Goal: Task Accomplishment & Management: Manage account settings

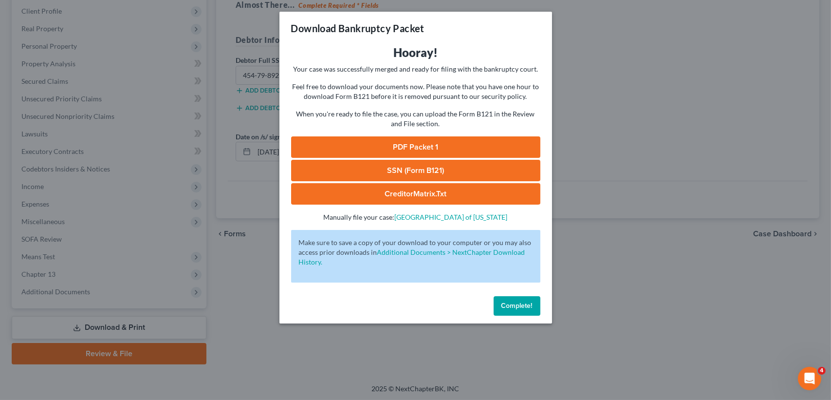
click at [505, 302] on span "Complete!" at bounding box center [517, 305] width 31 height 8
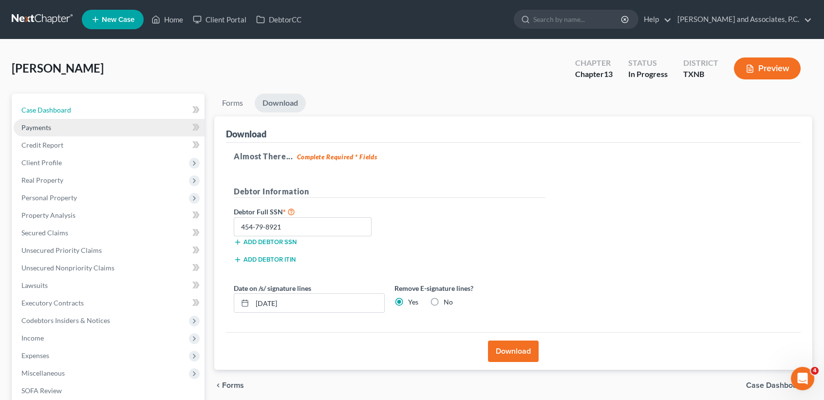
drag, startPoint x: 49, startPoint y: 109, endPoint x: 36, endPoint y: 118, distance: 15.7
click at [49, 109] on span "Case Dashboard" at bounding box center [46, 110] width 50 height 8
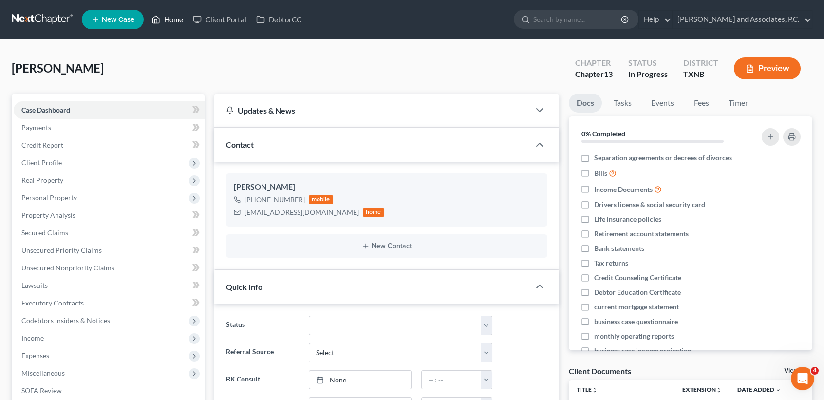
click at [169, 24] on link "Home" at bounding box center [167, 20] width 41 height 18
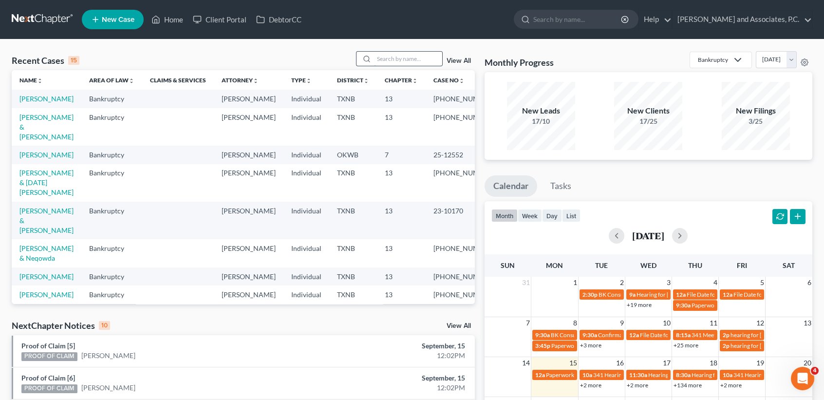
click at [381, 54] on input "search" at bounding box center [408, 59] width 68 height 14
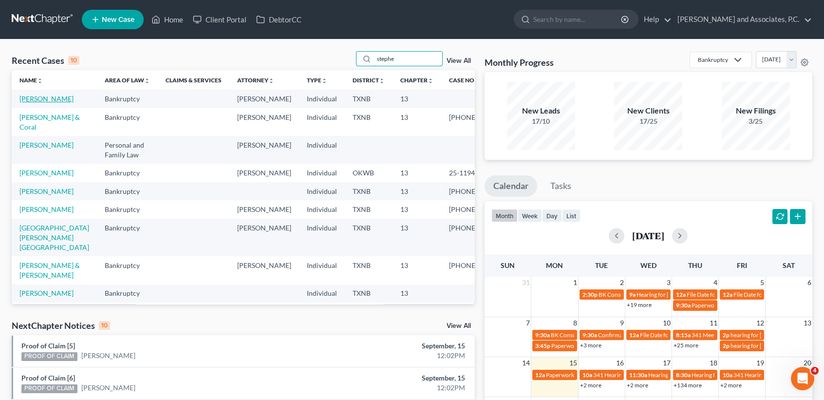
type input "stephe"
click at [26, 103] on link "[PERSON_NAME]" at bounding box center [46, 98] width 54 height 8
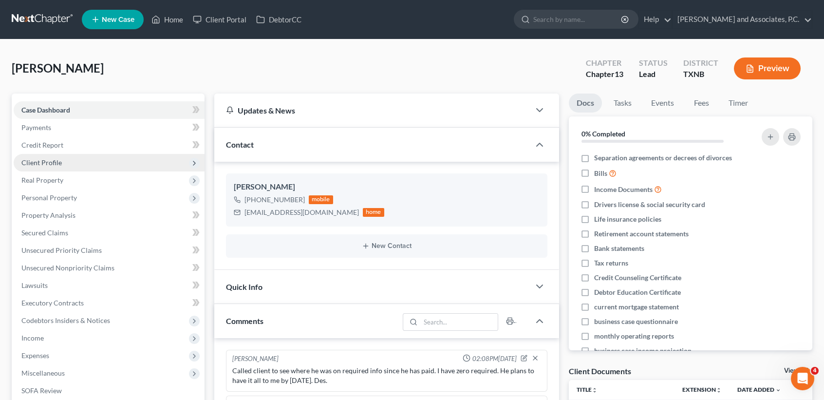
scroll to position [1903, 0]
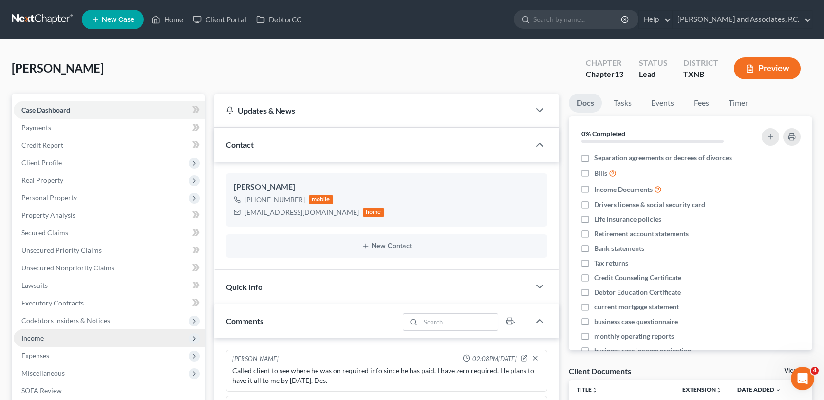
click at [79, 339] on span "Income" at bounding box center [109, 338] width 191 height 18
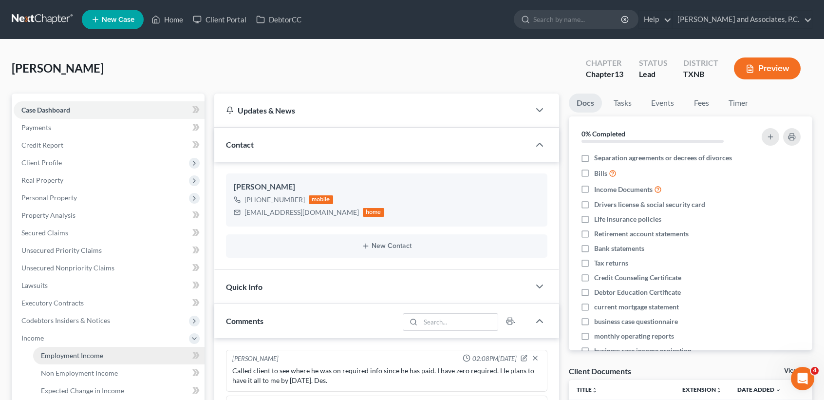
click at [77, 350] on link "Employment Income" at bounding box center [118, 356] width 171 height 18
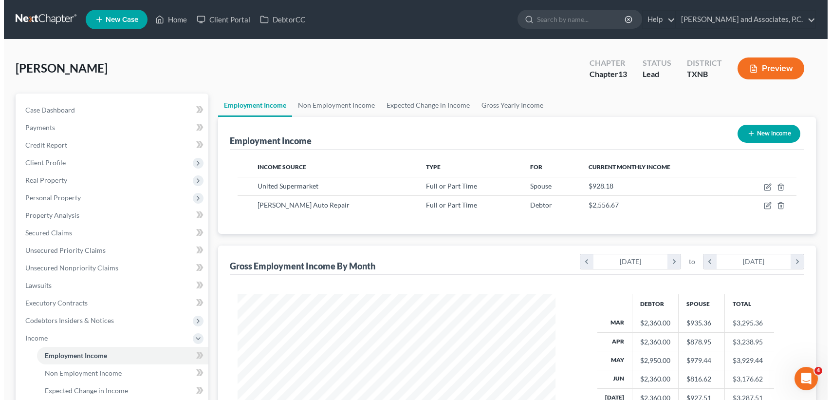
scroll to position [174, 337]
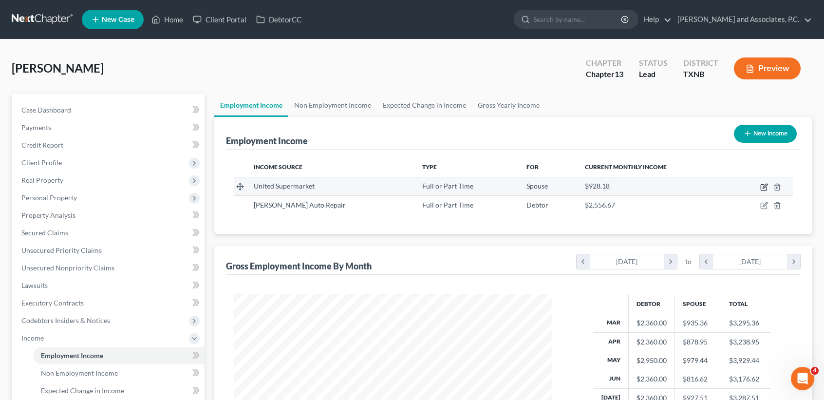
click at [766, 189] on icon "button" at bounding box center [764, 187] width 8 height 8
select select "0"
select select "45"
select select "3"
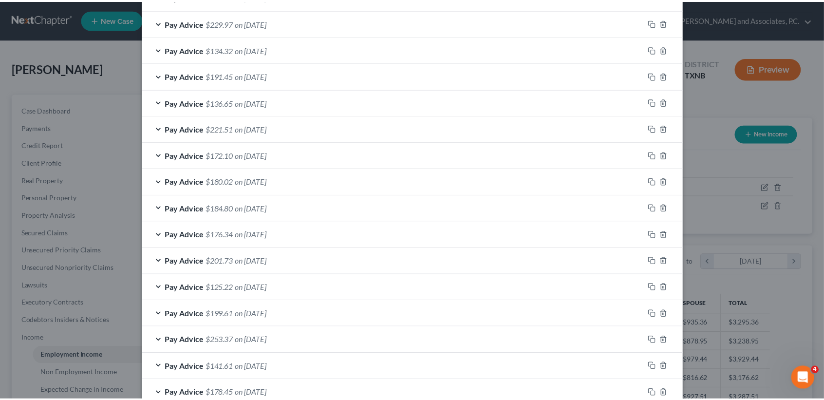
scroll to position [686, 0]
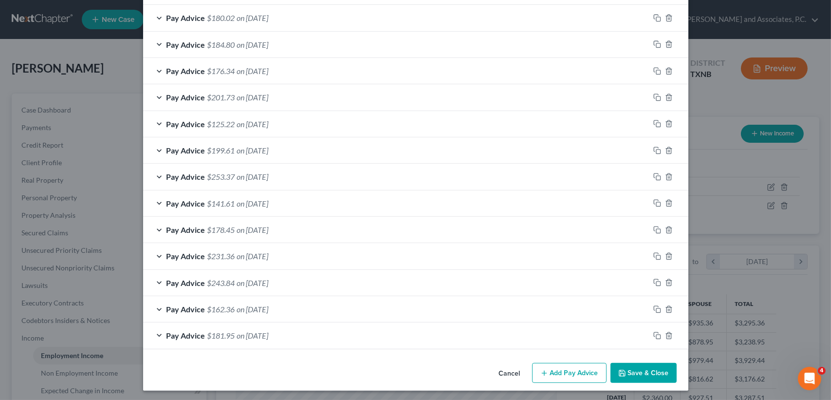
click at [653, 376] on button "Save & Close" at bounding box center [644, 373] width 66 height 20
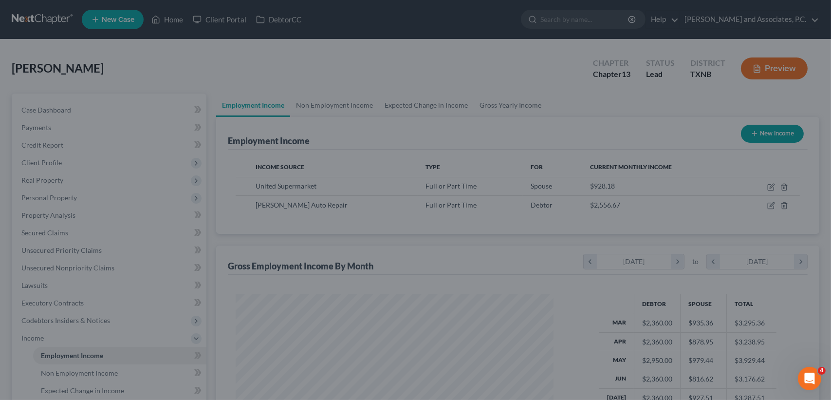
scroll to position [486832, 486669]
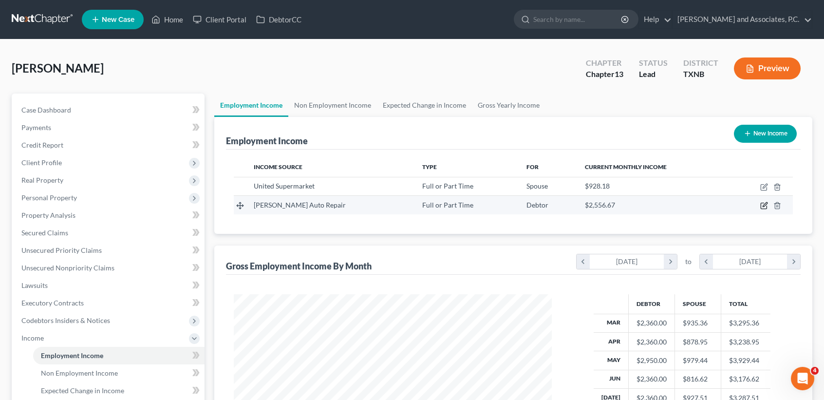
click at [766, 203] on icon "button" at bounding box center [765, 205] width 4 height 4
select select "0"
select select "45"
select select "3"
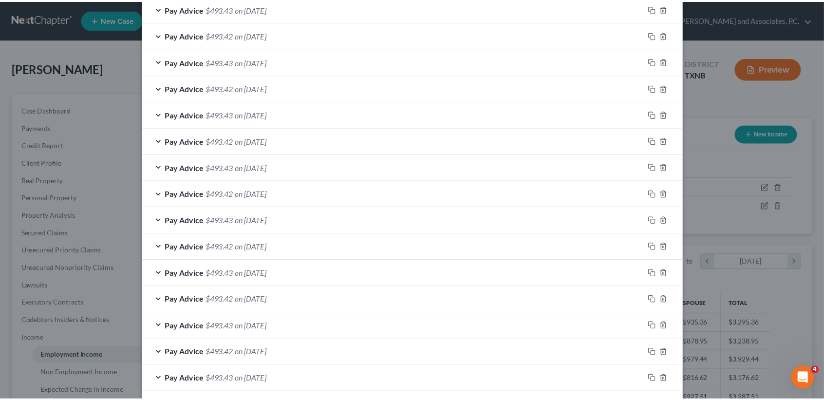
scroll to position [657, 0]
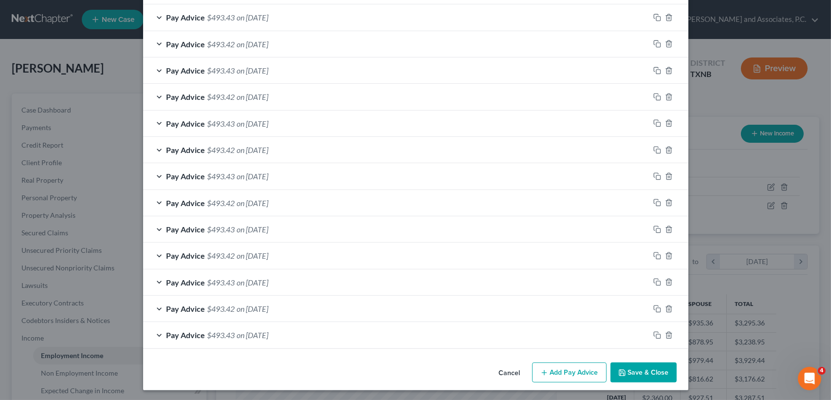
click at [641, 384] on div "Cancel Add Pay Advice Save & Close" at bounding box center [415, 374] width 545 height 32
click at [642, 375] on button "Save & Close" at bounding box center [644, 372] width 66 height 20
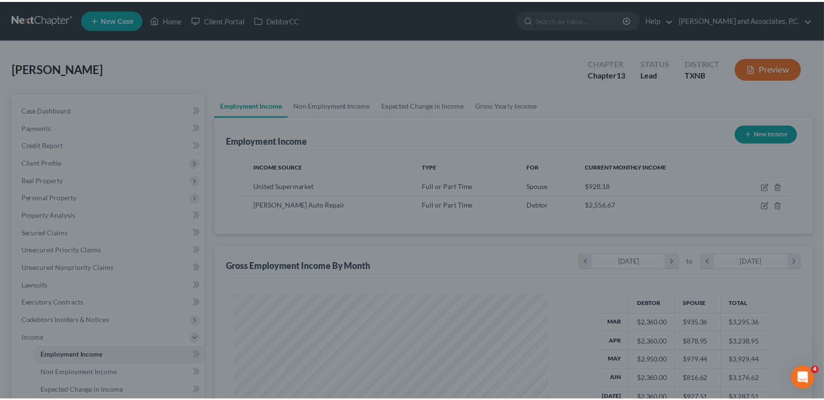
scroll to position [486832, 486669]
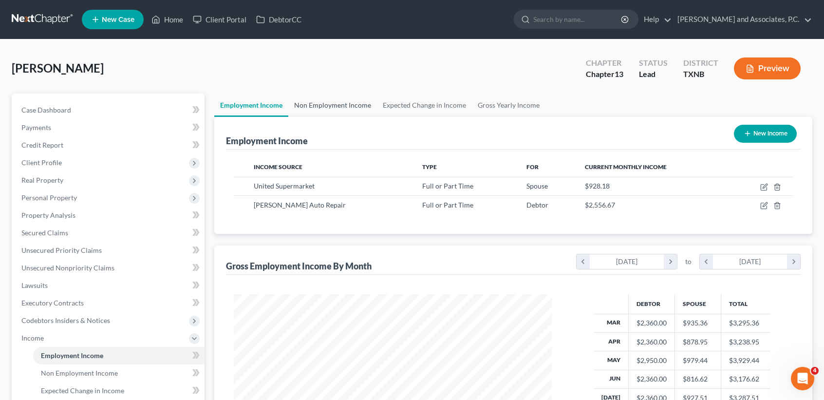
click at [334, 109] on link "Non Employment Income" at bounding box center [332, 105] width 89 height 23
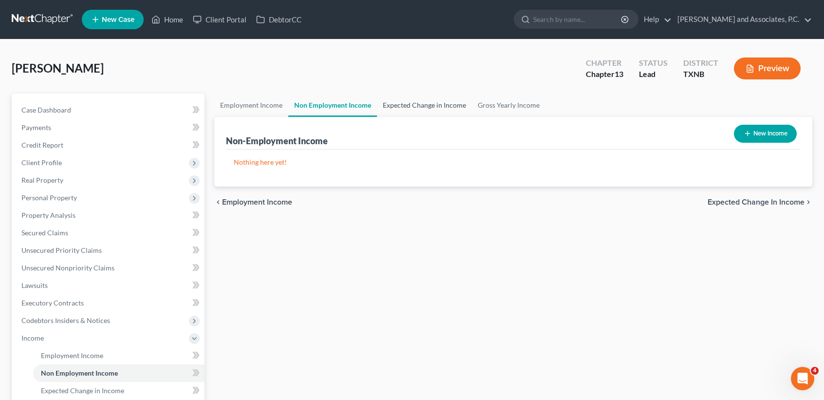
click at [411, 105] on link "Expected Change in Income" at bounding box center [424, 105] width 95 height 23
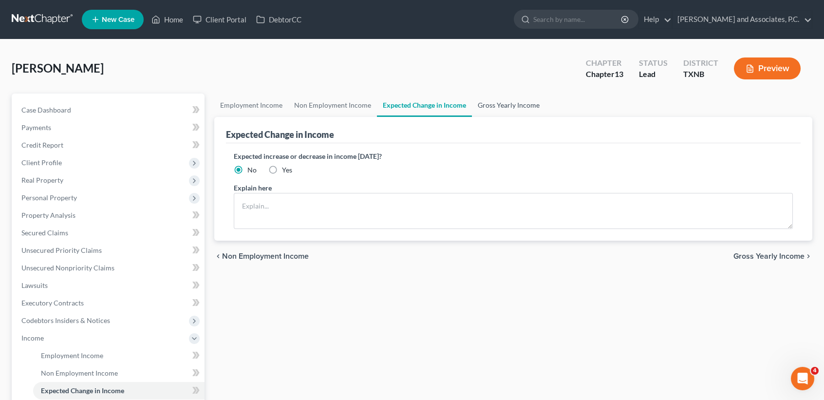
click at [478, 102] on link "Gross Yearly Income" at bounding box center [509, 105] width 74 height 23
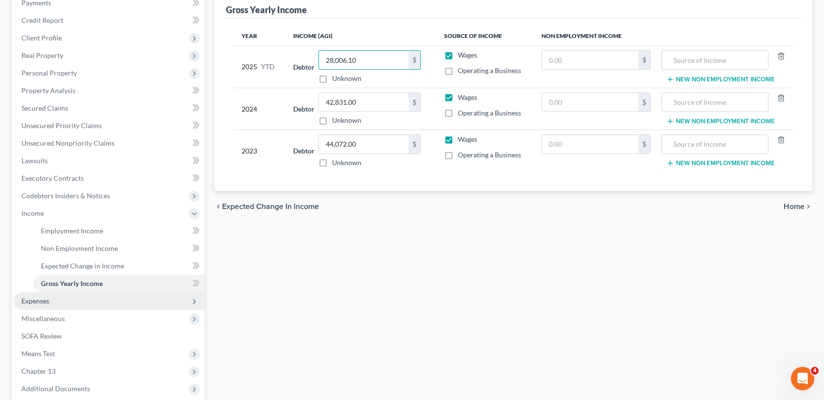
scroll to position [130, 0]
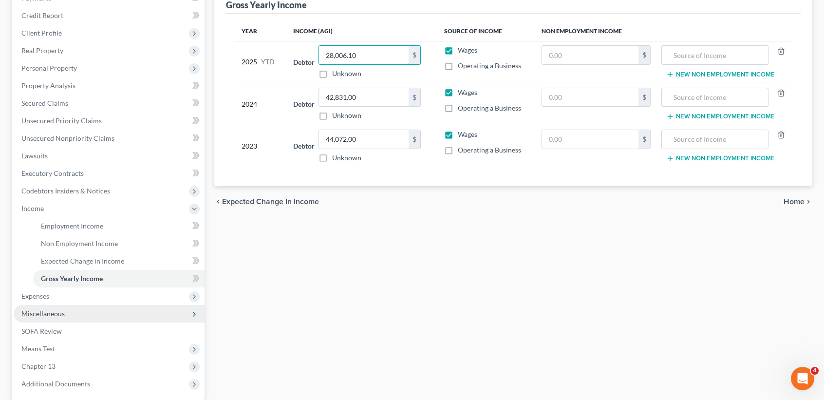
type input "28,006.10"
click at [105, 305] on span "Miscellaneous" at bounding box center [109, 314] width 191 height 18
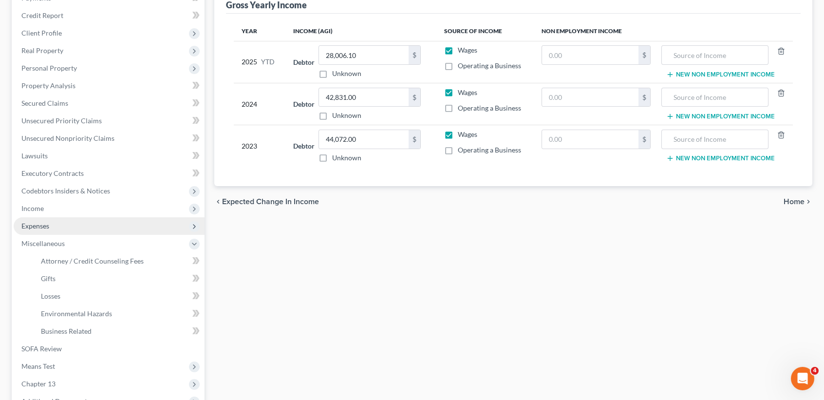
click at [128, 222] on span "Expenses" at bounding box center [109, 226] width 191 height 18
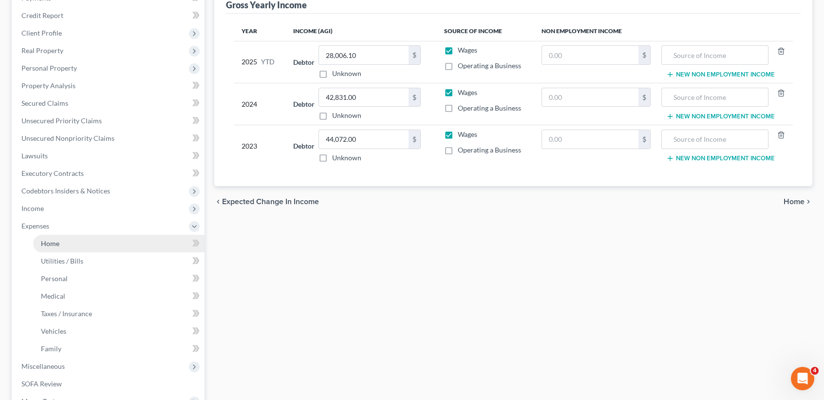
click at [115, 242] on link "Home" at bounding box center [118, 244] width 171 height 18
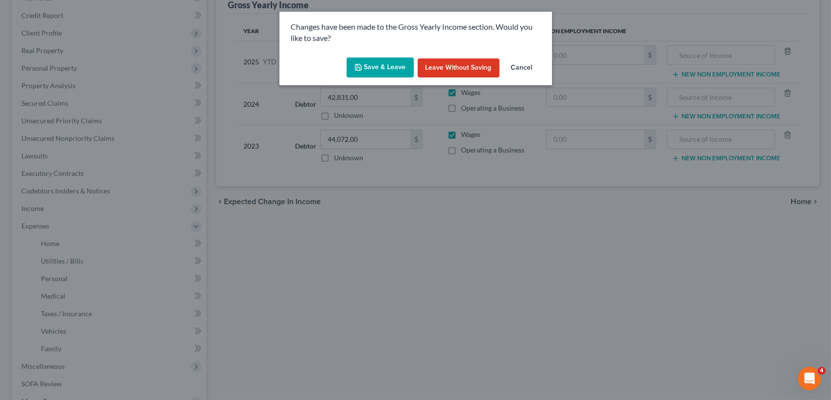
click at [365, 63] on button "Save & Leave" at bounding box center [380, 67] width 67 height 20
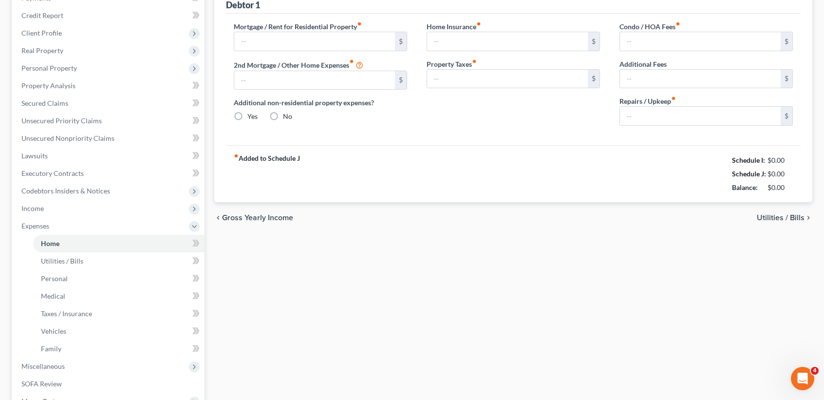
type input "988.00"
type input "0.00"
radio input "true"
type input "26.55"
type input "0.00"
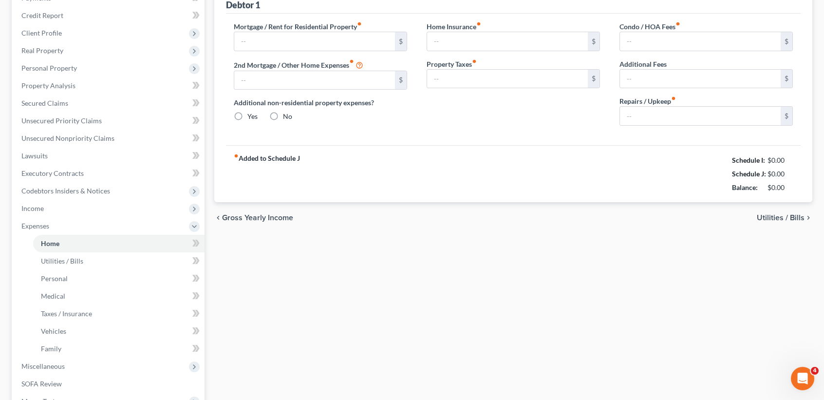
type input "0.00"
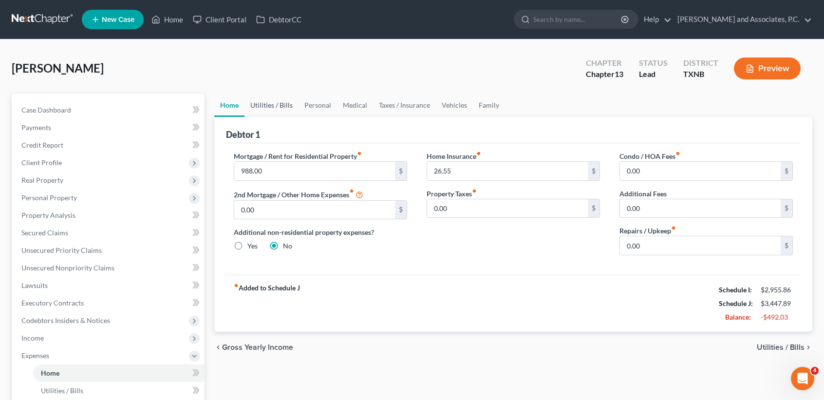
click at [269, 108] on link "Utilities / Bills" at bounding box center [271, 105] width 54 height 23
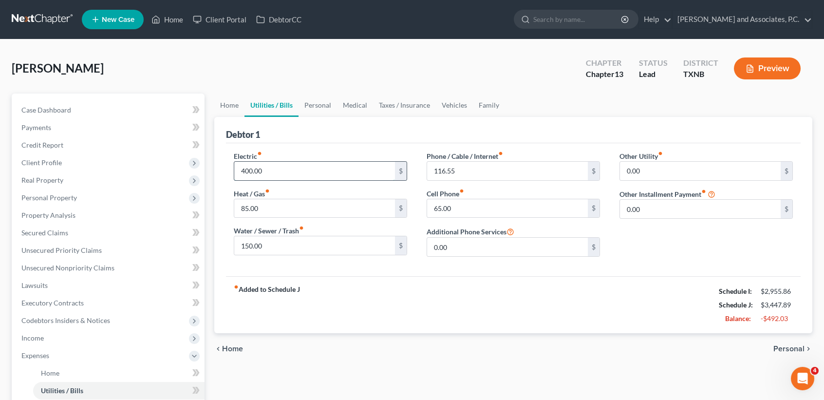
click at [281, 168] on input "400.00" at bounding box center [314, 171] width 161 height 19
type input "250.00"
click at [318, 234] on div "Water / Sewer / Trash fiber_manual_record 150.00 $" at bounding box center [320, 240] width 173 height 30
click at [319, 242] on input "150.00" at bounding box center [314, 245] width 161 height 19
type input "100.00"
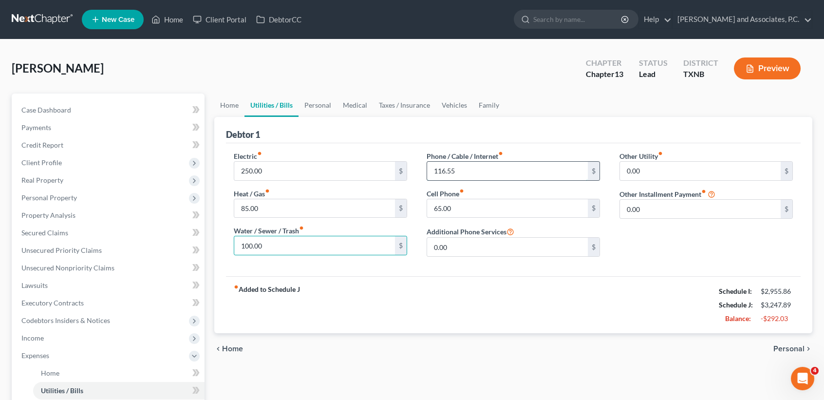
click at [495, 168] on input "116.55" at bounding box center [507, 171] width 161 height 19
type input "110.00"
click at [325, 104] on link "Personal" at bounding box center [318, 105] width 38 height 23
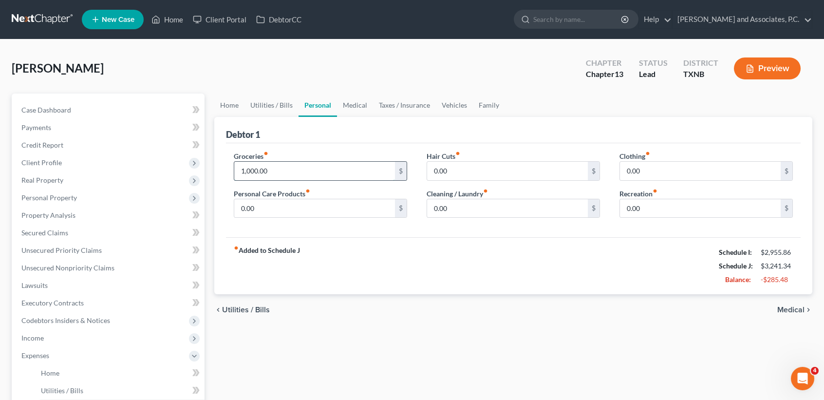
click at [303, 168] on input "1,000.00" at bounding box center [314, 171] width 161 height 19
type input "800.00"
click at [354, 108] on link "Medical" at bounding box center [355, 105] width 36 height 23
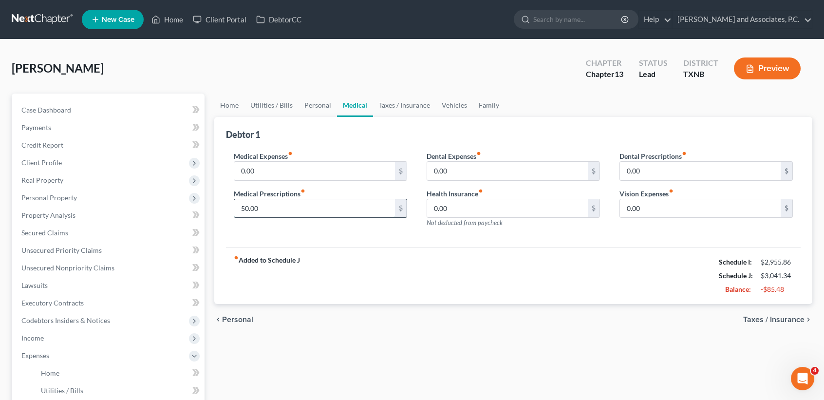
drag, startPoint x: 305, startPoint y: 214, endPoint x: 308, endPoint y: 202, distance: 12.2
click at [305, 214] on input "50.00" at bounding box center [314, 208] width 161 height 19
type input "25.00"
click at [405, 95] on link "Taxes / Insurance" at bounding box center [404, 105] width 63 height 23
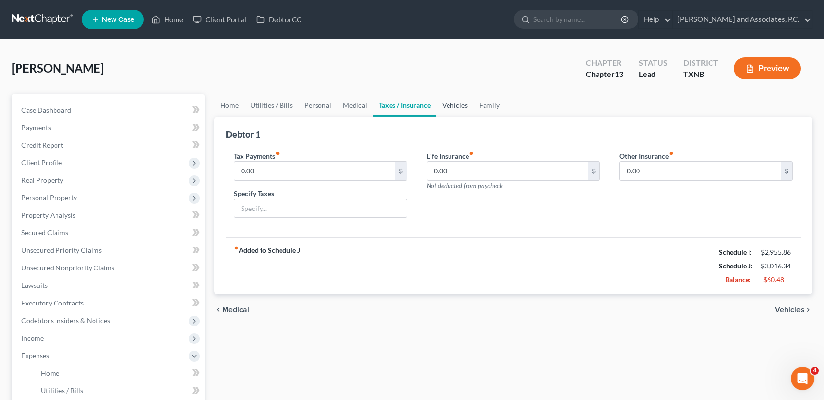
click at [451, 113] on link "Vehicles" at bounding box center [454, 105] width 37 height 23
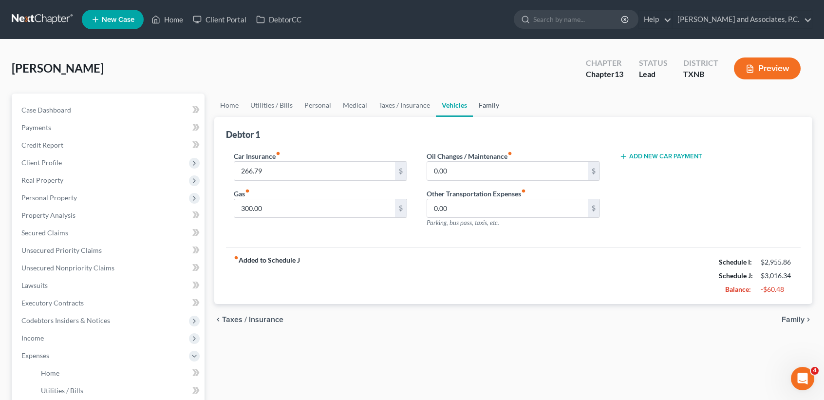
click at [480, 114] on link "Family" at bounding box center [489, 105] width 32 height 23
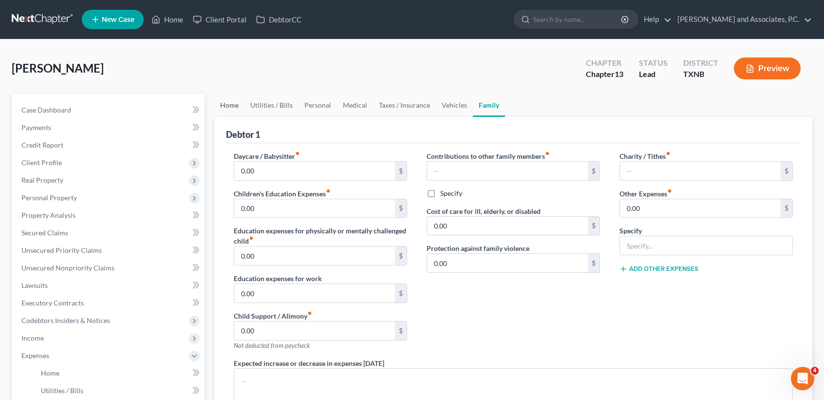
click at [243, 107] on link "Home" at bounding box center [229, 105] width 30 height 23
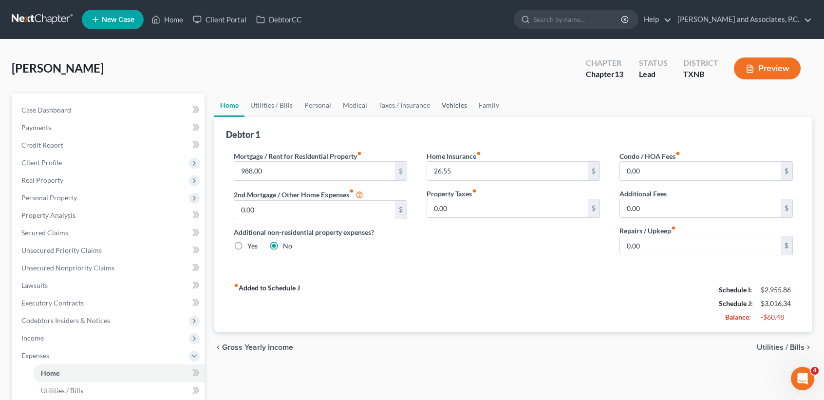
click at [454, 108] on link "Vehicles" at bounding box center [454, 105] width 37 height 23
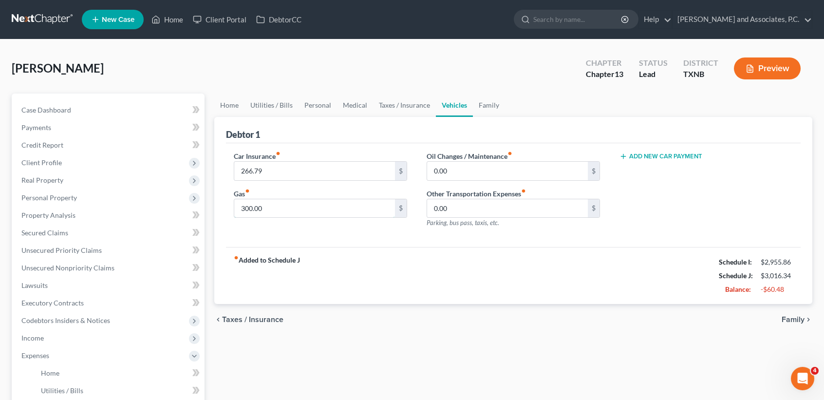
drag, startPoint x: 308, startPoint y: 203, endPoint x: 319, endPoint y: 187, distance: 19.3
click at [310, 202] on input "300.00" at bounding box center [314, 208] width 161 height 19
type input "200.00"
click at [227, 101] on link "Home" at bounding box center [229, 105] width 30 height 23
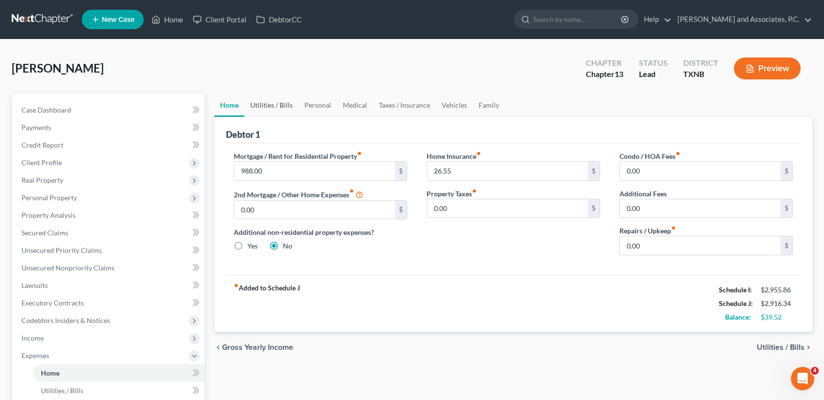
click at [279, 104] on link "Utilities / Bills" at bounding box center [271, 105] width 54 height 23
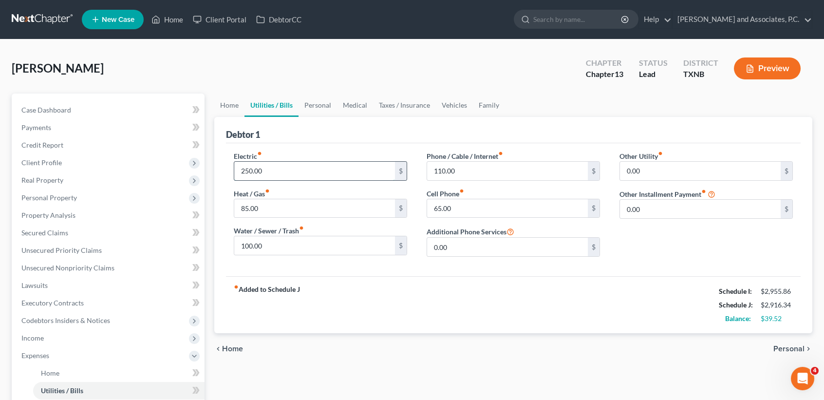
click at [287, 174] on input "250.00" at bounding box center [314, 171] width 161 height 19
type input "180.00"
click at [316, 206] on input "85.00" at bounding box center [314, 208] width 161 height 19
type input "55.00"
click at [318, 246] on input "100.00" at bounding box center [314, 245] width 161 height 19
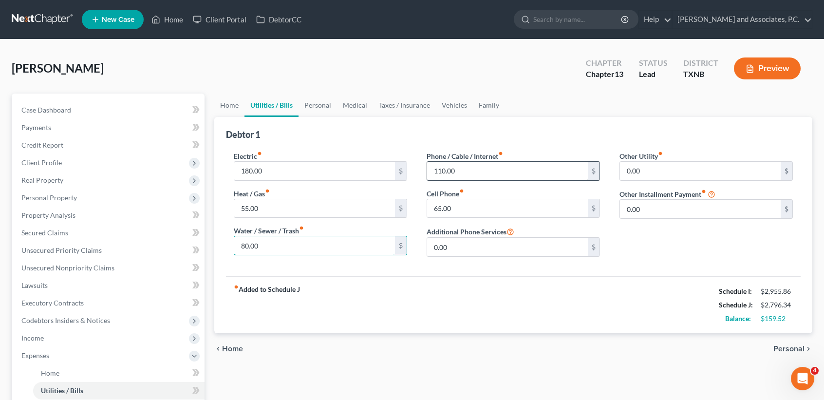
type input "80.00"
drag, startPoint x: 487, startPoint y: 171, endPoint x: 488, endPoint y: 165, distance: 6.9
click at [487, 170] on input "110.00" at bounding box center [507, 171] width 161 height 19
type input "90.00"
click at [525, 211] on input "65.00" at bounding box center [507, 208] width 161 height 19
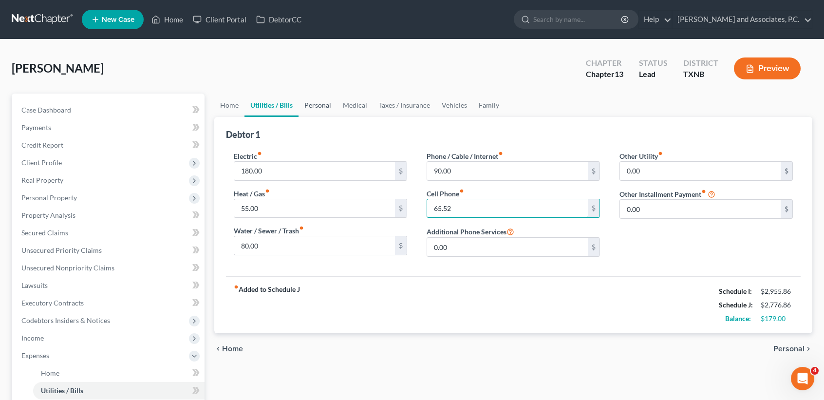
type input "65.52"
click at [321, 99] on link "Personal" at bounding box center [318, 105] width 38 height 23
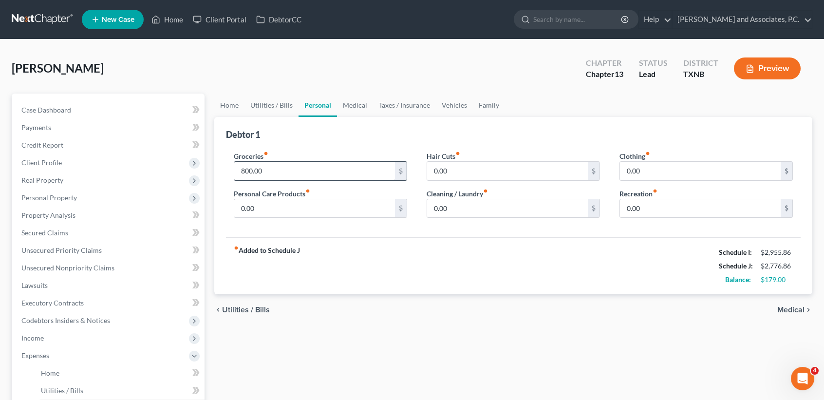
drag, startPoint x: 306, startPoint y: 180, endPoint x: 311, endPoint y: 171, distance: 10.0
click at [307, 180] on div "800.00 $" at bounding box center [320, 170] width 173 height 19
click at [312, 169] on input "800.00" at bounding box center [314, 171] width 161 height 19
type input "7"
type input "800.00"
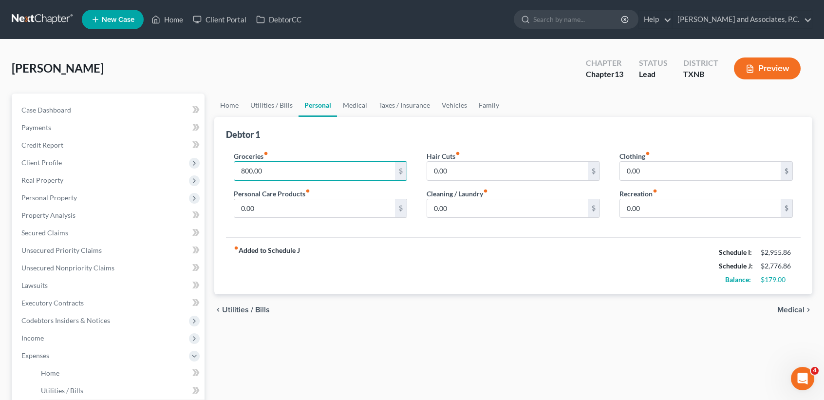
click at [260, 92] on div "Stephens, Baylee Upgraded Chapter Chapter 13 Status Lead District TXNB Preview" at bounding box center [412, 72] width 801 height 42
click at [278, 112] on link "Utilities / Bills" at bounding box center [271, 105] width 54 height 23
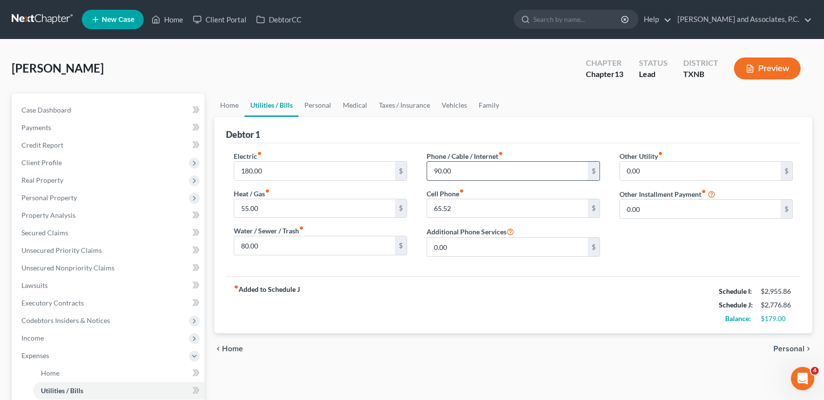
click at [478, 173] on input "90.00" at bounding box center [507, 171] width 161 height 19
type input "8"
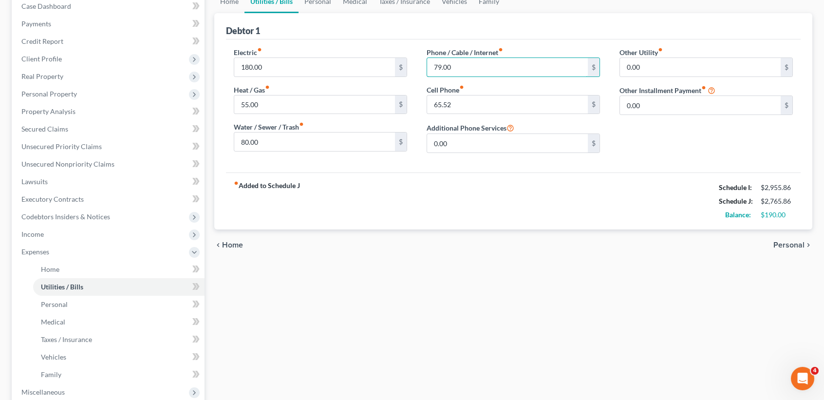
scroll to position [274, 0]
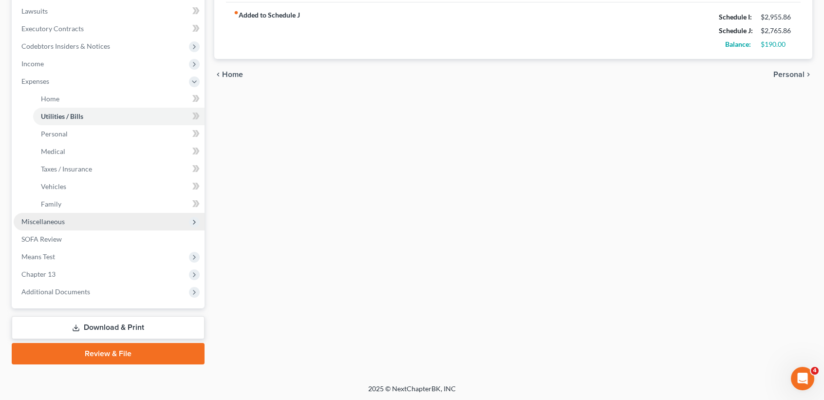
type input "79.00"
click at [51, 225] on span "Miscellaneous" at bounding box center [109, 222] width 191 height 18
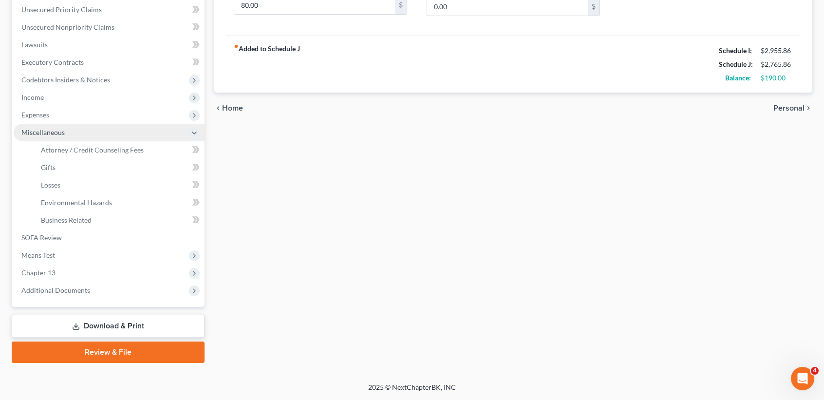
scroll to position [239, 0]
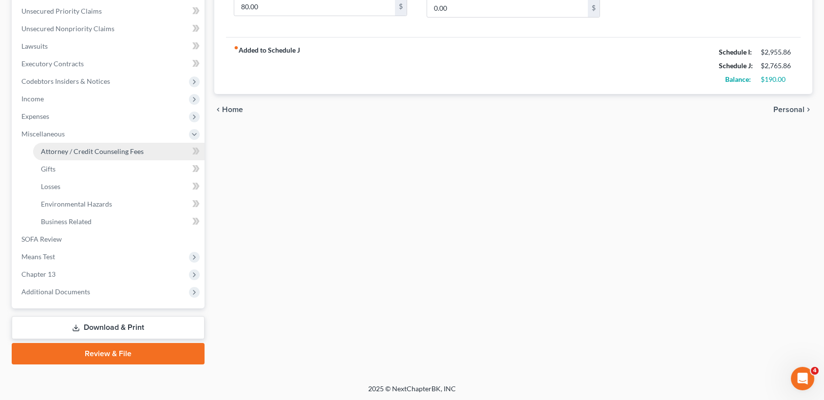
click at [67, 149] on span "Attorney / Credit Counseling Fees" at bounding box center [92, 151] width 103 height 8
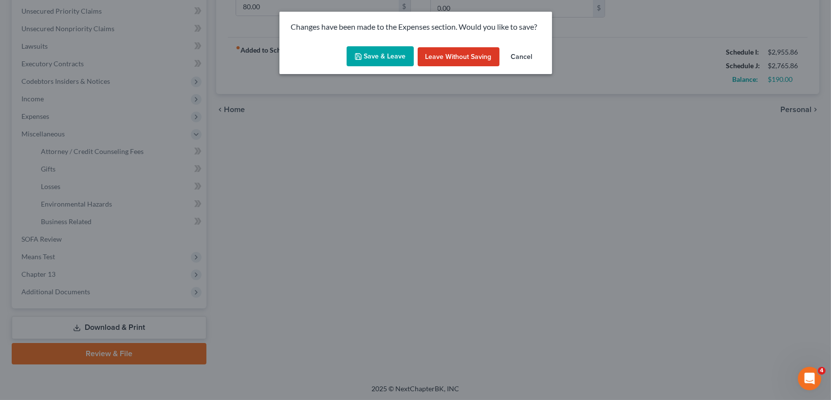
click at [410, 60] on button "Save & Leave" at bounding box center [380, 56] width 67 height 20
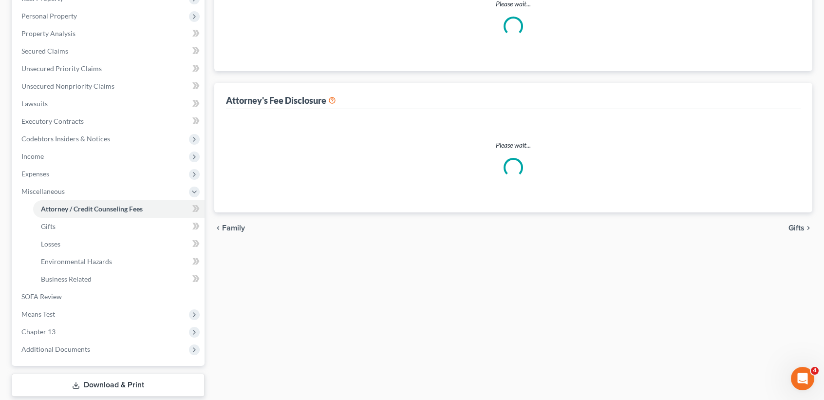
select select "1"
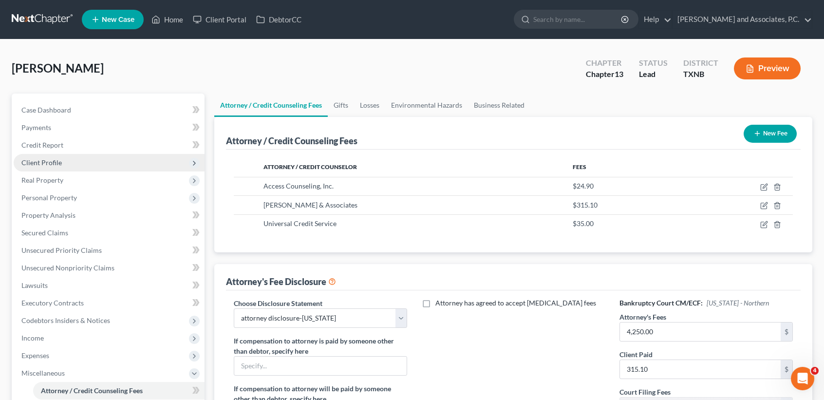
click at [38, 154] on span "Client Profile" at bounding box center [109, 163] width 191 height 18
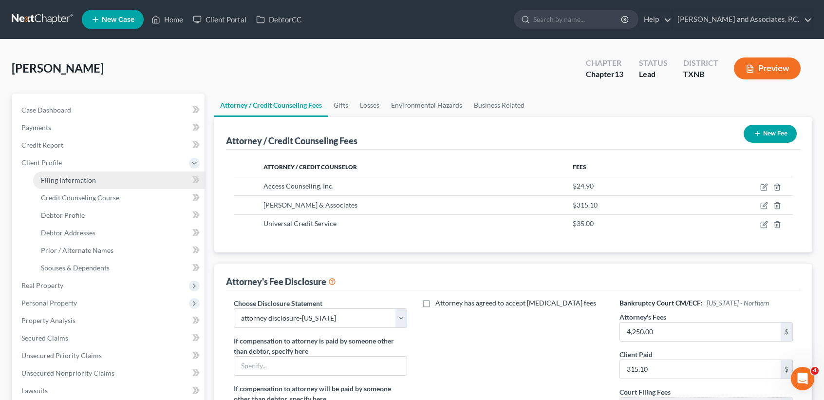
click at [56, 180] on span "Filing Information" at bounding box center [68, 180] width 55 height 8
select select "1"
select select "0"
select select "3"
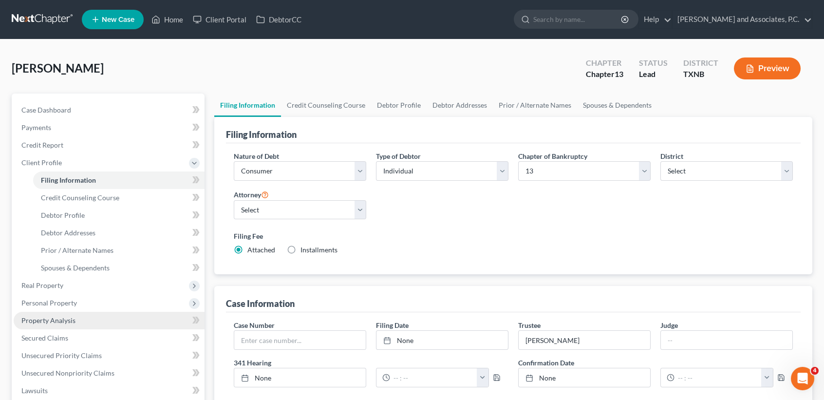
click at [61, 315] on link "Property Analysis" at bounding box center [109, 321] width 191 height 18
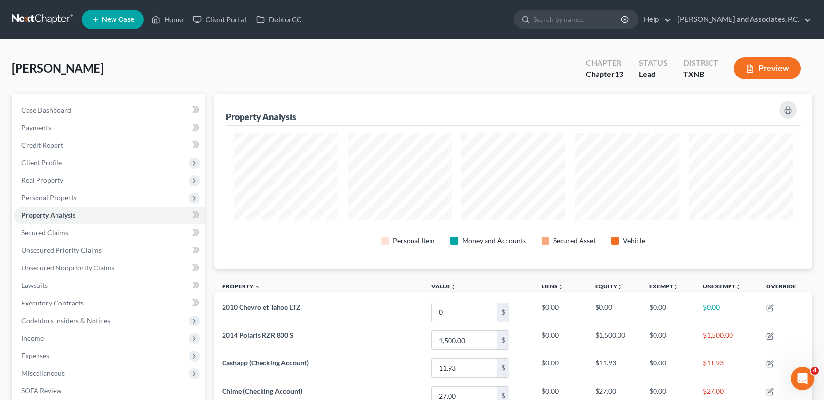
scroll to position [175, 598]
click at [32, 182] on span "Real Property" at bounding box center [42, 180] width 42 height 8
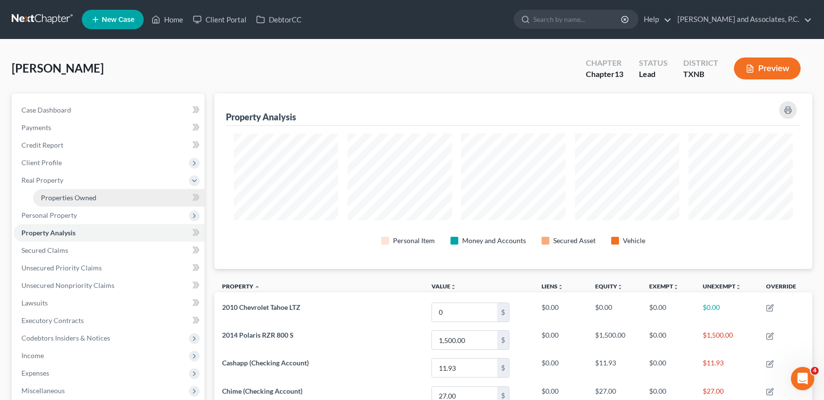
click at [48, 194] on span "Properties Owned" at bounding box center [69, 197] width 56 height 8
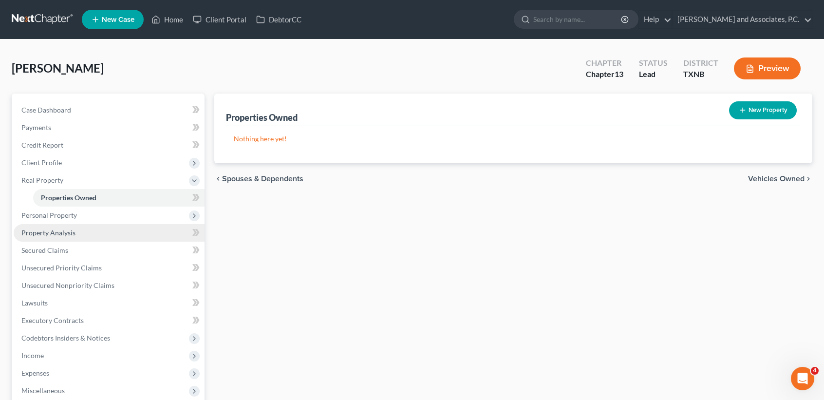
click at [96, 232] on link "Property Analysis" at bounding box center [109, 233] width 191 height 18
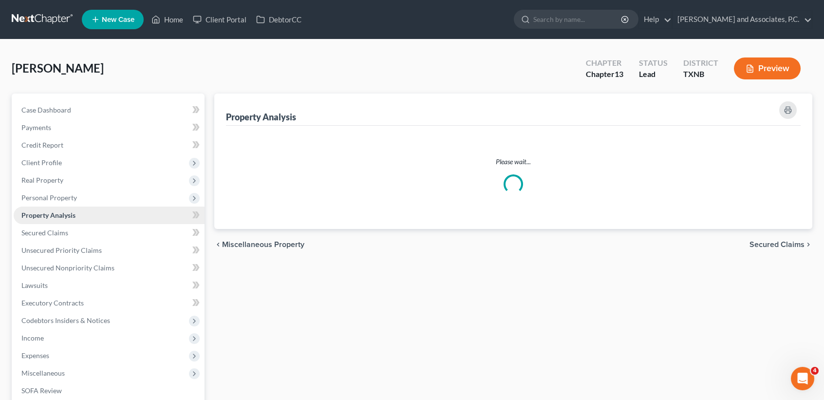
click at [97, 215] on link "Property Analysis" at bounding box center [109, 215] width 191 height 18
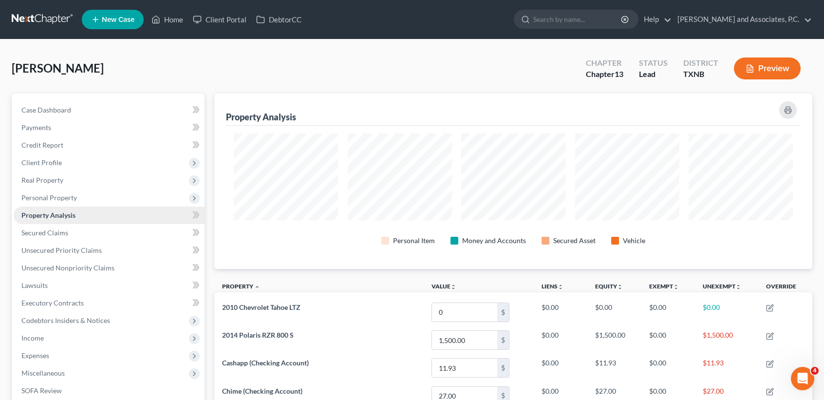
scroll to position [175, 598]
click at [102, 192] on span "Personal Property" at bounding box center [109, 198] width 191 height 18
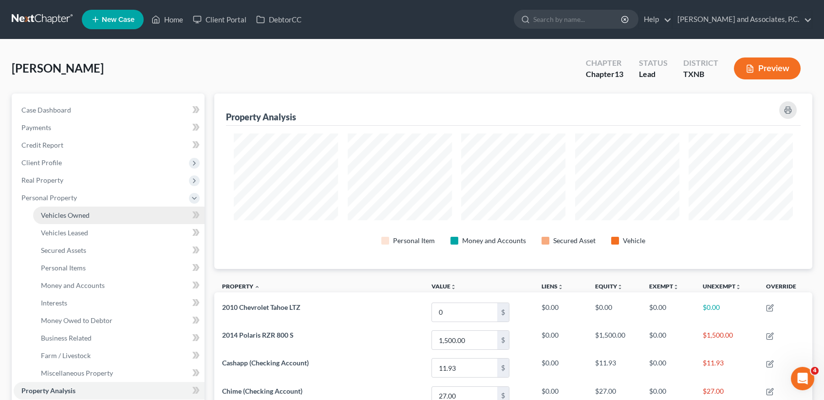
click at [92, 214] on link "Vehicles Owned" at bounding box center [118, 215] width 171 height 18
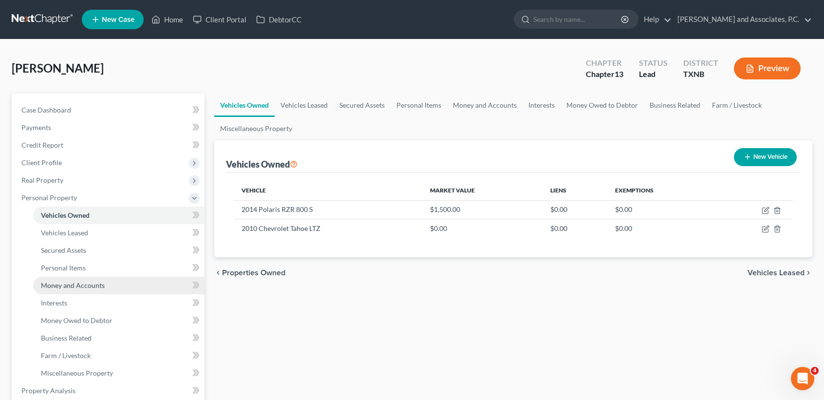
scroll to position [195, 0]
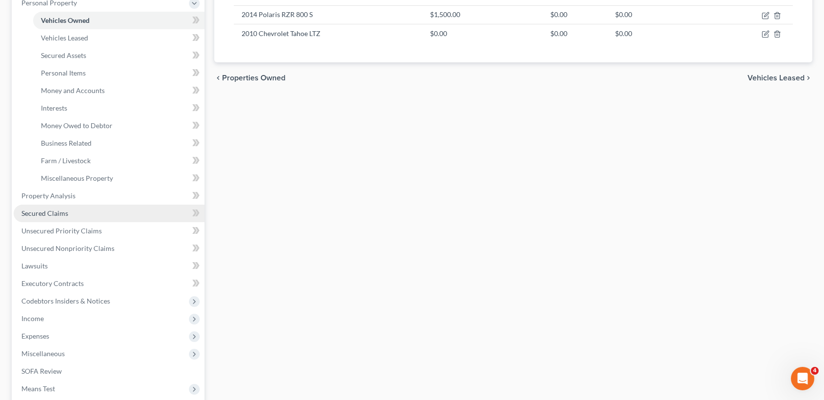
click at [63, 216] on span "Secured Claims" at bounding box center [44, 213] width 47 height 8
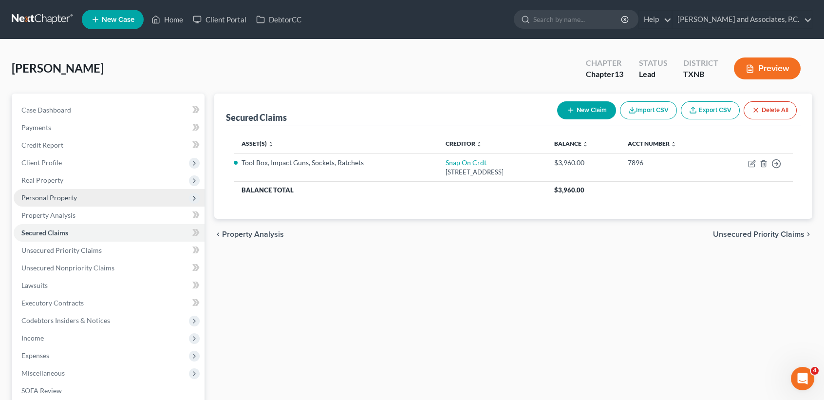
click at [62, 198] on span "Personal Property" at bounding box center [49, 197] width 56 height 8
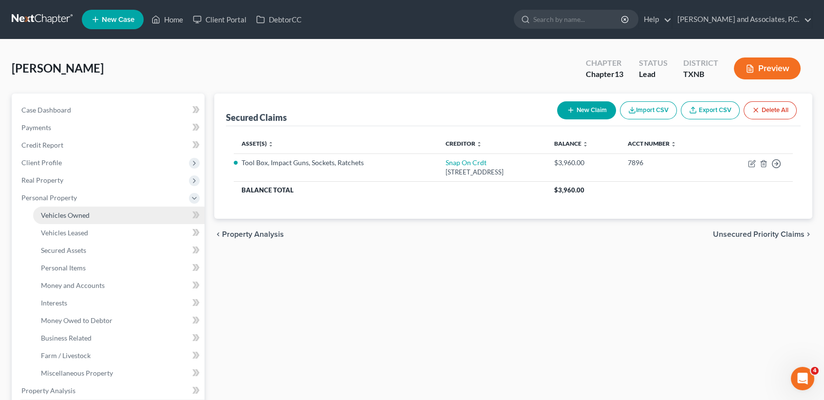
click at [70, 213] on span "Vehicles Owned" at bounding box center [65, 215] width 49 height 8
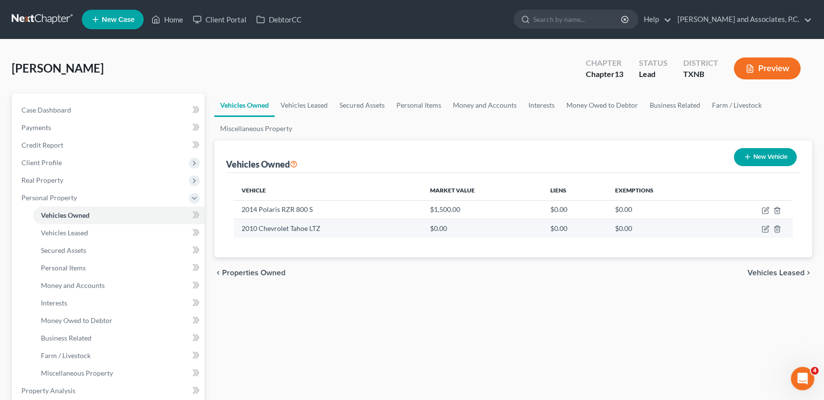
click at [766, 224] on td at bounding box center [753, 228] width 77 height 19
click at [768, 228] on icon "button" at bounding box center [766, 229] width 8 height 8
select select "0"
select select "16"
select select "1"
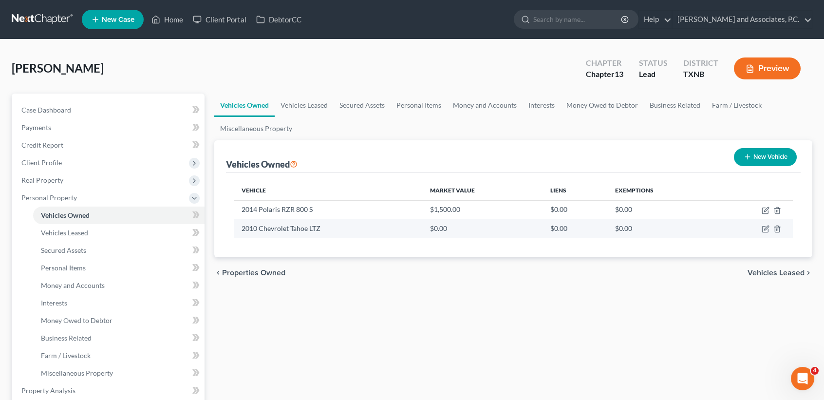
select select "0"
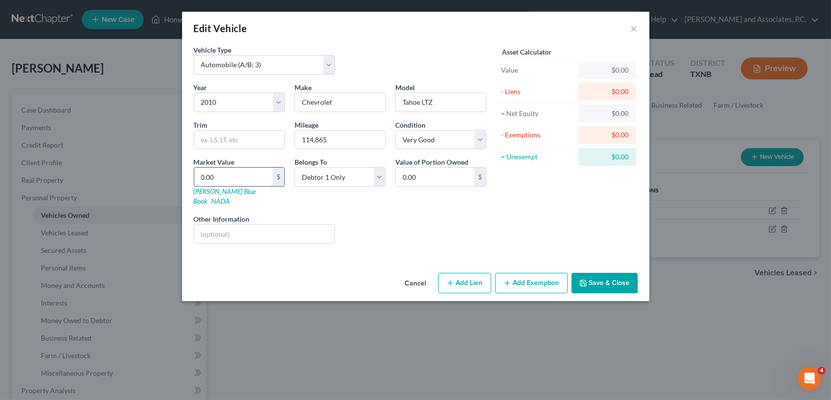
click at [238, 178] on input "0.00" at bounding box center [233, 177] width 78 height 19
type input "1"
type input "1.00"
type input "13"
type input "13.00"
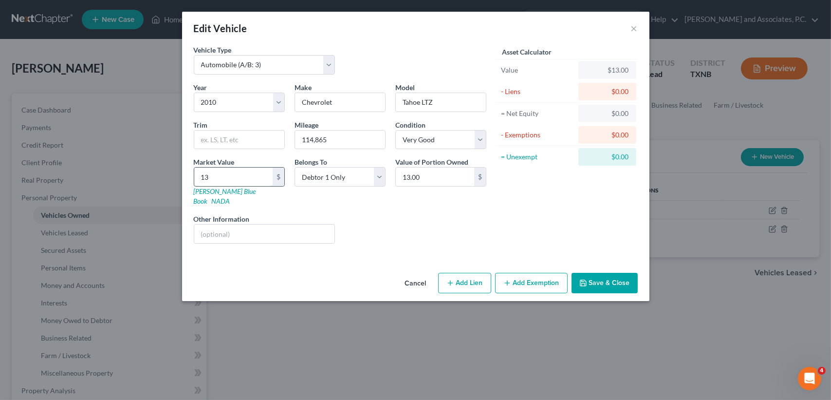
type input "138"
type input "138.00"
type input "1,388"
type input "1,388.00"
type input "1,3888"
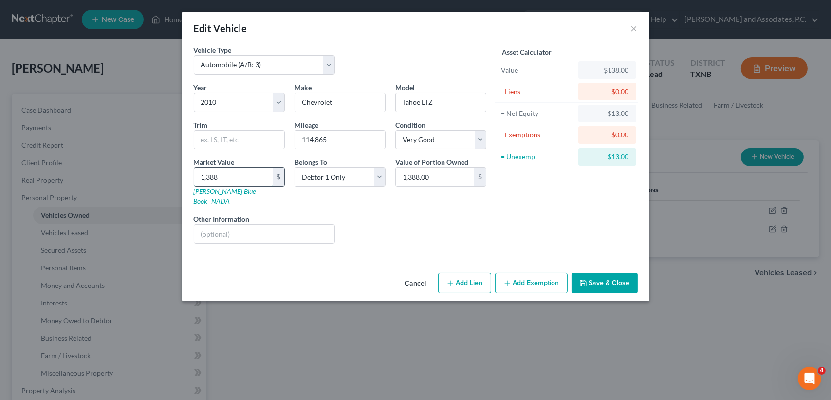
type input "13,888.00"
click at [587, 273] on button "Save & Close" at bounding box center [605, 283] width 66 height 20
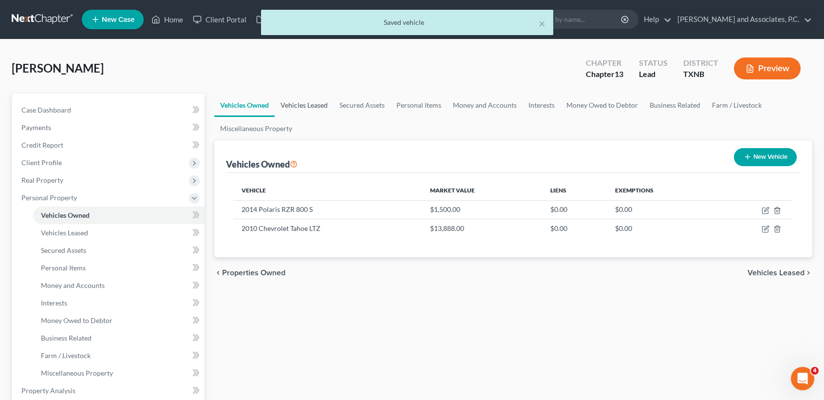
click at [319, 113] on link "Vehicles Leased" at bounding box center [304, 105] width 59 height 23
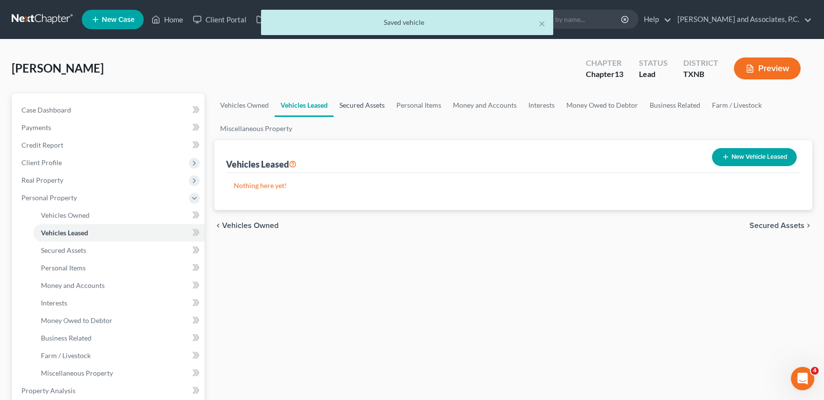
click at [357, 99] on link "Secured Assets" at bounding box center [362, 105] width 57 height 23
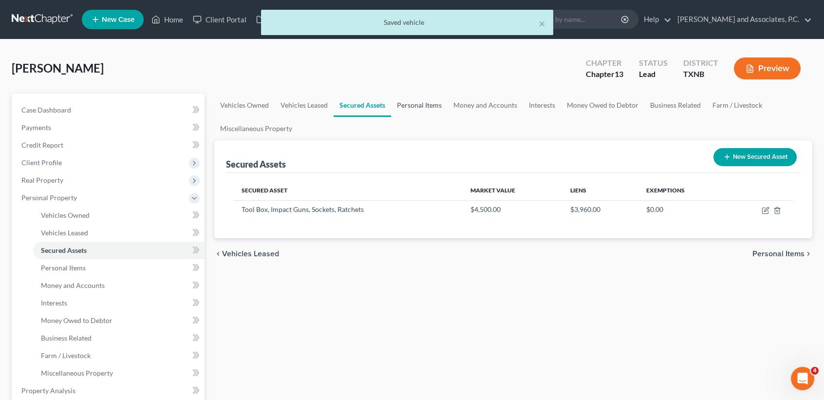
click at [440, 102] on link "Personal Items" at bounding box center [419, 105] width 56 height 23
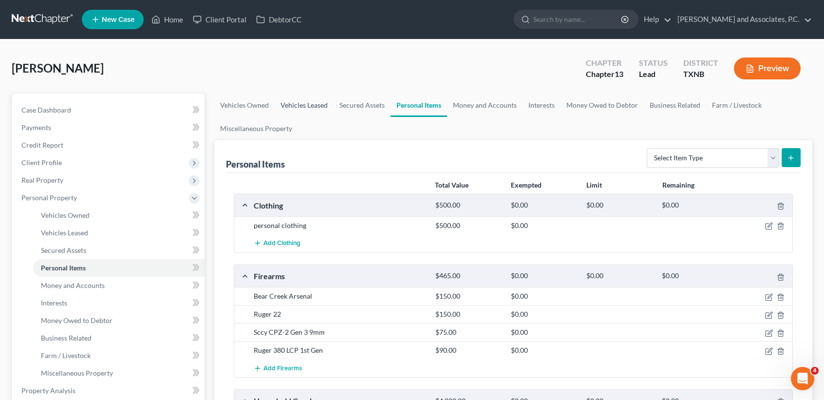
click at [286, 108] on link "Vehicles Leased" at bounding box center [304, 105] width 59 height 23
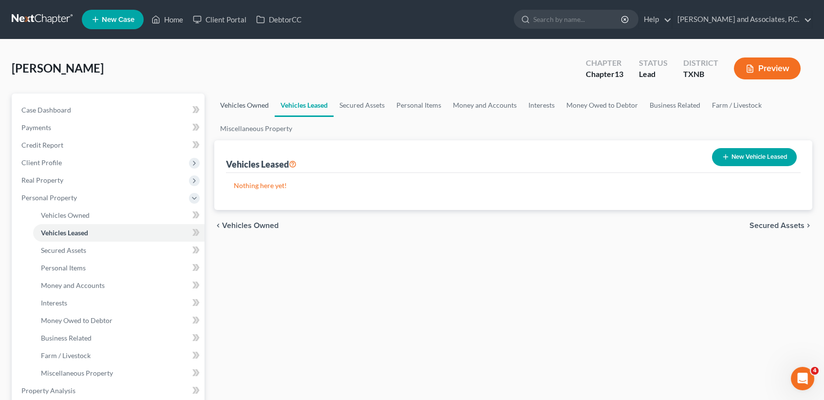
click at [262, 113] on link "Vehicles Owned" at bounding box center [244, 105] width 60 height 23
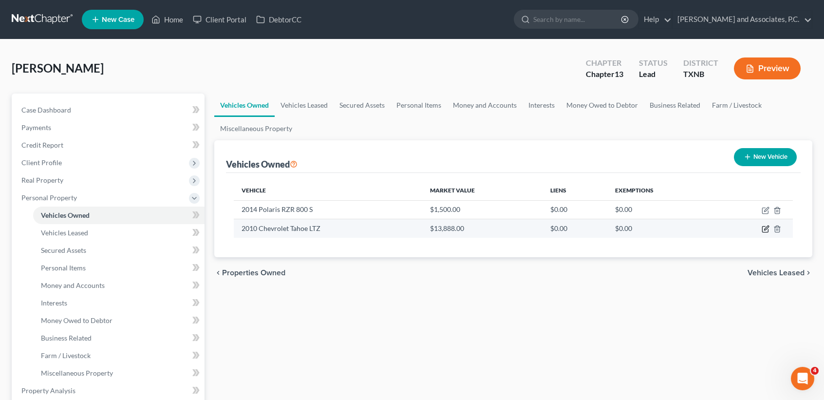
click at [766, 225] on icon "button" at bounding box center [766, 229] width 8 height 8
select select "0"
select select "16"
select select "1"
select select "0"
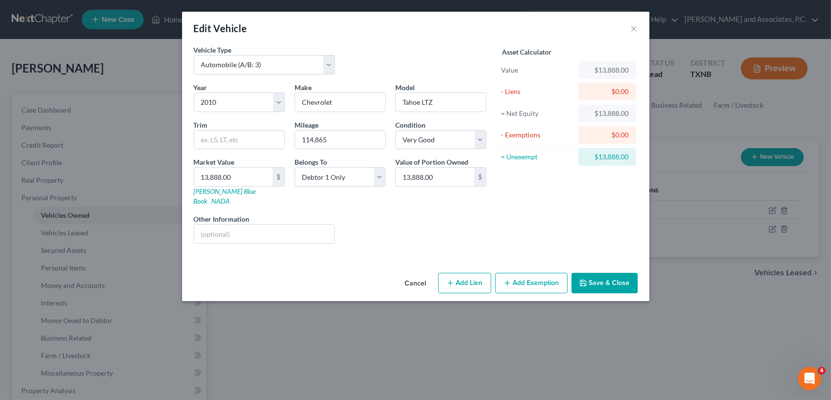
click at [541, 278] on button "Add Exemption" at bounding box center [531, 283] width 73 height 20
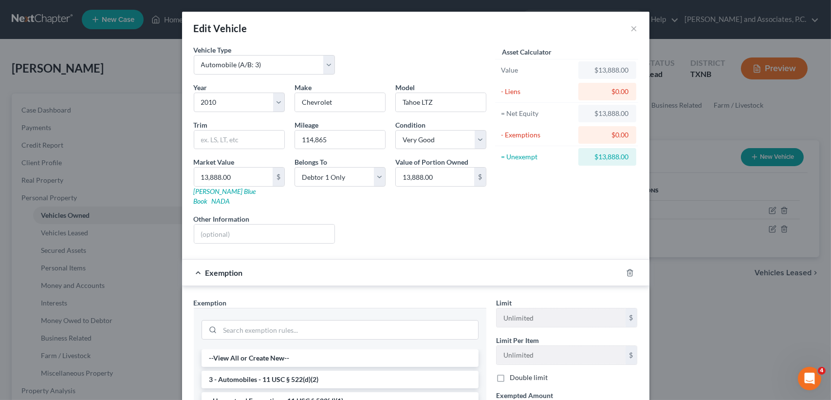
click at [333, 371] on li "3 - Automobiles - 11 USC § 522(d)(2)" at bounding box center [340, 380] width 277 height 18
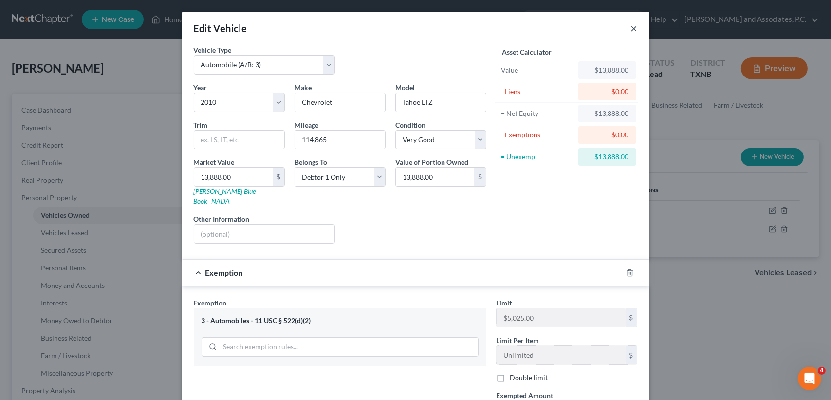
click at [631, 26] on button "×" at bounding box center [634, 28] width 7 height 12
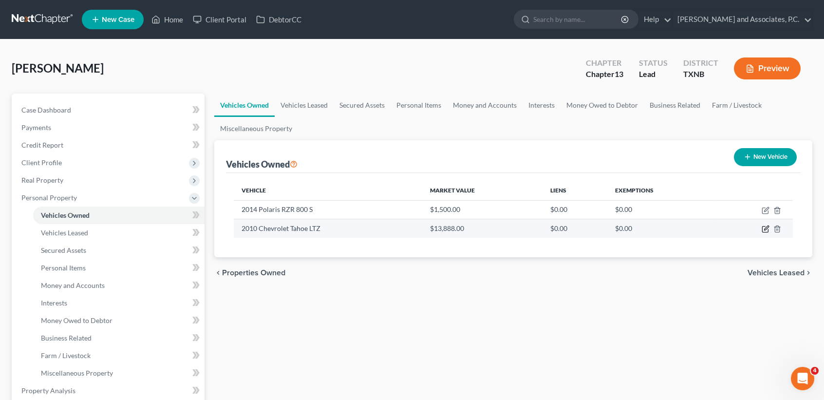
click at [764, 229] on icon "button" at bounding box center [766, 229] width 8 height 8
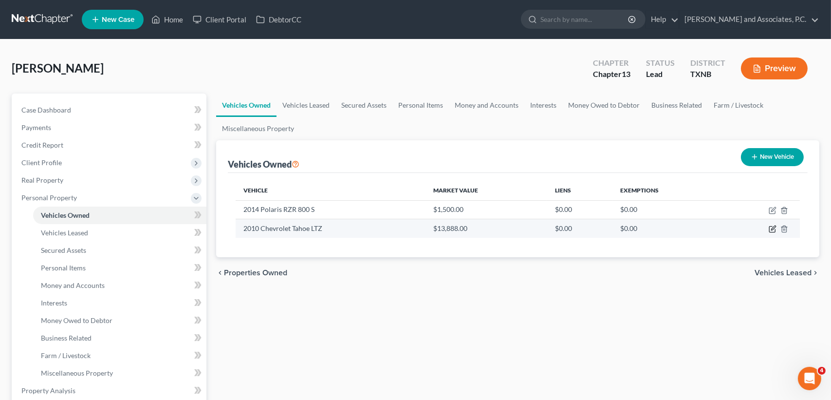
select select "0"
select select "16"
select select "1"
select select "0"
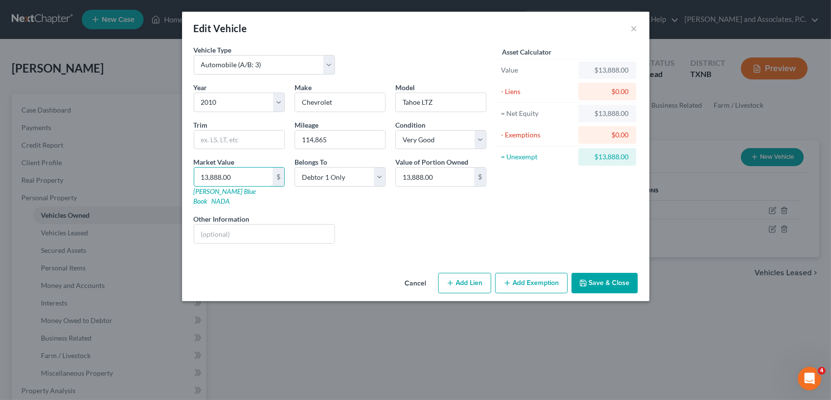
type input "5"
type input "5.00"
type input "50"
type input "50.00"
type input "500"
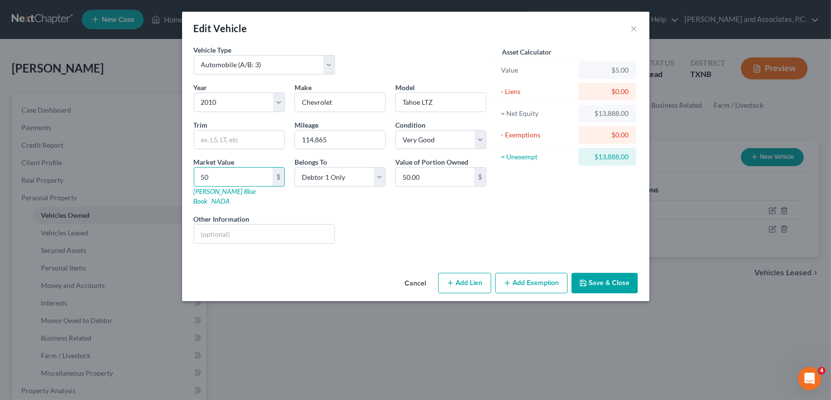
type input "500.00"
type input "5000"
type input "5,000.00"
click at [593, 273] on button "Save & Close" at bounding box center [605, 283] width 66 height 20
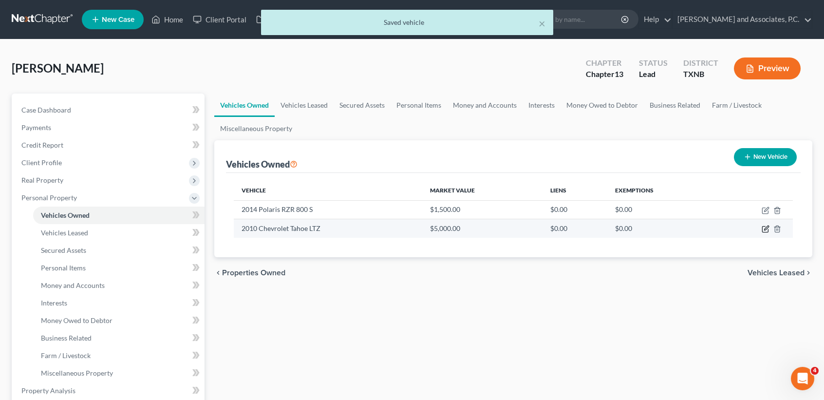
click at [762, 228] on icon "button" at bounding box center [766, 229] width 8 height 8
select select "0"
select select "16"
select select "1"
select select "0"
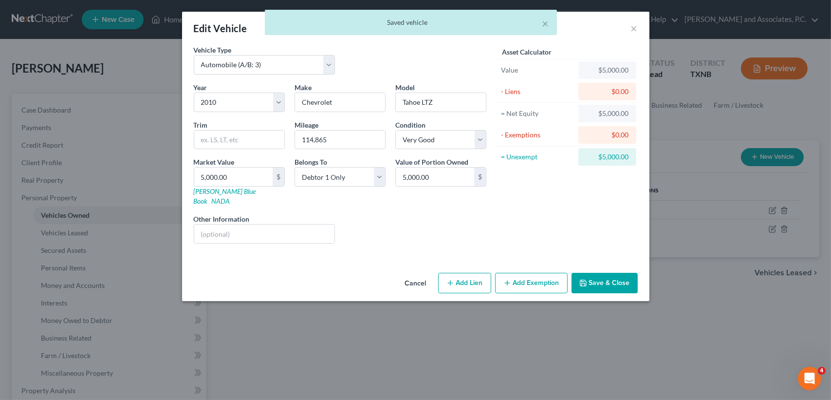
click at [529, 273] on button "Add Exemption" at bounding box center [531, 283] width 73 height 20
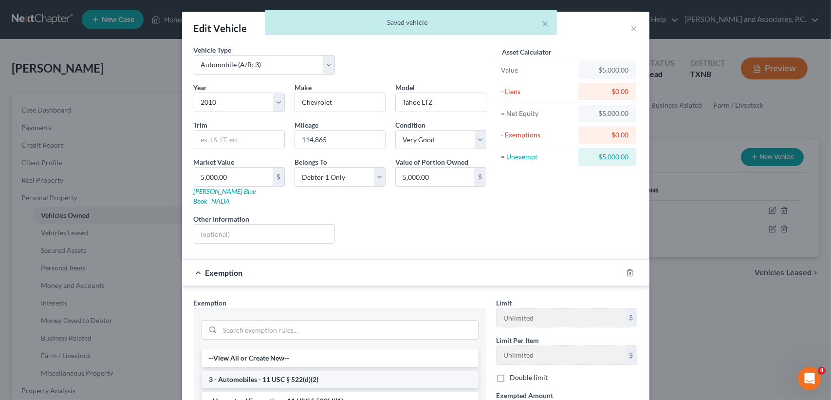
click at [235, 371] on li "3 - Automobiles - 11 USC § 522(d)(2)" at bounding box center [340, 380] width 277 height 18
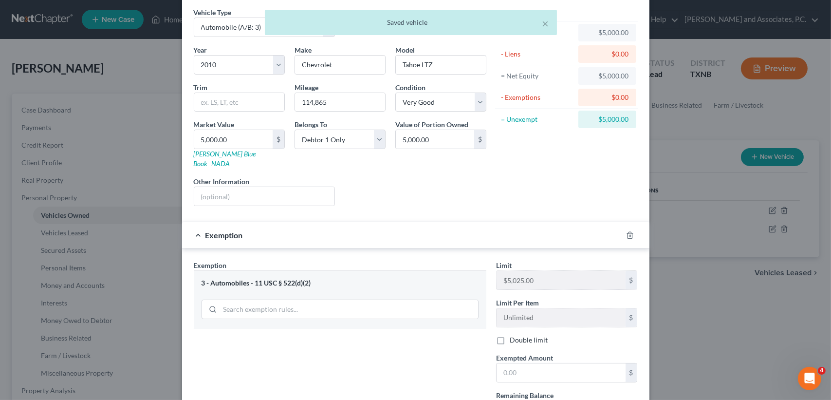
scroll to position [65, 0]
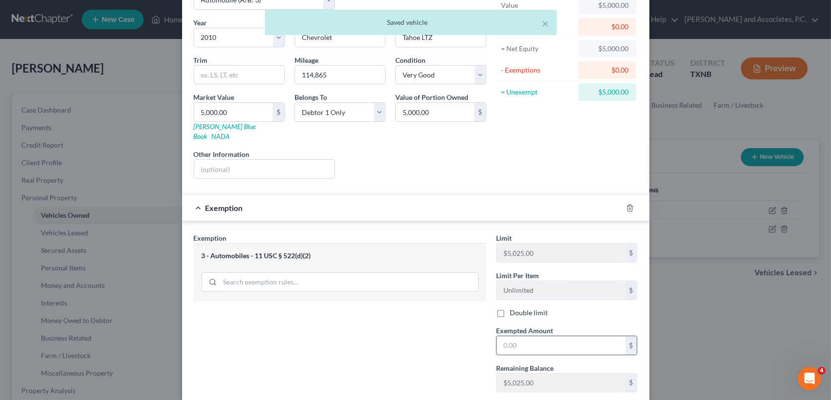
click at [533, 337] on input "text" at bounding box center [561, 345] width 129 height 19
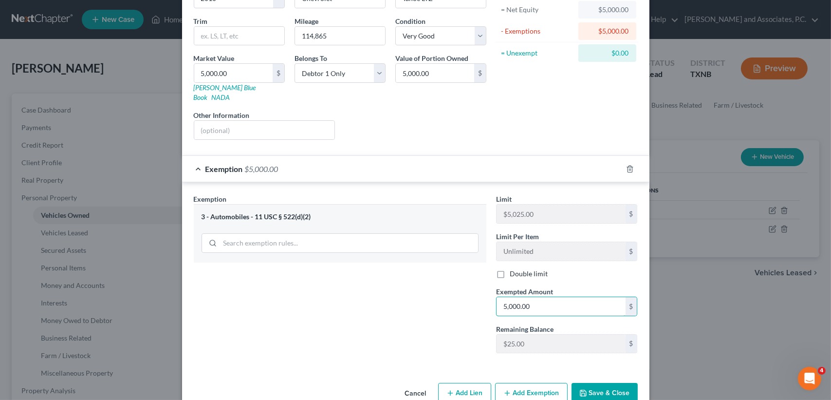
scroll to position [115, 0]
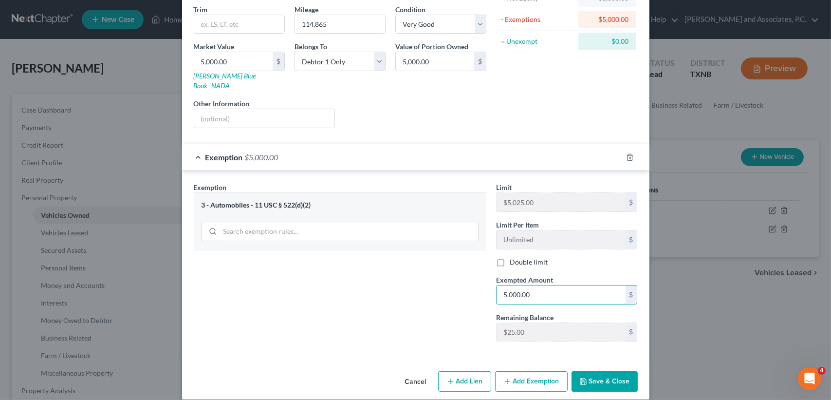
type input "5,000.00"
click at [605, 371] on button "Save & Close" at bounding box center [605, 381] width 66 height 20
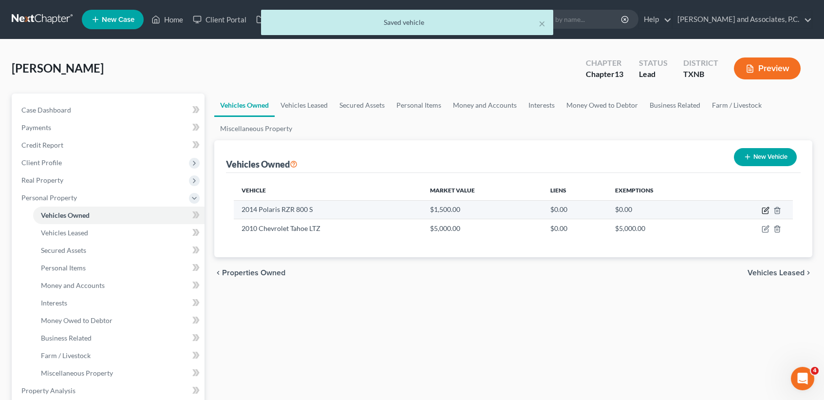
click at [766, 208] on icon "button" at bounding box center [766, 210] width 8 height 8
select select "6"
select select "12"
select select "4"
select select "0"
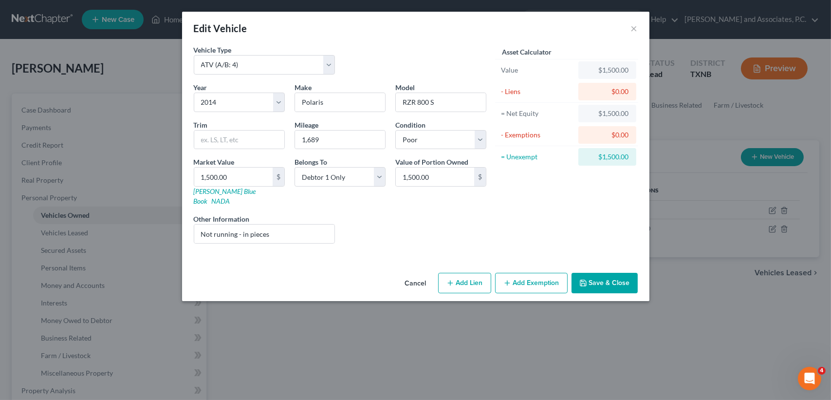
drag, startPoint x: 253, startPoint y: 163, endPoint x: 281, endPoint y: 164, distance: 27.8
click at [254, 163] on div "Market Value 1,500.00 $ Kelly Blue Book NADA" at bounding box center [239, 181] width 101 height 49
drag, startPoint x: 509, startPoint y: 219, endPoint x: 557, endPoint y: 219, distance: 47.7
click at [509, 218] on div "Asset Calculator Value $1,500.00 - Liens $0.00 = Net Equity $1,500.00 - Exempti…" at bounding box center [566, 148] width 151 height 206
click at [632, 273] on button "Save & Close" at bounding box center [605, 283] width 66 height 20
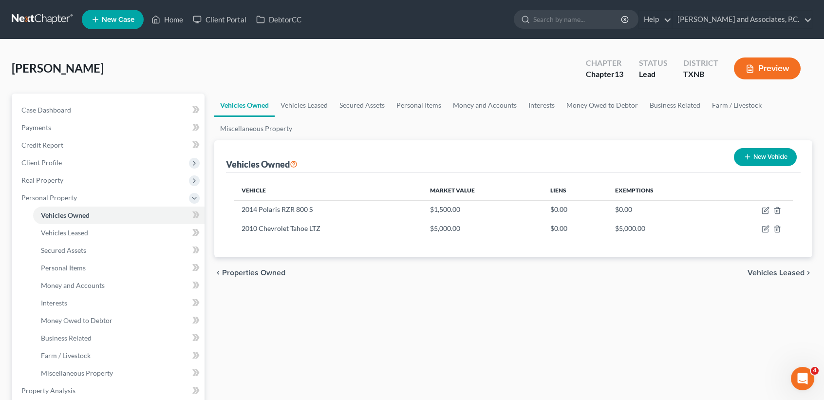
click at [340, 53] on div "Stephens, Baylee Upgraded Chapter Chapter 13 Status Lead District TXNB Preview" at bounding box center [412, 72] width 801 height 42
click at [765, 228] on icon "button" at bounding box center [766, 229] width 8 height 8
select select "0"
select select "16"
select select "1"
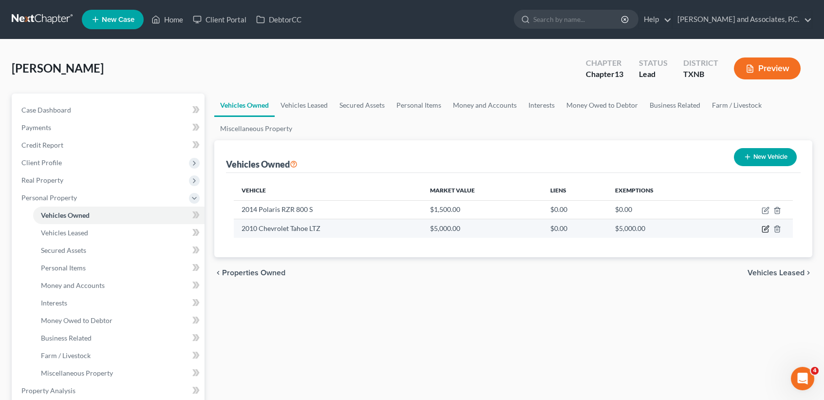
select select "0"
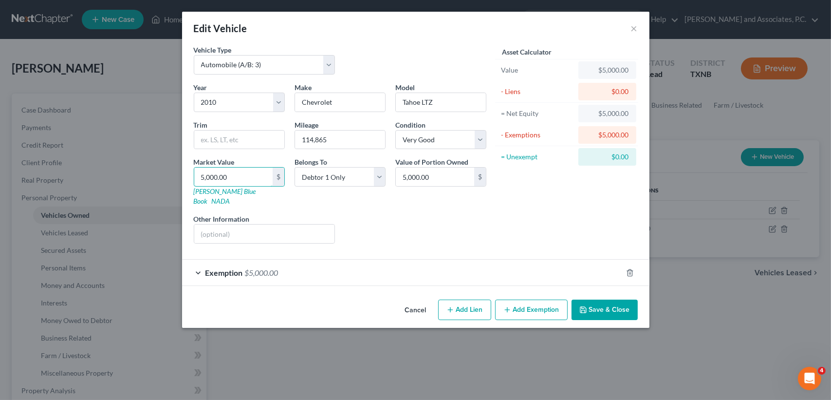
type input "1"
type input "1.00"
type input "13"
type input "13.00"
type input "130"
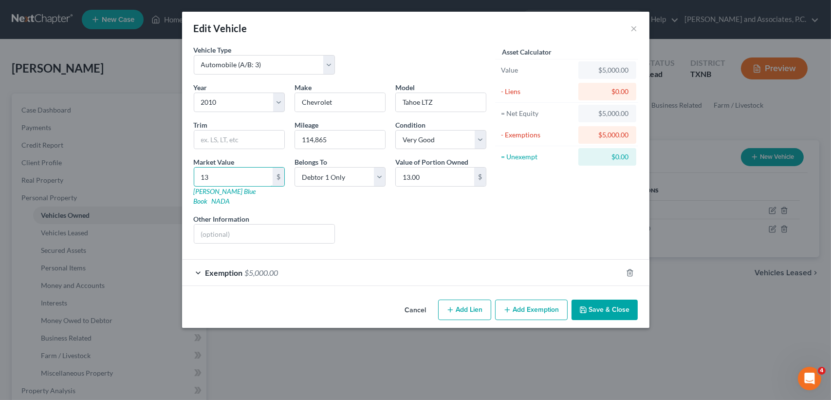
type input "130.00"
type input "1300"
type input "1,300.00"
type input "1,3000"
type input "13,000.00"
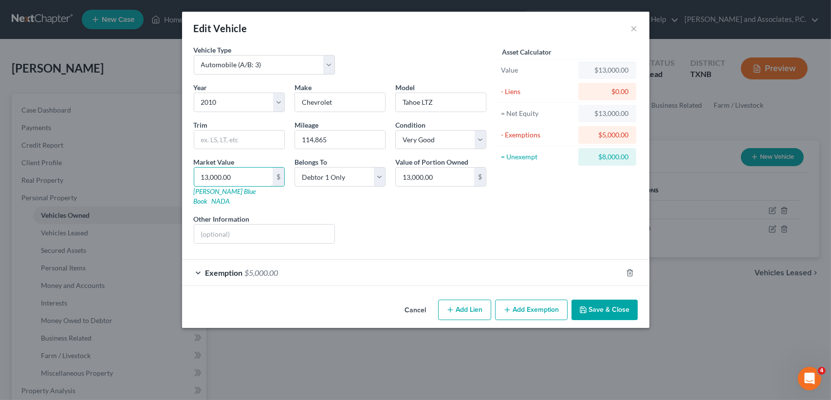
type input "13,000.00"
click at [546, 301] on button "Add Exemption" at bounding box center [531, 310] width 73 height 20
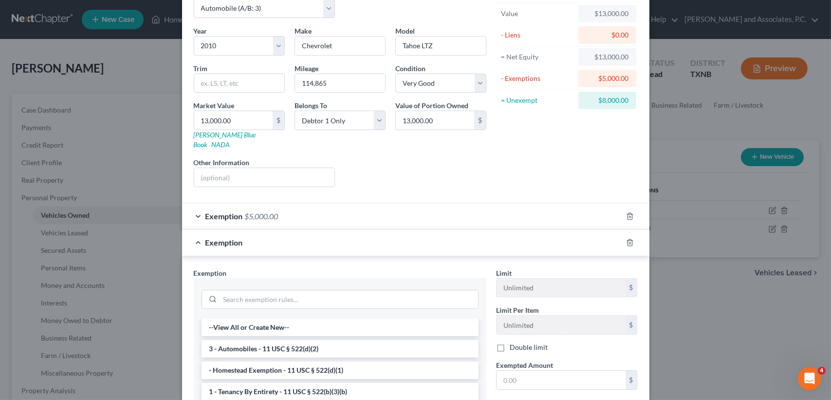
scroll to position [130, 0]
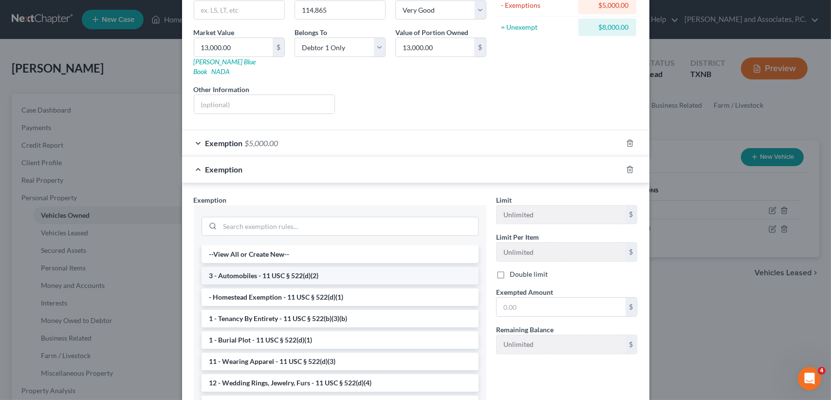
click at [280, 267] on li "3 - Automobiles - 11 USC § 522(d)(2)" at bounding box center [340, 276] width 277 height 18
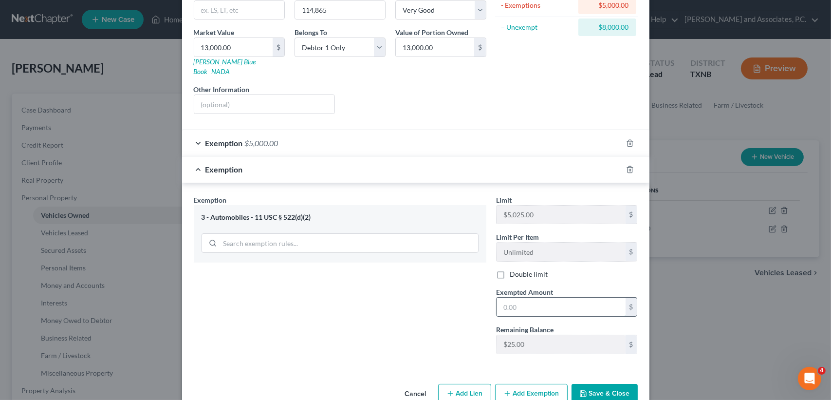
drag, startPoint x: 522, startPoint y: 291, endPoint x: 531, endPoint y: 290, distance: 9.3
click at [522, 298] on input "text" at bounding box center [561, 307] width 129 height 19
type input "5,025.00"
click at [599, 384] on button "Save & Close" at bounding box center [605, 394] width 66 height 20
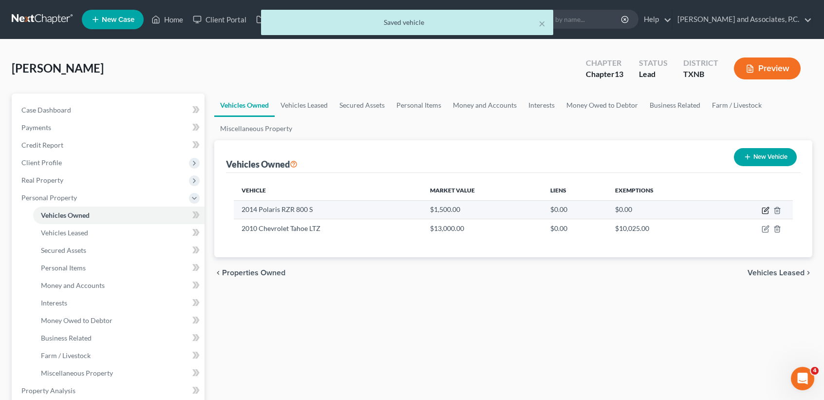
click at [766, 211] on icon "button" at bounding box center [766, 209] width 4 height 4
select select "6"
select select "12"
select select "4"
select select "0"
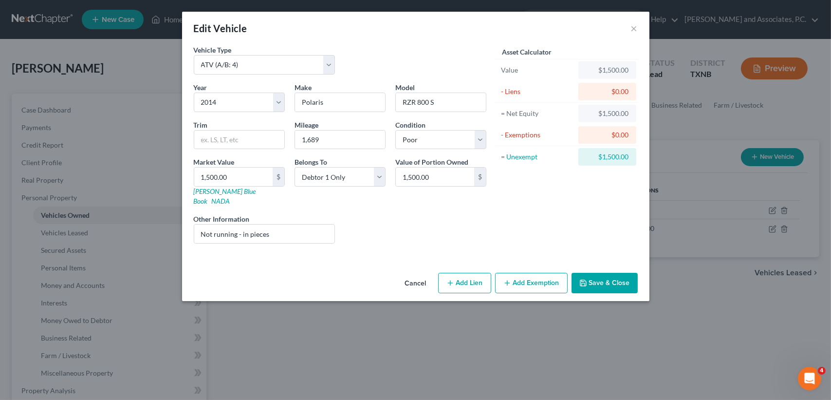
click at [596, 273] on button "Save & Close" at bounding box center [605, 283] width 66 height 20
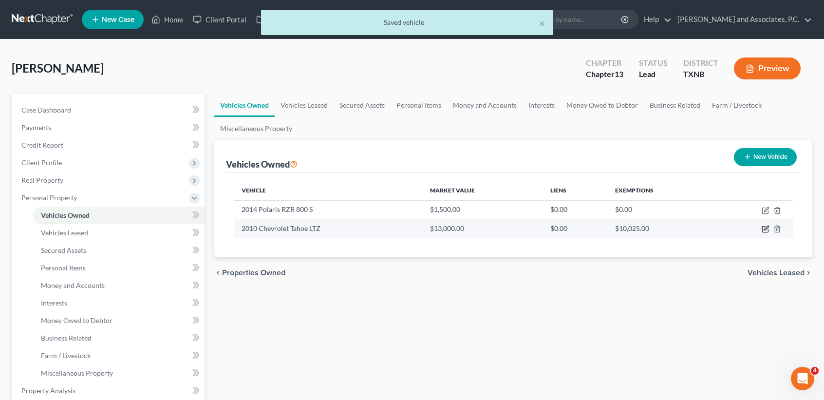
click at [764, 226] on icon "button" at bounding box center [765, 229] width 6 height 6
select select "0"
select select "16"
select select "1"
select select "0"
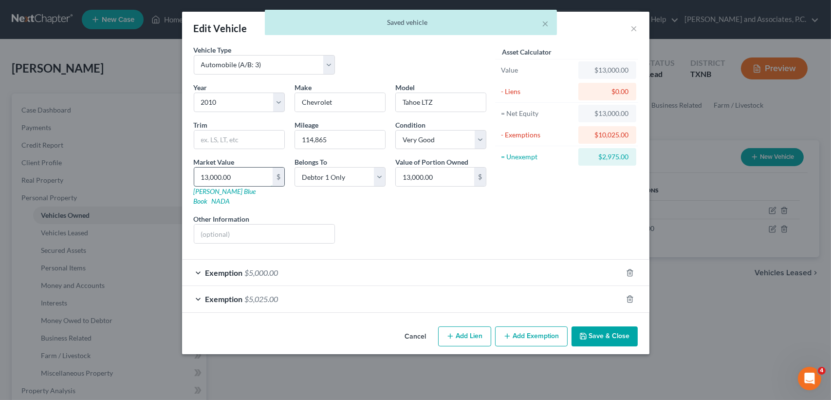
click at [255, 177] on input "13,000.00" at bounding box center [233, 177] width 78 height 19
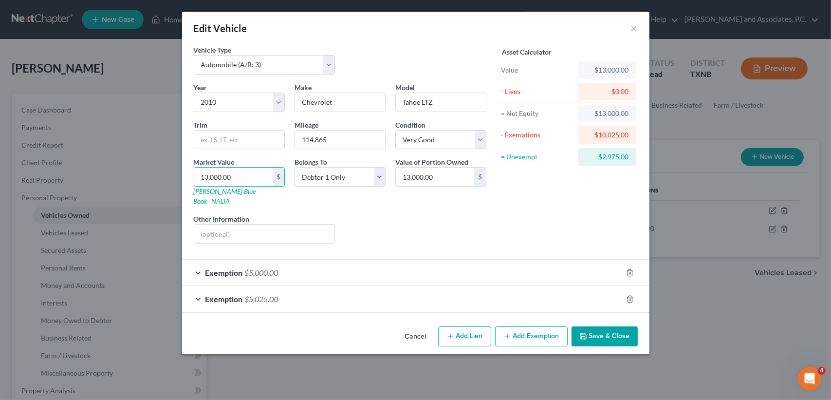
type input "1"
type input "1.00"
type input "13"
type input "13.00"
type input "138"
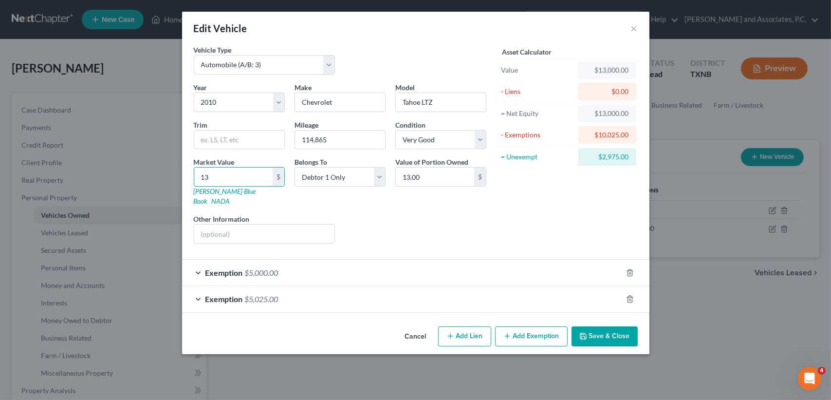
type input "138.00"
type input "1388"
type input "1,388.00"
type input "1,3888"
type input "13,888.00"
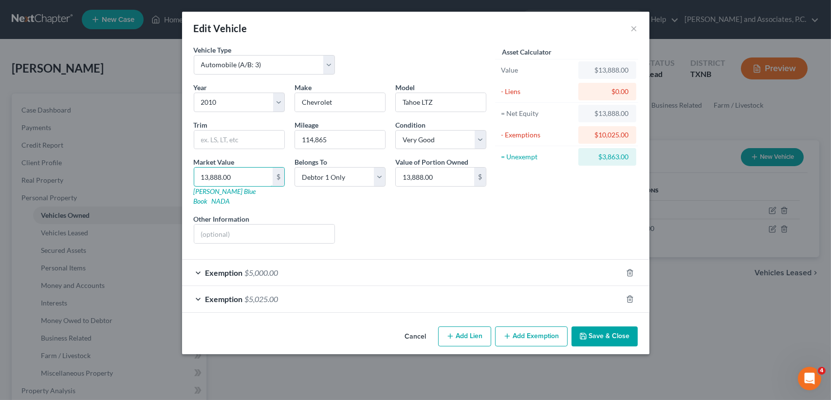
type input "13,888.00"
drag, startPoint x: 460, startPoint y: 249, endPoint x: 452, endPoint y: 245, distance: 8.7
click at [461, 247] on form "Vehicle Type Select Automobile (A/B: 3) Truck (A/B: 3) Trailer (A/B: 4) Watercr…" at bounding box center [416, 179] width 444 height 268
click at [600, 334] on button "Save & Close" at bounding box center [605, 336] width 66 height 20
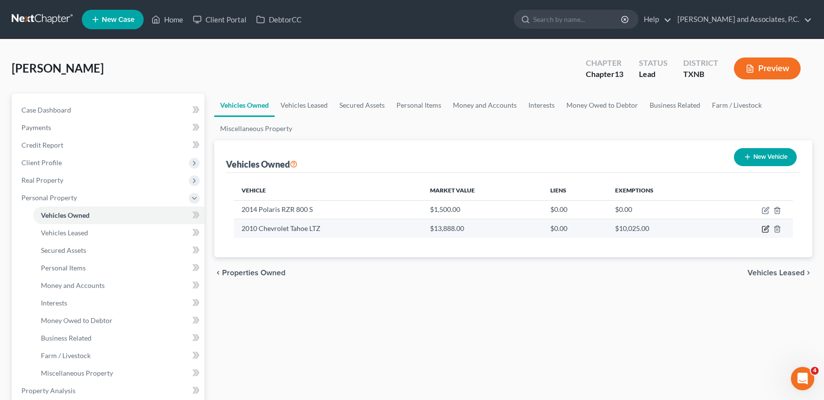
click at [765, 231] on icon "button" at bounding box center [766, 229] width 8 height 8
select select "0"
select select "16"
select select "1"
select select "0"
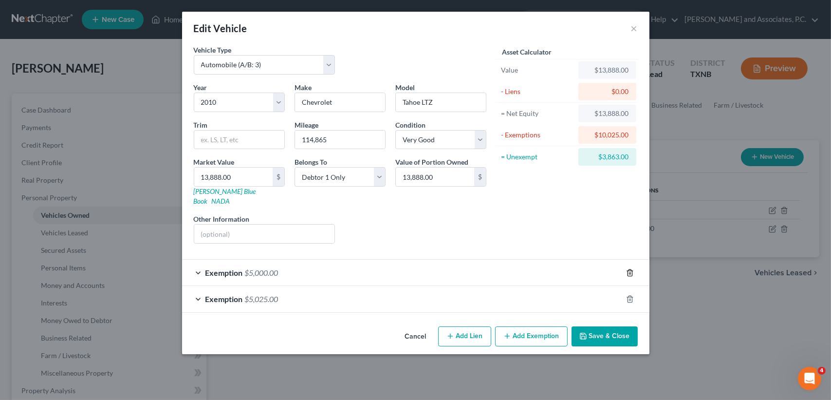
click at [632, 269] on icon "button" at bounding box center [630, 272] width 4 height 6
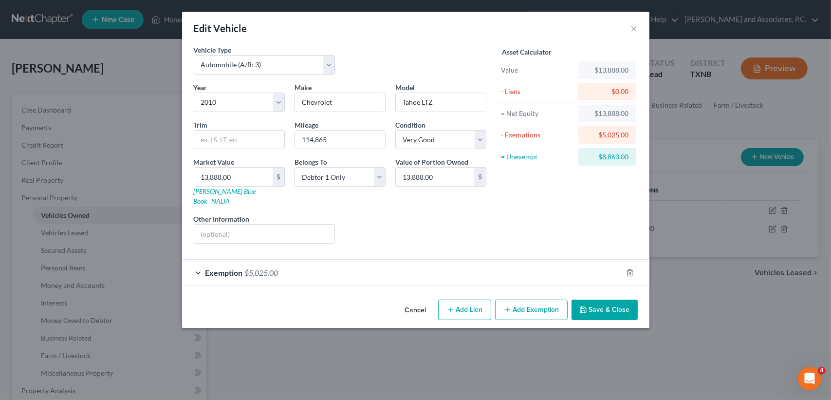
click at [601, 302] on button "Save & Close" at bounding box center [605, 310] width 66 height 20
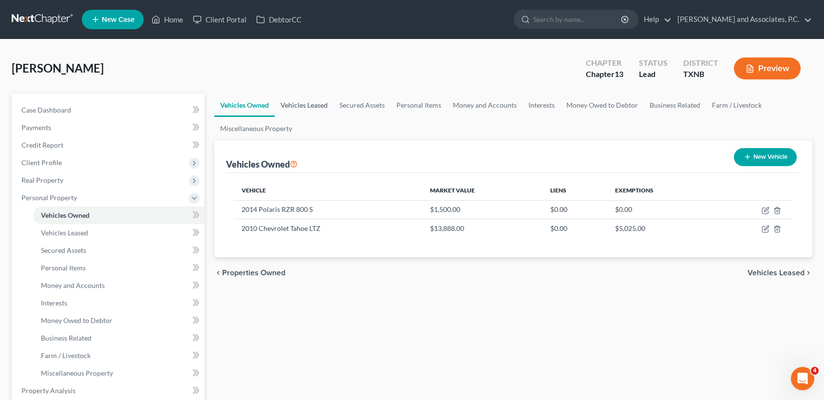
click at [308, 113] on link "Vehicles Leased" at bounding box center [304, 105] width 59 height 23
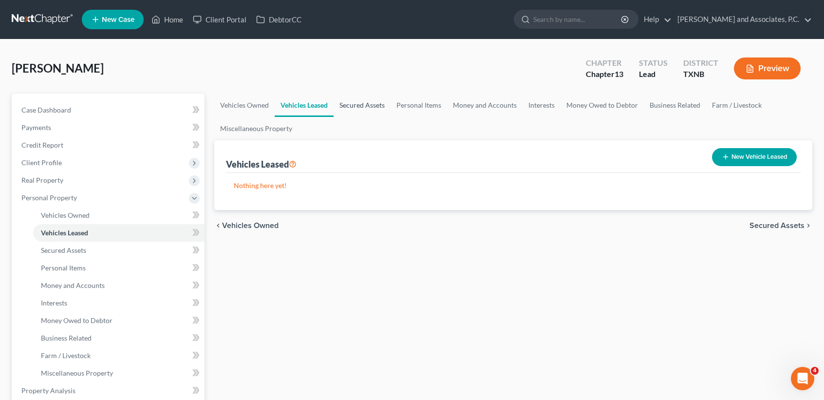
click at [382, 95] on link "Secured Assets" at bounding box center [362, 105] width 57 height 23
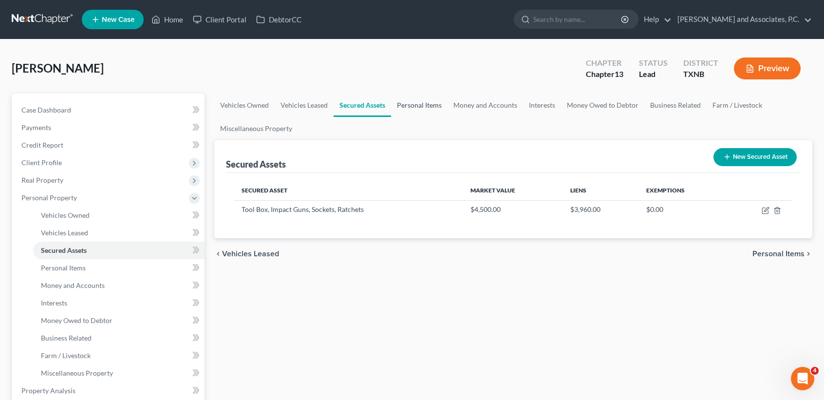
click at [402, 97] on link "Personal Items" at bounding box center [419, 105] width 56 height 23
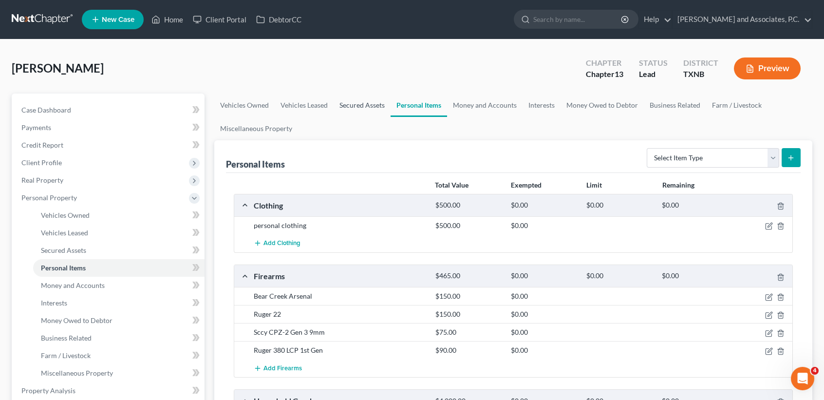
click at [336, 103] on link "Secured Assets" at bounding box center [362, 105] width 57 height 23
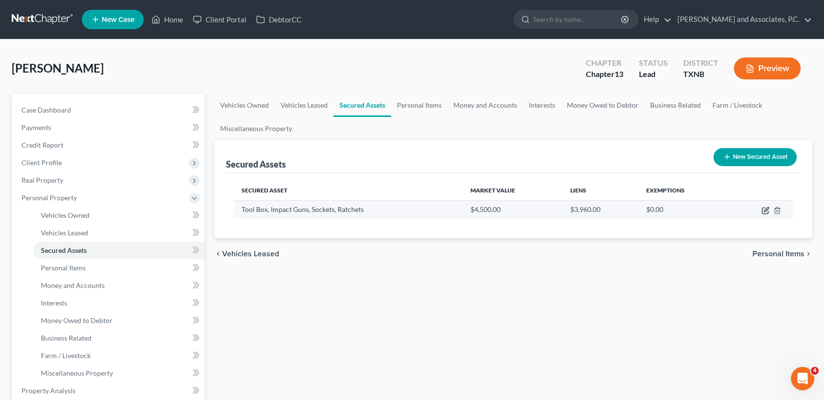
click at [764, 208] on icon "button" at bounding box center [765, 211] width 6 height 6
select select "other"
select select "2"
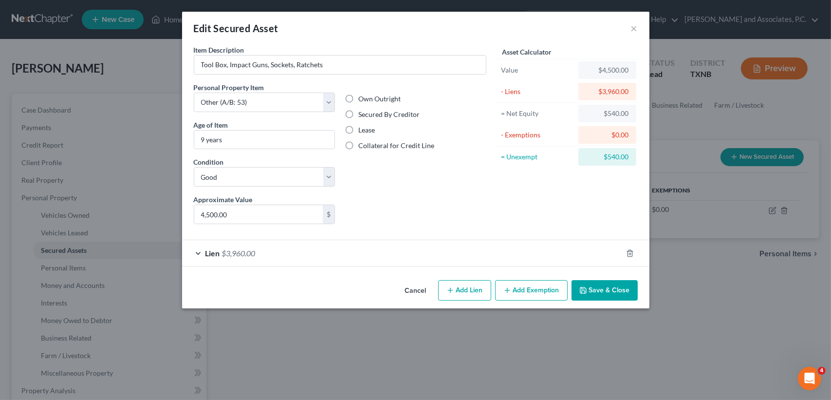
click at [528, 281] on button "Add Exemption" at bounding box center [531, 290] width 73 height 20
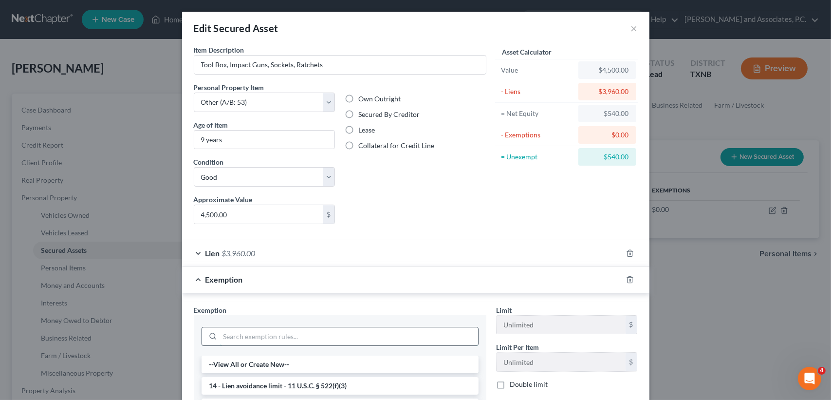
click at [266, 344] on input "search" at bounding box center [349, 336] width 258 height 19
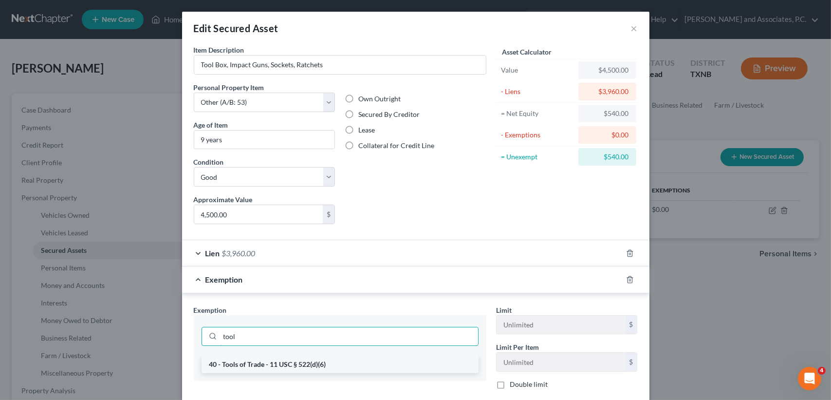
type input "tool"
click at [271, 363] on li "40 - Tools of Trade - 11 USC § 522(d)(6)" at bounding box center [340, 365] width 277 height 18
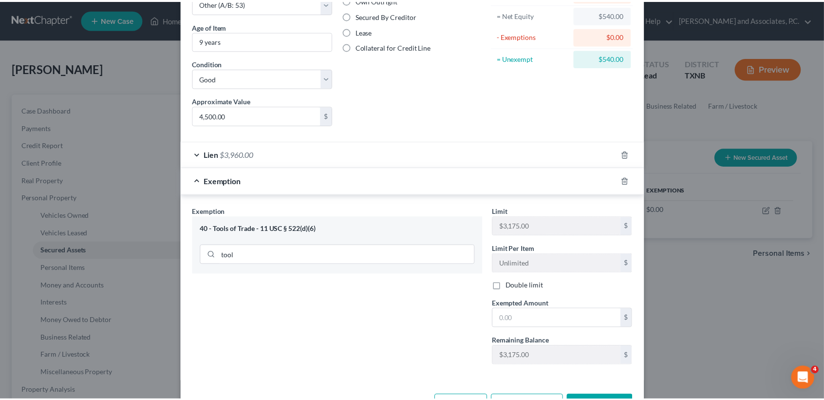
scroll to position [130, 0]
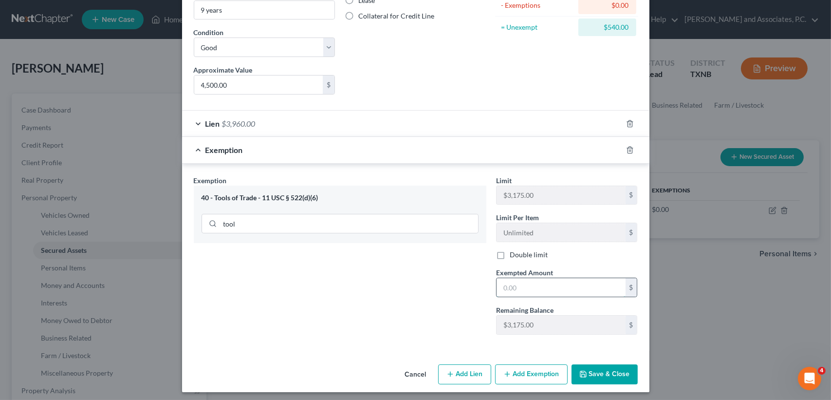
click at [574, 288] on input "text" at bounding box center [561, 287] width 129 height 19
type input "4"
type input "0"
type input "540.00"
click at [631, 375] on button "Save & Close" at bounding box center [605, 374] width 66 height 20
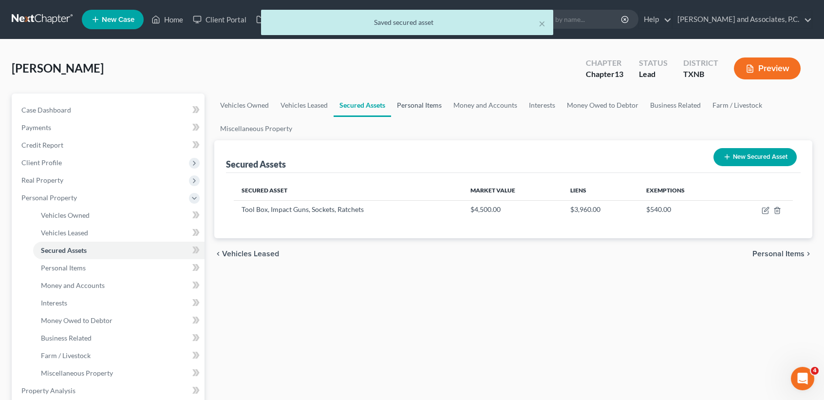
click at [400, 109] on link "Personal Items" at bounding box center [419, 105] width 56 height 23
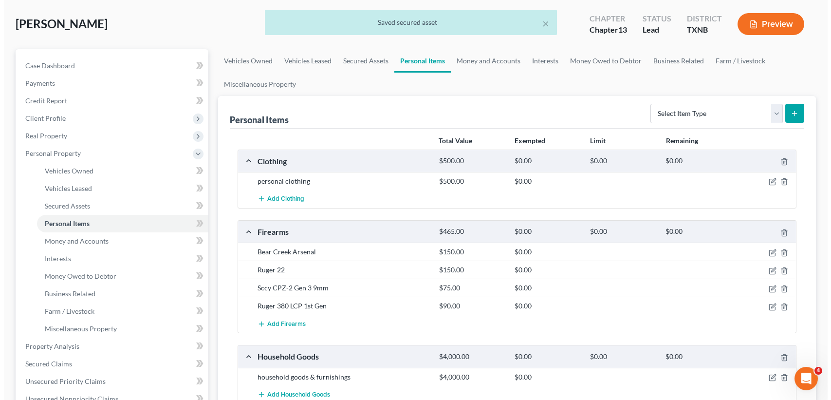
scroll to position [65, 0]
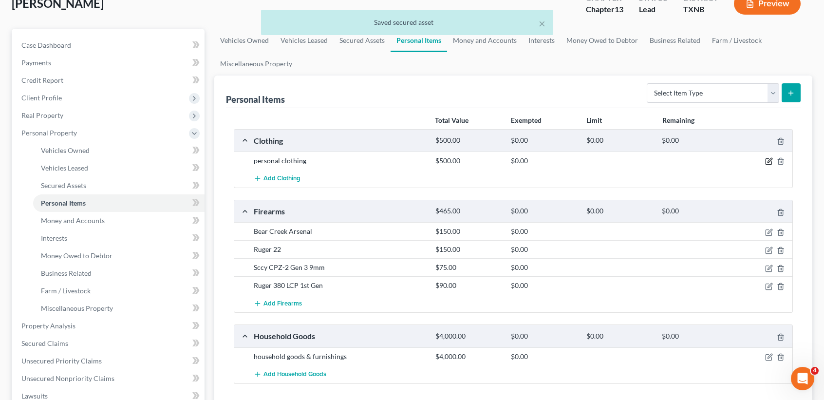
click at [768, 159] on icon "button" at bounding box center [769, 161] width 8 height 8
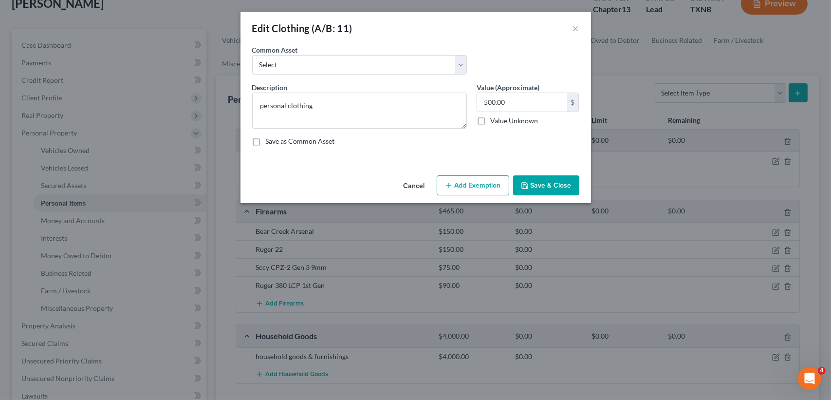
click at [477, 171] on div "Cancel Add Exemption Save & Close" at bounding box center [416, 187] width 351 height 32
click at [477, 182] on button "Add Exemption" at bounding box center [473, 185] width 73 height 20
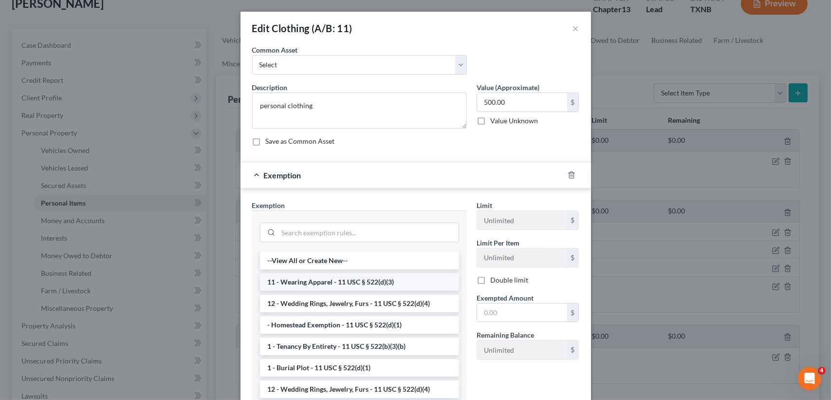
click at [312, 282] on li "11 - Wearing Apparel - 11 USC § 522(d)(3)" at bounding box center [359, 282] width 199 height 18
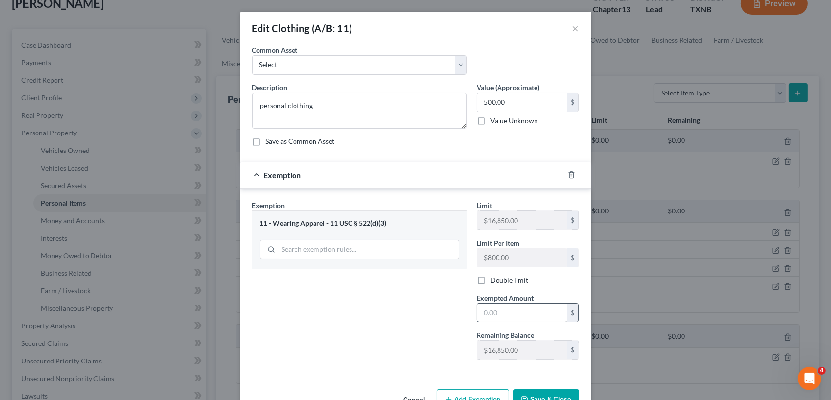
drag, startPoint x: 506, startPoint y: 322, endPoint x: 509, endPoint y: 310, distance: 12.6
click at [506, 319] on div "Limit $16,850.00 $ Limit Per Item $800.00 $ Double limit Exempted Amount * $ Re…" at bounding box center [528, 283] width 112 height 167
drag, startPoint x: 509, startPoint y: 310, endPoint x: 511, endPoint y: 297, distance: 13.7
click at [509, 310] on input "text" at bounding box center [522, 312] width 90 height 19
type input "500.00"
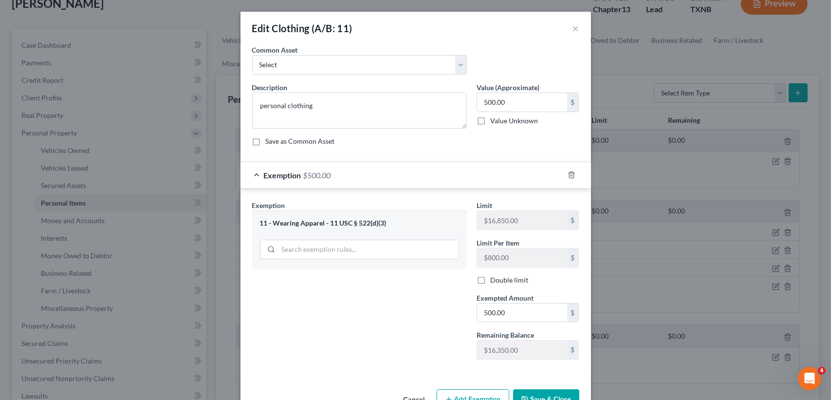
click at [555, 393] on button "Save & Close" at bounding box center [546, 399] width 66 height 20
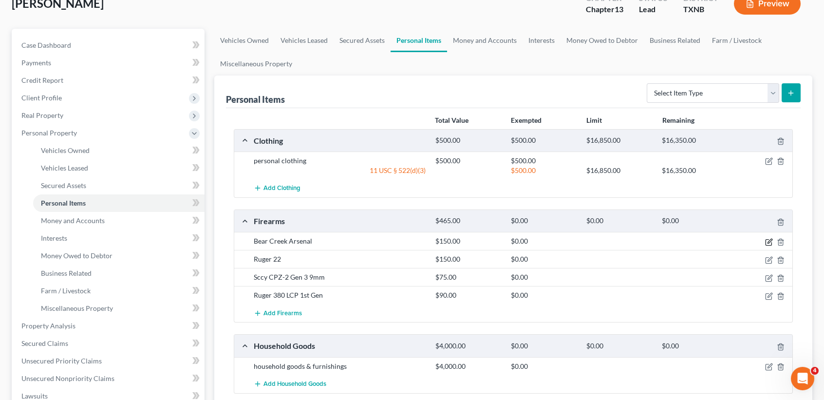
click at [771, 239] on icon "button" at bounding box center [769, 242] width 8 height 8
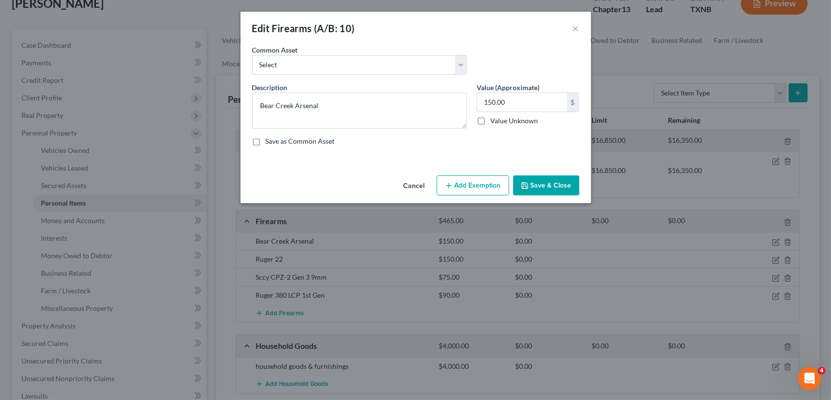
click at [412, 188] on button "Cancel" at bounding box center [414, 185] width 37 height 19
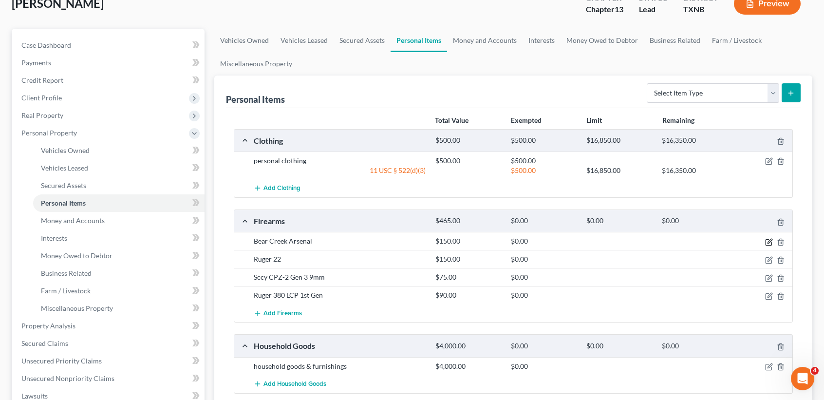
click at [768, 239] on icon "button" at bounding box center [769, 242] width 8 height 8
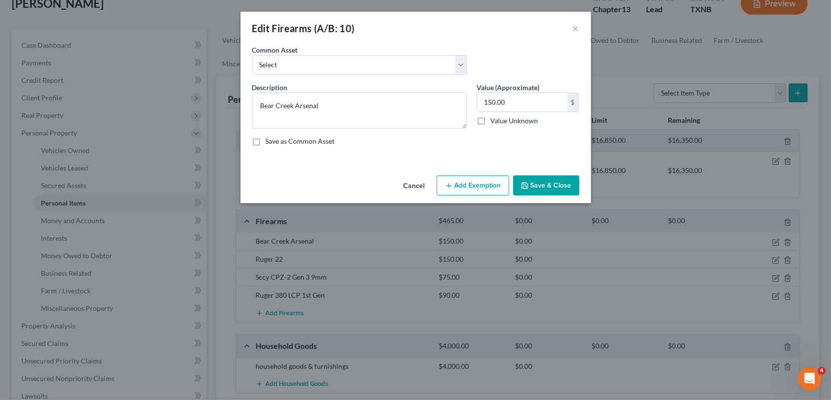
click at [467, 185] on button "Add Exemption" at bounding box center [473, 185] width 73 height 20
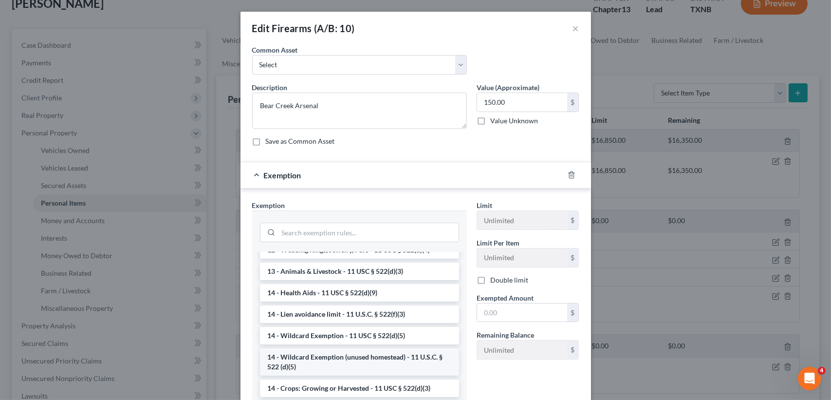
scroll to position [130, 0]
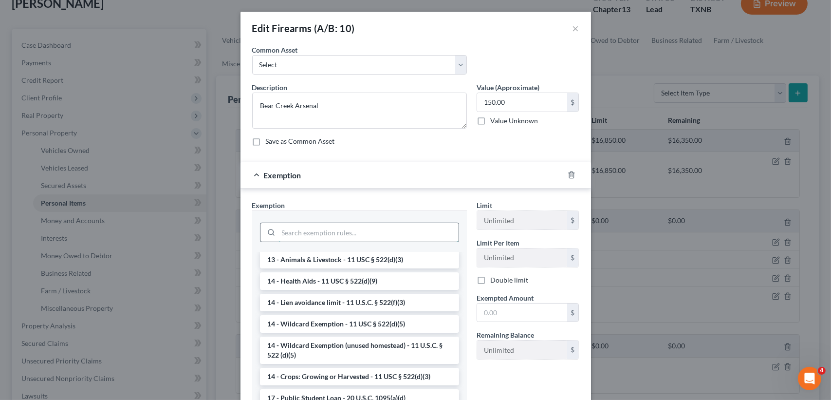
click at [331, 226] on input "search" at bounding box center [369, 232] width 180 height 19
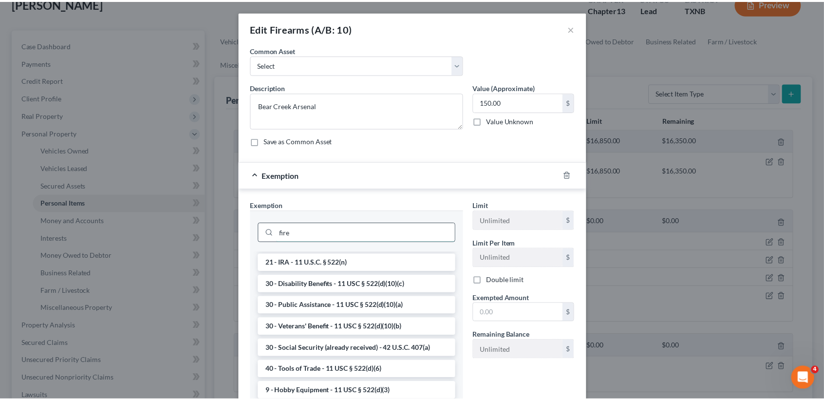
scroll to position [0, 0]
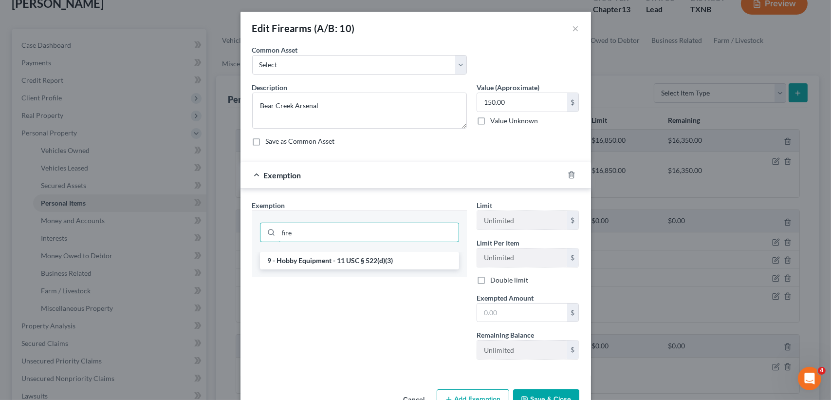
drag, startPoint x: 321, startPoint y: 237, endPoint x: 98, endPoint y: 239, distance: 223.5
click at [107, 240] on div "Edit Firearms (A/B: 10) × An exemption set must first be selected from the Fili…" at bounding box center [415, 200] width 831 height 400
type input "wil"
click at [318, 253] on li "14 - Wildcard Exemption - 11 USC § 522(d)(5)" at bounding box center [359, 261] width 199 height 18
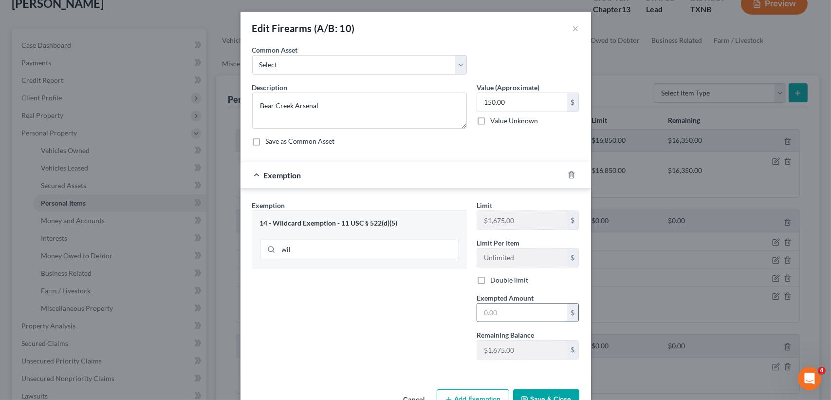
click at [487, 312] on input "text" at bounding box center [522, 312] width 90 height 19
type input "150.00"
click at [543, 395] on button "Save & Close" at bounding box center [546, 399] width 66 height 20
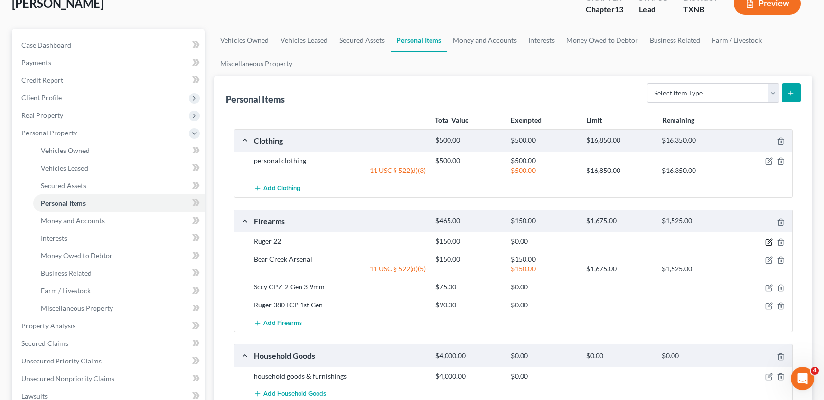
click at [768, 241] on icon "button" at bounding box center [770, 241] width 4 height 4
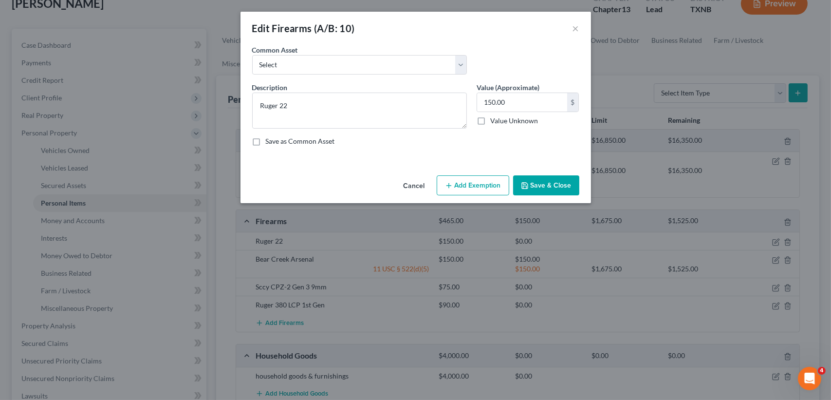
click at [479, 188] on button "Add Exemption" at bounding box center [473, 185] width 73 height 20
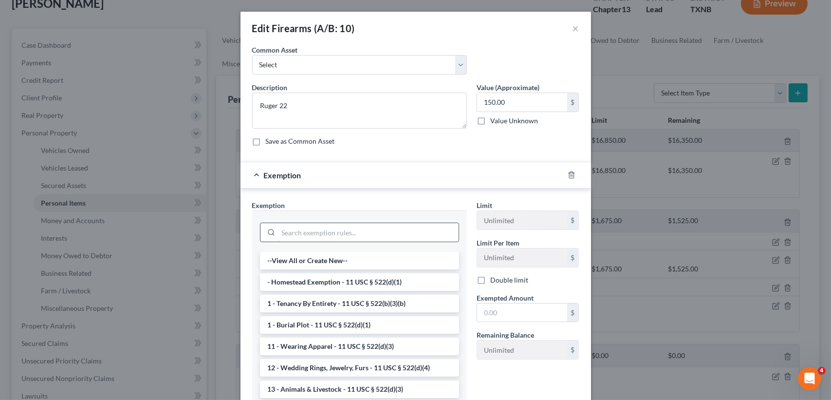
click at [335, 229] on input "search" at bounding box center [369, 232] width 180 height 19
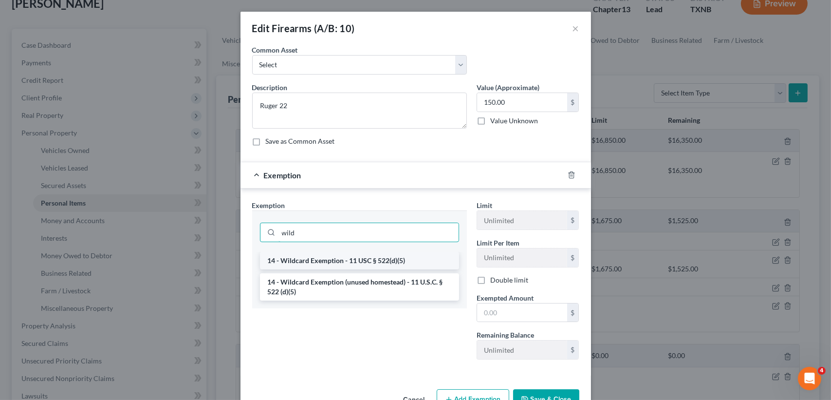
type input "wild"
click at [379, 263] on li "14 - Wildcard Exemption - 11 USC § 522(d)(5)" at bounding box center [359, 261] width 199 height 18
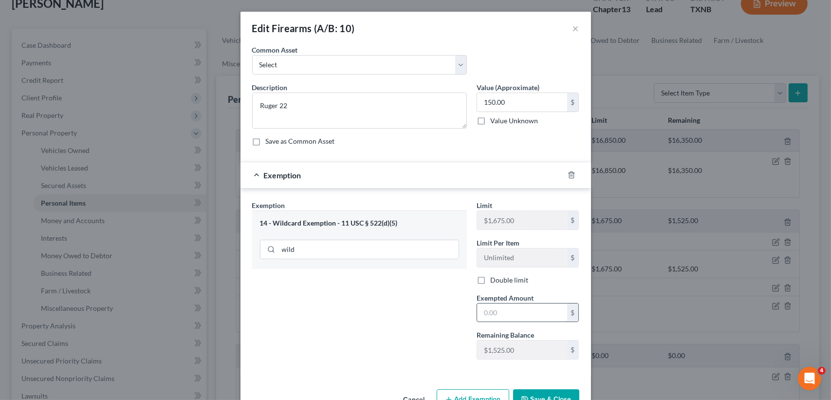
click at [522, 309] on input "text" at bounding box center [522, 312] width 90 height 19
type input "150.00"
click at [558, 393] on button "Save & Close" at bounding box center [546, 399] width 66 height 20
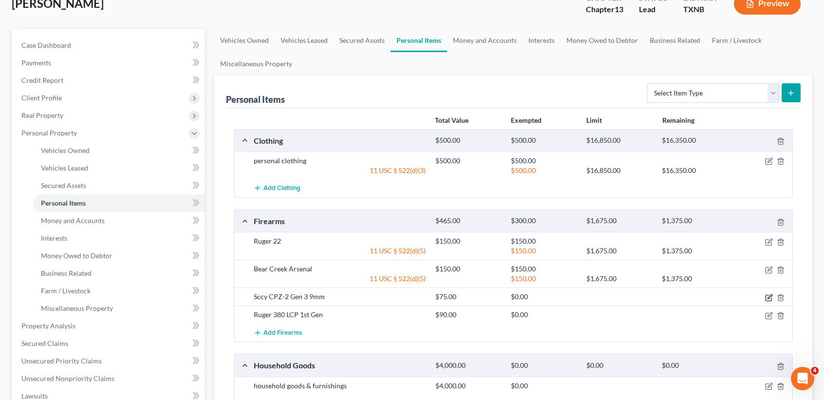
click at [769, 296] on icon "button" at bounding box center [770, 296] width 4 height 4
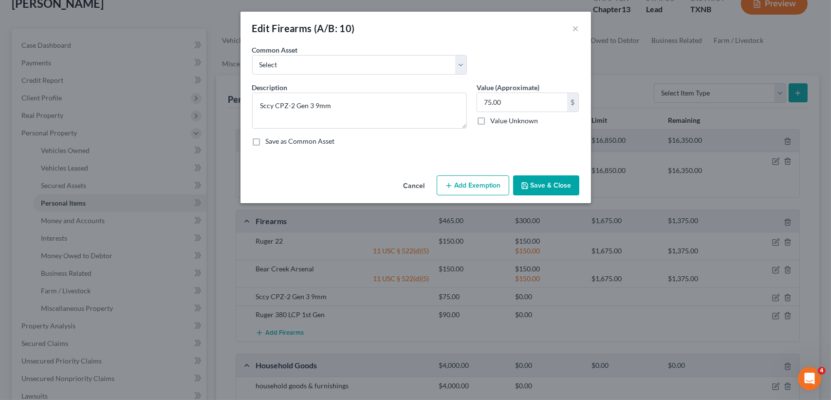
click at [465, 197] on div "Cancel Add Exemption Save & Close" at bounding box center [416, 187] width 351 height 32
click at [466, 189] on button "Add Exemption" at bounding box center [473, 185] width 73 height 20
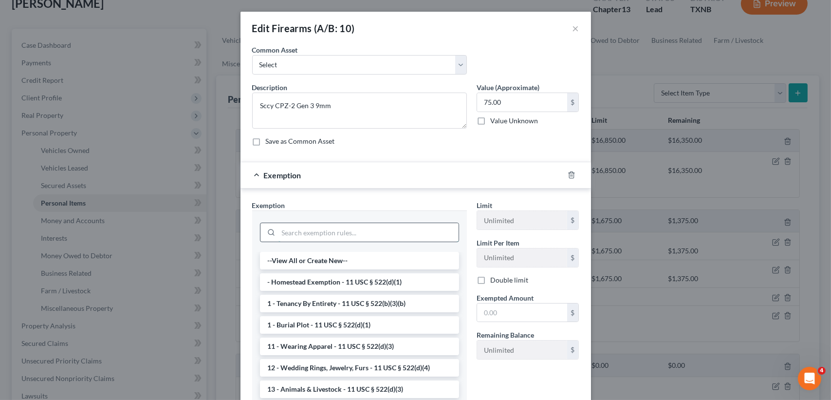
click at [303, 223] on input "search" at bounding box center [369, 232] width 180 height 19
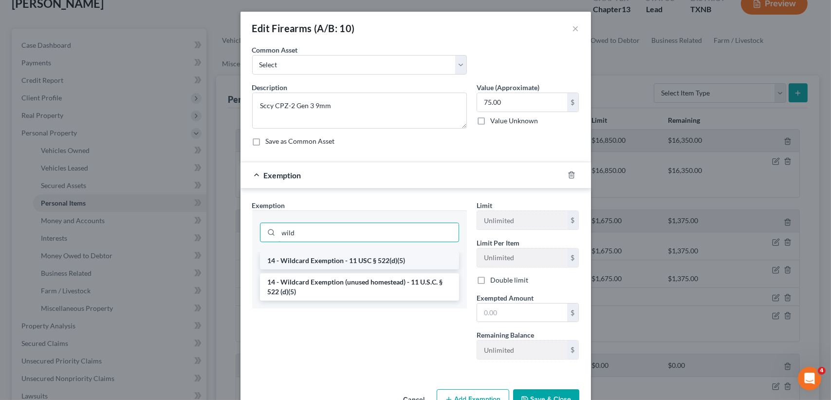
type input "wild"
click at [325, 260] on li "14 - Wildcard Exemption - 11 USC § 522(d)(5)" at bounding box center [359, 261] width 199 height 18
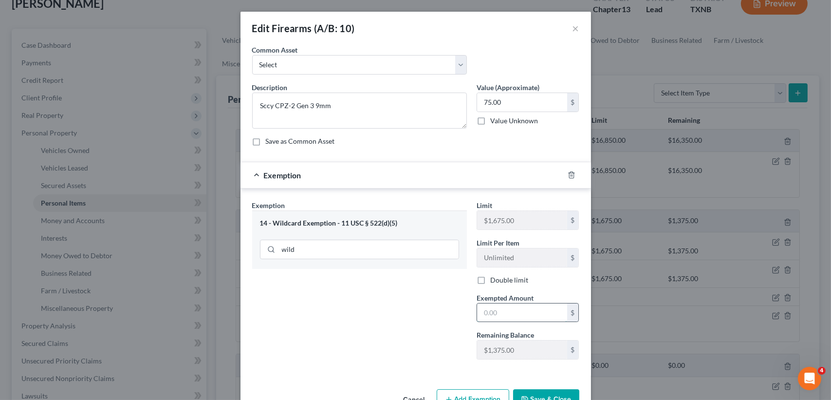
click at [515, 320] on input "text" at bounding box center [522, 312] width 90 height 19
type input "75.00"
click at [550, 399] on button "Save & Close" at bounding box center [546, 399] width 66 height 20
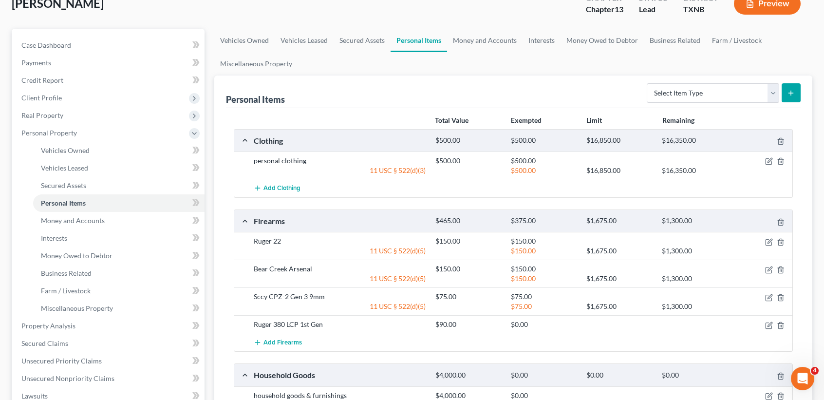
click at [769, 308] on div "$75.00 $1,675.00 $1,300.00" at bounding box center [612, 306] width 363 height 10
click at [767, 324] on icon "button" at bounding box center [769, 325] width 8 height 8
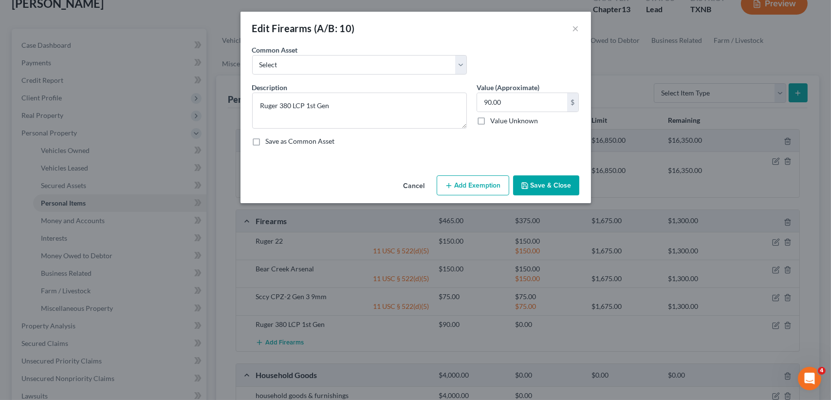
click at [484, 181] on button "Add Exemption" at bounding box center [473, 185] width 73 height 20
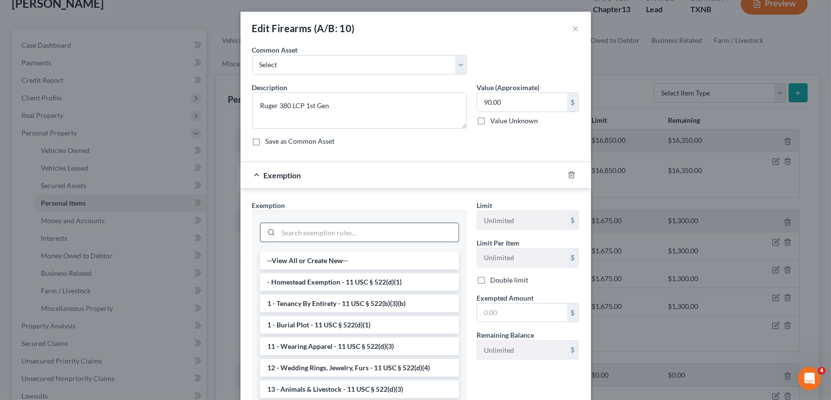
click at [365, 235] on input "search" at bounding box center [369, 232] width 180 height 19
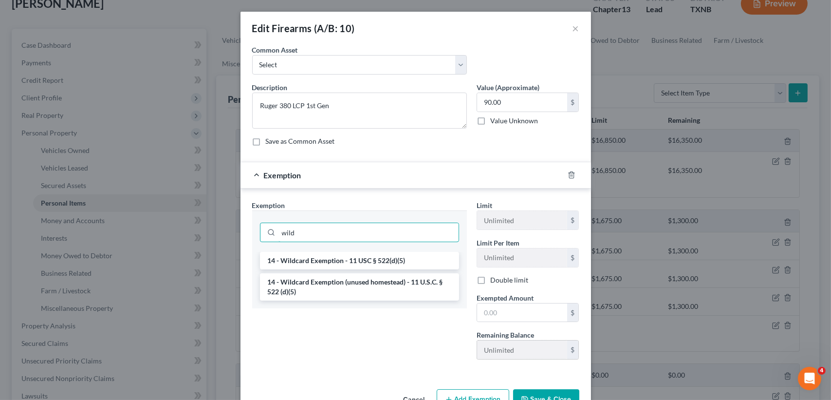
type input "wild"
click at [394, 255] on li "14 - Wildcard Exemption - 11 USC § 522(d)(5)" at bounding box center [359, 261] width 199 height 18
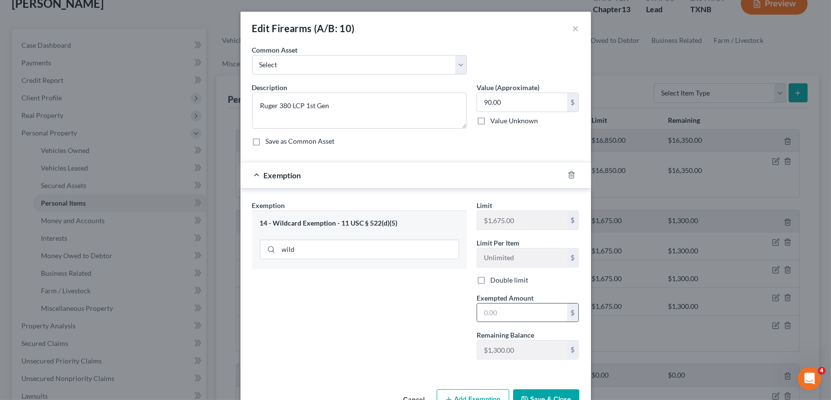
click at [534, 306] on input "text" at bounding box center [522, 312] width 90 height 19
type input "90.00"
click at [531, 398] on button "Save & Close" at bounding box center [546, 399] width 66 height 20
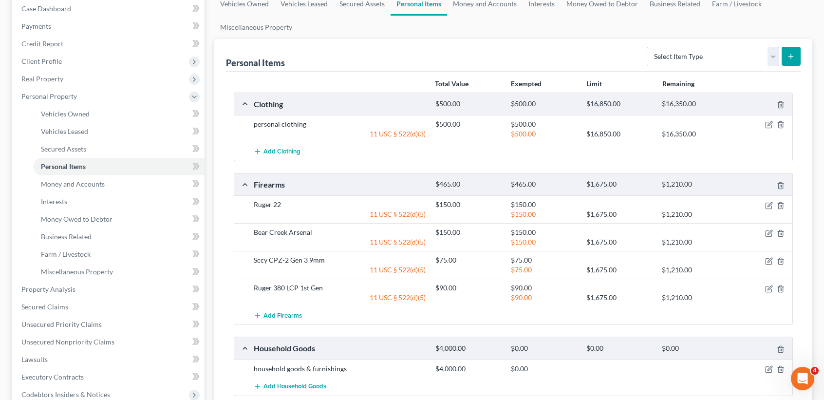
scroll to position [130, 0]
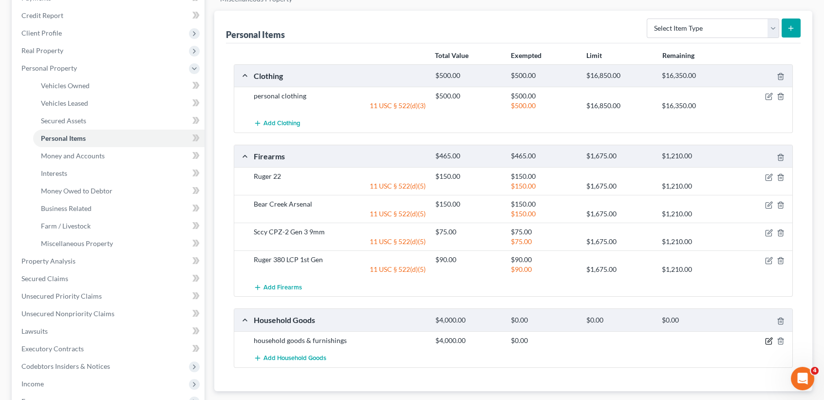
click at [770, 337] on icon "button" at bounding box center [769, 341] width 8 height 8
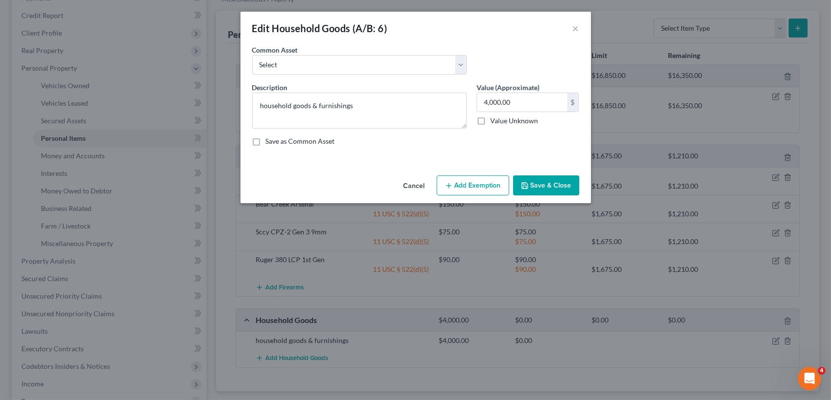
click at [480, 187] on button "Add Exemption" at bounding box center [473, 185] width 73 height 20
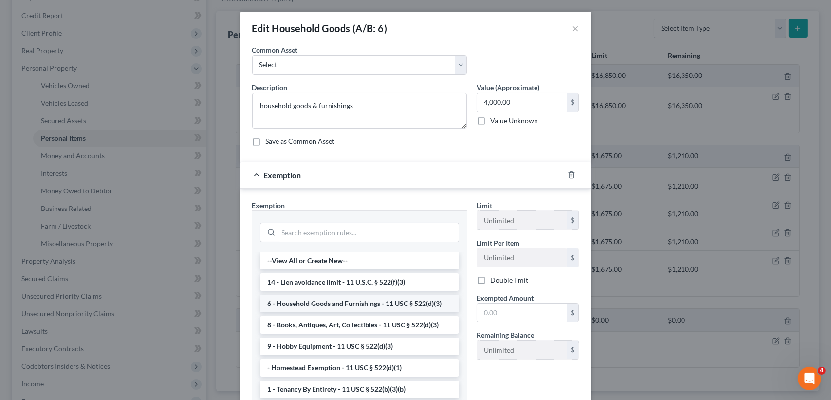
click at [372, 302] on li "6 - Household Goods and Furnishings - 11 USC § 522(d)(3)" at bounding box center [359, 304] width 199 height 18
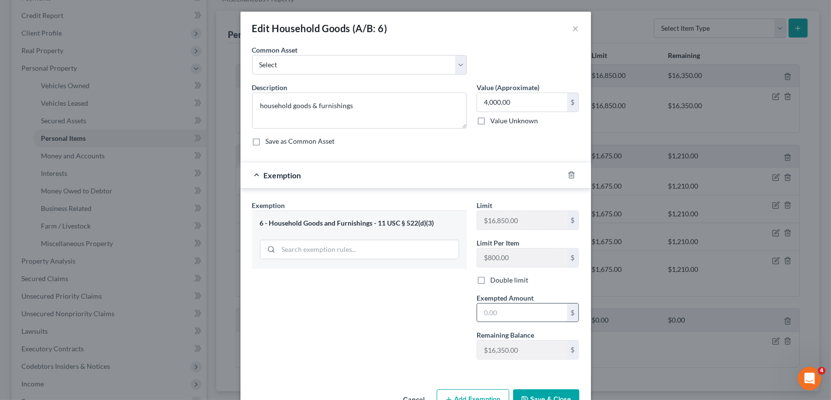
drag, startPoint x: 515, startPoint y: 301, endPoint x: 515, endPoint y: 309, distance: 8.3
click at [515, 301] on label "Exempted Amount *" at bounding box center [505, 298] width 57 height 10
click at [515, 309] on input "text" at bounding box center [522, 312] width 90 height 19
type input "4,000.00"
click at [553, 398] on button "Save & Close" at bounding box center [546, 399] width 66 height 20
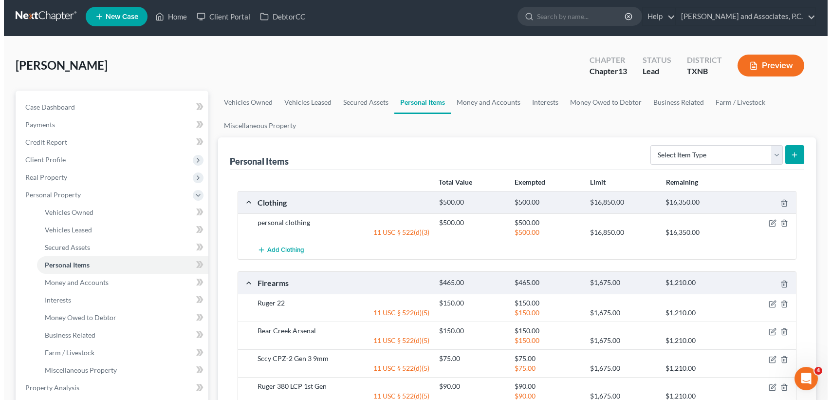
scroll to position [0, 0]
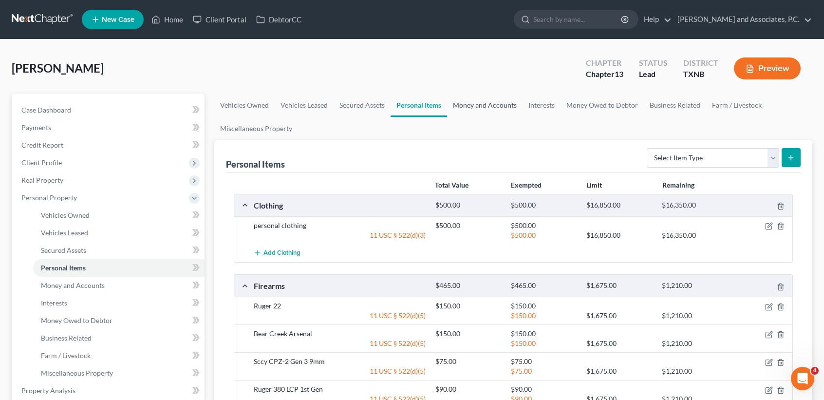
click at [478, 97] on link "Money and Accounts" at bounding box center [484, 105] width 75 height 23
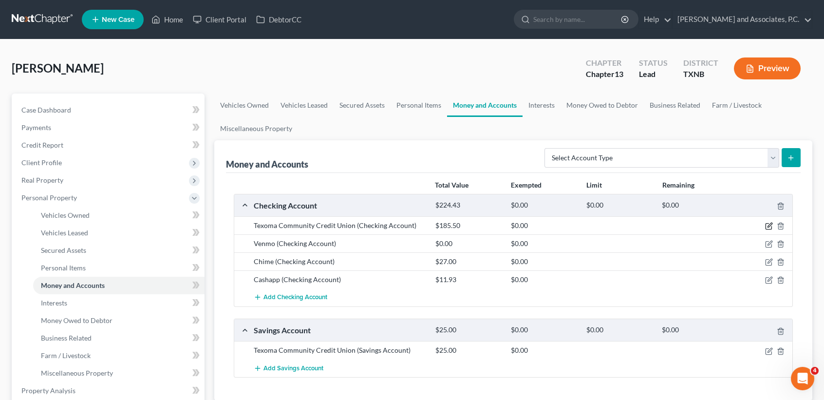
click at [769, 225] on icon "button" at bounding box center [770, 225] width 4 height 4
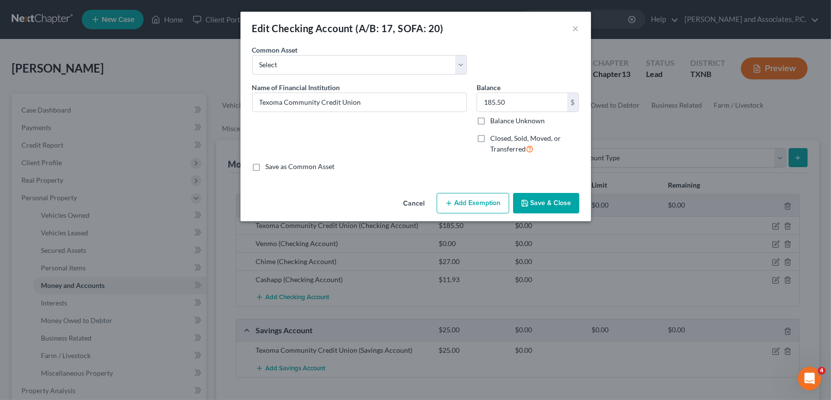
click at [470, 206] on button "Add Exemption" at bounding box center [473, 203] width 73 height 20
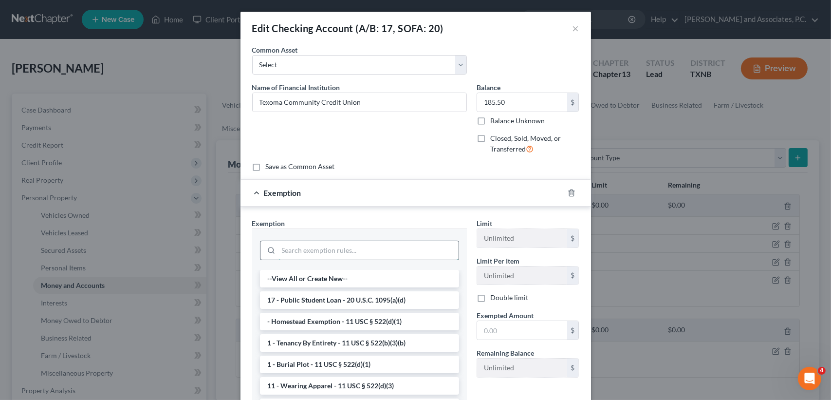
click at [435, 255] on input "search" at bounding box center [369, 250] width 180 height 19
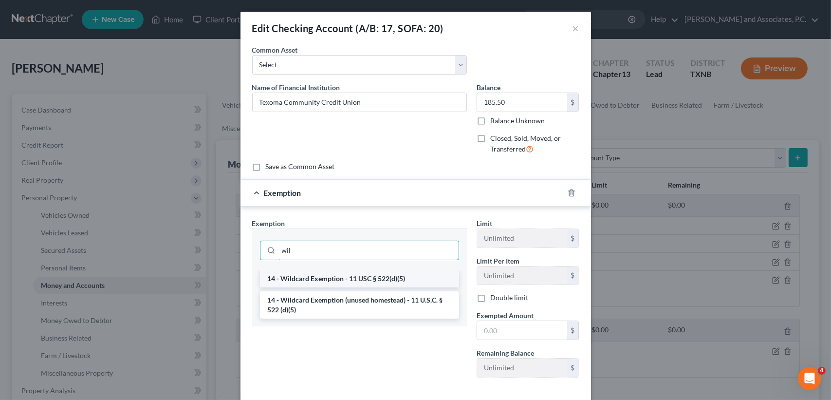
type input "wil"
click at [363, 276] on li "14 - Wildcard Exemption - 11 USC § 522(d)(5)" at bounding box center [359, 279] width 199 height 18
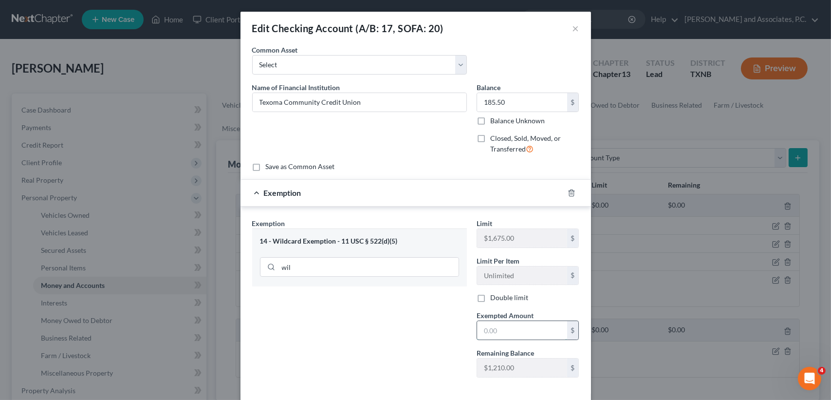
click at [519, 325] on input "text" at bounding box center [522, 330] width 90 height 19
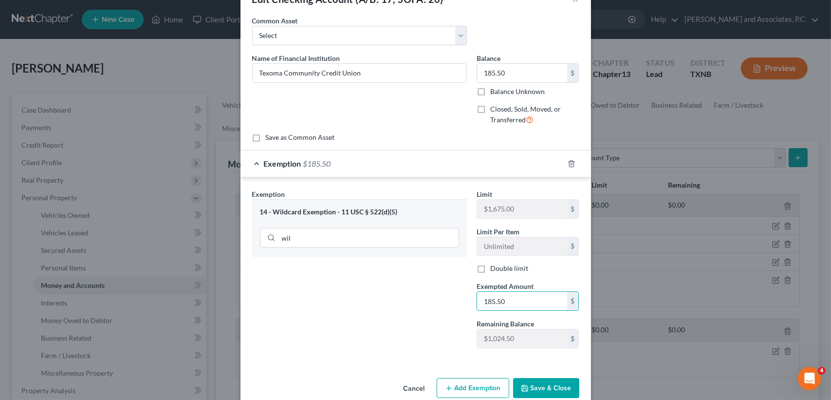
scroll to position [46, 0]
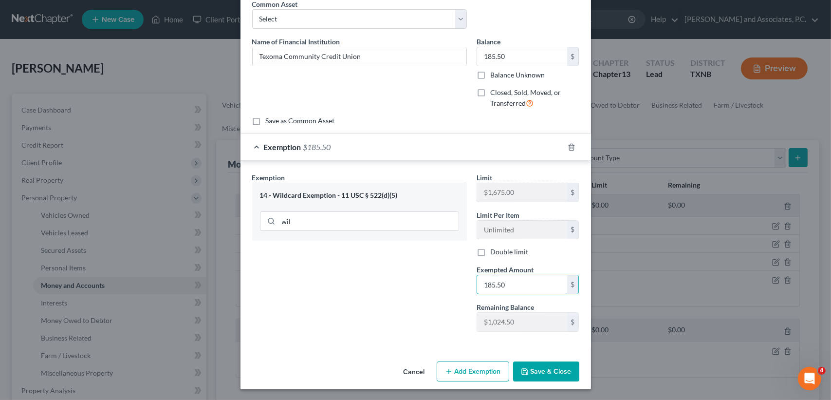
type input "185.50"
click at [566, 374] on button "Save & Close" at bounding box center [546, 371] width 66 height 20
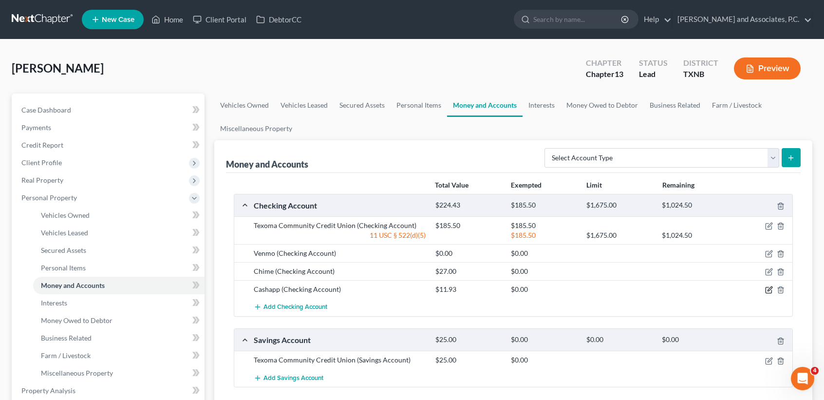
click at [770, 287] on icon "button" at bounding box center [769, 290] width 8 height 8
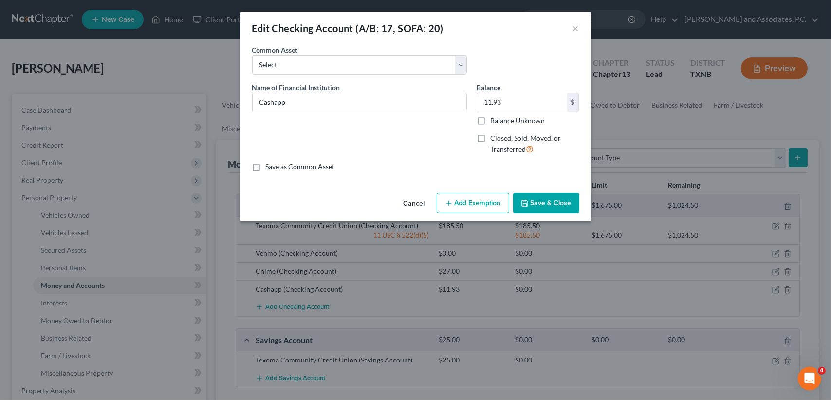
click at [488, 206] on button "Add Exemption" at bounding box center [473, 203] width 73 height 20
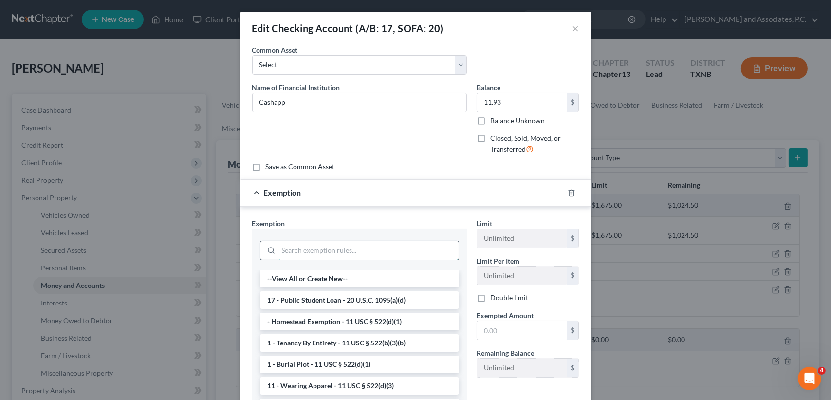
click at [381, 250] on input "search" at bounding box center [369, 250] width 180 height 19
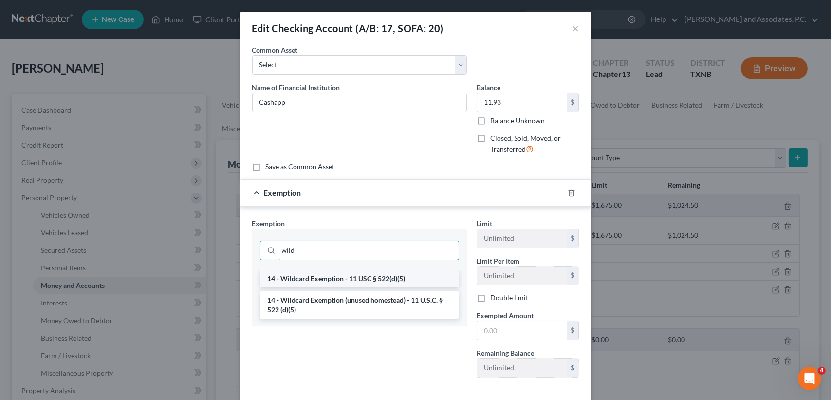
type input "wild"
click at [368, 273] on li "14 - Wildcard Exemption - 11 USC § 522(d)(5)" at bounding box center [359, 279] width 199 height 18
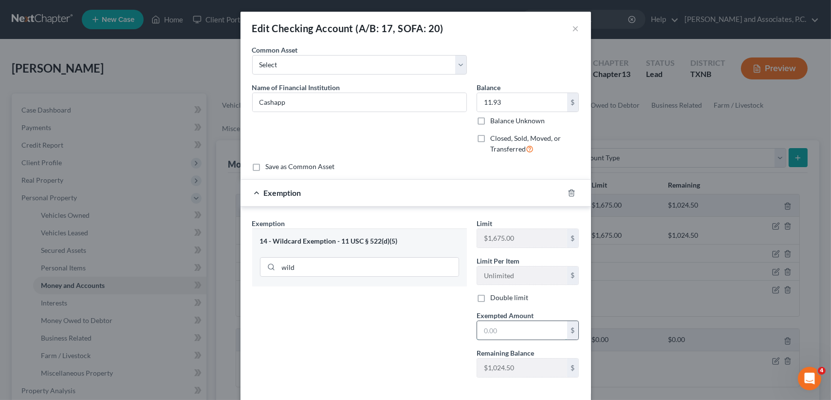
click at [503, 334] on input "text" at bounding box center [522, 330] width 90 height 19
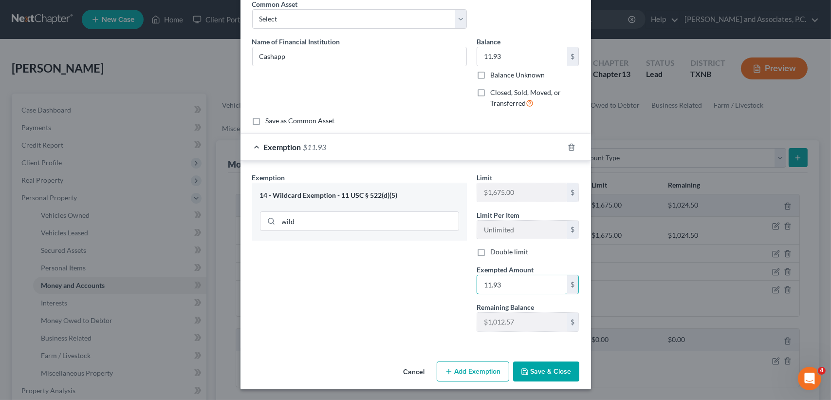
type input "11.93"
click at [545, 364] on button "Save & Close" at bounding box center [546, 371] width 66 height 20
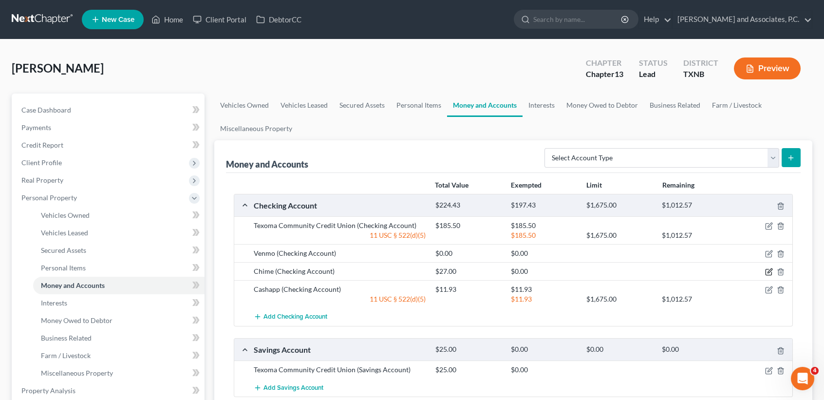
click at [772, 270] on icon "button" at bounding box center [769, 272] width 8 height 8
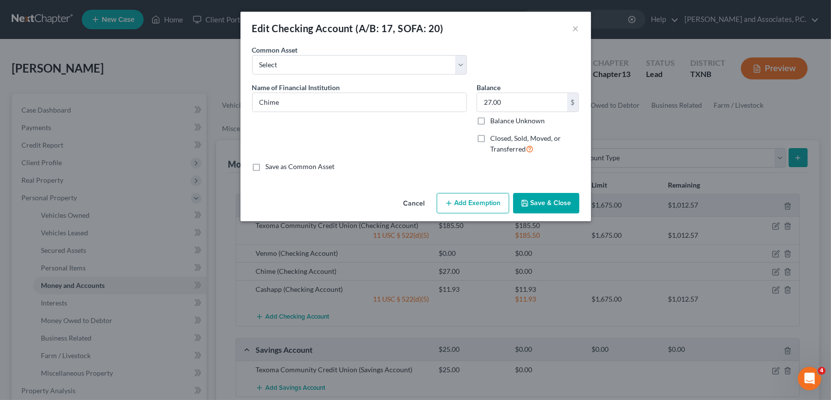
click at [476, 193] on button "Add Exemption" at bounding box center [473, 203] width 73 height 20
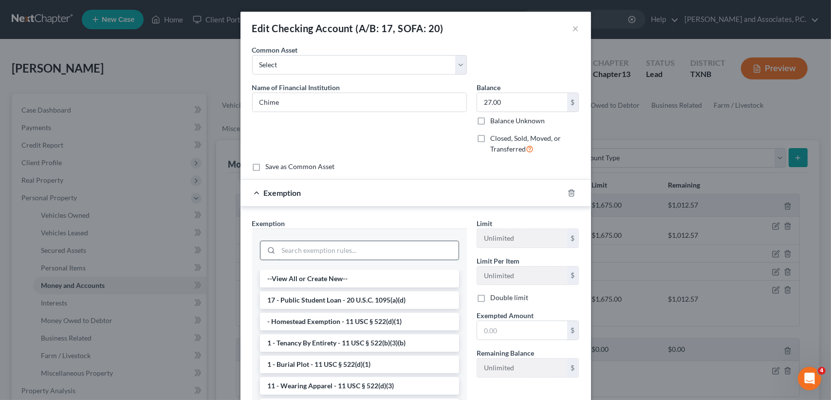
click at [309, 248] on input "search" at bounding box center [369, 250] width 180 height 19
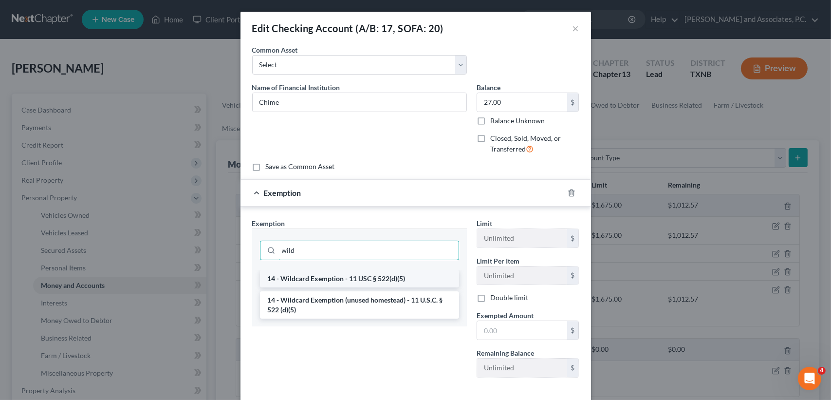
type input "wild"
click at [329, 282] on li "14 - Wildcard Exemption - 11 USC § 522(d)(5)" at bounding box center [359, 279] width 199 height 18
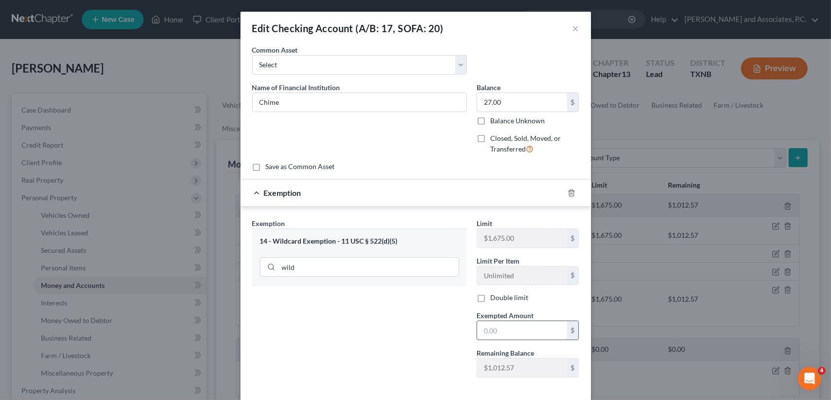
click at [503, 335] on input "text" at bounding box center [522, 330] width 90 height 19
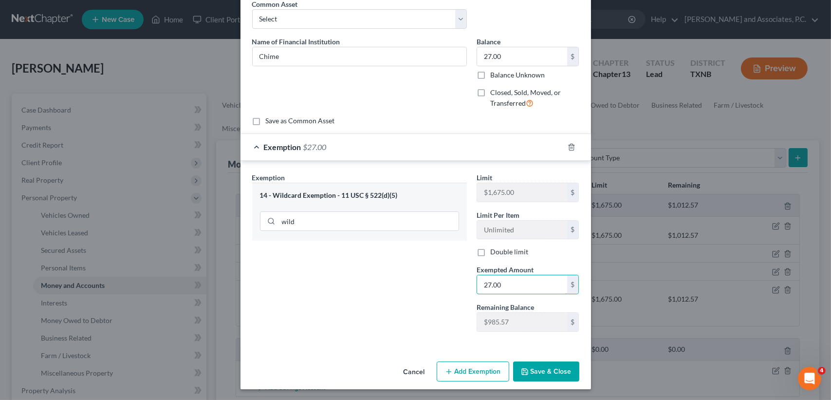
type input "27.00"
click at [536, 371] on button "Save & Close" at bounding box center [546, 371] width 66 height 20
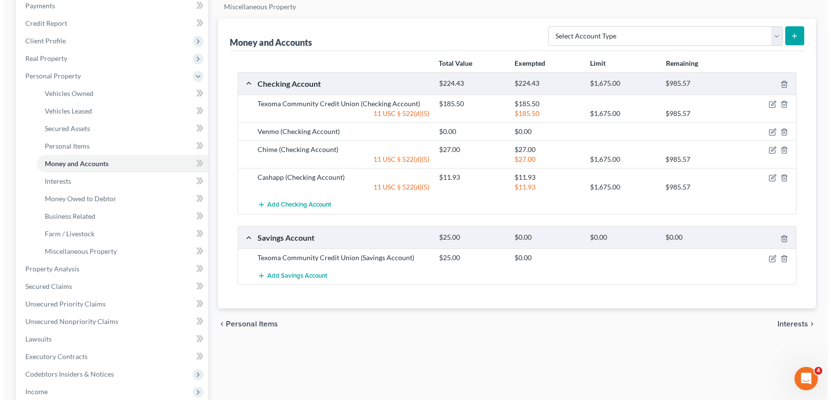
scroll to position [130, 0]
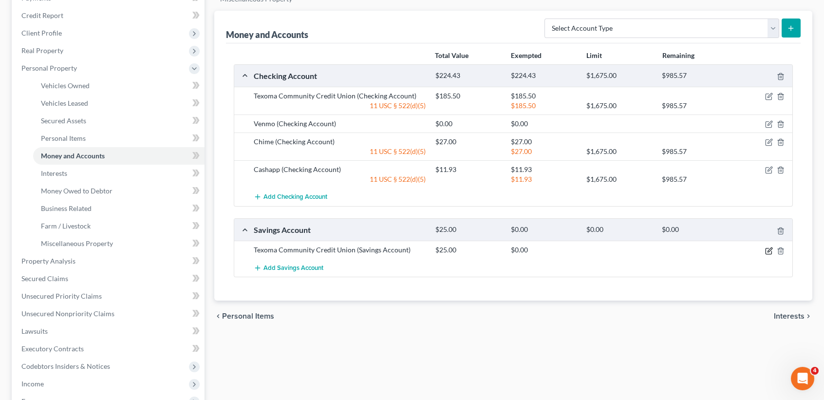
click at [768, 248] on icon "button" at bounding box center [769, 251] width 8 height 8
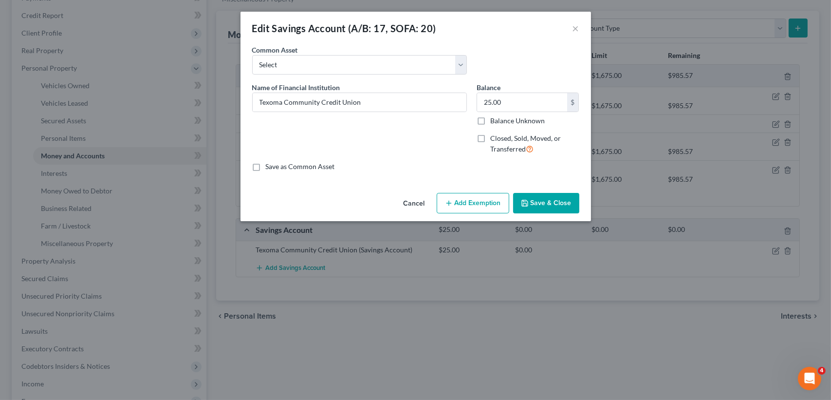
click at [452, 209] on button "Add Exemption" at bounding box center [473, 203] width 73 height 20
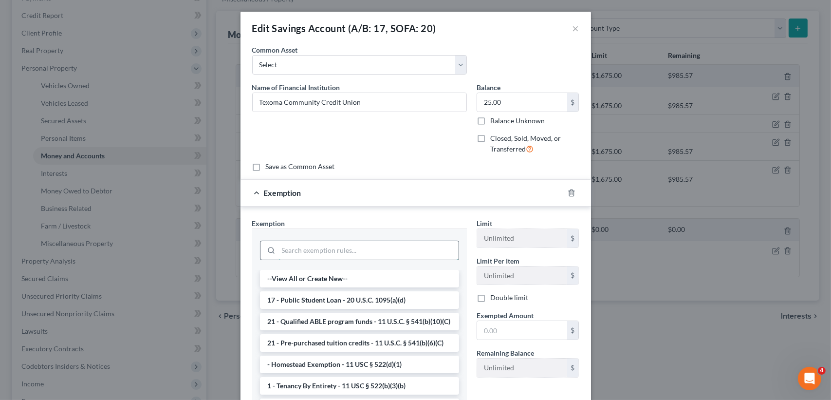
click at [342, 252] on input "search" at bounding box center [369, 250] width 180 height 19
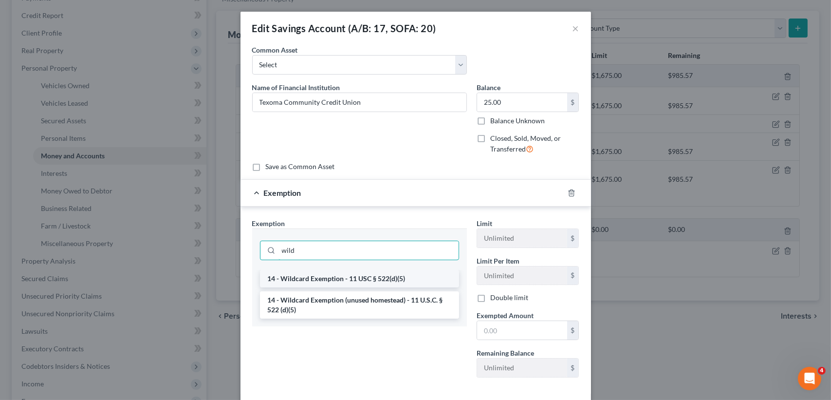
type input "wild"
drag, startPoint x: 336, startPoint y: 277, endPoint x: 478, endPoint y: 315, distance: 147.5
click at [336, 277] on li "14 - Wildcard Exemption - 11 USC § 522(d)(5)" at bounding box center [359, 279] width 199 height 18
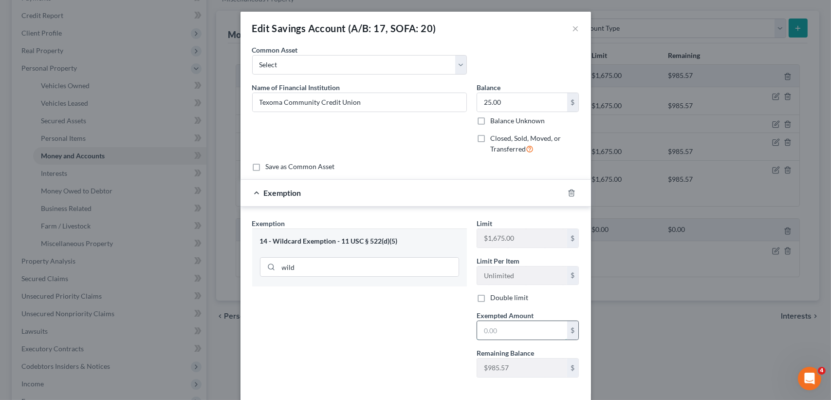
click at [486, 323] on input "text" at bounding box center [522, 330] width 90 height 19
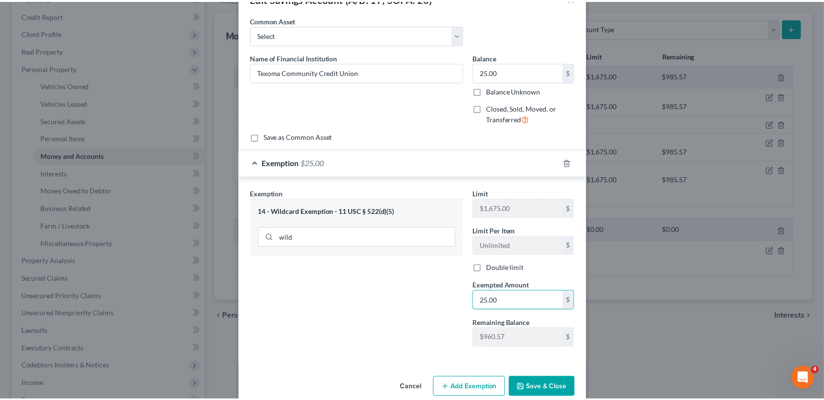
scroll to position [46, 0]
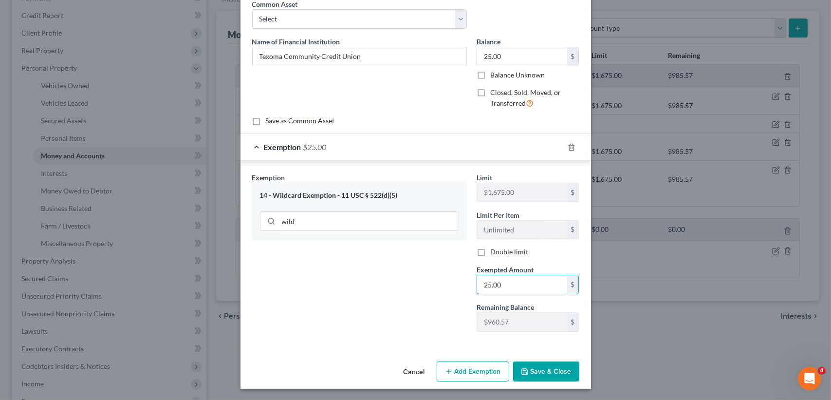
type input "25.00"
click at [535, 363] on button "Save & Close" at bounding box center [546, 371] width 66 height 20
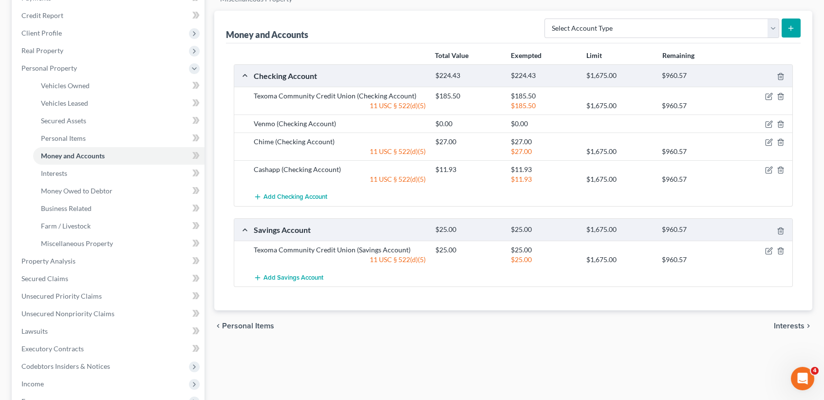
scroll to position [0, 0]
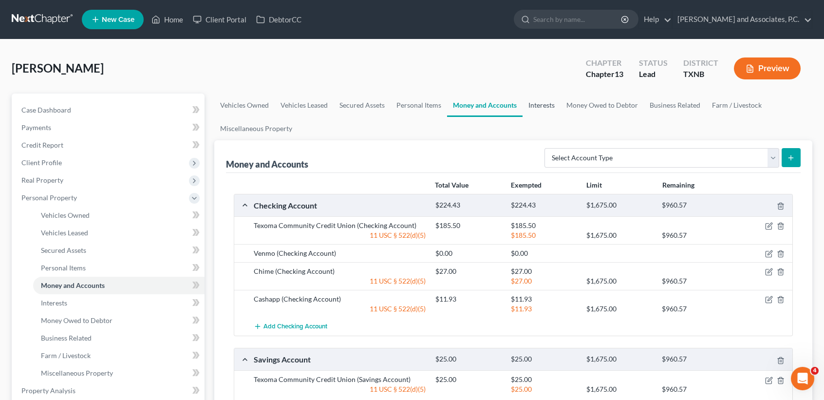
click at [544, 110] on link "Interests" at bounding box center [542, 105] width 38 height 23
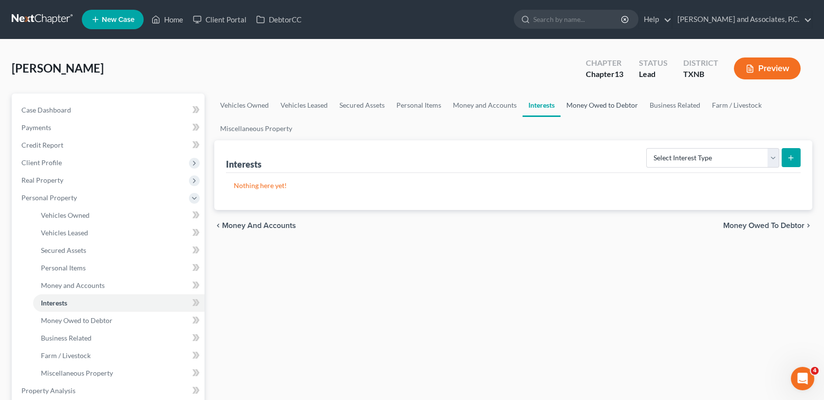
click at [587, 106] on link "Money Owed to Debtor" at bounding box center [602, 105] width 83 height 23
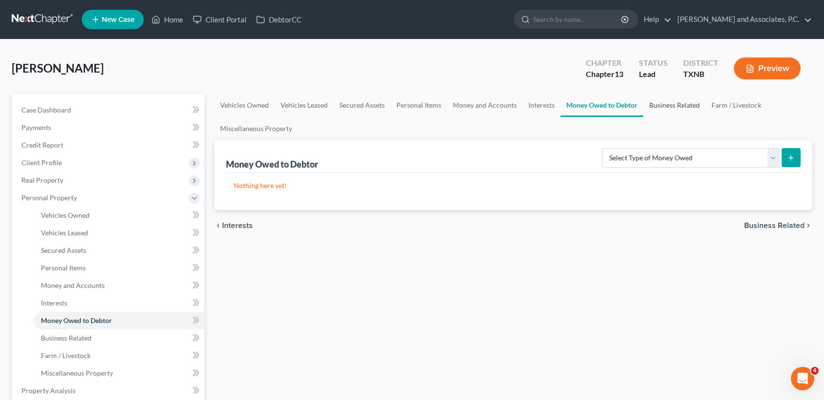
click at [700, 99] on link "Business Related" at bounding box center [674, 105] width 62 height 23
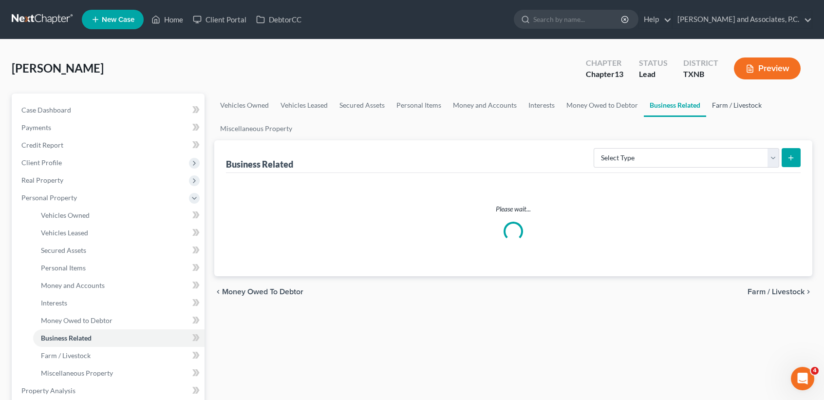
click at [724, 104] on link "Farm / Livestock" at bounding box center [736, 105] width 61 height 23
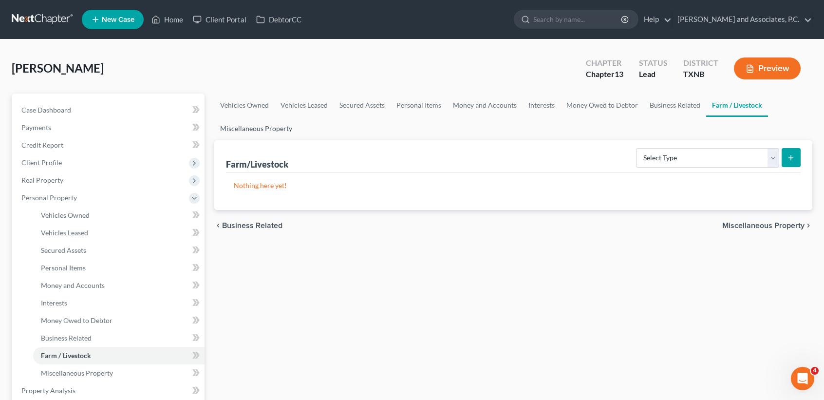
drag, startPoint x: 286, startPoint y: 141, endPoint x: 283, endPoint y: 127, distance: 14.3
click at [285, 139] on ui-view "Vehicles Owned Vehicles Leased Secured Assets Personal Items Money and Accounts…" at bounding box center [513, 168] width 598 height 148
click at [283, 127] on link "Miscellaneous Property" at bounding box center [256, 128] width 84 height 23
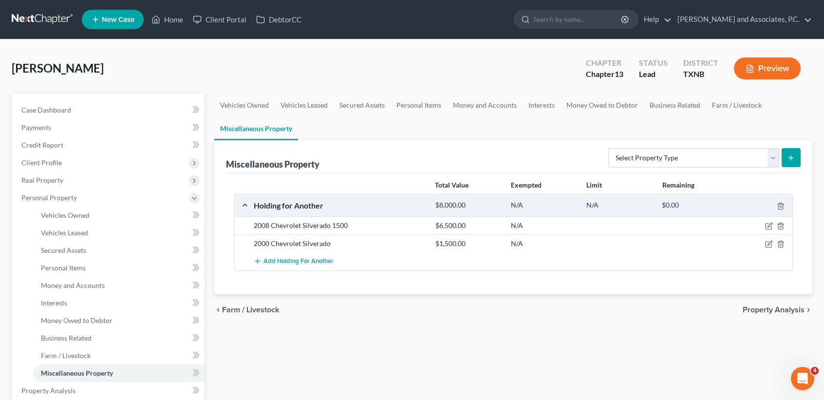
click at [305, 340] on div "Vehicles Owned Vehicles Leased Secured Assets Personal Items Money and Accounts…" at bounding box center [513, 393] width 608 height 598
click at [769, 225] on icon "button" at bounding box center [769, 226] width 8 height 8
select select "45"
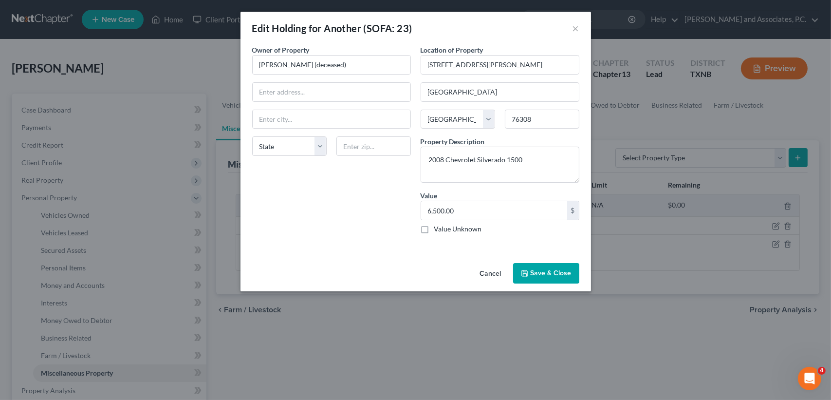
click at [526, 267] on button "Save & Close" at bounding box center [546, 273] width 66 height 20
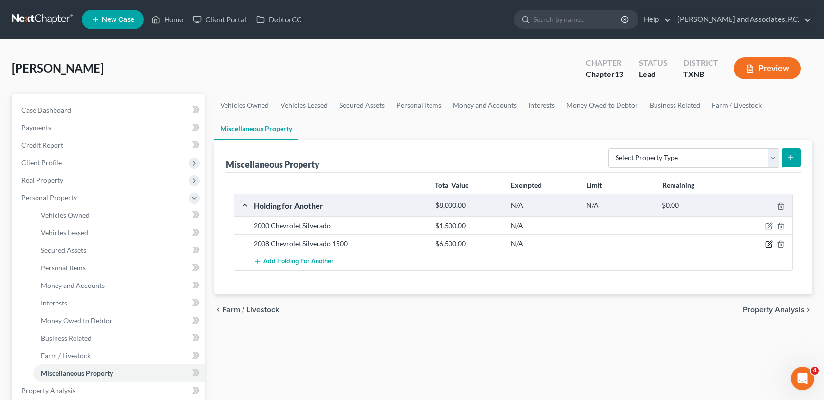
click at [767, 244] on icon "button" at bounding box center [769, 244] width 8 height 8
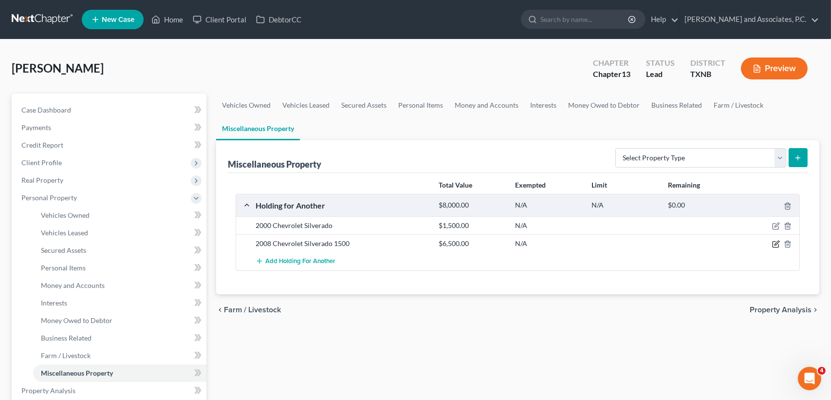
select select "45"
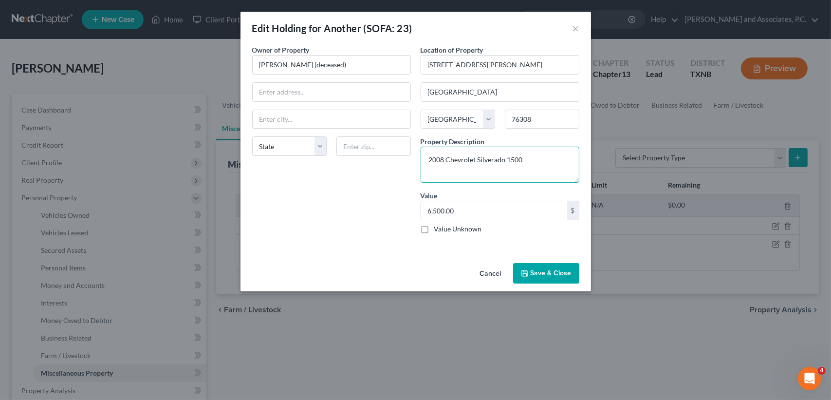
click at [550, 168] on textarea "2008 Chevrolet Silverado 1500" at bounding box center [500, 165] width 159 height 36
click at [563, 282] on button "Save & Close" at bounding box center [546, 273] width 66 height 20
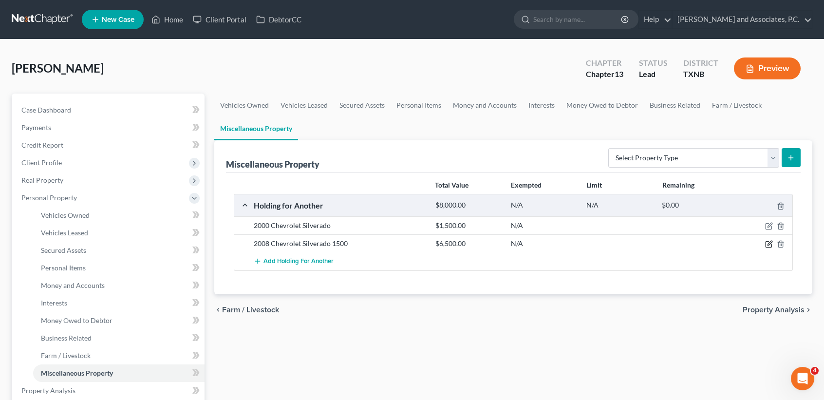
click at [769, 240] on icon "button" at bounding box center [769, 244] width 8 height 8
select select "45"
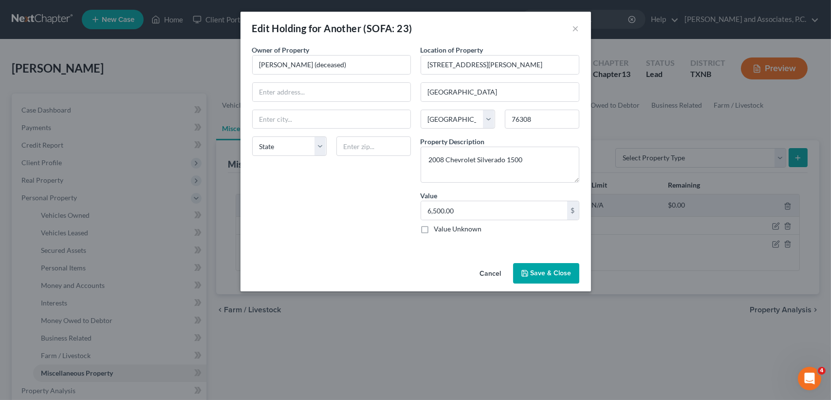
click at [563, 275] on button "Save & Close" at bounding box center [546, 273] width 66 height 20
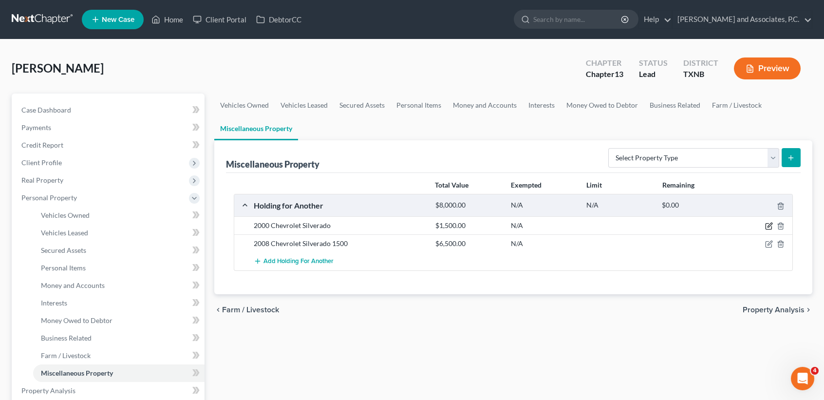
click at [771, 224] on icon "button" at bounding box center [770, 225] width 4 height 4
select select "45"
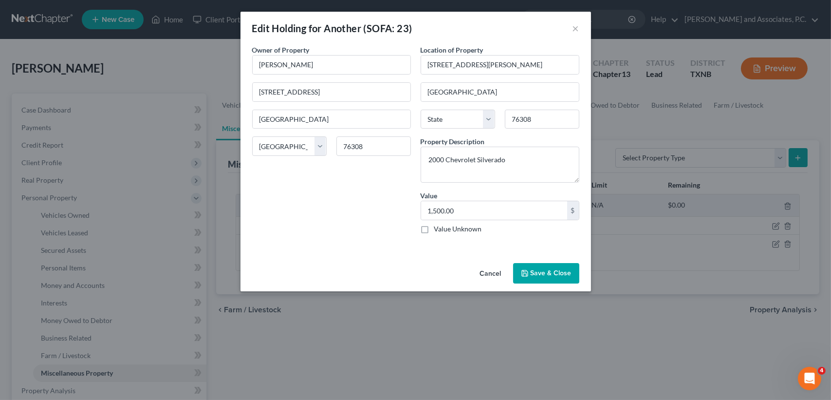
click at [570, 272] on button "Save & Close" at bounding box center [546, 273] width 66 height 20
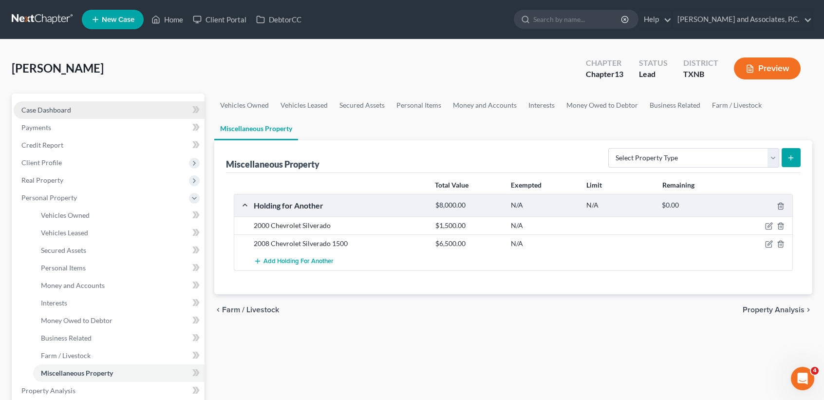
click at [51, 107] on span "Case Dashboard" at bounding box center [46, 110] width 50 height 8
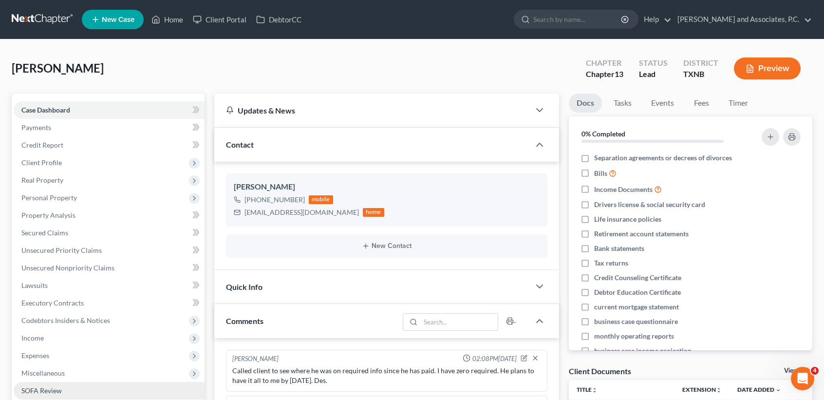
scroll to position [1903, 0]
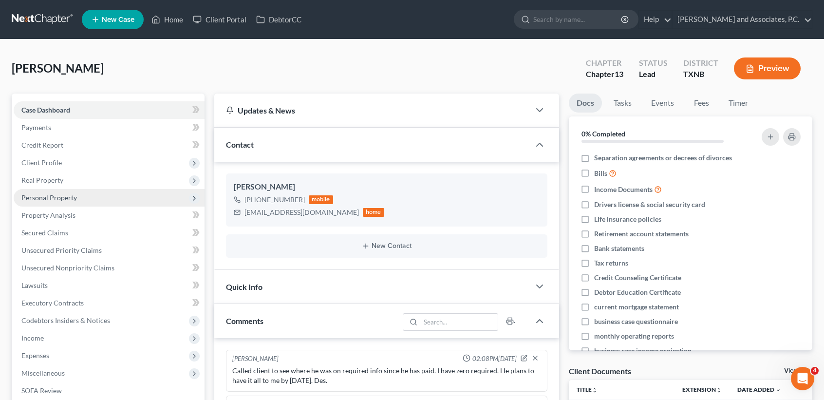
click at [116, 197] on span "Personal Property" at bounding box center [109, 198] width 191 height 18
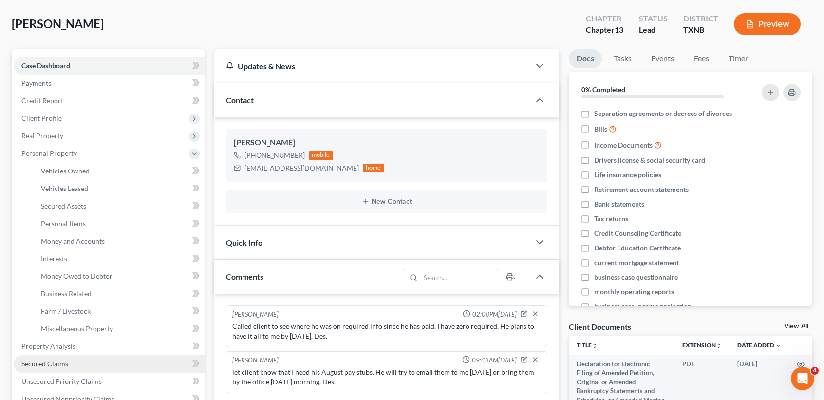
scroll to position [65, 0]
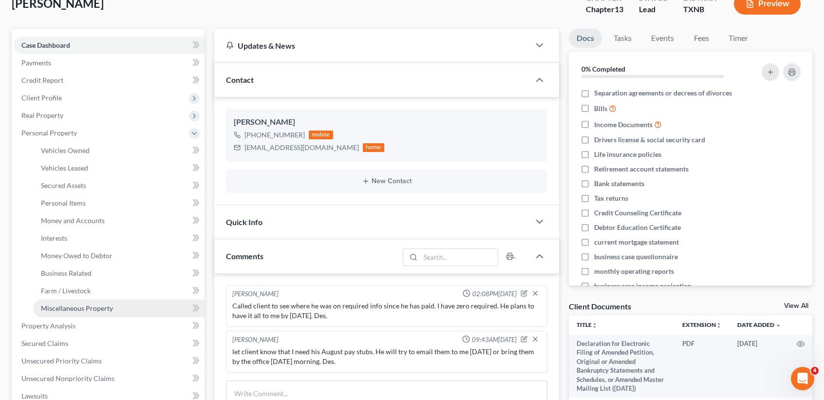
click at [106, 309] on span "Miscellaneous Property" at bounding box center [77, 308] width 72 height 8
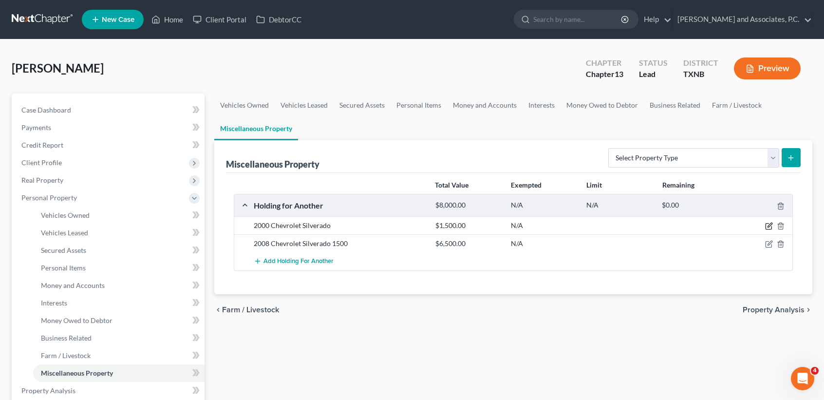
click at [769, 225] on icon "button" at bounding box center [770, 225] width 4 height 4
select select "45"
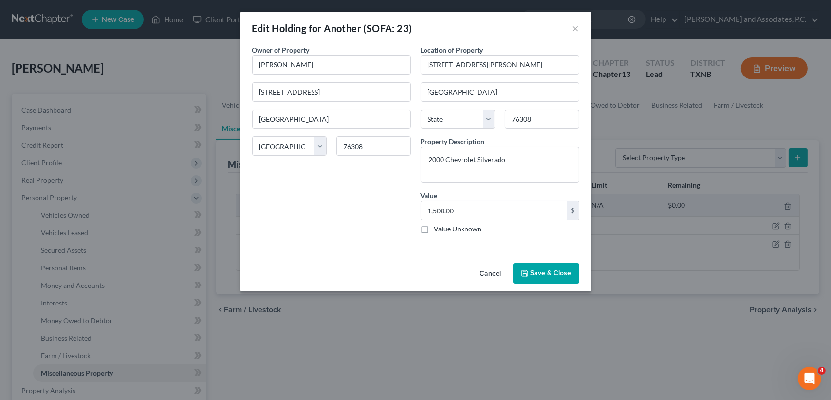
click at [526, 274] on icon "button" at bounding box center [525, 273] width 8 height 8
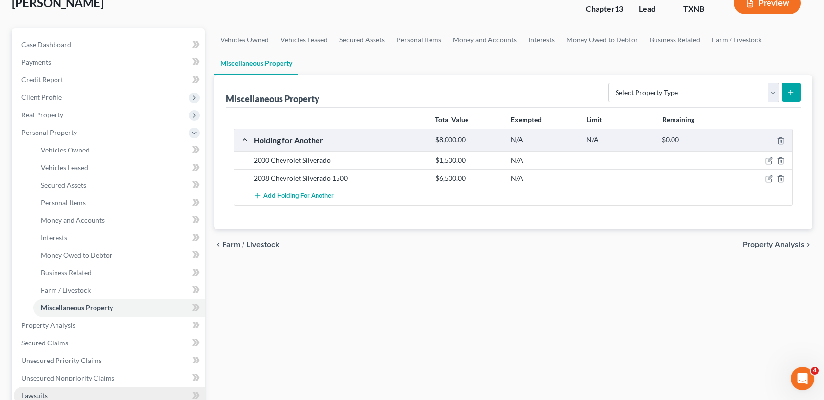
scroll to position [130, 0]
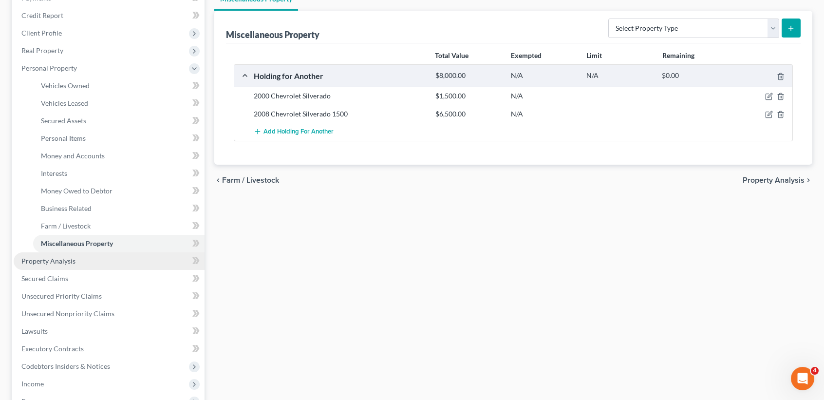
click at [93, 264] on link "Property Analysis" at bounding box center [109, 261] width 191 height 18
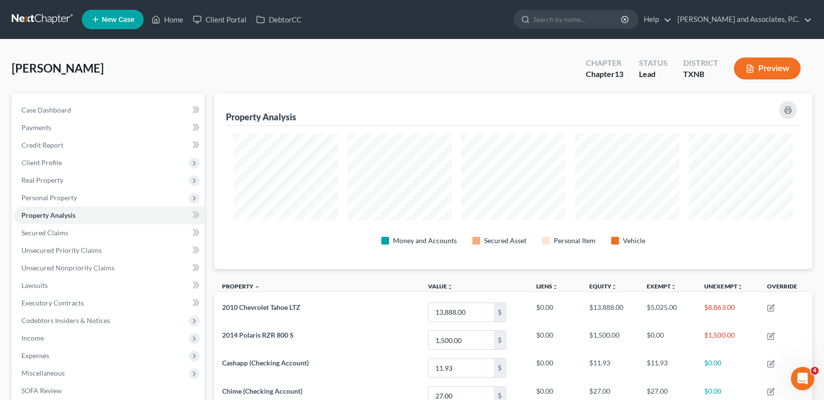
click at [230, 80] on div "Stephens, Baylee Upgraded Chapter Chapter 13 Status Lead District TXNB Preview" at bounding box center [412, 72] width 801 height 42
click at [55, 109] on span "Case Dashboard" at bounding box center [46, 110] width 50 height 8
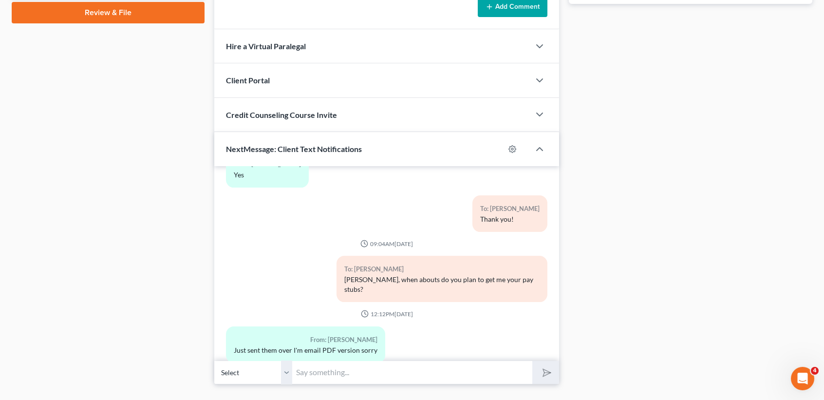
scroll to position [512, 0]
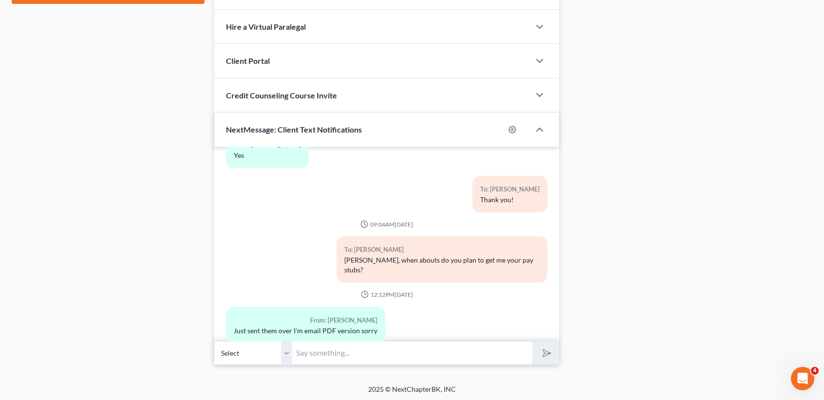
click at [431, 356] on input "text" at bounding box center [412, 353] width 240 height 24
drag, startPoint x: 412, startPoint y: 293, endPoint x: 396, endPoint y: 358, distance: 67.2
click at [415, 307] on div "From: Baylee Stephens Just sent them over I'm email PDF version sorry" at bounding box center [331, 329] width 221 height 44
drag, startPoint x: 396, startPoint y: 360, endPoint x: 401, endPoint y: 359, distance: 5.4
click at [397, 360] on input "text" at bounding box center [412, 353] width 240 height 24
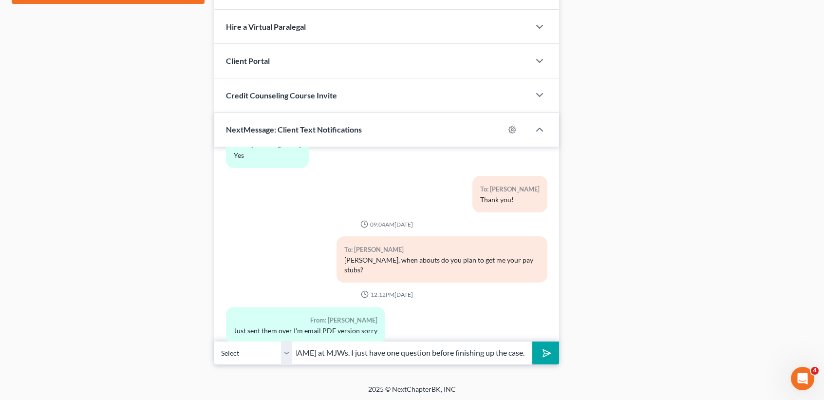
scroll to position [0, 127]
type input "[PERSON_NAME], this is [PERSON_NAME] at MJWs. I just have one question before f…"
click at [532, 341] on button "submit" at bounding box center [545, 352] width 27 height 23
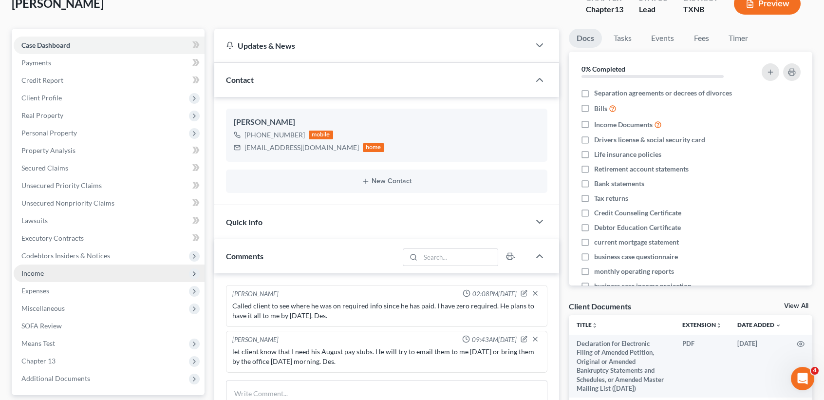
scroll to position [130, 0]
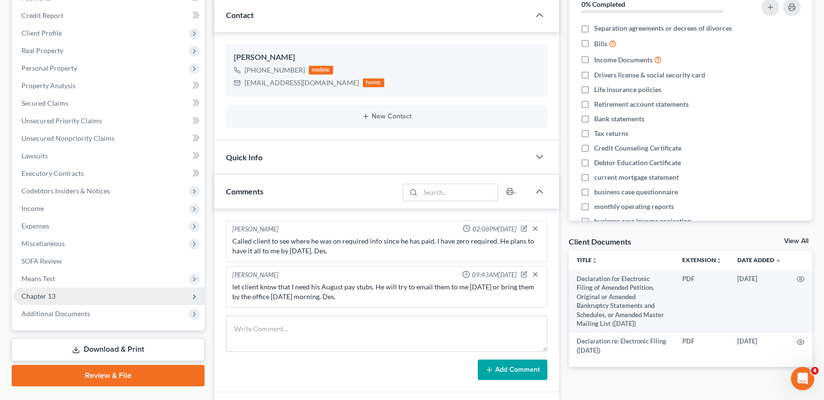
click at [47, 292] on span "Chapter 13" at bounding box center [38, 296] width 34 height 8
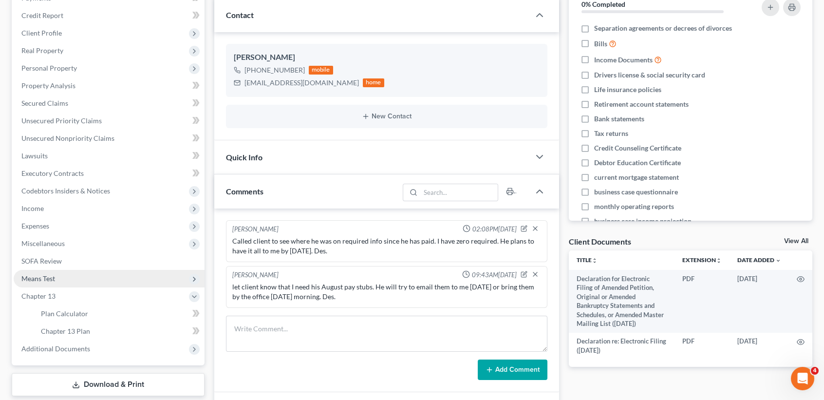
click at [59, 277] on span "Means Test" at bounding box center [109, 279] width 191 height 18
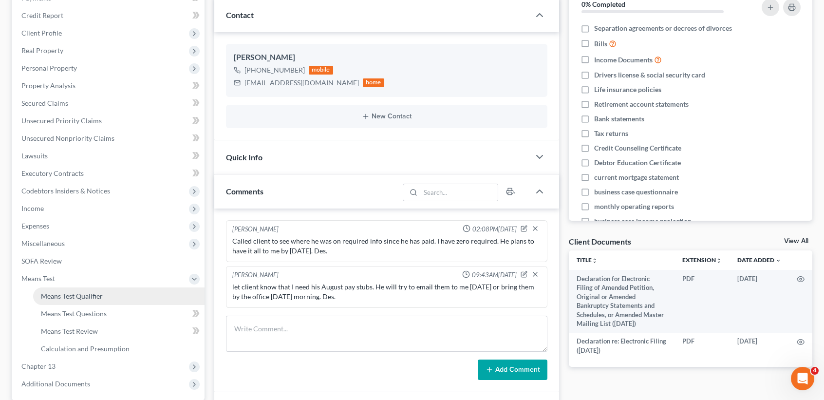
click at [61, 296] on span "Means Test Qualifier" at bounding box center [72, 296] width 62 height 8
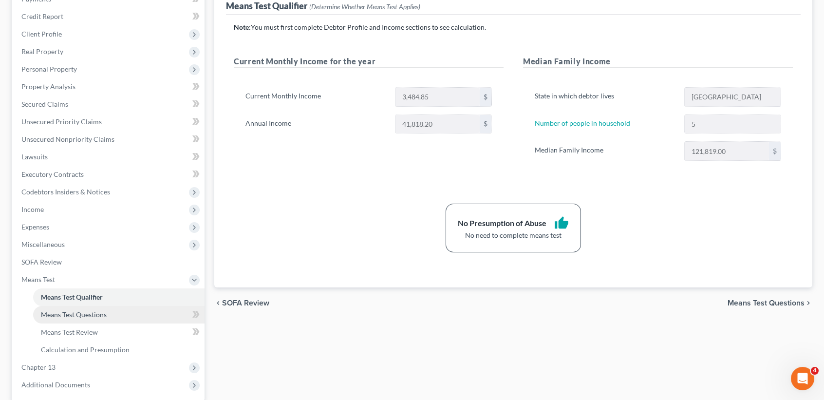
scroll to position [130, 0]
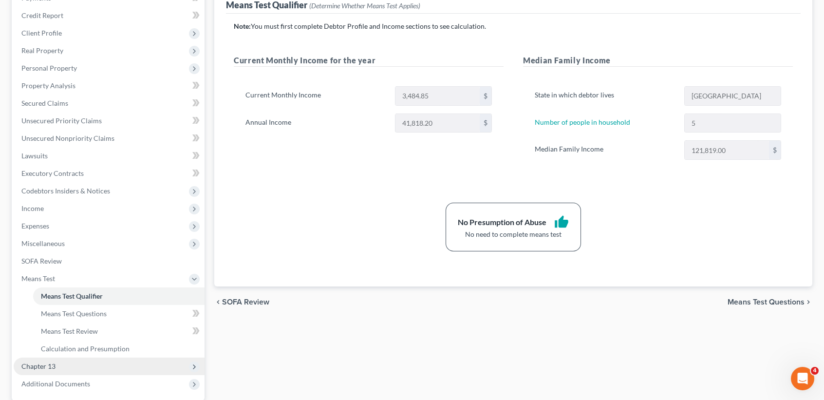
click at [43, 365] on span "Chapter 13" at bounding box center [38, 366] width 34 height 8
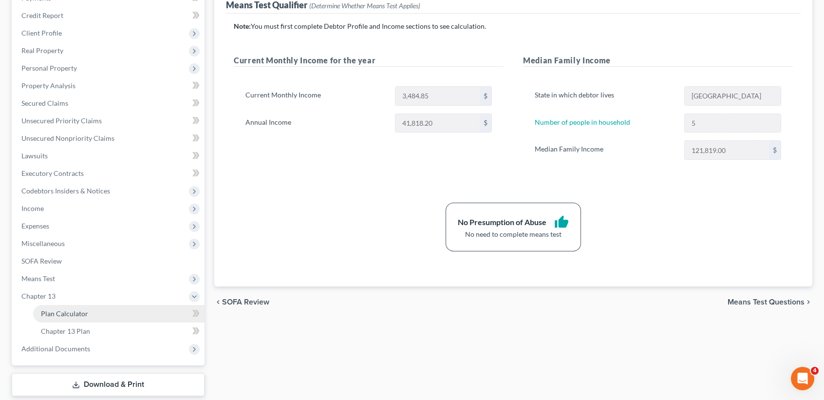
click at [59, 315] on span "Plan Calculator" at bounding box center [64, 313] width 47 height 8
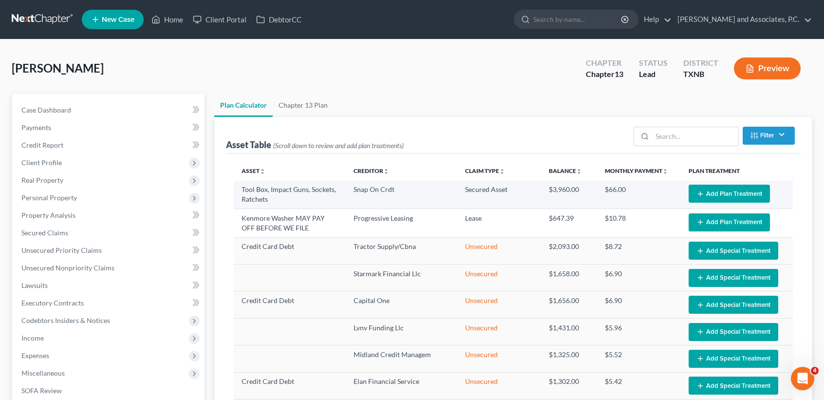
select select "59"
click at [729, 187] on button "Add Plan Treatment" at bounding box center [729, 194] width 81 height 18
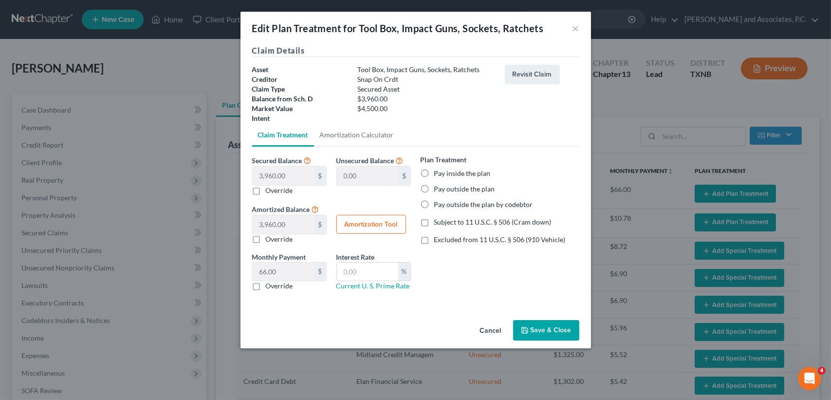
click at [382, 217] on button "Amortization Tool" at bounding box center [372, 224] width 70 height 19
type input "3,960.00"
type input "60"
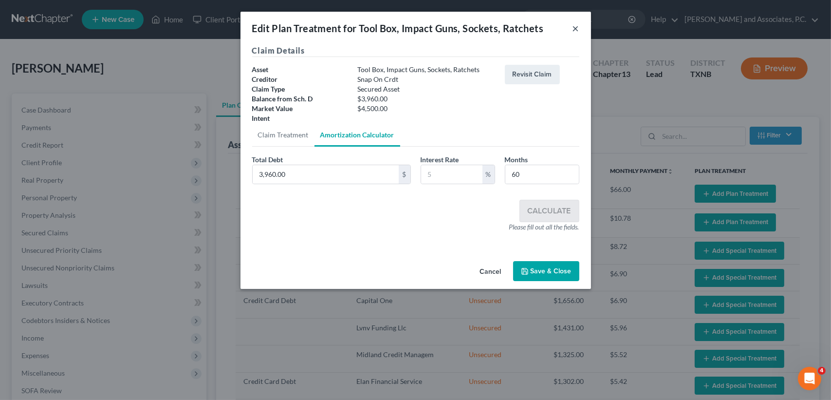
click at [578, 26] on button "×" at bounding box center [576, 28] width 7 height 12
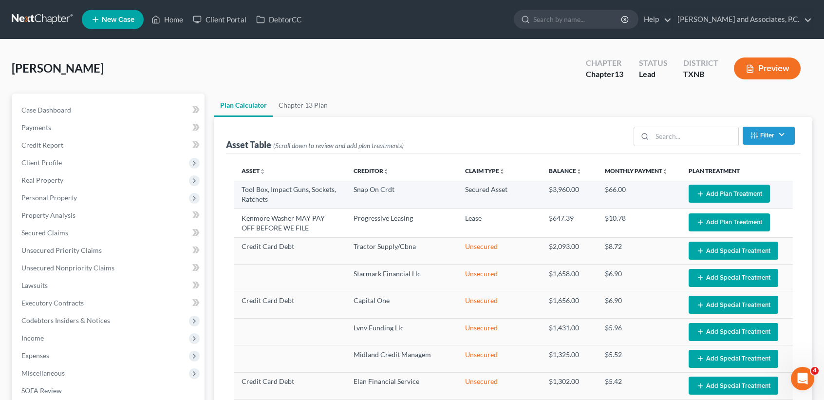
click at [741, 196] on button "Add Plan Treatment" at bounding box center [729, 194] width 81 height 18
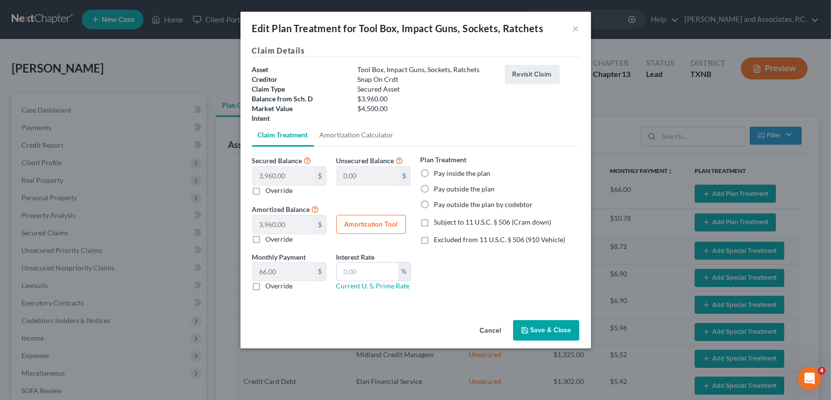
click at [434, 171] on label "Pay inside the plan" at bounding box center [462, 174] width 56 height 10
click at [438, 171] on input "Pay inside the plan" at bounding box center [441, 172] width 6 height 6
radio input "true"
click at [367, 228] on button "Amortization Tool" at bounding box center [372, 224] width 70 height 19
type input "3,960.00"
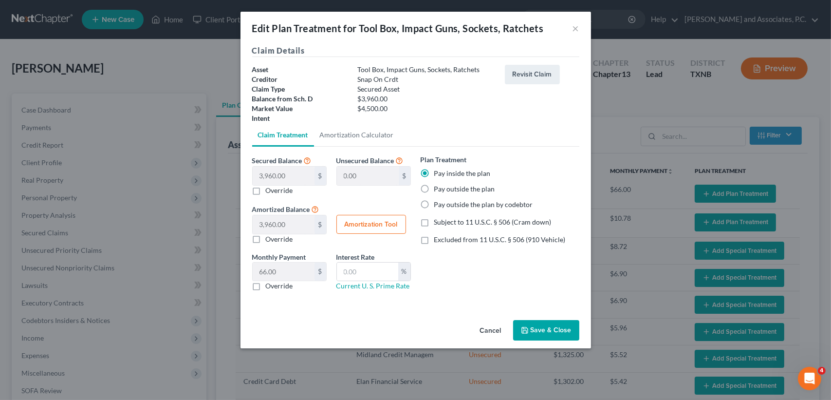
type input "60"
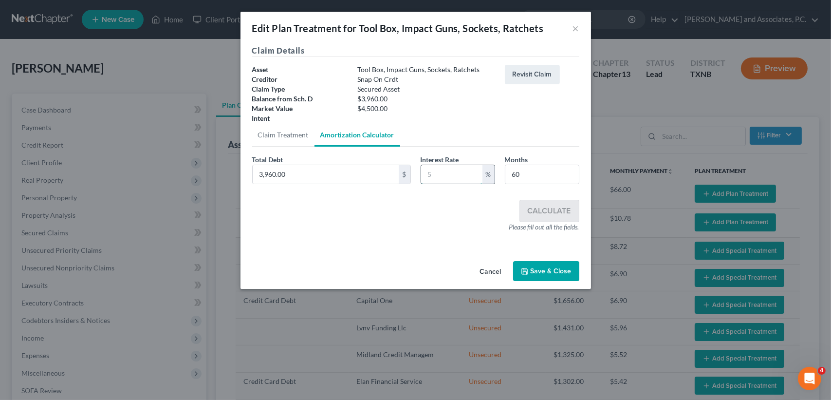
click at [456, 171] on input "text" at bounding box center [451, 174] width 61 height 19
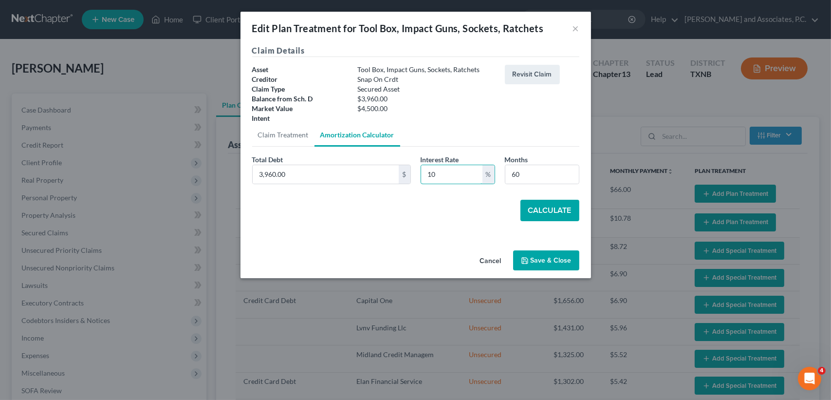
type input "10"
click at [542, 208] on button "Calculate" at bounding box center [550, 210] width 59 height 21
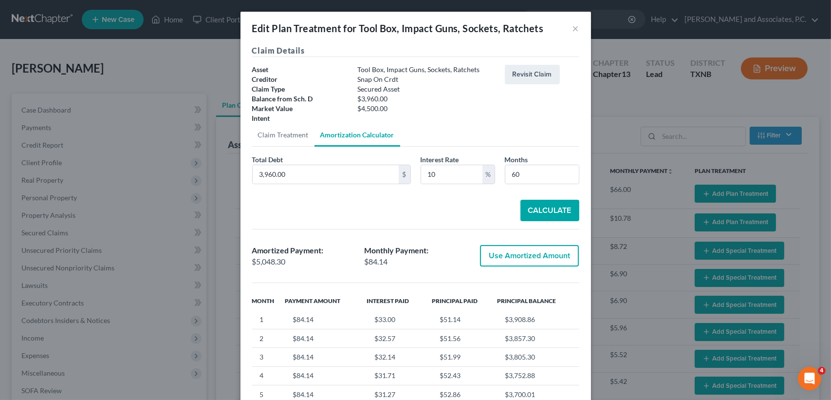
click at [500, 260] on button "Use Amortized Amount" at bounding box center [529, 255] width 99 height 21
type input "5,048.29"
checkbox input "true"
type input "84.13"
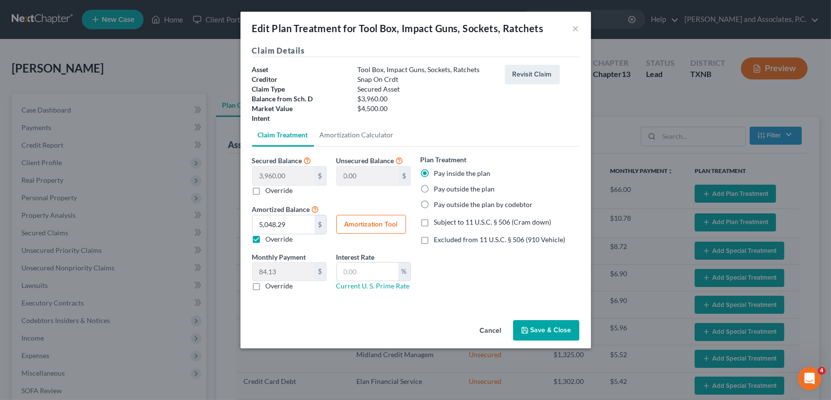
click at [571, 329] on button "Save & Close" at bounding box center [546, 330] width 66 height 20
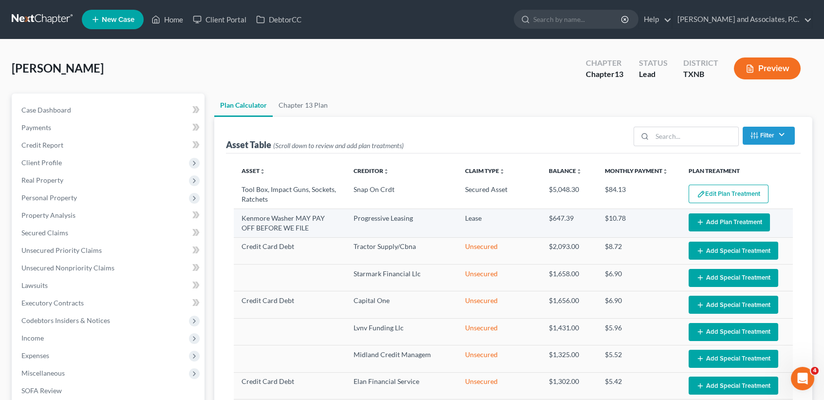
select select "59"
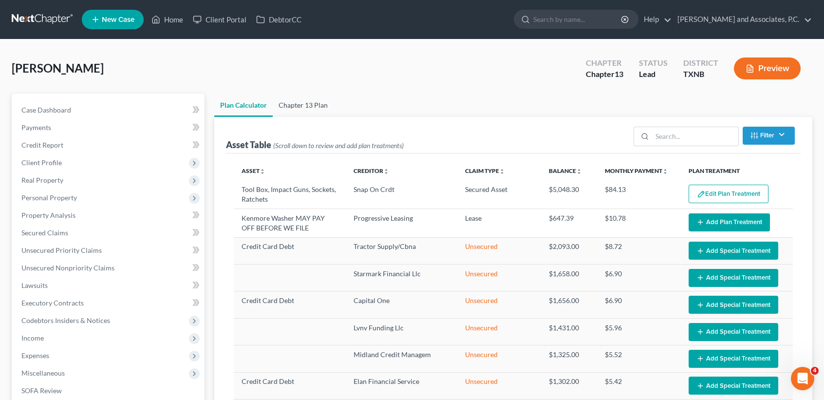
click at [322, 103] on link "Chapter 13 Plan" at bounding box center [303, 105] width 61 height 23
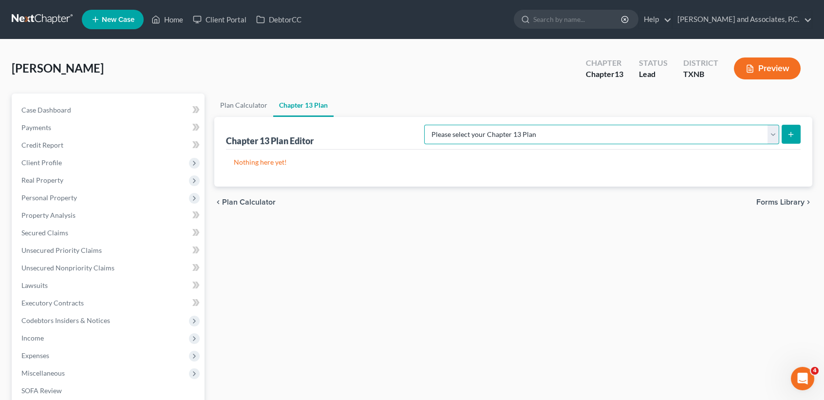
click at [598, 142] on select "Please select your Chapter 13 Plan AUTHORIZATION FOR ADEQUATE PROTECTION DISBUR…" at bounding box center [601, 134] width 355 height 19
click at [780, 103] on ul "Plan Calculator Chapter 13 Plan" at bounding box center [513, 105] width 598 height 23
drag, startPoint x: 729, startPoint y: 142, endPoint x: 728, endPoint y: 135, distance: 6.4
click at [729, 142] on select "Please select your Chapter 13 Plan AUTHORIZATION FOR ADEQUATE PROTECTION DISBUR…" at bounding box center [601, 134] width 355 height 19
select select "5"
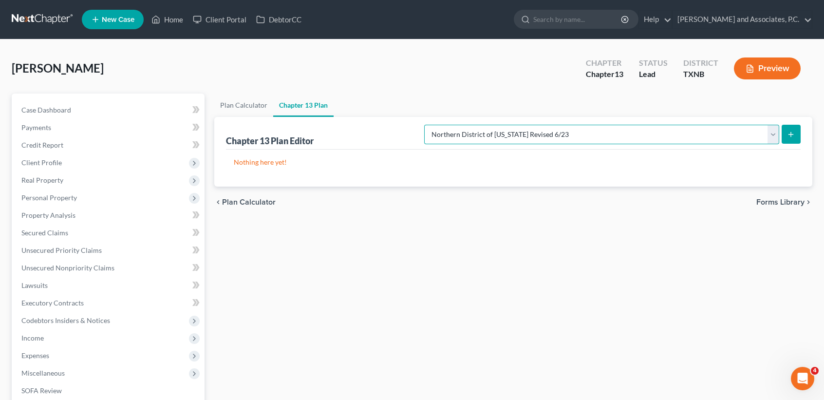
click at [434, 125] on select "Please select your Chapter 13 Plan AUTHORIZATION FOR ADEQUATE PROTECTION DISBUR…" at bounding box center [601, 134] width 355 height 19
click at [546, 94] on ul "Plan Calculator Chapter 13 Plan" at bounding box center [513, 105] width 598 height 23
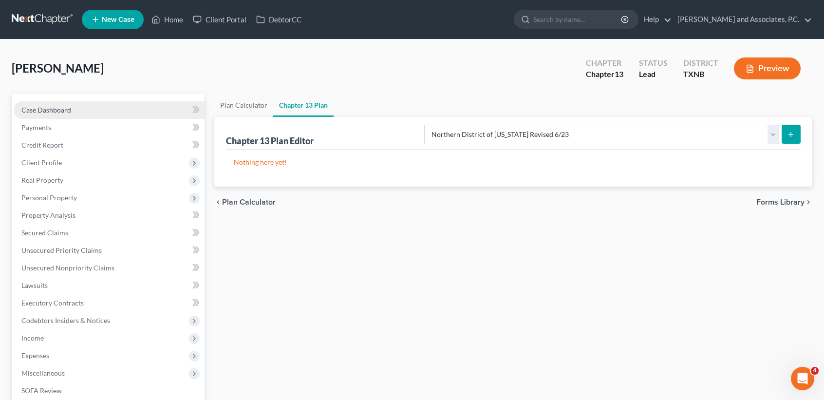
click at [58, 113] on link "Case Dashboard" at bounding box center [109, 110] width 191 height 18
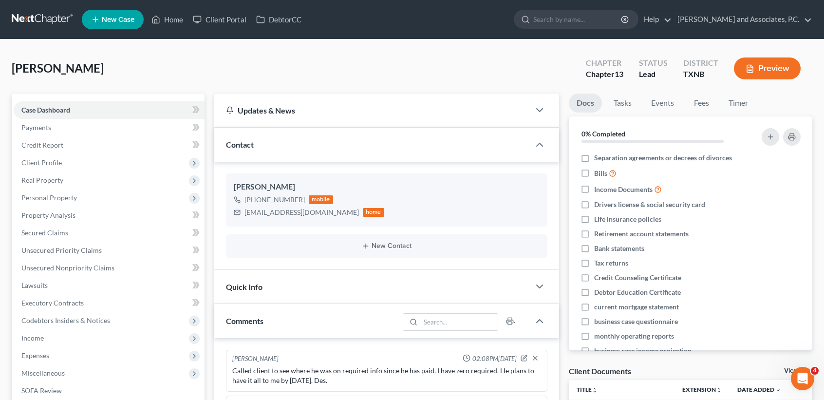
scroll to position [1975, 0]
click at [179, 23] on link "Home" at bounding box center [167, 20] width 41 height 18
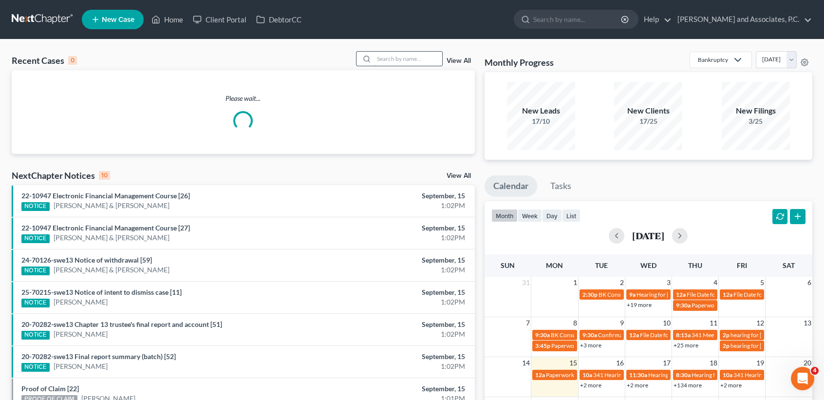
click at [399, 58] on input "search" at bounding box center [408, 59] width 68 height 14
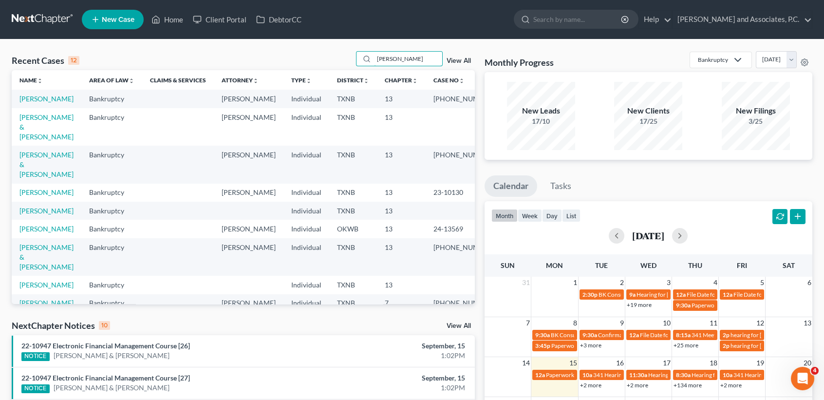
type input "hernan"
drag, startPoint x: 33, startPoint y: 132, endPoint x: 41, endPoint y: 133, distance: 8.3
click at [33, 131] on link "[PERSON_NAME] & [PERSON_NAME]" at bounding box center [46, 127] width 54 height 28
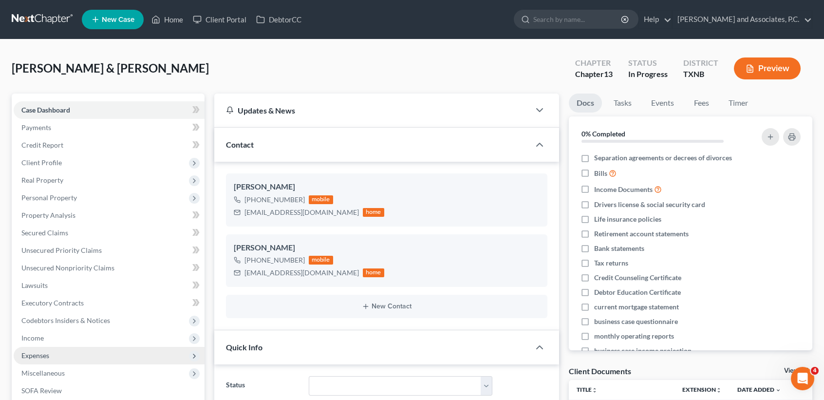
drag, startPoint x: 41, startPoint y: 331, endPoint x: 48, endPoint y: 356, distance: 26.7
click at [41, 331] on span "Income" at bounding box center [109, 338] width 191 height 18
click at [51, 350] on link "Employment Income" at bounding box center [118, 356] width 171 height 18
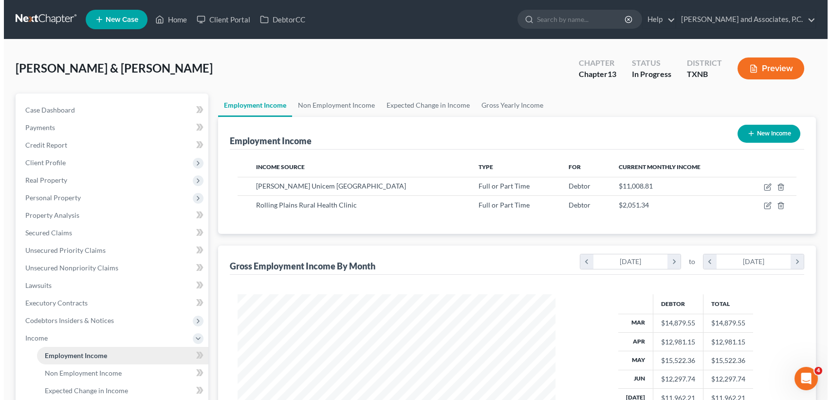
scroll to position [174, 337]
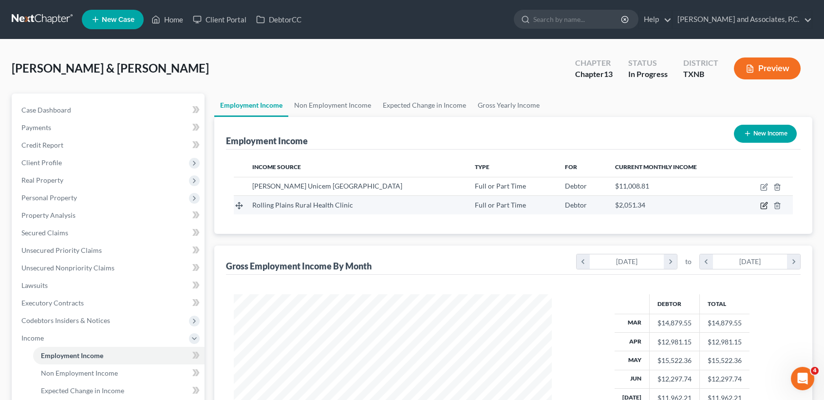
click at [763, 207] on icon "button" at bounding box center [764, 206] width 8 height 8
select select "0"
select select "45"
select select "2"
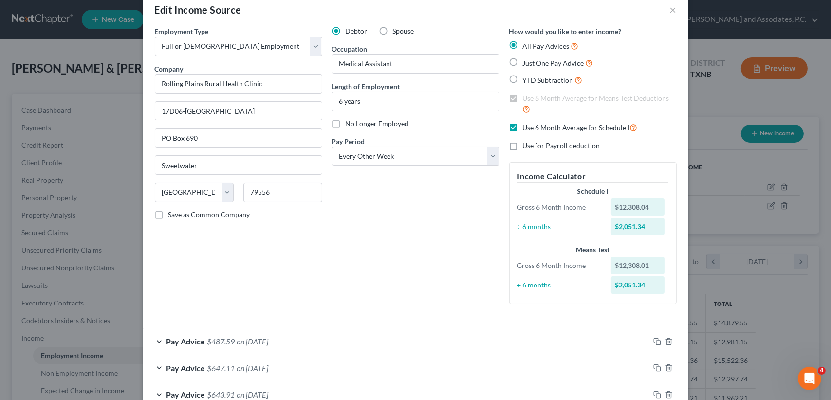
scroll to position [0, 0]
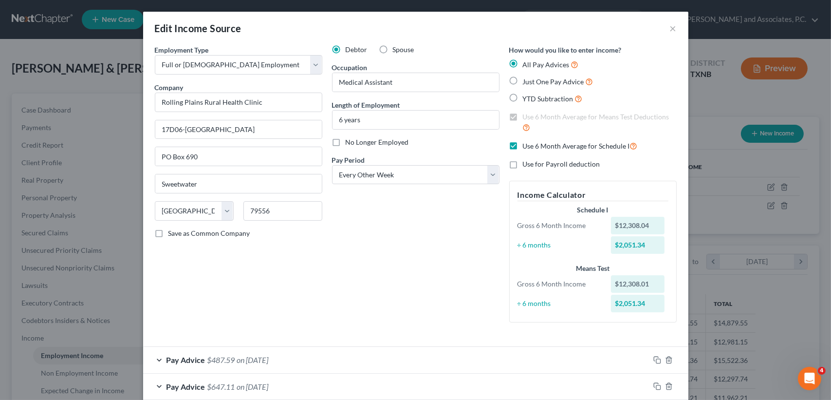
click at [346, 144] on label "No Longer Employed" at bounding box center [377, 142] width 63 height 10
click at [350, 144] on input "No Longer Employed" at bounding box center [353, 140] width 6 height 6
checkbox input "true"
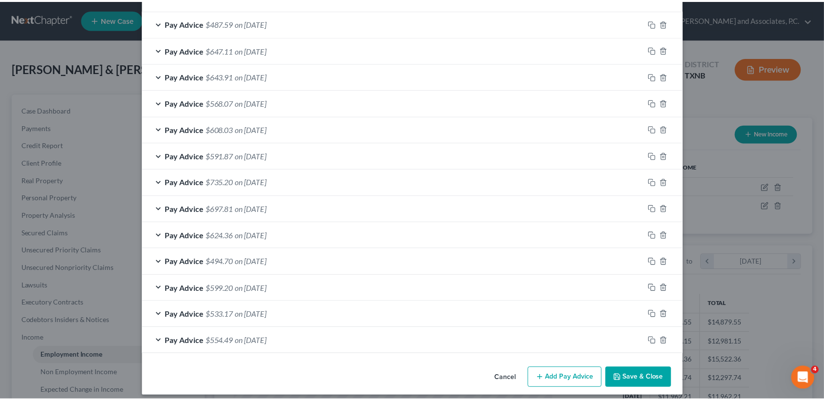
scroll to position [343, 0]
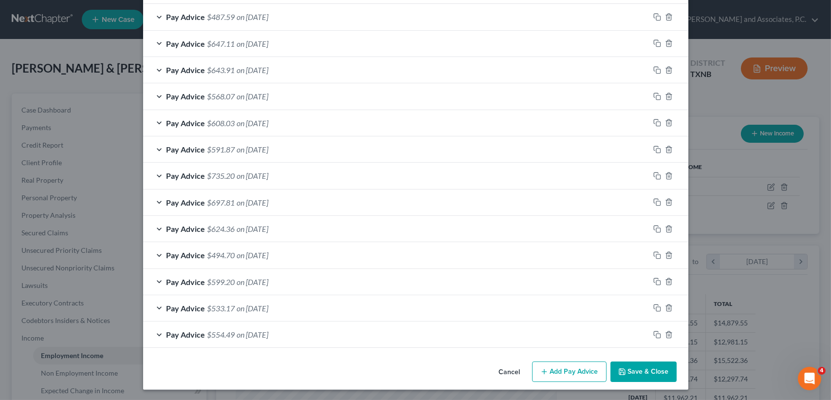
click at [652, 369] on button "Save & Close" at bounding box center [644, 371] width 66 height 20
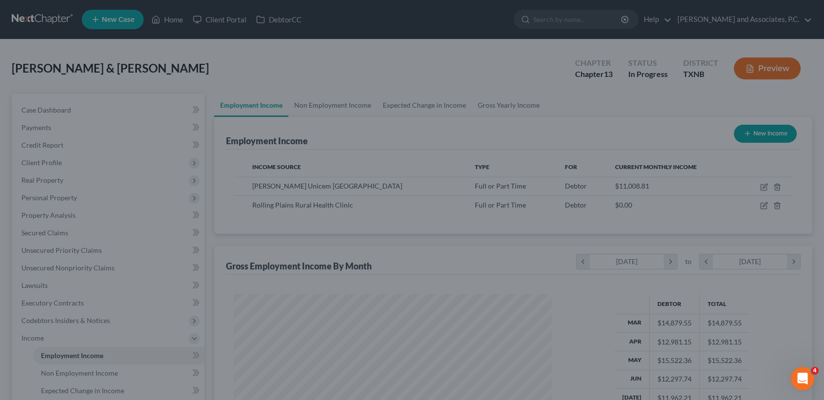
scroll to position [486832, 486669]
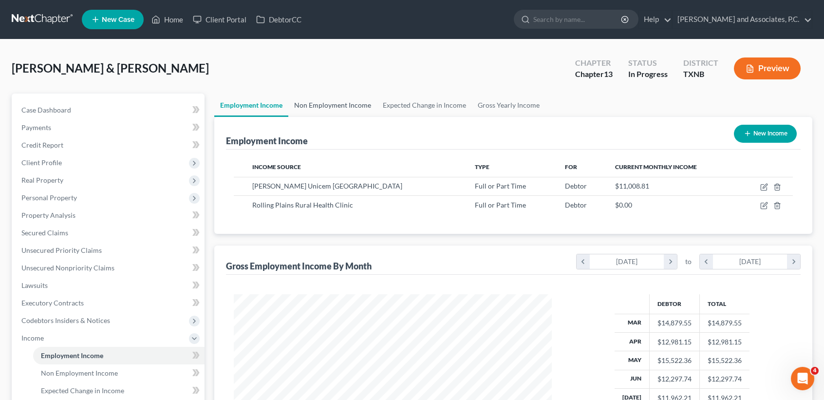
click at [349, 109] on link "Non Employment Income" at bounding box center [332, 105] width 89 height 23
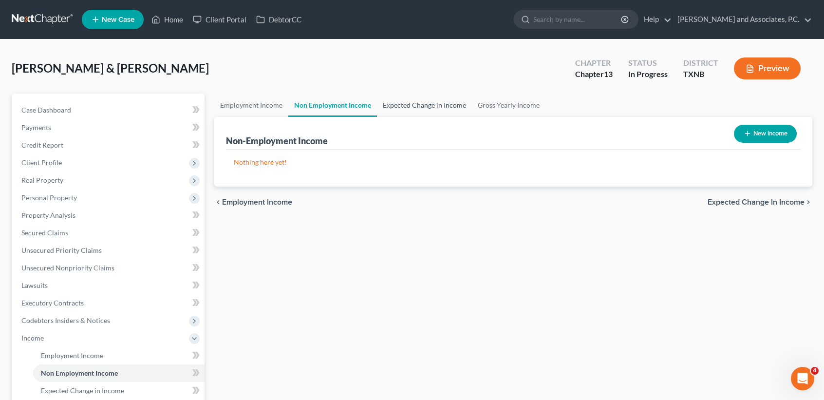
click at [382, 108] on link "Expected Change in Income" at bounding box center [424, 105] width 95 height 23
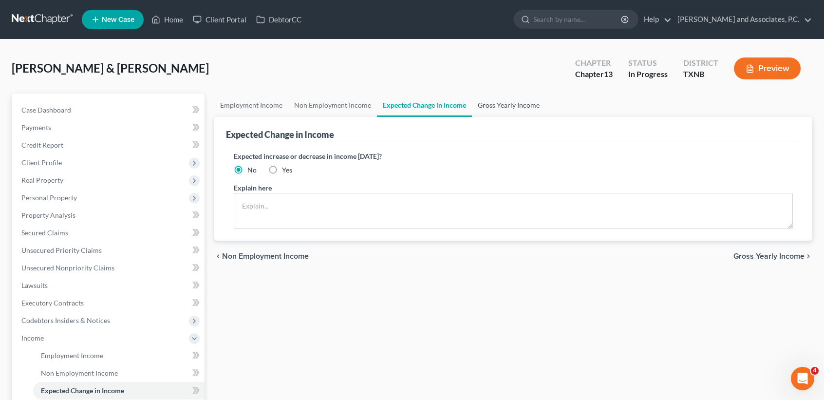
click at [489, 100] on link "Gross Yearly Income" at bounding box center [509, 105] width 74 height 23
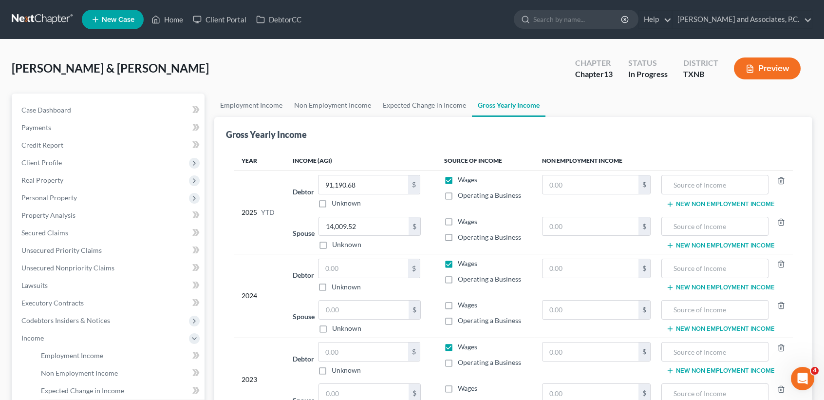
scroll to position [65, 0]
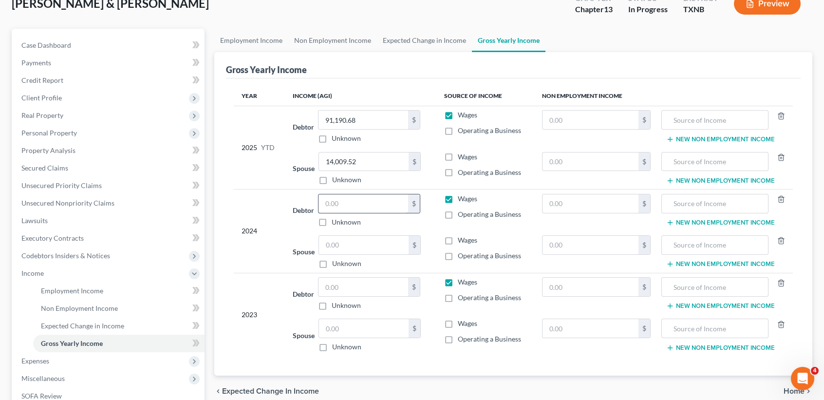
click at [383, 197] on input "text" at bounding box center [364, 203] width 90 height 19
click at [388, 204] on input "text" at bounding box center [364, 203] width 90 height 19
click at [389, 112] on input "91,190.68" at bounding box center [364, 120] width 90 height 19
click at [391, 158] on input "14,009.52" at bounding box center [364, 161] width 90 height 19
click at [69, 356] on span "Expenses" at bounding box center [109, 361] width 191 height 18
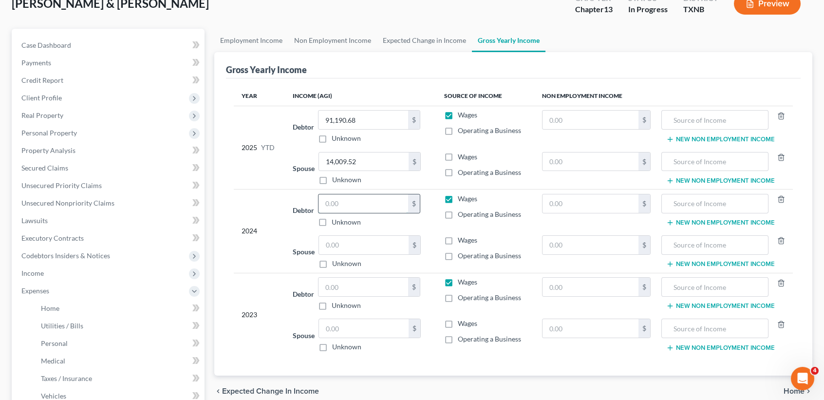
click at [376, 197] on input "text" at bounding box center [364, 203] width 90 height 19
click at [382, 253] on input "text" at bounding box center [364, 245] width 90 height 19
type input "3"
type input "32,167.00"
click at [349, 206] on input "text" at bounding box center [364, 203] width 90 height 19
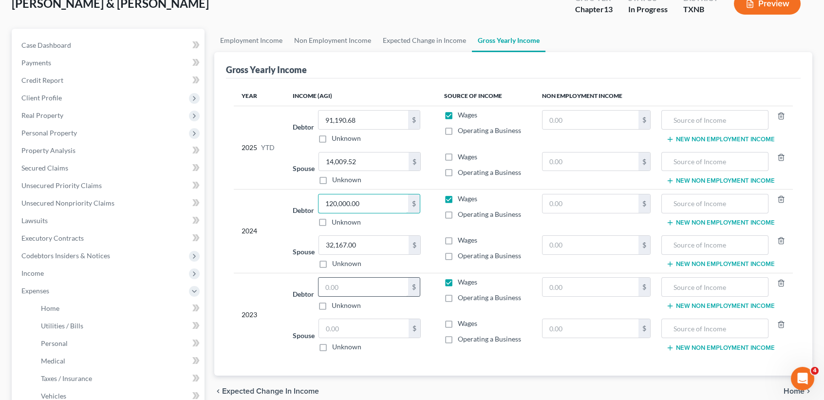
type input "120,000.00"
drag, startPoint x: 395, startPoint y: 281, endPoint x: 389, endPoint y: 272, distance: 11.1
click at [394, 278] on input "text" at bounding box center [364, 287] width 90 height 19
type input "120,000.00"
click at [385, 336] on input "text" at bounding box center [364, 328] width 90 height 19
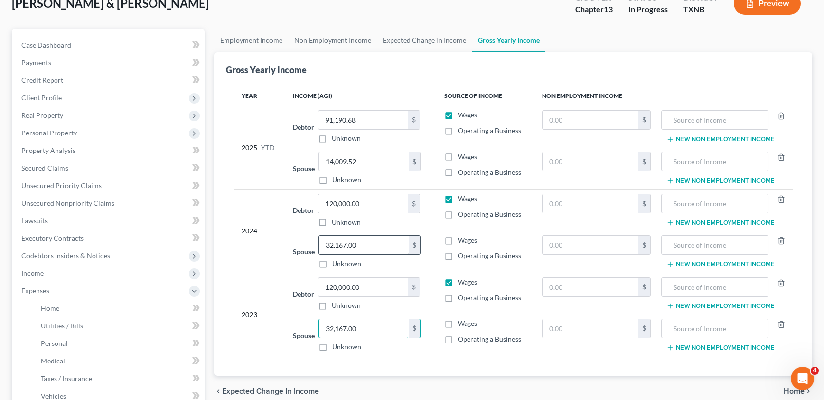
type input "32,167.00"
click at [376, 246] on input "32,167.00" at bounding box center [364, 245] width 90 height 19
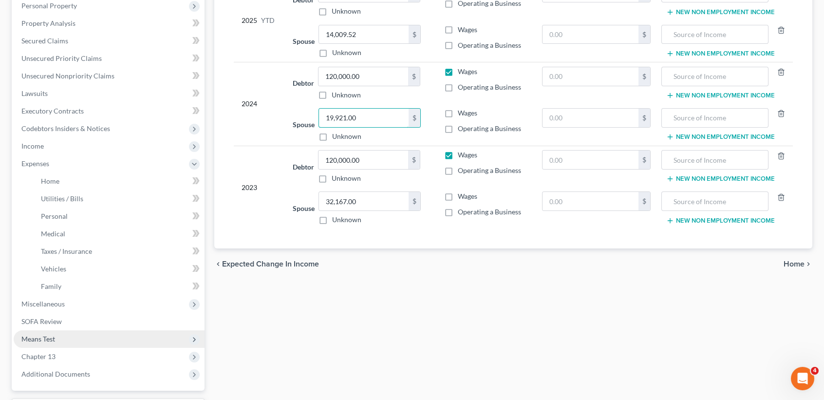
scroll to position [195, 0]
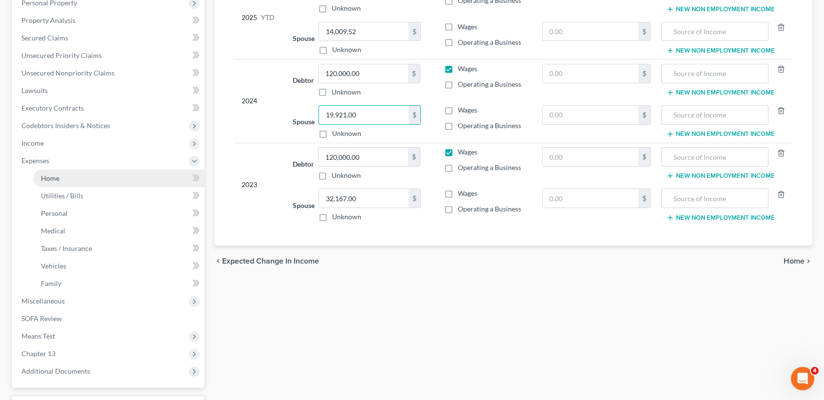
type input "19,921.00"
click at [43, 172] on link "Home" at bounding box center [118, 178] width 171 height 18
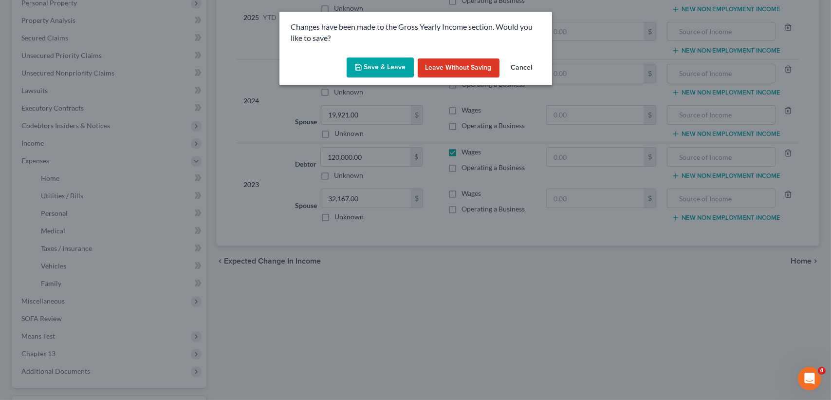
click at [370, 66] on button "Save & Leave" at bounding box center [380, 67] width 67 height 20
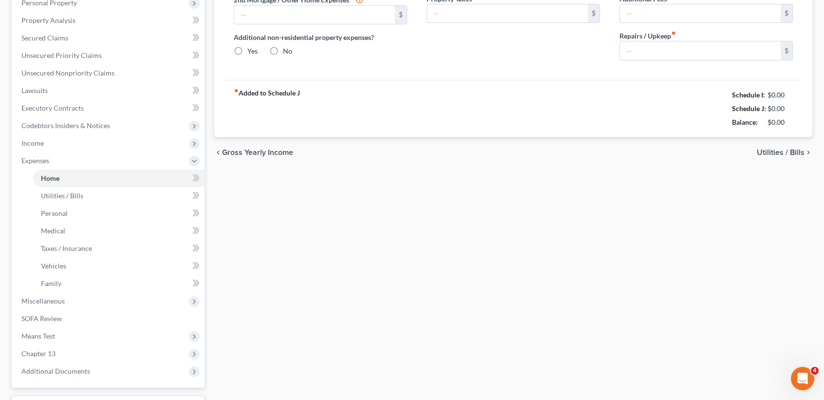
type input "1,845.00"
type input "0.00"
radio input "true"
type input "0.00"
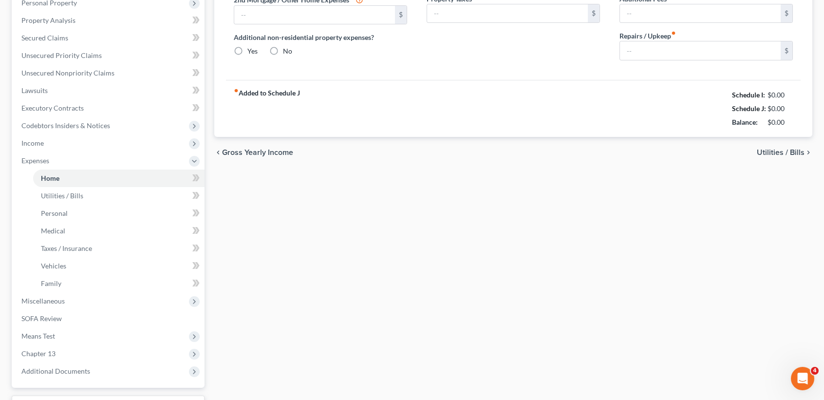
type input "0.00"
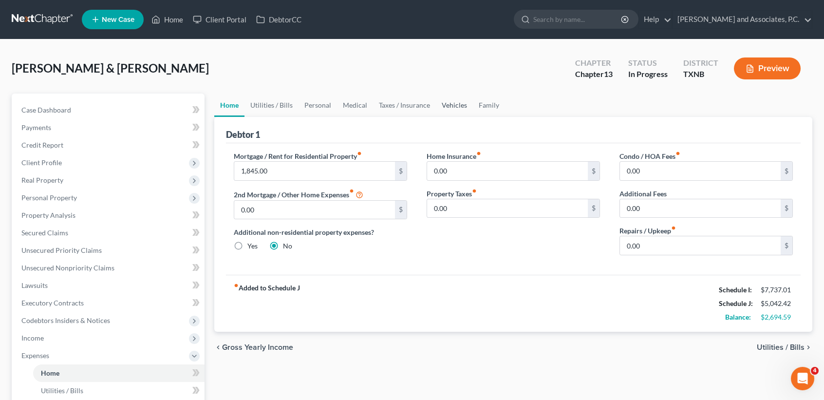
click at [467, 99] on link "Vehicles" at bounding box center [454, 105] width 37 height 23
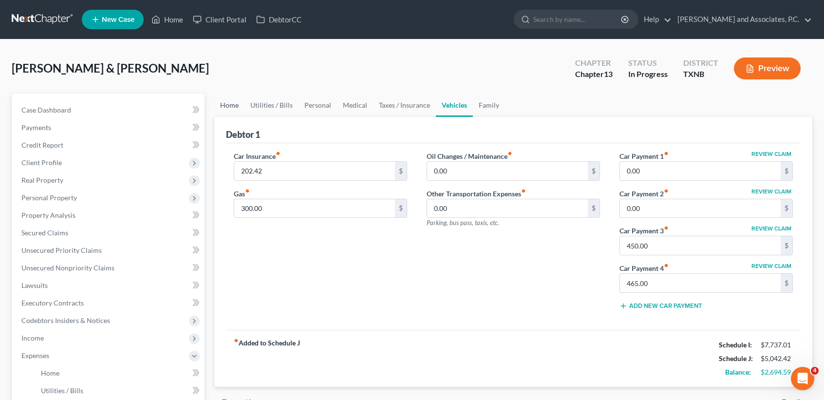
click at [225, 104] on link "Home" at bounding box center [229, 105] width 30 height 23
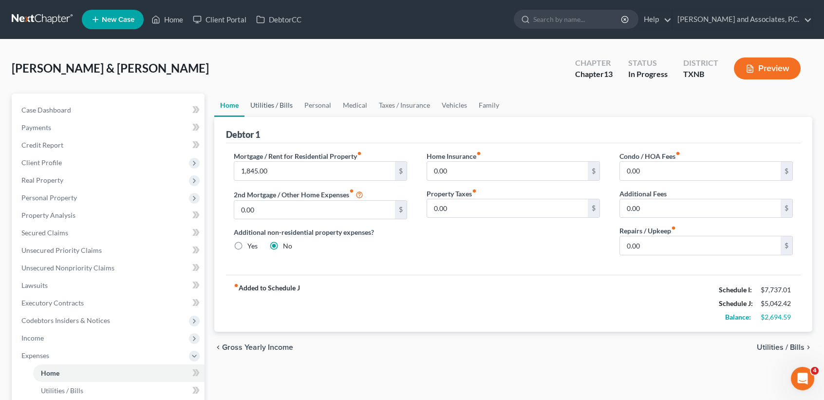
click at [282, 105] on link "Utilities / Bills" at bounding box center [271, 105] width 54 height 23
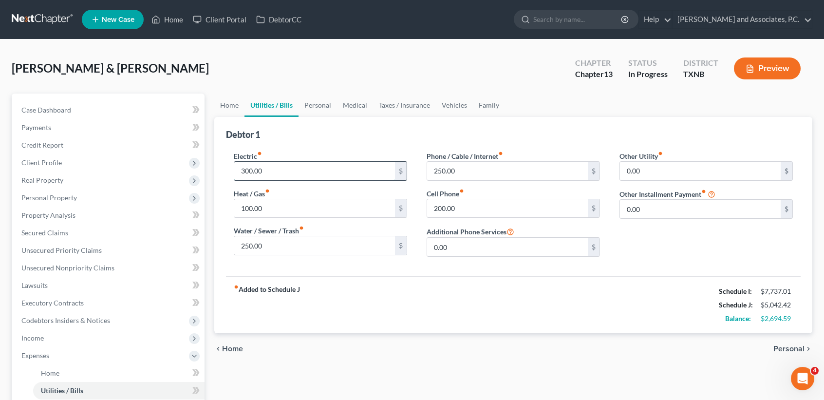
click at [288, 176] on input "300.00" at bounding box center [314, 171] width 161 height 19
type input "200.00"
click at [290, 196] on div "Heat / Gas fiber_manual_record 100.00 $" at bounding box center [320, 203] width 173 height 30
click at [306, 218] on div "Electric fiber_manual_record 200.00 $ Heat / Gas fiber_manual_record 100.00 $ W…" at bounding box center [320, 207] width 193 height 113
click at [309, 210] on input "100.00" at bounding box center [314, 208] width 161 height 19
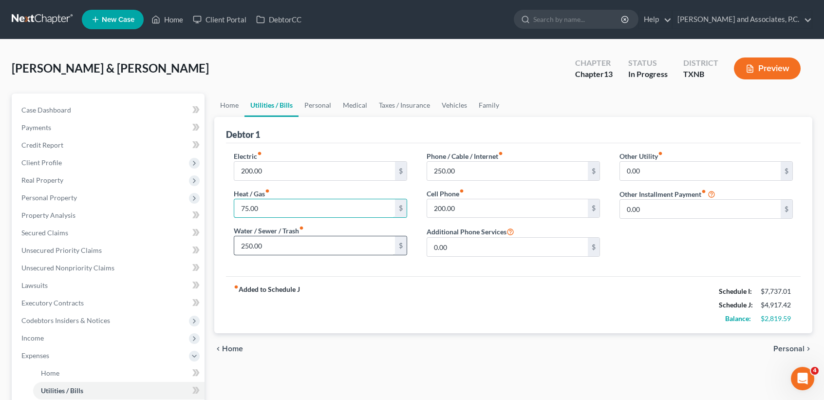
type input "75.00"
click at [301, 242] on input "250.00" at bounding box center [314, 245] width 161 height 19
type input "150.00"
click at [474, 166] on input "250.00" at bounding box center [507, 171] width 161 height 19
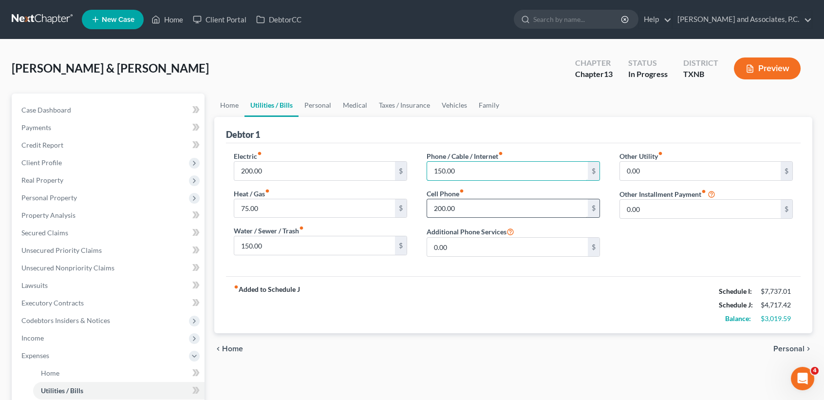
type input "150.00"
click at [507, 212] on input "200.00" at bounding box center [507, 208] width 161 height 19
type input "150.59"
click at [524, 315] on div "fiber_manual_record Added to Schedule J Schedule I: $7,737.01 Schedule J: $4,66…" at bounding box center [513, 304] width 575 height 57
click at [311, 103] on link "Personal" at bounding box center [318, 105] width 38 height 23
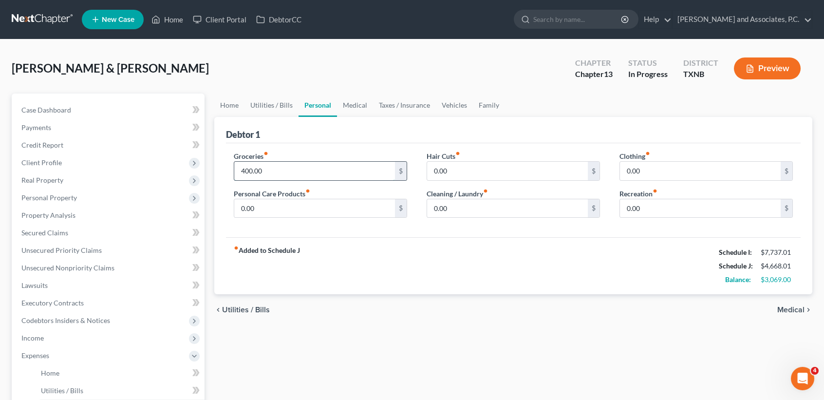
click at [308, 170] on input "400.00" at bounding box center [314, 171] width 161 height 19
click at [343, 107] on link "Medical" at bounding box center [355, 105] width 36 height 23
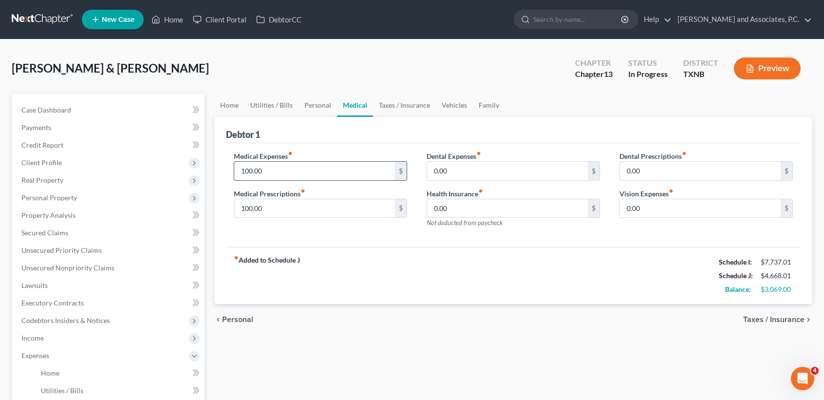
click at [337, 170] on input "100.00" at bounding box center [314, 171] width 161 height 19
type input "25.00"
type input "5"
type input "25.00"
click at [387, 102] on link "Taxes / Insurance" at bounding box center [404, 105] width 63 height 23
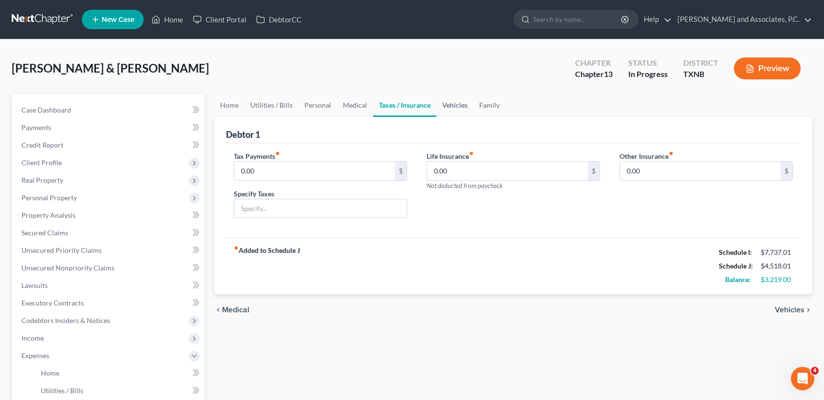
click at [464, 108] on link "Vehicles" at bounding box center [454, 105] width 37 height 23
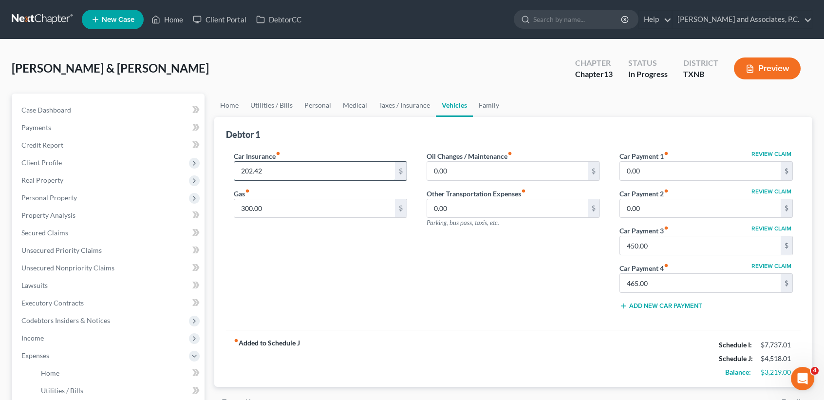
click at [360, 168] on input "202.42" at bounding box center [314, 171] width 161 height 19
drag, startPoint x: 352, startPoint y: 222, endPoint x: 361, endPoint y: 213, distance: 12.7
click at [356, 217] on div "Car Insurance fiber_manual_record 202.42 $ Gas fiber_manual_record 300.00 $" at bounding box center [320, 234] width 193 height 167
click at [361, 213] on input "300.00" at bounding box center [314, 208] width 161 height 19
type input "250.00"
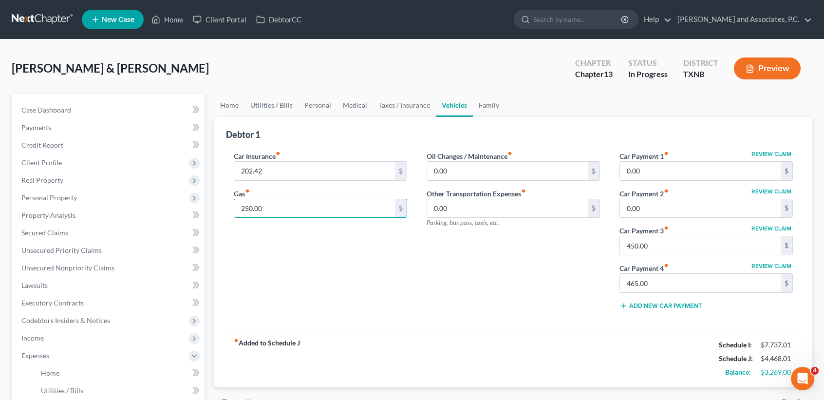
click at [489, 316] on div "Oil Changes / Maintenance fiber_manual_record 0.00 $ Other Transportation Expen…" at bounding box center [513, 234] width 193 height 167
click at [489, 103] on link "Family" at bounding box center [489, 105] width 32 height 23
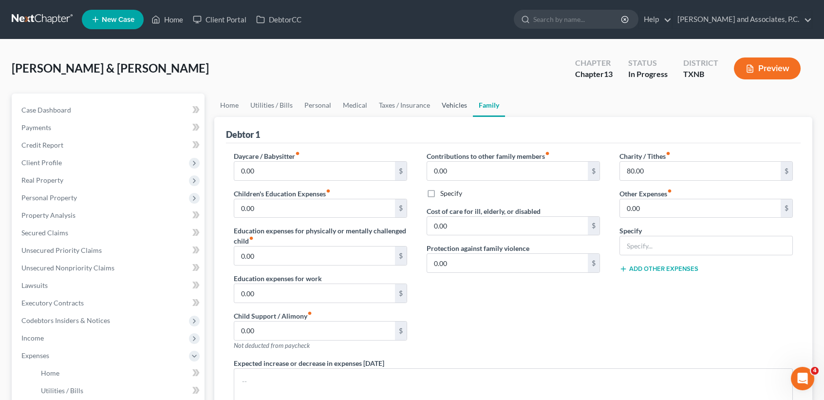
drag, startPoint x: 467, startPoint y: 109, endPoint x: 456, endPoint y: 109, distance: 10.7
click at [467, 108] on link "Vehicles" at bounding box center [454, 105] width 37 height 23
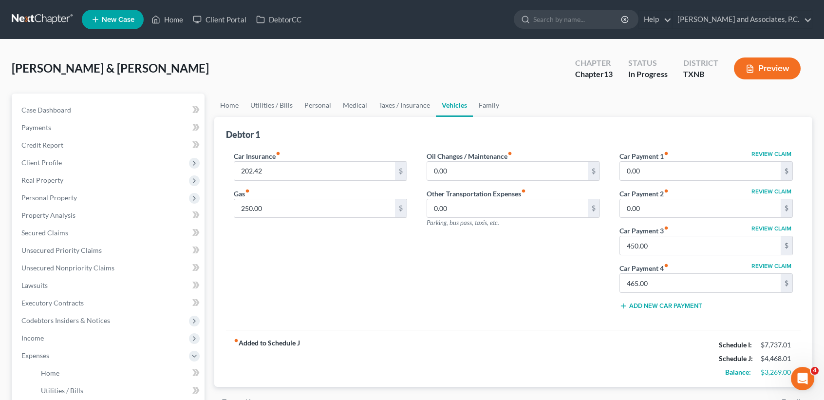
click at [456, 108] on link "Vehicles" at bounding box center [454, 105] width 37 height 23
type input "0.00"
click at [583, 254] on div "Oil Changes / Maintenance fiber_manual_record 0.00 $ Other Transportation Expen…" at bounding box center [513, 234] width 193 height 167
drag, startPoint x: 467, startPoint y: 312, endPoint x: 394, endPoint y: 177, distance: 153.2
click at [467, 311] on div "Oil Changes / Maintenance fiber_manual_record 0.00 $ Other Transportation Expen…" at bounding box center [513, 234] width 193 height 167
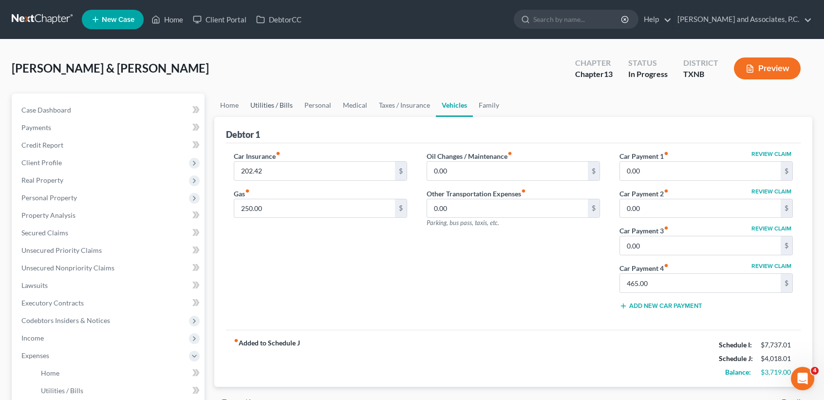
click at [265, 99] on link "Utilities / Bills" at bounding box center [271, 105] width 54 height 23
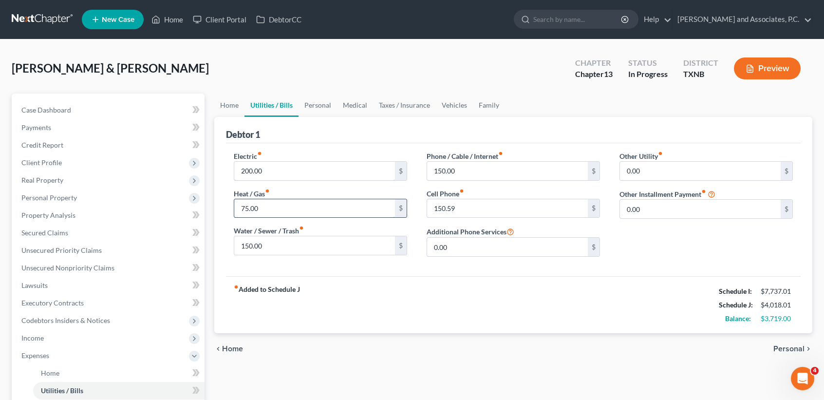
drag, startPoint x: 272, startPoint y: 171, endPoint x: 276, endPoint y: 199, distance: 28.0
click at [272, 171] on input "200.00" at bounding box center [314, 171] width 161 height 19
type input "300.00"
click at [303, 205] on input "75.00" at bounding box center [314, 208] width 161 height 19
type input "100.00"
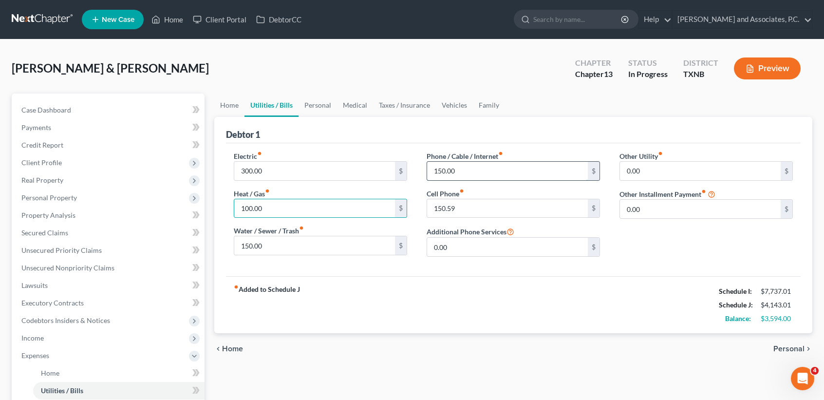
click at [488, 169] on input "150.00" at bounding box center [507, 171] width 161 height 19
click at [487, 209] on input "150.59" at bounding box center [507, 208] width 161 height 19
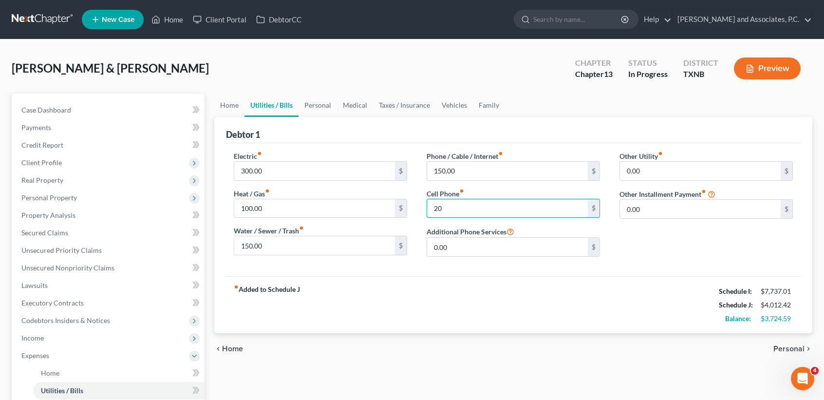
type input "2"
type input "150.59"
click at [638, 331] on div "fiber_manual_record Added to Schedule J Schedule I: $7,737.01 Schedule J: $4,14…" at bounding box center [513, 304] width 575 height 57
click at [326, 109] on link "Personal" at bounding box center [318, 105] width 38 height 23
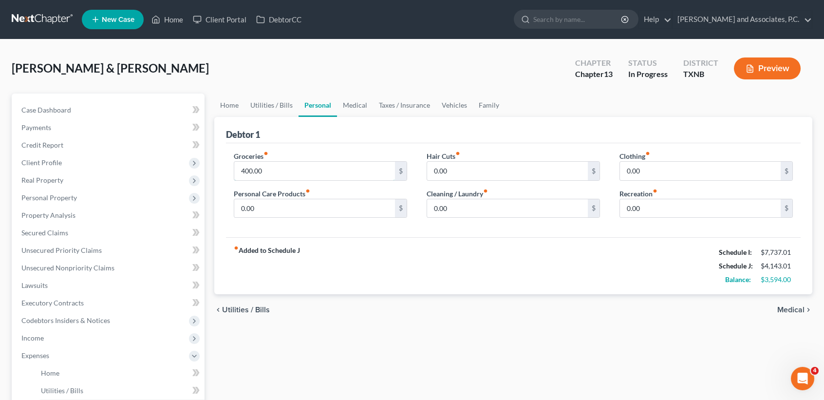
drag, startPoint x: 302, startPoint y: 179, endPoint x: 300, endPoint y: 185, distance: 6.6
click at [302, 179] on input "400.00" at bounding box center [314, 171] width 161 height 19
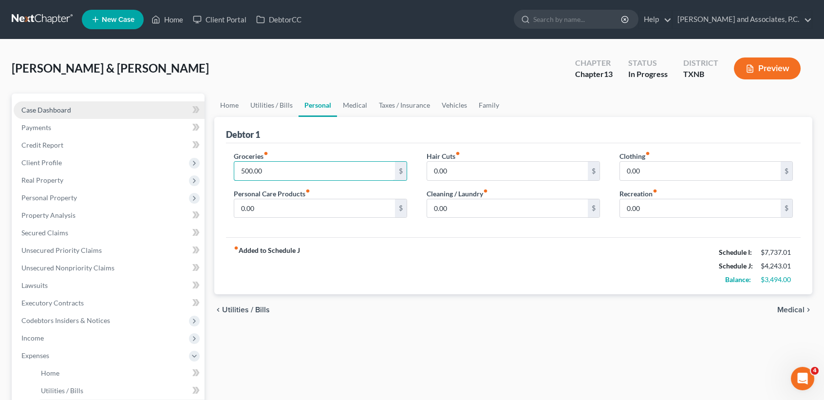
type input "500.00"
click at [52, 113] on link "Case Dashboard" at bounding box center [109, 110] width 191 height 18
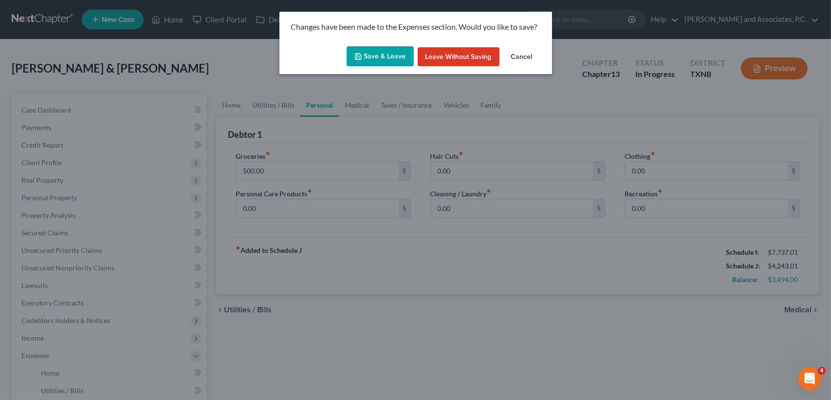
click at [383, 55] on button "Save & Leave" at bounding box center [380, 56] width 67 height 20
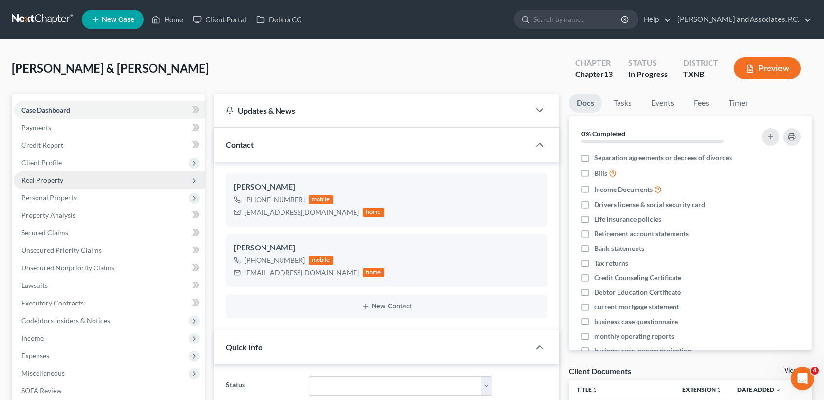
click at [79, 181] on span "Real Property" at bounding box center [109, 180] width 191 height 18
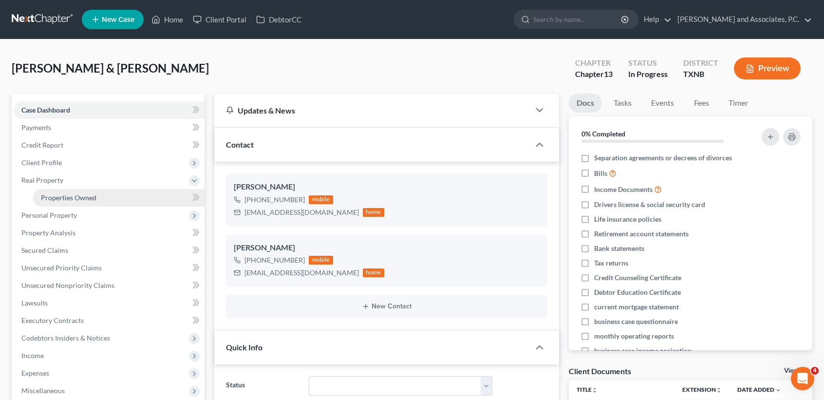
scroll to position [618, 0]
click at [83, 161] on span "Client Profile" at bounding box center [109, 163] width 191 height 18
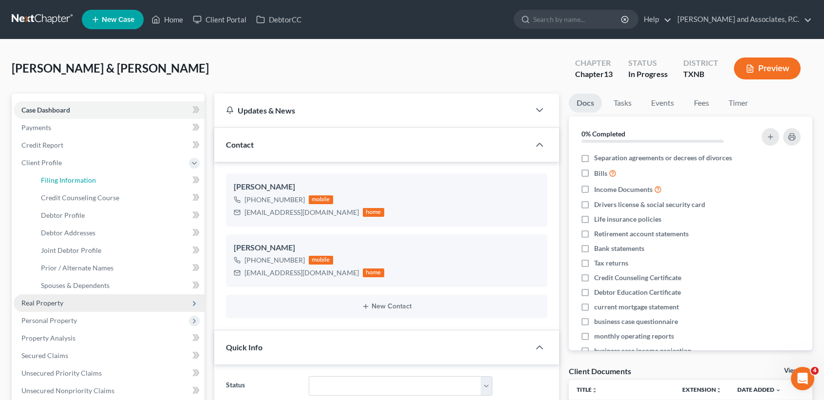
click at [82, 176] on span "Filing Information" at bounding box center [68, 180] width 55 height 8
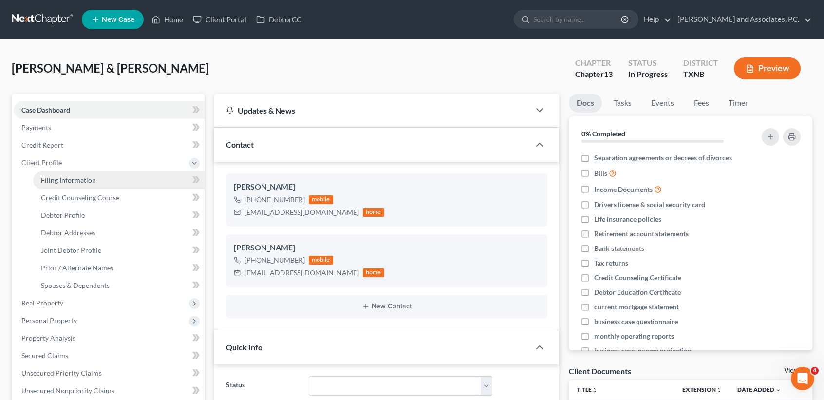
select select "1"
select select "3"
select select "78"
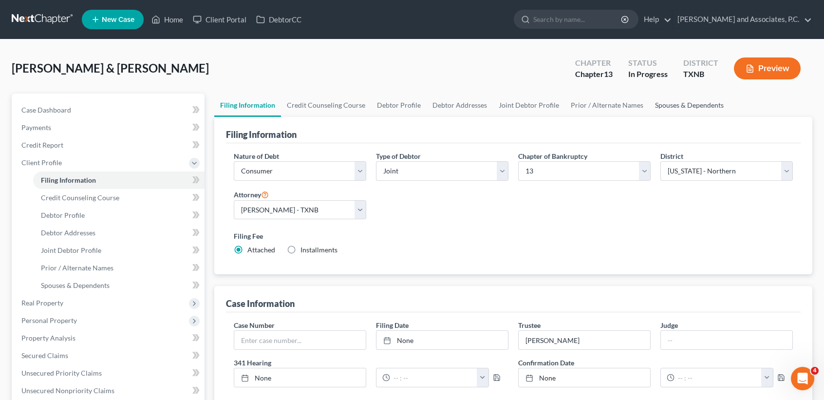
click at [683, 106] on link "Spouses & Dependents" at bounding box center [689, 105] width 80 height 23
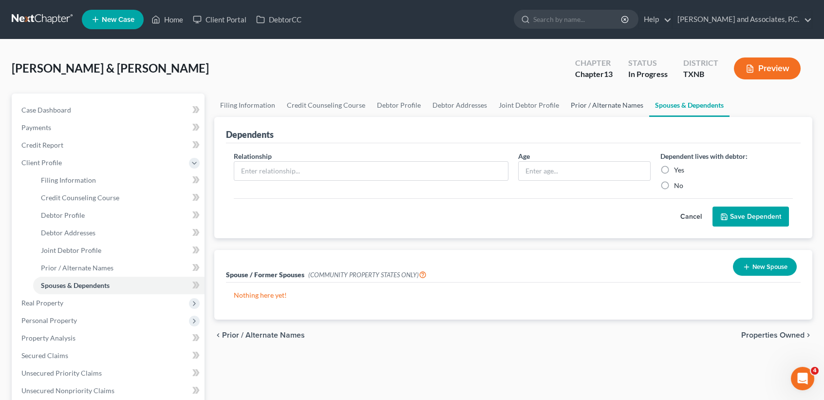
click at [611, 106] on link "Prior / Alternate Names" at bounding box center [607, 105] width 84 height 23
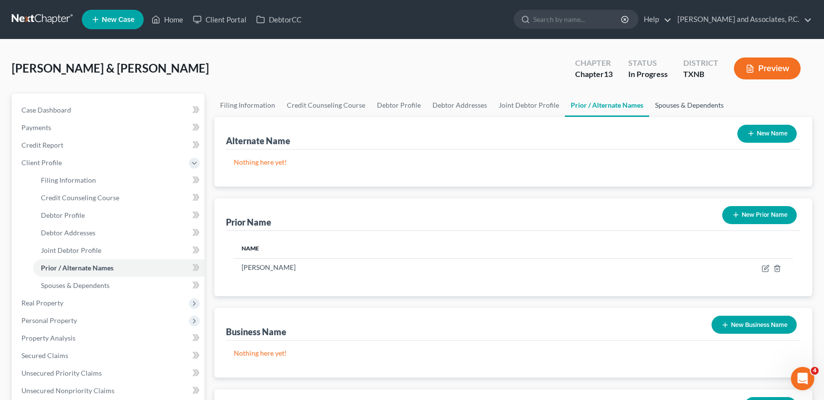
click at [668, 103] on link "Spouses & Dependents" at bounding box center [689, 105] width 80 height 23
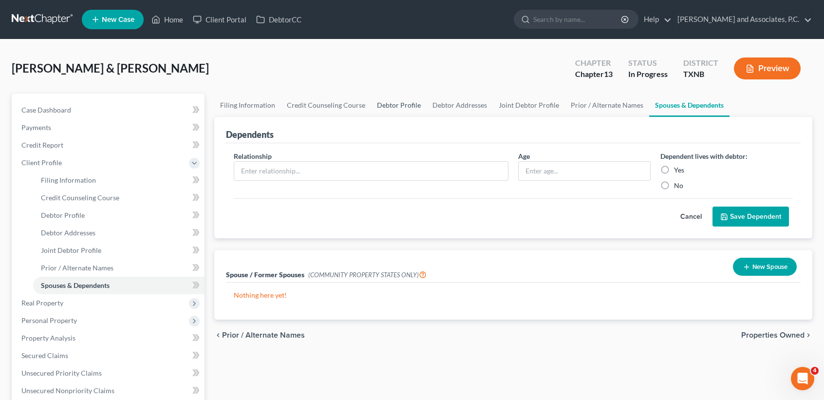
click at [373, 105] on link "Debtor Profile" at bounding box center [399, 105] width 56 height 23
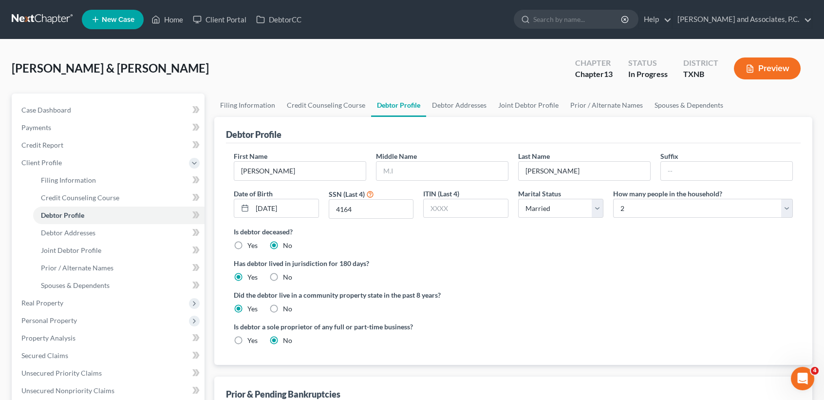
scroll to position [65, 0]
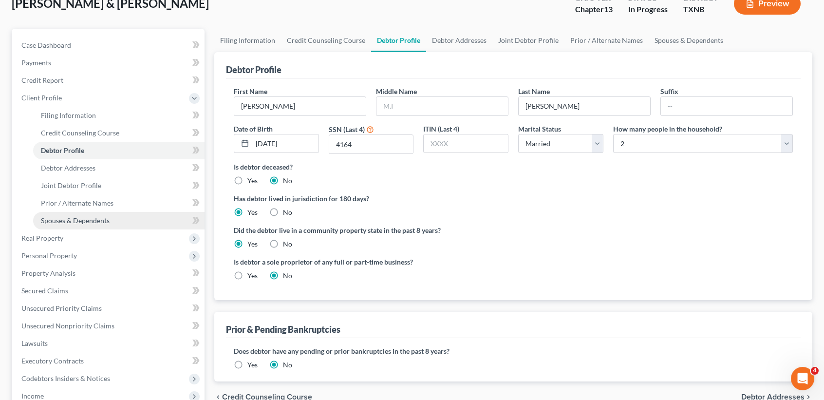
click at [69, 228] on link "Spouses & Dependents" at bounding box center [118, 221] width 171 height 18
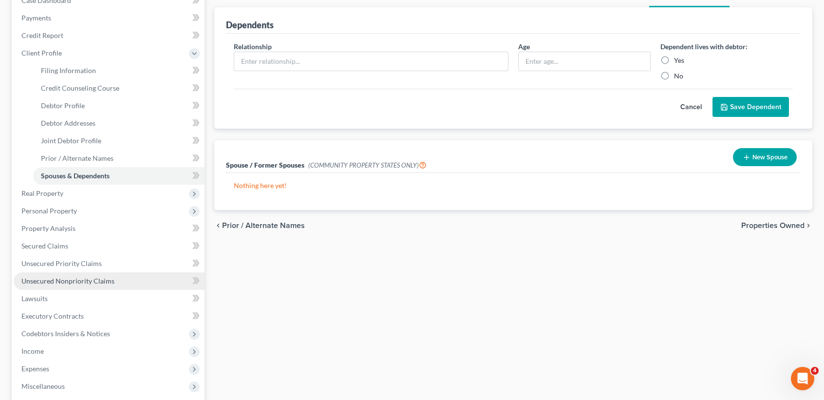
scroll to position [130, 0]
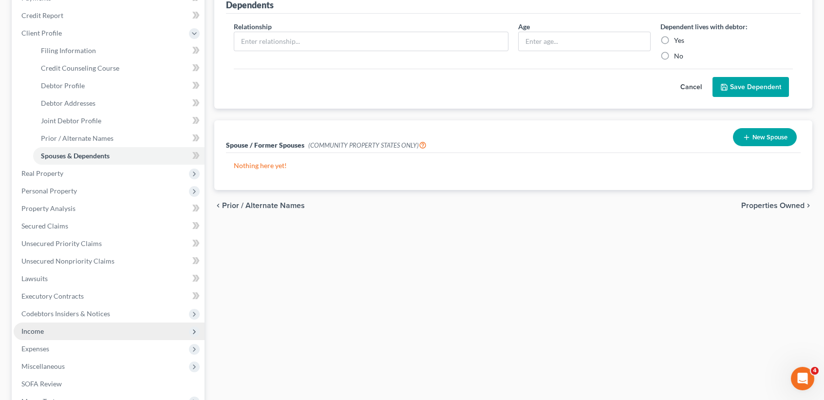
click at [59, 330] on span "Income" at bounding box center [109, 331] width 191 height 18
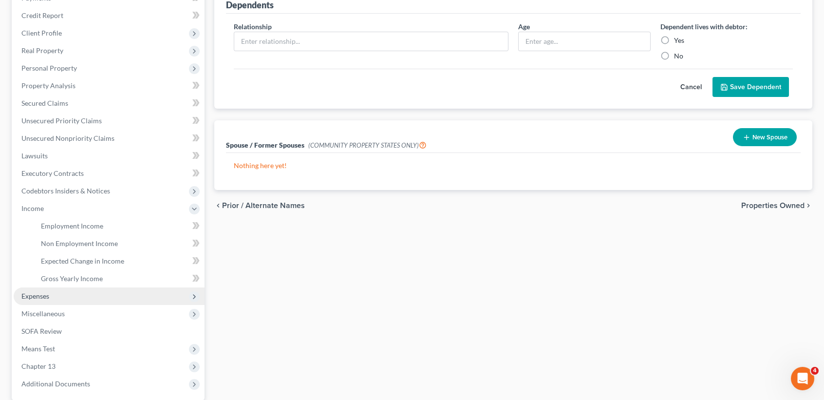
click at [52, 288] on span "Expenses" at bounding box center [109, 296] width 191 height 18
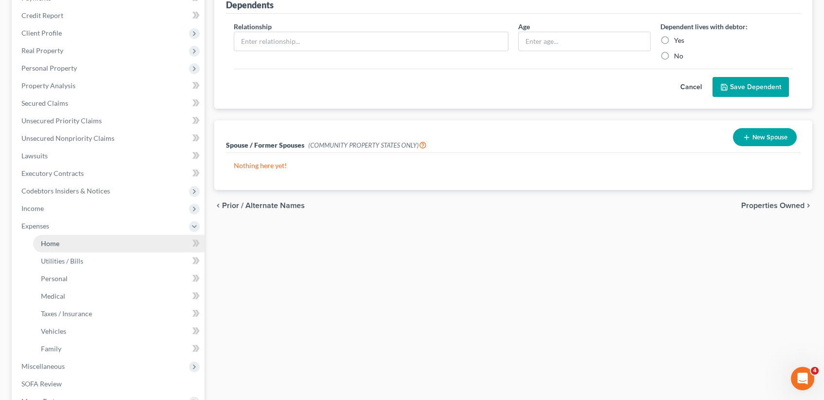
click at [74, 236] on link "Home" at bounding box center [118, 244] width 171 height 18
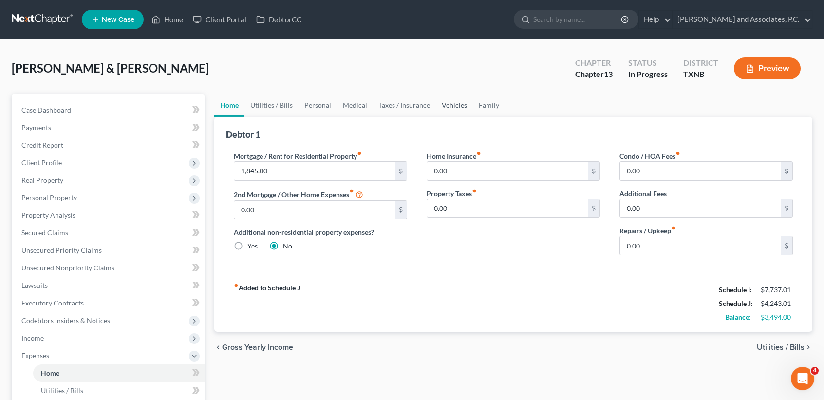
click at [442, 99] on link "Vehicles" at bounding box center [454, 105] width 37 height 23
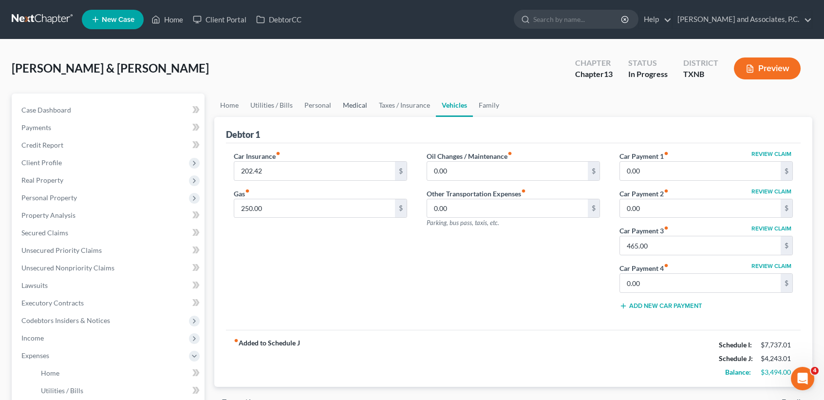
click at [343, 102] on link "Medical" at bounding box center [355, 105] width 36 height 23
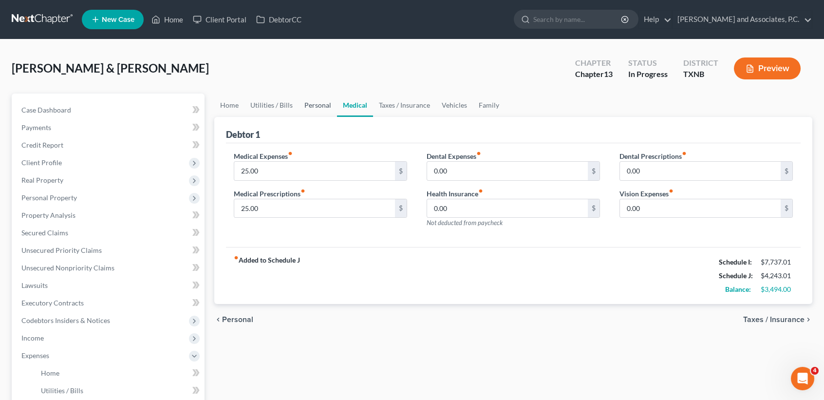
click at [309, 104] on link "Personal" at bounding box center [318, 105] width 38 height 23
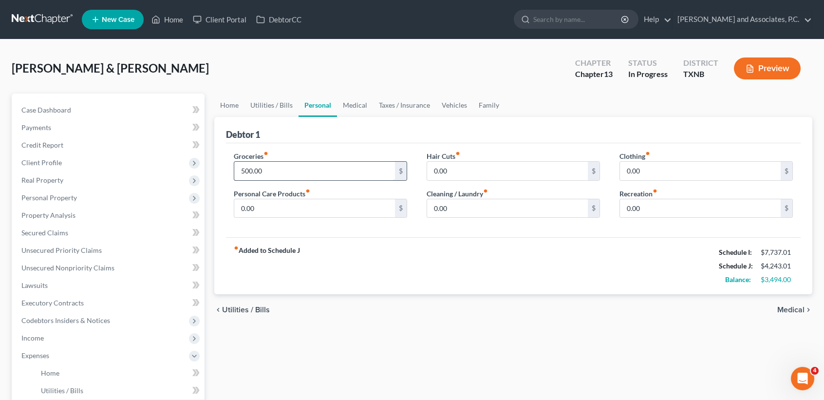
click at [290, 172] on input "500.00" at bounding box center [314, 171] width 161 height 19
click at [388, 300] on div "chevron_left Utilities / Bills Medical chevron_right" at bounding box center [513, 309] width 598 height 31
click at [645, 169] on input "0.00" at bounding box center [700, 171] width 161 height 19
drag, startPoint x: 546, startPoint y: 161, endPoint x: 541, endPoint y: 157, distance: 7.3
click at [539, 161] on div "Groceries fiber_manual_record 450.00 $ Personal Care Products fiber_manual_reco…" at bounding box center [513, 188] width 579 height 75
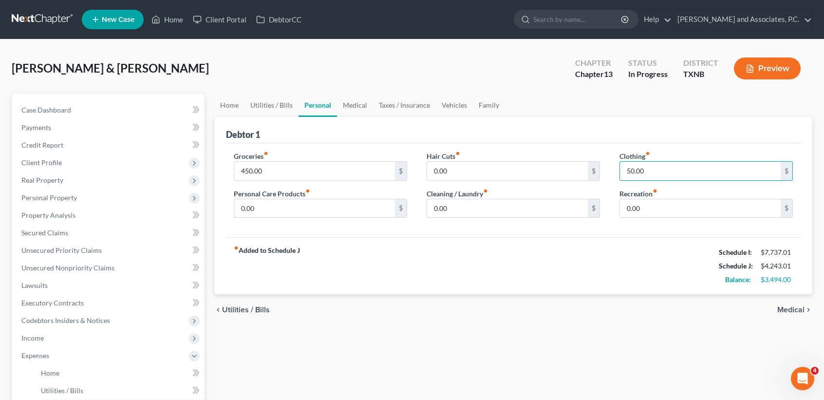
click at [275, 199] on input "0.00" at bounding box center [314, 208] width 161 height 19
click at [532, 213] on input "0.00" at bounding box center [507, 208] width 161 height 19
click at [540, 306] on div "chevron_left Utilities / Bills Medical chevron_right" at bounding box center [513, 309] width 598 height 31
click at [367, 208] on input "25.00" at bounding box center [314, 208] width 161 height 19
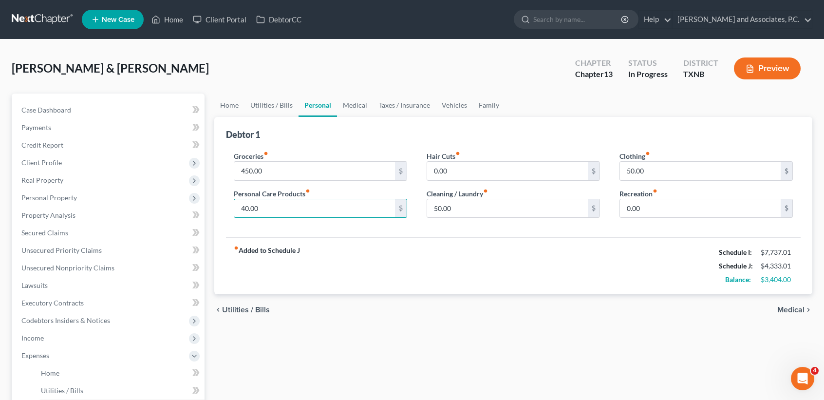
click at [521, 219] on div "Hair Cuts fiber_manual_record 0.00 $ Cleaning / Laundry fiber_manual_record 50.…" at bounding box center [513, 188] width 193 height 75
click at [516, 200] on input "50.00" at bounding box center [507, 208] width 161 height 19
click at [283, 103] on link "Utilities / Bills" at bounding box center [271, 105] width 54 height 23
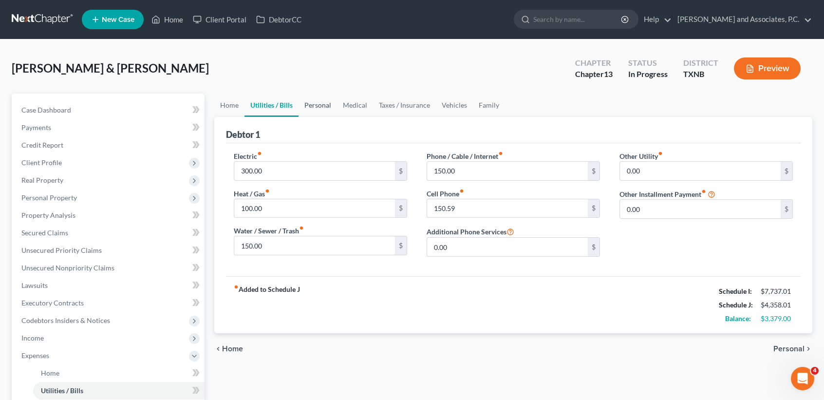
click at [326, 110] on link "Personal" at bounding box center [318, 105] width 38 height 23
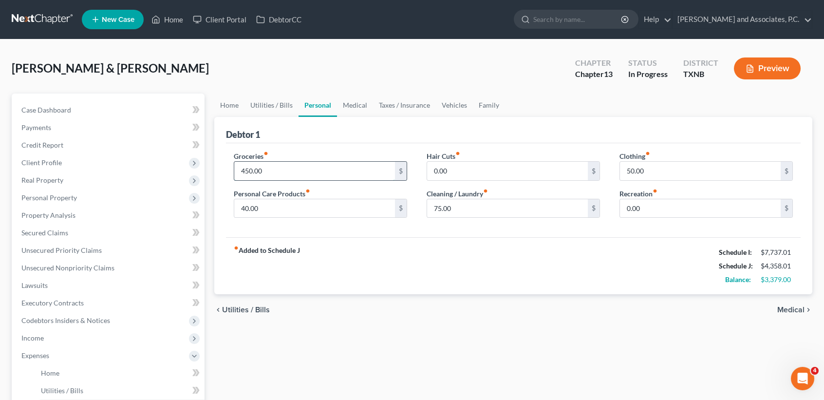
click at [341, 173] on input "450.00" at bounding box center [314, 171] width 161 height 19
click at [277, 100] on link "Utilities / Bills" at bounding box center [271, 105] width 54 height 23
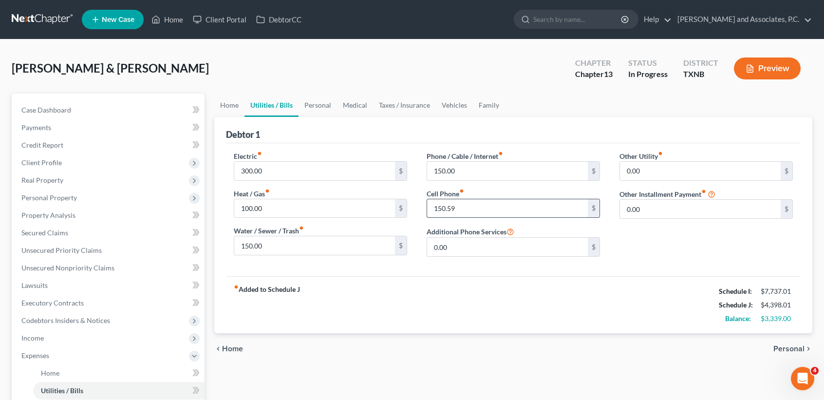
click at [469, 206] on input "150.59" at bounding box center [507, 208] width 161 height 19
click at [465, 302] on div "fiber_manual_record Added to Schedule J Schedule I: $7,737.01 Schedule J: $4,39…" at bounding box center [513, 304] width 575 height 57
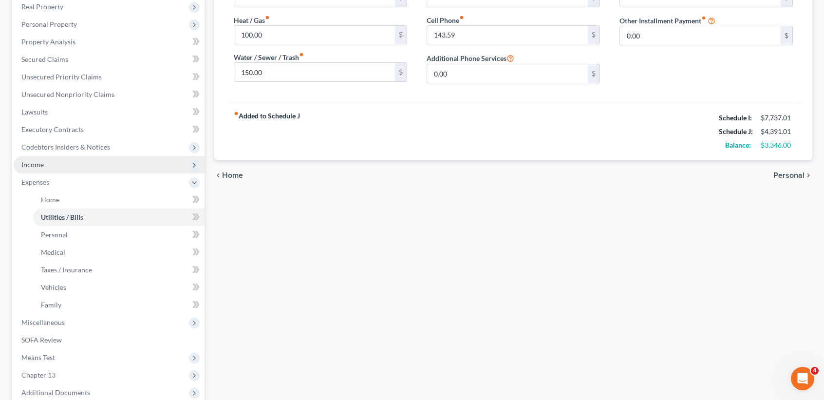
scroll to position [195, 0]
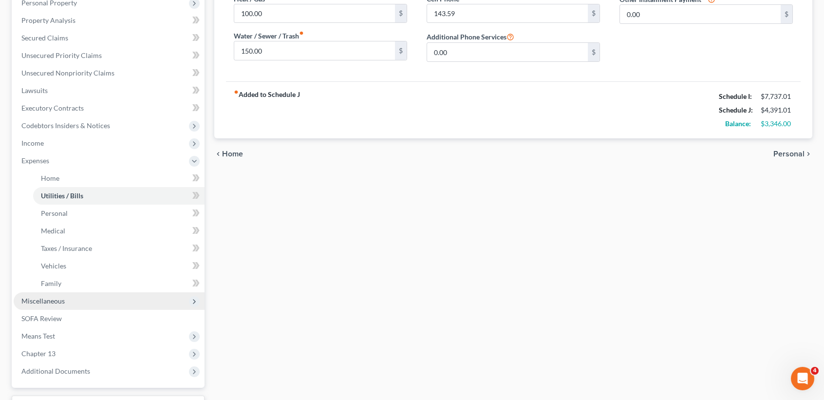
click at [67, 294] on span "Miscellaneous" at bounding box center [109, 301] width 191 height 18
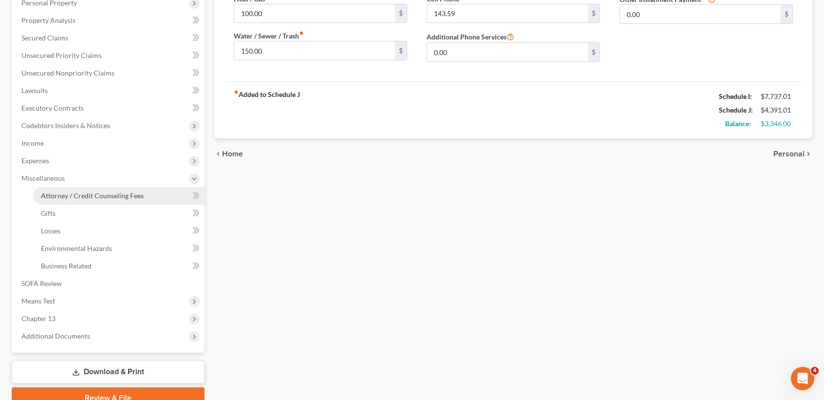
click at [83, 192] on span "Attorney / Credit Counseling Fees" at bounding box center [92, 195] width 103 height 8
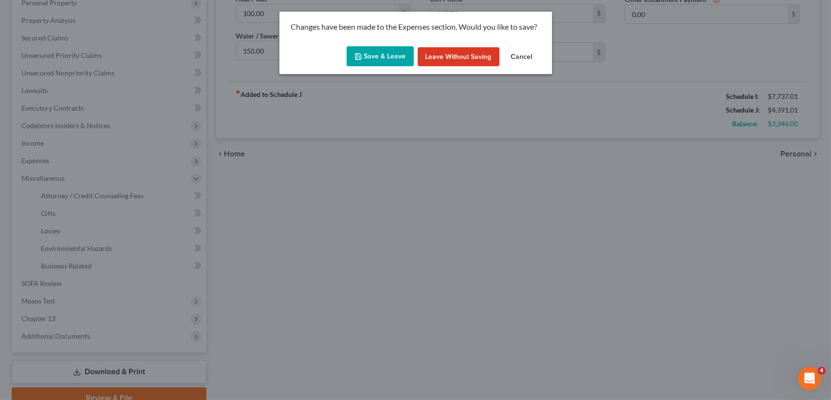
click at [382, 51] on button "Save & Leave" at bounding box center [380, 56] width 67 height 20
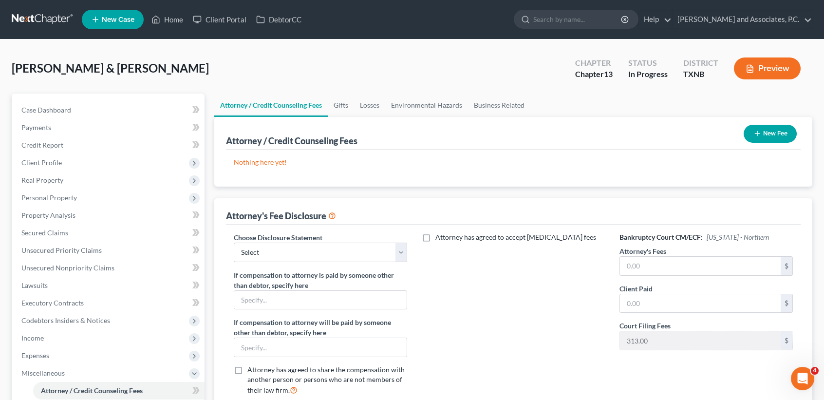
click at [770, 134] on button "New Fee" at bounding box center [770, 134] width 53 height 18
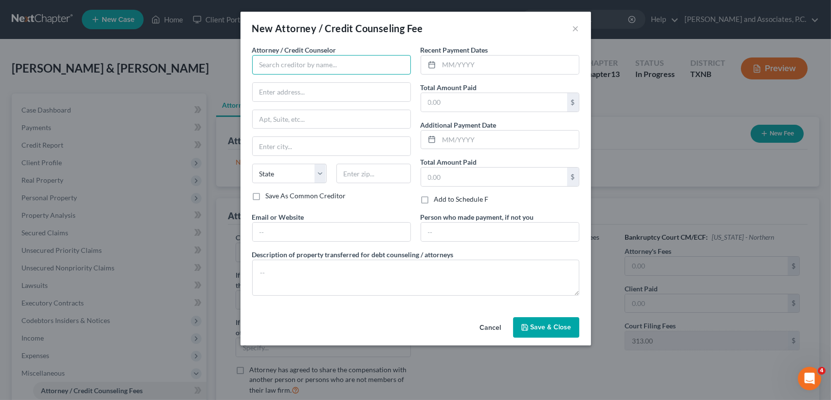
click at [329, 60] on input "text" at bounding box center [331, 64] width 159 height 19
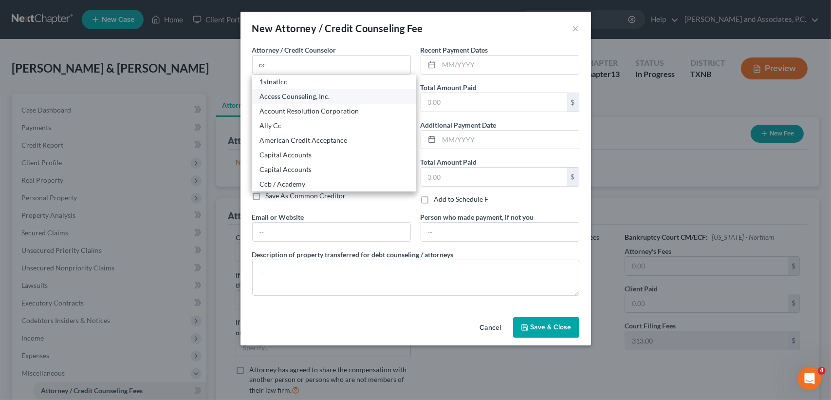
click at [288, 97] on div "Access Counseling, Inc." at bounding box center [334, 97] width 148 height 10
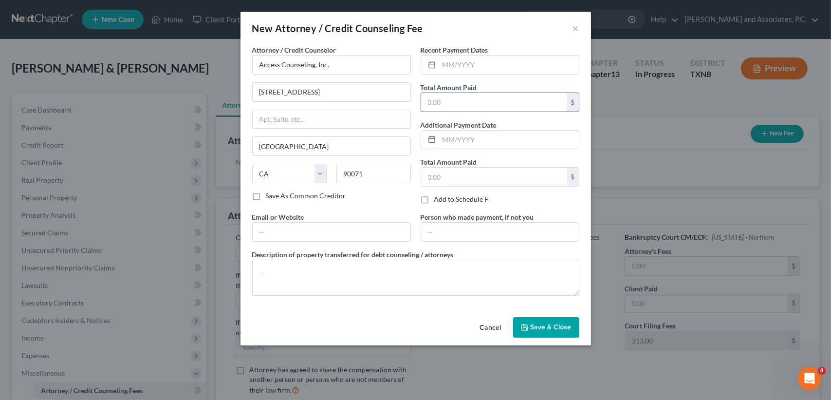
click at [450, 101] on input "text" at bounding box center [494, 102] width 146 height 19
click at [536, 319] on button "Save & Close" at bounding box center [546, 327] width 66 height 20
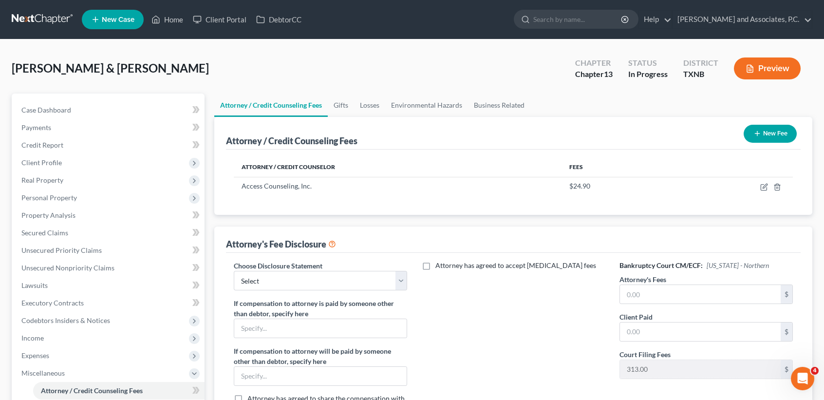
click at [772, 136] on button "New Fee" at bounding box center [770, 134] width 53 height 18
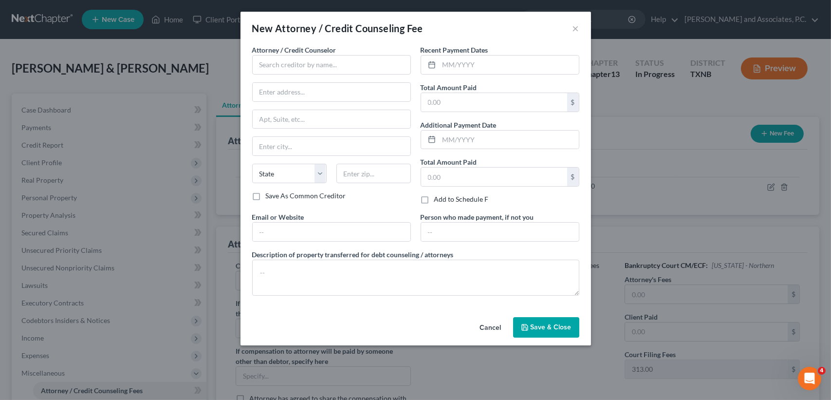
click at [292, 75] on div "Attorney / Credit Counselor * State AL AK AR AZ CA CO CT DE DC FL GA GU HI ID I…" at bounding box center [331, 118] width 159 height 146
click at [299, 63] on input "text" at bounding box center [331, 64] width 159 height 19
click at [473, 104] on input "text" at bounding box center [494, 102] width 146 height 19
click at [534, 319] on button "Save & Close" at bounding box center [546, 327] width 66 height 20
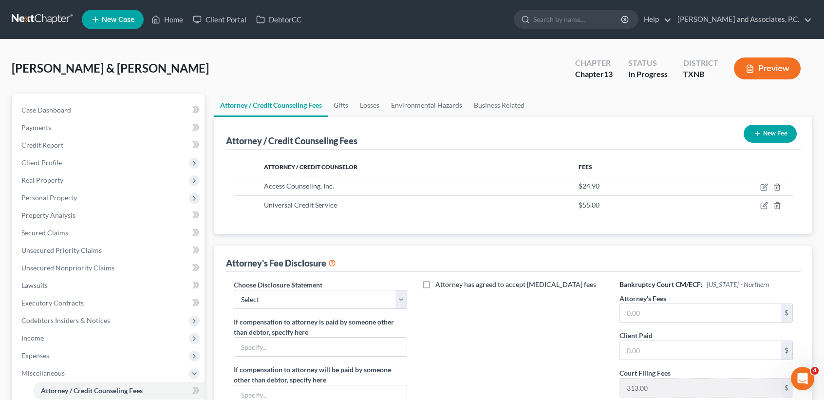
click at [759, 133] on icon "button" at bounding box center [757, 134] width 8 height 8
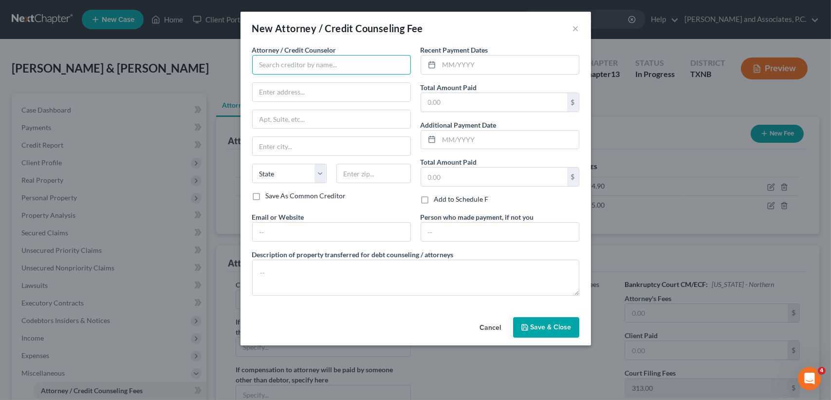
click at [314, 73] on input "text" at bounding box center [331, 64] width 159 height 19
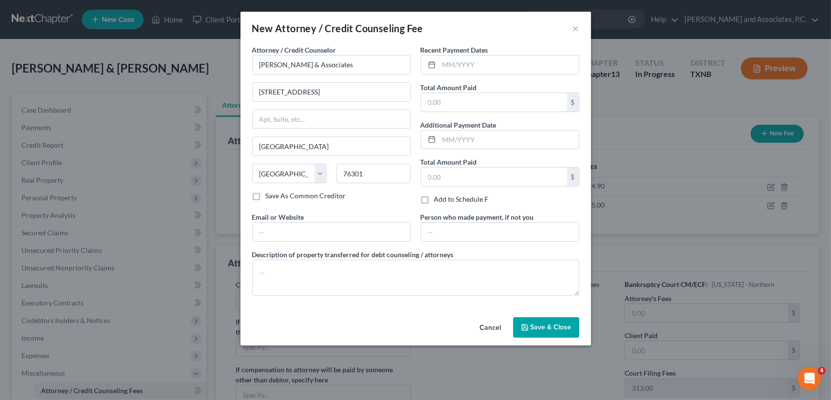
drag, startPoint x: 510, startPoint y: 93, endPoint x: 517, endPoint y: 84, distance: 11.5
click at [510, 93] on input "text" at bounding box center [494, 102] width 146 height 19
click at [540, 333] on button "Save & Close" at bounding box center [546, 327] width 66 height 20
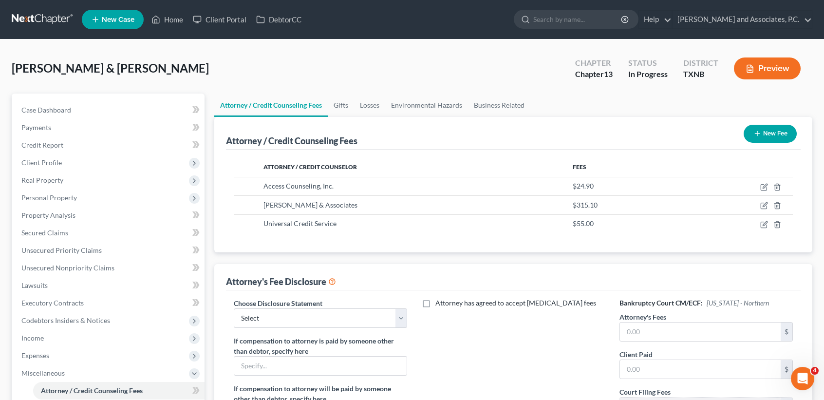
click at [337, 307] on div "Choose Disclosure Statement Select attorney disclosure-Oklahoma attorney disclo…" at bounding box center [320, 313] width 173 height 30
drag, startPoint x: 319, startPoint y: 323, endPoint x: 296, endPoint y: 328, distance: 23.3
click at [319, 323] on select "Select attorney disclosure-Oklahoma attorney disclosure-Texas" at bounding box center [320, 317] width 173 height 19
click at [234, 308] on select "Select attorney disclosure-Oklahoma attorney disclosure-Texas" at bounding box center [320, 317] width 173 height 19
drag, startPoint x: 672, startPoint y: 328, endPoint x: 656, endPoint y: 315, distance: 21.1
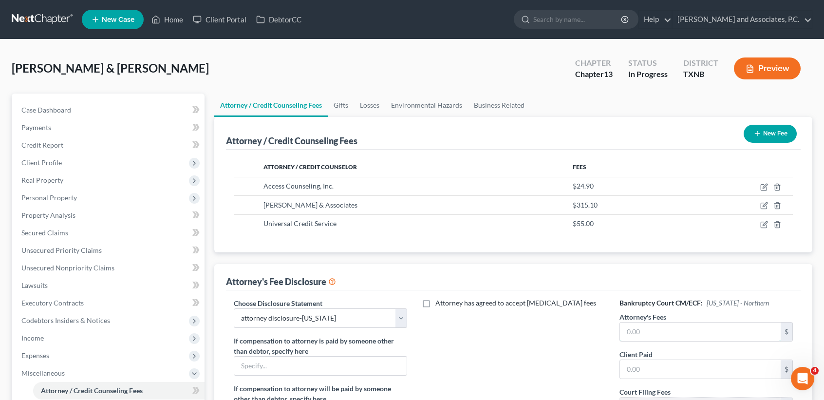
click at [673, 328] on input "text" at bounding box center [700, 331] width 161 height 19
drag, startPoint x: 655, startPoint y: 375, endPoint x: 668, endPoint y: 362, distance: 17.6
click at [658, 373] on input "text" at bounding box center [700, 369] width 161 height 19
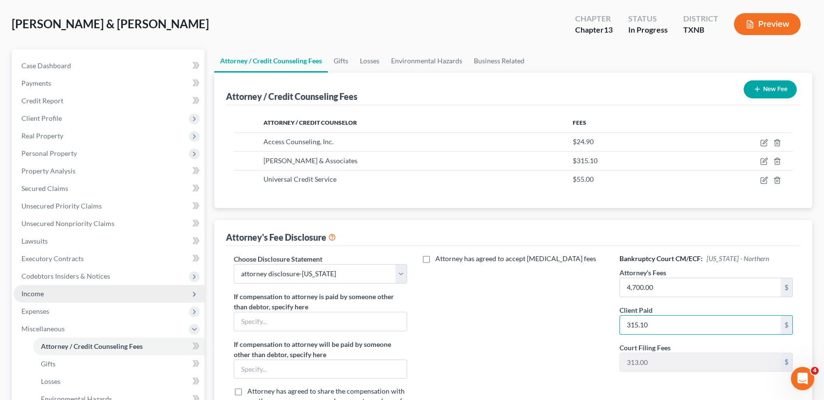
scroll to position [65, 0]
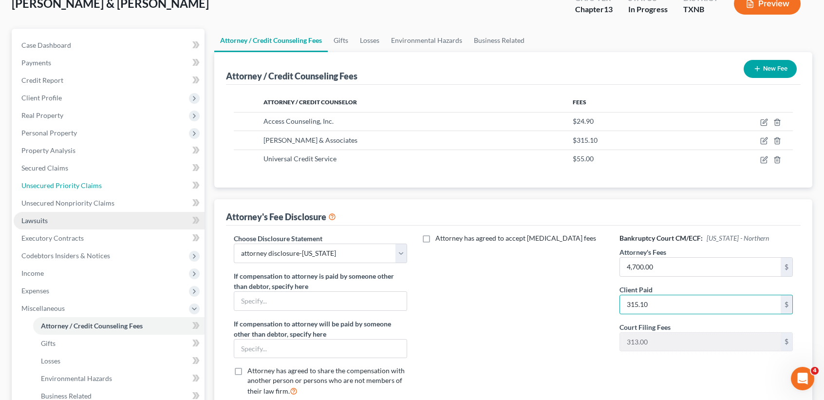
drag, startPoint x: 79, startPoint y: 184, endPoint x: 78, endPoint y: 213, distance: 28.7
click at [79, 184] on span "Unsecured Priority Claims" at bounding box center [61, 185] width 80 height 8
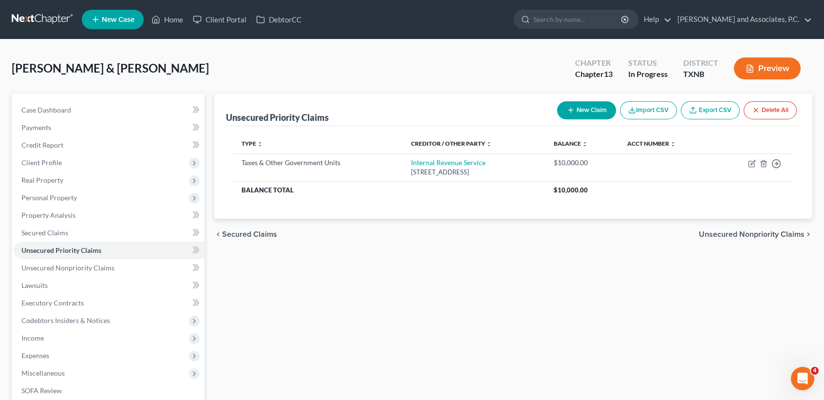
click at [573, 114] on button "New Claim" at bounding box center [586, 110] width 59 height 18
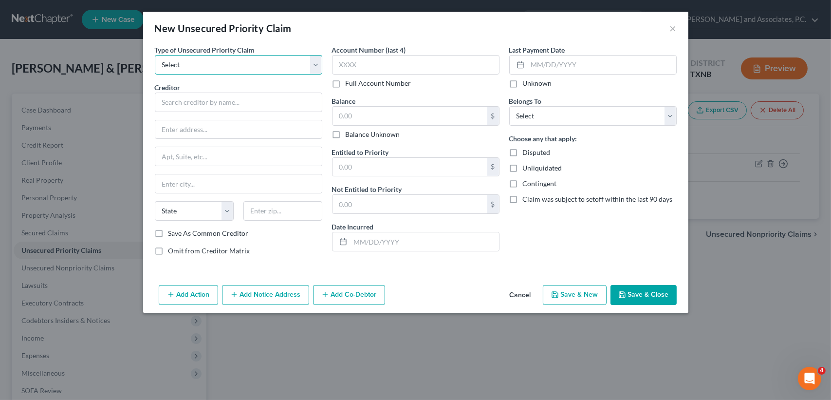
drag, startPoint x: 279, startPoint y: 59, endPoint x: 251, endPoint y: 74, distance: 31.2
click at [279, 59] on select "Select Taxes & Other Government Units Domestic Support Obligations Extensions o…" at bounding box center [239, 64] width 168 height 19
click at [155, 55] on select "Select Taxes & Other Government Units Domestic Support Obligations Extensions o…" at bounding box center [239, 64] width 168 height 19
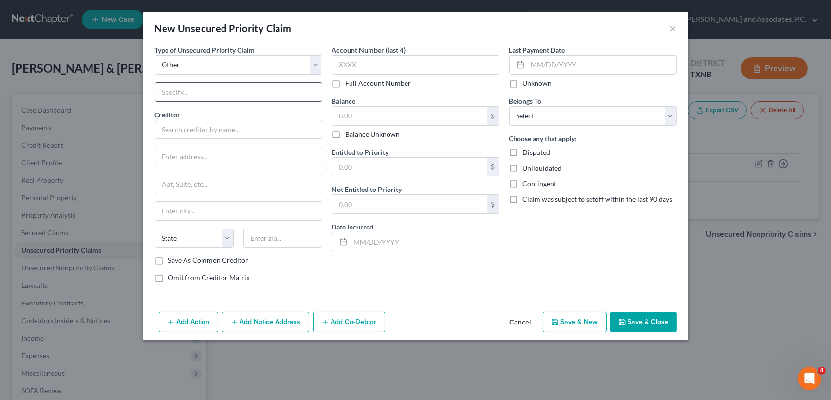
click at [187, 103] on div "Type of Unsecured Priority Claim * Select Taxes & Other Government Units Domest…" at bounding box center [238, 167] width 177 height 245
click at [190, 92] on input "text" at bounding box center [238, 92] width 167 height 19
click at [204, 131] on input "text" at bounding box center [239, 129] width 168 height 19
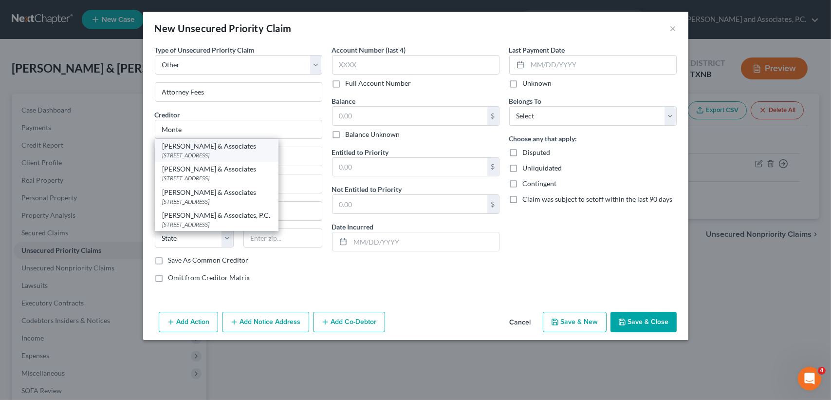
click at [189, 150] on div "[PERSON_NAME] & Associates" at bounding box center [217, 146] width 108 height 10
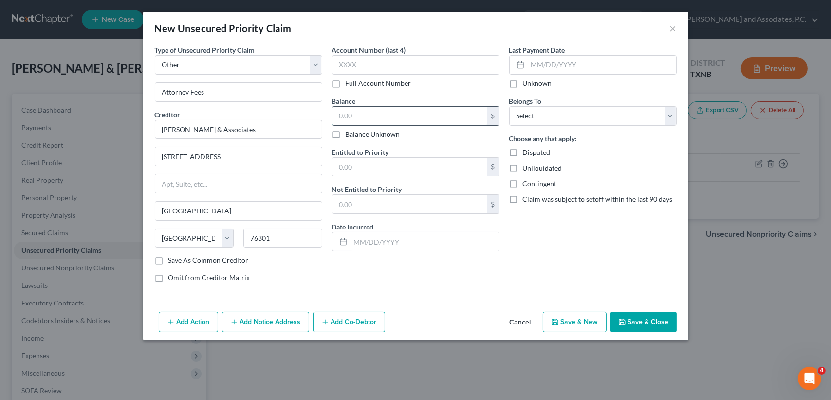
click at [443, 118] on input "text" at bounding box center [410, 116] width 155 height 19
drag, startPoint x: 527, startPoint y: 116, endPoint x: 529, endPoint y: 125, distance: 8.9
click at [527, 116] on select "Select Debtor 1 Only Debtor 2 Only Debtor 1 And Debtor 2 Only At Least One Of T…" at bounding box center [593, 115] width 168 height 19
click at [509, 106] on select "Select Debtor 1 Only Debtor 2 Only Debtor 1 And Debtor 2 Only At Least One Of T…" at bounding box center [593, 115] width 168 height 19
click at [560, 105] on div "Belongs To * Select Debtor 1 Only Debtor 2 Only Debtor 1 And Debtor 2 Only At L…" at bounding box center [593, 111] width 168 height 30
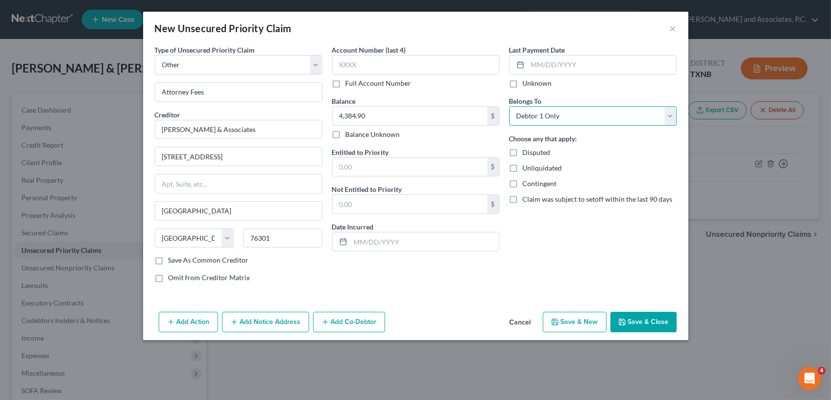
drag, startPoint x: 558, startPoint y: 118, endPoint x: 558, endPoint y: 125, distance: 6.8
click at [558, 118] on select "Select Debtor 1 Only Debtor 2 Only Debtor 1 And Debtor 2 Only At Least One Of T…" at bounding box center [593, 115] width 168 height 19
click at [509, 106] on select "Select Debtor 1 Only Debtor 2 Only Debtor 1 And Debtor 2 Only At Least One Of T…" at bounding box center [593, 115] width 168 height 19
click at [656, 324] on button "Save & Close" at bounding box center [644, 322] width 66 height 20
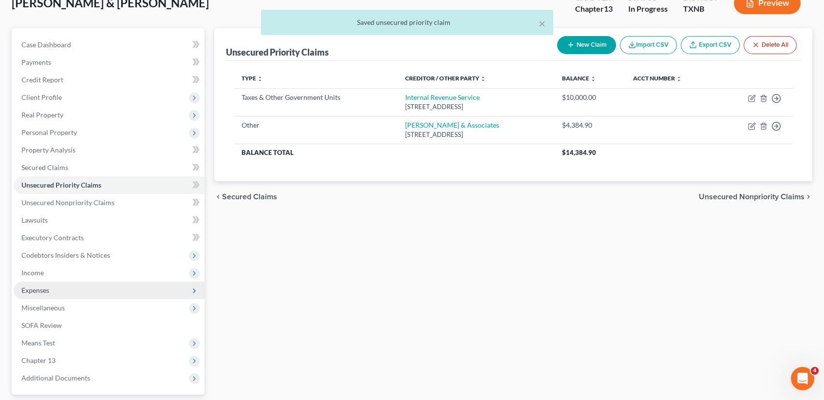
scroll to position [130, 0]
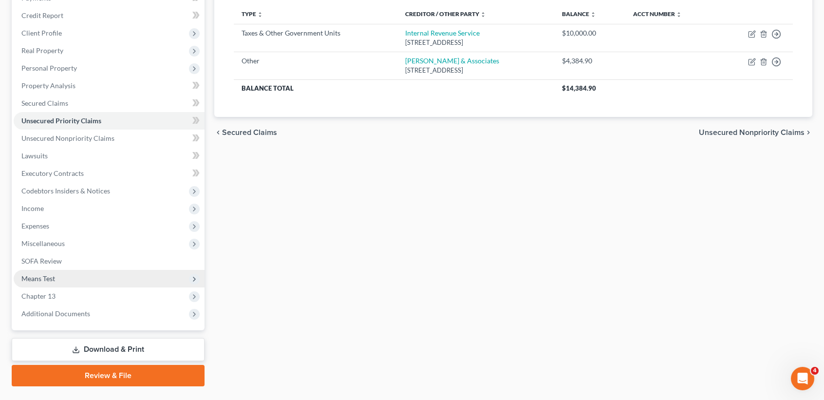
click at [55, 278] on span "Means Test" at bounding box center [109, 279] width 191 height 18
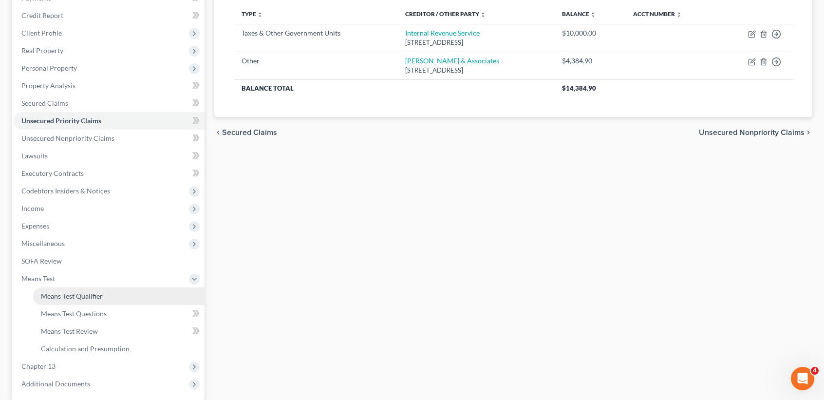
click at [61, 287] on link "Means Test Qualifier" at bounding box center [118, 296] width 171 height 18
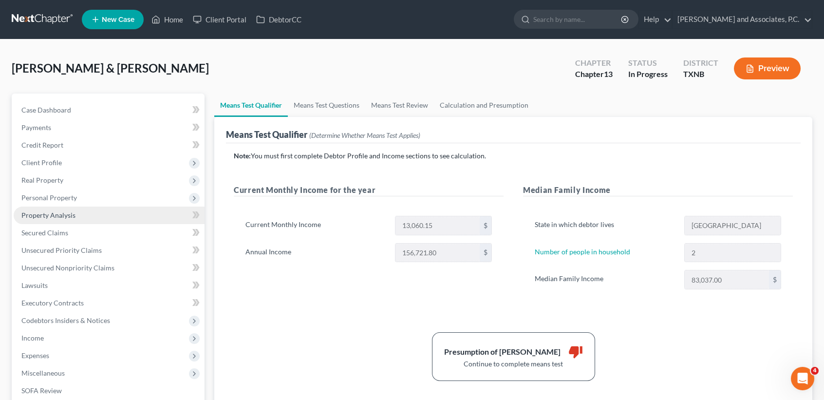
click at [65, 215] on span "Property Analysis" at bounding box center [48, 215] width 54 height 8
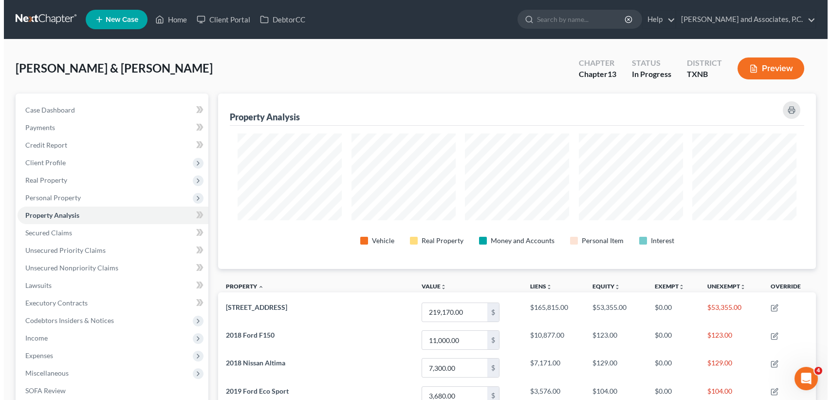
scroll to position [175, 598]
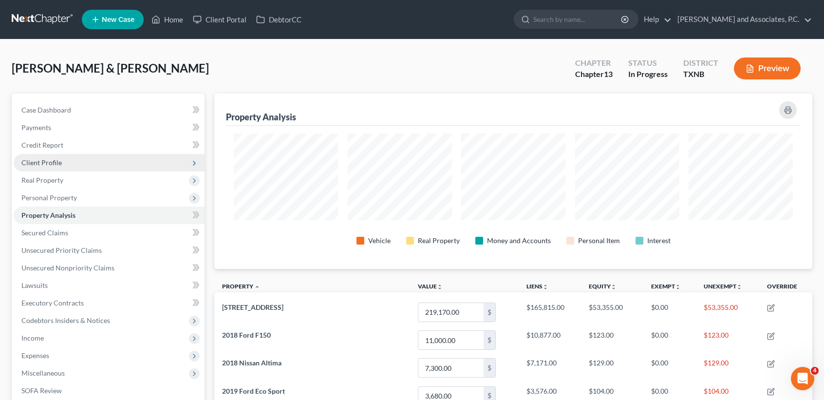
click at [107, 167] on span "Client Profile" at bounding box center [109, 163] width 191 height 18
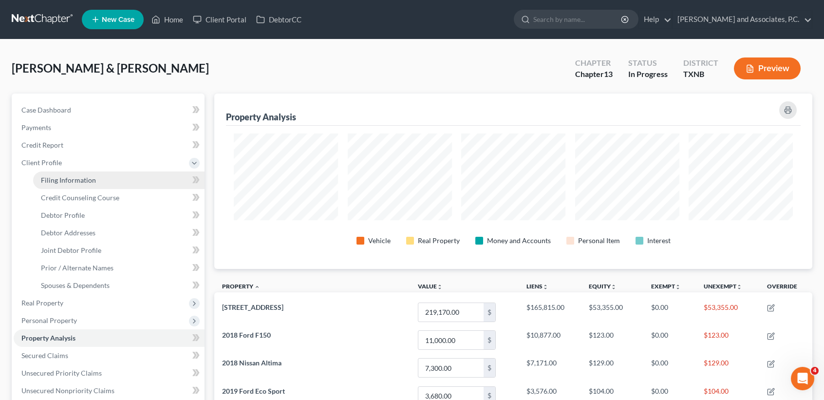
click at [86, 176] on span "Filing Information" at bounding box center [68, 180] width 55 height 8
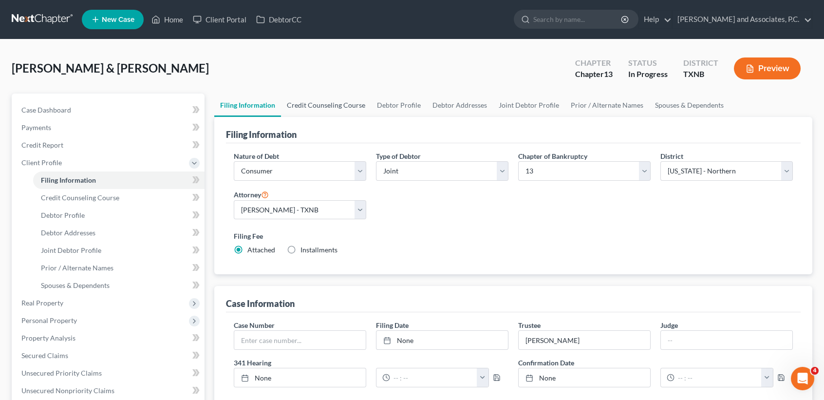
click at [354, 106] on link "Credit Counseling Course" at bounding box center [326, 105] width 90 height 23
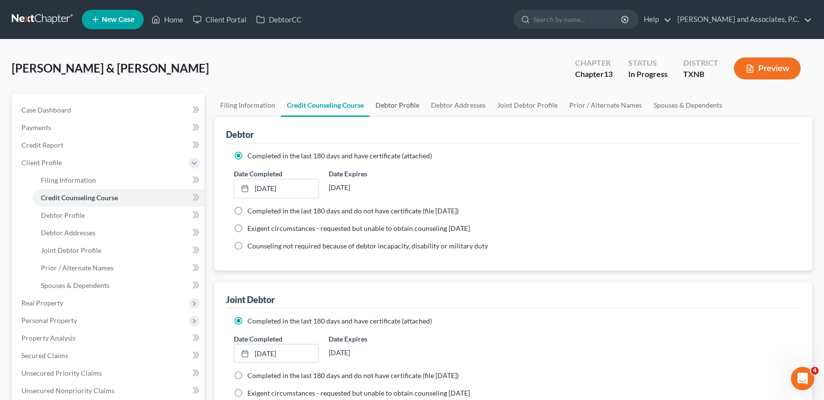
click at [417, 110] on link "Debtor Profile" at bounding box center [398, 105] width 56 height 23
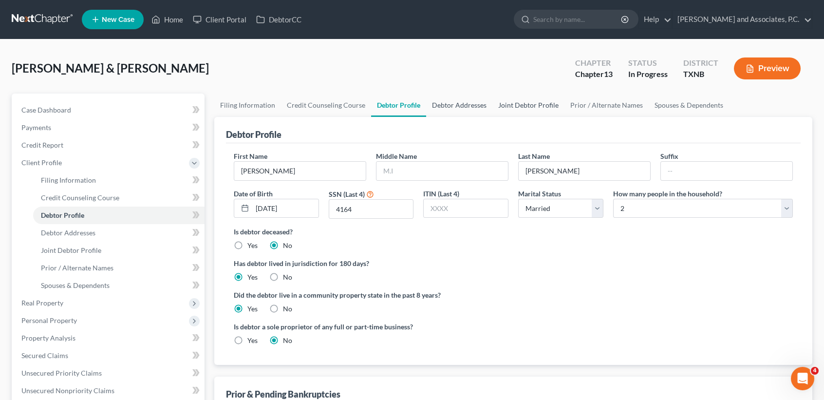
click at [456, 108] on link "Debtor Addresses" at bounding box center [459, 105] width 66 height 23
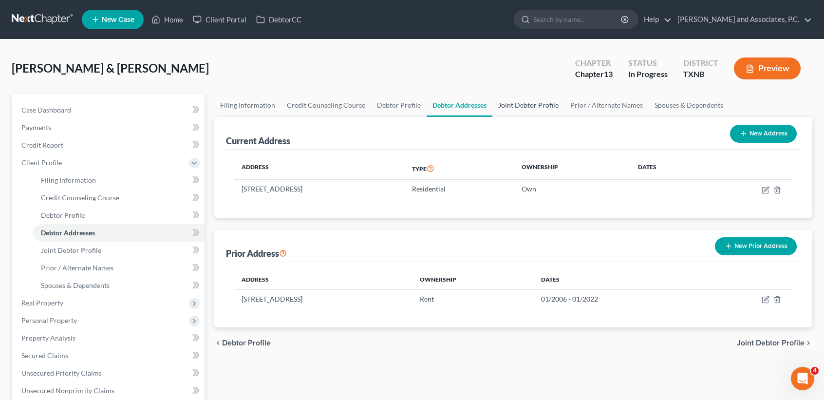
click at [525, 99] on link "Joint Debtor Profile" at bounding box center [528, 105] width 72 height 23
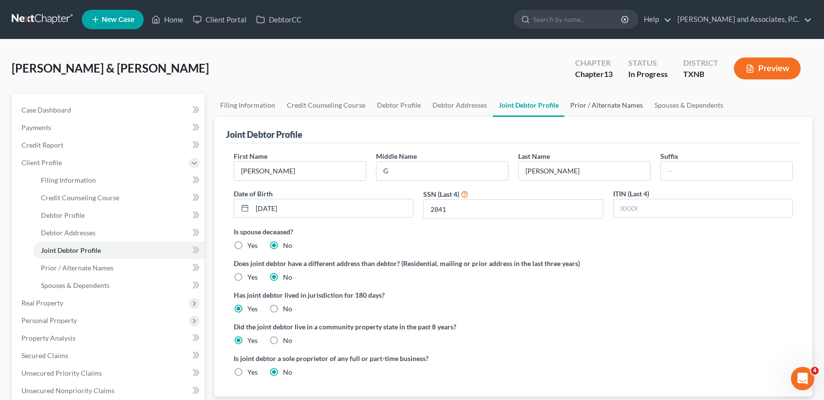
click at [584, 110] on link "Prior / Alternate Names" at bounding box center [606, 105] width 84 height 23
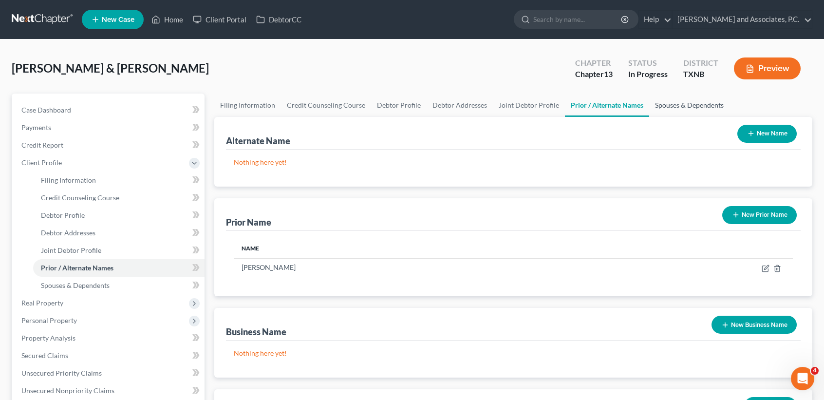
click at [661, 108] on link "Spouses & Dependents" at bounding box center [689, 105] width 80 height 23
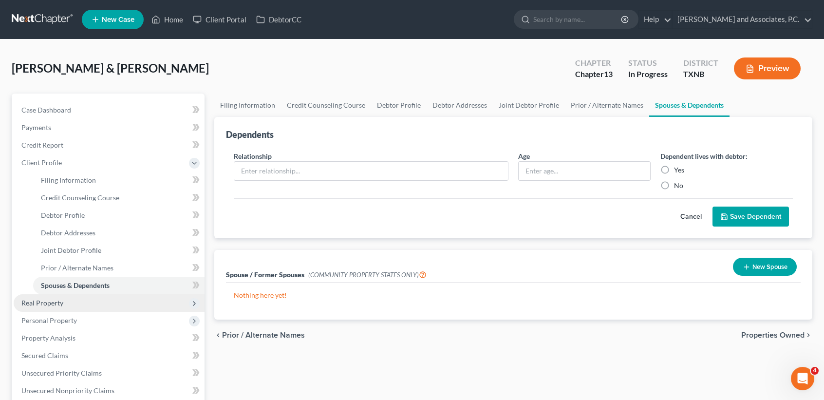
click at [87, 304] on span "Real Property" at bounding box center [109, 303] width 191 height 18
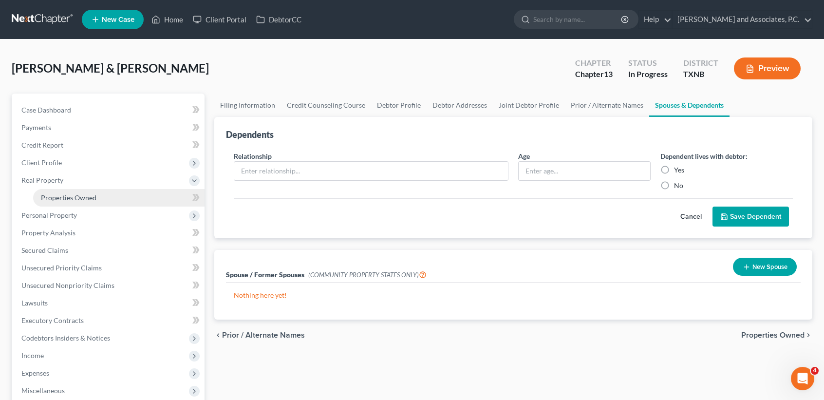
click at [91, 192] on link "Properties Owned" at bounding box center [118, 198] width 171 height 18
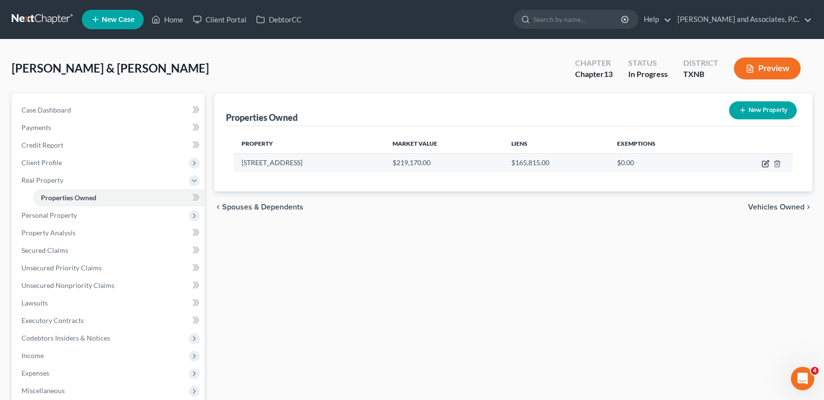
click at [766, 165] on icon "button" at bounding box center [766, 164] width 8 height 8
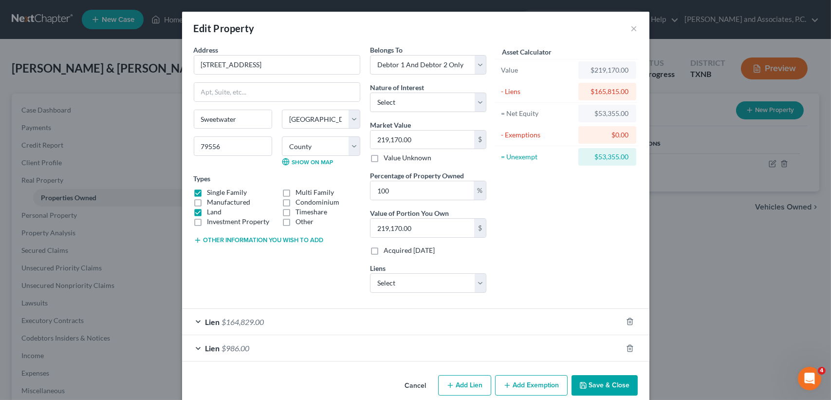
click at [549, 389] on button "Add Exemption" at bounding box center [531, 385] width 73 height 20
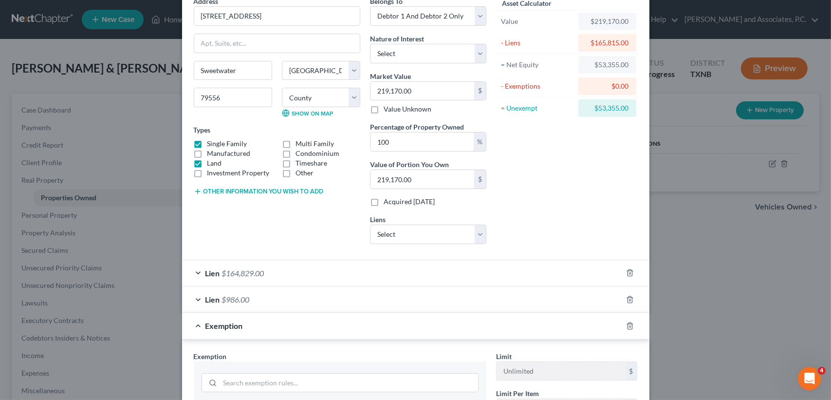
scroll to position [130, 0]
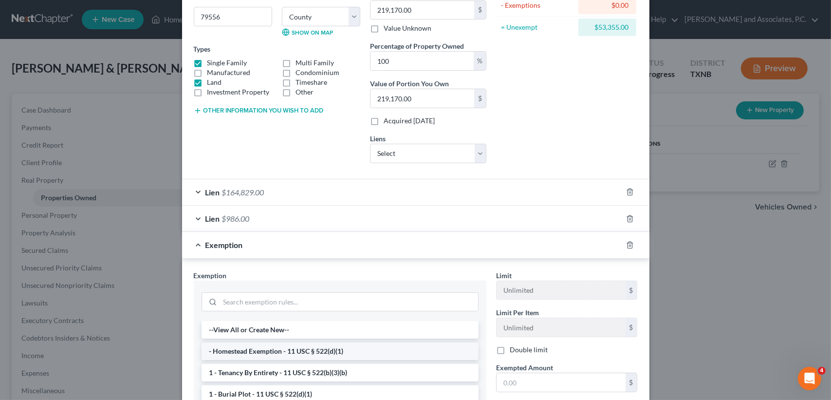
click at [229, 354] on li "- Homestead Exemption - 11 USC § 522(d)(1)" at bounding box center [340, 351] width 277 height 18
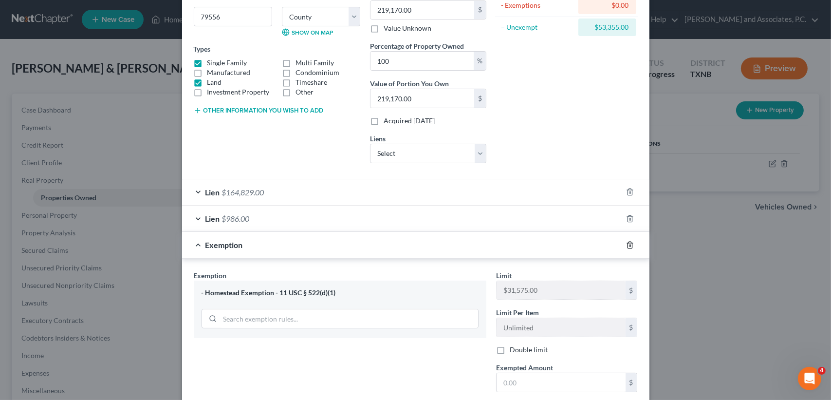
click at [626, 242] on icon "button" at bounding box center [630, 245] width 8 height 8
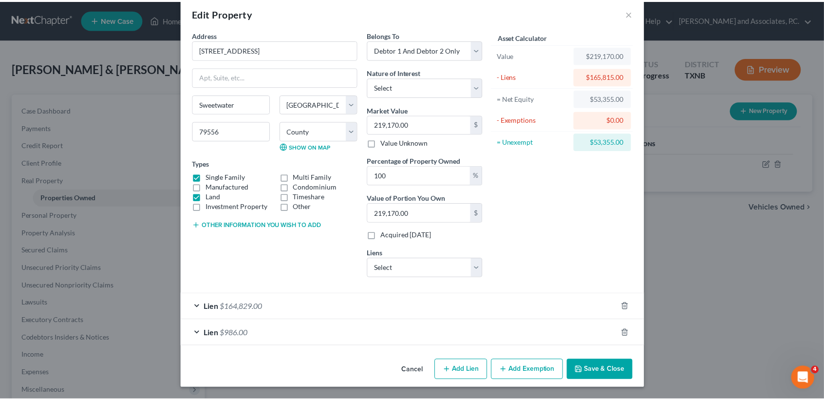
scroll to position [14, 0]
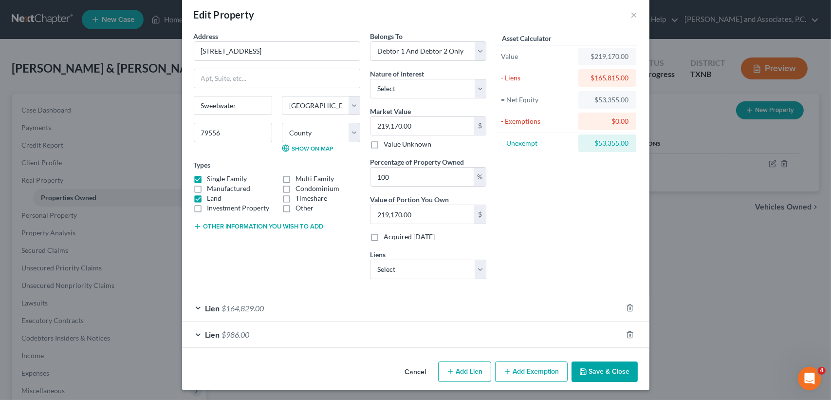
drag, startPoint x: 578, startPoint y: 370, endPoint x: 8, endPoint y: 167, distance: 604.9
click at [580, 370] on icon "button" at bounding box center [584, 372] width 8 height 8
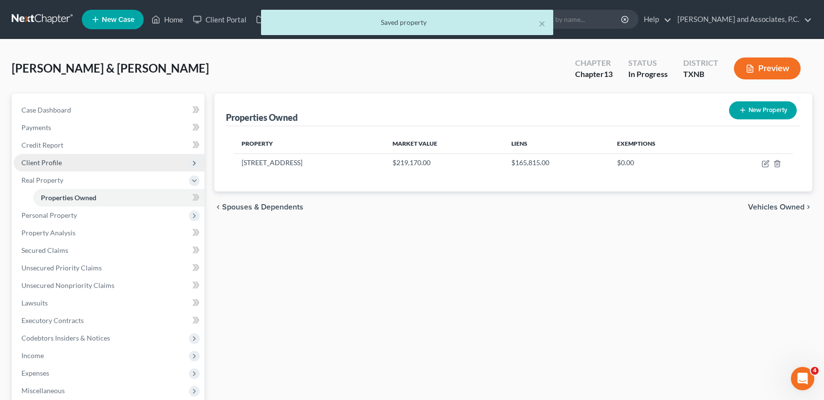
click at [55, 160] on span "Client Profile" at bounding box center [41, 162] width 40 height 8
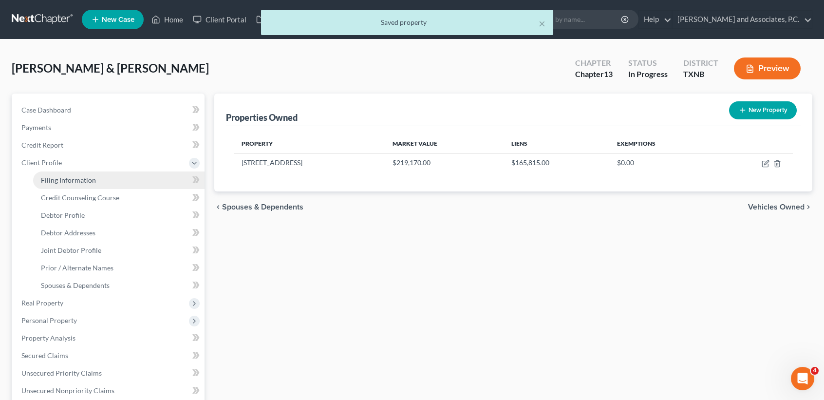
click at [57, 180] on span "Filing Information" at bounding box center [68, 180] width 55 height 8
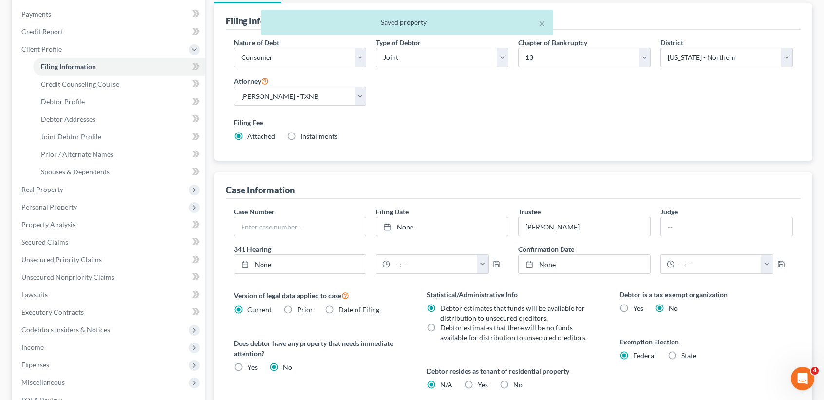
scroll to position [195, 0]
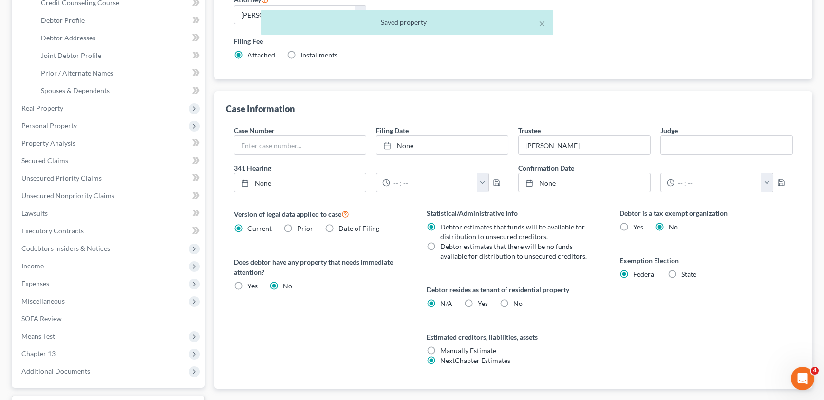
click at [681, 273] on label "State" at bounding box center [688, 274] width 15 height 10
click at [685, 273] on input "State" at bounding box center [688, 272] width 6 height 6
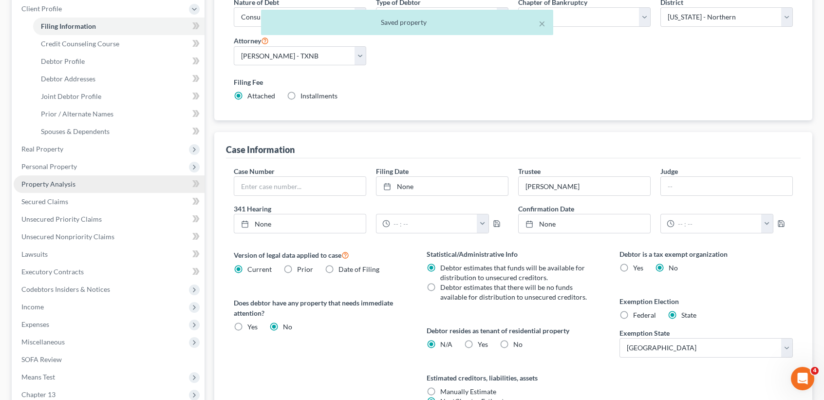
scroll to position [65, 0]
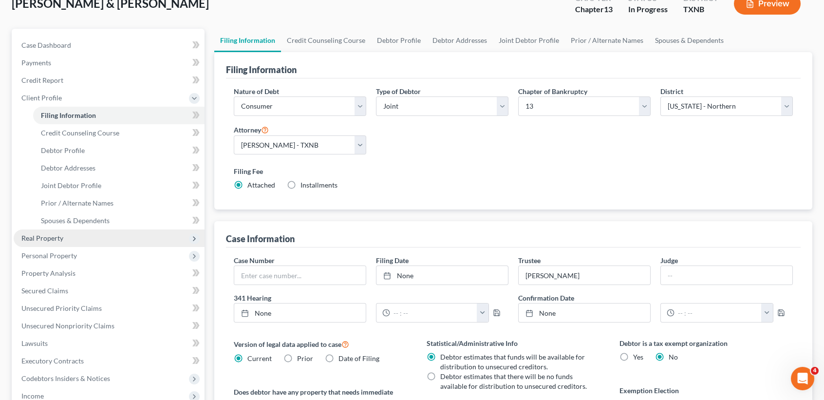
click at [53, 239] on span "Real Property" at bounding box center [42, 238] width 42 height 8
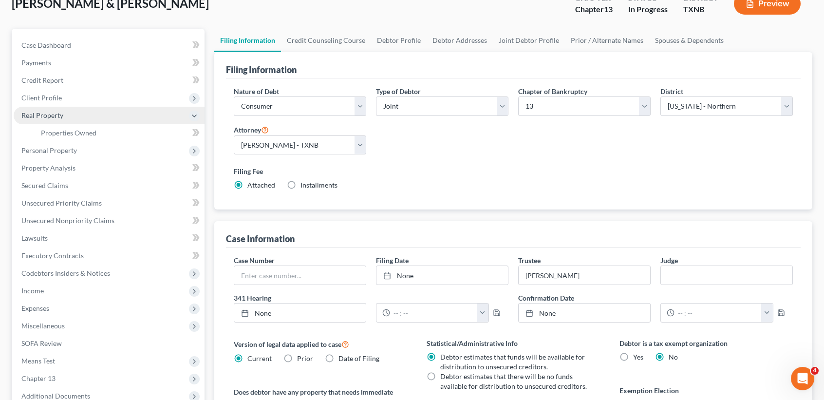
click at [62, 119] on span "Real Property" at bounding box center [109, 116] width 191 height 18
click at [59, 136] on link "Properties Owned" at bounding box center [118, 133] width 171 height 18
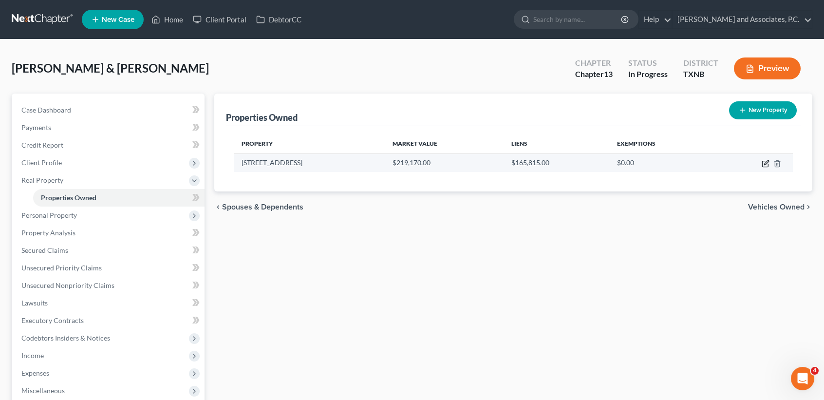
drag, startPoint x: 770, startPoint y: 161, endPoint x: 765, endPoint y: 164, distance: 5.9
click at [767, 163] on td at bounding box center [754, 162] width 77 height 19
click at [765, 164] on icon "button" at bounding box center [766, 164] width 8 height 8
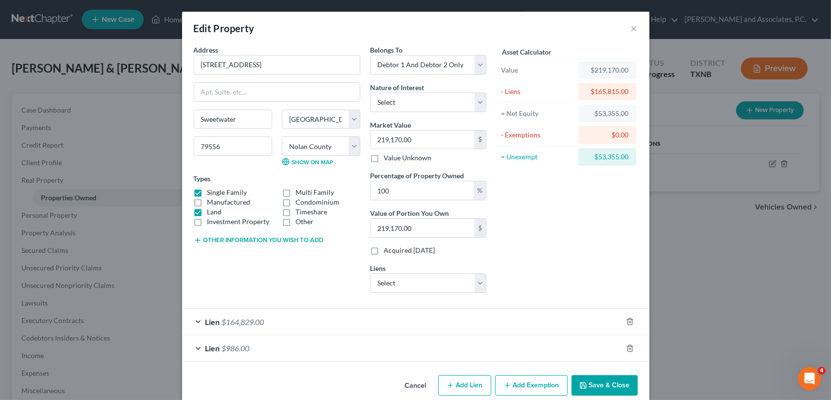
click at [509, 380] on button "Add Exemption" at bounding box center [531, 385] width 73 height 20
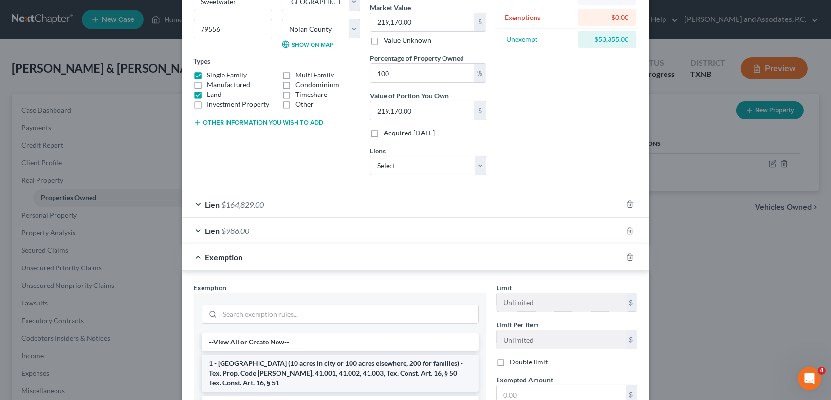
scroll to position [130, 0]
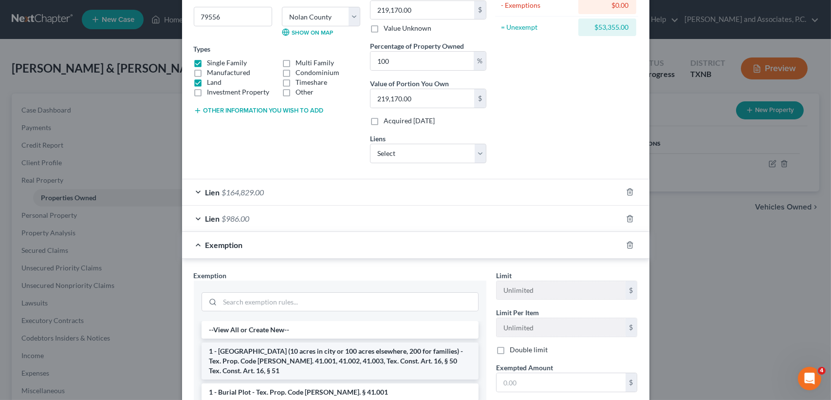
click at [234, 355] on li "1 - Homestead (10 acres in city or 100 acres elsewhere, 200 for families) - Tex…" at bounding box center [340, 360] width 277 height 37
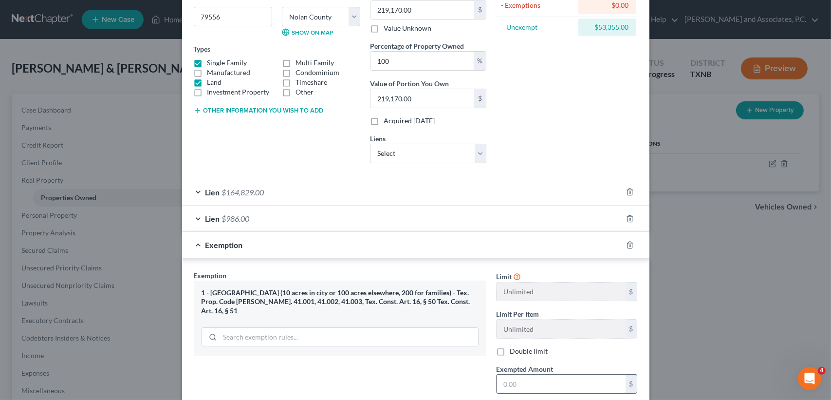
click at [526, 379] on input "text" at bounding box center [561, 384] width 129 height 19
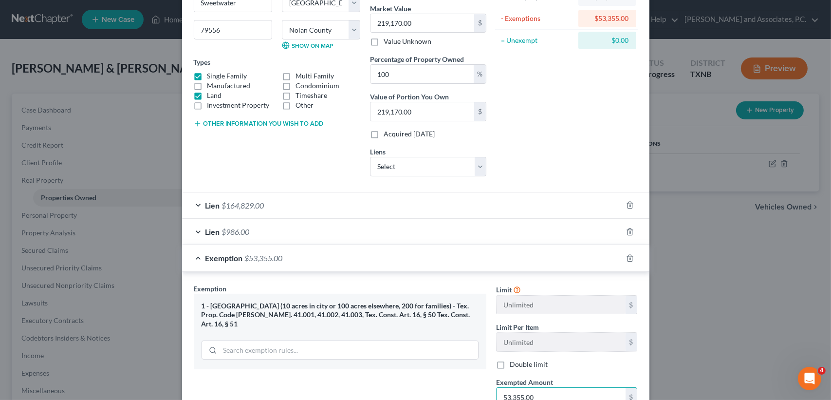
scroll to position [246, 0]
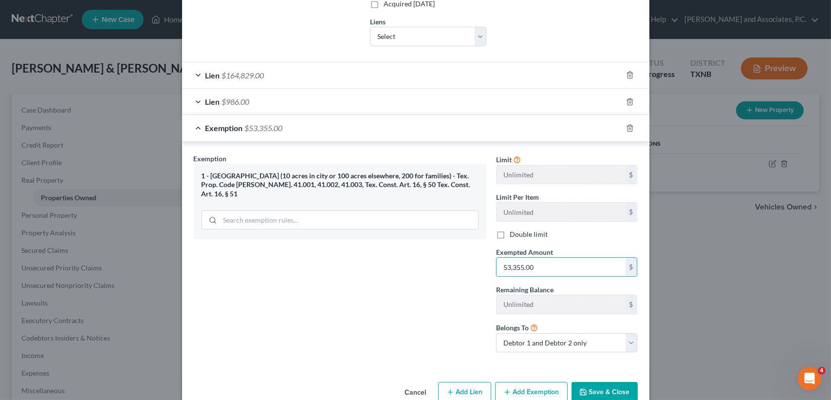
click at [603, 388] on button "Save & Close" at bounding box center [605, 392] width 66 height 20
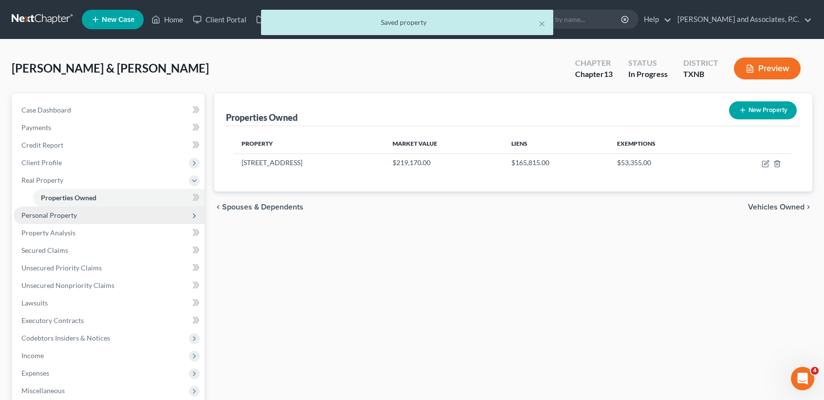
click at [61, 218] on span "Personal Property" at bounding box center [49, 215] width 56 height 8
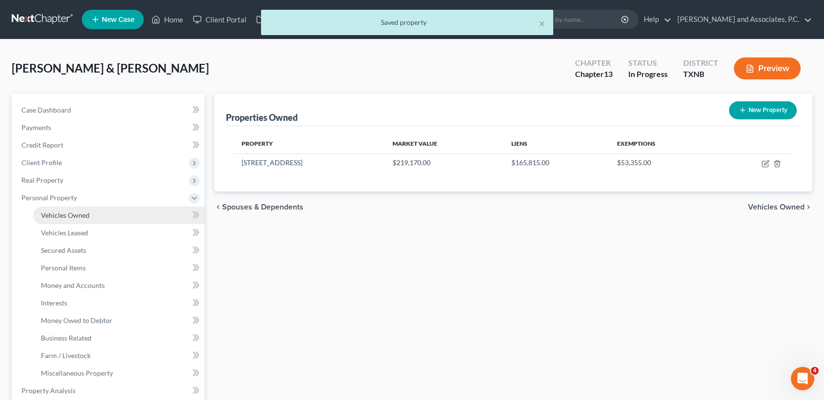
click at [64, 222] on link "Vehicles Owned" at bounding box center [118, 215] width 171 height 18
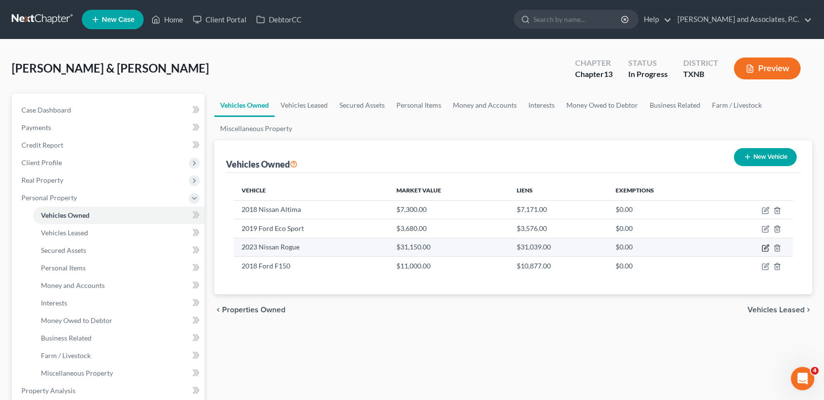
click at [766, 249] on icon "button" at bounding box center [766, 248] width 8 height 8
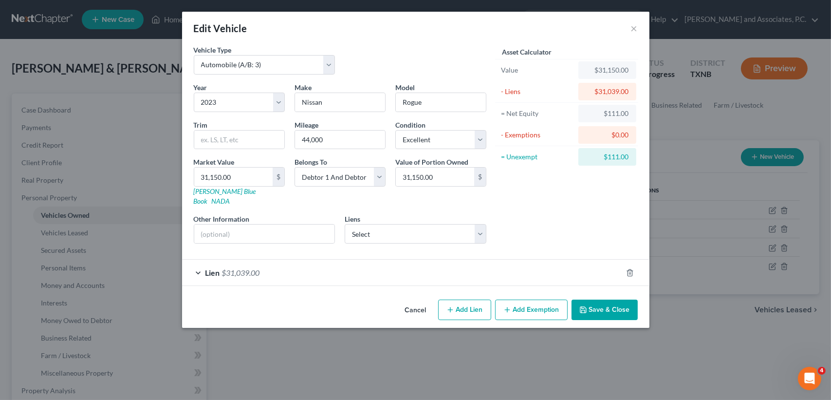
click at [520, 302] on button "Add Exemption" at bounding box center [531, 310] width 73 height 20
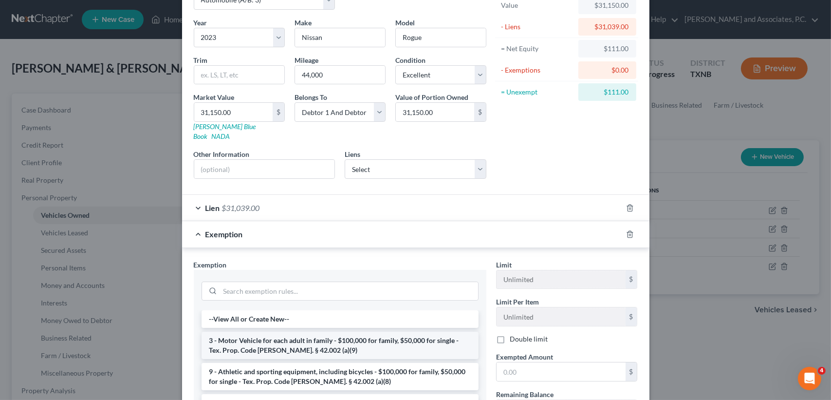
click at [241, 333] on li "3 - Motor Vehicle for each adult in family - $100,000 for family, $50,000 for s…" at bounding box center [340, 345] width 277 height 27
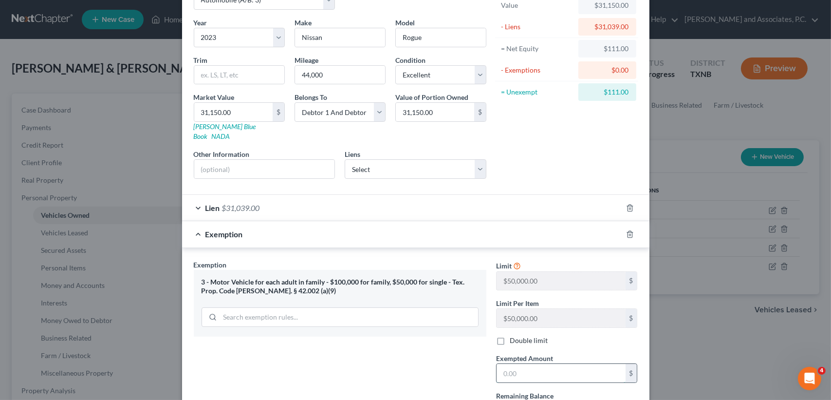
click at [566, 366] on input "text" at bounding box center [561, 373] width 129 height 19
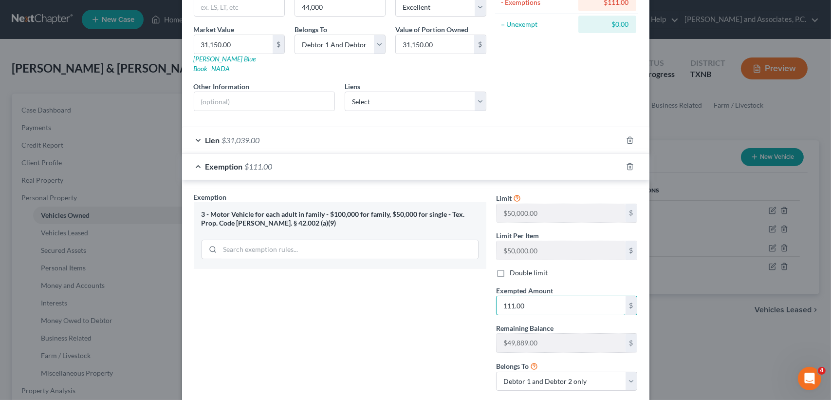
scroll to position [182, 0]
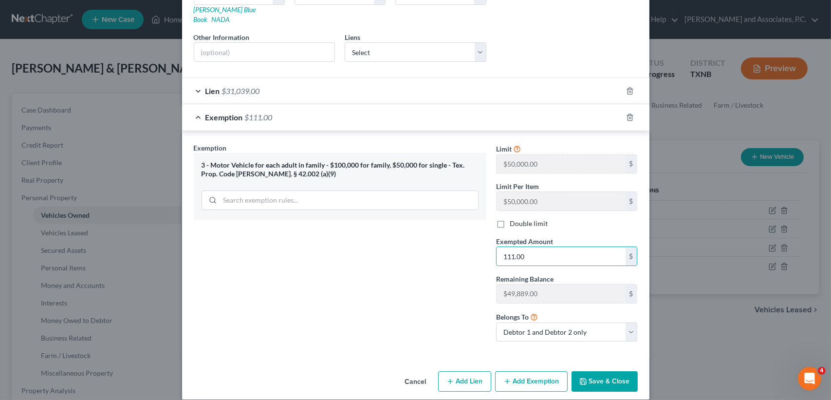
click at [602, 371] on button "Save & Close" at bounding box center [605, 381] width 66 height 20
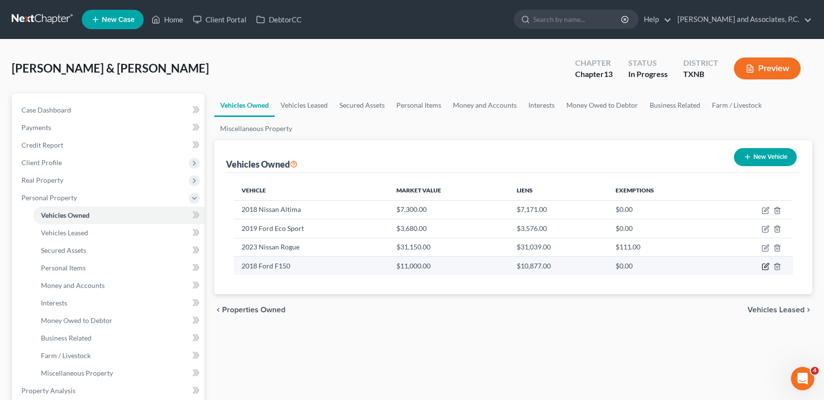
click at [765, 265] on icon "button" at bounding box center [766, 266] width 8 height 8
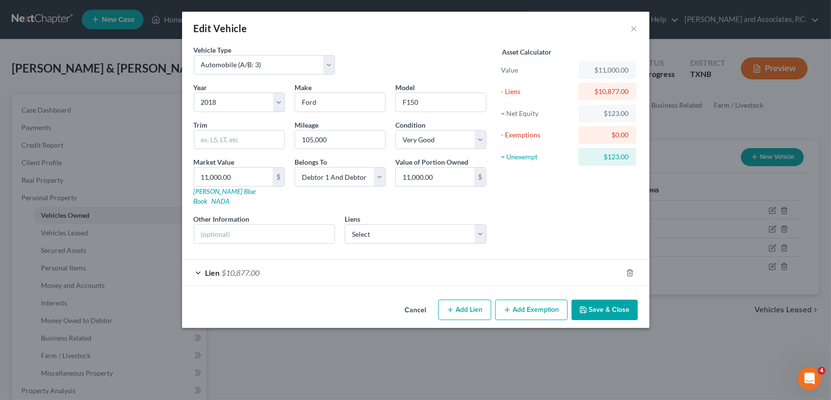
click at [546, 300] on button "Add Exemption" at bounding box center [531, 310] width 73 height 20
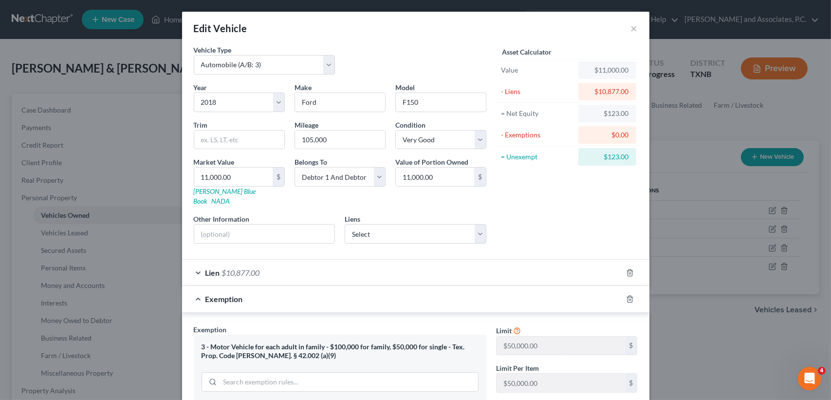
scroll to position [130, 0]
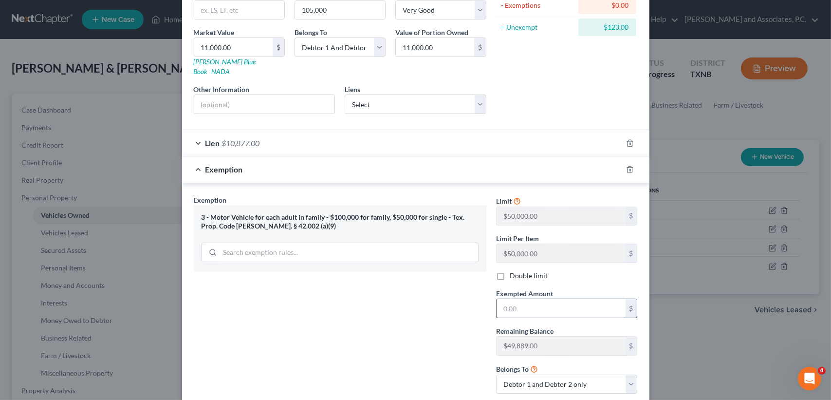
drag, startPoint x: 586, startPoint y: 299, endPoint x: 573, endPoint y: 300, distance: 13.2
click at [586, 299] on input "text" at bounding box center [561, 308] width 129 height 19
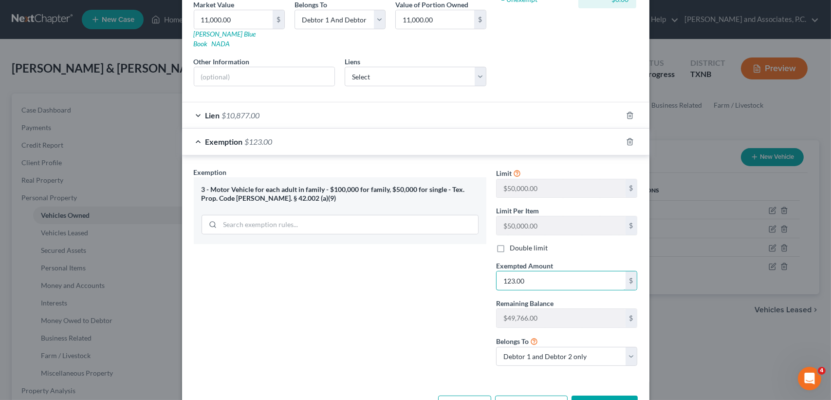
scroll to position [182, 0]
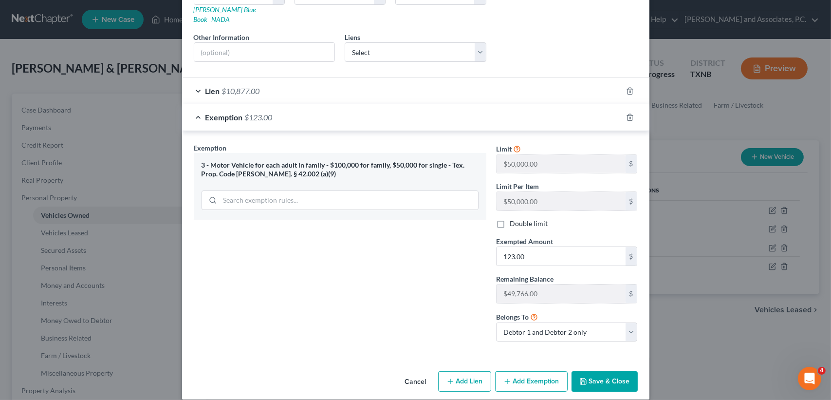
click at [603, 371] on button "Save & Close" at bounding box center [605, 381] width 66 height 20
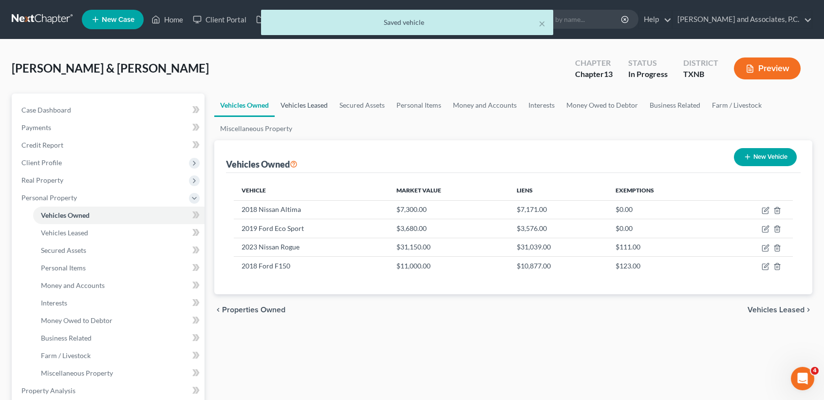
click at [310, 106] on link "Vehicles Leased" at bounding box center [304, 105] width 59 height 23
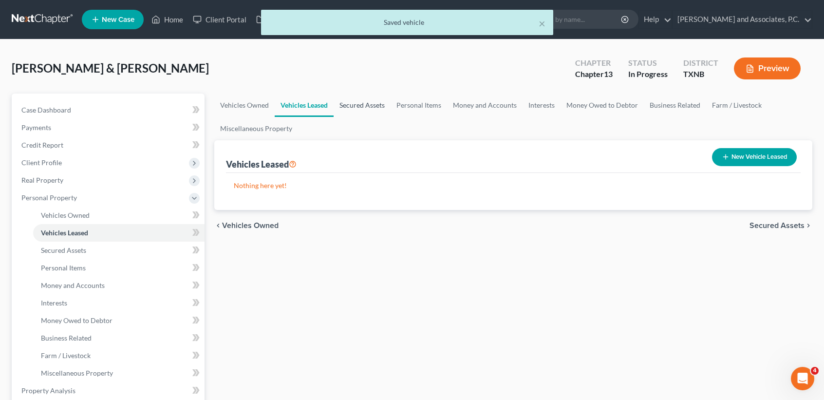
click at [359, 108] on link "Secured Assets" at bounding box center [362, 105] width 57 height 23
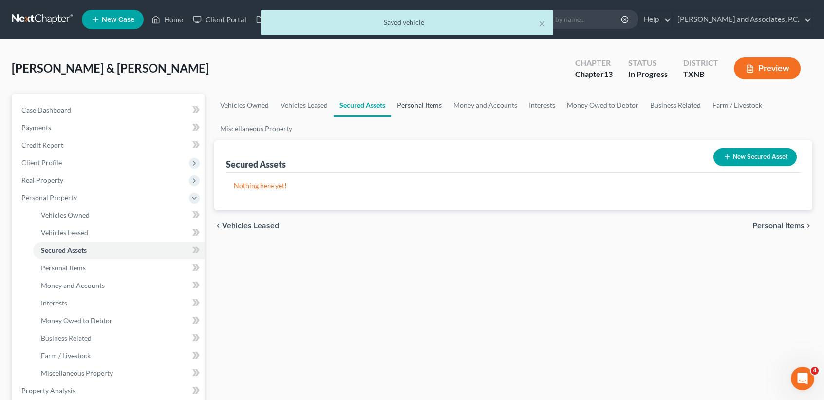
click at [430, 109] on link "Personal Items" at bounding box center [419, 105] width 56 height 23
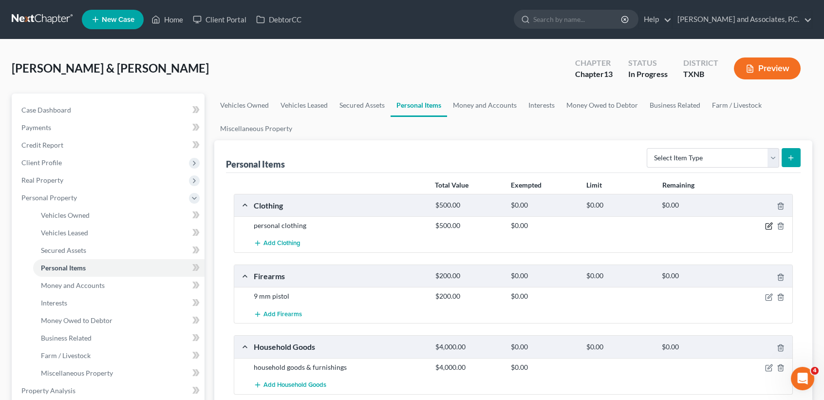
click at [770, 225] on icon "button" at bounding box center [770, 225] width 4 height 4
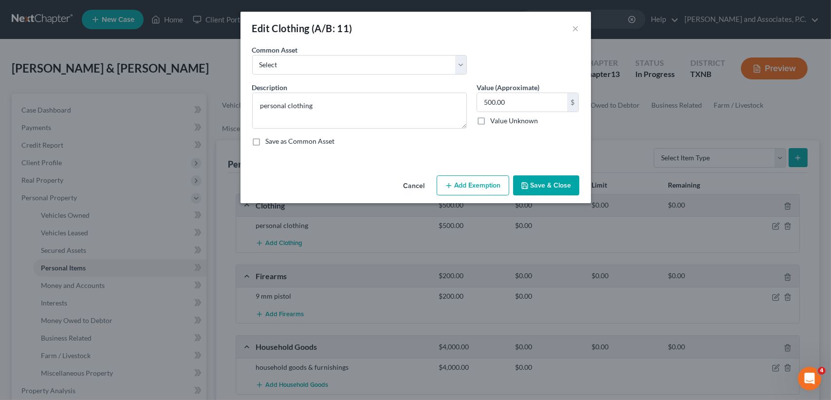
click at [482, 188] on button "Add Exemption" at bounding box center [473, 185] width 73 height 20
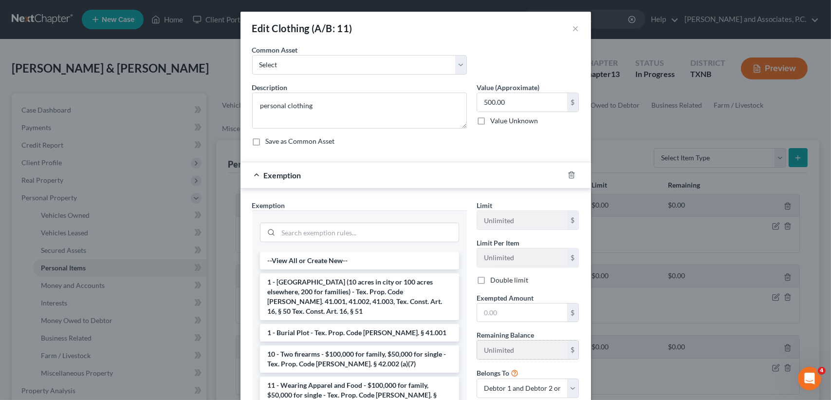
drag, startPoint x: 335, startPoint y: 371, endPoint x: 497, endPoint y: 352, distance: 163.3
click at [335, 376] on li "11 - Wearing Apparel and Food - $100,000 for family, $50,000 for single - Tex. …" at bounding box center [359, 394] width 199 height 37
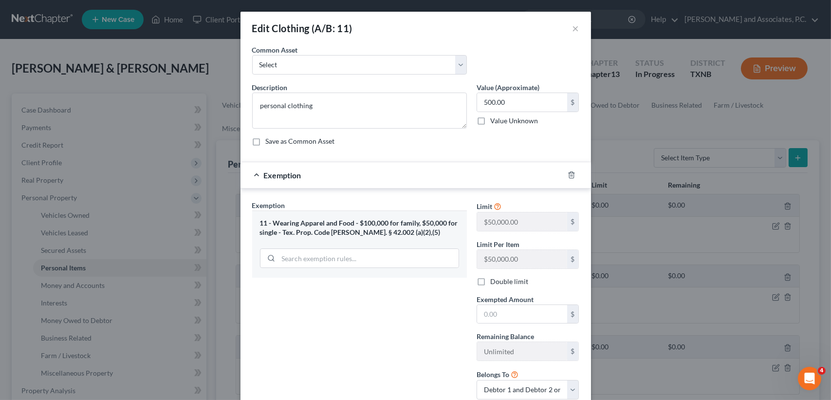
click at [511, 302] on label "Exempted Amount *" at bounding box center [505, 299] width 57 height 10
click at [513, 306] on input "text" at bounding box center [522, 314] width 90 height 19
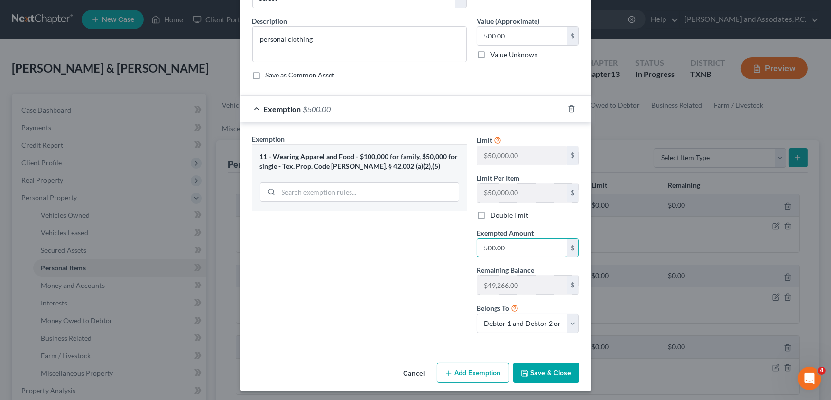
scroll to position [68, 0]
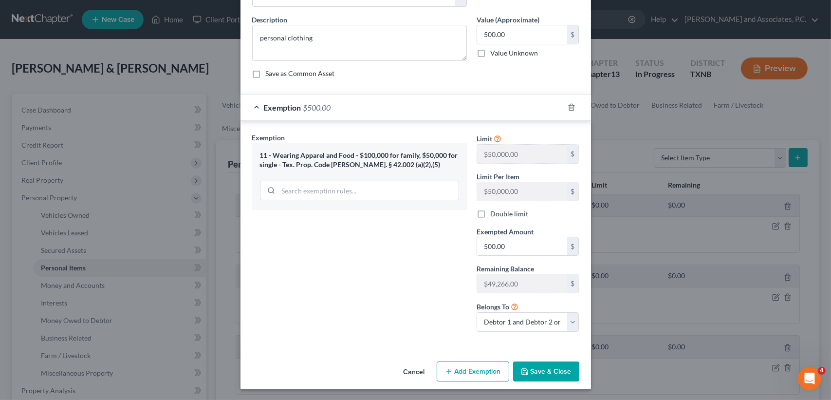
drag, startPoint x: 552, startPoint y: 372, endPoint x: 567, endPoint y: 370, distance: 15.3
click at [552, 372] on button "Save & Close" at bounding box center [546, 371] width 66 height 20
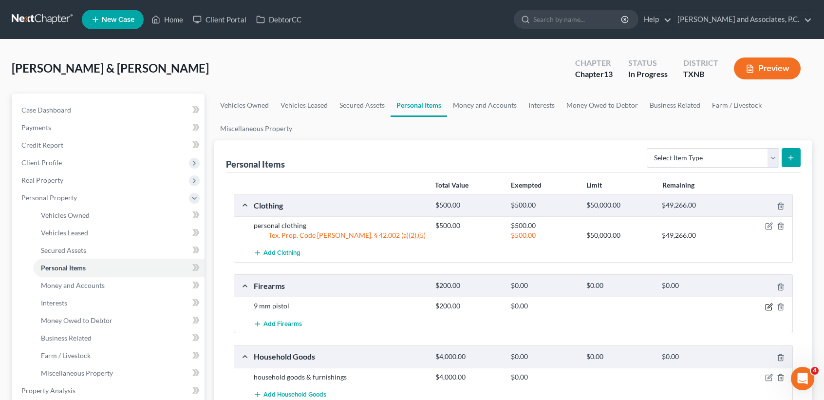
click at [768, 305] on icon "button" at bounding box center [769, 307] width 8 height 8
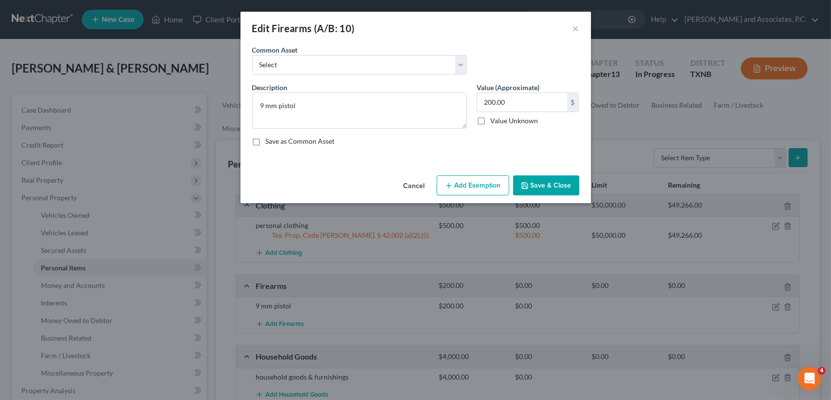
drag, startPoint x: 494, startPoint y: 184, endPoint x: 474, endPoint y: 201, distance: 26.6
click at [494, 184] on button "Add Exemption" at bounding box center [473, 185] width 73 height 20
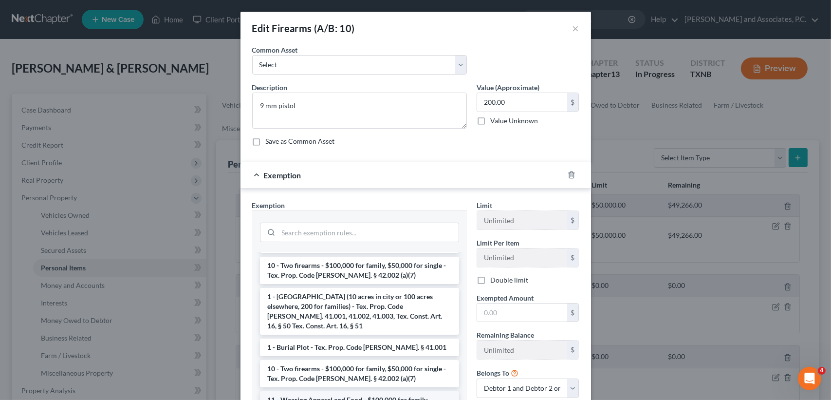
scroll to position [65, 0]
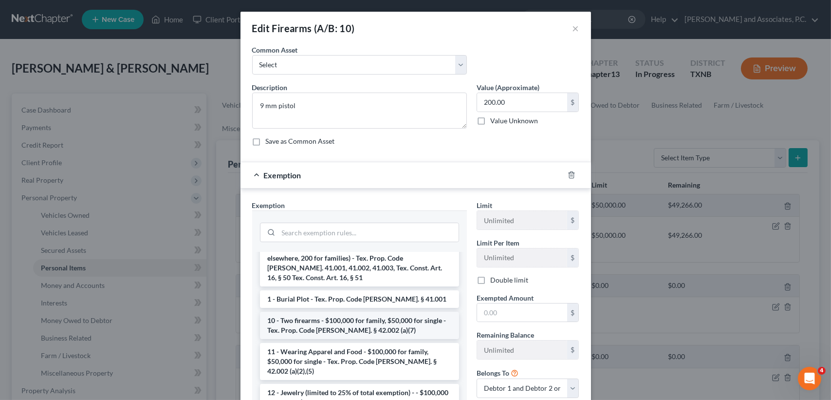
click at [328, 322] on li "10 - Two firearms - $100,000 for family, $50,000 for single - Tex. Prop. Code A…" at bounding box center [359, 325] width 199 height 27
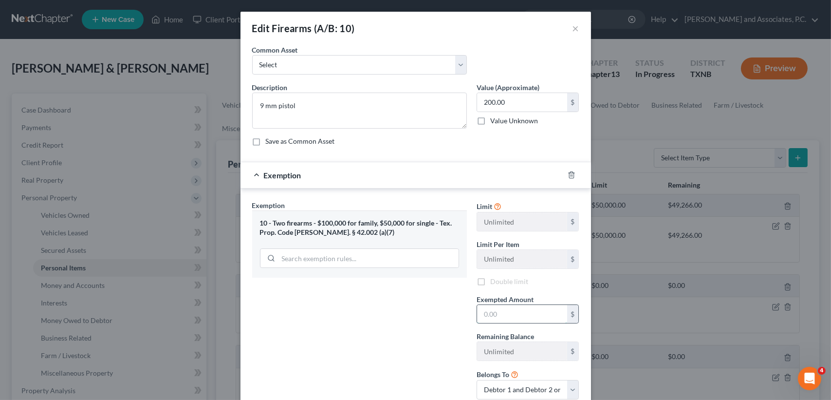
click at [544, 313] on input "text" at bounding box center [522, 314] width 90 height 19
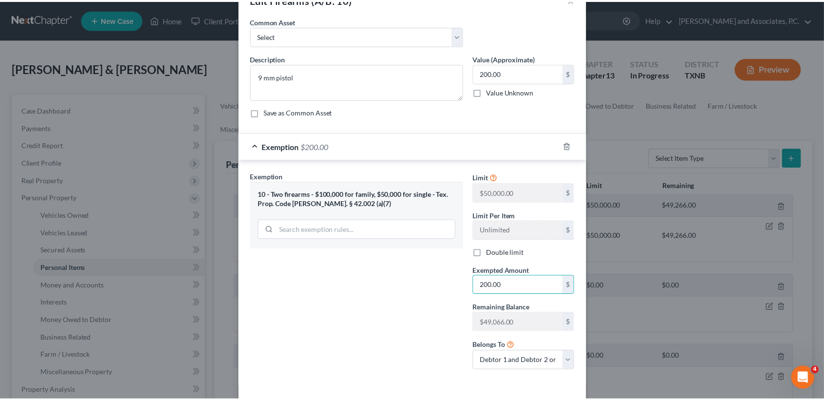
scroll to position [68, 0]
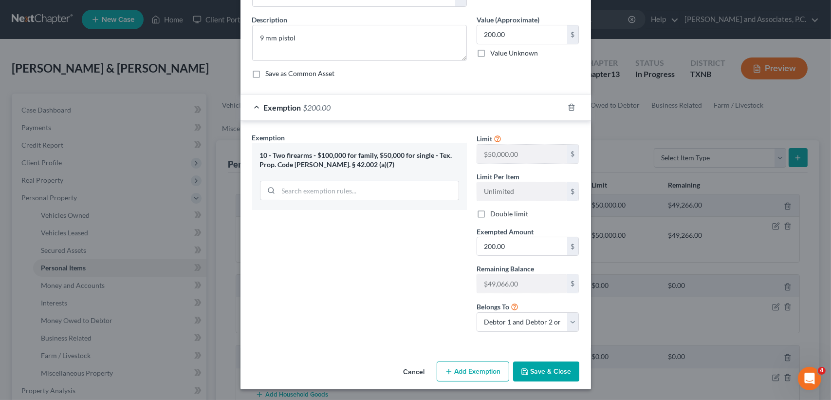
click at [542, 366] on button "Save & Close" at bounding box center [546, 371] width 66 height 20
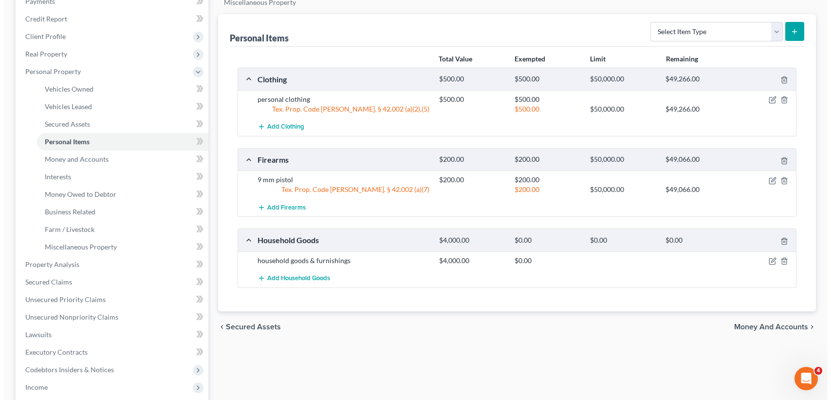
scroll to position [130, 0]
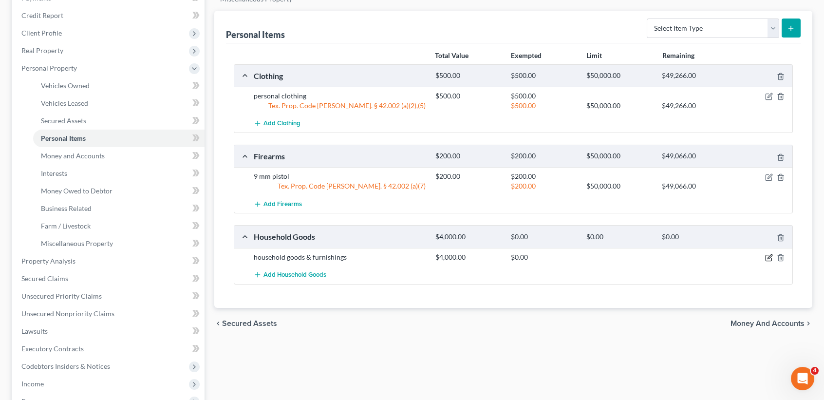
drag, startPoint x: 770, startPoint y: 252, endPoint x: 794, endPoint y: 250, distance: 24.5
click at [769, 254] on icon "button" at bounding box center [769, 258] width 8 height 8
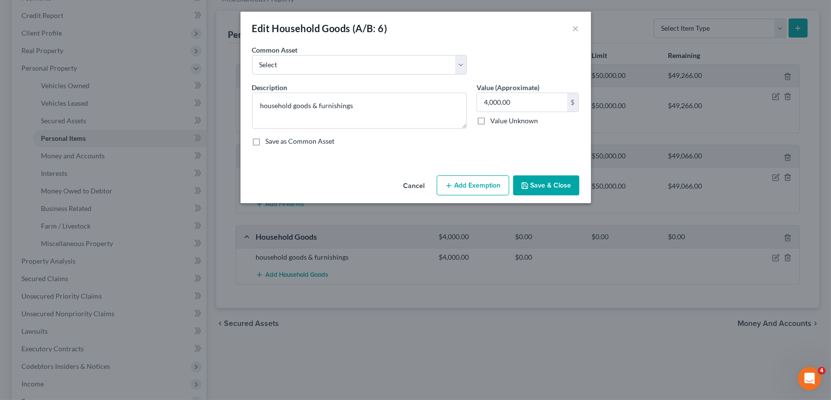
click at [492, 180] on button "Add Exemption" at bounding box center [473, 185] width 73 height 20
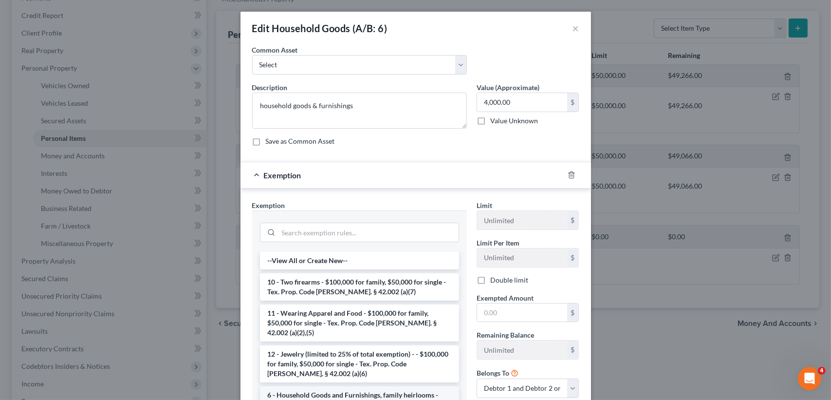
click at [323, 392] on li "6 - Household Goods and Furnishings, family heirlooms - $100,000 for family, $5…" at bounding box center [359, 404] width 199 height 37
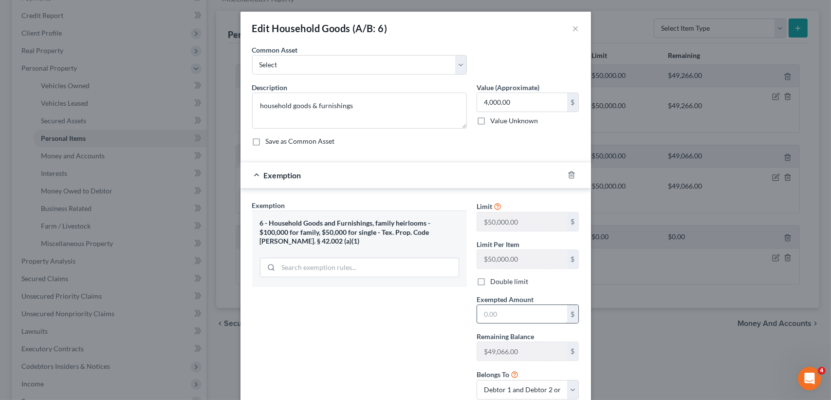
click at [519, 313] on input "text" at bounding box center [522, 314] width 90 height 19
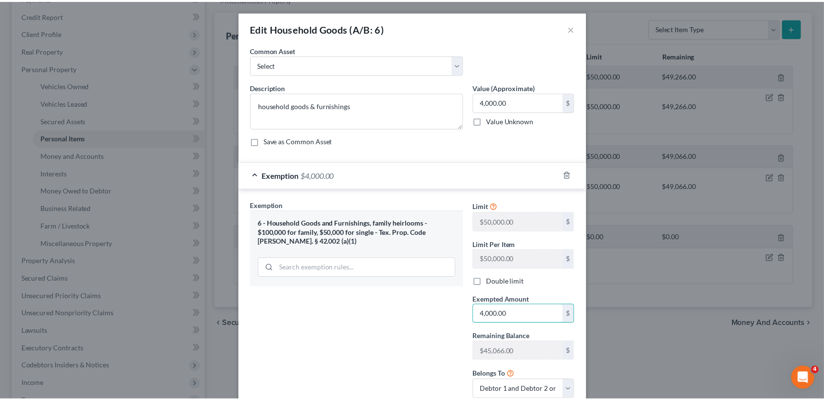
scroll to position [68, 0]
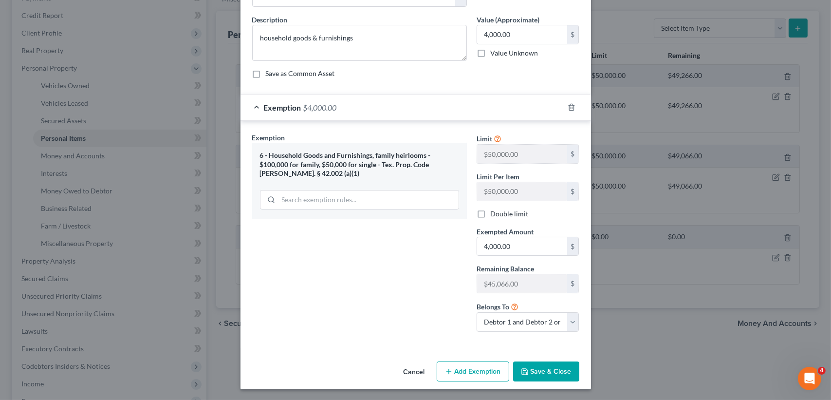
click at [555, 375] on button "Save & Close" at bounding box center [546, 371] width 66 height 20
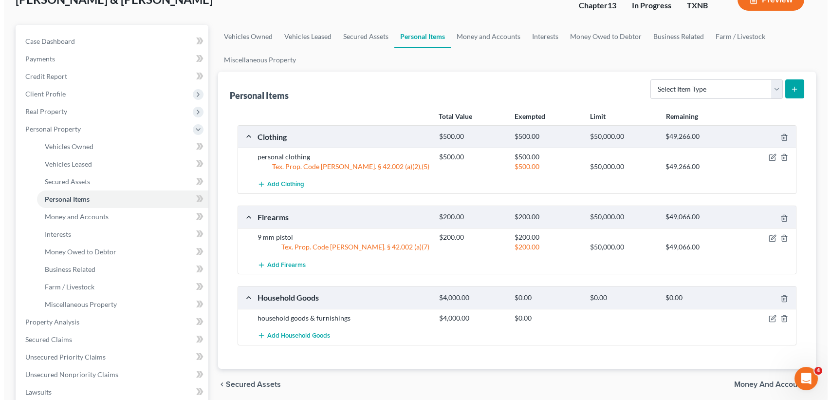
scroll to position [0, 0]
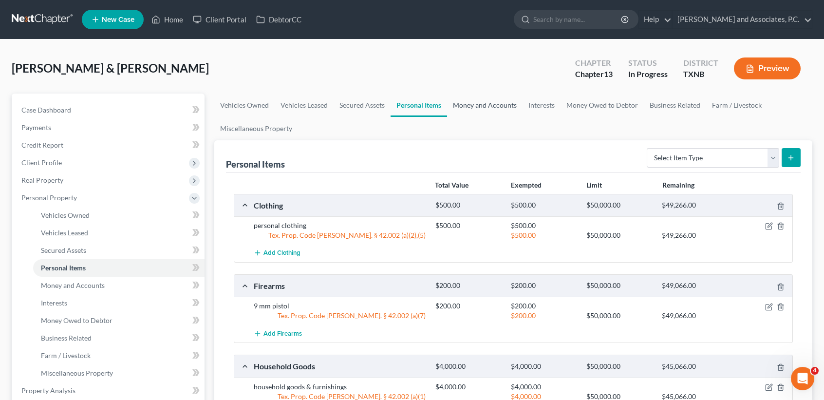
click at [477, 105] on link "Money and Accounts" at bounding box center [484, 105] width 75 height 23
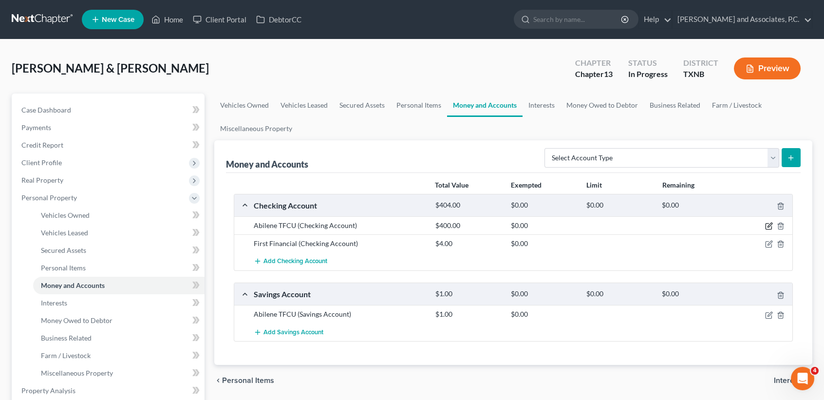
click at [767, 224] on icon "button" at bounding box center [769, 226] width 8 height 8
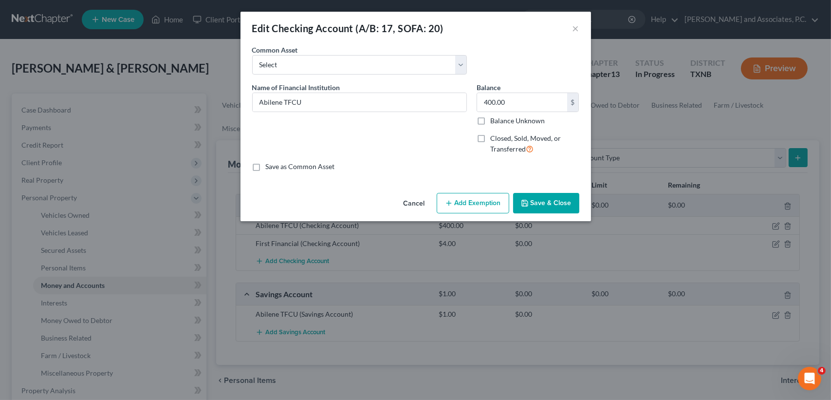
click at [494, 204] on button "Add Exemption" at bounding box center [473, 203] width 73 height 20
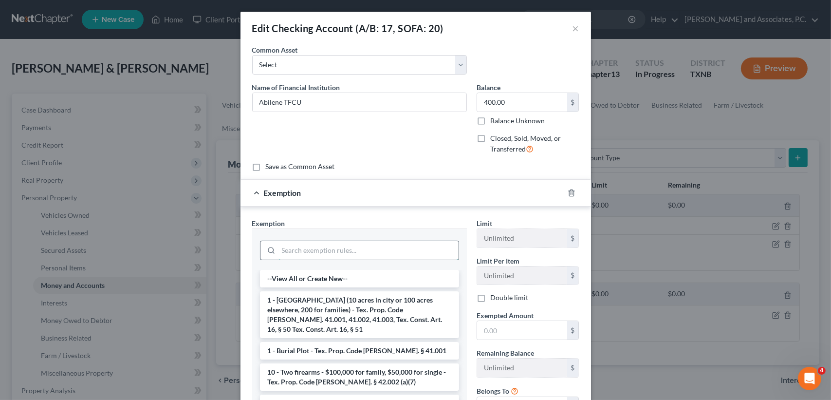
click at [317, 251] on input "search" at bounding box center [369, 250] width 180 height 19
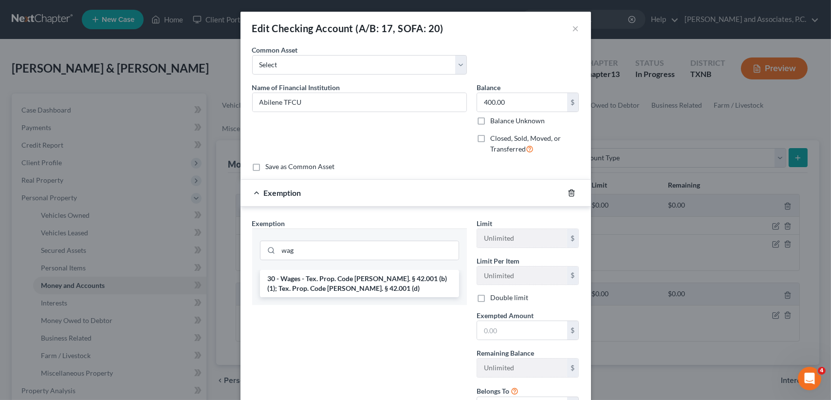
click at [569, 190] on icon "button" at bounding box center [571, 192] width 4 height 6
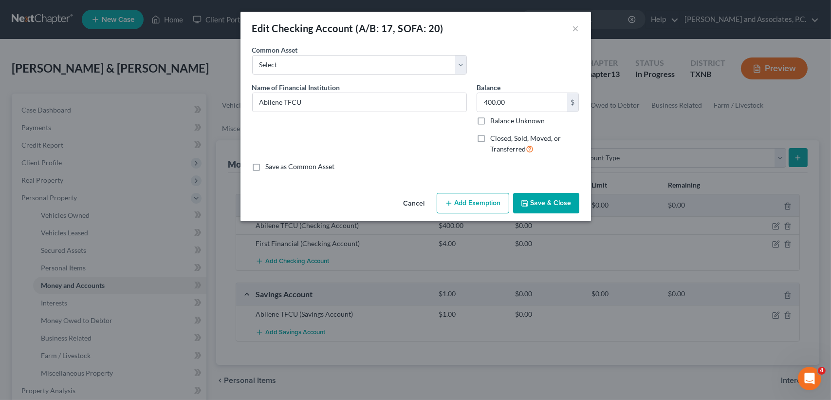
click at [542, 212] on button "Save & Close" at bounding box center [546, 203] width 66 height 20
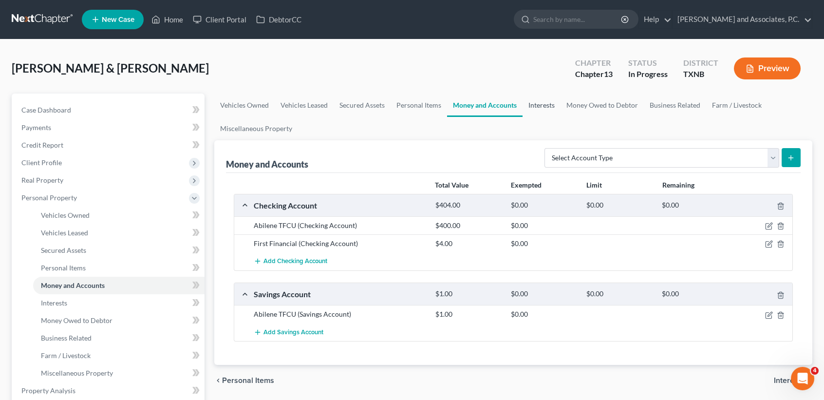
click at [538, 107] on link "Interests" at bounding box center [542, 105] width 38 height 23
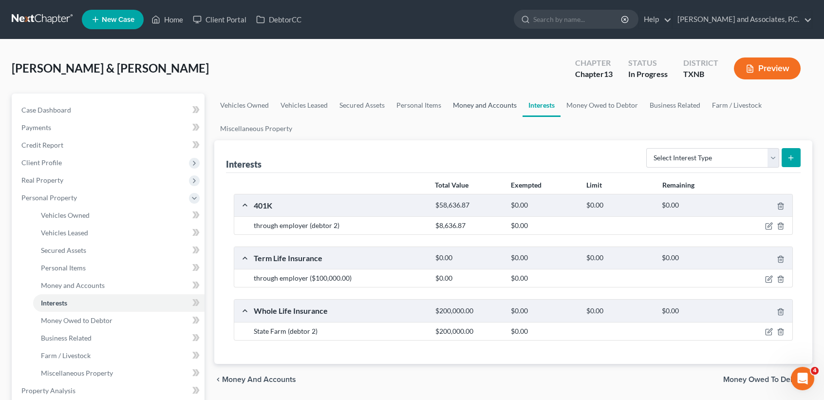
click at [518, 105] on link "Money and Accounts" at bounding box center [484, 105] width 75 height 23
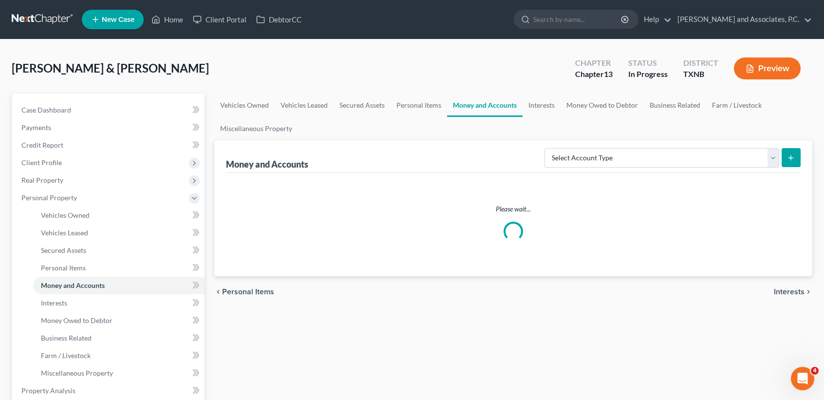
click at [502, 106] on link "Money and Accounts" at bounding box center [484, 105] width 75 height 23
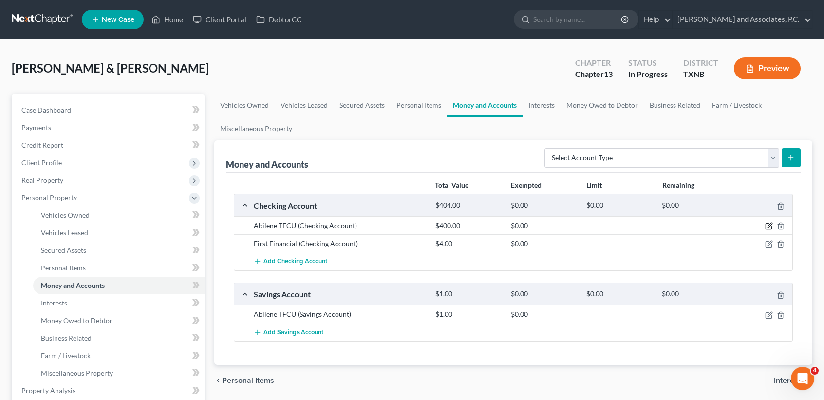
click at [767, 225] on icon "button" at bounding box center [769, 226] width 8 height 8
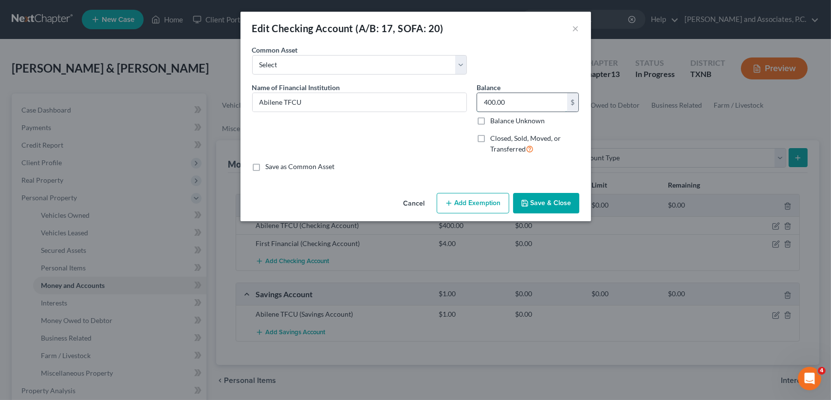
click at [527, 107] on input "400.00" at bounding box center [522, 102] width 90 height 19
click at [537, 203] on button "Save & Close" at bounding box center [546, 203] width 66 height 20
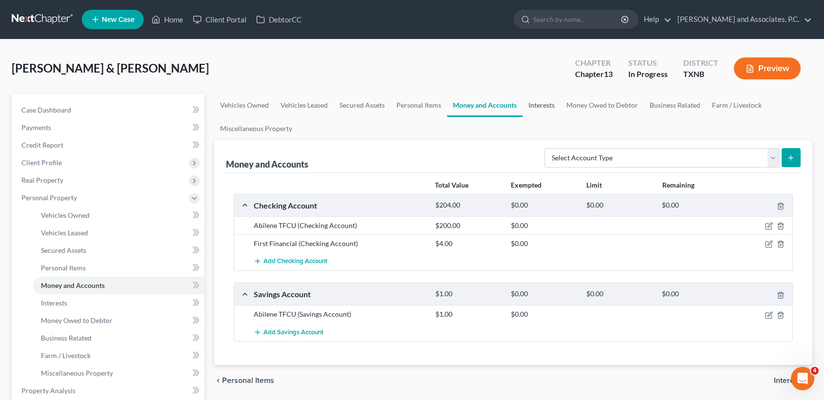
click at [525, 99] on link "Interests" at bounding box center [542, 105] width 38 height 23
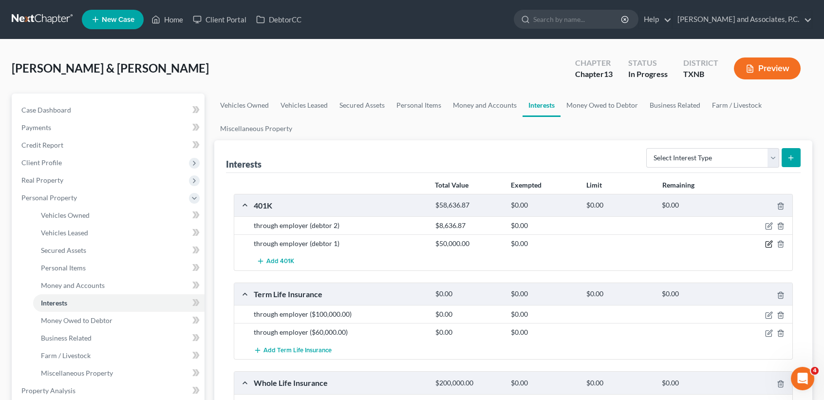
click at [771, 241] on icon "button" at bounding box center [769, 244] width 8 height 8
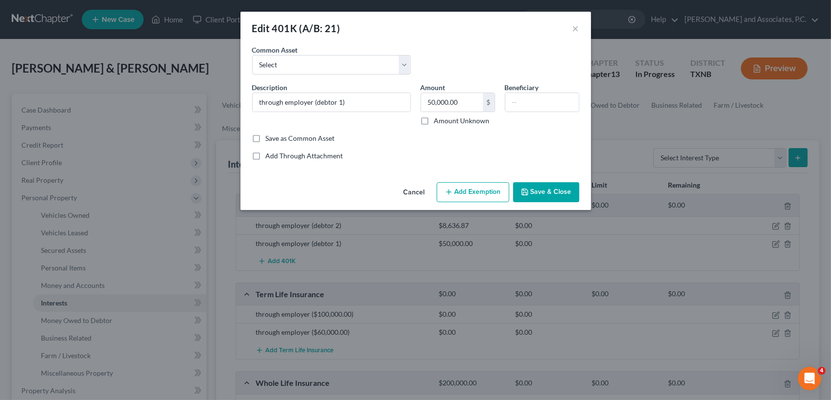
click at [509, 192] on button "Add Exemption" at bounding box center [473, 192] width 73 height 20
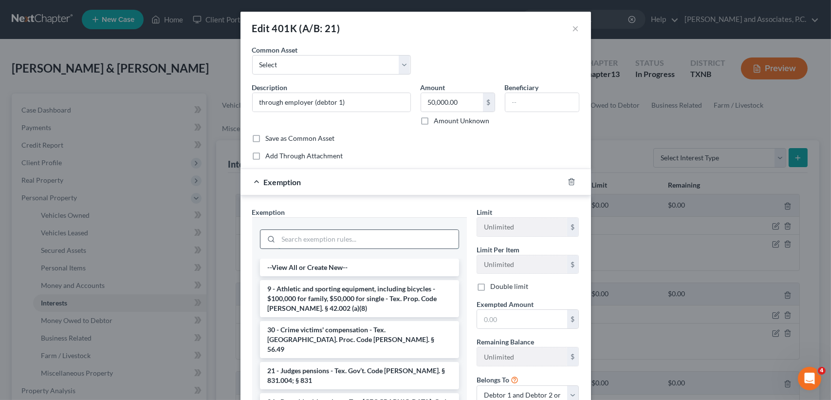
click at [309, 242] on input "search" at bounding box center [369, 239] width 180 height 19
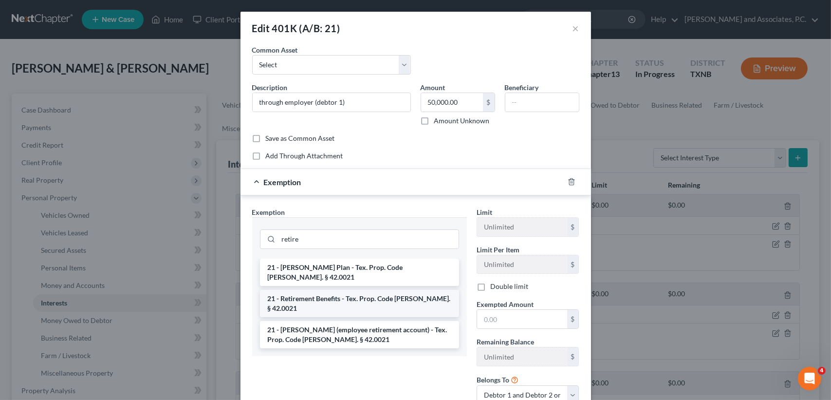
click at [309, 290] on li "21 - Retirement Benefits - Tex. Prop. Code Ann. § 42.0021" at bounding box center [359, 303] width 199 height 27
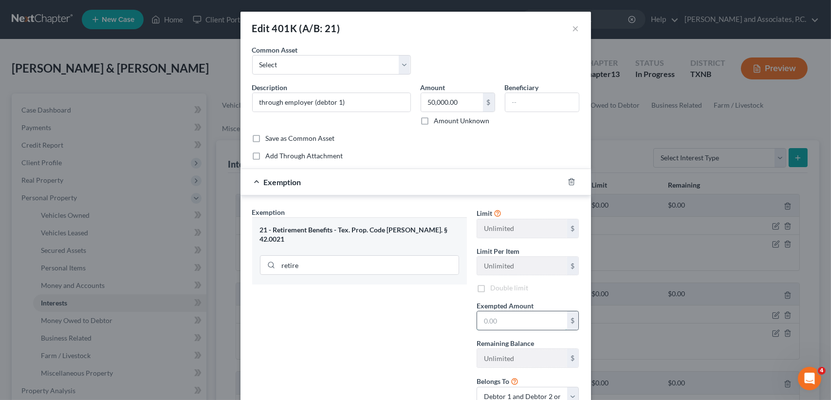
drag, startPoint x: 543, startPoint y: 319, endPoint x: 540, endPoint y: 314, distance: 5.7
click at [543, 319] on input "text" at bounding box center [522, 320] width 90 height 19
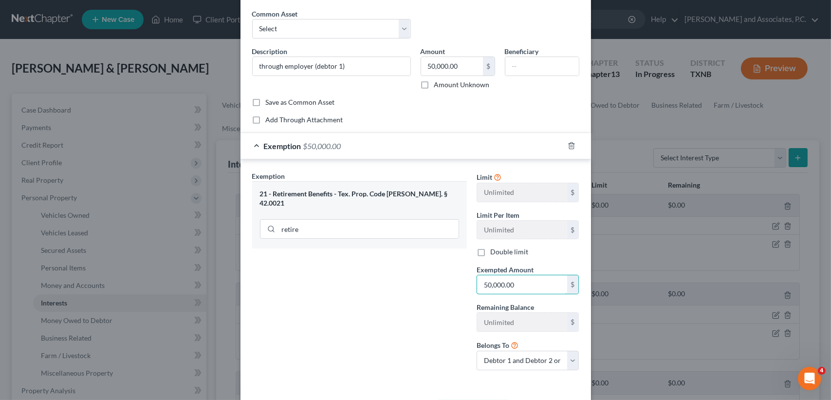
scroll to position [74, 0]
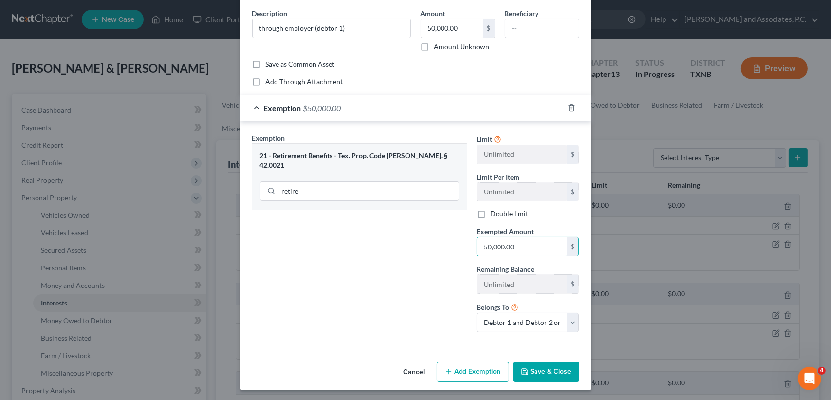
click at [544, 385] on div "Cancel Add Exemption Save & Close" at bounding box center [416, 374] width 351 height 32
click at [548, 374] on button "Save & Close" at bounding box center [546, 372] width 66 height 20
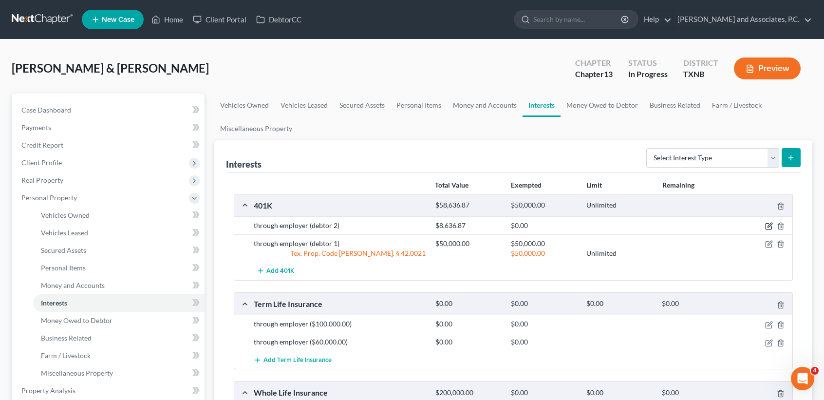
click at [772, 225] on icon "button" at bounding box center [769, 226] width 8 height 8
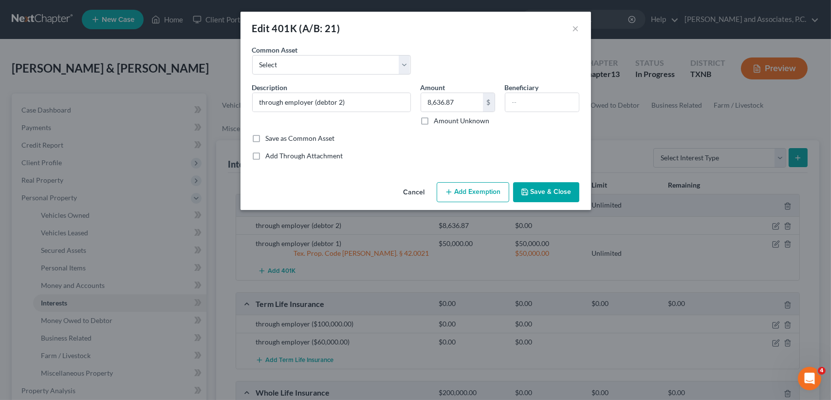
click at [487, 191] on button "Add Exemption" at bounding box center [473, 192] width 73 height 20
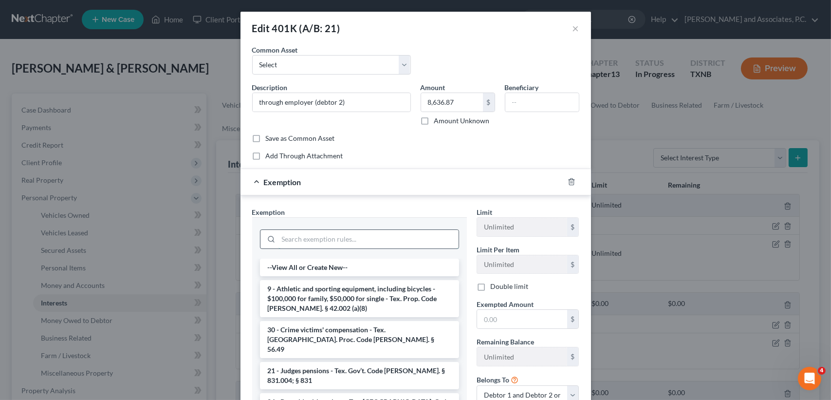
click at [355, 236] on input "search" at bounding box center [369, 239] width 180 height 19
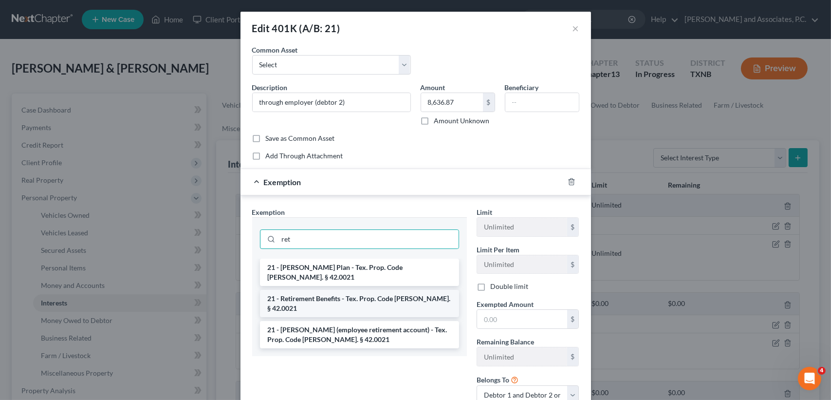
click at [376, 290] on li "21 - Retirement Benefits - Tex. Prop. Code Ann. § 42.0021" at bounding box center [359, 303] width 199 height 27
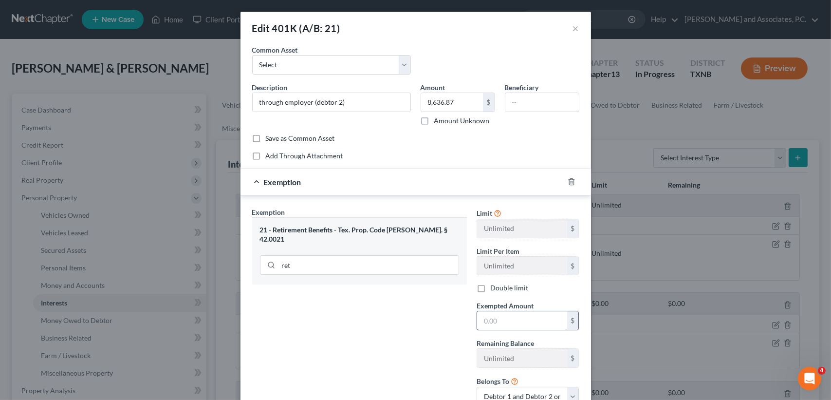
click at [507, 319] on input "text" at bounding box center [522, 320] width 90 height 19
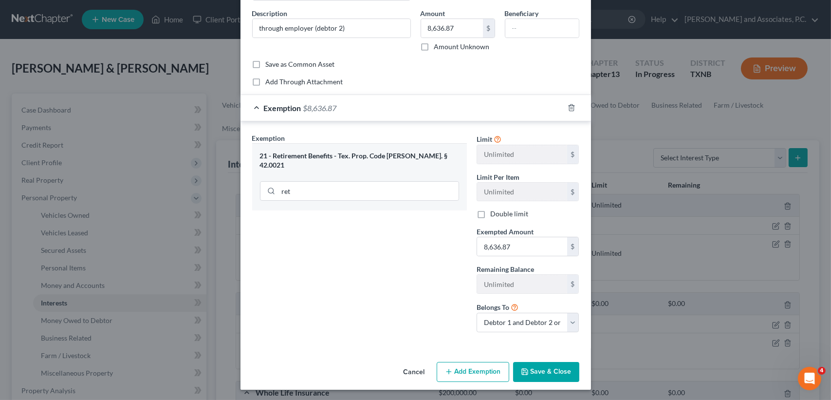
click at [529, 387] on div "Cancel Add Exemption Save & Close" at bounding box center [416, 374] width 351 height 32
click at [534, 371] on button "Save & Close" at bounding box center [546, 372] width 66 height 20
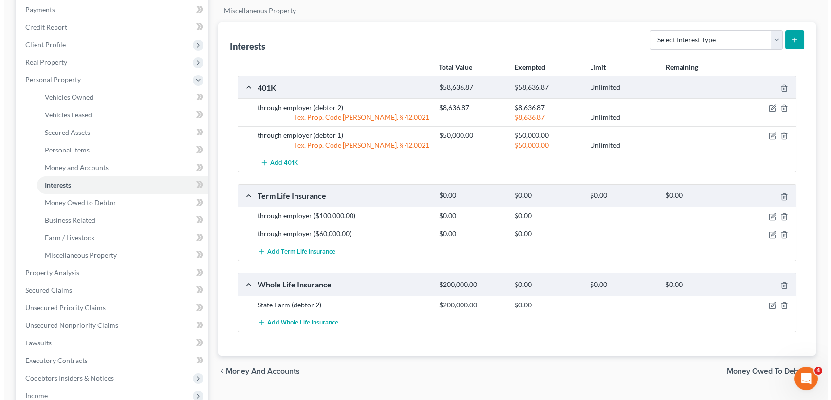
scroll to position [130, 0]
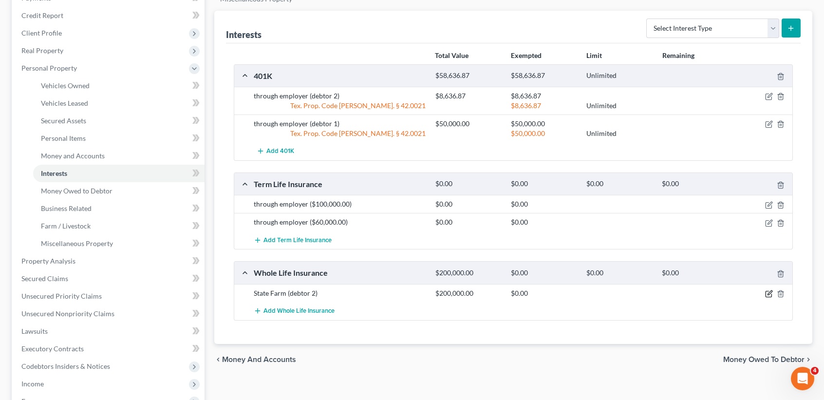
click at [770, 290] on icon "button" at bounding box center [769, 294] width 8 height 8
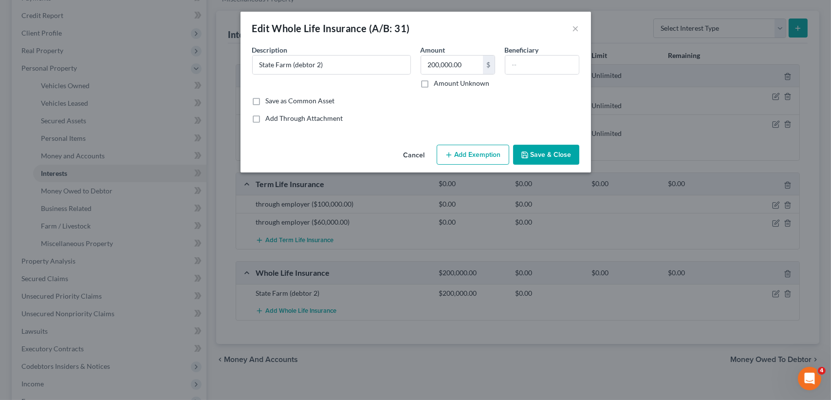
click at [479, 153] on button "Add Exemption" at bounding box center [473, 155] width 73 height 20
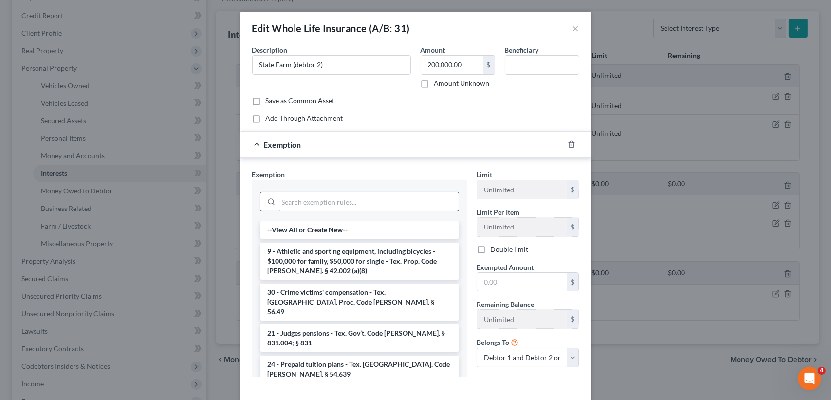
click at [384, 201] on input "search" at bounding box center [369, 201] width 180 height 19
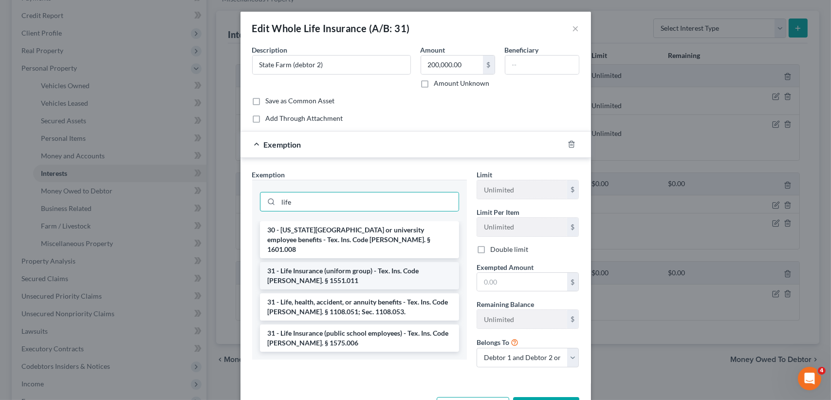
click at [345, 262] on li "31 - Life Insurance (uniform group) - Tex. Ins. Code Ann. § 1551.011" at bounding box center [359, 275] width 199 height 27
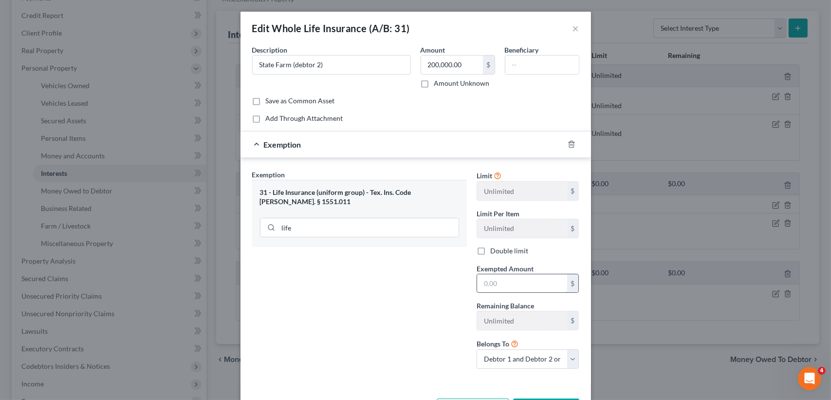
click at [516, 286] on input "text" at bounding box center [522, 283] width 90 height 19
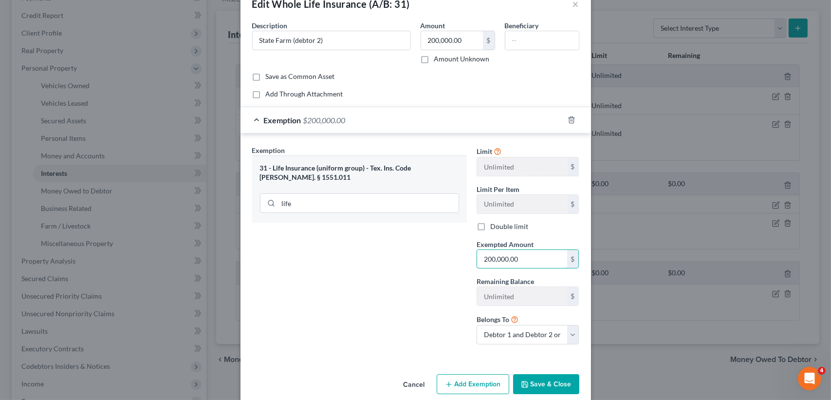
scroll to position [37, 0]
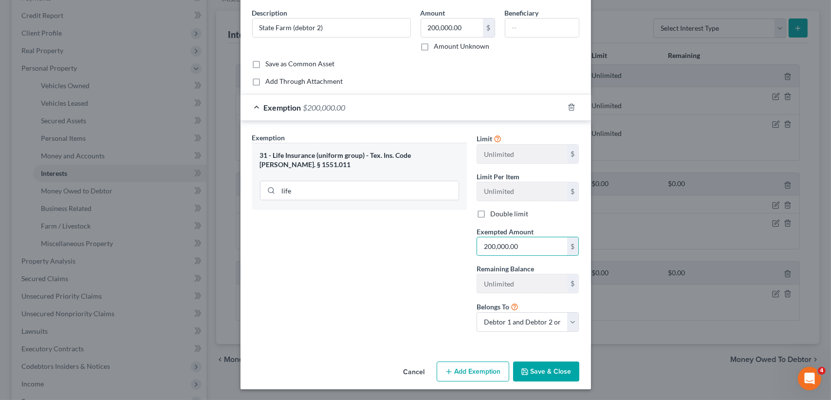
drag, startPoint x: 533, startPoint y: 383, endPoint x: 534, endPoint y: 372, distance: 11.2
click at [533, 381] on div "Cancel Add Exemption Save & Close" at bounding box center [416, 373] width 351 height 32
click at [534, 377] on button "Save & Close" at bounding box center [546, 371] width 66 height 20
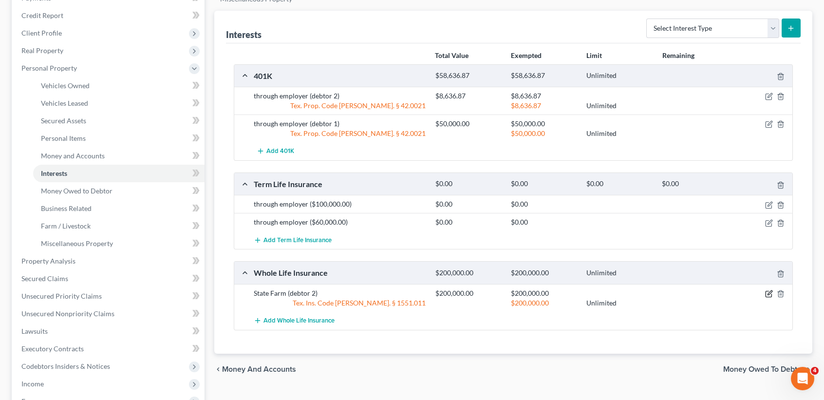
click at [767, 290] on icon "button" at bounding box center [769, 294] width 8 height 8
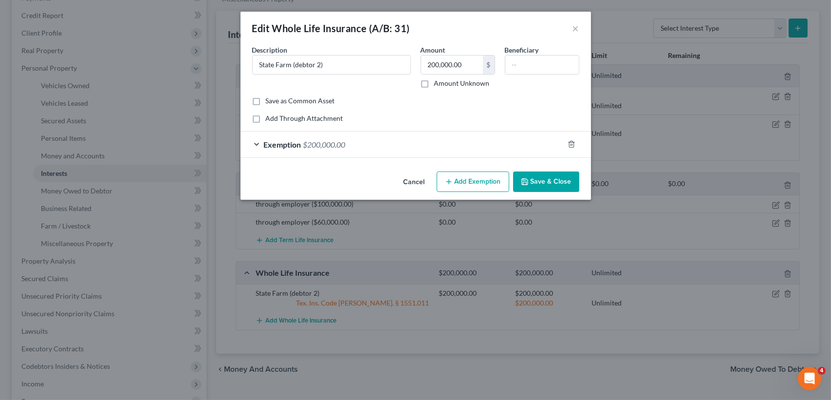
click at [395, 130] on form "An exemption set must first be selected from the Filing Information section. Co…" at bounding box center [415, 101] width 327 height 113
click at [392, 137] on div "Exemption $200,000.00" at bounding box center [402, 144] width 323 height 26
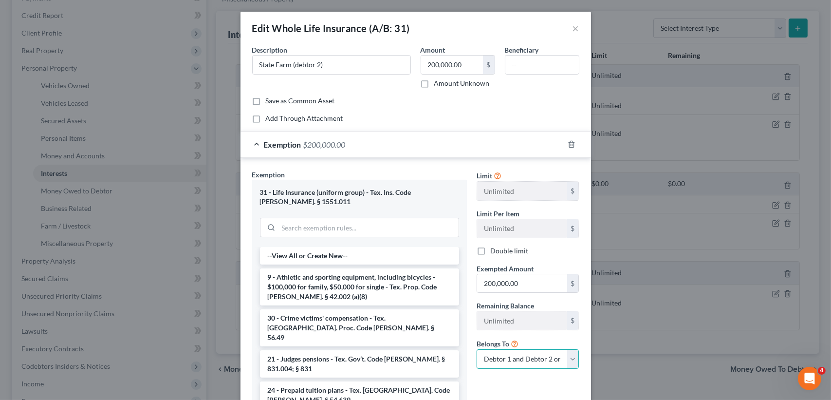
click at [514, 362] on select "Debtor 1 only Debtor 2 only Debtor 1 and Debtor 2 only" at bounding box center [528, 358] width 103 height 19
click at [477, 349] on select "Debtor 1 only Debtor 2 only Debtor 1 and Debtor 2 only" at bounding box center [528, 358] width 103 height 19
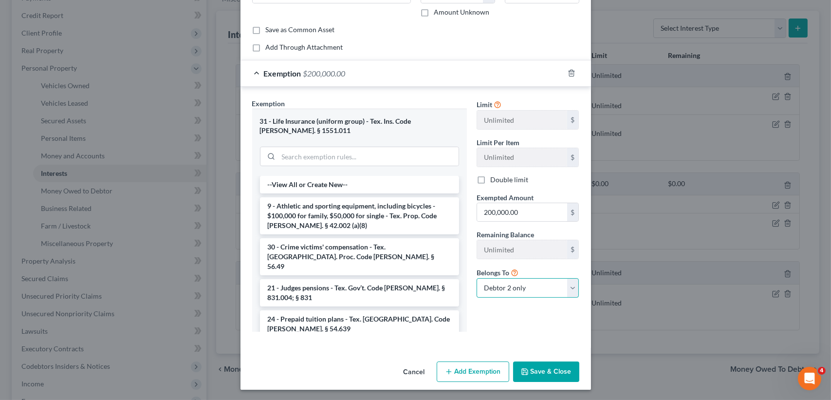
scroll to position [72, 0]
click at [532, 284] on select "Debtor 1 only Debtor 2 only Debtor 1 and Debtor 2 only" at bounding box center [528, 287] width 103 height 19
click at [477, 278] on select "Debtor 1 only Debtor 2 only Debtor 1 and Debtor 2 only" at bounding box center [528, 287] width 103 height 19
click at [529, 374] on button "Save & Close" at bounding box center [546, 371] width 66 height 20
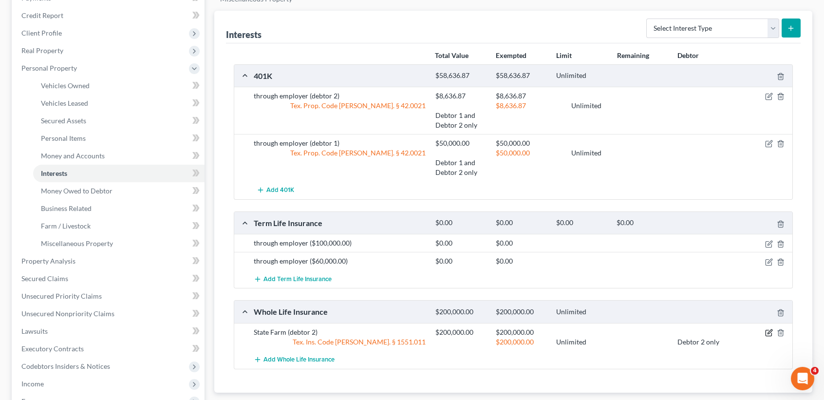
click at [770, 329] on icon "button" at bounding box center [770, 331] width 4 height 4
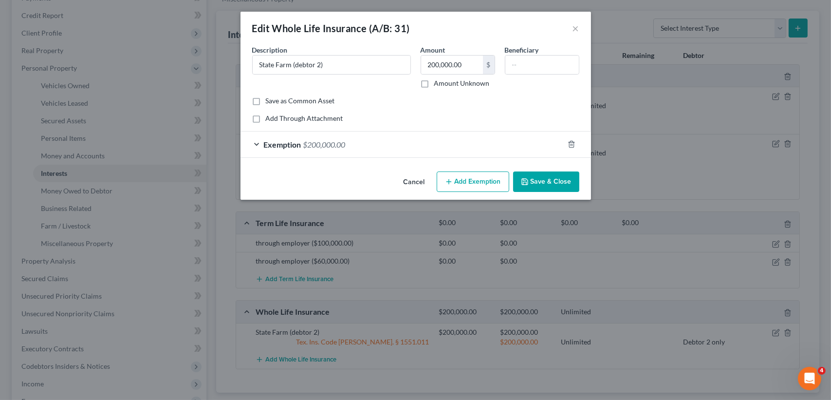
click at [523, 141] on div "Exemption $200,000.00" at bounding box center [402, 144] width 323 height 26
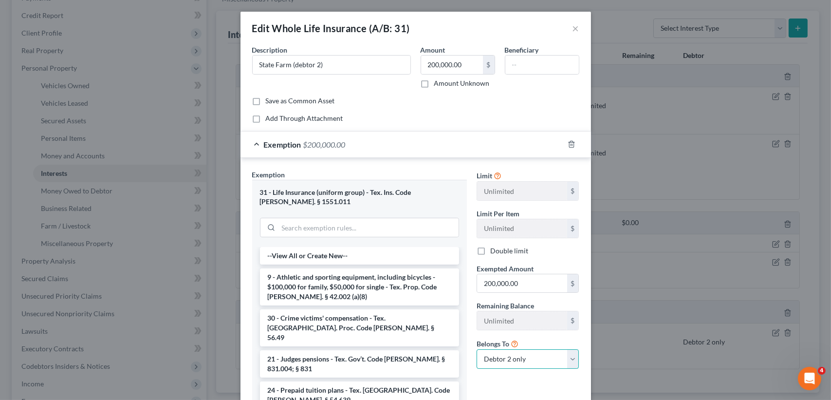
drag, startPoint x: 549, startPoint y: 361, endPoint x: 521, endPoint y: 347, distance: 31.4
click at [549, 361] on select "Debtor 1 only Debtor 2 only Debtor 1 and Debtor 2 only" at bounding box center [528, 358] width 103 height 19
click at [477, 349] on select "Debtor 1 only Debtor 2 only Debtor 1 and Debtor 2 only" at bounding box center [528, 358] width 103 height 19
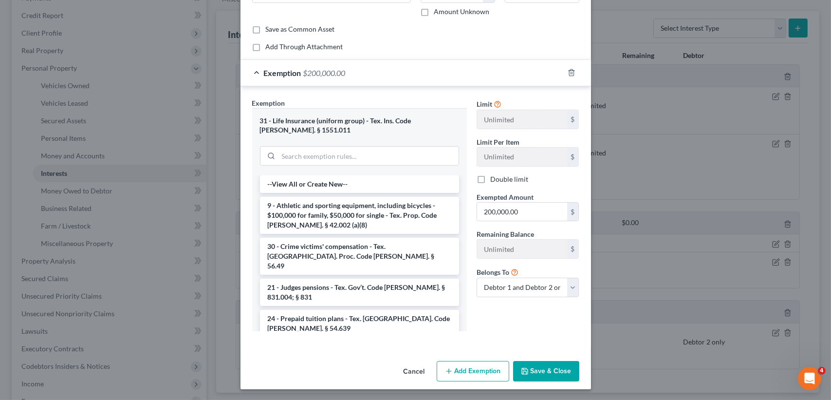
click at [554, 367] on button "Save & Close" at bounding box center [546, 371] width 66 height 20
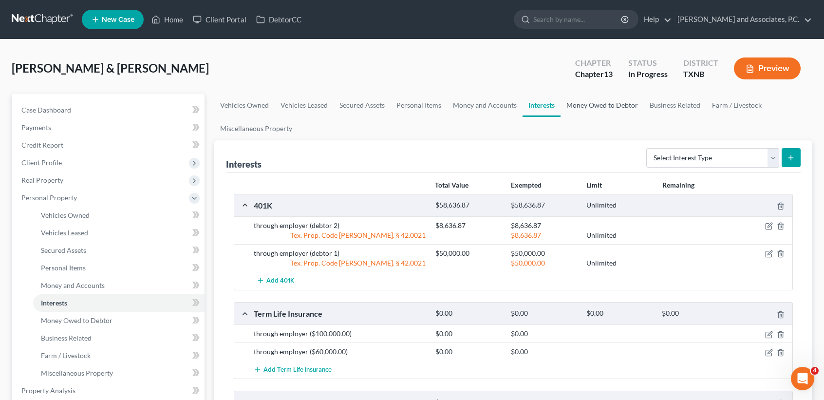
click at [600, 103] on link "Money Owed to Debtor" at bounding box center [602, 105] width 83 height 23
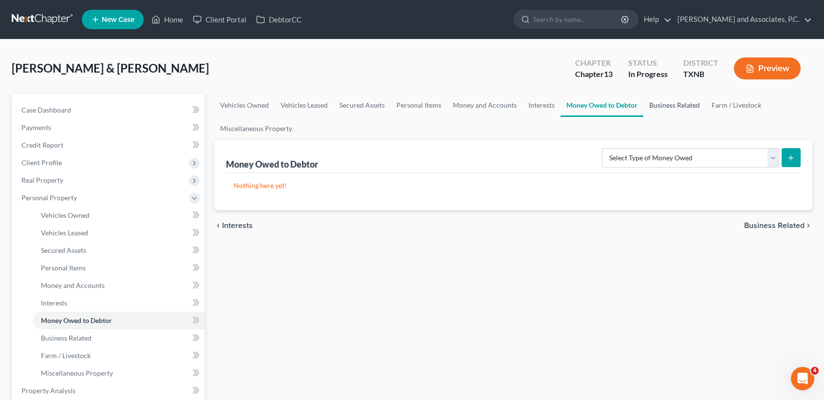
click at [698, 107] on link "Business Related" at bounding box center [674, 105] width 62 height 23
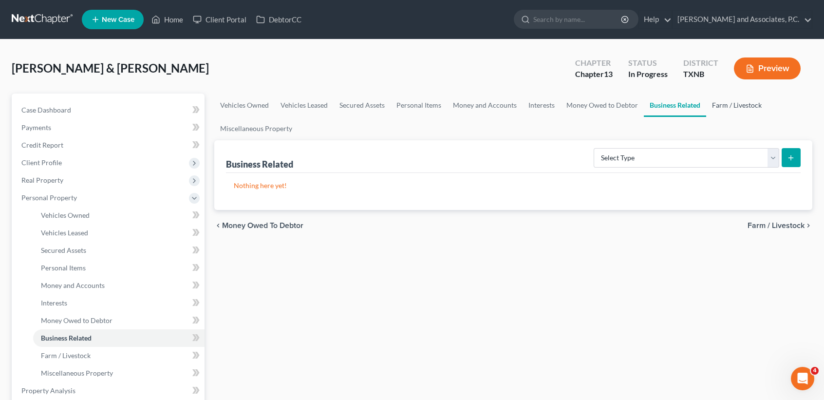
click at [742, 103] on link "Farm / Livestock" at bounding box center [736, 105] width 61 height 23
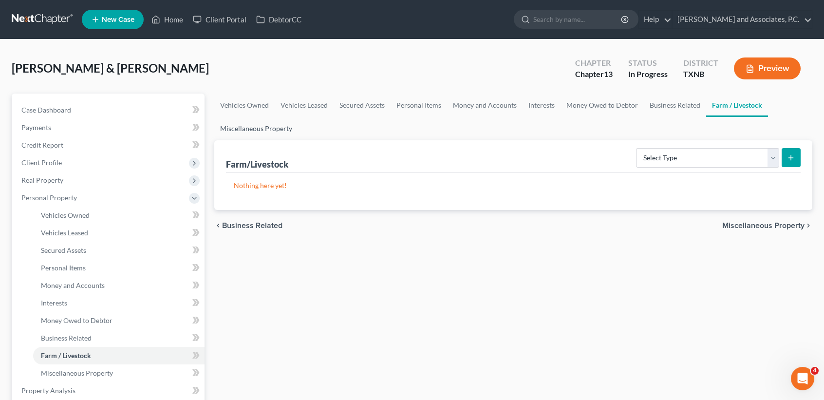
click at [282, 128] on link "Miscellaneous Property" at bounding box center [256, 128] width 84 height 23
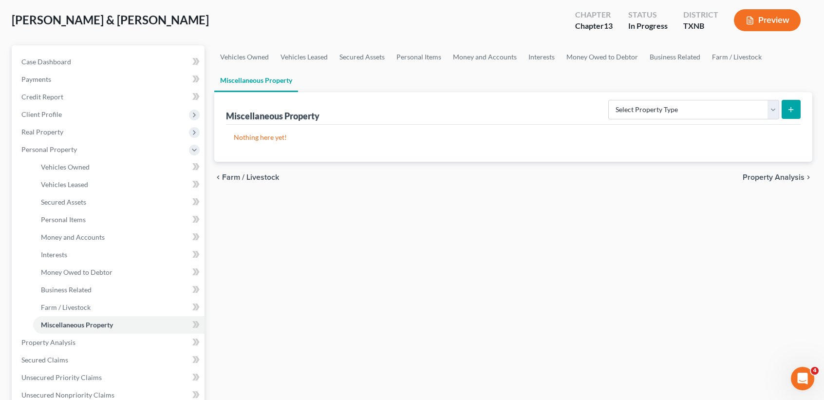
scroll to position [195, 0]
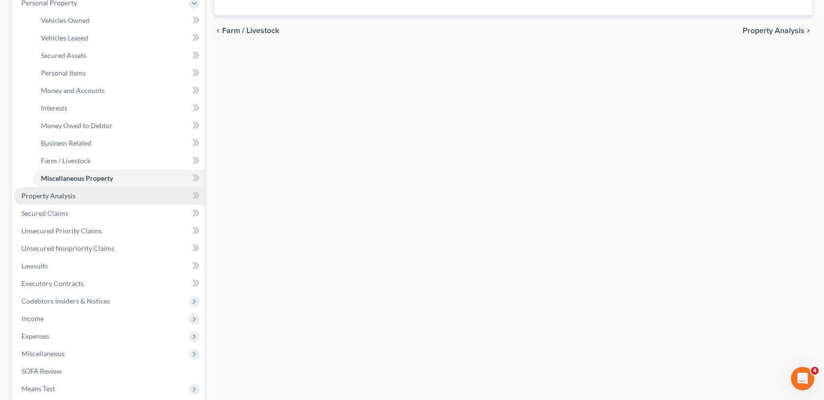
click at [45, 202] on link "Property Analysis" at bounding box center [109, 196] width 191 height 18
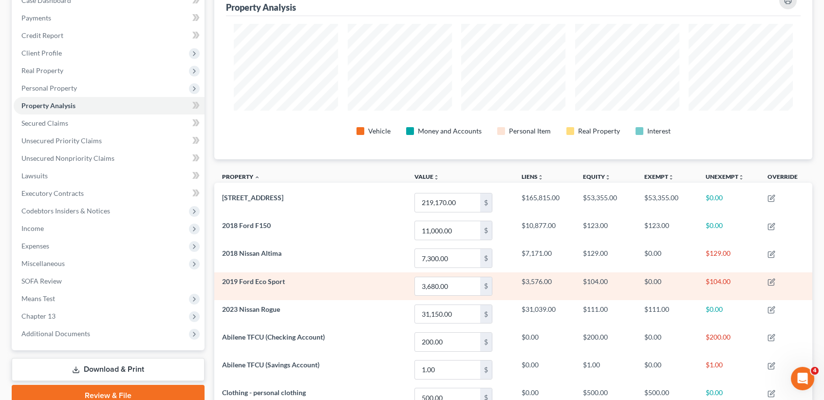
scroll to position [130, 0]
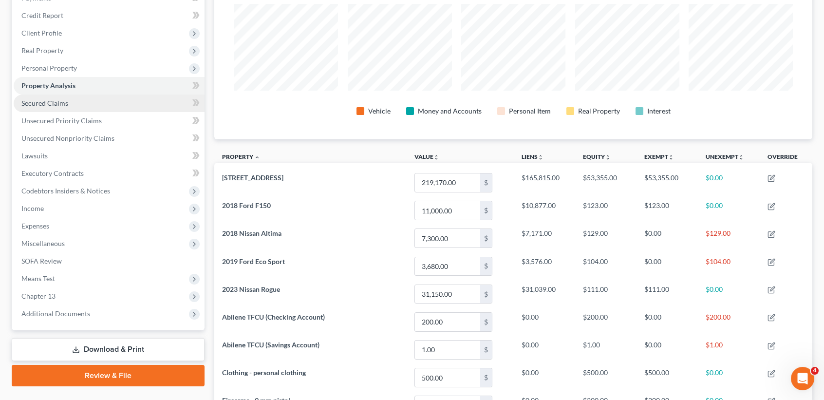
click at [131, 100] on link "Secured Claims" at bounding box center [109, 103] width 191 height 18
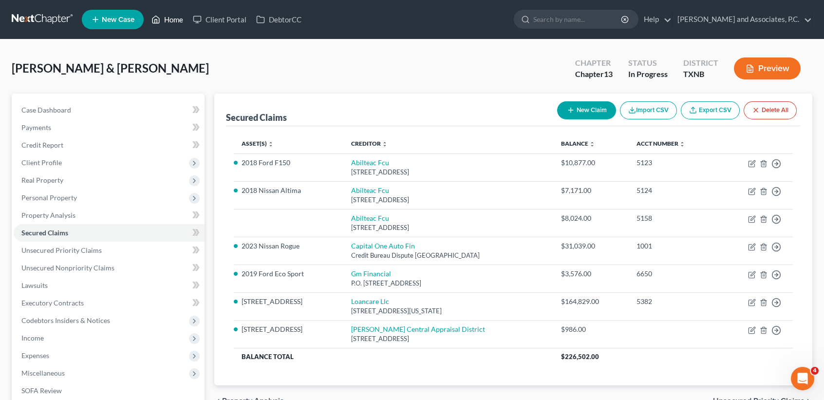
click at [172, 24] on link "Home" at bounding box center [167, 20] width 41 height 18
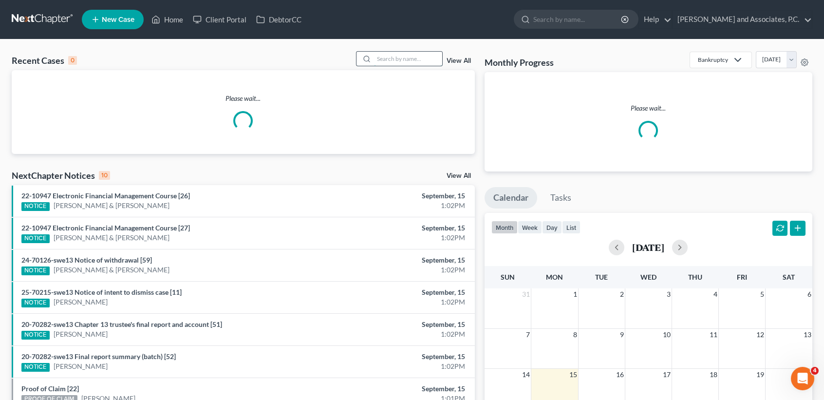
click at [377, 57] on input "search" at bounding box center [408, 59] width 68 height 14
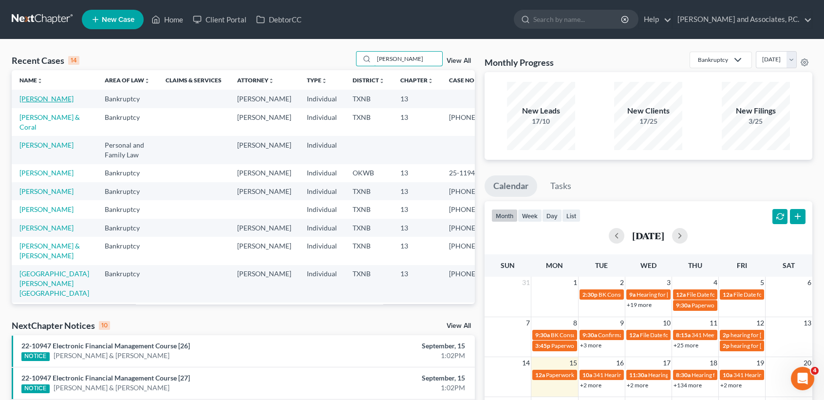
type input "[PERSON_NAME]"
click at [32, 103] on link "[PERSON_NAME]" at bounding box center [46, 98] width 54 height 8
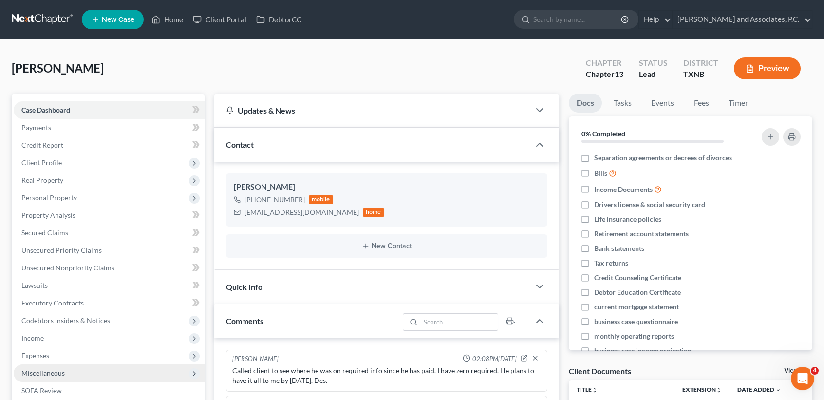
scroll to position [1975, 0]
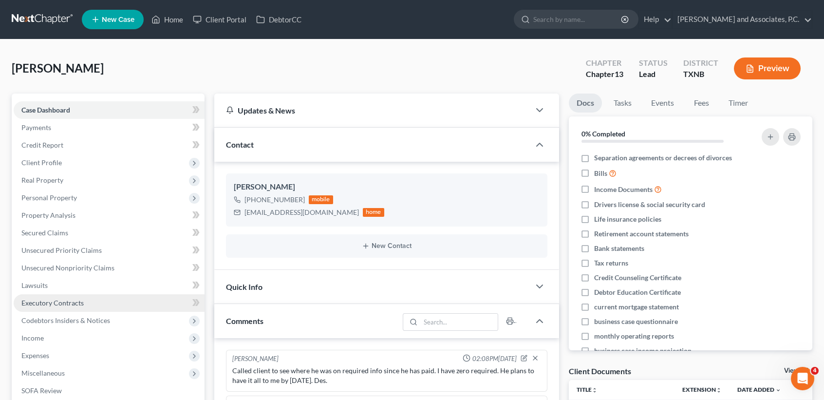
click at [63, 299] on span "Executory Contracts" at bounding box center [52, 303] width 62 height 8
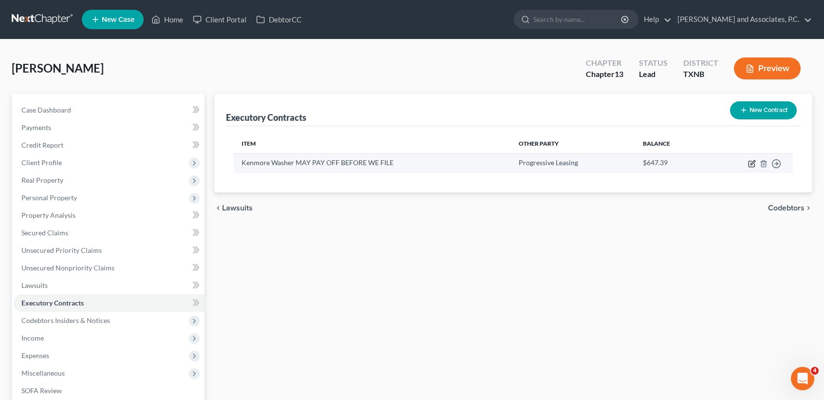
click at [751, 160] on icon "button" at bounding box center [752, 164] width 8 height 8
select select "46"
select select "0"
select select "2"
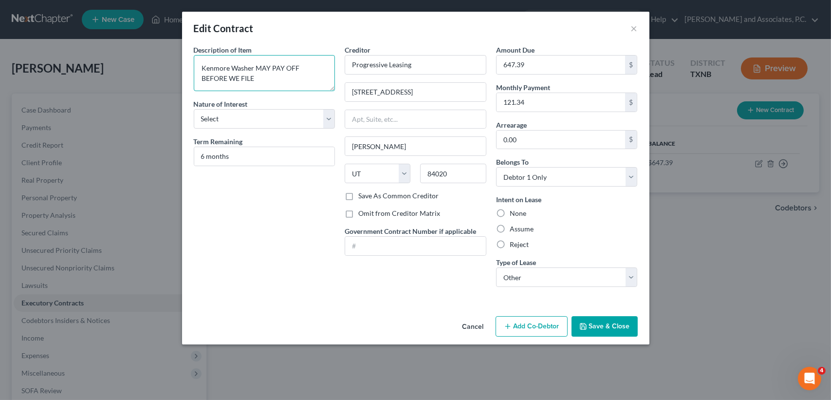
drag, startPoint x: 270, startPoint y: 63, endPoint x: 329, endPoint y: 77, distance: 61.0
click at [329, 77] on textarea "Kenmore Washer MAY PAY OFF BEFORE WE FILE" at bounding box center [265, 73] width 142 height 36
type textarea "Kenmore Washer"
drag, startPoint x: 514, startPoint y: 246, endPoint x: 520, endPoint y: 242, distance: 7.6
click at [516, 245] on label "Reject" at bounding box center [519, 245] width 19 height 10
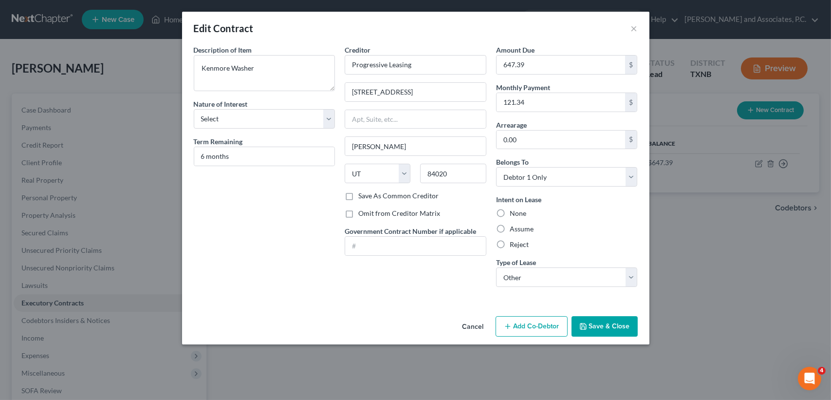
click at [510, 242] on label "Reject" at bounding box center [519, 245] width 19 height 10
click at [514, 242] on input "Reject" at bounding box center [517, 243] width 6 height 6
radio input "true"
click at [519, 274] on select "Select Real Estate Car Other" at bounding box center [567, 276] width 142 height 19
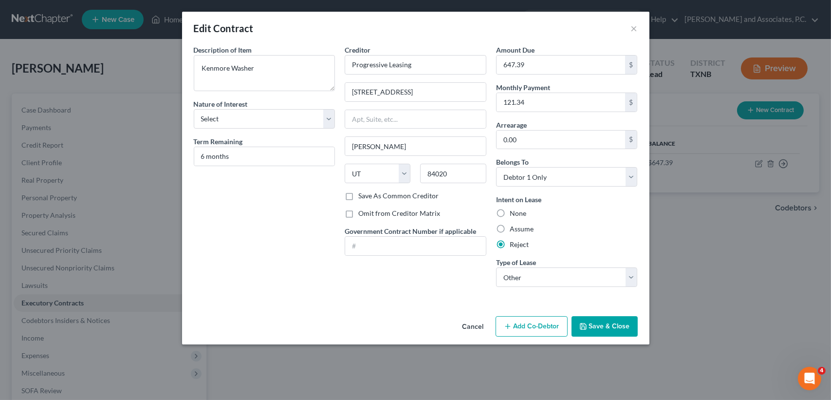
click at [434, 305] on div "Description of non-residential real property * Description of Item * Kenmore Wa…" at bounding box center [416, 178] width 468 height 267
click at [615, 326] on button "Save & Close" at bounding box center [605, 326] width 66 height 20
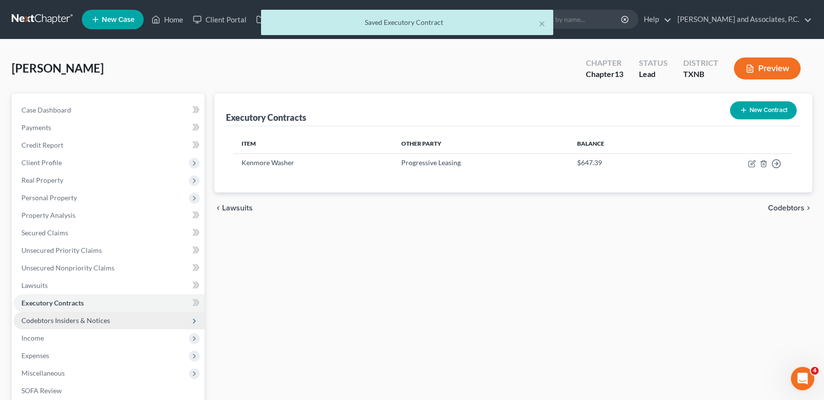
click at [90, 316] on span "Codebtors Insiders & Notices" at bounding box center [65, 320] width 89 height 8
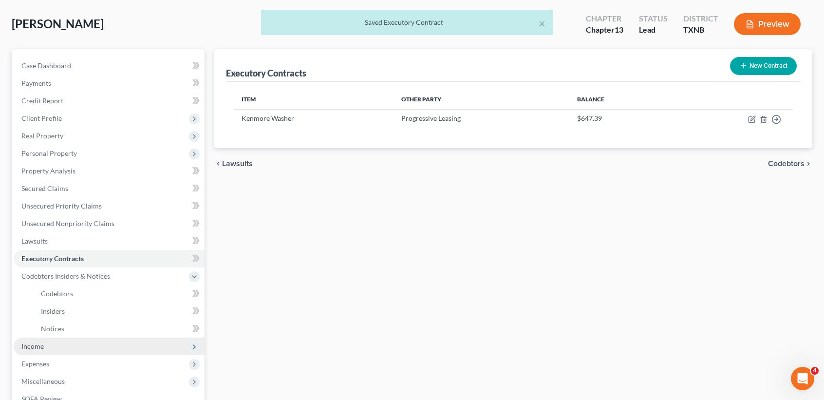
scroll to position [65, 0]
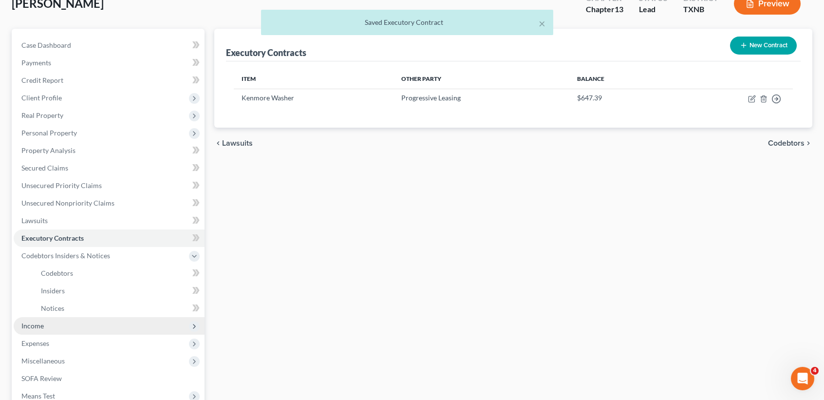
click at [43, 326] on span "Income" at bounding box center [109, 326] width 191 height 18
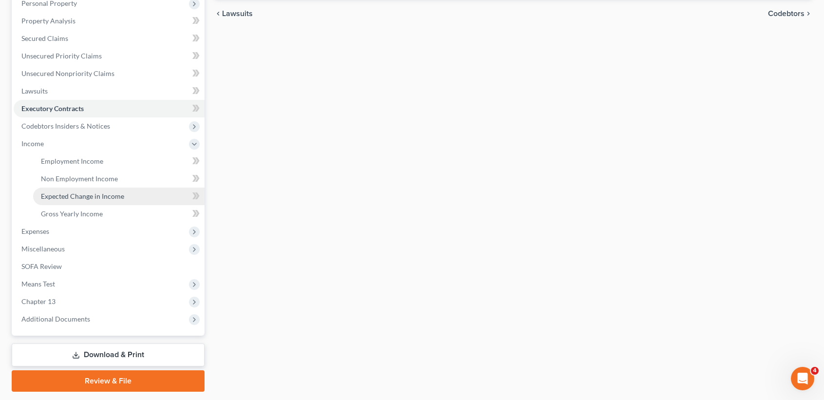
scroll to position [195, 0]
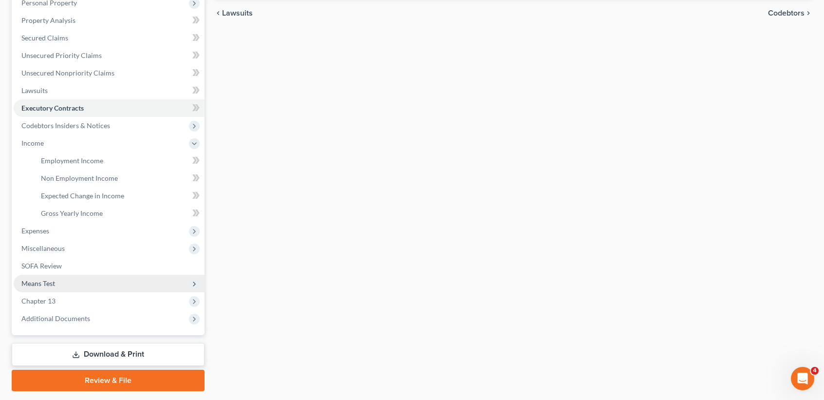
click at [44, 286] on span "Means Test" at bounding box center [38, 283] width 34 height 8
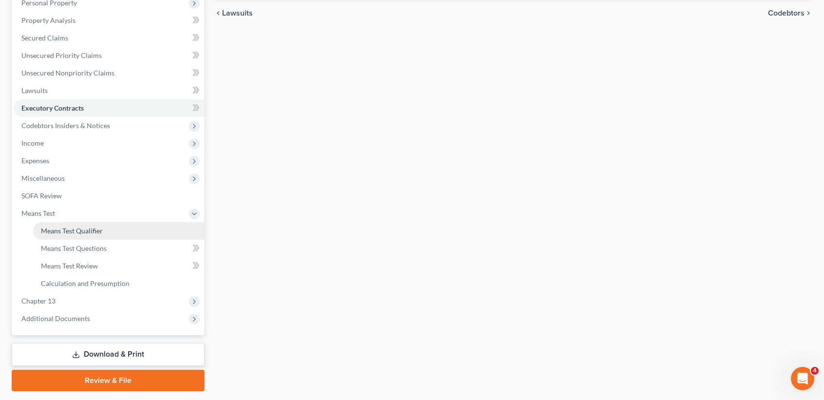
click at [103, 229] on link "Means Test Qualifier" at bounding box center [118, 231] width 171 height 18
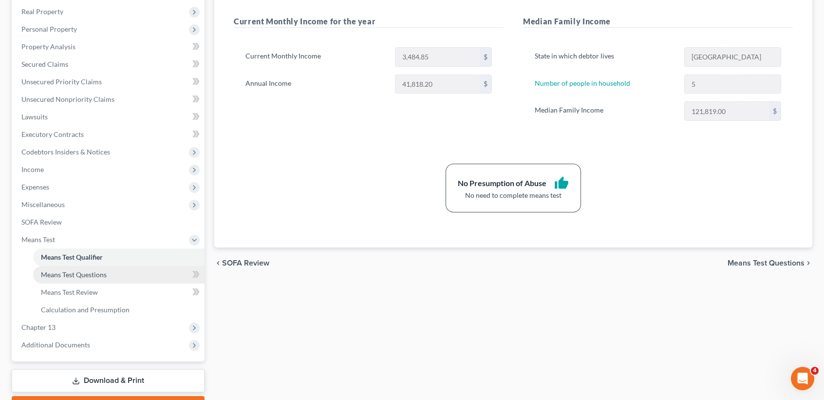
scroll to position [195, 0]
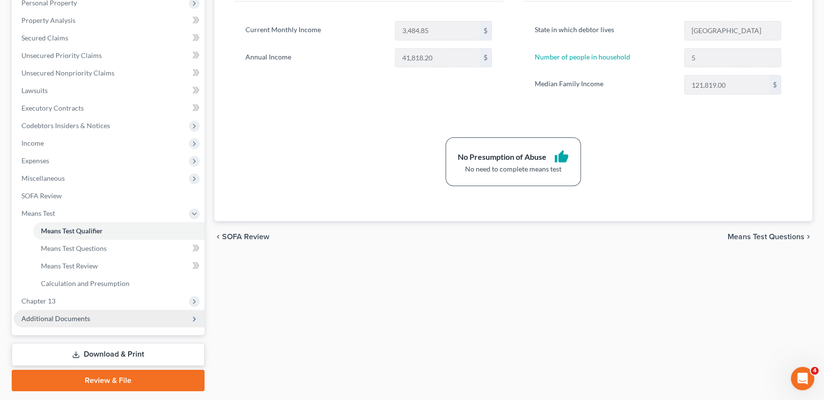
click at [81, 321] on span "Additional Documents" at bounding box center [55, 318] width 69 height 8
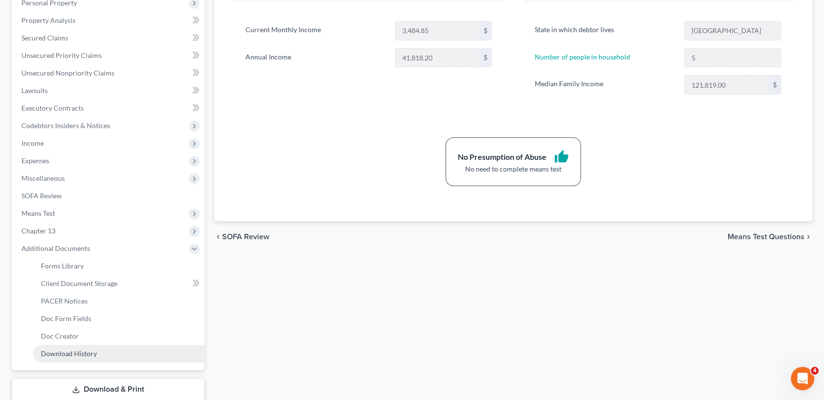
scroll to position [257, 0]
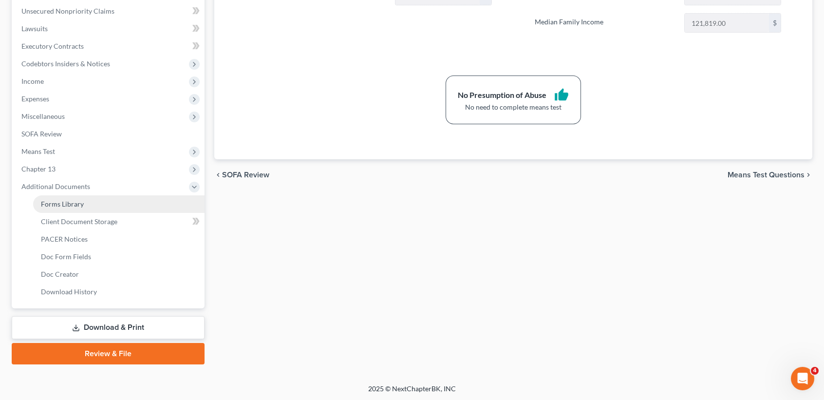
click at [95, 204] on link "Forms Library" at bounding box center [118, 204] width 171 height 18
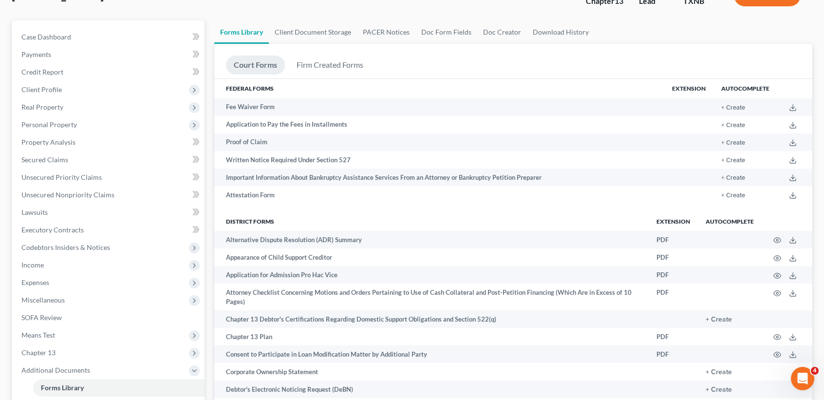
scroll to position [195, 0]
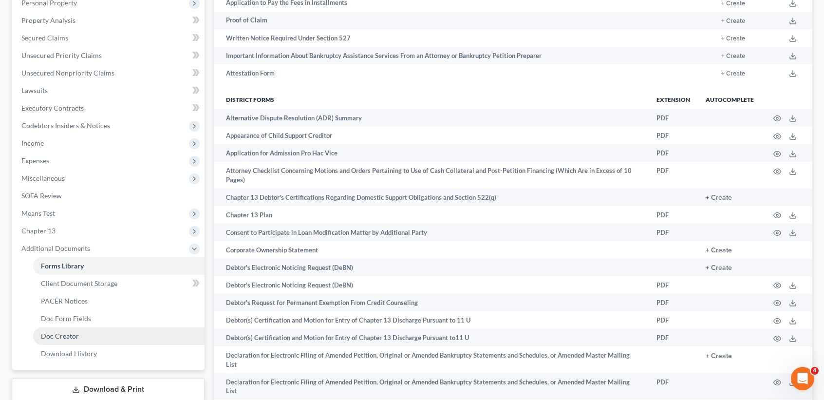
click at [89, 331] on link "Doc Creator" at bounding box center [118, 336] width 171 height 18
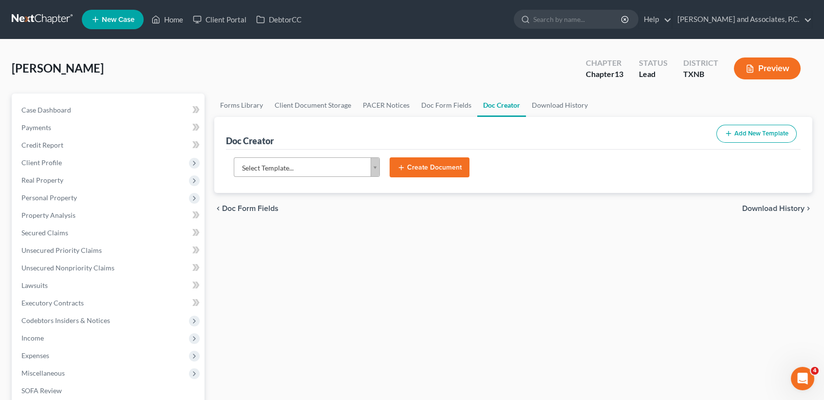
drag, startPoint x: 266, startPoint y: 179, endPoint x: 273, endPoint y: 166, distance: 14.8
click at [269, 172] on form "Select Template... Select Template... (ABILENE) Interim Order on Debtor's Motio…" at bounding box center [513, 171] width 569 height 28
click at [273, 165] on body "Home New Case Client Portal DebtorCC [PERSON_NAME] and Associates, P.C. [PERSON…" at bounding box center [412, 329] width 824 height 658
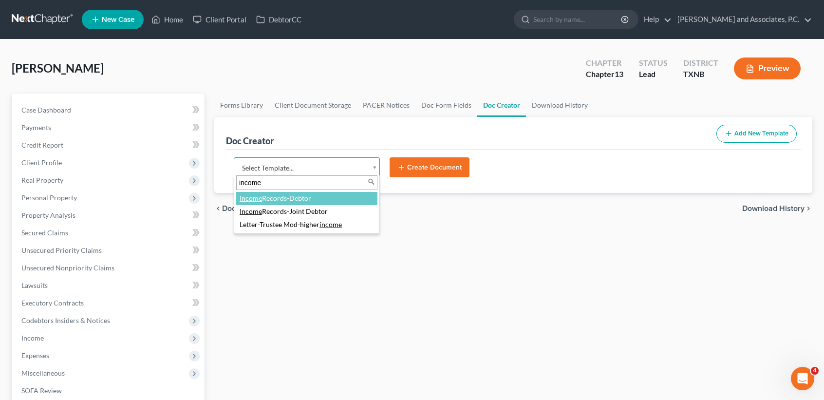
type input "income"
select select "77082"
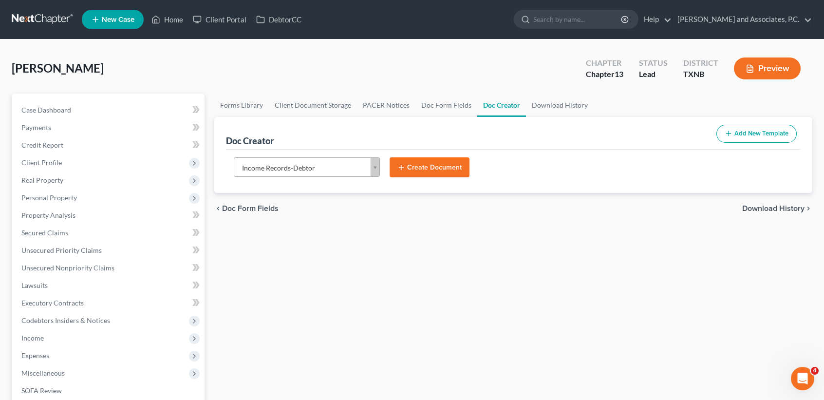
click at [432, 174] on button "Create Document" at bounding box center [430, 167] width 80 height 20
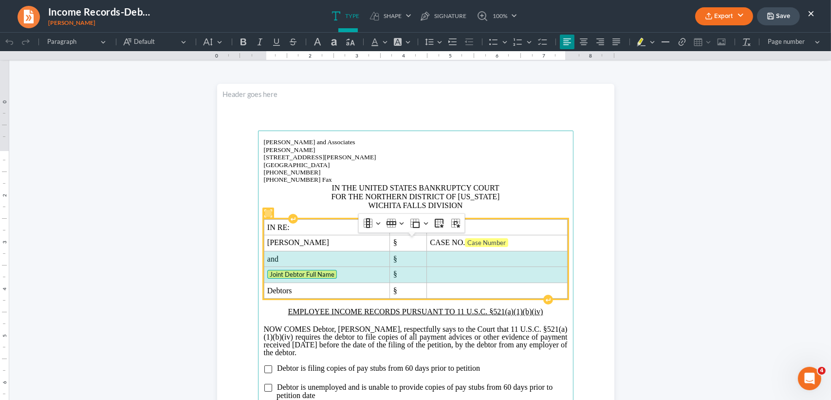
drag, startPoint x: 267, startPoint y: 274, endPoint x: 490, endPoint y: 291, distance: 224.2
click at [490, 291] on tbody "IN RE: § [PERSON_NAME] § CASE NO. Case Number and § Joint Debtor Full Name § De…" at bounding box center [415, 259] width 303 height 79
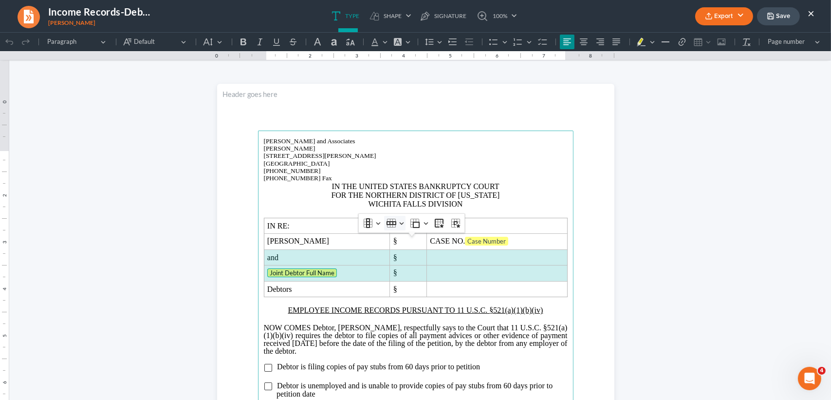
click at [391, 221] on icon "Table toolbar" at bounding box center [392, 223] width 10 height 4
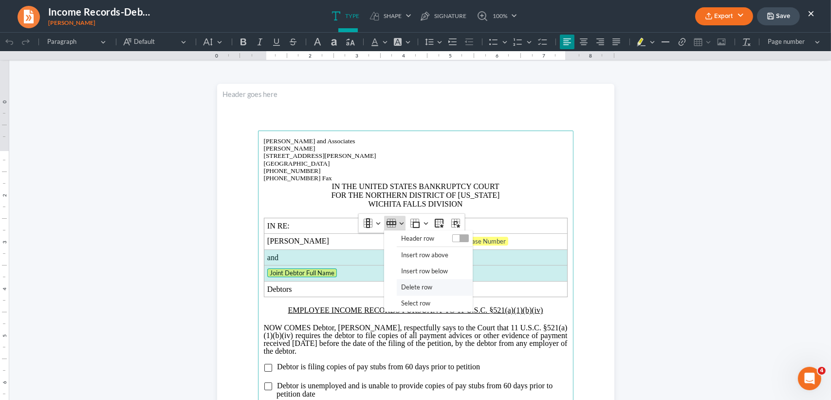
click at [416, 285] on span "Delete row" at bounding box center [416, 286] width 31 height 11
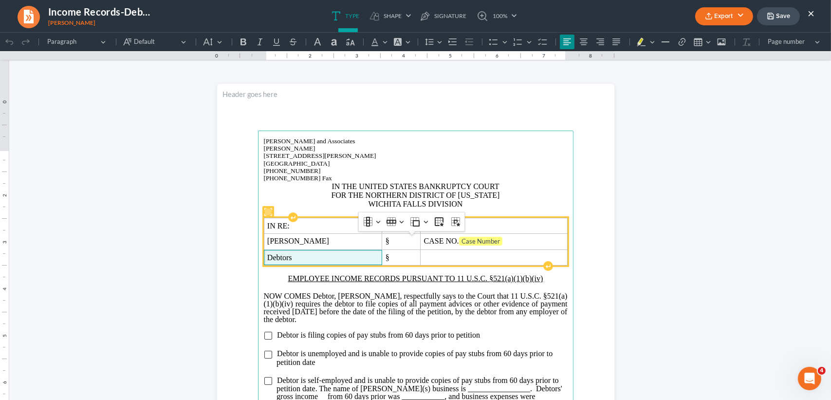
click at [330, 262] on span "Debtors" at bounding box center [323, 257] width 112 height 9
click at [530, 246] on span "CASE NO. Case Number" at bounding box center [494, 242] width 140 height 10
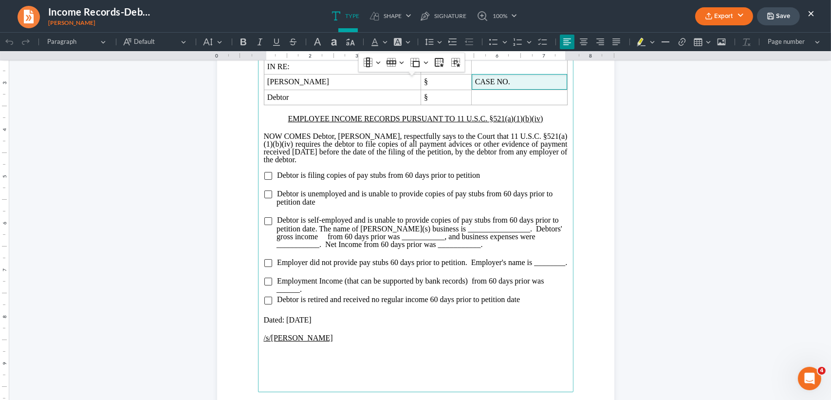
scroll to position [195, 0]
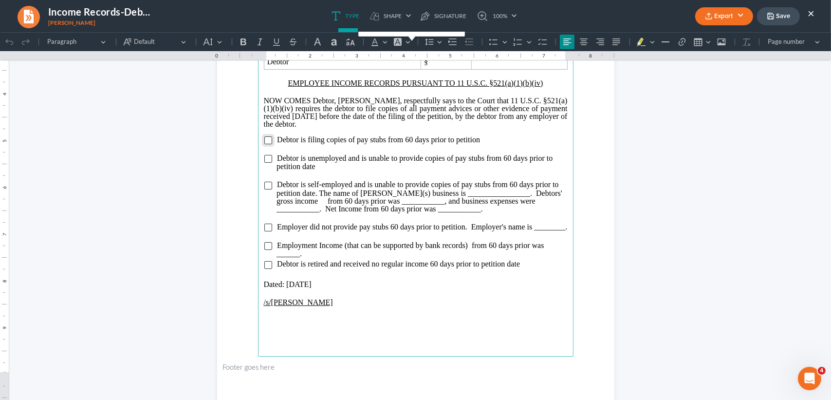
click at [266, 144] on input "Rich Text Editor, page-0-main" at bounding box center [268, 140] width 8 height 8
drag, startPoint x: 336, startPoint y: 331, endPoint x: 214, endPoint y: 330, distance: 121.8
click at [218, 333] on section "[PERSON_NAME] and Associates [PERSON_NAME][GEOGRAPHIC_DATA][STREET_ADDRESS][PER…" at bounding box center [415, 146] width 397 height 514
drag, startPoint x: 269, startPoint y: 329, endPoint x: 213, endPoint y: 334, distance: 56.7
click at [213, 334] on html "1.00 10.00 0 1 1 2 2 3 3 4 4 5 5 6 6 7 7 8 8 9 9 10 10 11 11 Undo (Ctrl+Z) Undo…" at bounding box center [415, 131] width 831 height 589
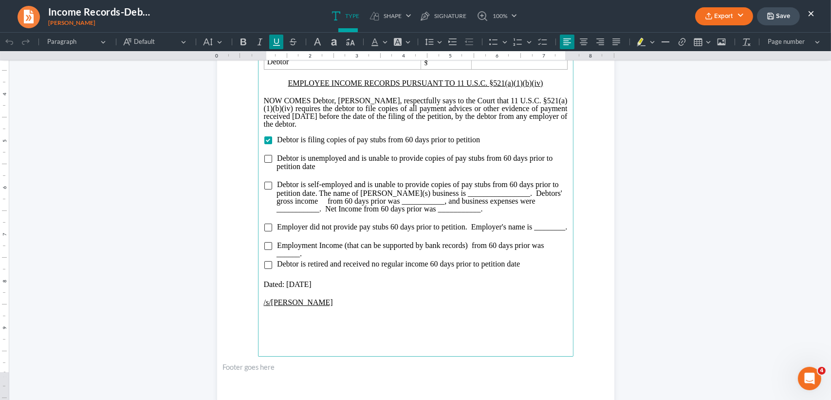
drag, startPoint x: 348, startPoint y: 327, endPoint x: 245, endPoint y: 330, distance: 102.3
click at [245, 330] on section "[PERSON_NAME] and Associates [PERSON_NAME][GEOGRAPHIC_DATA][STREET_ADDRESS][PER…" at bounding box center [415, 146] width 397 height 514
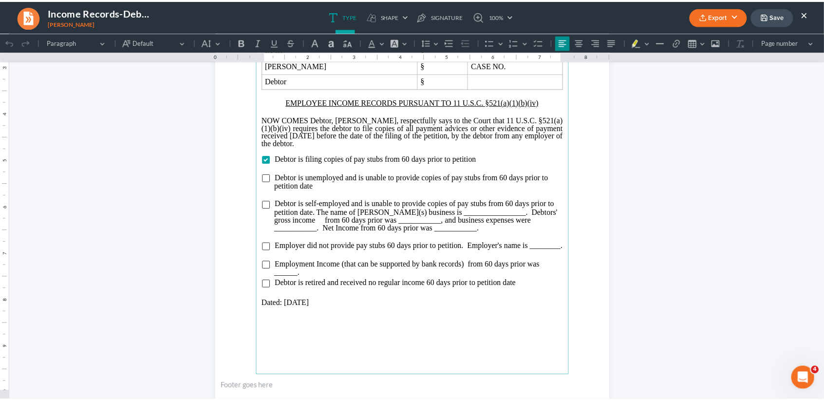
scroll to position [0, 0]
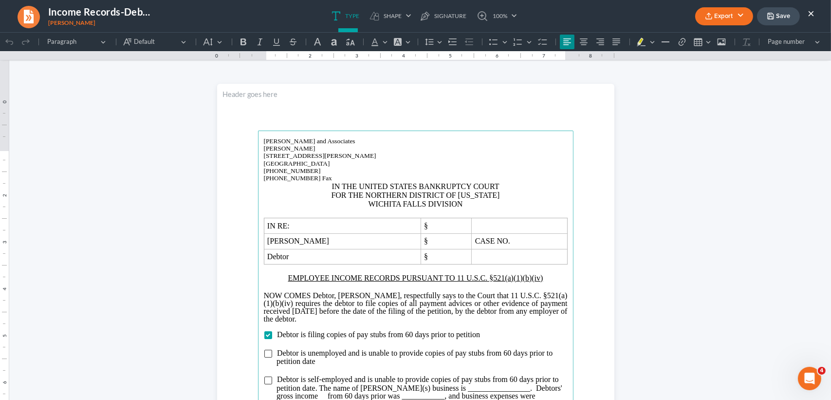
click at [730, 16] on button "Export" at bounding box center [724, 16] width 58 height 18
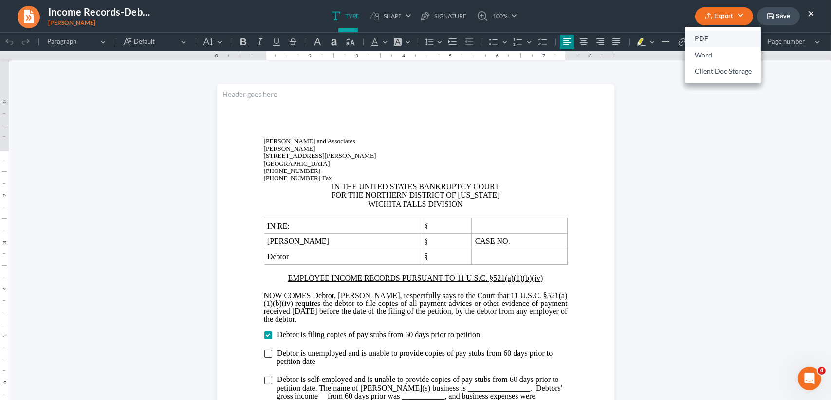
click at [710, 37] on link "PDF" at bounding box center [723, 39] width 75 height 17
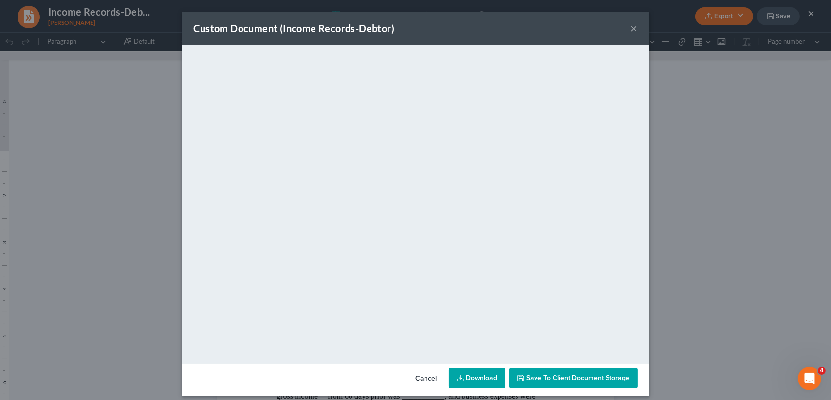
click at [634, 27] on button "×" at bounding box center [634, 28] width 7 height 12
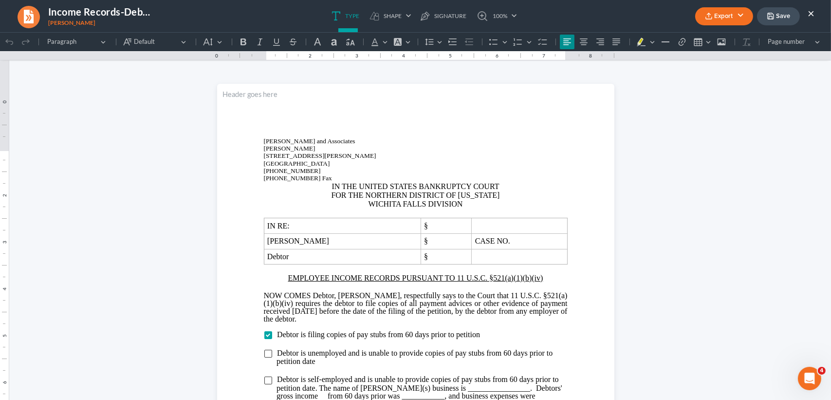
click at [773, 8] on button "Save" at bounding box center [778, 16] width 43 height 18
click at [545, 23] on ul "Type shapes Shape Line Check Arrow Circle Rectangle pen-tool Signature 100% Fit…" at bounding box center [424, 16] width 487 height 32
click at [810, 10] on button "×" at bounding box center [811, 13] width 7 height 12
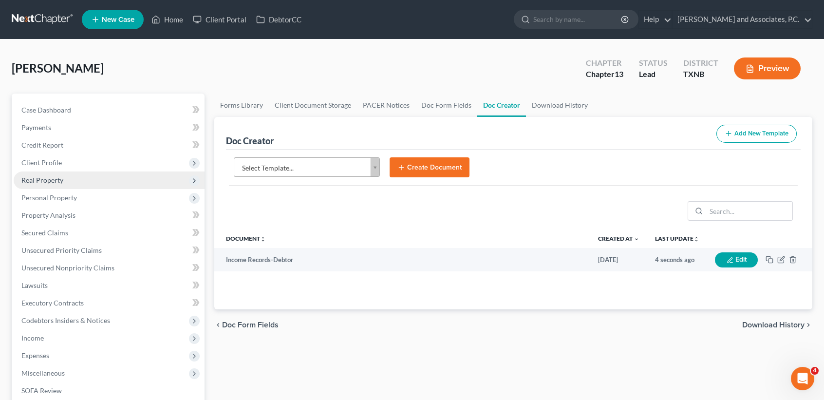
click at [65, 176] on span "Real Property" at bounding box center [109, 180] width 191 height 18
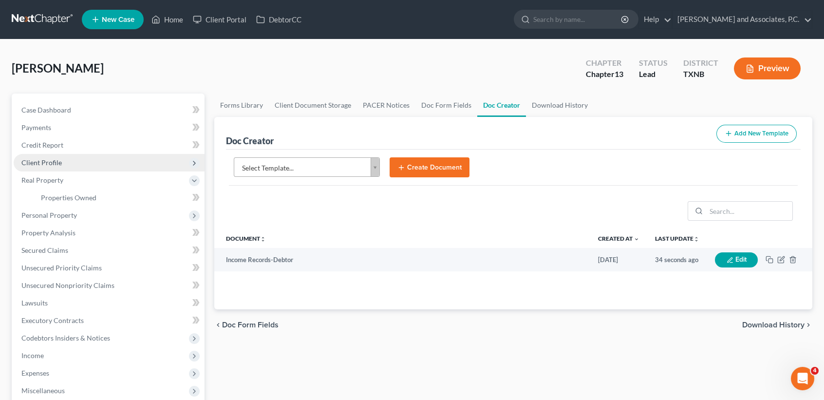
click at [63, 164] on span "Client Profile" at bounding box center [109, 163] width 191 height 18
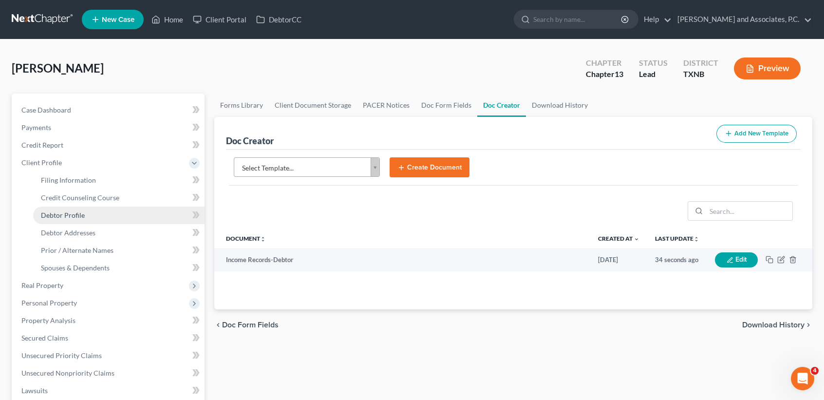
click at [75, 218] on span "Debtor Profile" at bounding box center [63, 215] width 44 height 8
select select "1"
select select "4"
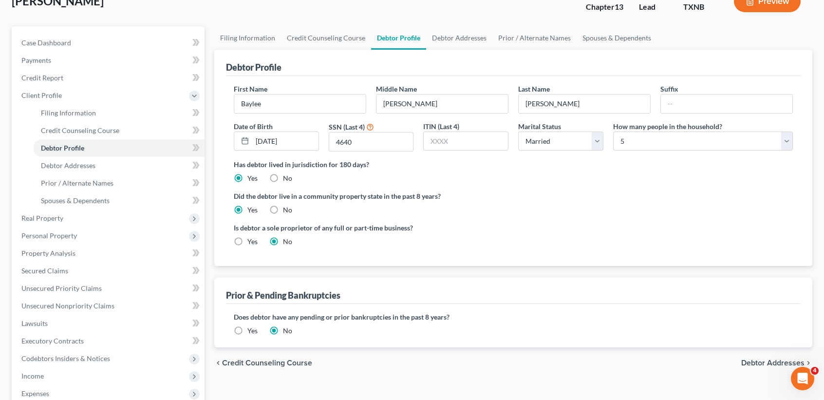
scroll to position [130, 0]
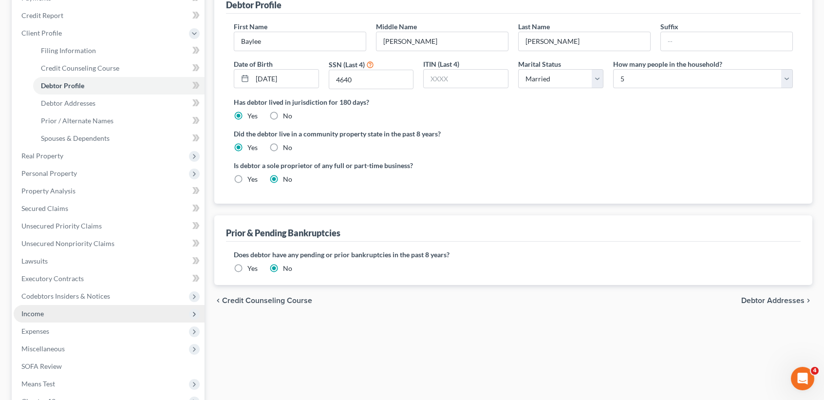
click at [50, 307] on span "Income" at bounding box center [109, 314] width 191 height 18
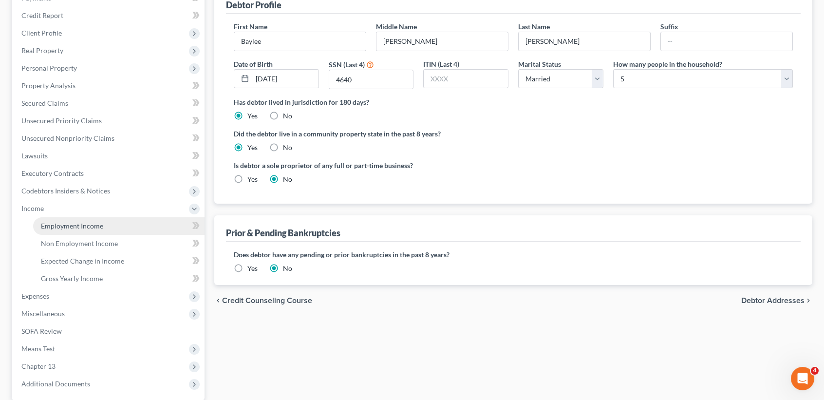
click at [79, 228] on link "Employment Income" at bounding box center [118, 226] width 171 height 18
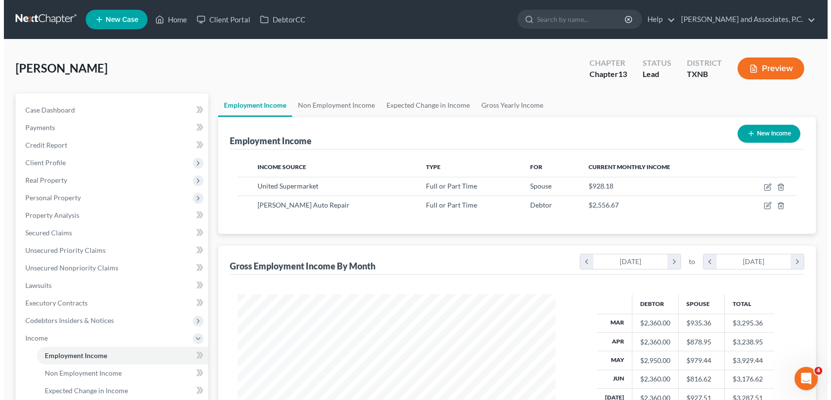
scroll to position [174, 337]
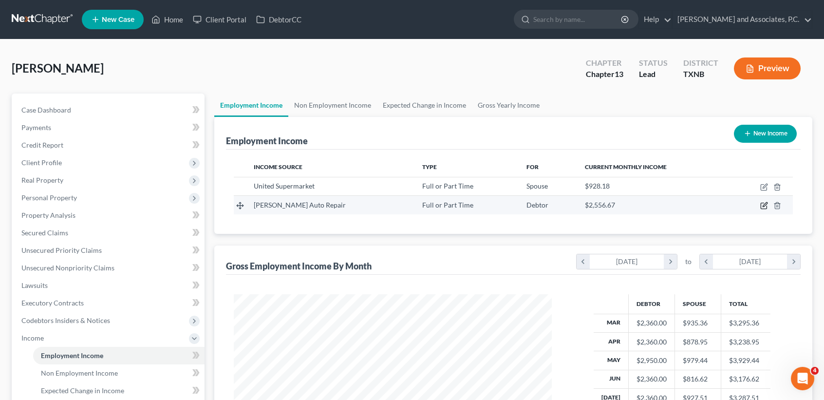
click at [764, 206] on icon "button" at bounding box center [764, 206] width 8 height 8
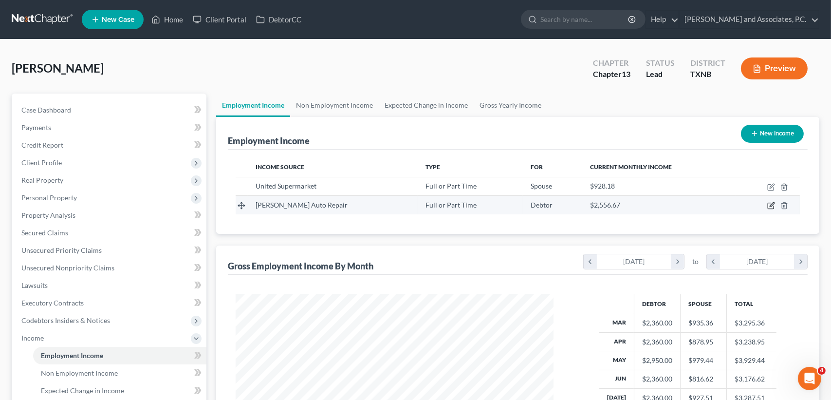
select select "0"
select select "45"
select select "3"
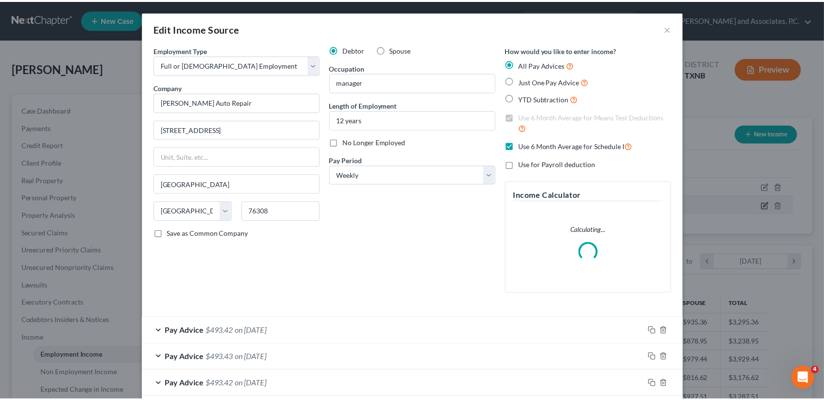
scroll to position [174, 340]
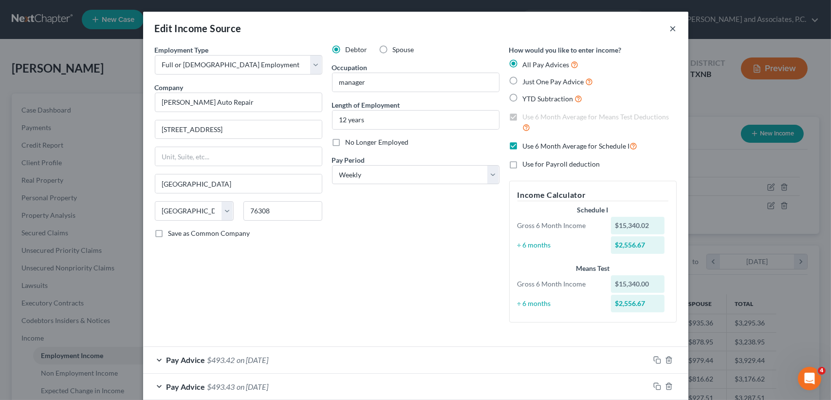
click at [672, 28] on button "×" at bounding box center [673, 28] width 7 height 12
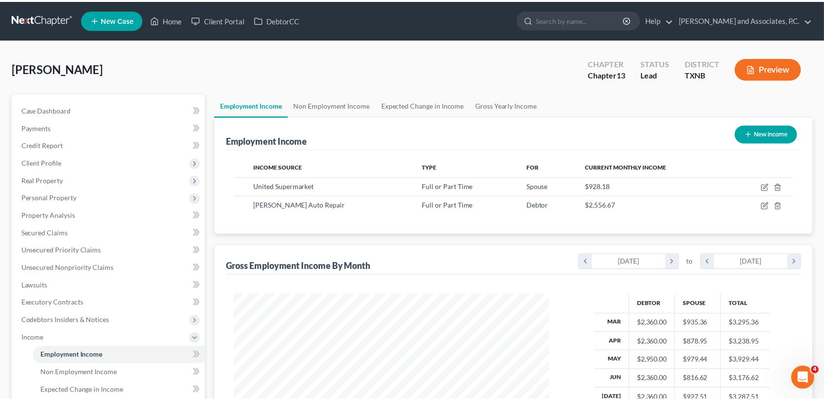
scroll to position [486832, 486669]
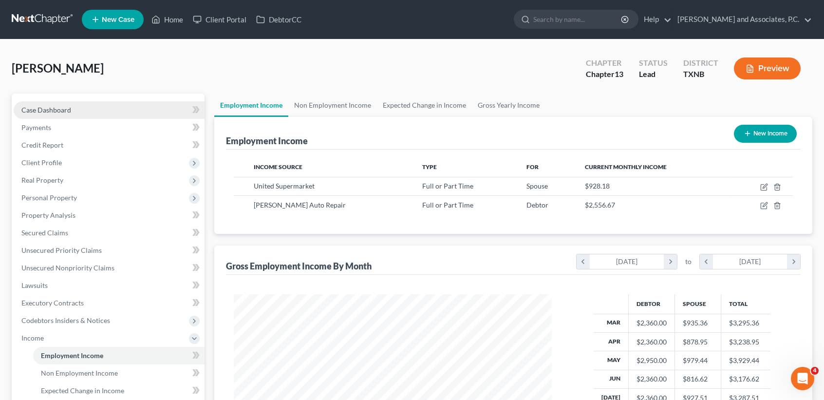
drag, startPoint x: 53, startPoint y: 113, endPoint x: 59, endPoint y: 117, distance: 7.2
click at [53, 113] on link "Case Dashboard" at bounding box center [109, 110] width 191 height 18
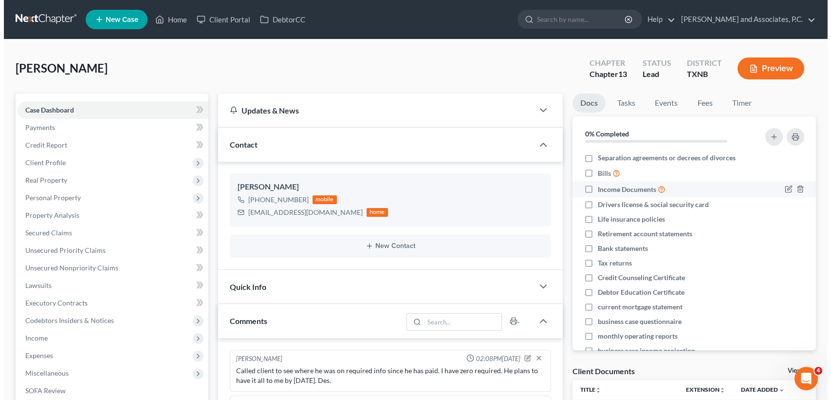
scroll to position [1975, 0]
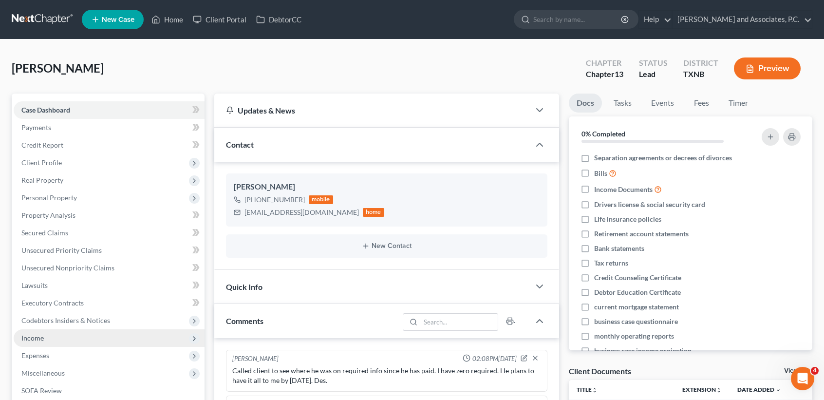
click at [70, 338] on span "Income" at bounding box center [109, 338] width 191 height 18
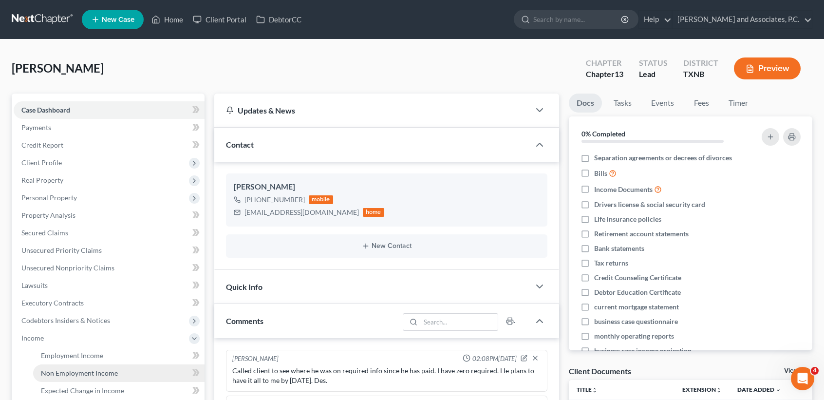
click at [75, 375] on span "Non Employment Income" at bounding box center [79, 373] width 77 height 8
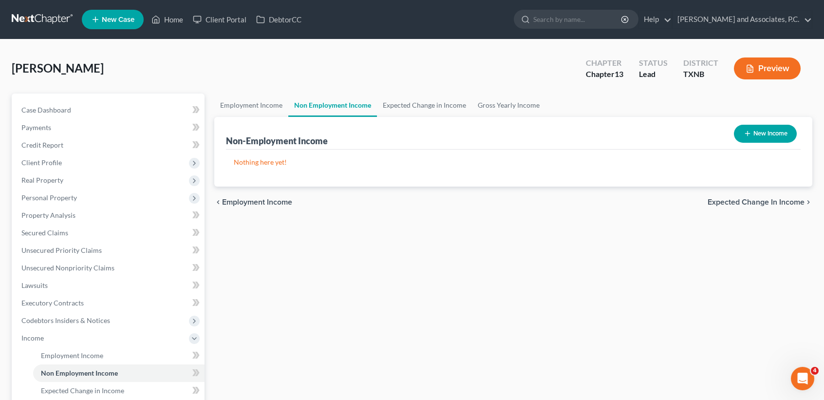
click at [775, 137] on button "New Income" at bounding box center [765, 134] width 63 height 18
select select "0"
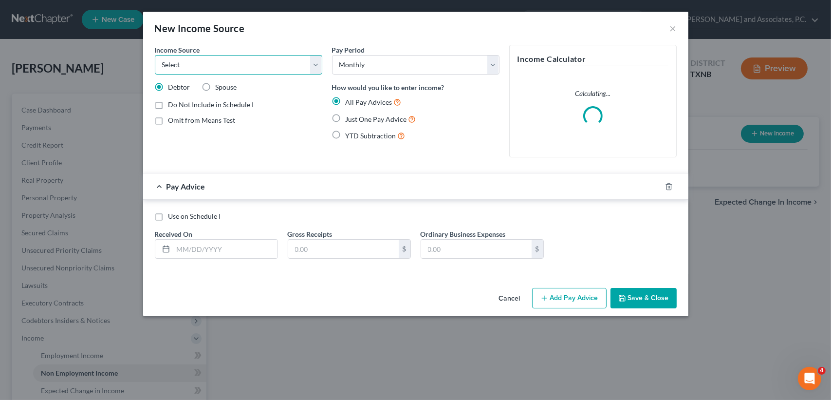
click at [232, 64] on select "Select Unemployment Disability (from employer) Pension Retirement Social Securi…" at bounding box center [239, 64] width 168 height 19
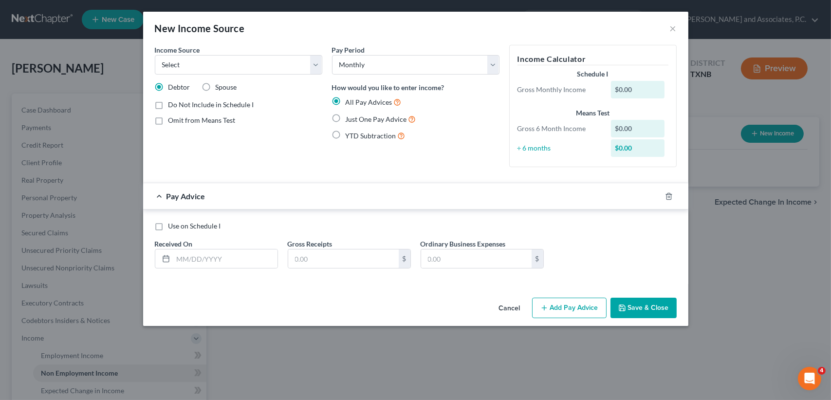
drag, startPoint x: 465, startPoint y: 179, endPoint x: 415, endPoint y: 216, distance: 61.3
click at [465, 179] on form "Income Source * Select Unemployment Disability (from employer) Pension Retireme…" at bounding box center [416, 164] width 522 height 239
click at [346, 116] on label "Just One Pay Advice" at bounding box center [381, 118] width 71 height 11
click at [350, 116] on input "Just One Pay Advice" at bounding box center [353, 116] width 6 height 6
radio input "true"
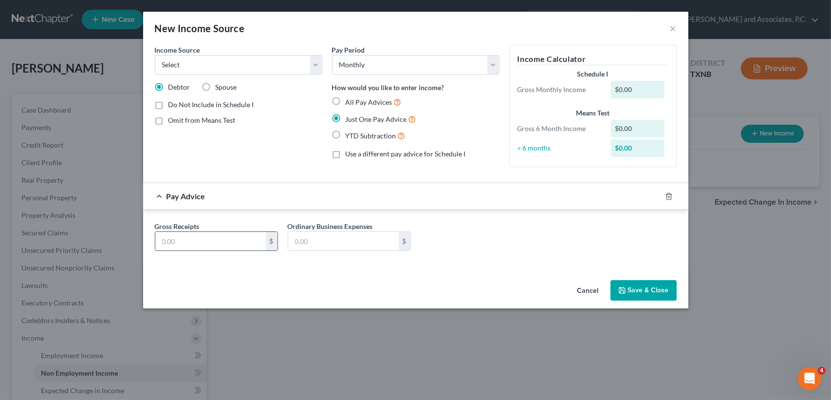
drag, startPoint x: 242, startPoint y: 241, endPoint x: 229, endPoint y: 214, distance: 29.6
click at [241, 240] on input "text" at bounding box center [210, 241] width 111 height 19
type input "834.00"
click at [261, 72] on select "Select Unemployment Disability (from employer) Pension Retirement Social Securi…" at bounding box center [239, 64] width 168 height 19
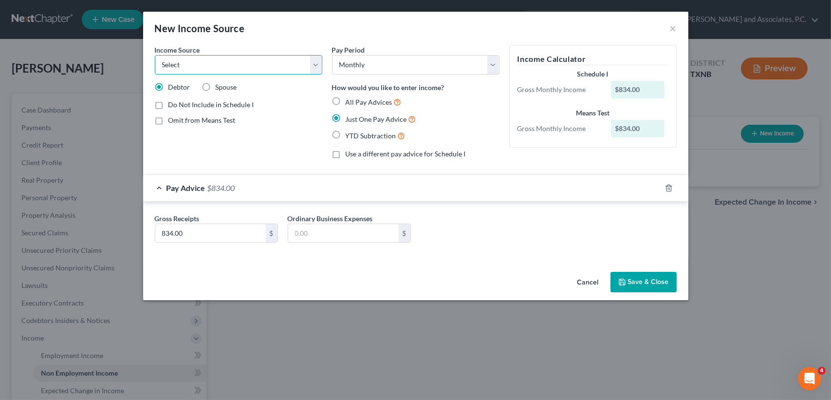
select select "13"
click at [155, 55] on select "Select Unemployment Disability (from employer) Pension Retirement Social Securi…" at bounding box center [239, 64] width 168 height 19
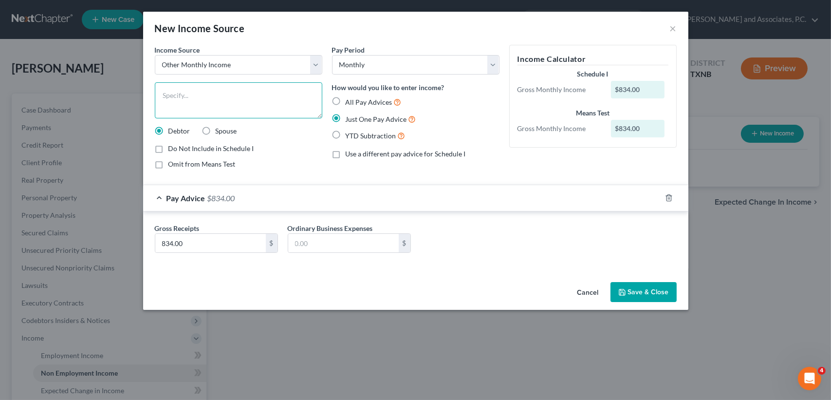
click at [215, 99] on textarea at bounding box center [239, 100] width 168 height 36
type textarea "EBT"
click at [643, 294] on button "Save & Close" at bounding box center [644, 292] width 66 height 20
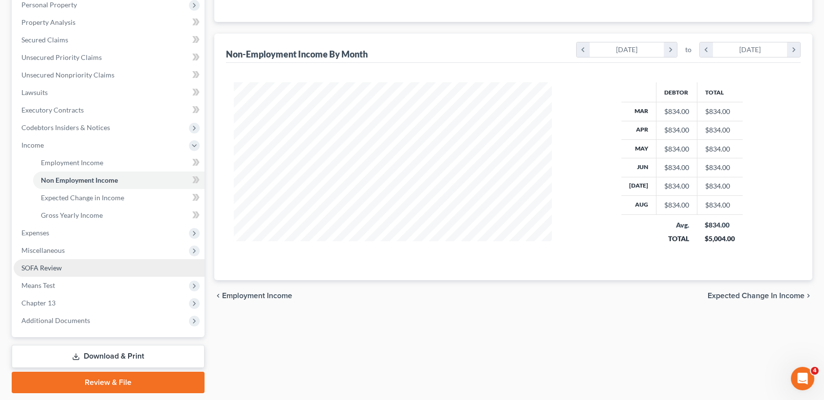
scroll to position [195, 0]
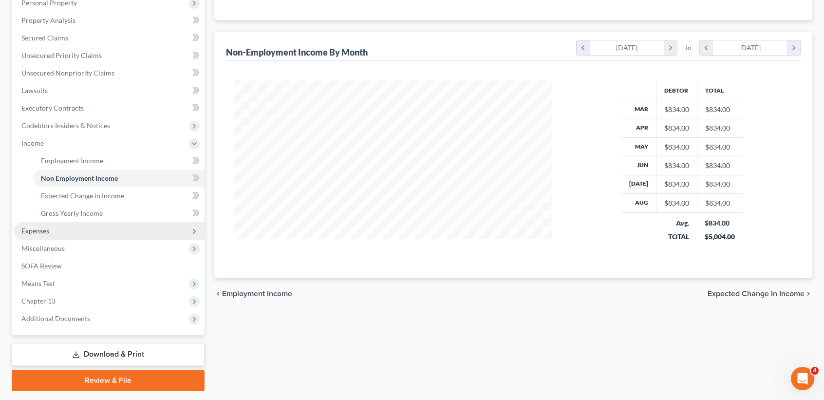
click at [37, 227] on span "Expenses" at bounding box center [35, 230] width 28 height 8
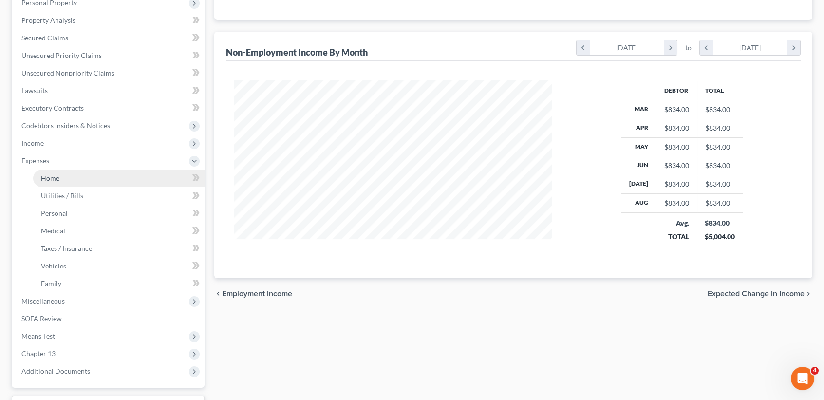
click at [57, 172] on link "Home" at bounding box center [118, 178] width 171 height 18
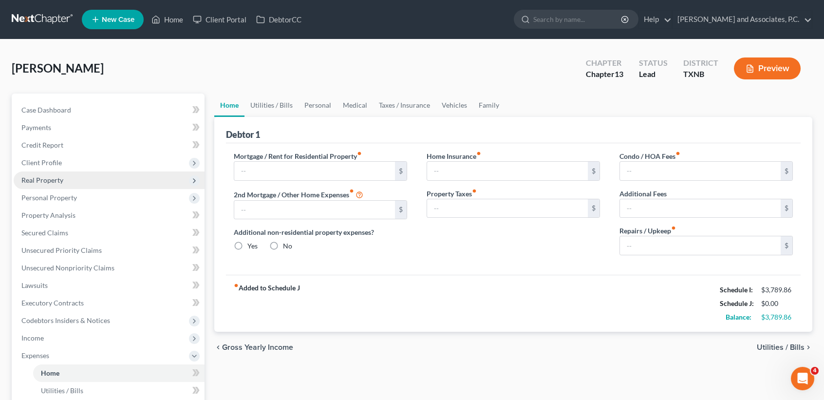
type input "988.00"
type input "0.00"
radio input "true"
type input "26.55"
type input "0.00"
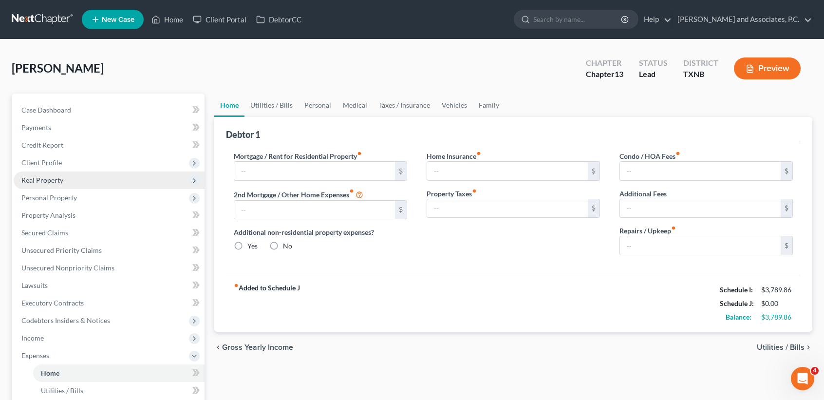
type input "0.00"
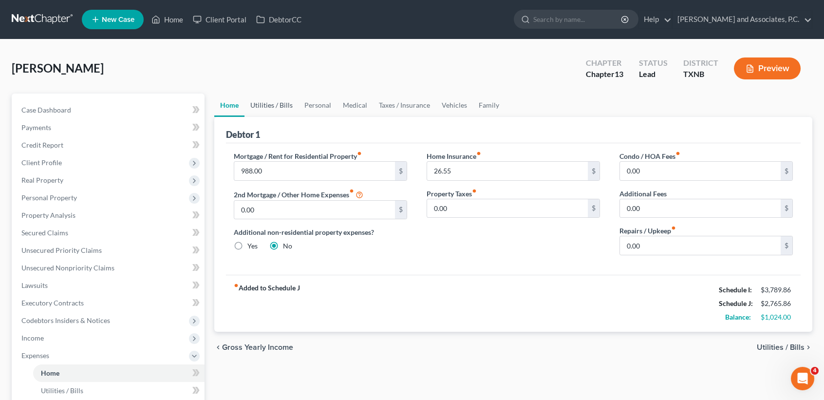
click at [272, 102] on link "Utilities / Bills" at bounding box center [271, 105] width 54 height 23
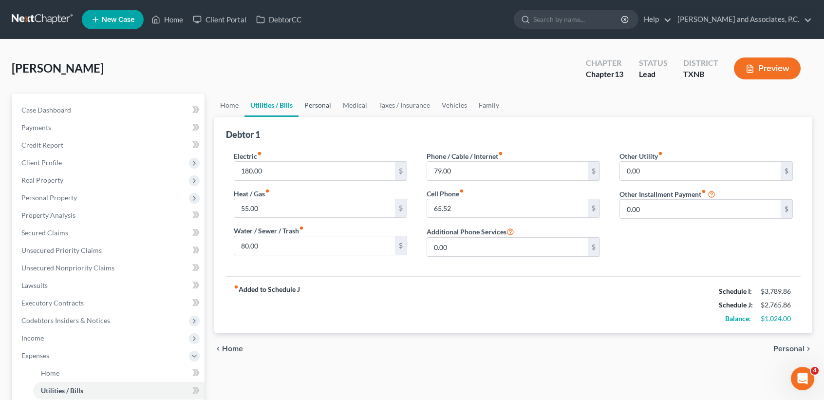
click at [317, 108] on link "Personal" at bounding box center [318, 105] width 38 height 23
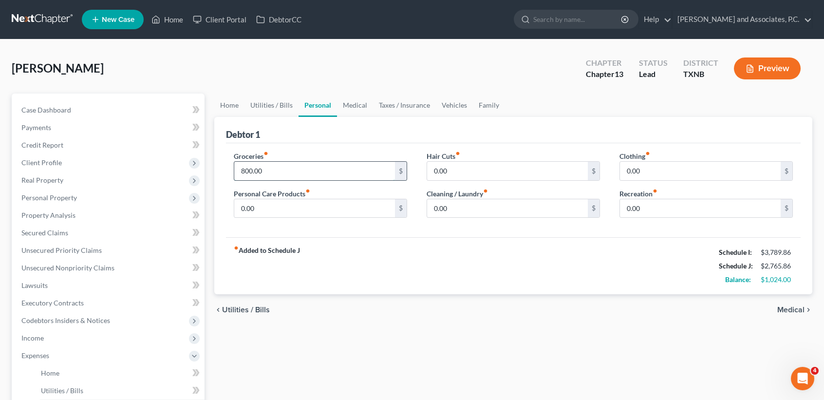
click at [280, 169] on input "800.00" at bounding box center [314, 171] width 161 height 19
click at [45, 164] on span "Client Profile" at bounding box center [41, 162] width 40 height 8
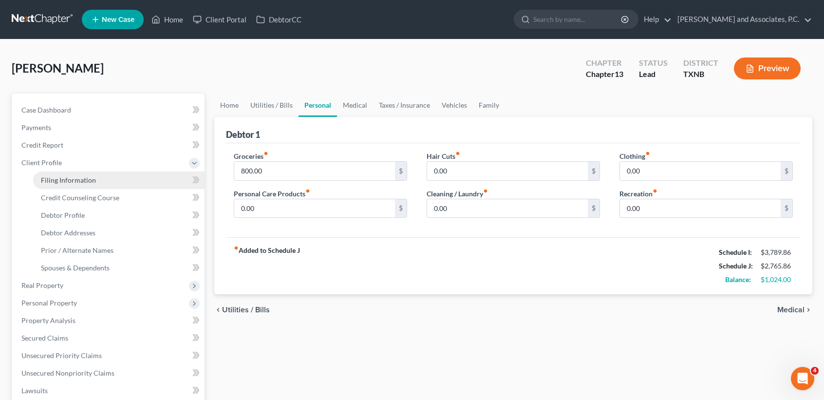
click at [52, 179] on span "Filing Information" at bounding box center [68, 180] width 55 height 8
select select "1"
select select "0"
select select "3"
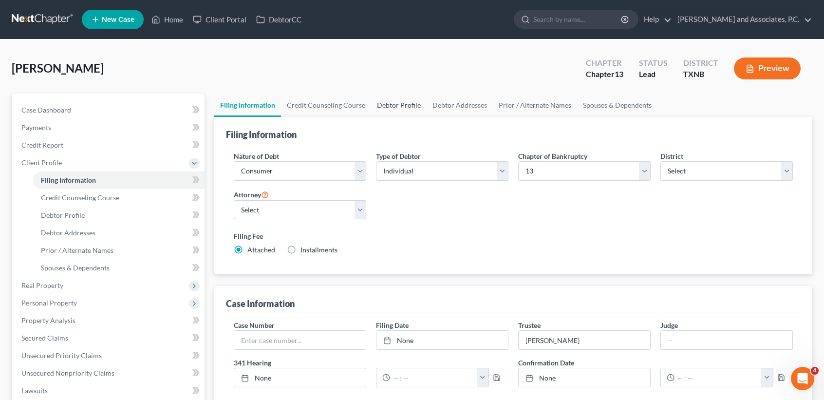
click at [405, 106] on link "Debtor Profile" at bounding box center [399, 105] width 56 height 23
select select "1"
select select "4"
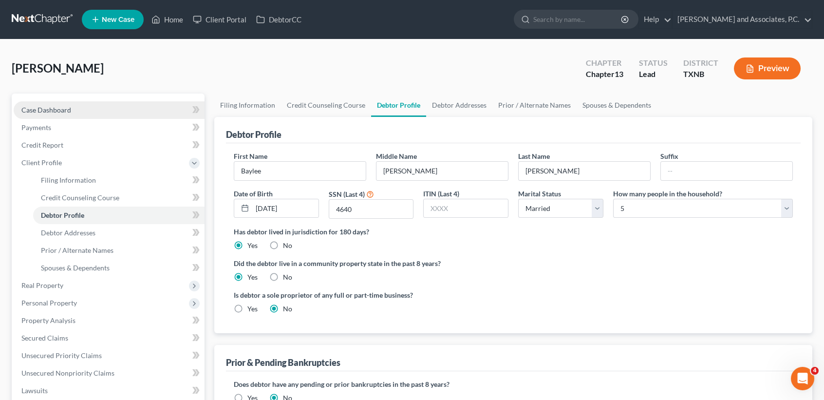
click at [82, 106] on link "Case Dashboard" at bounding box center [109, 110] width 191 height 18
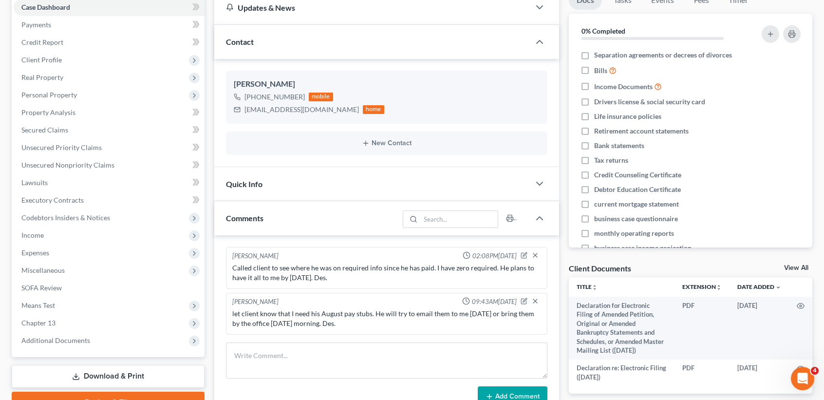
scroll to position [195, 0]
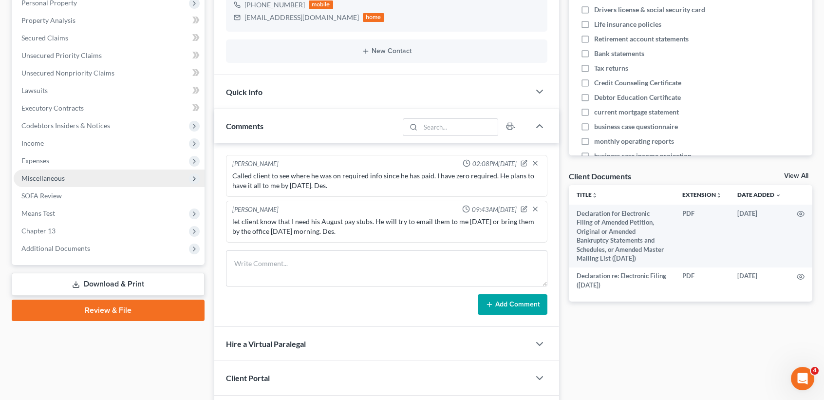
drag, startPoint x: 32, startPoint y: 159, endPoint x: 39, endPoint y: 169, distance: 11.9
click at [32, 159] on span "Expenses" at bounding box center [35, 160] width 28 height 8
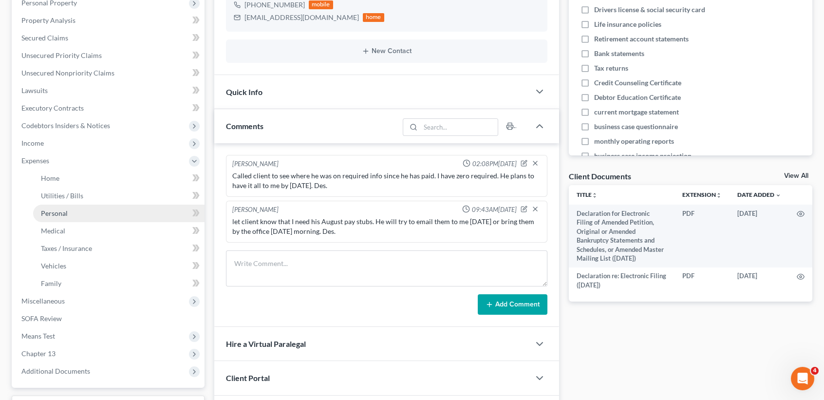
click at [59, 205] on link "Personal" at bounding box center [118, 214] width 171 height 18
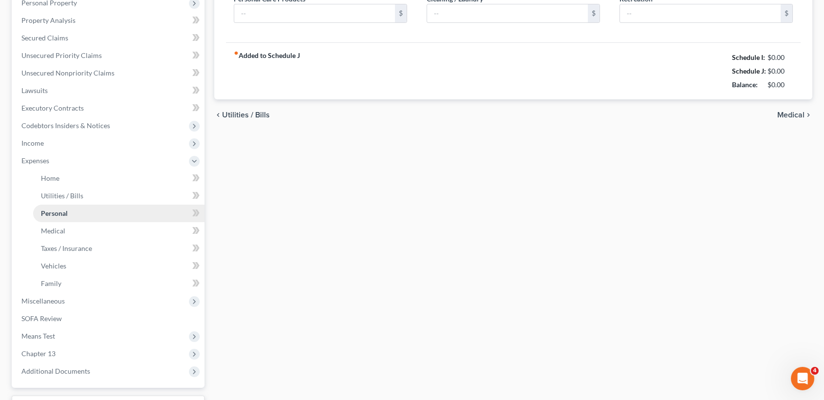
type input "800.00"
type input "0.00"
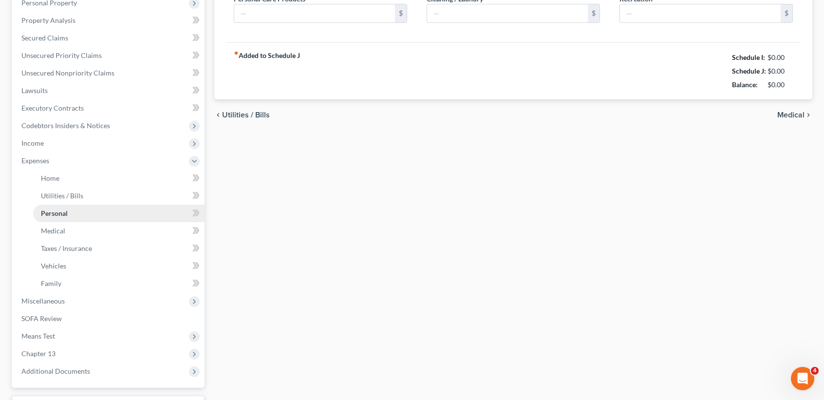
type input "0.00"
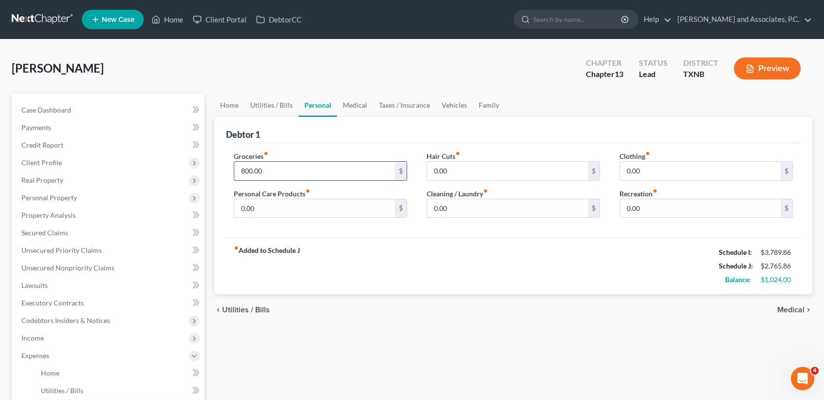
click at [294, 174] on input "800.00" at bounding box center [314, 171] width 161 height 19
type input "1,529.00"
click at [268, 105] on link "Utilities / Bills" at bounding box center [271, 105] width 54 height 23
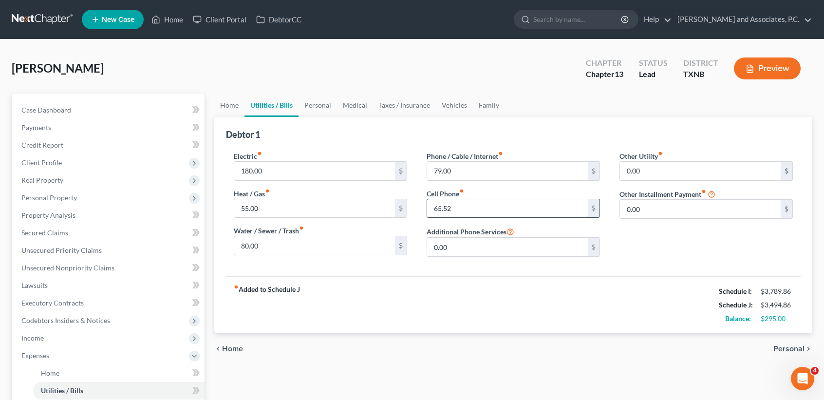
click at [523, 215] on input "65.52" at bounding box center [507, 208] width 161 height 19
type input "105.52"
click at [677, 304] on div "fiber_manual_record Added to Schedule J Schedule I: $3,789.86 Schedule J: $3,53…" at bounding box center [513, 304] width 575 height 57
click at [502, 211] on input "105.52" at bounding box center [507, 208] width 161 height 19
type input "170.52"
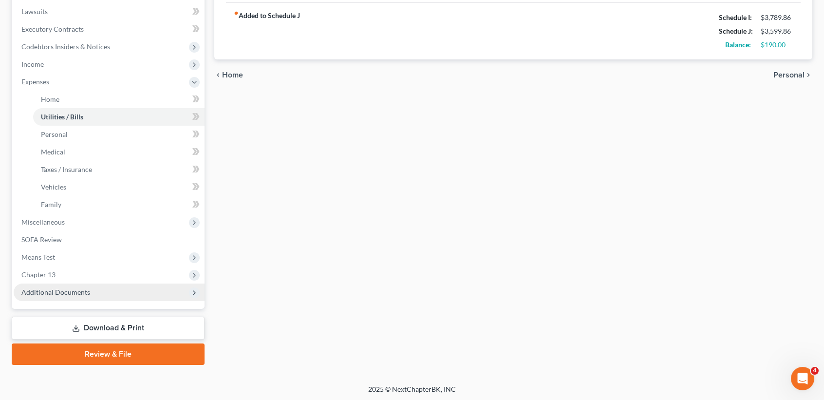
scroll to position [274, 0]
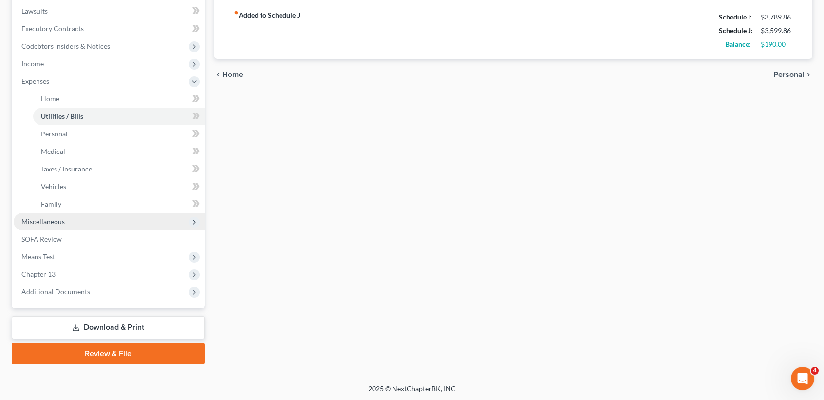
drag, startPoint x: 53, startPoint y: 215, endPoint x: 54, endPoint y: 222, distance: 7.4
click at [53, 215] on span "Miscellaneous" at bounding box center [109, 222] width 191 height 18
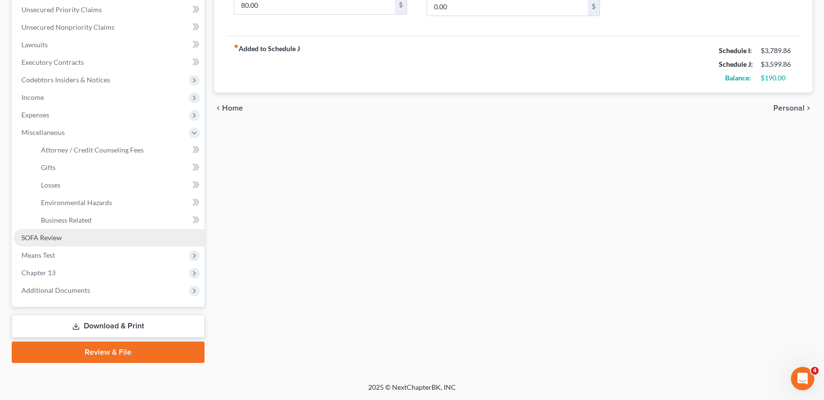
scroll to position [239, 0]
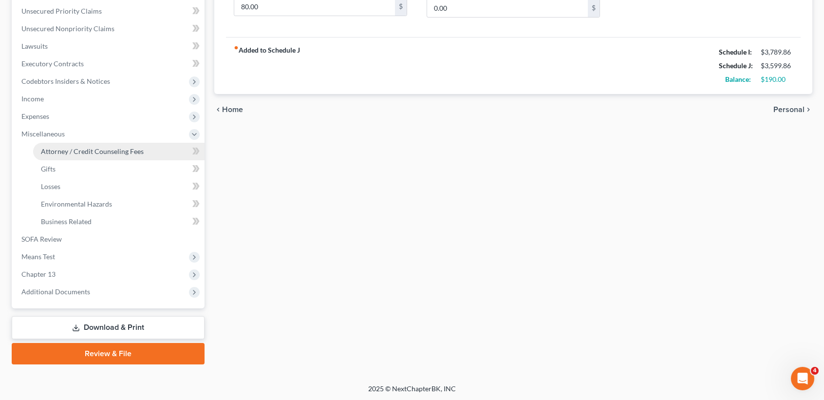
click at [76, 149] on span "Attorney / Credit Counseling Fees" at bounding box center [92, 151] width 103 height 8
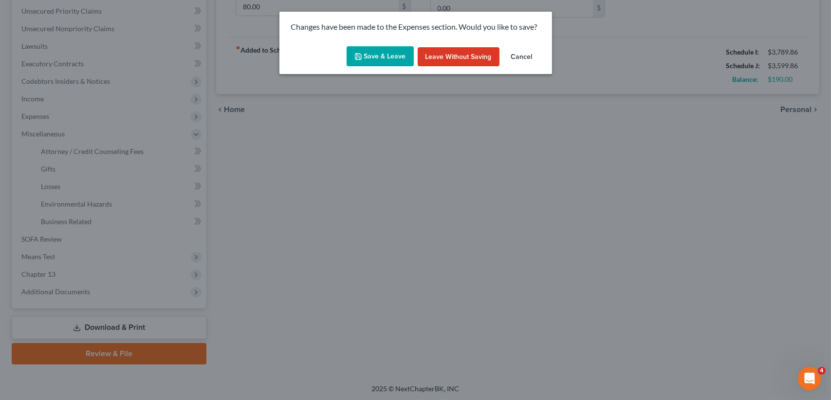
click at [383, 62] on button "Save & Leave" at bounding box center [380, 56] width 67 height 20
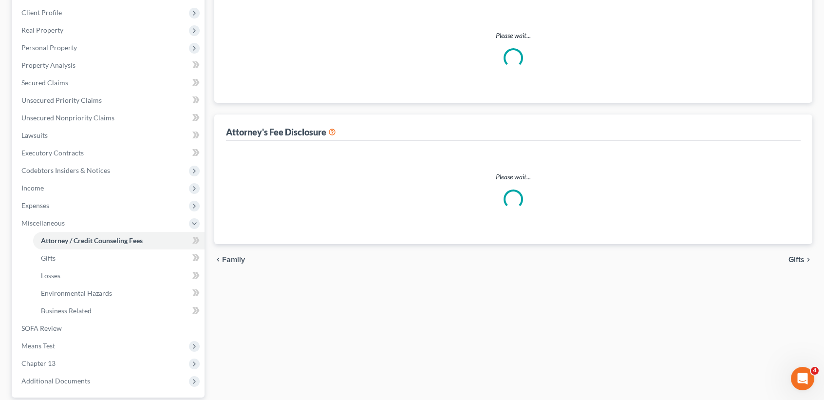
select select "1"
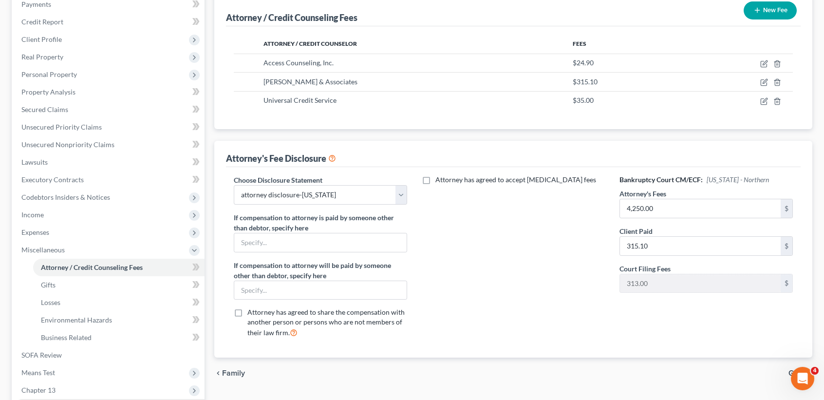
scroll to position [195, 0]
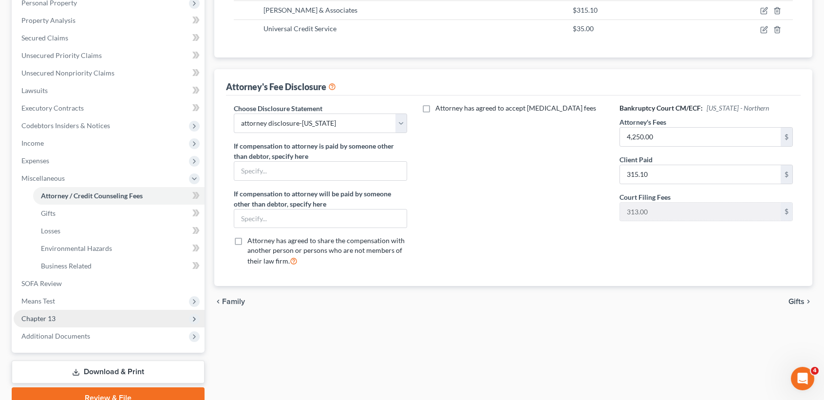
click at [84, 322] on span "Chapter 13" at bounding box center [109, 319] width 191 height 18
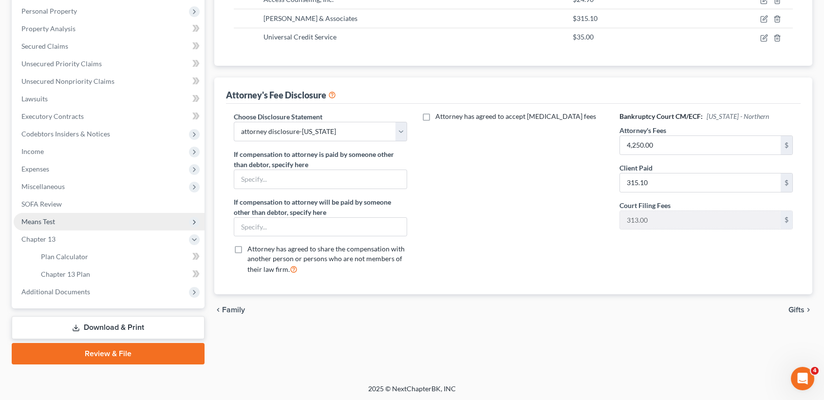
click at [52, 223] on span "Means Test" at bounding box center [38, 221] width 34 height 8
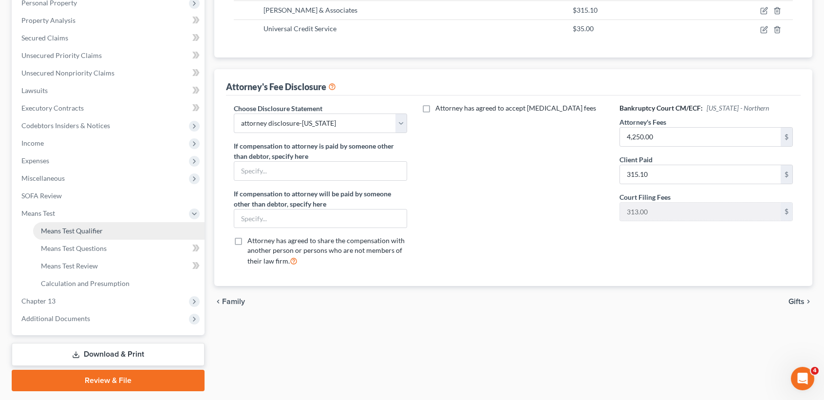
click at [66, 229] on span "Means Test Qualifier" at bounding box center [72, 230] width 62 height 8
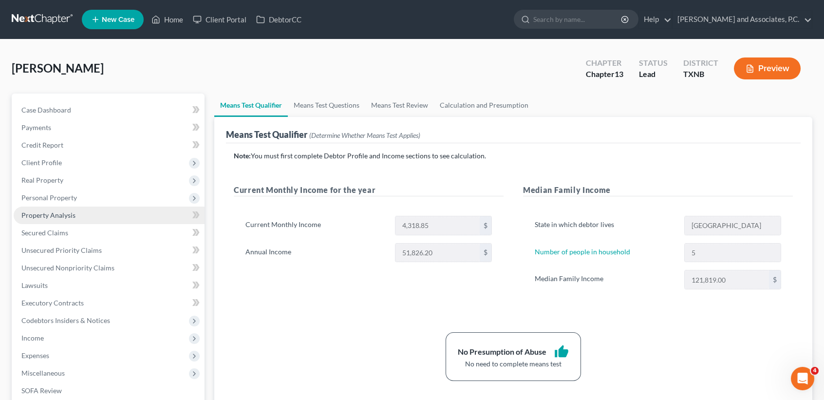
click at [80, 213] on link "Property Analysis" at bounding box center [109, 215] width 191 height 18
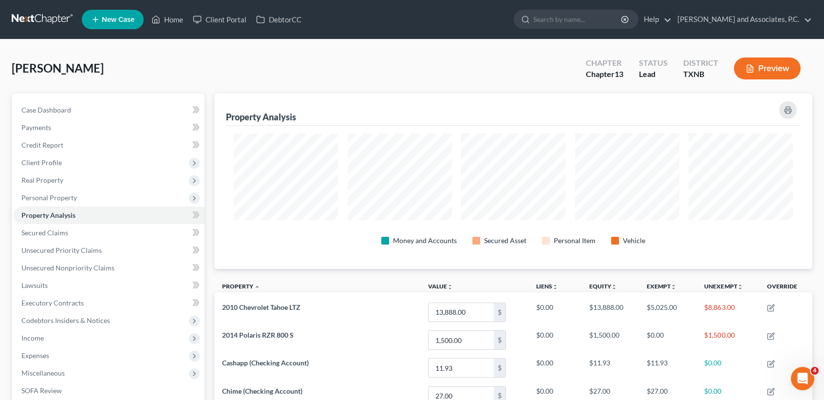
scroll to position [175, 598]
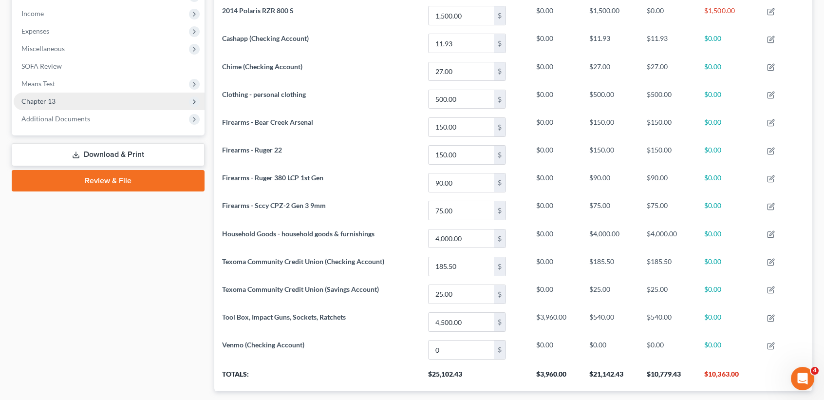
click at [52, 97] on span "Chapter 13" at bounding box center [38, 101] width 34 height 8
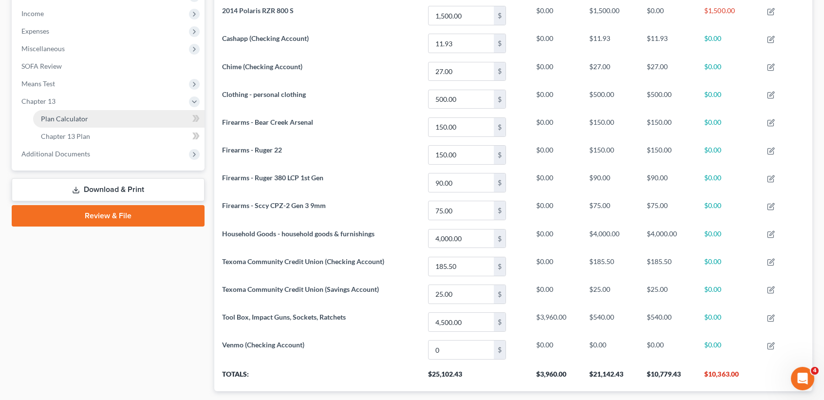
click at [69, 100] on span "Chapter 13" at bounding box center [109, 102] width 191 height 18
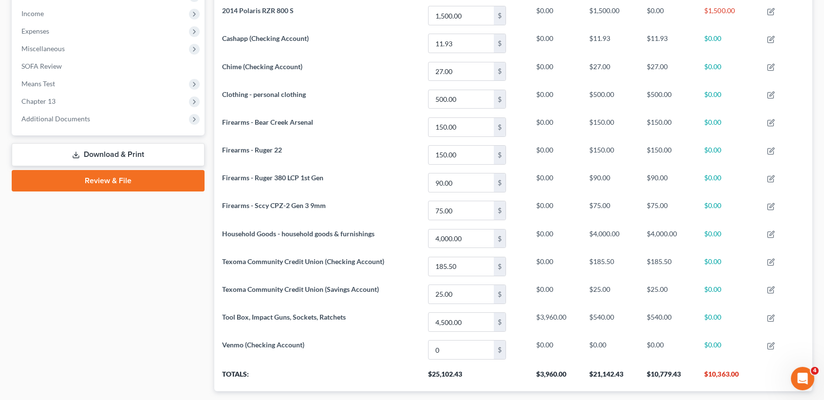
click at [68, 108] on span "Chapter 13" at bounding box center [109, 102] width 191 height 18
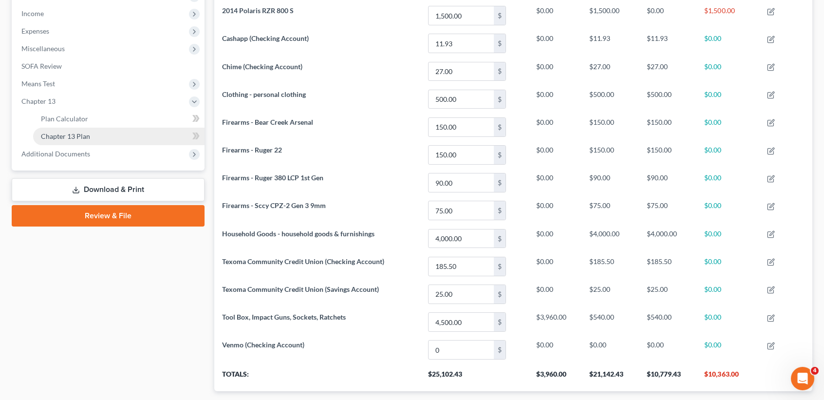
click at [69, 132] on span "Chapter 13 Plan" at bounding box center [65, 136] width 49 height 8
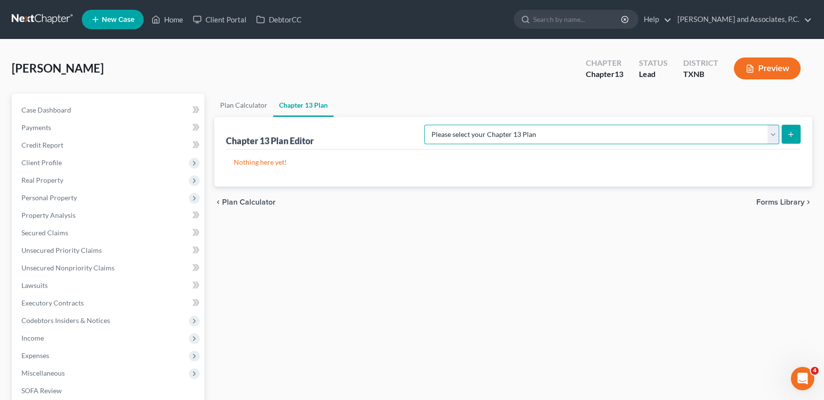
drag, startPoint x: 717, startPoint y: 132, endPoint x: 706, endPoint y: 143, distance: 15.9
click at [717, 132] on select "Please select your Chapter 13 Plan AUTHORIZATION FOR ADEQUATE PROTECTION DISBUR…" at bounding box center [601, 134] width 355 height 19
select select "5"
click at [434, 125] on select "Please select your Chapter 13 Plan AUTHORIZATION FOR ADEQUATE PROTECTION DISBUR…" at bounding box center [601, 134] width 355 height 19
click at [791, 134] on line "submit" at bounding box center [791, 134] width 4 height 0
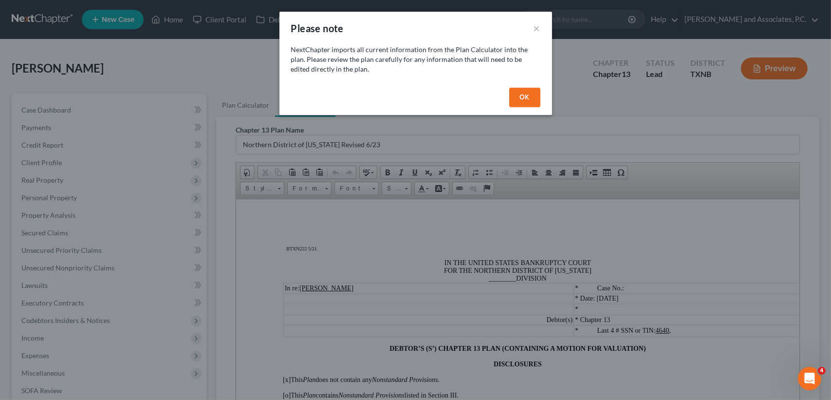
drag, startPoint x: 525, startPoint y: 98, endPoint x: 509, endPoint y: 107, distance: 19.0
click at [525, 97] on button "OK" at bounding box center [524, 97] width 31 height 19
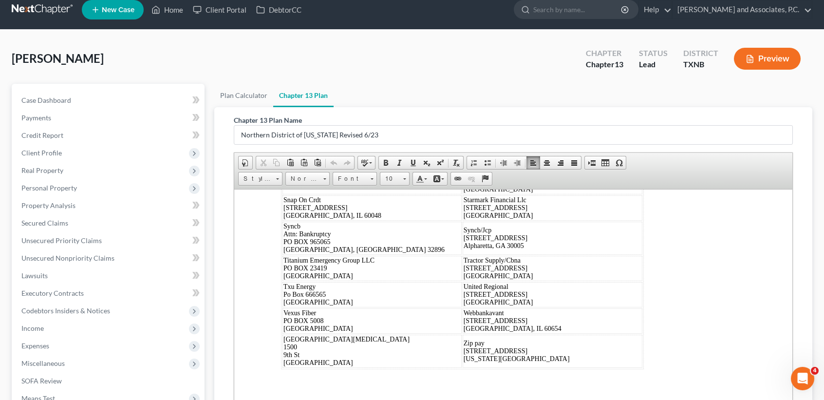
scroll to position [7547, 0]
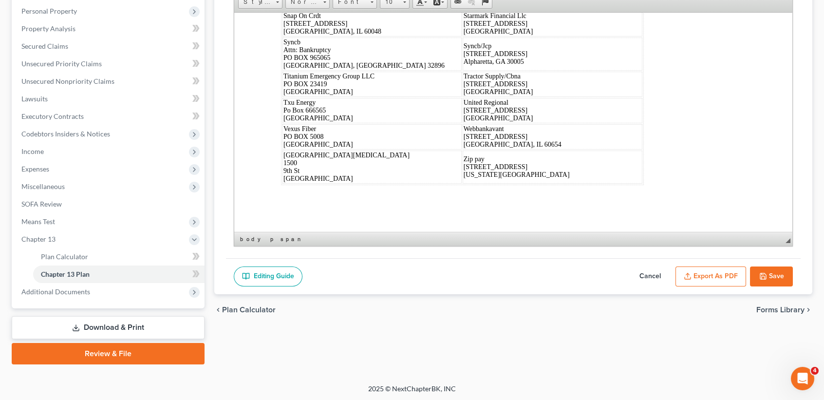
drag, startPoint x: 431, startPoint y: 59, endPoint x: 727, endPoint y: 419, distance: 465.7
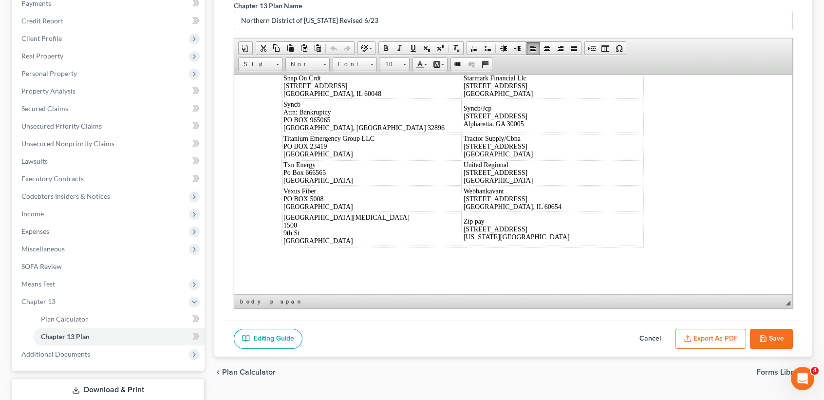
scroll to position [56, 0]
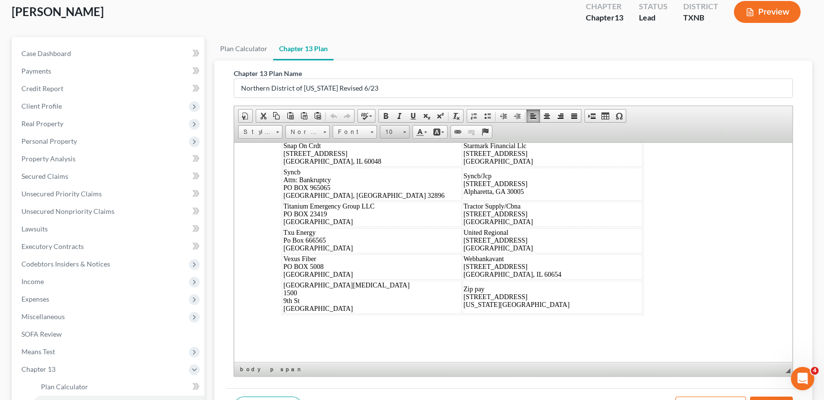
click at [382, 130] on span "10" at bounding box center [389, 132] width 19 height 13
drag, startPoint x: 403, startPoint y: 175, endPoint x: 474, endPoint y: 202, distance: 75.5
click at [403, 175] on link "16" at bounding box center [409, 170] width 56 height 13
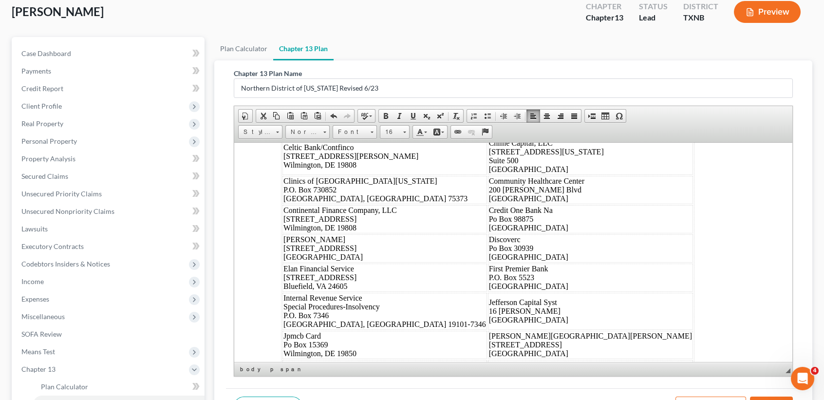
scroll to position [8314, 0]
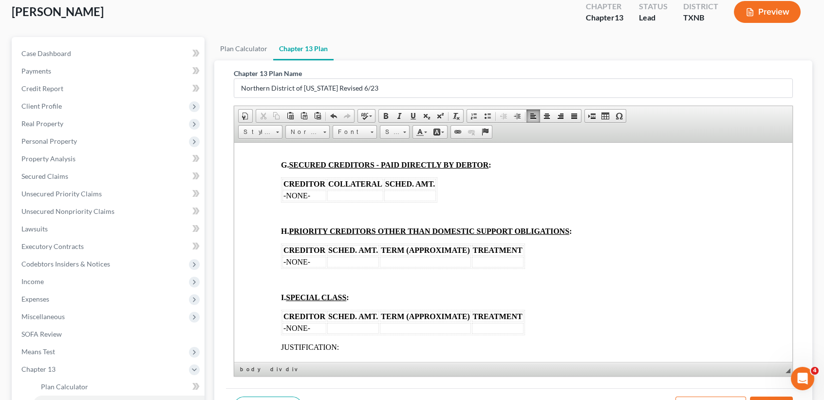
scroll to position [0, 0]
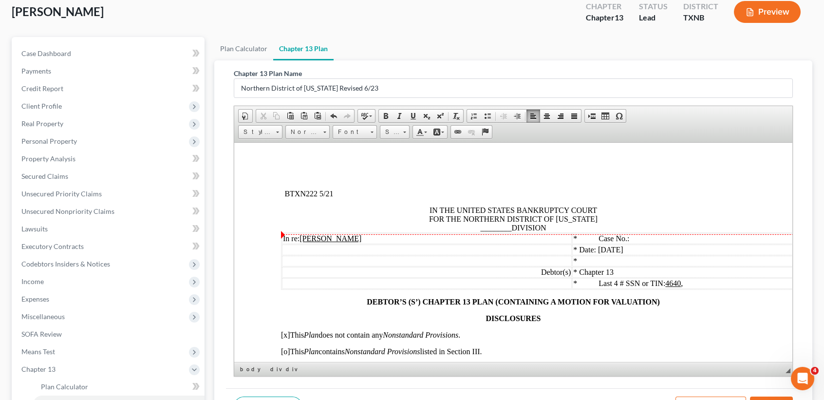
drag, startPoint x: 506, startPoint y: 227, endPoint x: 527, endPoint y: 225, distance: 22.1
click at [507, 226] on span "IN THE UNITED STATES BANKRUPTCY COURT FOR THE NORTHERN DISTRICT OF [US_STATE] _…" at bounding box center [513, 219] width 169 height 26
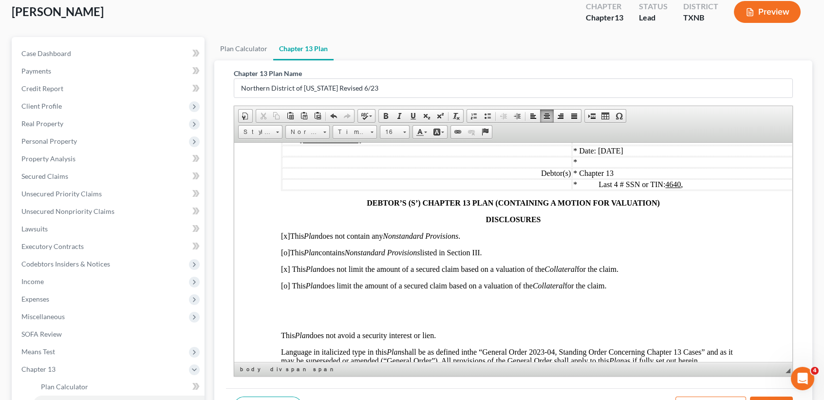
scroll to position [130, 0]
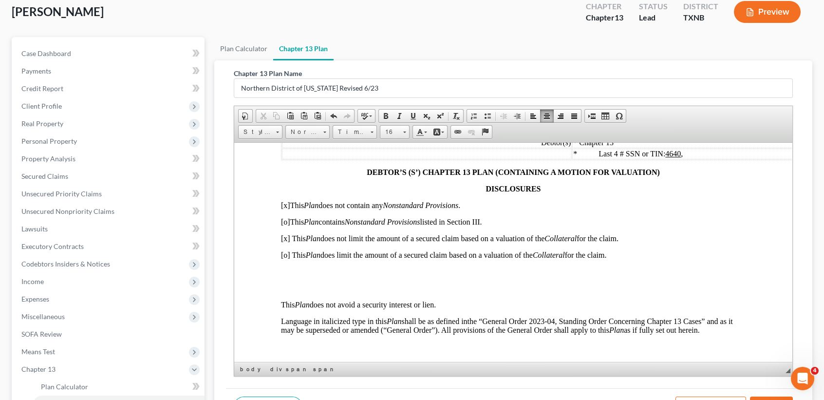
click at [288, 225] on span "[o]" at bounding box center [285, 221] width 9 height 8
click at [289, 242] on span "[x] This Plan does not limit the amount of a secured claim based on a valuation…" at bounding box center [449, 238] width 337 height 8
drag, startPoint x: 288, startPoint y: 260, endPoint x: 338, endPoint y: 255, distance: 50.4
click at [290, 259] on span "[o] This Plan does limit the amount of a secured claim based on a valuation of …" at bounding box center [443, 254] width 325 height 8
click at [374, 292] on p at bounding box center [513, 287] width 465 height 9
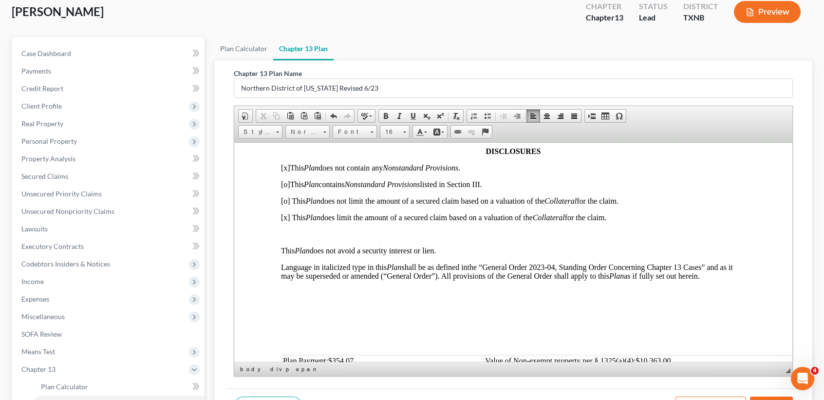
scroll to position [195, 0]
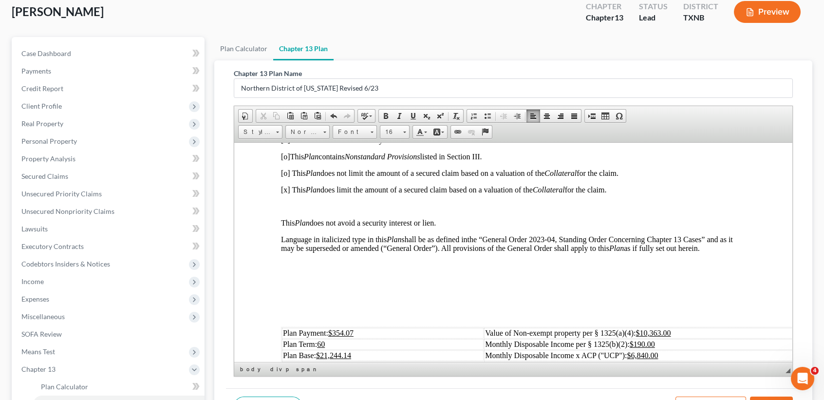
click at [445, 302] on p at bounding box center [513, 297] width 465 height 9
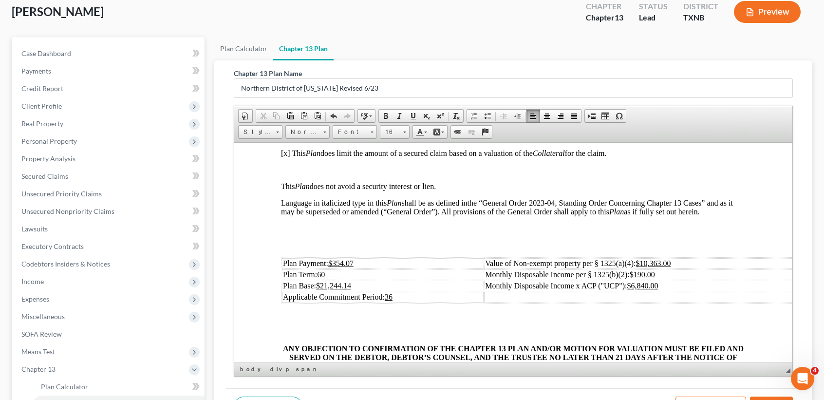
scroll to position [260, 0]
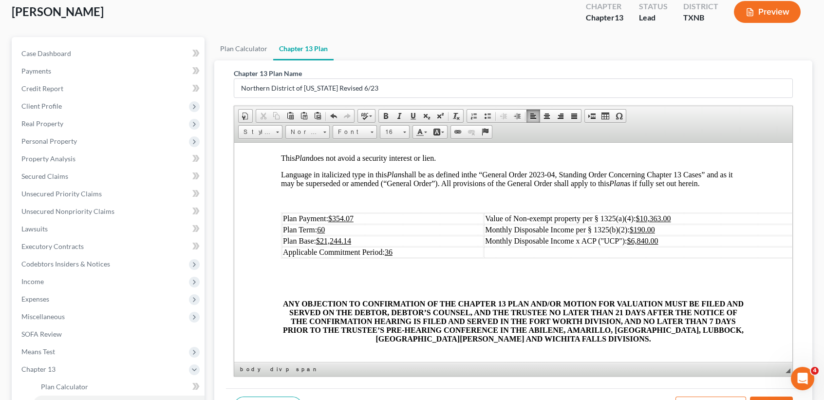
click at [433, 224] on td "Plan Payment: $354.07" at bounding box center [383, 218] width 202 height 11
click at [354, 235] on td "Plan Term: 60" at bounding box center [383, 229] width 202 height 11
click at [391, 246] on td "Plan Base: $21,244.14" at bounding box center [383, 240] width 202 height 11
click at [753, 224] on td "Value of Non-exempt property per § 1325(a)(4): $10,363.00" at bounding box center [653, 218] width 339 height 11
click at [729, 235] on td "Monthly Disposable Income per § 1325(b)(2): $190.00" at bounding box center [653, 229] width 339 height 11
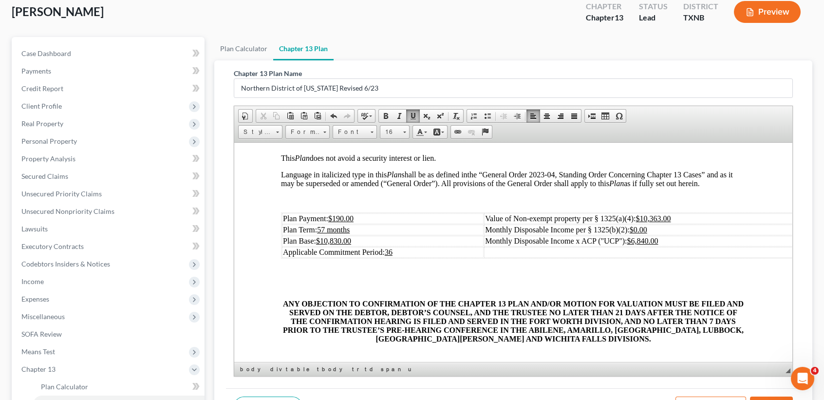
click at [680, 246] on td "Monthly Disposable Income x ACP ("UCP"): $6,840.00" at bounding box center [653, 240] width 339 height 11
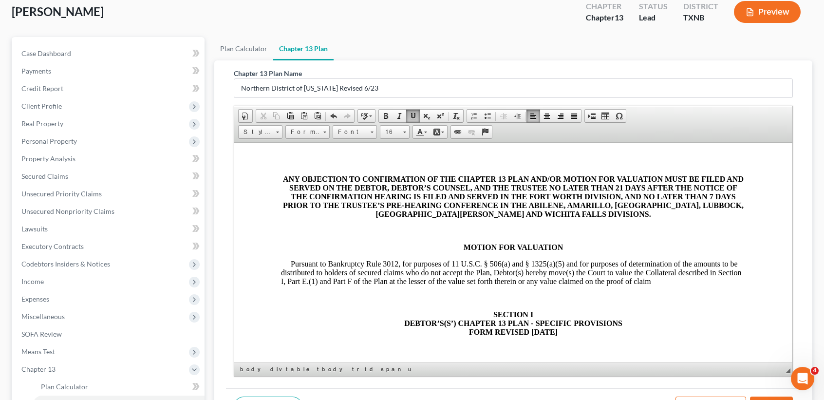
scroll to position [390, 0]
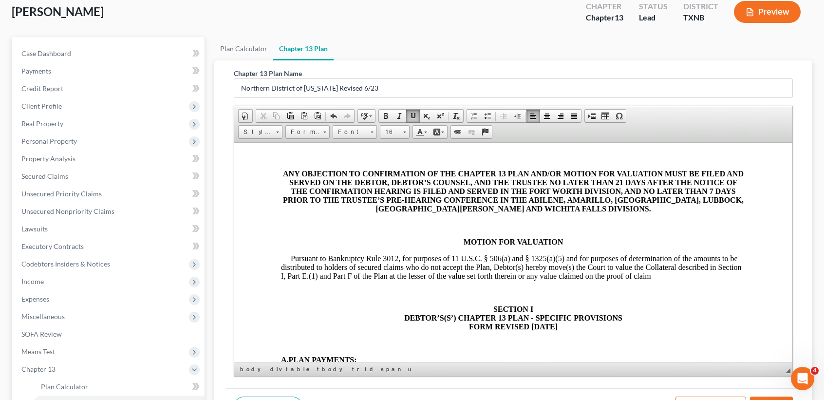
click at [551, 161] on p at bounding box center [513, 156] width 465 height 9
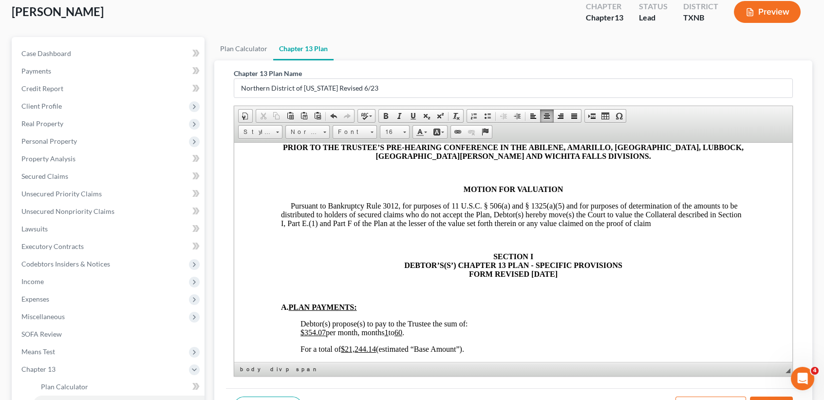
scroll to position [519, 0]
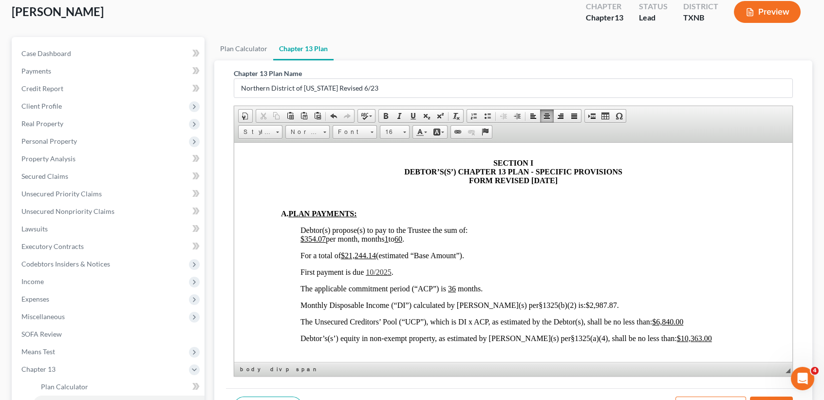
click at [324, 243] on u "$354.07" at bounding box center [312, 238] width 25 height 8
drag, startPoint x: 410, startPoint y: 284, endPoint x: 437, endPoint y: 275, distance: 28.6
click at [404, 243] on span "$190.00 per month, months 1 to 60 ." at bounding box center [352, 238] width 104 height 8
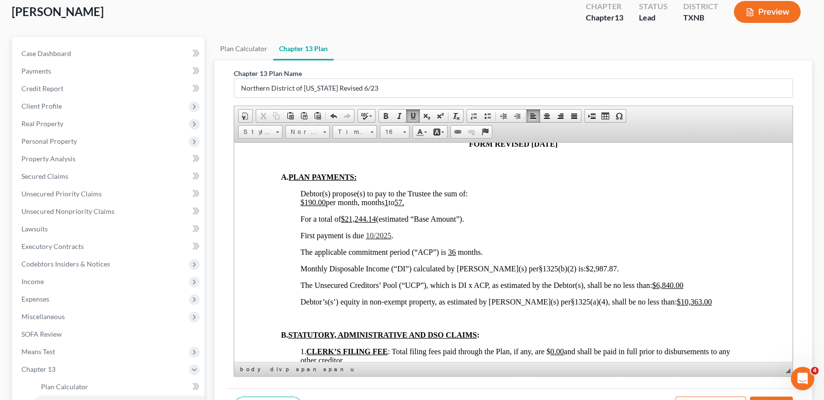
scroll to position [584, 0]
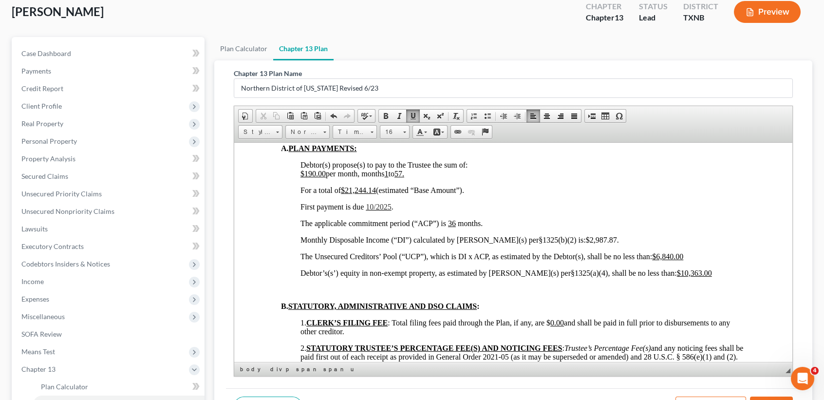
click at [379, 194] on span "For a total of $21,244.14 (estimated “Base Amount”)." at bounding box center [382, 190] width 164 height 8
click at [382, 210] on span "10/2025" at bounding box center [378, 206] width 25 height 8
click at [614, 244] on p "Monthly Disposable Income (“DI”) calculated by [PERSON_NAME](s) per§1325(b)(2) …" at bounding box center [522, 239] width 445 height 9
drag, startPoint x: 586, startPoint y: 291, endPoint x: 573, endPoint y: 288, distance: 13.5
click at [573, 244] on p "Monthly Disposable Income (“DI”) calculated by [PERSON_NAME](s) per§1325(b)(2) …" at bounding box center [522, 239] width 445 height 9
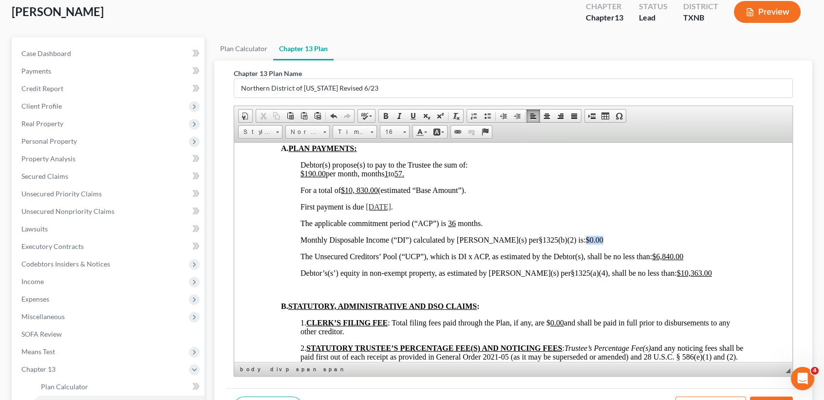
drag, startPoint x: 596, startPoint y: 289, endPoint x: 568, endPoint y: 288, distance: 27.3
click at [568, 244] on p "Monthly Disposable Income (“DI”) calculated by [PERSON_NAME](s) per§1325(b)(2) …" at bounding box center [522, 239] width 445 height 9
click at [409, 112] on span at bounding box center [413, 116] width 8 height 8
drag, startPoint x: 750, startPoint y: 301, endPoint x: 688, endPoint y: 304, distance: 61.4
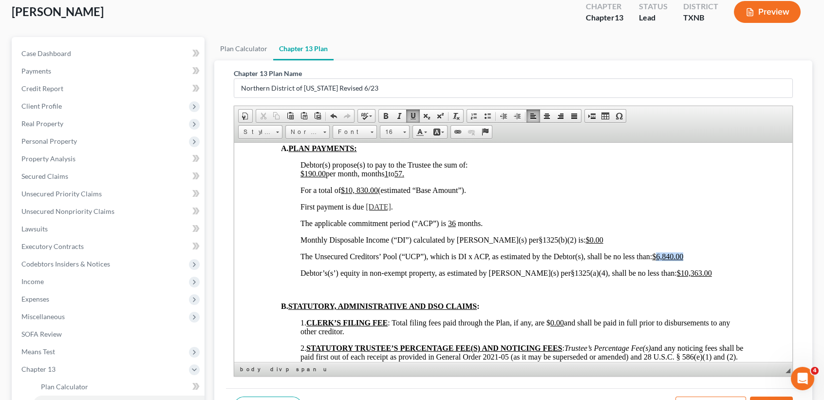
click at [670, 260] on u "$0.00" at bounding box center [661, 256] width 18 height 8
drag, startPoint x: 588, startPoint y: 285, endPoint x: 569, endPoint y: 287, distance: 19.6
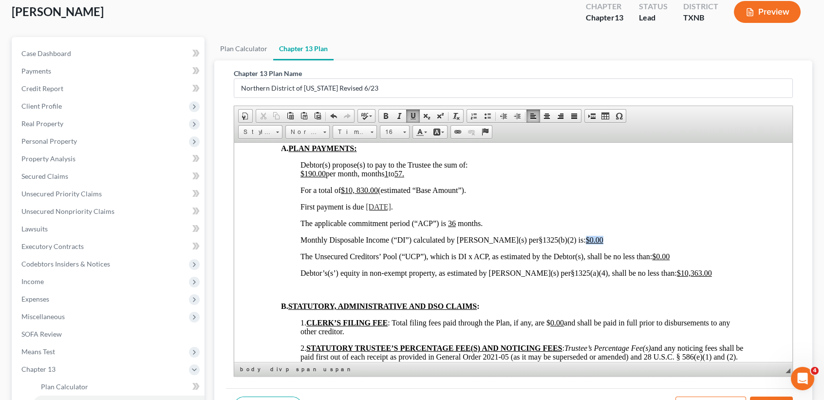
click at [569, 244] on p "Monthly Disposable Income (“DI”) calculated by [PERSON_NAME](s) per§1325(b)(2) …" at bounding box center [522, 239] width 445 height 9
click at [398, 132] on span "16" at bounding box center [389, 132] width 19 height 13
click at [396, 176] on link "16" at bounding box center [409, 173] width 56 height 13
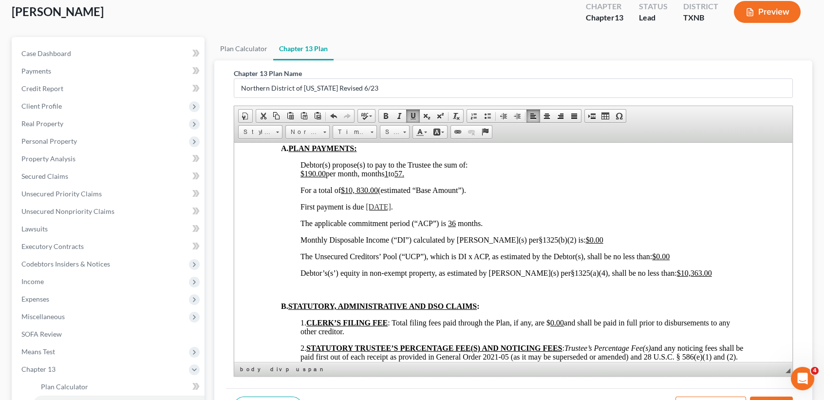
drag, startPoint x: 618, startPoint y: 237, endPoint x: 686, endPoint y: 265, distance: 74.1
click at [619, 194] on p "For a total of $10, 830.00 (estimated “Base Amount”)." at bounding box center [522, 190] width 445 height 9
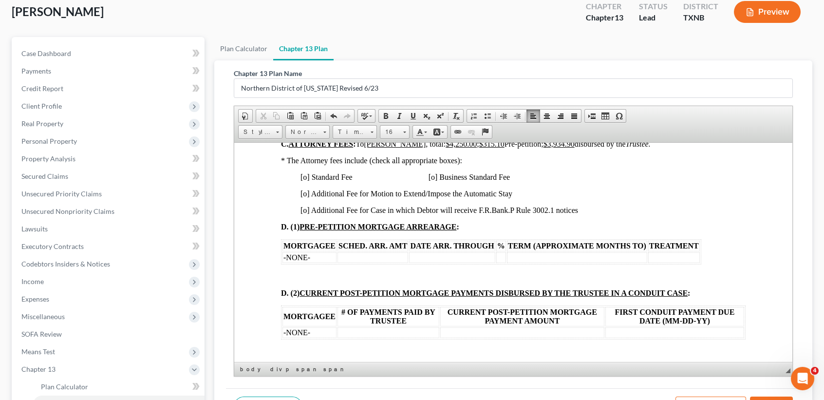
scroll to position [844, 0]
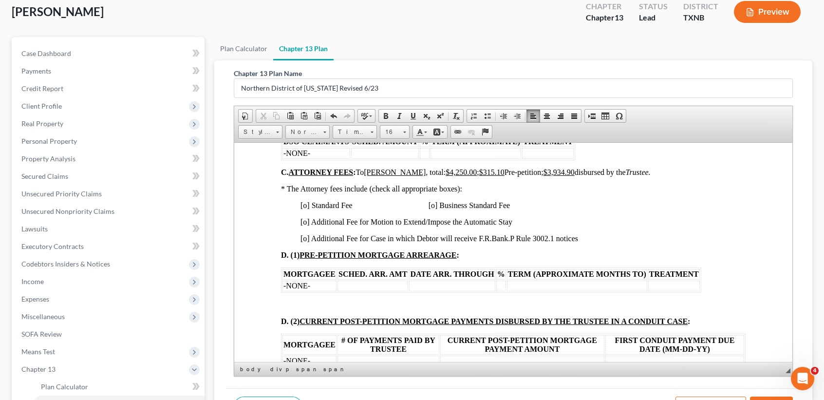
click at [305, 209] on span "[o] Standard Fee [o] Business Standard Fee" at bounding box center [404, 205] width 209 height 8
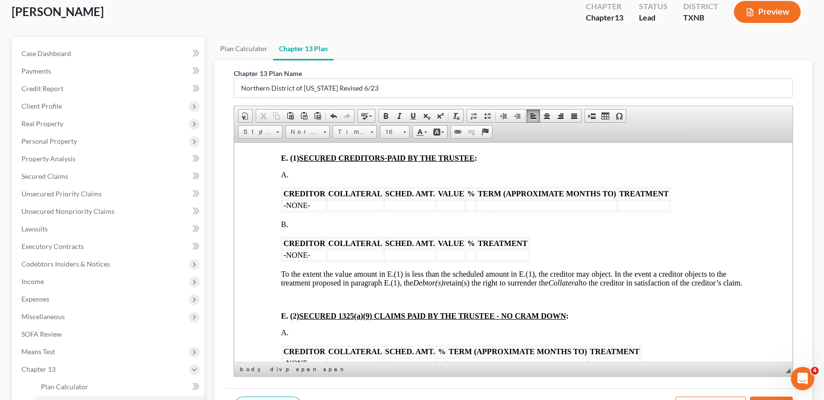
scroll to position [1169, 0]
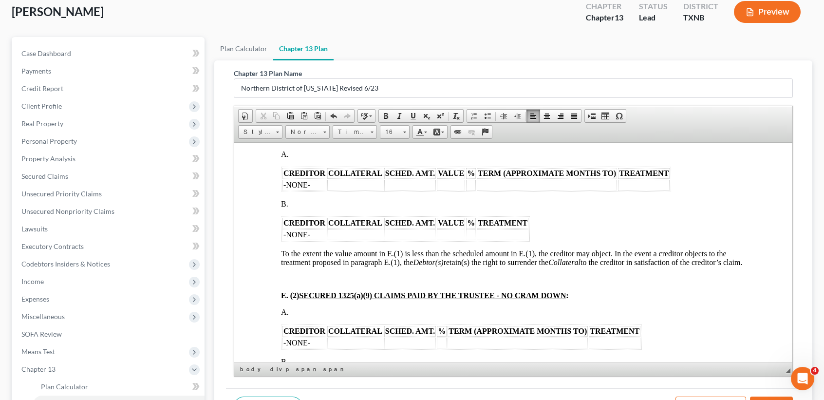
drag, startPoint x: 306, startPoint y: 288, endPoint x: 262, endPoint y: 268, distance: 48.8
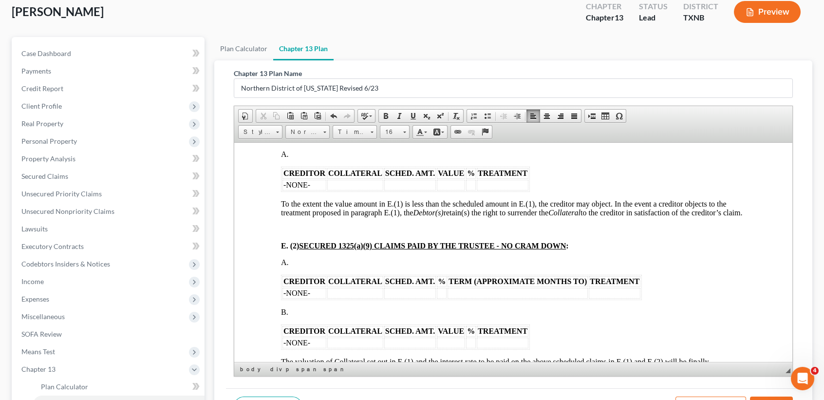
scroll to position [1234, 0]
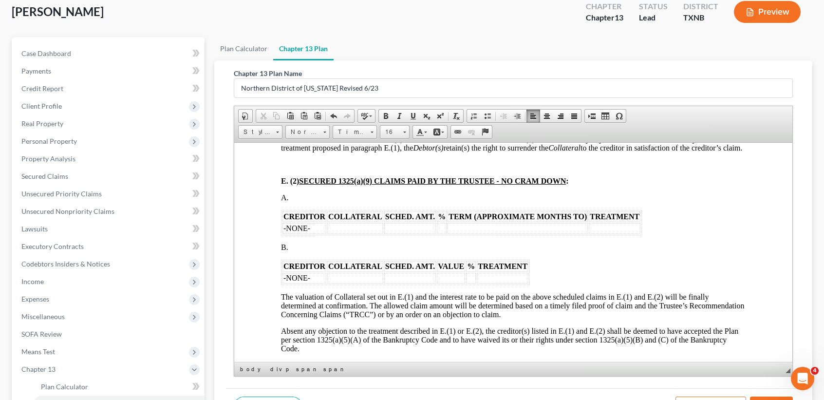
drag, startPoint x: 285, startPoint y: 340, endPoint x: 263, endPoint y: 323, distance: 27.8
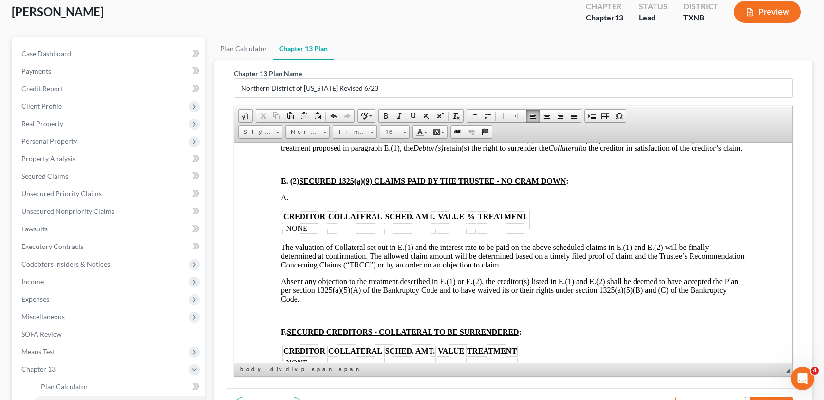
click at [323, 233] on td "-NONE-" at bounding box center [304, 228] width 44 height 11
click at [311, 233] on td at bounding box center [304, 228] width 44 height 11
drag, startPoint x: 376, startPoint y: 319, endPoint x: 327, endPoint y: 322, distance: 48.8
click at [327, 233] on tr "Snap On Crdt $3,960.00" at bounding box center [405, 228] width 247 height 11
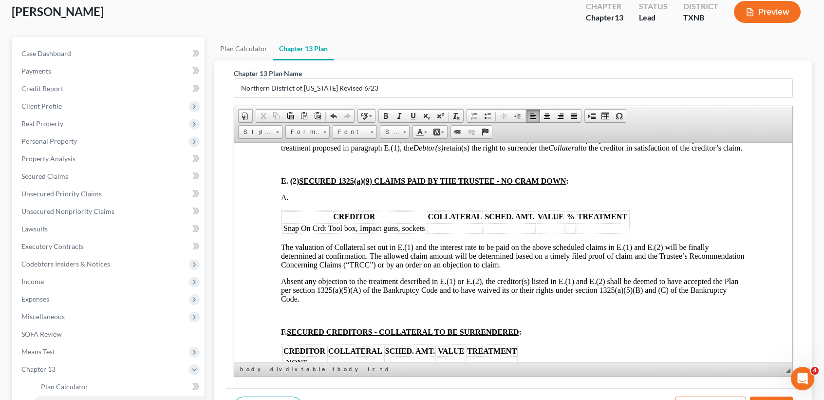
click at [426, 233] on td "Snap On Crdt Tool box, Impact guns, sockets" at bounding box center [354, 228] width 144 height 11
click at [425, 232] on font "Snap On Crdt Tool box, Impact guns, sockets" at bounding box center [354, 228] width 142 height 8
drag, startPoint x: 425, startPoint y: 321, endPoint x: 332, endPoint y: 322, distance: 92.5
click at [332, 232] on font "Snap On Crdt Tool box, Impact guns, sockets" at bounding box center [354, 228] width 142 height 8
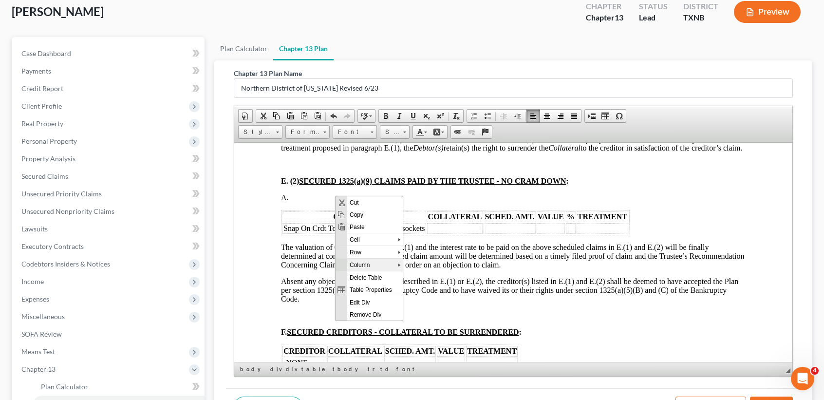
scroll to position [0, 0]
click at [375, 214] on span "Copy" at bounding box center [375, 214] width 56 height 12
copy font "Tool box, Impact guns, sockets"
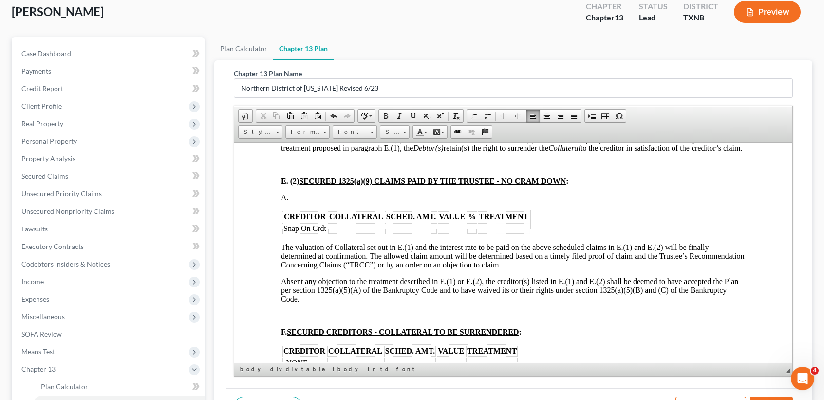
click at [366, 233] on td at bounding box center [356, 228] width 56 height 11
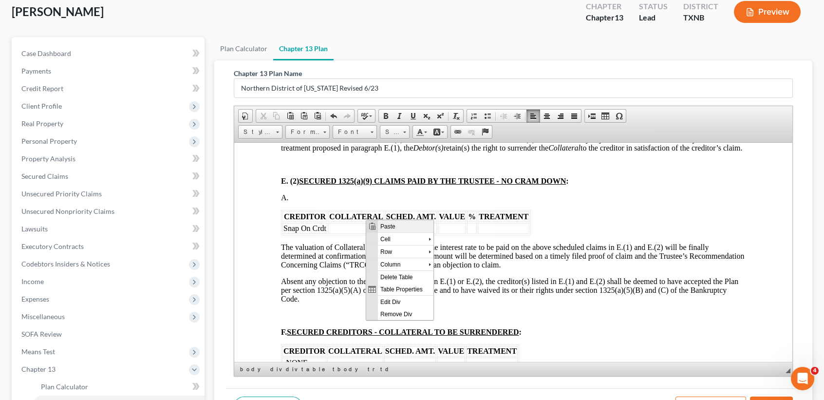
click at [400, 228] on span "Paste" at bounding box center [405, 226] width 56 height 12
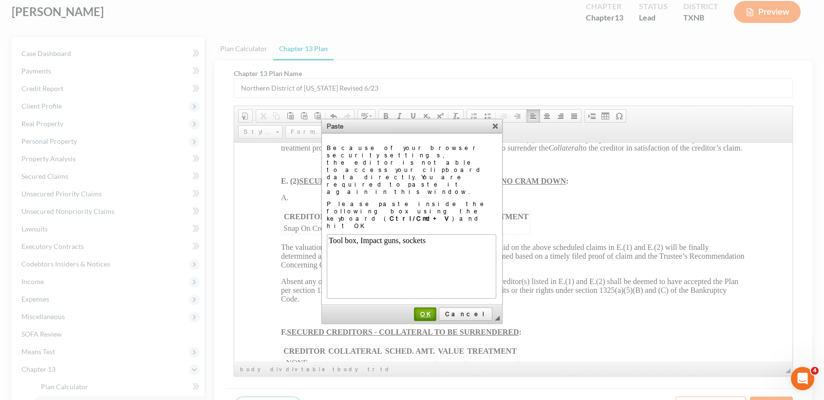
click at [435, 310] on span "OK" at bounding box center [425, 313] width 20 height 7
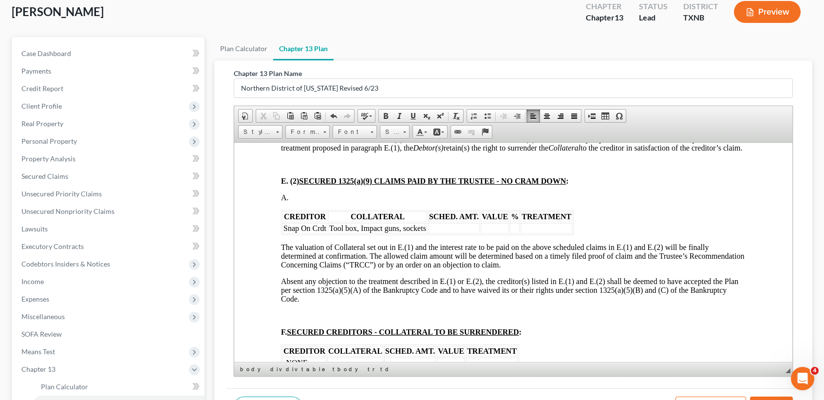
click at [463, 233] on td at bounding box center [454, 228] width 52 height 11
click at [496, 233] on td at bounding box center [495, 228] width 28 height 11
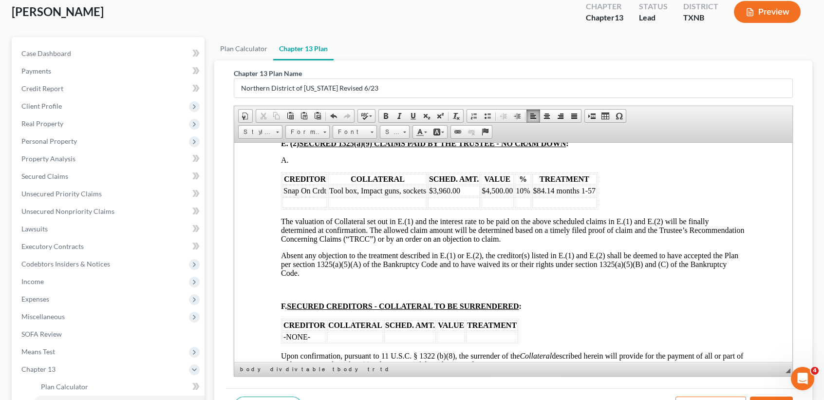
scroll to position [1298, 0]
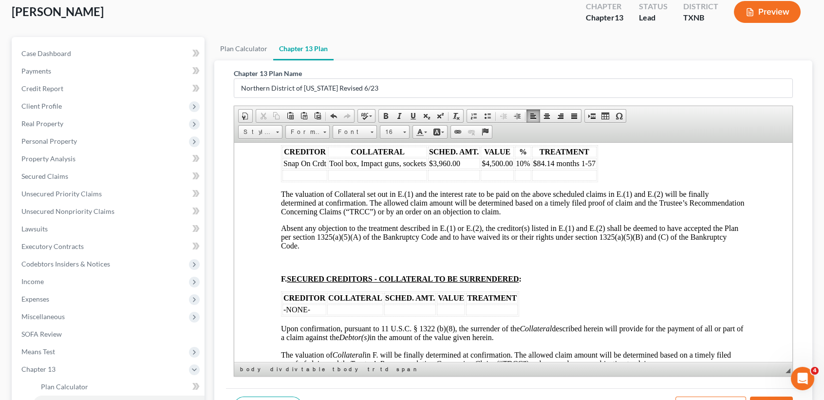
click at [562, 180] on td at bounding box center [564, 174] width 64 height 11
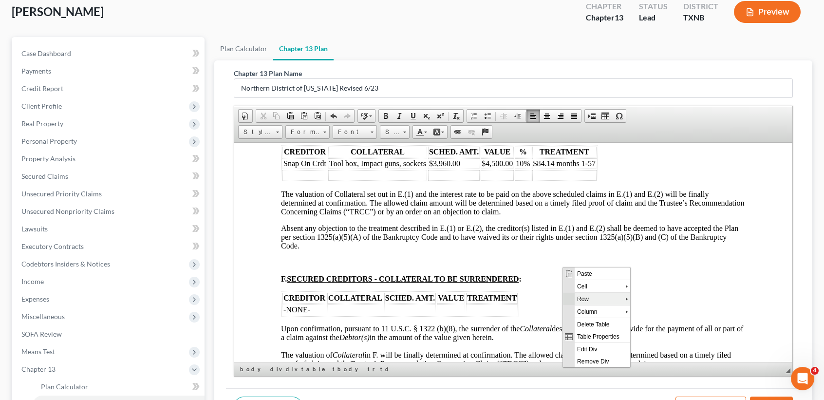
click at [578, 293] on span "Row" at bounding box center [599, 298] width 51 height 12
click at [642, 323] on span "Delete Rows" at bounding box center [671, 323] width 60 height 12
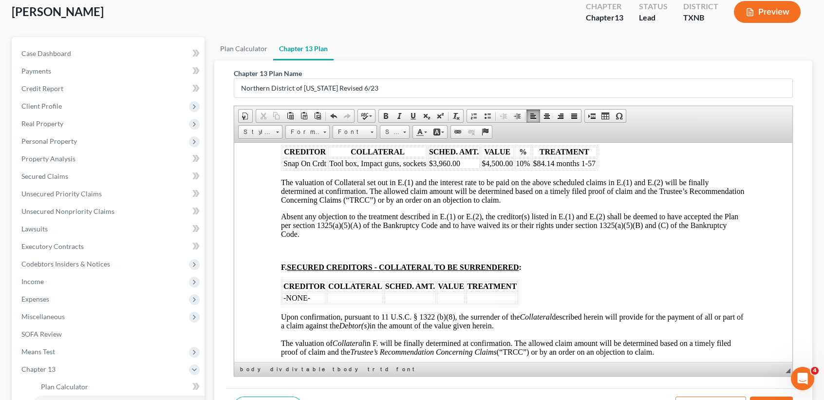
click at [678, 248] on div "CREDITOR COLLATERAL SCHED. AMT. VALUE % TREATMENT -NONE- To the extent the valu…" at bounding box center [513, 260] width 465 height 446
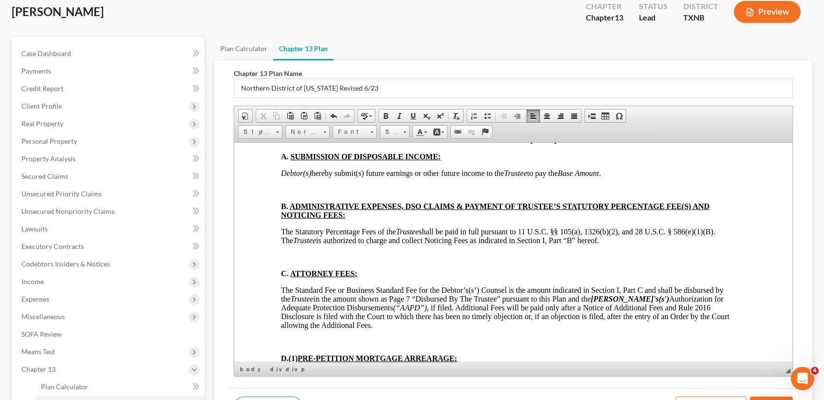
scroll to position [2662, 0]
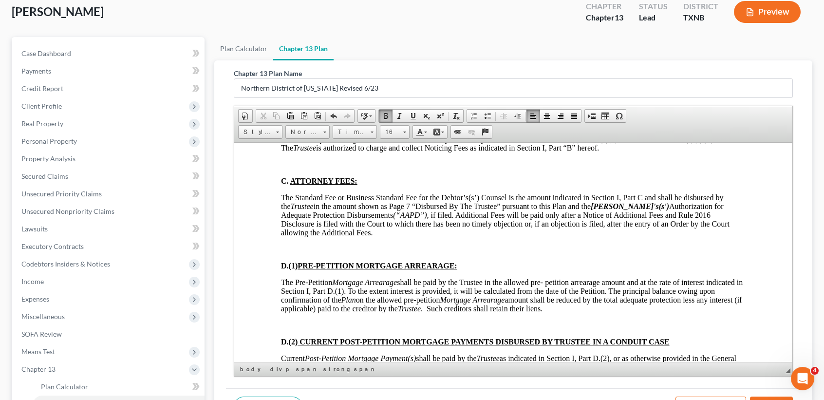
scroll to position [2792, 0]
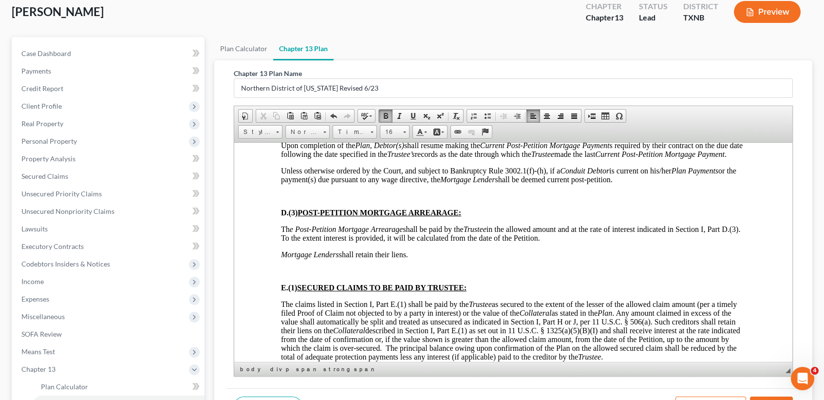
scroll to position [2987, 0]
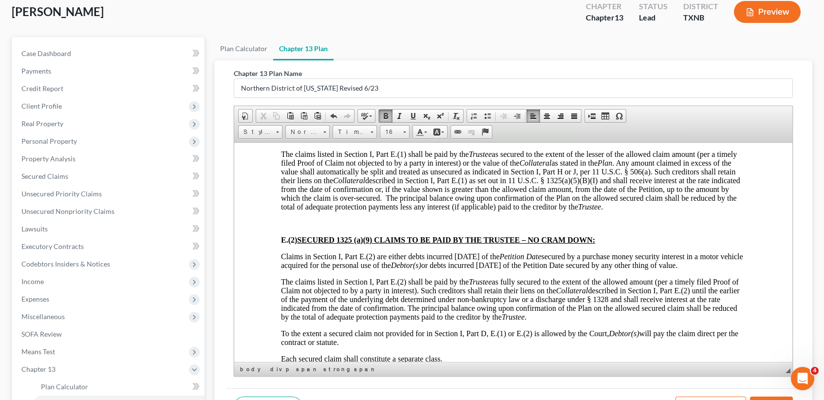
scroll to position [3117, 0]
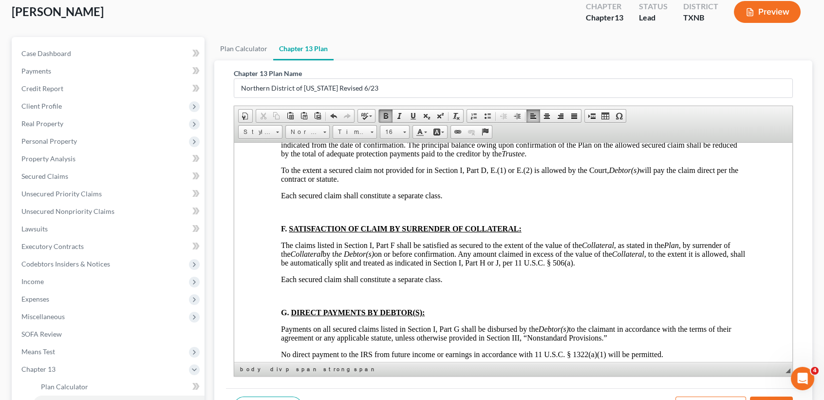
scroll to position [3246, 0]
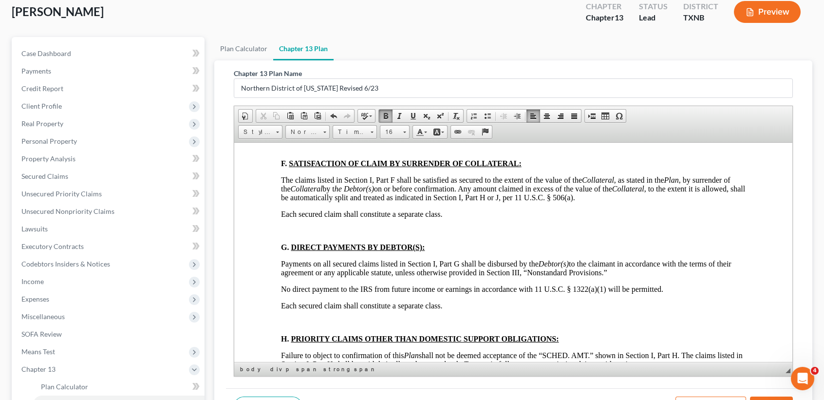
scroll to position [3376, 0]
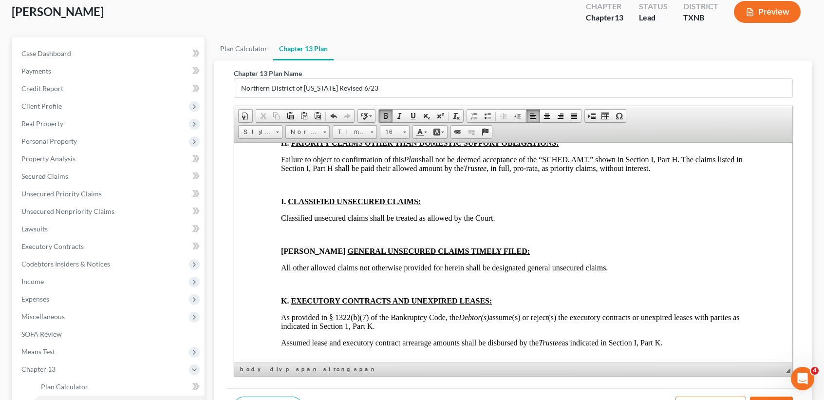
scroll to position [3506, 0]
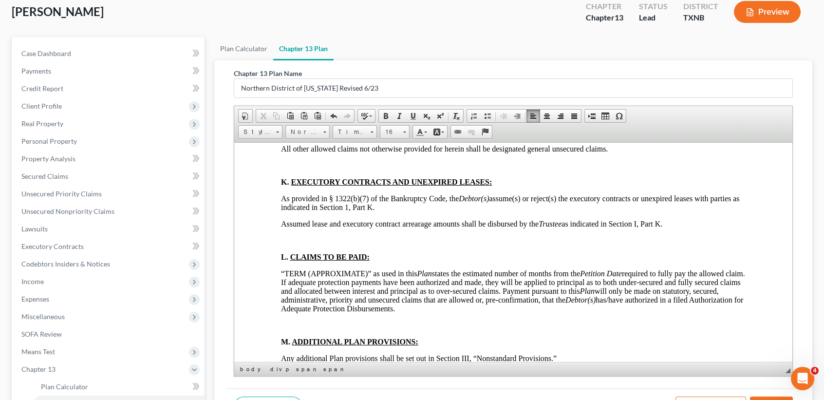
scroll to position [3571, 0]
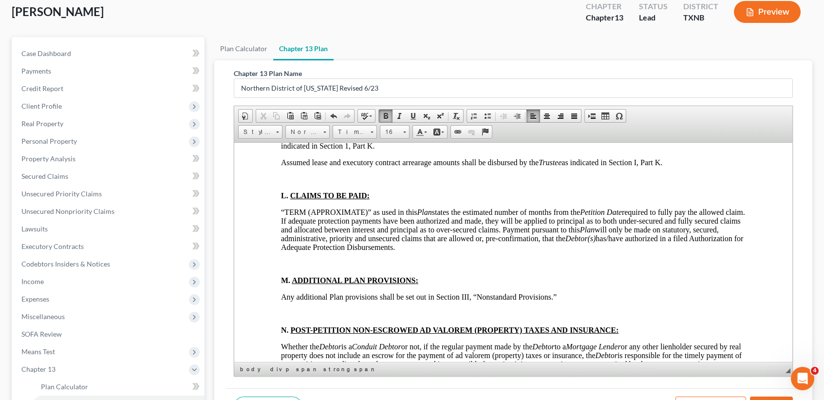
scroll to position [3701, 0]
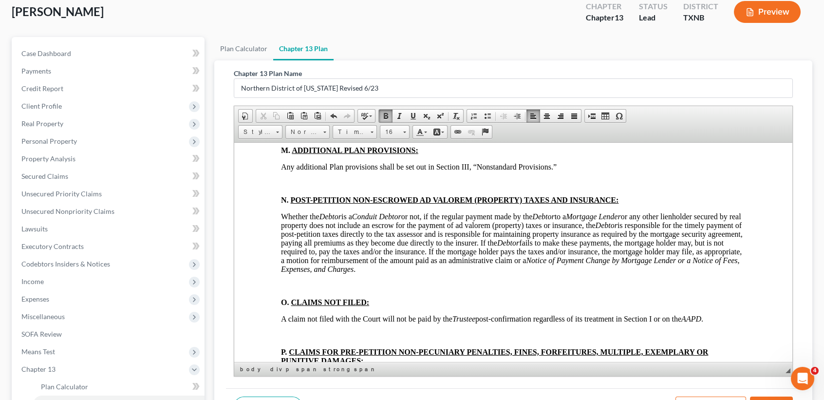
click at [268, 261] on html "BTXN222 5/21 IN THE UNITED STATES BANKRUPTCY COURT FOR THE NORTHERN DISTRICT OF…" at bounding box center [513, 391] width 558 height 7900
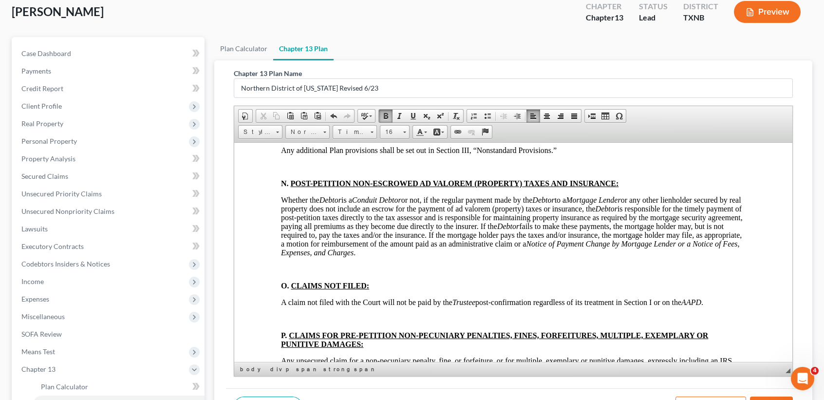
click at [267, 328] on html "BTXN222 5/21 IN THE UNITED STATES BANKRUPTCY COURT FOR THE NORTHERN DISTRICT OF…" at bounding box center [513, 383] width 558 height 7884
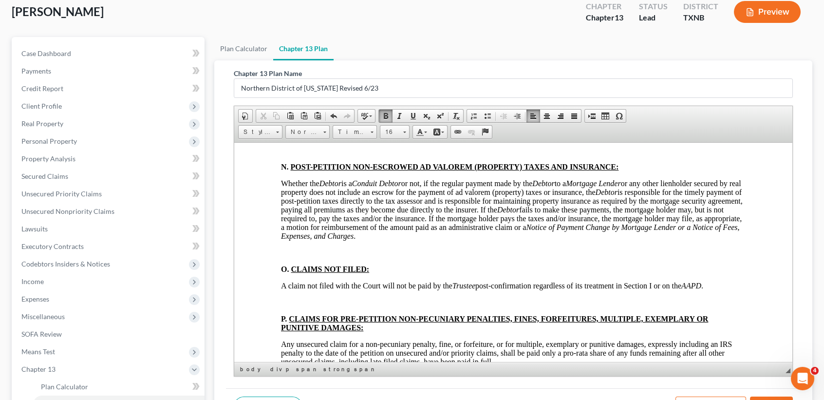
scroll to position [3766, 0]
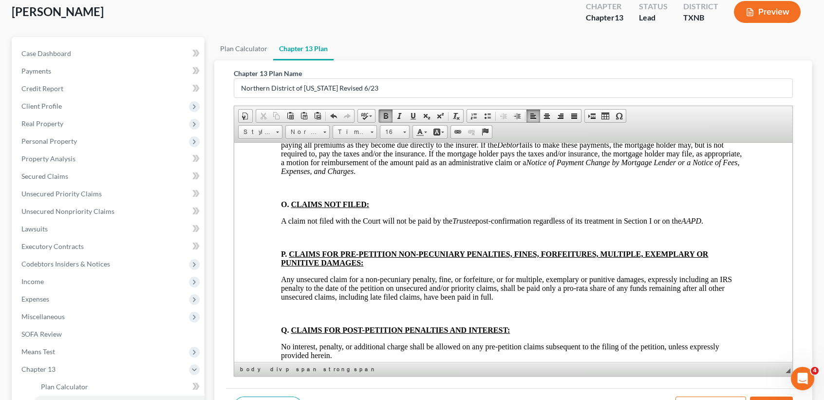
click at [272, 301] on html "BTXN222 5/21 IN THE UNITED STATES BANKRUPTCY COURT FOR THE NORTHERN DISTRICT OF…" at bounding box center [513, 309] width 558 height 7867
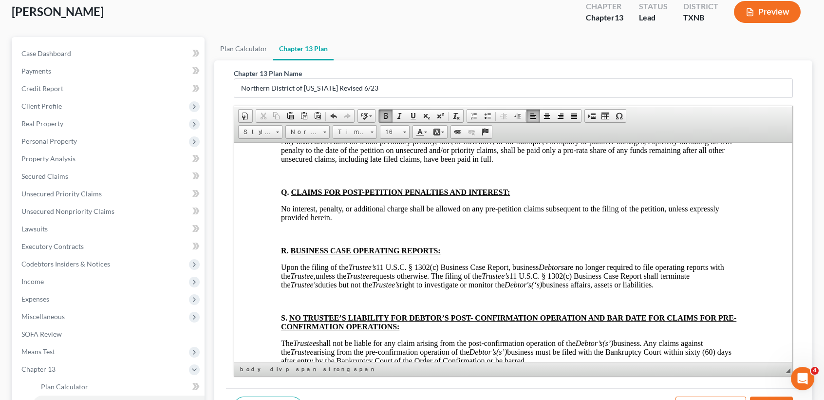
scroll to position [3896, 0]
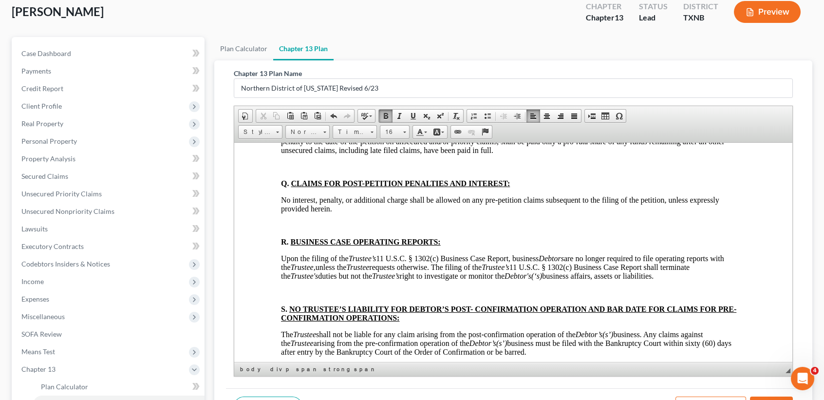
click at [270, 251] on html "BTXN222 5/21 IN THE UNITED STATES BANKRUPTCY COURT FOR THE NORTHERN DISTRICT OF…" at bounding box center [513, 171] width 558 height 7851
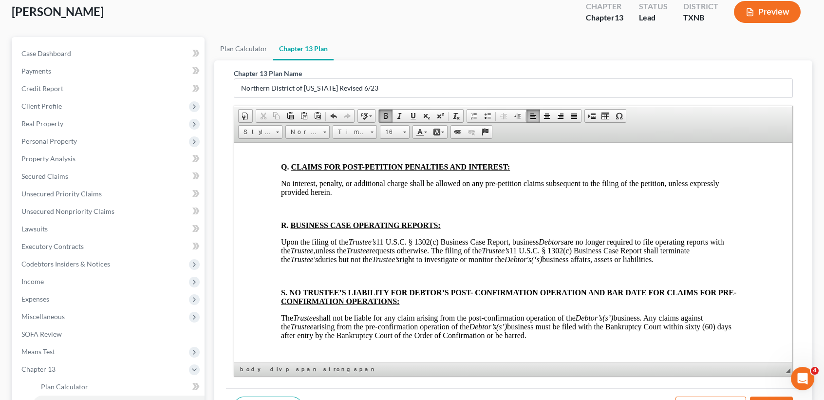
click at [269, 285] on html "BTXN222 5/21 IN THE UNITED STATES BANKRUPTCY COURT FOR THE NORTHERN DISTRICT OF…" at bounding box center [513, 163] width 558 height 7834
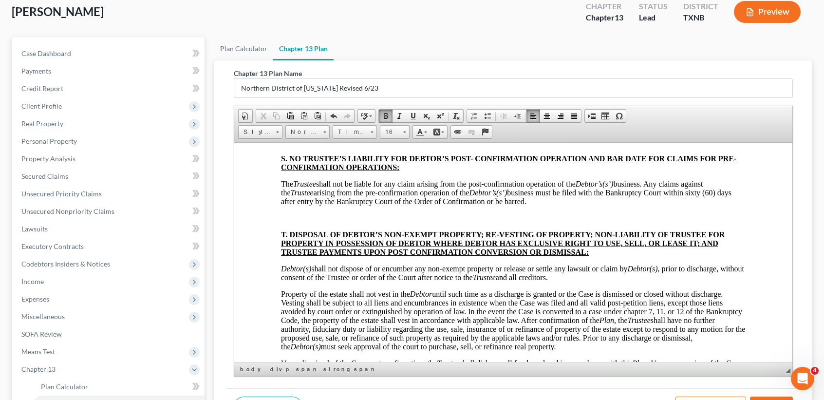
scroll to position [4026, 0]
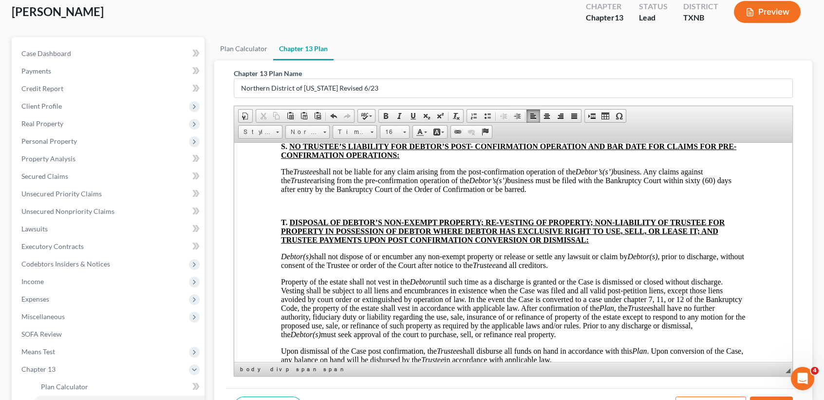
click at [272, 226] on html "BTXN222 5/21 IN THE UNITED STATES BANKRUPTCY COURT FOR THE NORTHERN DISTRICT OF…" at bounding box center [513, 25] width 558 height 7817
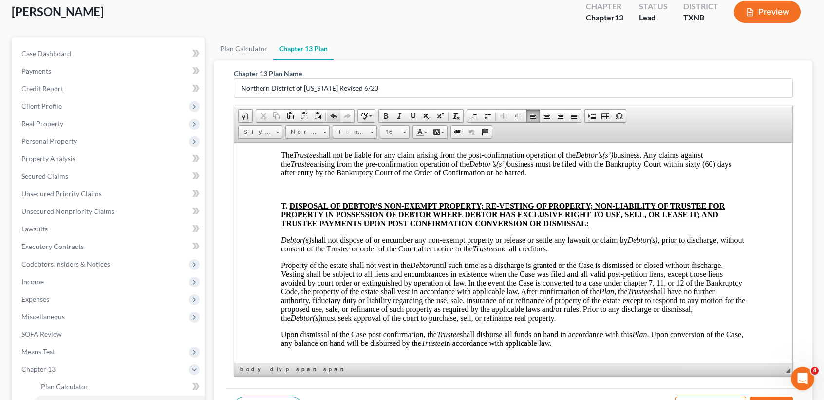
click at [330, 110] on link "Undo" at bounding box center [334, 116] width 14 height 13
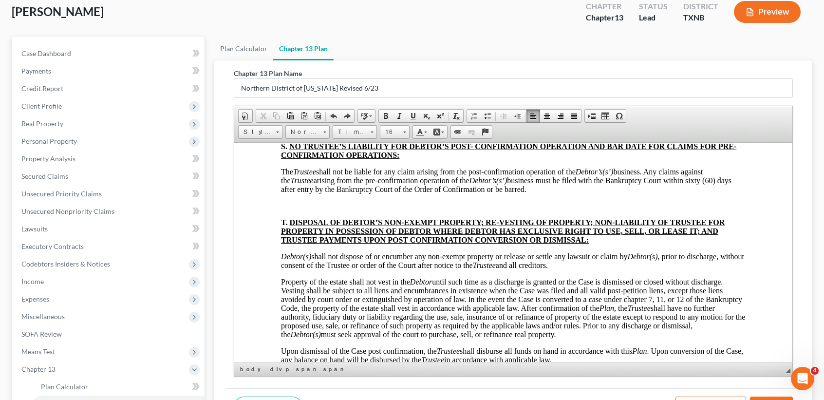
click at [280, 223] on html "BTXN222 5/21 IN THE UNITED STATES BANKRUPTCY COURT FOR THE NORTHERN DISTRICT OF…" at bounding box center [513, 25] width 558 height 7817
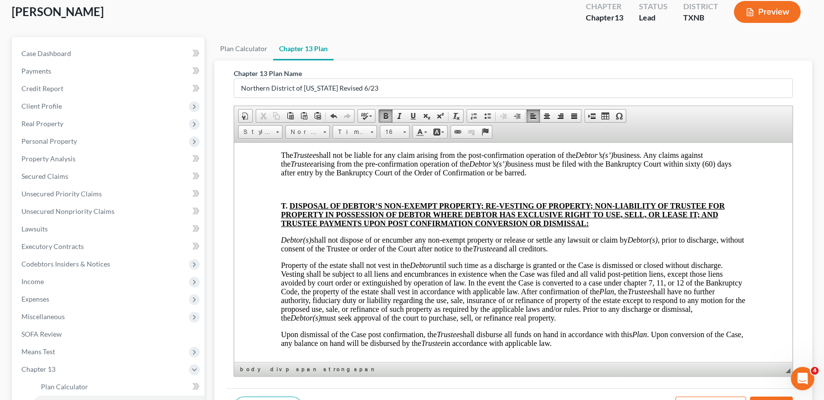
click at [269, 265] on html "BTXN222 5/21 IN THE UNITED STATES BANKRUPTCY COURT FOR THE NORTHERN DISTRICT OF…" at bounding box center [513, 17] width 558 height 7801
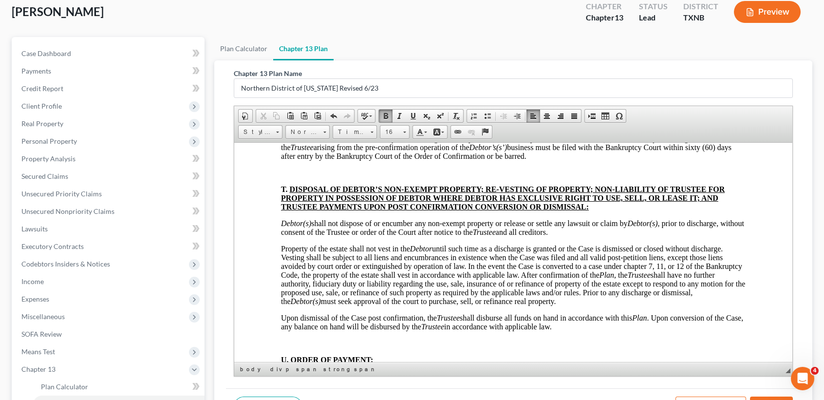
click at [269, 313] on html "BTXN222 5/21 IN THE UNITED STATES BANKRUPTCY COURT FOR THE NORTHERN DISTRICT OF…" at bounding box center [513, 9] width 558 height 7784
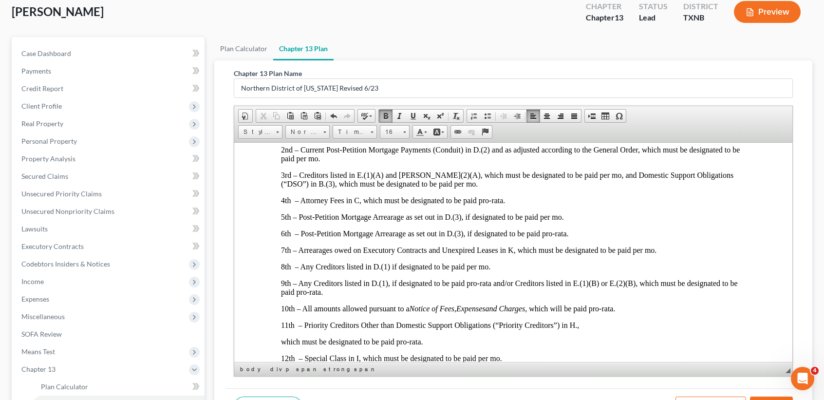
scroll to position [4350, 0]
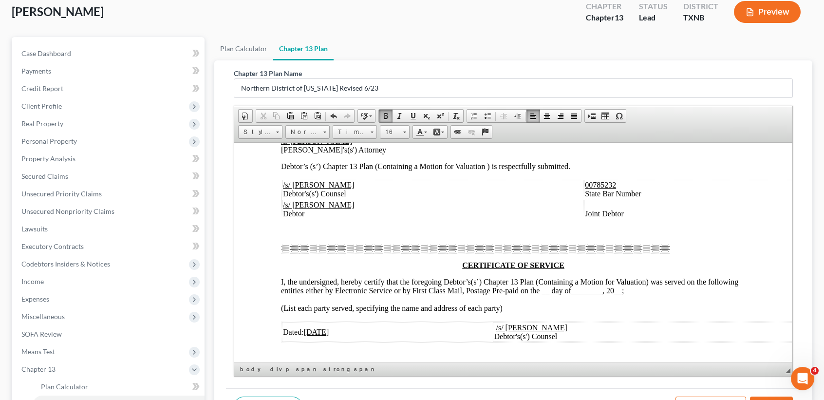
scroll to position [4870, 0]
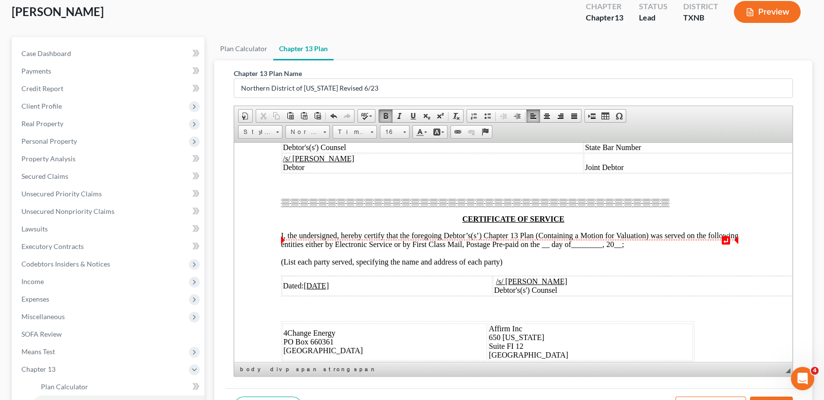
click at [486, 14] on p at bounding box center [513, 9] width 465 height 9
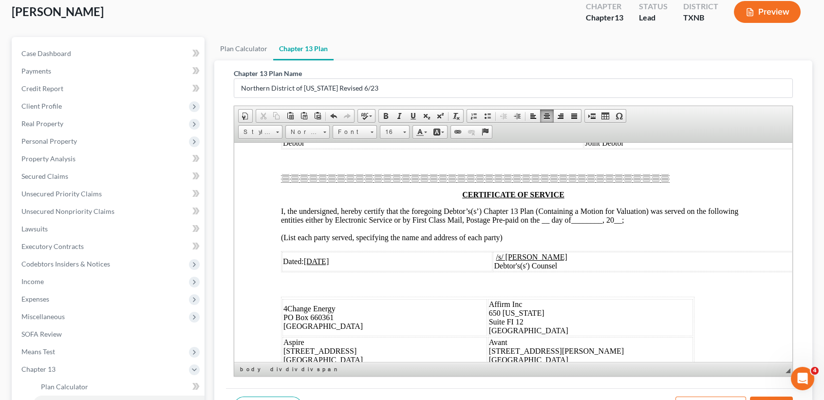
scroll to position [5000, 0]
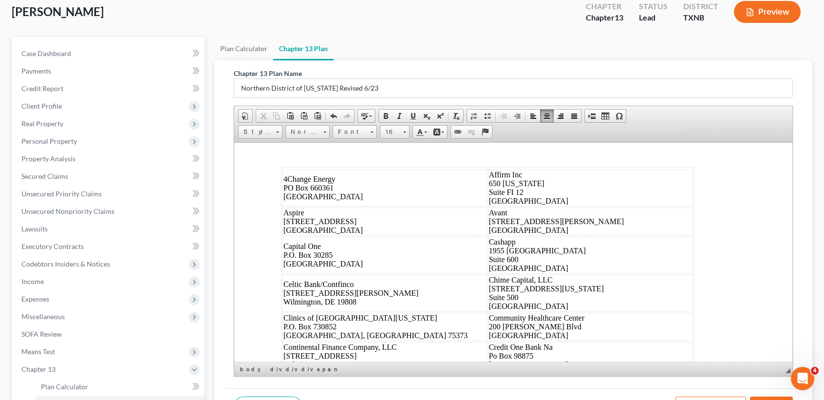
drag, startPoint x: 663, startPoint y: 251, endPoint x: 593, endPoint y: 247, distance: 69.8
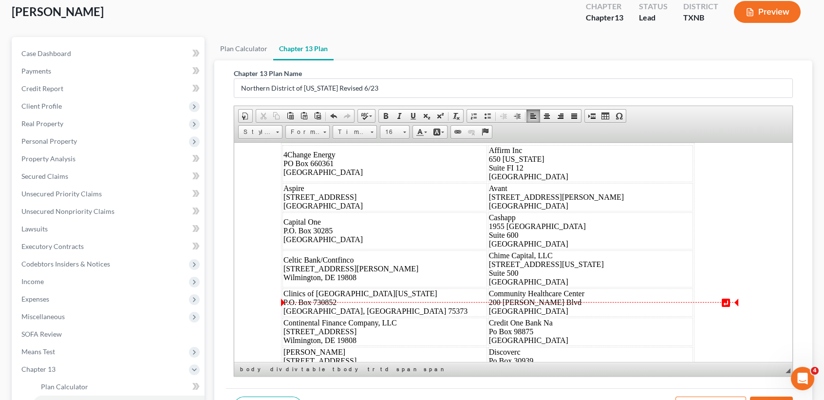
click at [551, 70] on span "__" at bounding box center [546, 65] width 12 height 8
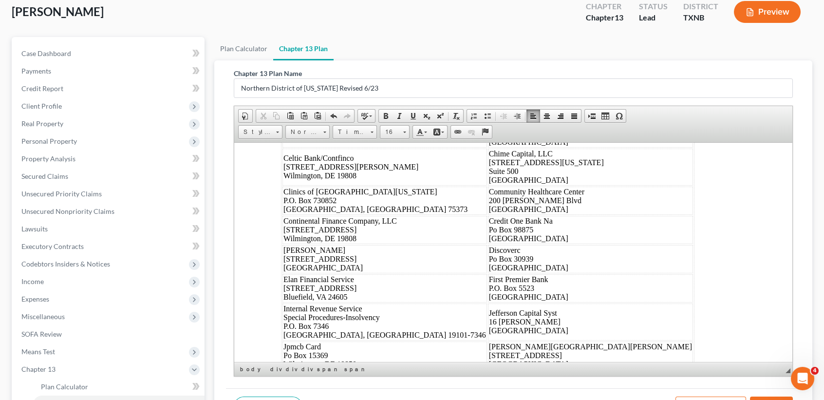
scroll to position [5130, 0]
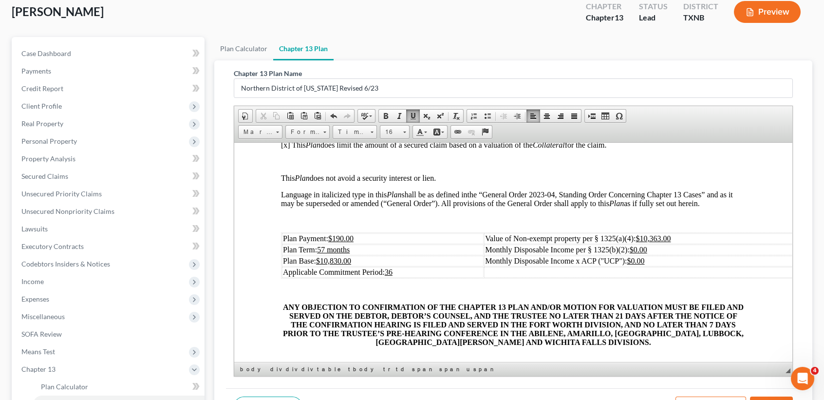
scroll to position [0, 0]
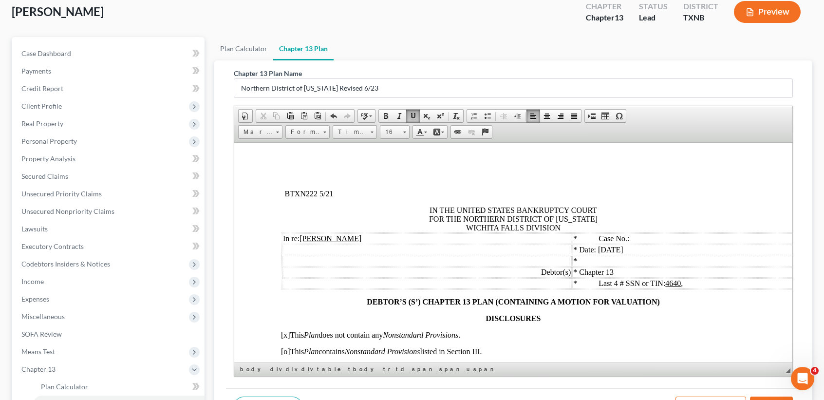
click at [623, 250] on span "Date: [DATE]" at bounding box center [601, 249] width 44 height 8
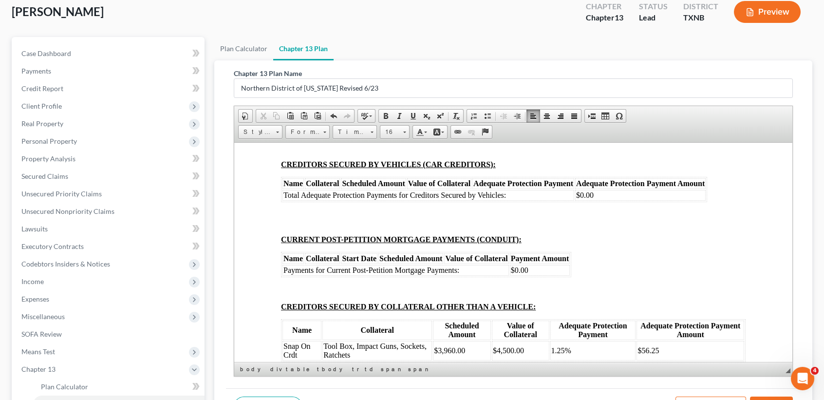
scroll to position [5974, 0]
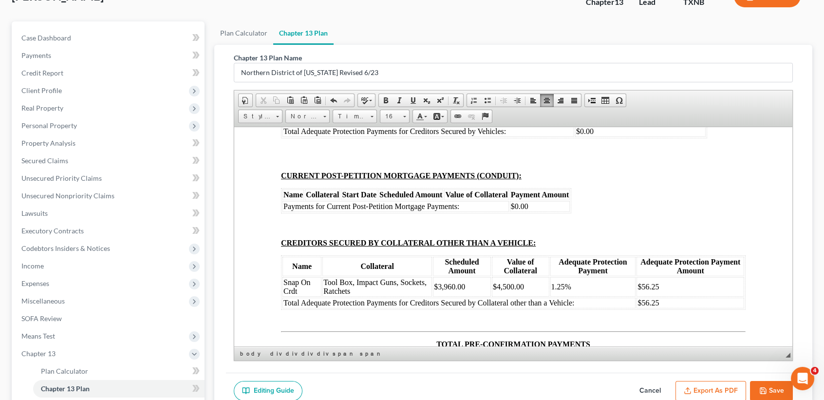
scroll to position [6104, 0]
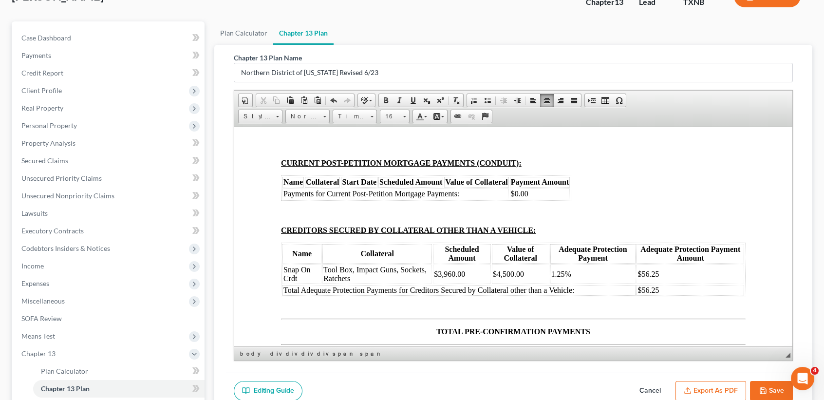
drag, startPoint x: 646, startPoint y: 271, endPoint x: 661, endPoint y: 270, distance: 15.6
click at [647, 11] on td "$34.91" at bounding box center [637, 5] width 27 height 11
click at [707, 11] on td "$35.41" at bounding box center [687, 5] width 70 height 11
click at [701, 46] on td "$40.41" at bounding box center [687, 40] width 70 height 11
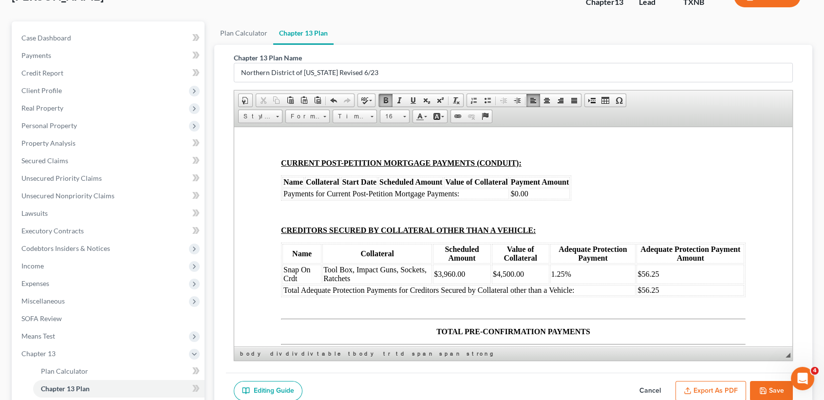
click at [694, 57] on td "$313.66" at bounding box center [687, 52] width 70 height 11
click at [648, 46] on td "$98.91" at bounding box center [637, 40] width 27 height 11
click at [649, 56] on strong "$255.16" at bounding box center [637, 52] width 25 height 8
click at [645, 11] on td "$" at bounding box center [637, 5] width 27 height 11
click at [644, 11] on td "$" at bounding box center [637, 5] width 27 height 11
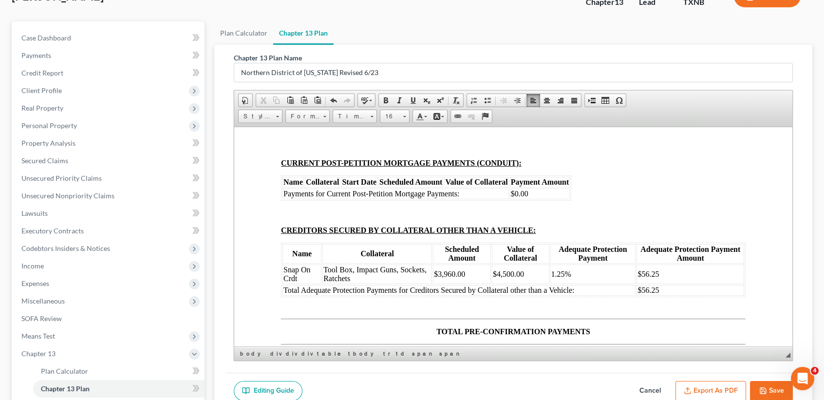
drag, startPoint x: 633, startPoint y: 300, endPoint x: 661, endPoint y: 307, distance: 28.5
click at [634, 34] on td "$59.00" at bounding box center [637, 28] width 27 height 11
click at [640, 46] on td "$" at bounding box center [637, 40] width 27 height 11
click at [639, 57] on td "$" at bounding box center [637, 52] width 27 height 11
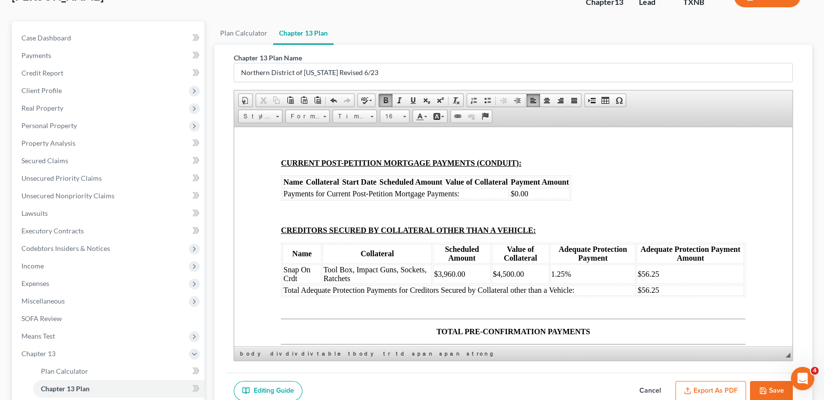
click at [673, 46] on td "$" at bounding box center [687, 40] width 70 height 11
click at [699, 57] on td "$" at bounding box center [687, 52] width 70 height 11
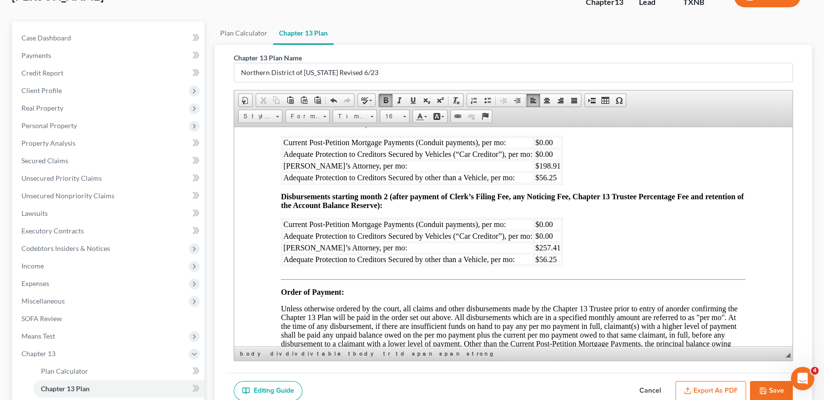
scroll to position [6363, 0]
click at [686, 36] on td "$56.25" at bounding box center [691, 30] width 108 height 11
drag, startPoint x: 672, startPoint y: 289, endPoint x: 284, endPoint y: 285, distance: 387.2
click at [284, 24] on tr "Snap On Crdt Tool Box, Impact Guns, Sockets, Ratchets $3,960.00 $4,500.00 1.25%…" at bounding box center [513, 13] width 462 height 19
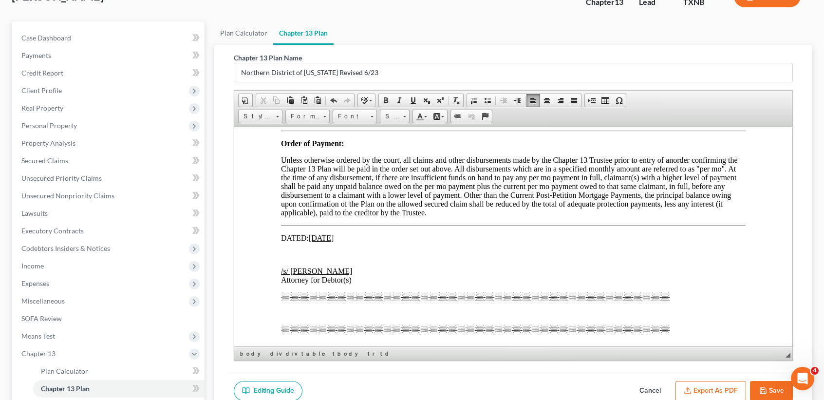
scroll to position [6558, 0]
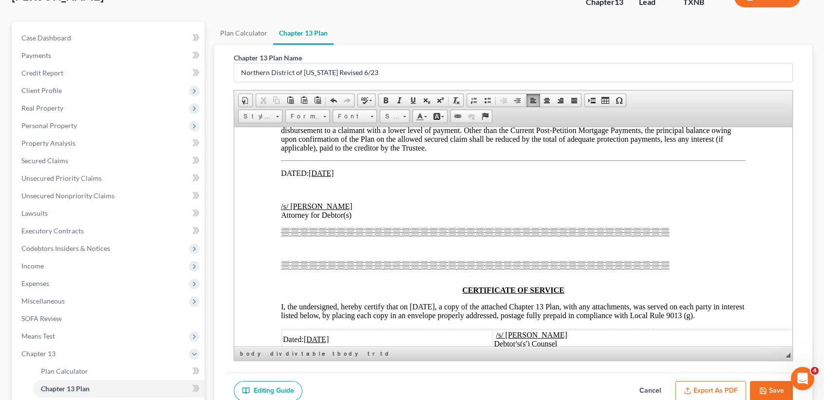
drag, startPoint x: 555, startPoint y: 239, endPoint x: 564, endPoint y: 239, distance: 9.3
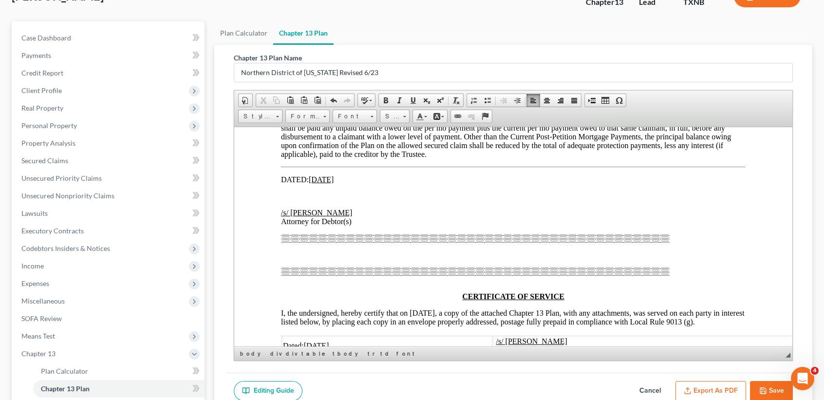
scroll to position [6623, 0]
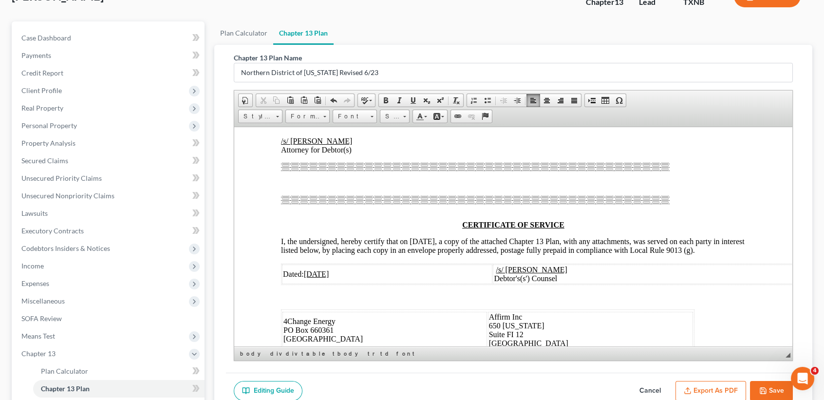
drag, startPoint x: 556, startPoint y: 256, endPoint x: 569, endPoint y: 253, distance: 12.9
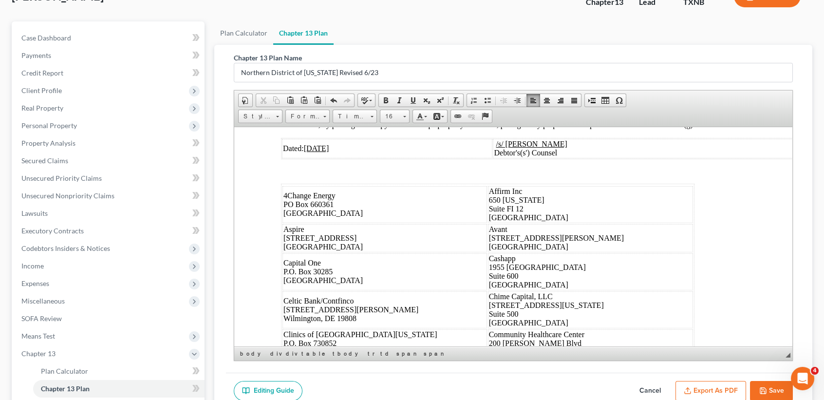
scroll to position [6753, 0]
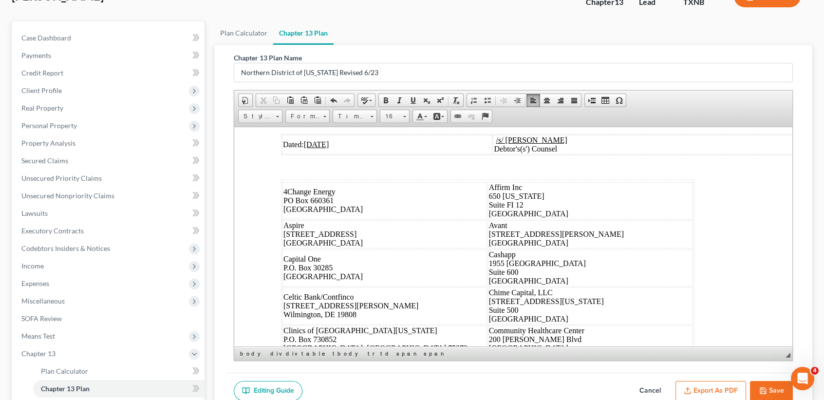
drag, startPoint x: 327, startPoint y: 256, endPoint x: 354, endPoint y: 256, distance: 27.3
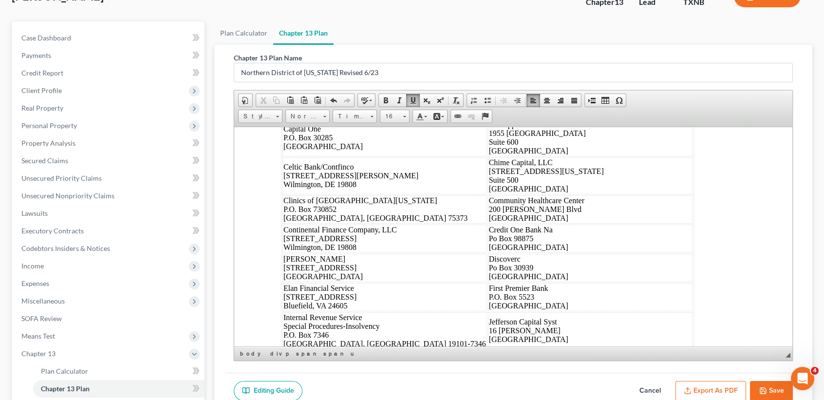
drag, startPoint x: 465, startPoint y: 237, endPoint x: 469, endPoint y: 231, distance: 6.3
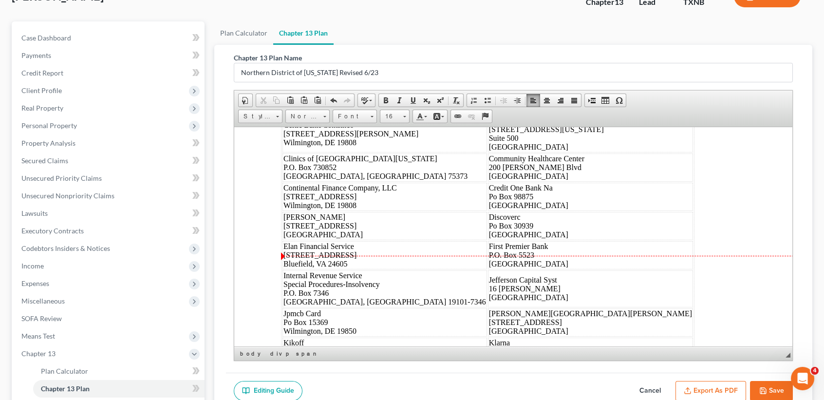
drag, startPoint x: 321, startPoint y: 263, endPoint x: 335, endPoint y: 264, distance: 13.2
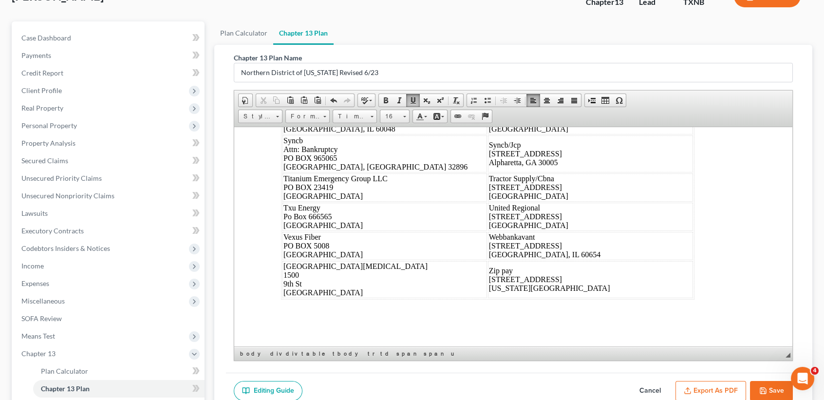
scroll to position [7700, 0]
click at [765, 389] on icon "button" at bounding box center [763, 391] width 8 height 8
select select "5"
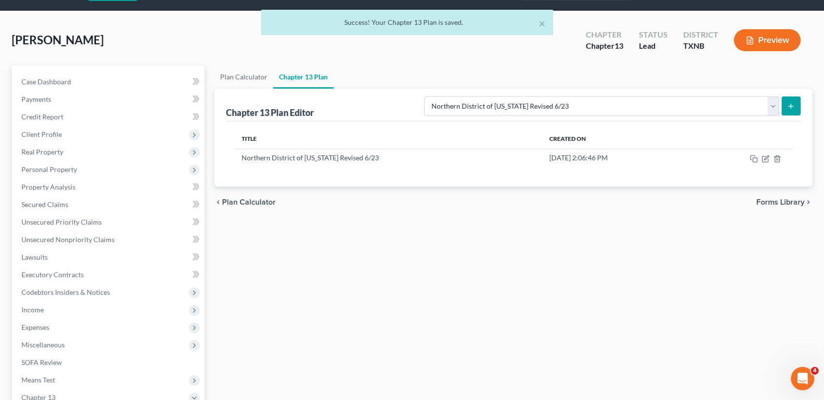
scroll to position [0, 0]
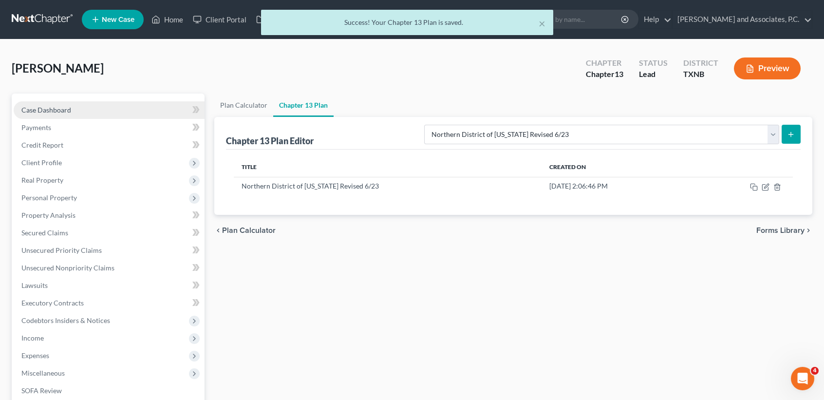
click at [97, 108] on link "Case Dashboard" at bounding box center [109, 110] width 191 height 18
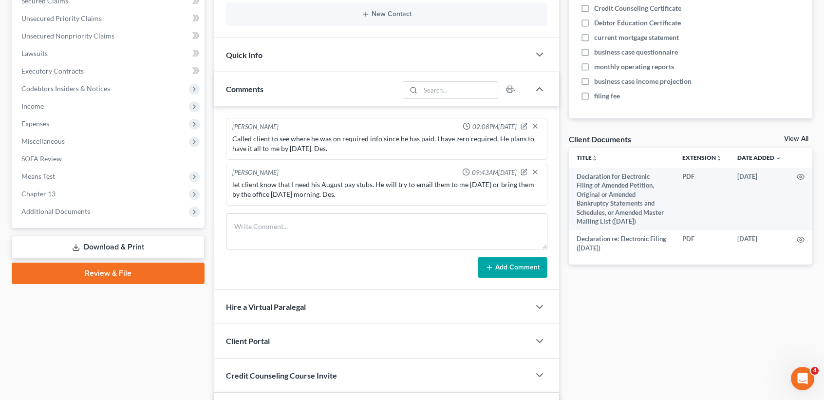
scroll to position [260, 0]
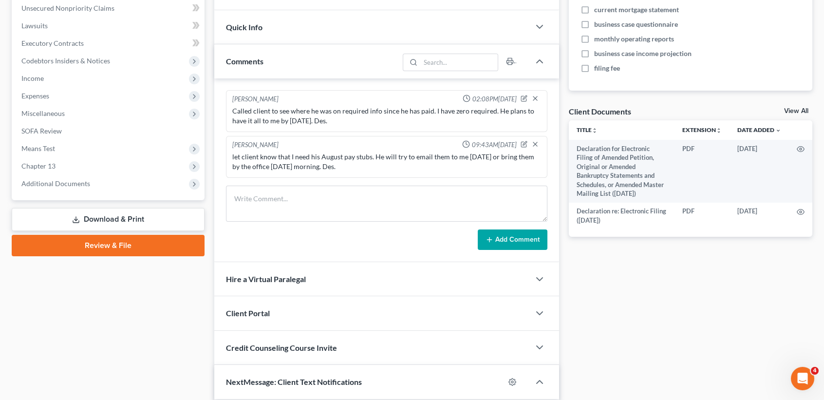
click at [787, 110] on link "View All" at bounding box center [796, 111] width 24 height 7
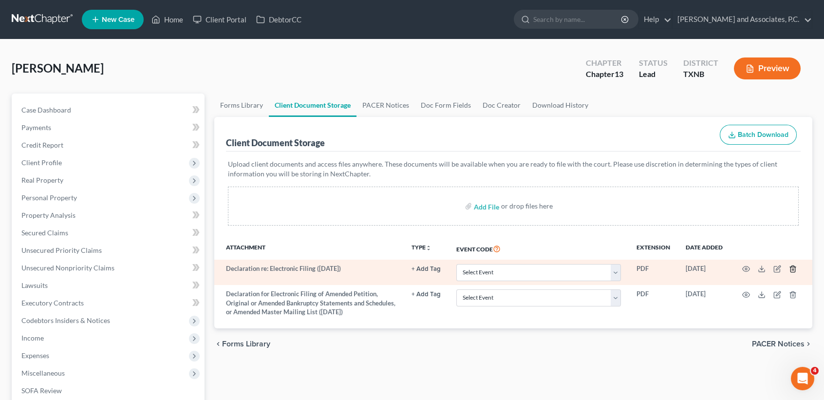
click at [792, 271] on icon "button" at bounding box center [792, 269] width 4 height 6
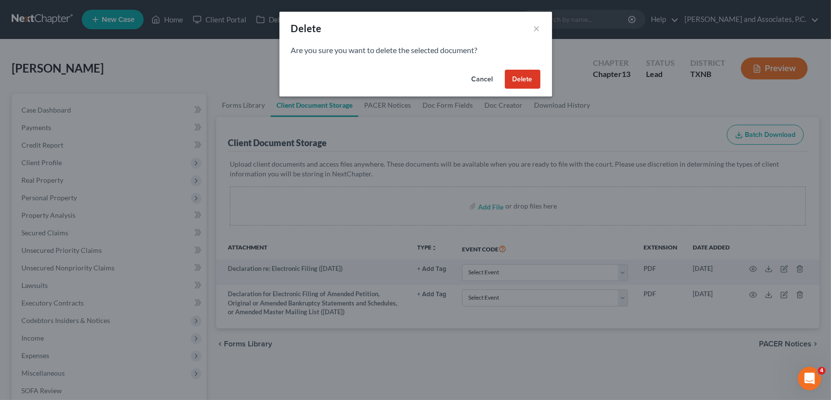
drag, startPoint x: 513, startPoint y: 79, endPoint x: 599, endPoint y: 132, distance: 100.1
click at [513, 79] on button "Delete" at bounding box center [523, 79] width 36 height 19
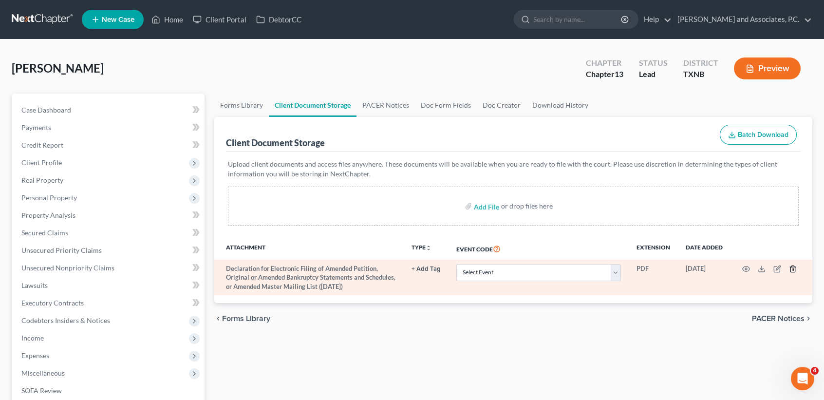
click at [793, 266] on icon "button" at bounding box center [793, 269] width 8 height 8
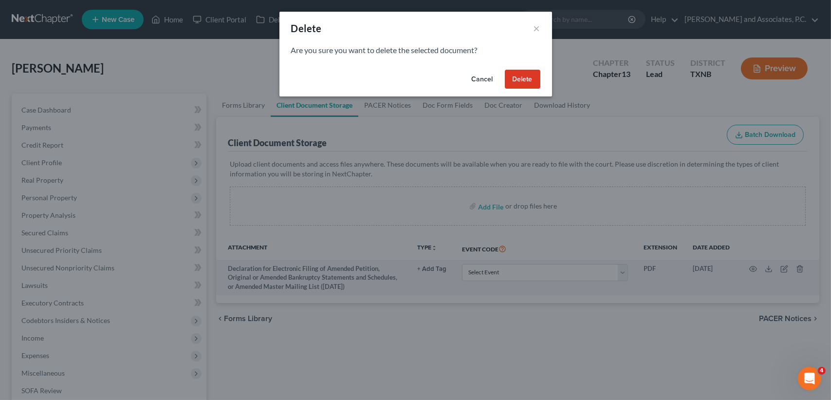
click at [542, 82] on div "Cancel Delete" at bounding box center [416, 81] width 273 height 31
click at [534, 86] on button "Delete" at bounding box center [523, 79] width 36 height 19
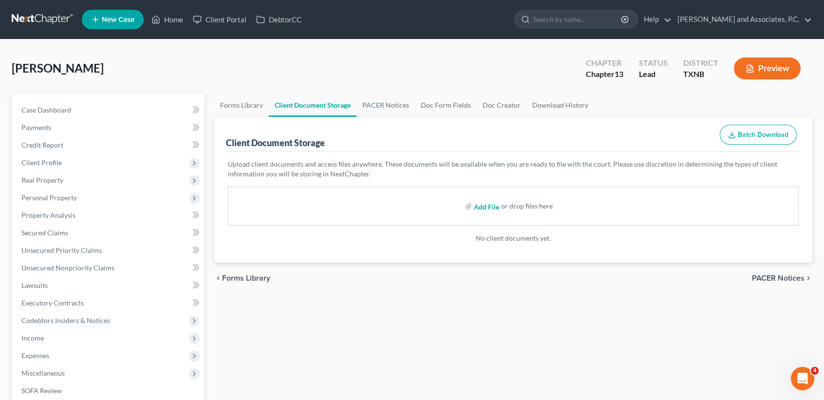
click at [491, 207] on input "file" at bounding box center [485, 206] width 23 height 18
click at [489, 206] on input "file" at bounding box center [485, 206] width 23 height 18
type input "C:\fakepath\credit counseling.pdf"
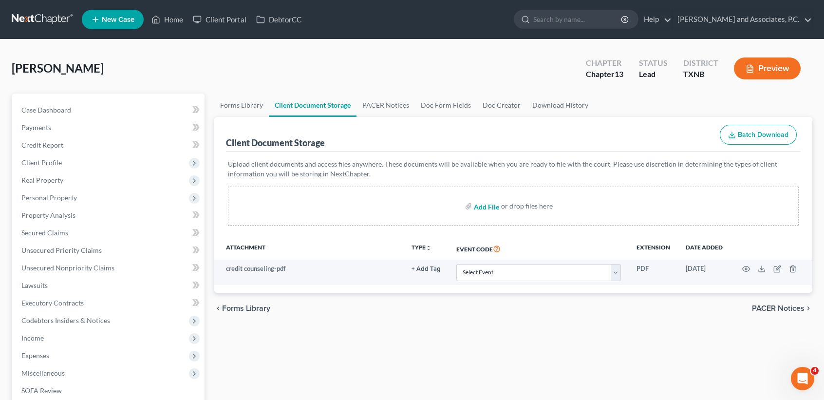
click at [489, 207] on input "file" at bounding box center [485, 206] width 23 height 18
type input "C:\fakepath\dec re electronic filing.pdf"
click at [485, 205] on input "file" at bounding box center [485, 206] width 23 height 18
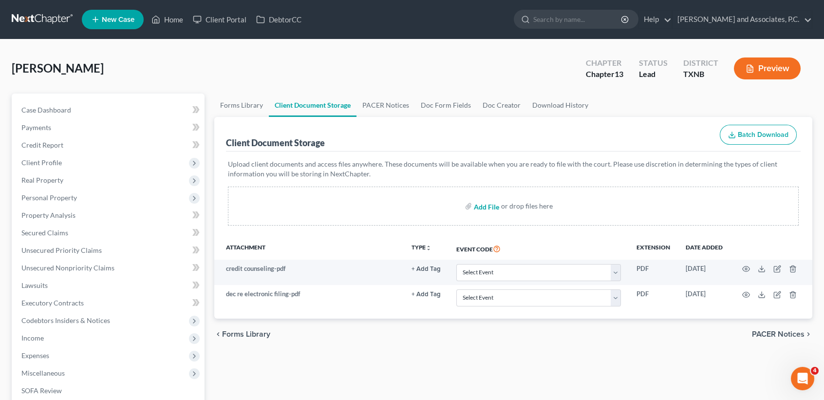
type input "C:\fakepath\dec for electronic filing amended.pdf"
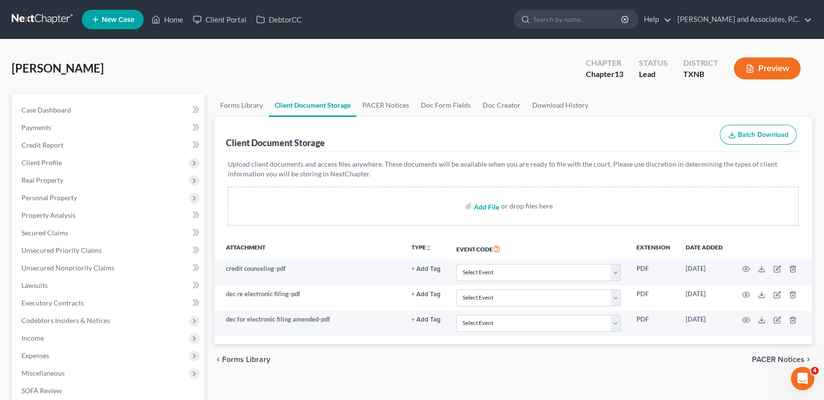
click at [490, 206] on input "file" at bounding box center [485, 206] width 23 height 18
type input "C:\fakepath\employee income records.pdf"
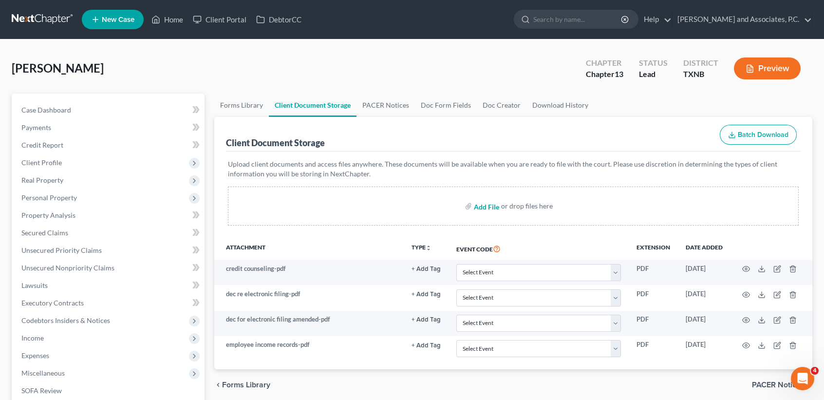
click at [485, 205] on input "file" at bounding box center [485, 206] width 23 height 18
type input "C:\fakepath\tax statement.pdf"
click at [485, 206] on input "file" at bounding box center [485, 206] width 23 height 18
type input "C:\fakepath\ss statement.pdf"
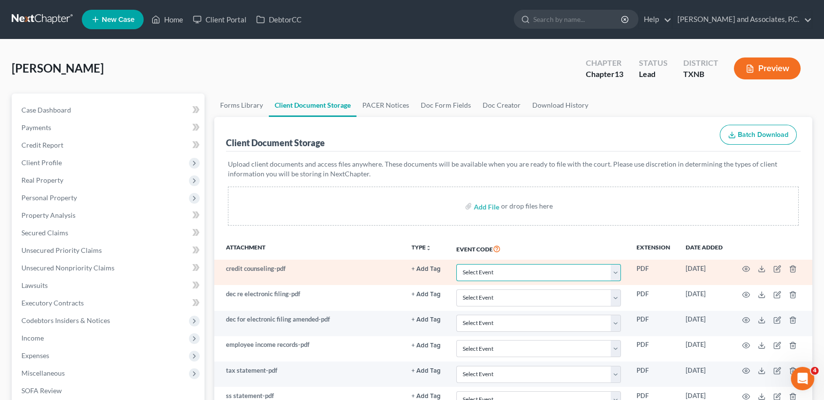
click at [465, 276] on select "Select Event 20 Largest unsecured creditors Amended petition Attachment to Volu…" at bounding box center [538, 272] width 165 height 17
select select "6"
click at [456, 264] on select "Select Event 20 Largest unsecured creditors Amended petition Attachment to Volu…" at bounding box center [538, 272] width 165 height 17
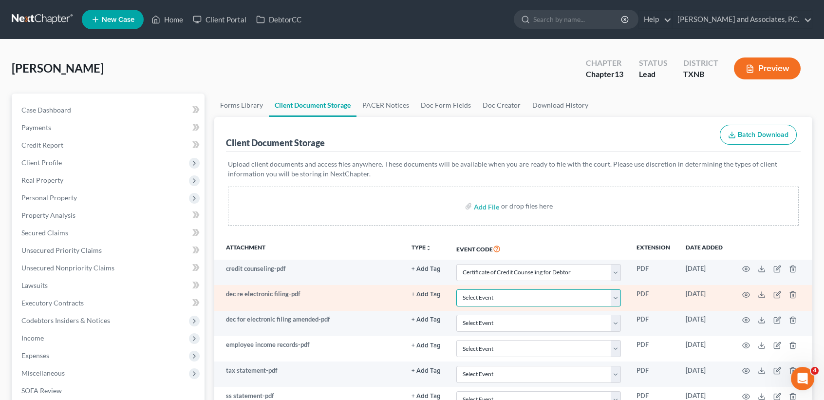
click at [489, 300] on select "Select Event 20 Largest unsecured creditors Amended petition Attachment to Volu…" at bounding box center [538, 297] width 165 height 17
select select "19"
click at [456, 289] on select "Select Event 20 Largest unsecured creditors Amended petition Attachment to Volu…" at bounding box center [538, 297] width 165 height 17
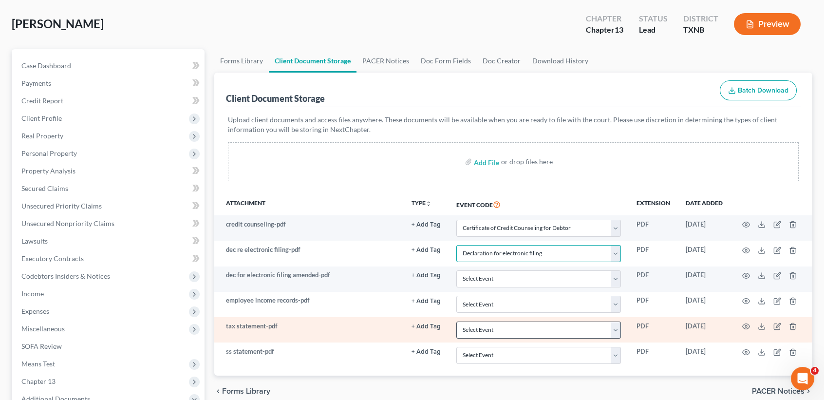
scroll to position [65, 0]
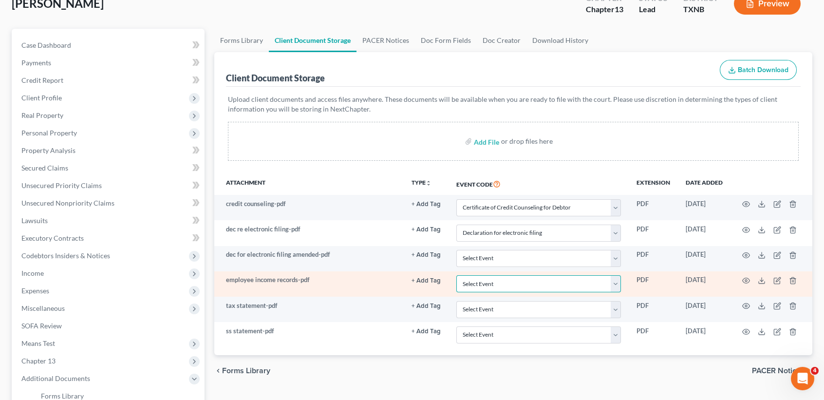
click at [477, 290] on select "Select Event 20 Largest unsecured creditors Amended petition Attachment to Volu…" at bounding box center [538, 283] width 165 height 17
select select "22"
click at [456, 277] on select "Select Event 20 Largest unsecured creditors Amended petition Attachment to Volu…" at bounding box center [538, 283] width 165 height 17
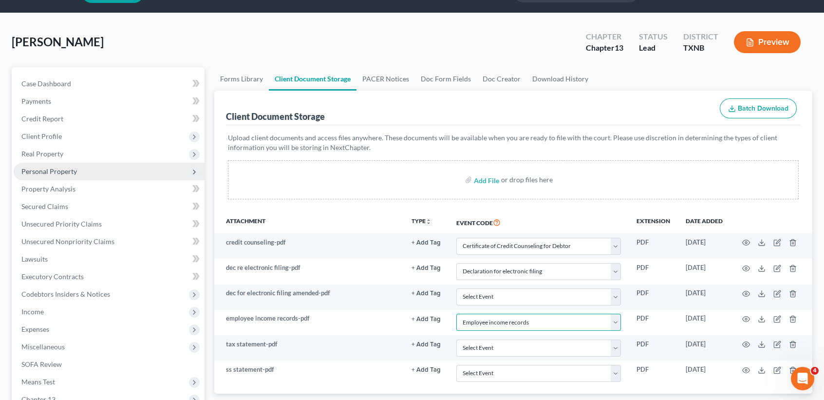
scroll to position [0, 0]
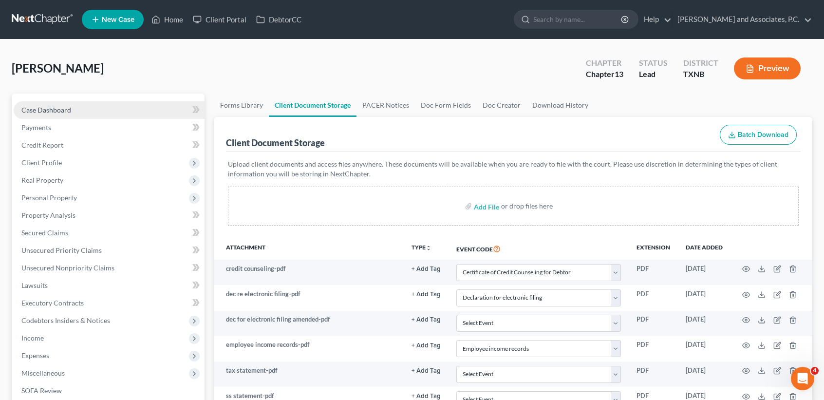
click at [52, 115] on link "Case Dashboard" at bounding box center [109, 110] width 191 height 18
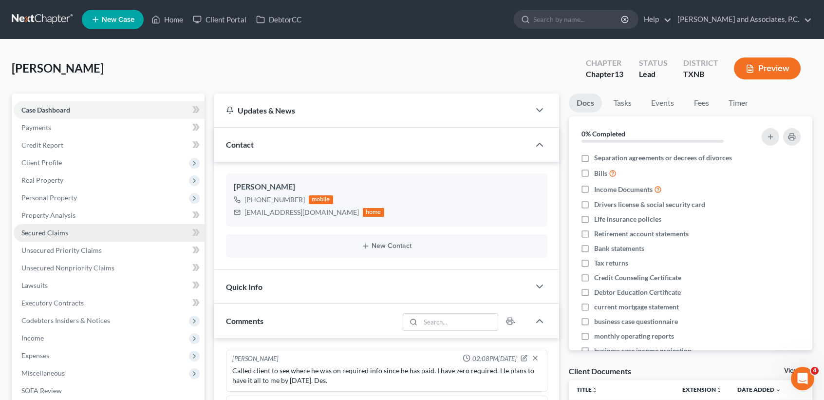
scroll to position [1975, 0]
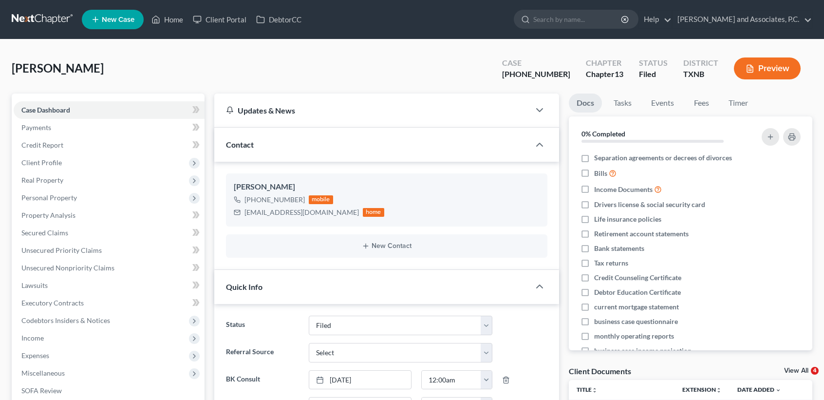
select select "5"
select select "0"
click at [176, 18] on link "Home" at bounding box center [167, 20] width 41 height 18
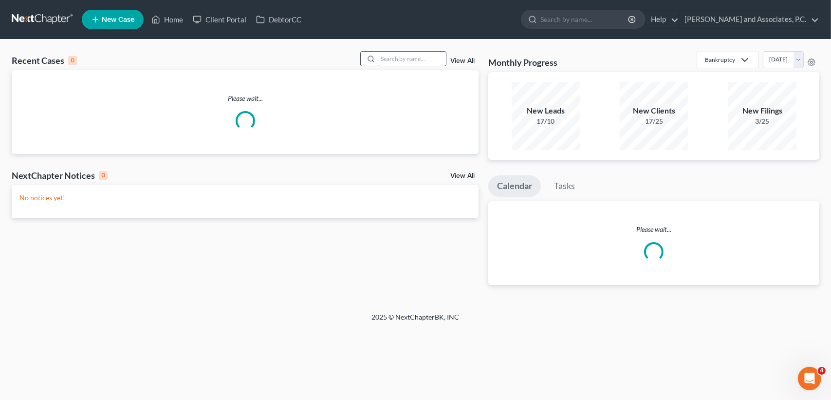
drag, startPoint x: 412, startPoint y: 57, endPoint x: 447, endPoint y: 38, distance: 39.3
click at [414, 57] on input "search" at bounding box center [412, 59] width 68 height 14
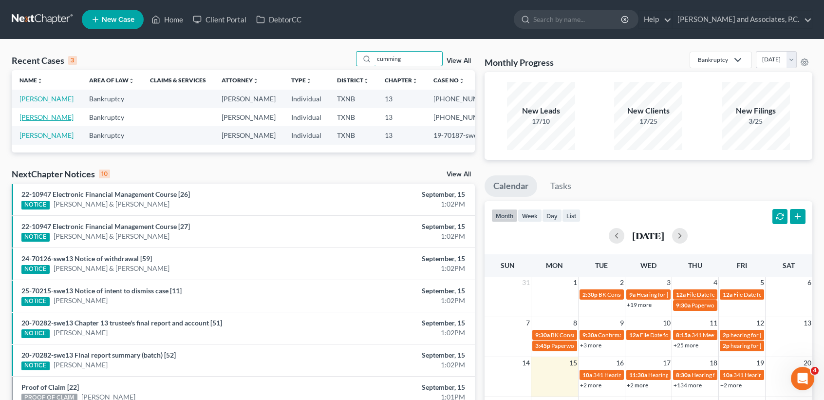
type input "cumming"
click at [30, 121] on link "[PERSON_NAME]" at bounding box center [46, 117] width 54 height 8
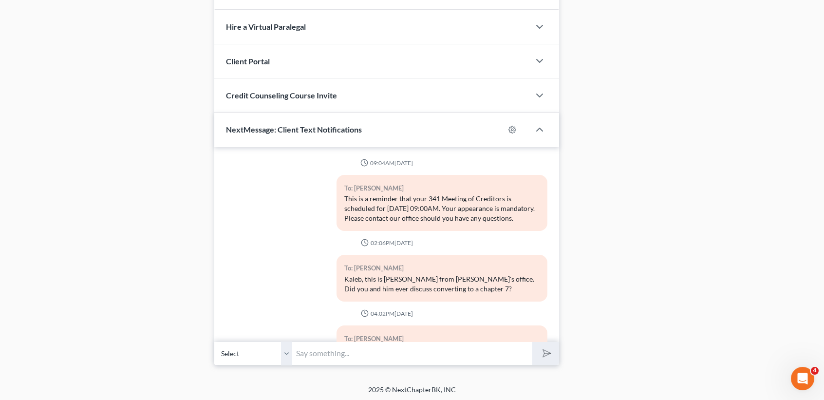
scroll to position [651, 0]
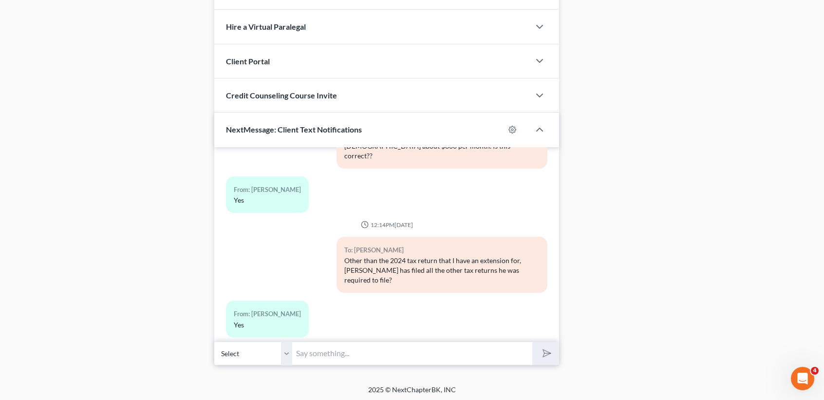
drag, startPoint x: 451, startPoint y: 362, endPoint x: 441, endPoint y: 354, distance: 12.9
click at [451, 361] on input "text" at bounding box center [412, 353] width 240 height 24
type input "L"
type input "Kaleb, this is Desiree at MJWs. I never got proof of James' payment that you we…"
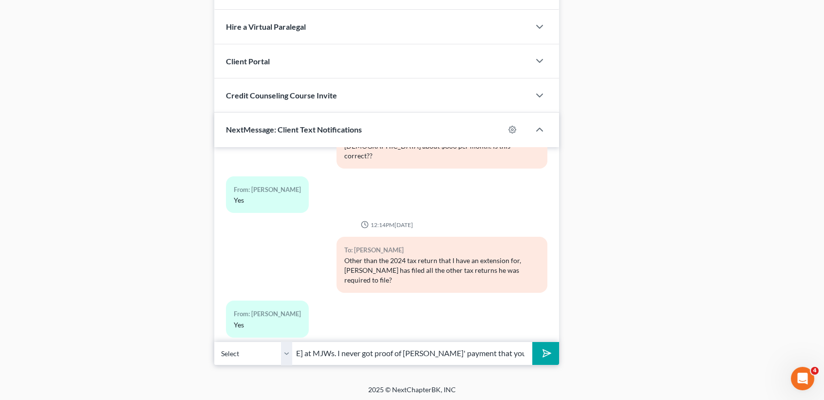
click at [532, 342] on button "submit" at bounding box center [545, 353] width 27 height 23
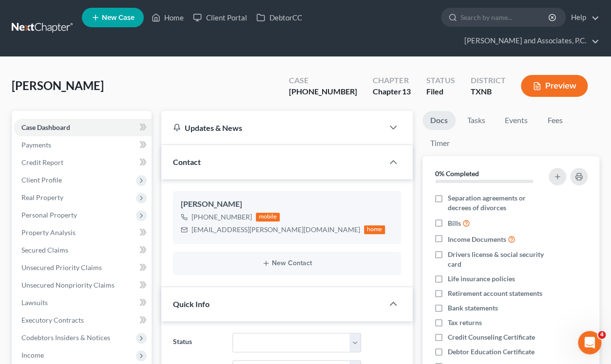
scroll to position [790, 0]
click at [161, 21] on link "Home" at bounding box center [167, 18] width 41 height 18
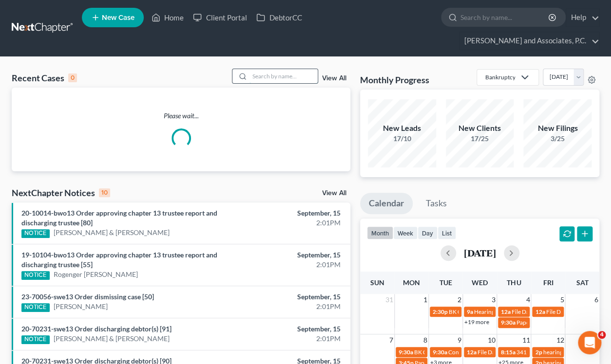
click at [286, 69] on input "search" at bounding box center [283, 76] width 68 height 14
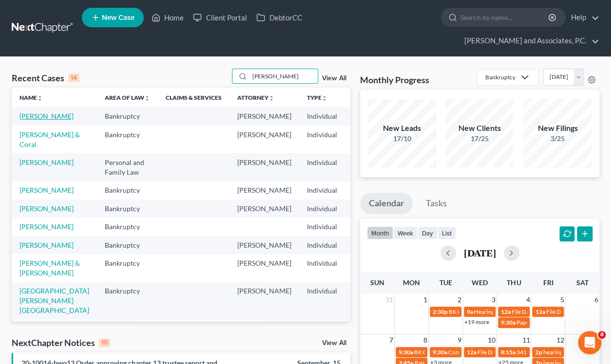
type input "[PERSON_NAME]"
click at [35, 112] on link "[PERSON_NAME]" at bounding box center [46, 116] width 54 height 8
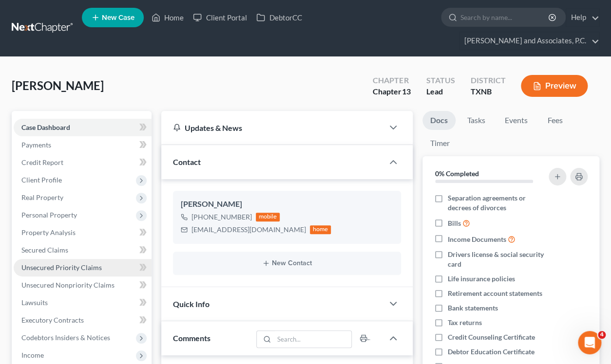
scroll to position [2131, 0]
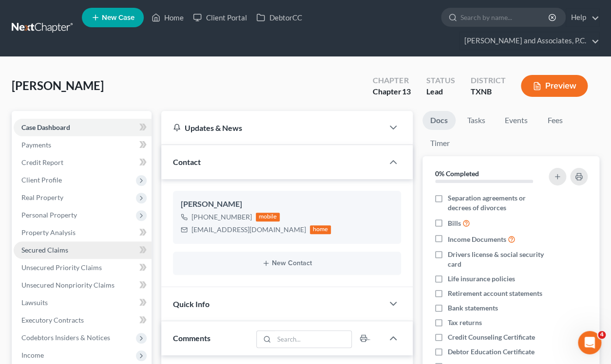
click at [64, 242] on link "Secured Claims" at bounding box center [83, 251] width 138 height 18
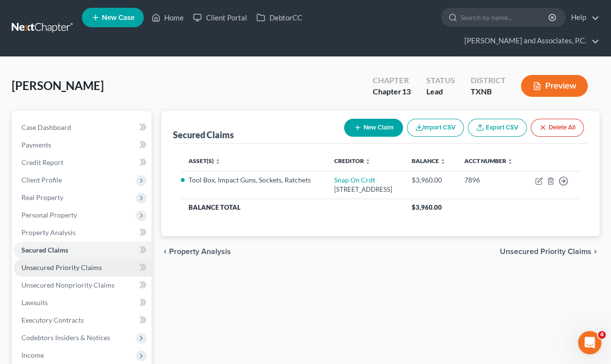
click at [78, 263] on span "Unsecured Priority Claims" at bounding box center [61, 267] width 80 height 8
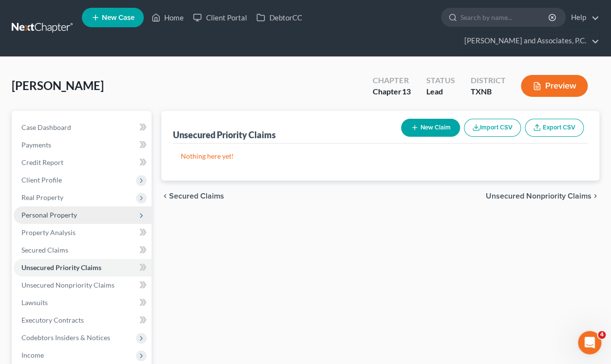
click at [64, 211] on span "Personal Property" at bounding box center [49, 215] width 56 height 8
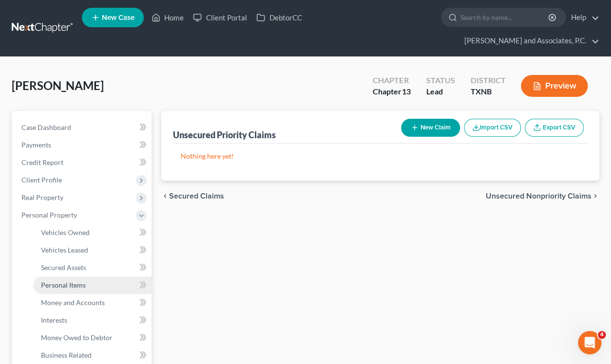
click at [73, 281] on span "Personal Items" at bounding box center [63, 285] width 45 height 8
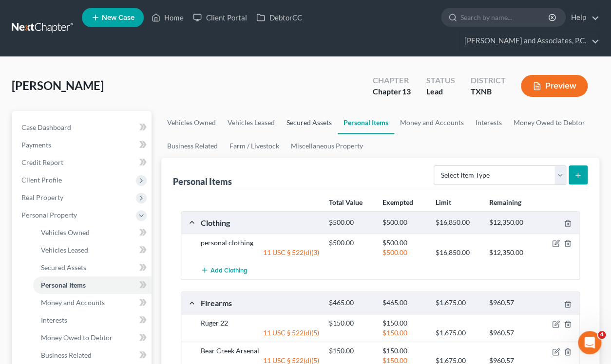
click at [306, 111] on link "Secured Assets" at bounding box center [309, 122] width 57 height 23
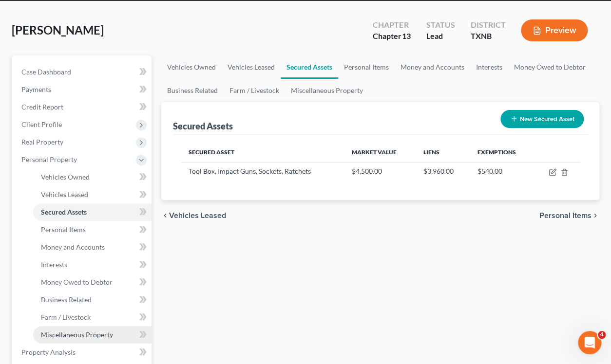
scroll to position [130, 0]
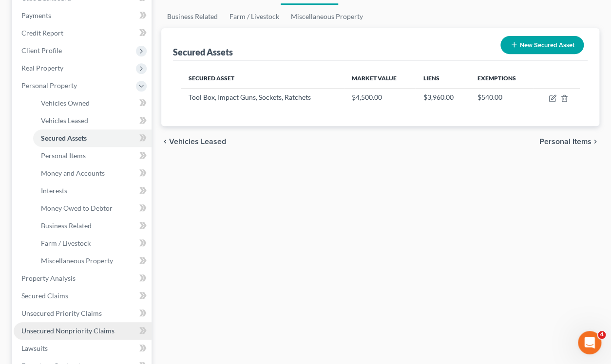
click at [95, 327] on span "Unsecured Nonpriority Claims" at bounding box center [67, 331] width 93 height 8
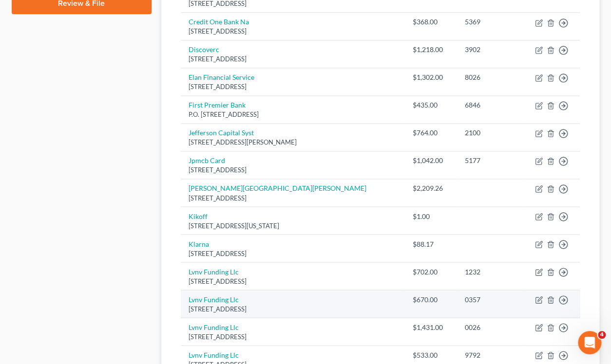
scroll to position [759, 0]
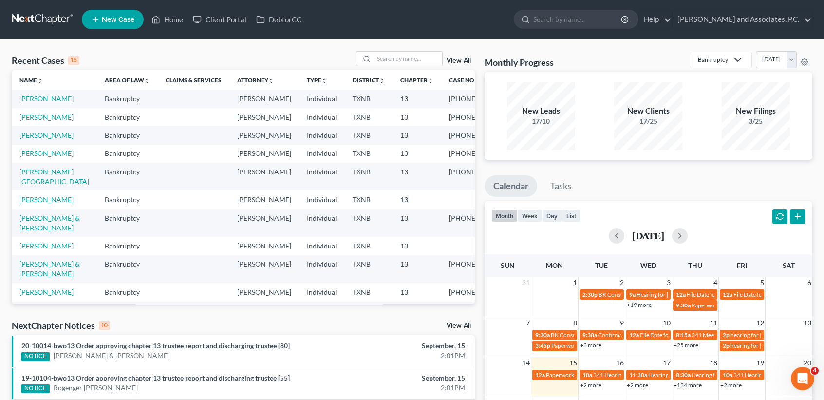
click at [32, 102] on link "Stewart, Danya" at bounding box center [46, 98] width 54 height 8
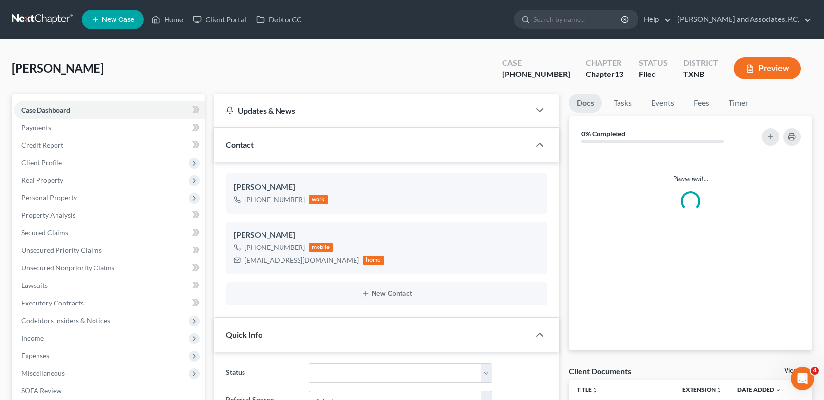
scroll to position [195, 0]
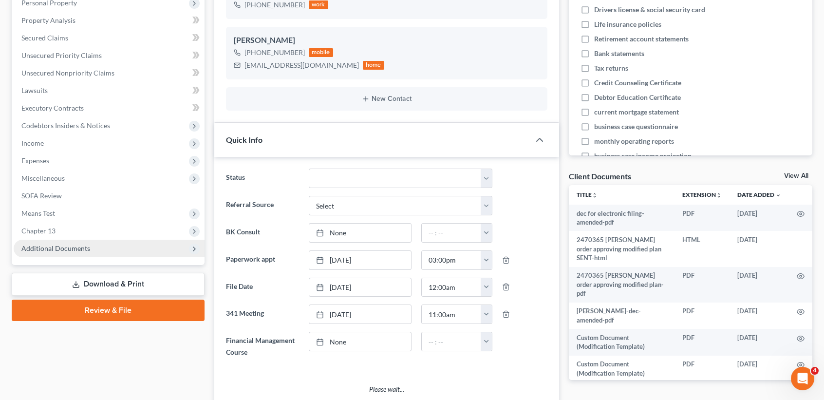
click at [52, 247] on span "Additional Documents" at bounding box center [55, 248] width 69 height 8
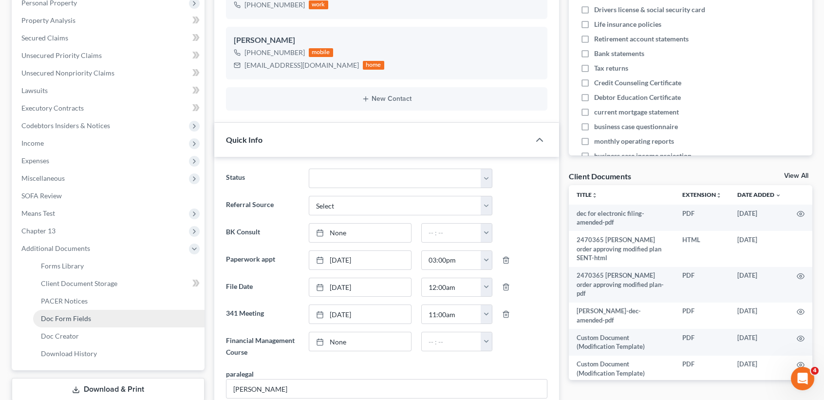
scroll to position [755, 0]
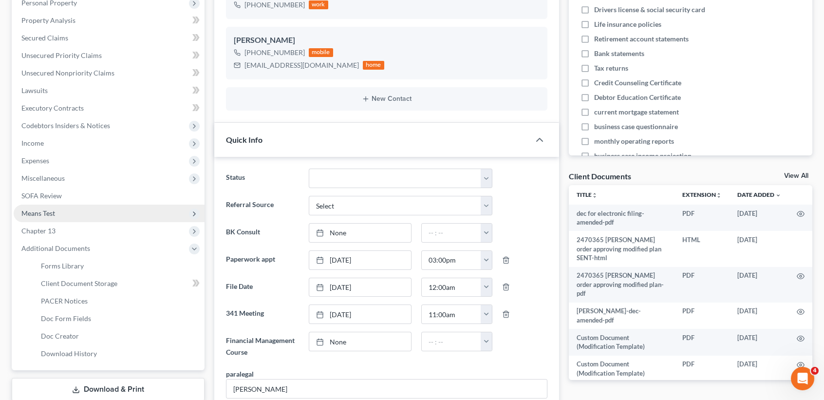
click at [40, 213] on span "Means Test" at bounding box center [38, 213] width 34 height 8
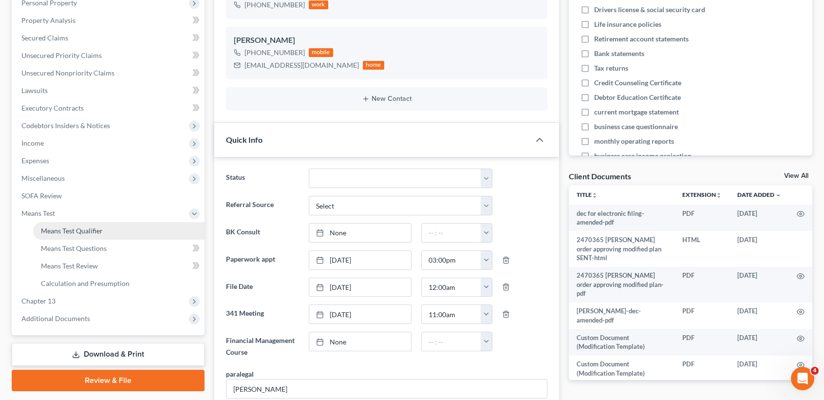
click at [49, 232] on span "Means Test Qualifier" at bounding box center [72, 230] width 62 height 8
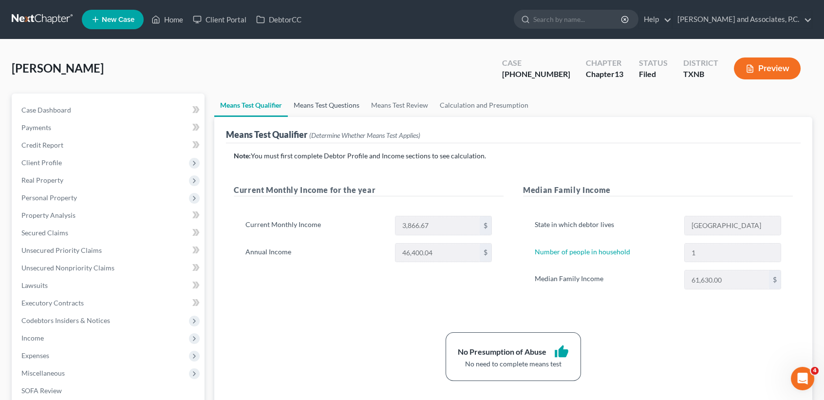
click at [343, 102] on link "Means Test Questions" at bounding box center [326, 105] width 77 height 23
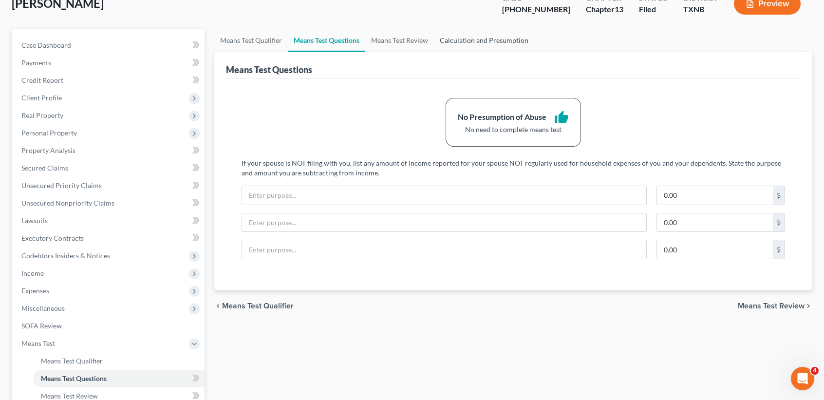
click at [460, 47] on link "Calculation and Presumption" at bounding box center [484, 40] width 100 height 23
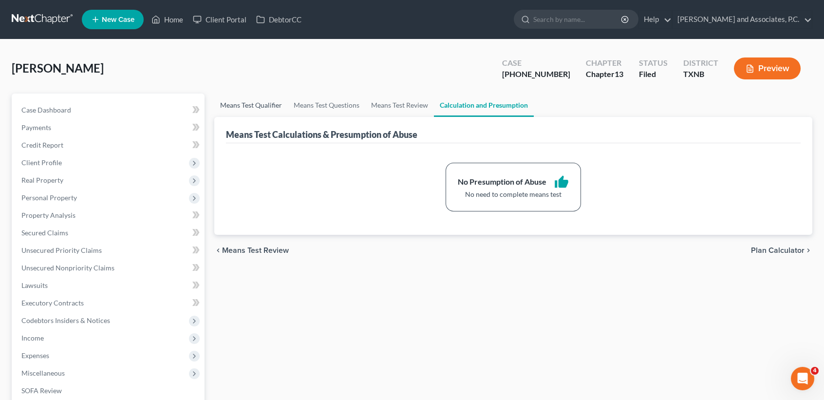
click at [242, 99] on link "Means Test Qualifier" at bounding box center [251, 105] width 74 height 23
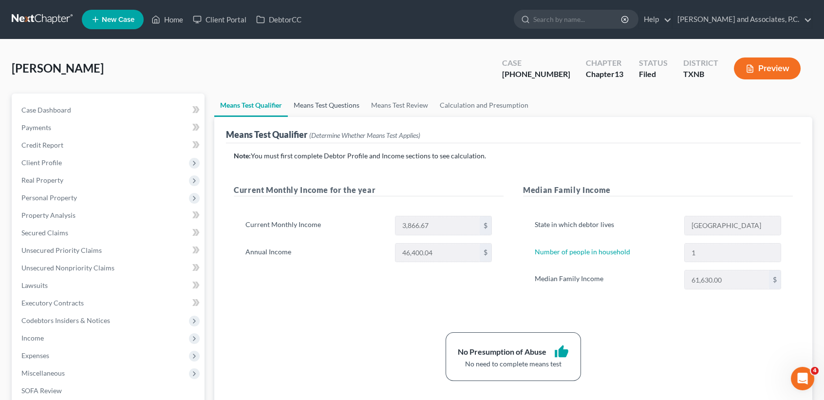
click at [300, 107] on link "Means Test Questions" at bounding box center [326, 105] width 77 height 23
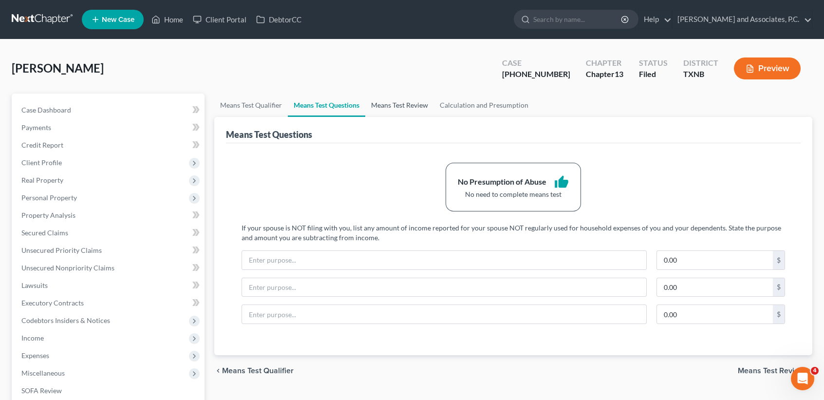
click at [407, 108] on link "Means Test Review" at bounding box center [399, 105] width 69 height 23
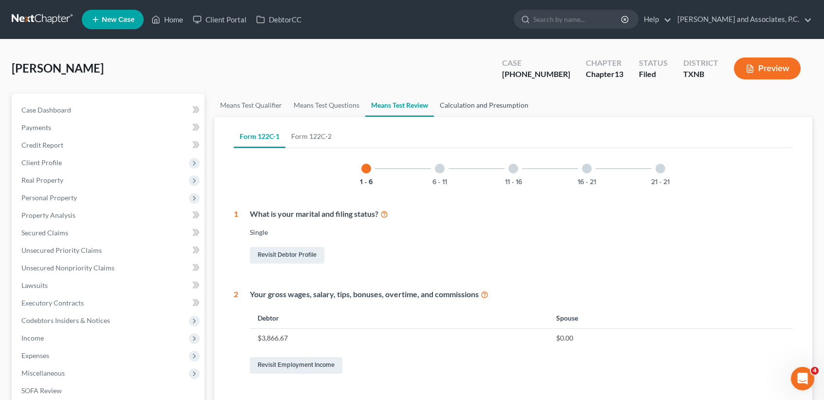
click at [463, 104] on link "Calculation and Presumption" at bounding box center [484, 105] width 100 height 23
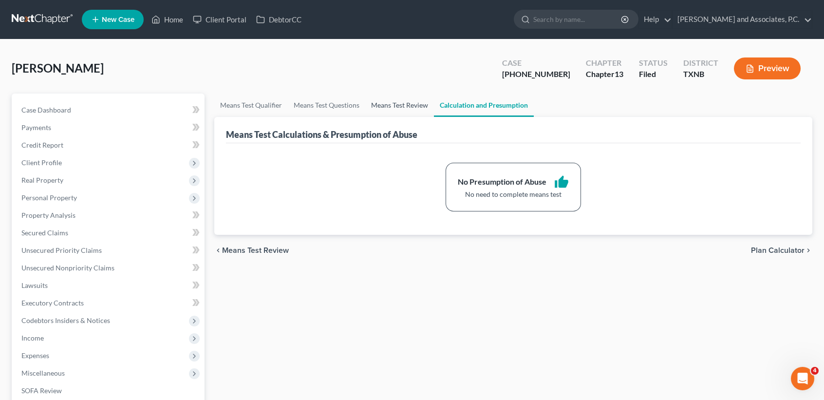
click at [395, 106] on link "Means Test Review" at bounding box center [399, 105] width 69 height 23
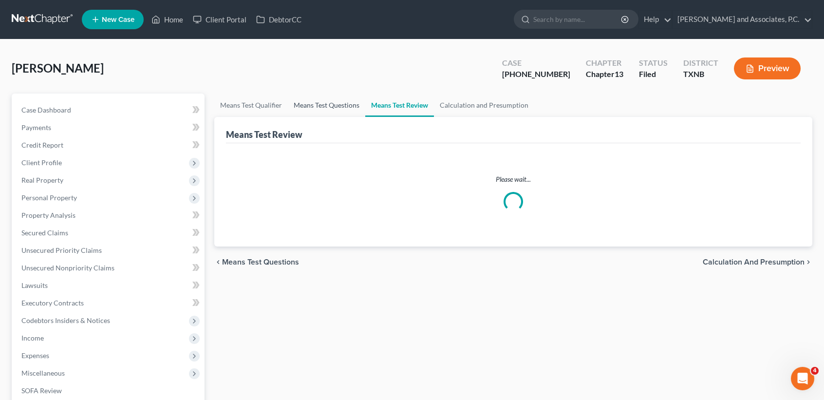
click at [333, 108] on link "Means Test Questions" at bounding box center [326, 105] width 77 height 23
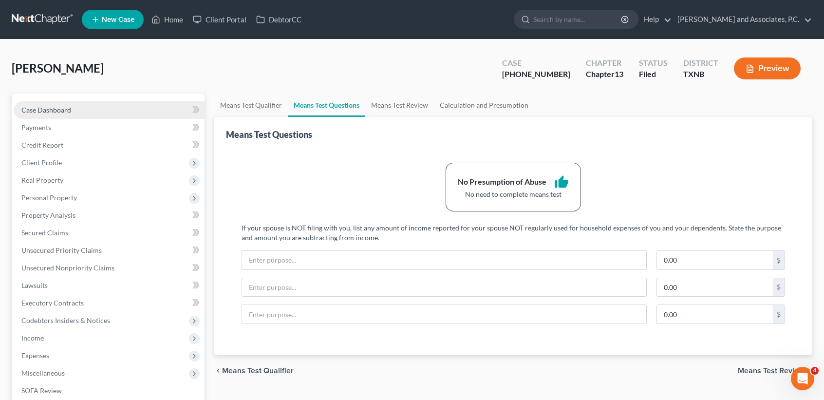
drag, startPoint x: 23, startPoint y: 112, endPoint x: 55, endPoint y: 122, distance: 33.0
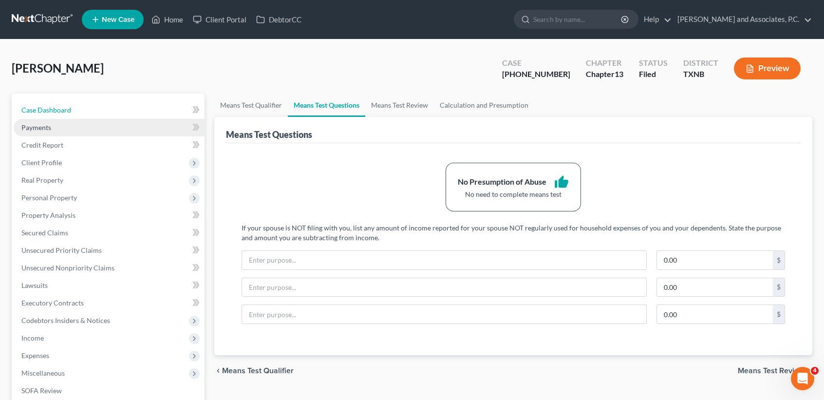
click at [23, 112] on span "Case Dashboard" at bounding box center [46, 110] width 50 height 8
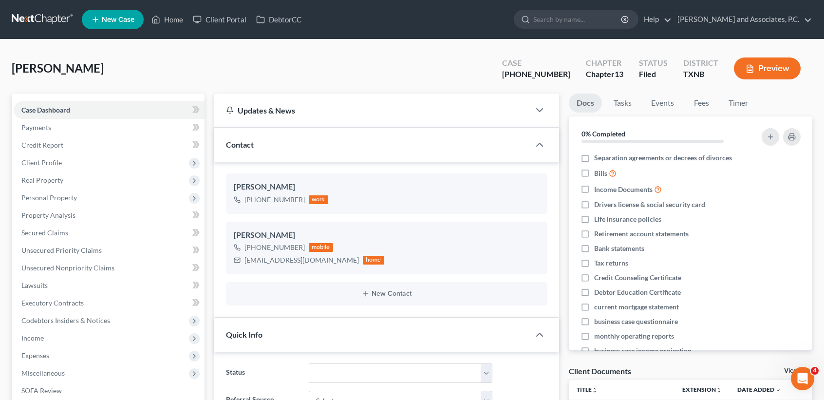
scroll to position [755, 0]
click at [176, 27] on ul "New Case Home Client Portal DebtorCC - No Result - See all results Or Press Ent…" at bounding box center [447, 19] width 731 height 25
click at [176, 21] on link "Home" at bounding box center [167, 20] width 41 height 18
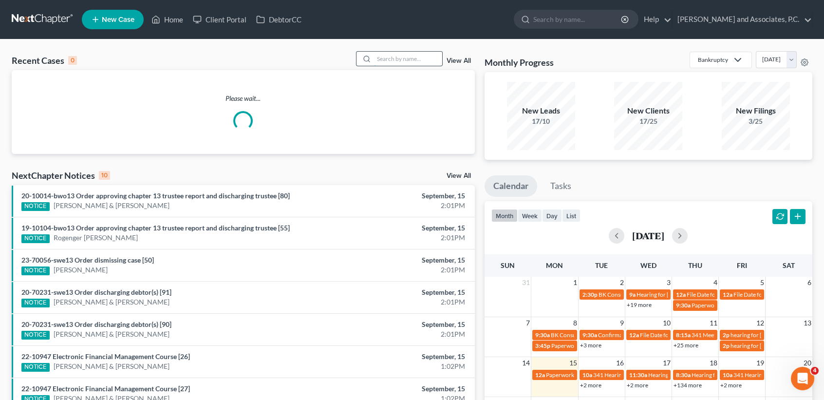
click at [417, 59] on input "search" at bounding box center [408, 59] width 68 height 14
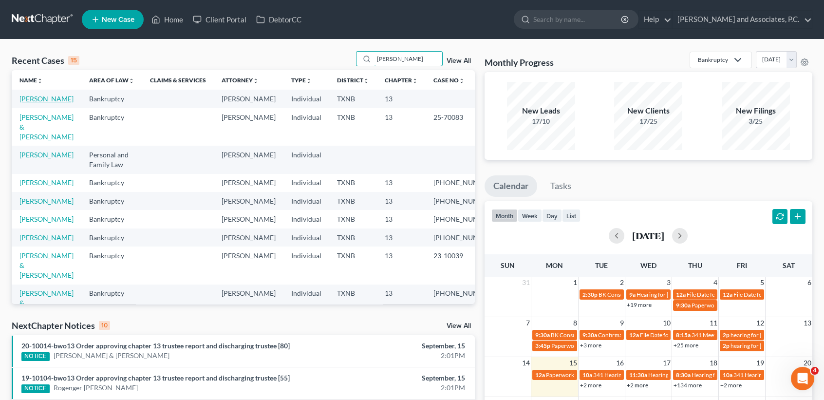
type input "johns"
click at [25, 103] on link "[PERSON_NAME]" at bounding box center [46, 98] width 54 height 8
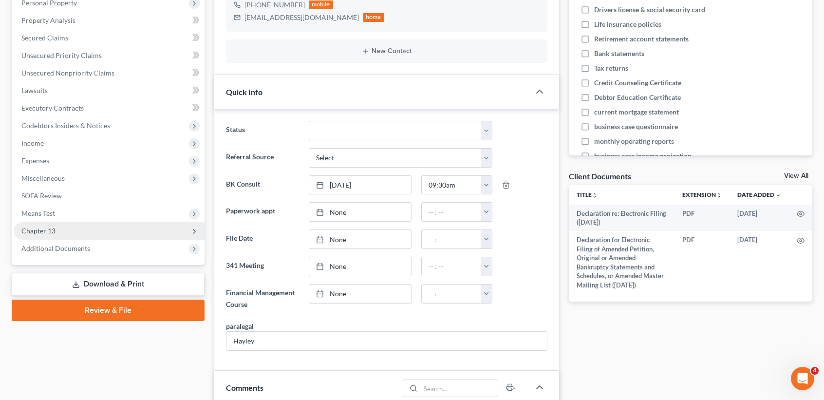
scroll to position [1715, 0]
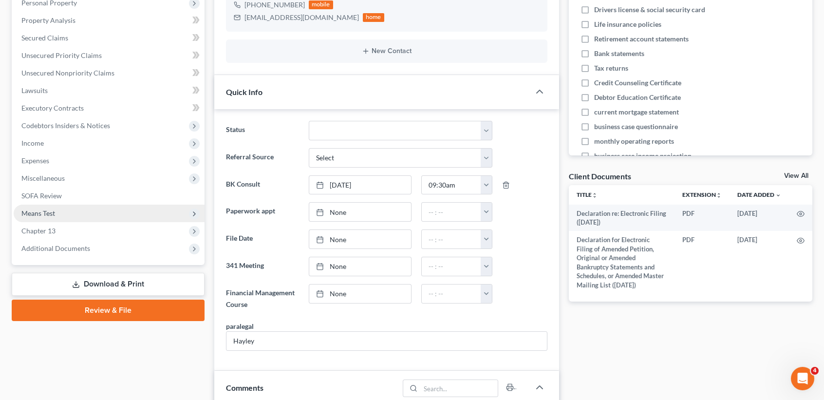
click at [36, 217] on span "Means Test" at bounding box center [109, 214] width 191 height 18
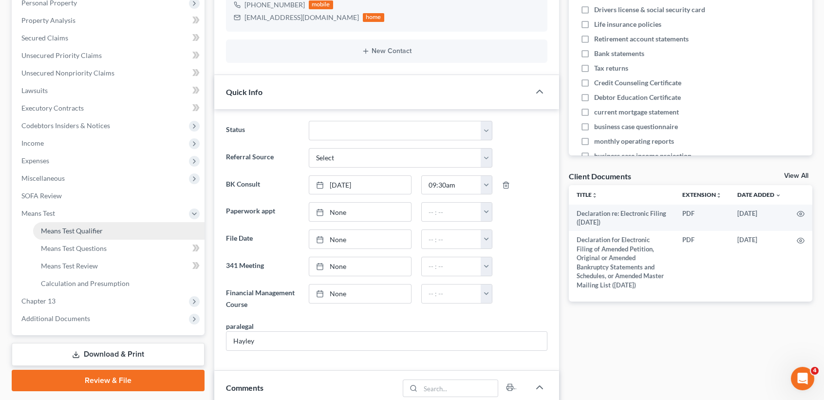
click at [58, 233] on span "Means Test Qualifier" at bounding box center [72, 230] width 62 height 8
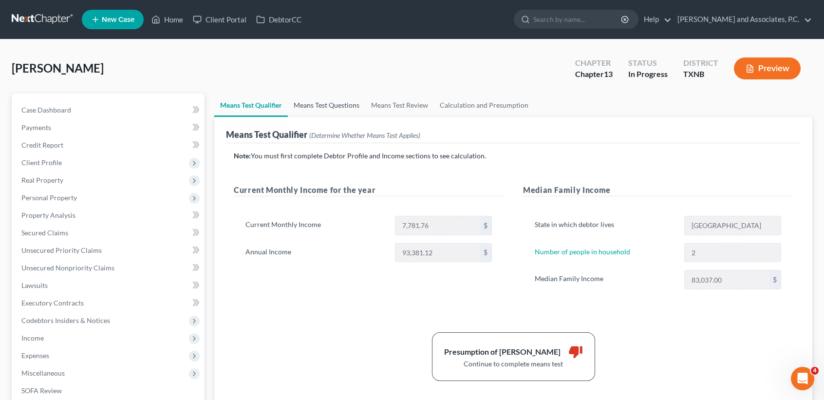
click at [343, 99] on link "Means Test Questions" at bounding box center [326, 105] width 77 height 23
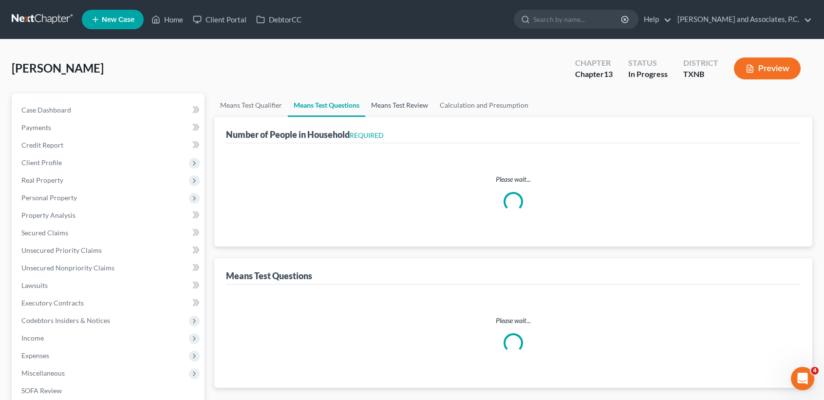
select select "0"
select select "60"
select select "1"
select select "60"
select select "0"
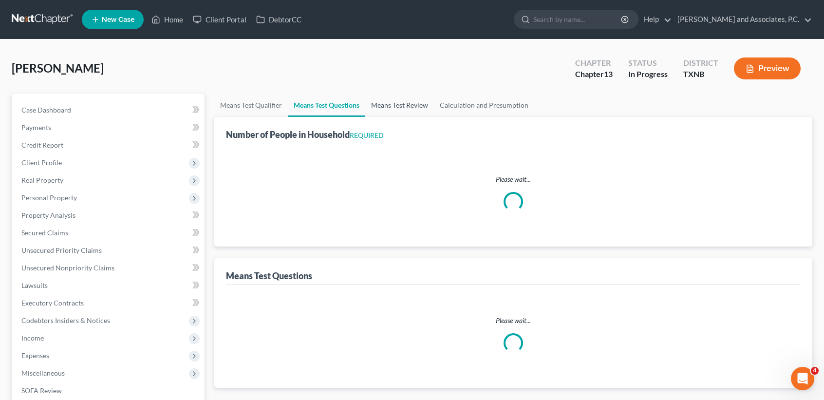
select select "60"
select select "0"
select select "60"
select select "2"
select select "3"
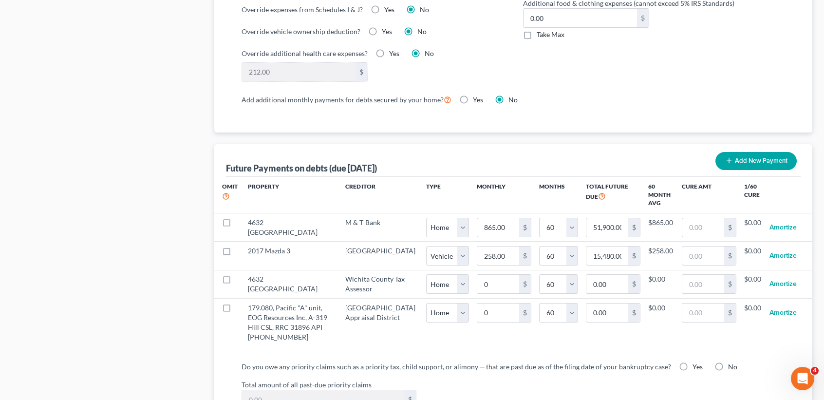
scroll to position [844, 0]
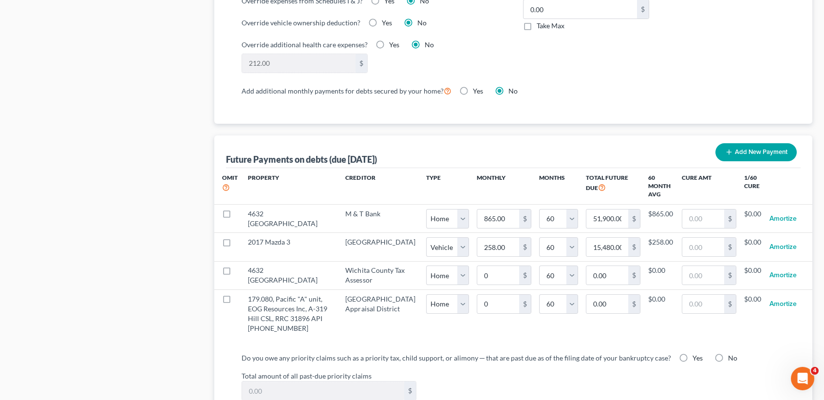
drag, startPoint x: 227, startPoint y: 154, endPoint x: 429, endPoint y: 150, distance: 201.2
click at [429, 150] on div "Future Payments on debts (due in 60 months) Add New Payment" at bounding box center [513, 151] width 575 height 33
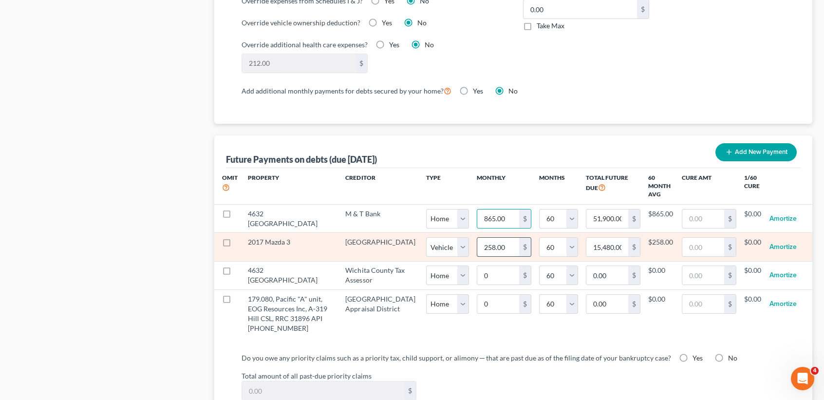
click at [491, 253] on input "258.00" at bounding box center [498, 247] width 42 height 19
click at [491, 249] on input "258.00" at bounding box center [498, 247] width 42 height 19
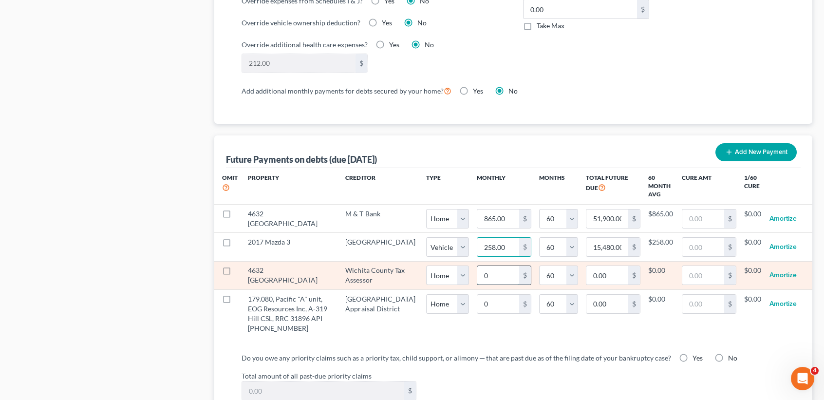
click at [489, 278] on input "0" at bounding box center [498, 275] width 42 height 19
click at [477, 276] on input "0" at bounding box center [498, 275] width 42 height 19
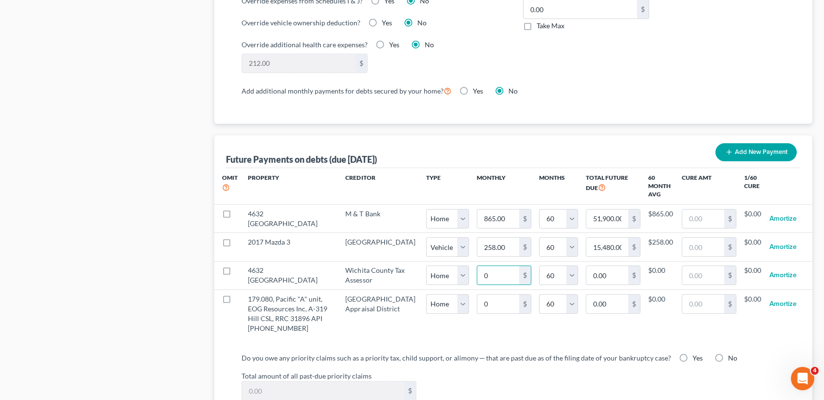
click at [464, 363] on label "Do you owe any priority claims such as a priority tax, child support, or alimon…" at bounding box center [457, 358] width 430 height 10
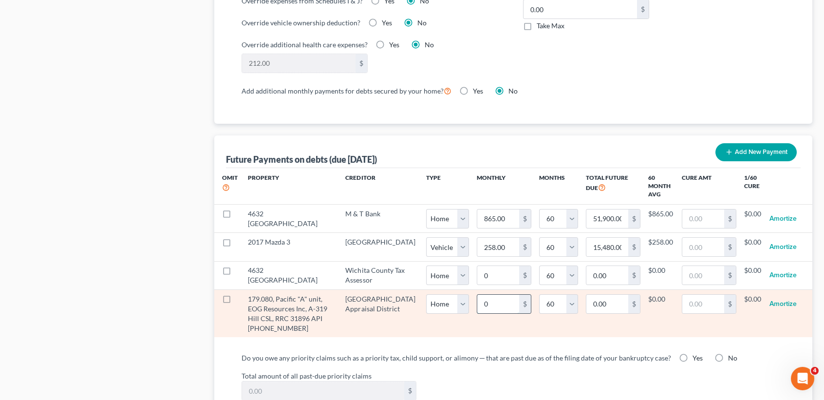
click at [477, 313] on input "0" at bounding box center [498, 304] width 42 height 19
type input "0.8"
type input "48.00"
select select "0"
select select "60"
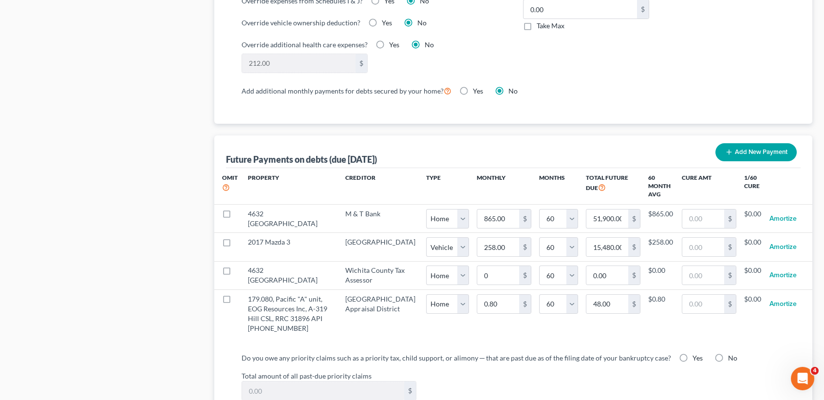
select select "0"
select select "60"
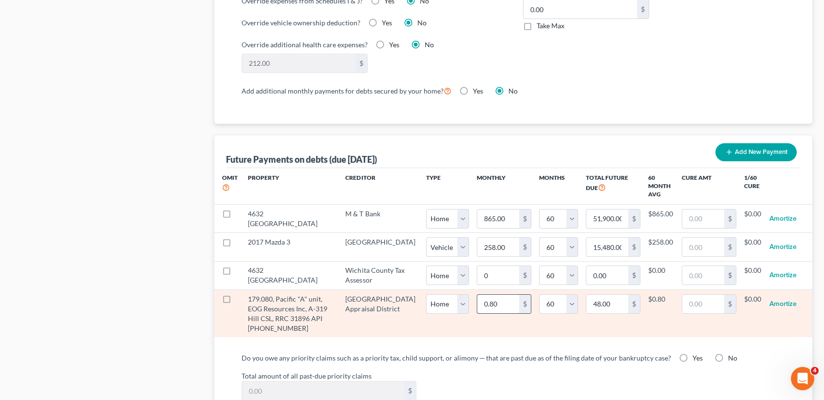
click at [481, 306] on input "0.80" at bounding box center [498, 304] width 42 height 19
type input "."
type input "0.00"
type input "0.8"
type input "48.00"
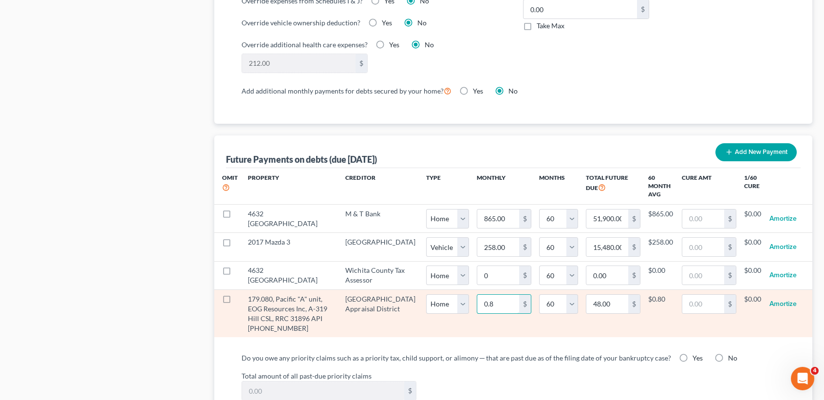
type input "0.83"
type input "49.80"
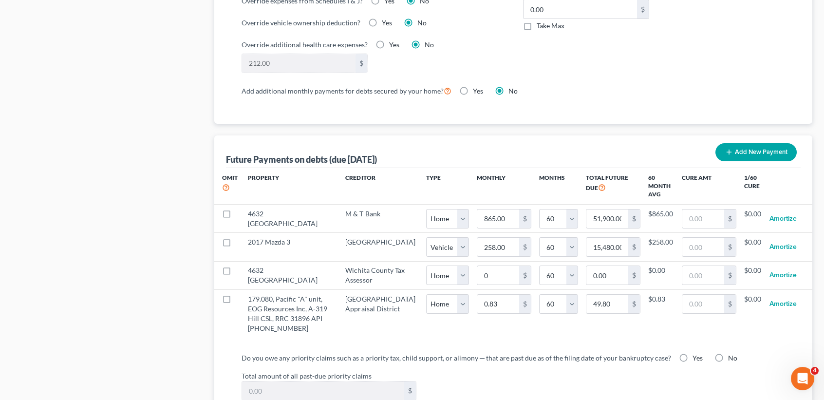
select select "0"
select select "60"
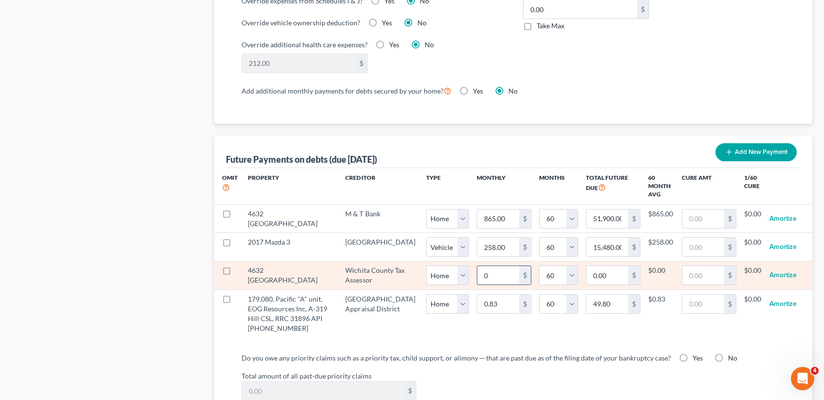
select select "0"
select select "60"
click at [477, 269] on input "0" at bounding box center [498, 275] width 42 height 19
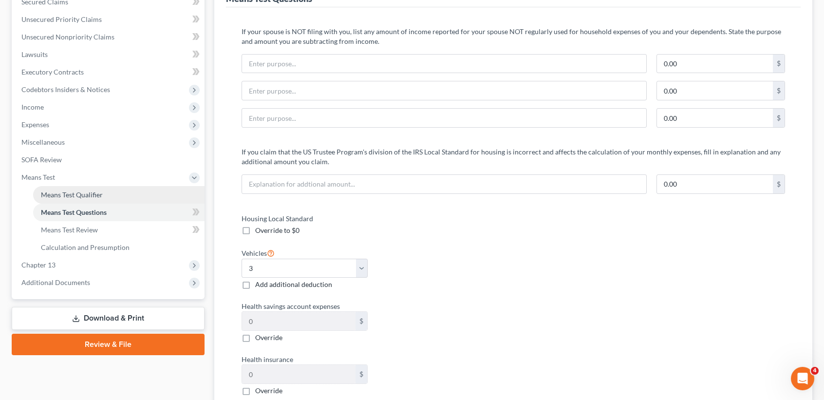
scroll to position [65, 0]
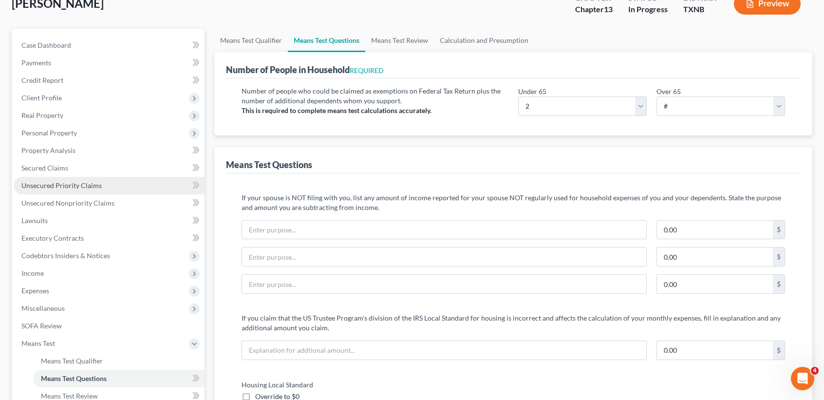
click at [93, 188] on span "Unsecured Priority Claims" at bounding box center [61, 185] width 80 height 8
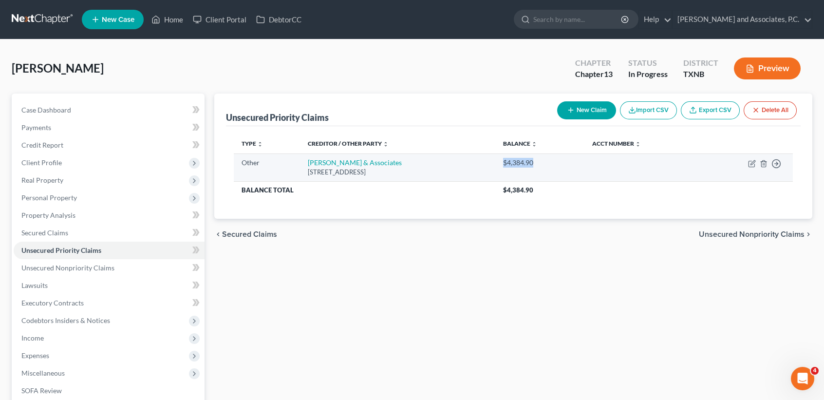
drag, startPoint x: 522, startPoint y: 163, endPoint x: 548, endPoint y: 162, distance: 26.3
click at [548, 162] on div "$4,384.90" at bounding box center [539, 163] width 73 height 10
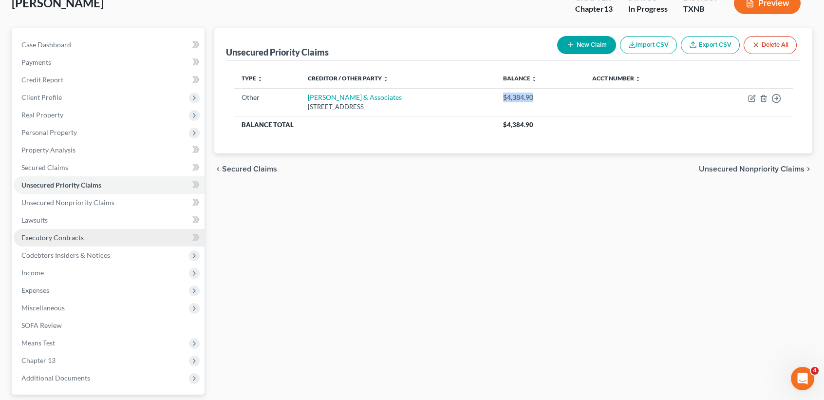
scroll to position [151, 0]
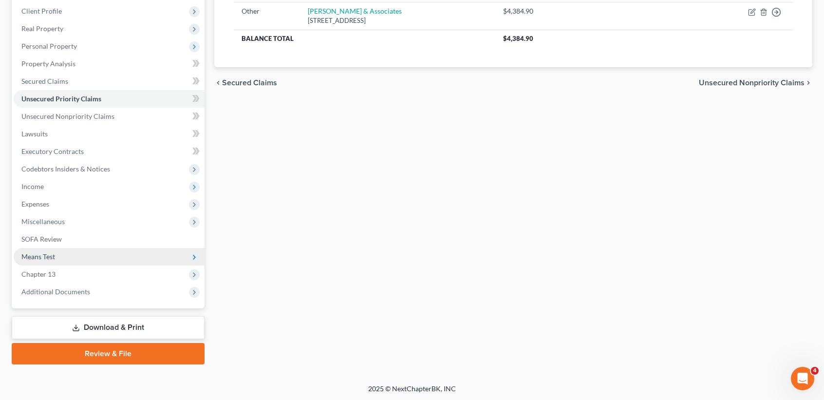
click at [58, 256] on span "Means Test" at bounding box center [109, 257] width 191 height 18
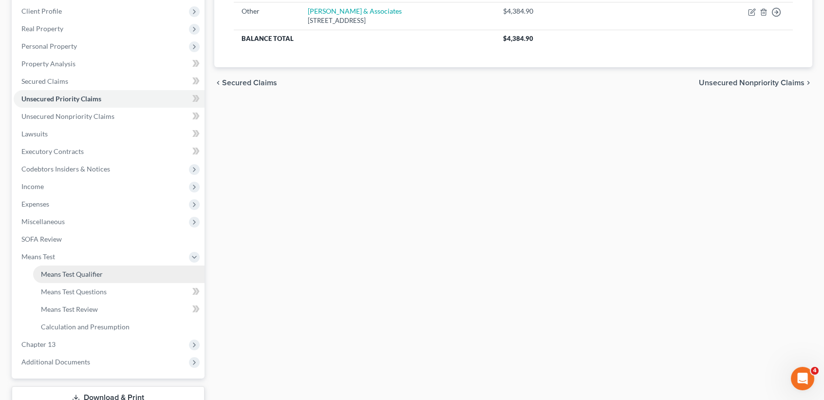
click at [60, 272] on span "Means Test Qualifier" at bounding box center [72, 274] width 62 height 8
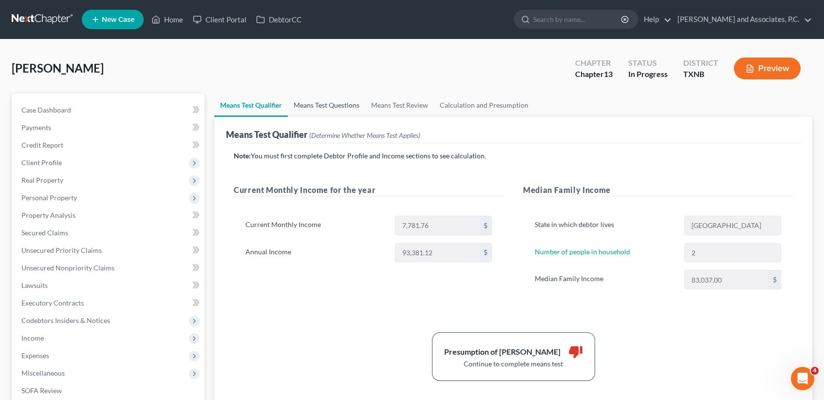
click at [337, 102] on link "Means Test Questions" at bounding box center [326, 105] width 77 height 23
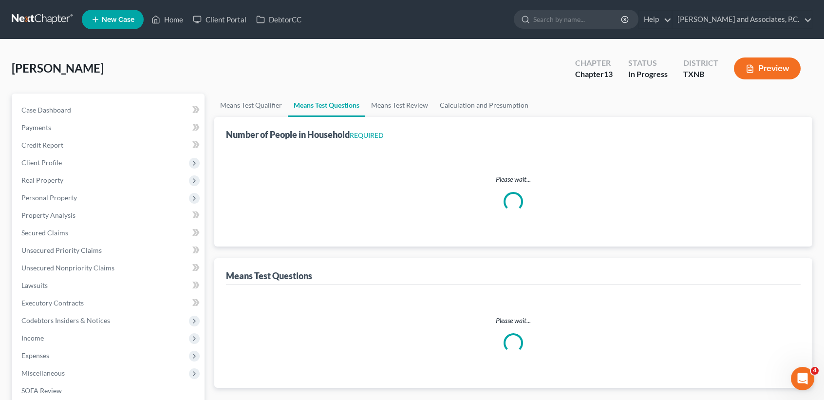
select select "0"
select select "60"
select select "1"
select select "60"
select select "0"
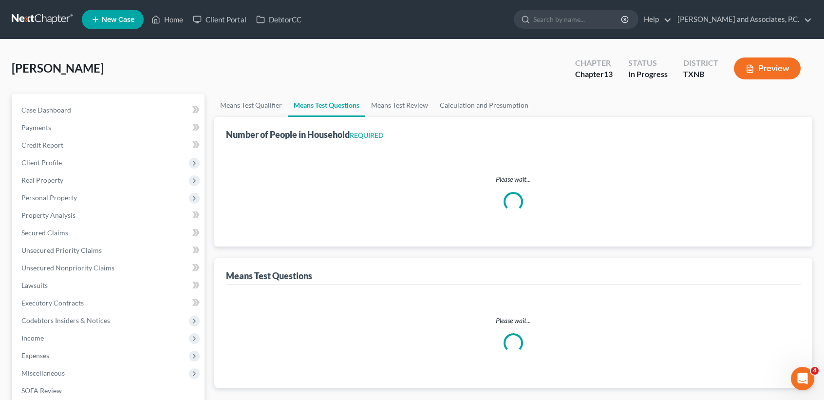
select select "60"
select select "0"
select select "60"
select select "2"
select select "3"
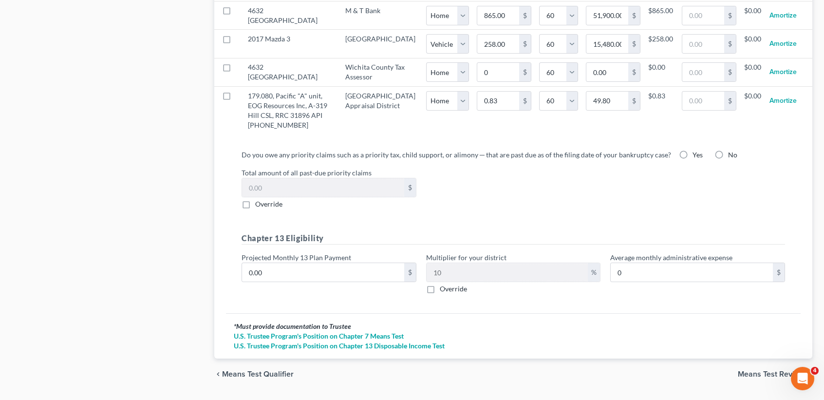
scroll to position [1083, 0]
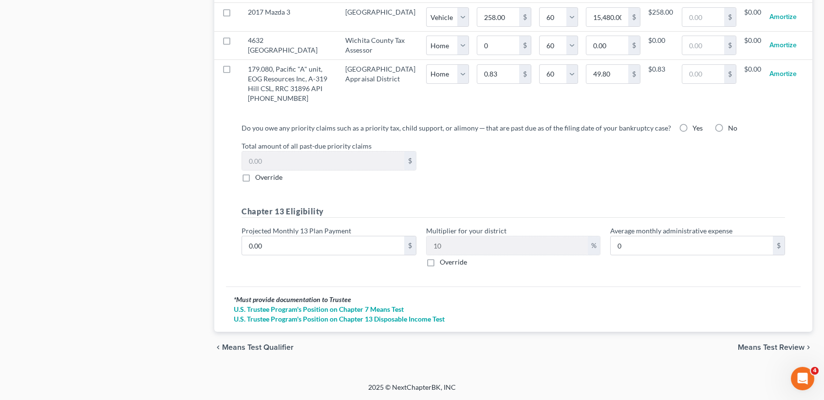
click at [693, 131] on label "Yes" at bounding box center [698, 128] width 10 height 10
click at [696, 130] on input "Yes" at bounding box center [699, 126] width 6 height 6
radio input "true"
click at [255, 178] on label "Override" at bounding box center [268, 177] width 27 height 10
click at [259, 178] on input "Override" at bounding box center [262, 175] width 6 height 6
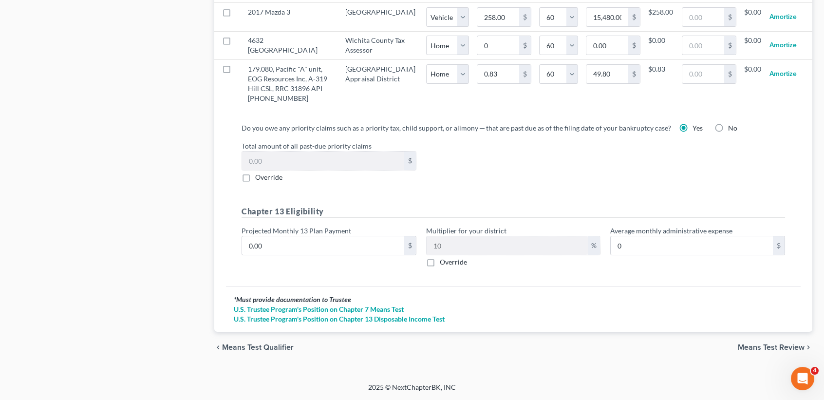
checkbox input "true"
click at [289, 159] on input "0.00" at bounding box center [323, 160] width 162 height 19
drag, startPoint x: 611, startPoint y: 187, endPoint x: 613, endPoint y: 182, distance: 5.7
click at [612, 183] on div "Do you owe any priority claims such as a priority tax, child support, or alimon…" at bounding box center [513, 199] width 559 height 152
click at [334, 250] on input "0.00" at bounding box center [323, 245] width 162 height 19
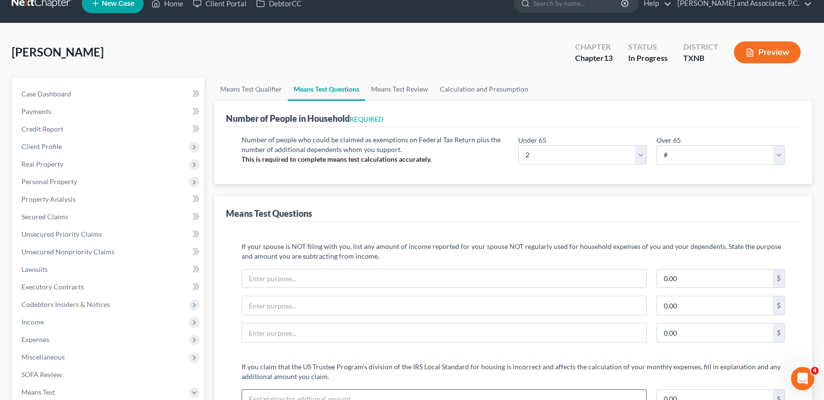
scroll to position [0, 0]
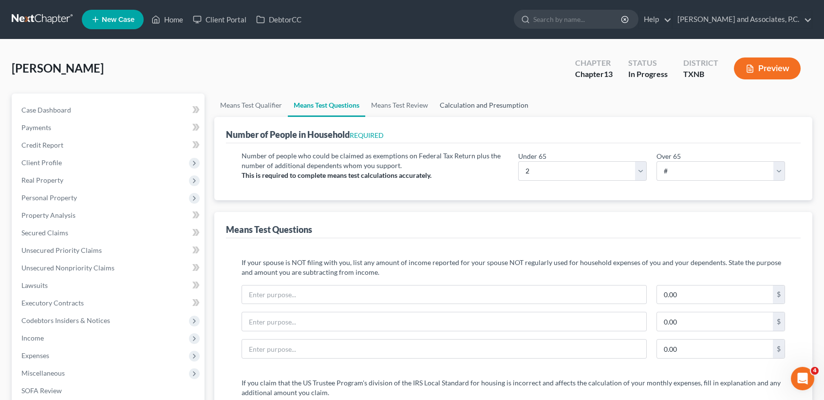
click at [484, 112] on link "Calculation and Presumption" at bounding box center [484, 105] width 100 height 23
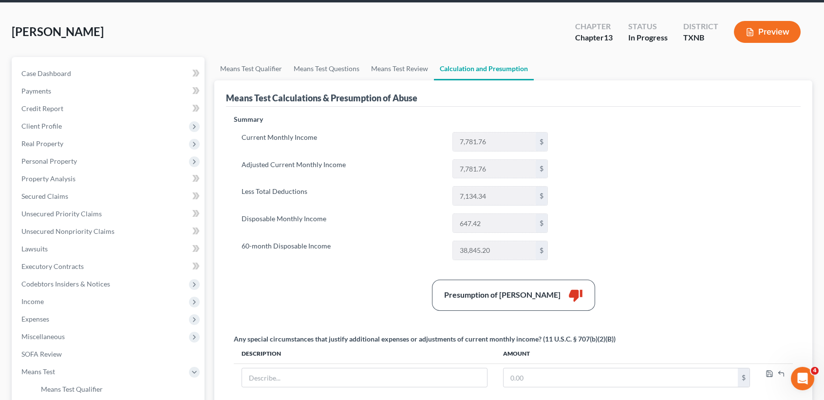
scroll to position [65, 0]
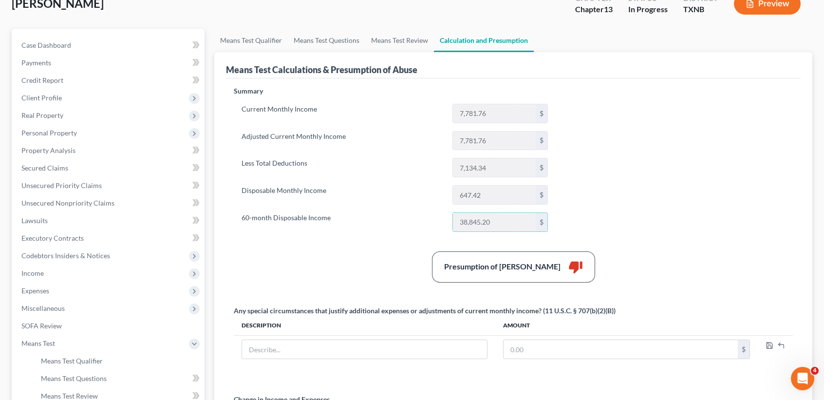
drag, startPoint x: 494, startPoint y: 220, endPoint x: 447, endPoint y: 221, distance: 47.7
click at [447, 221] on div "60-month Disposable Income 38,845.20 $" at bounding box center [395, 221] width 316 height 19
click at [246, 44] on link "Means Test Qualifier" at bounding box center [251, 40] width 74 height 23
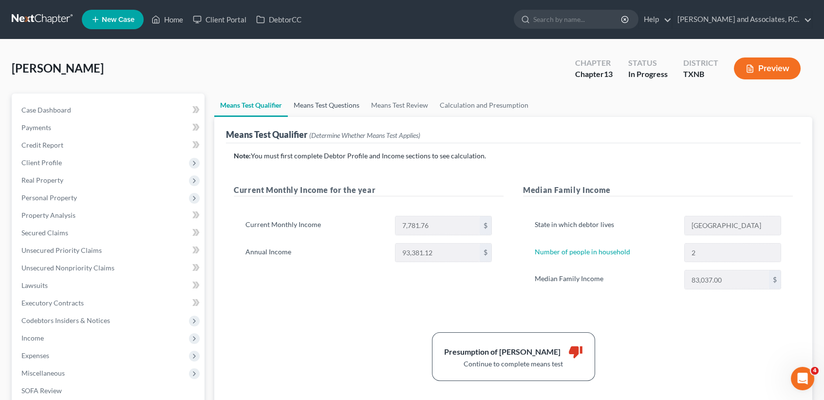
click at [327, 98] on link "Means Test Questions" at bounding box center [326, 105] width 77 height 23
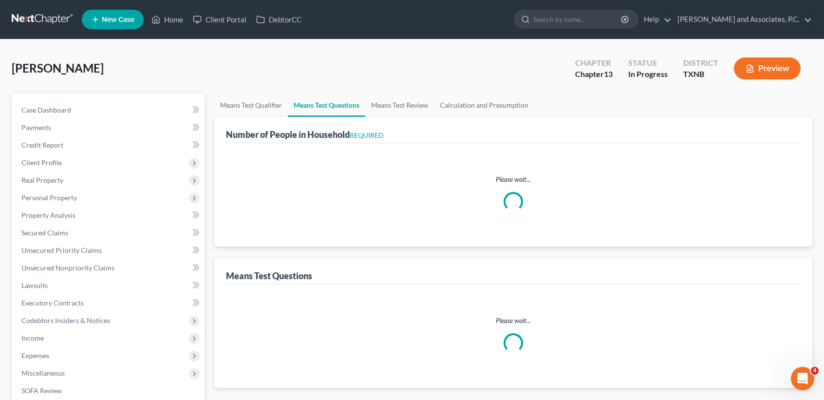
select select "0"
select select "60"
select select "1"
select select "60"
select select "0"
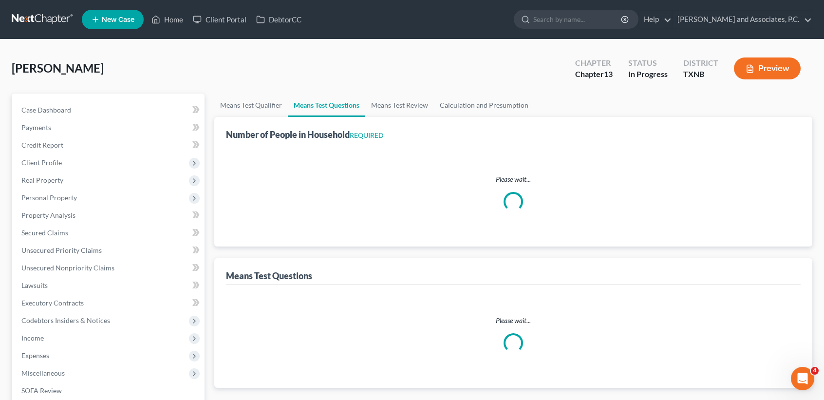
select select "60"
select select "0"
select select "60"
select select "2"
select select "3"
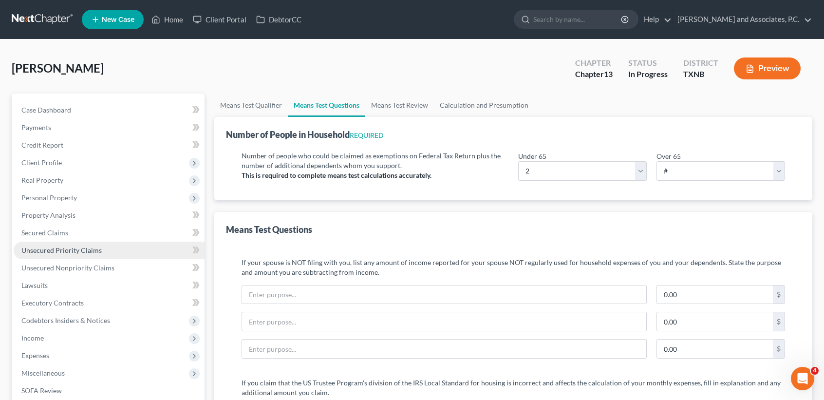
click at [63, 249] on span "Unsecured Priority Claims" at bounding box center [61, 250] width 80 height 8
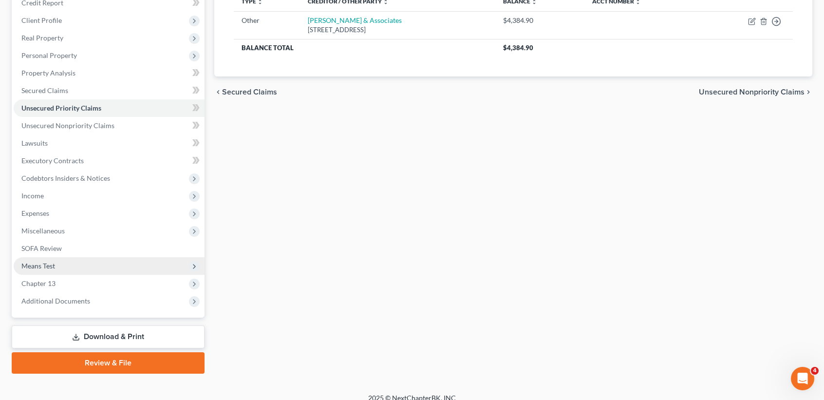
scroll to position [151, 0]
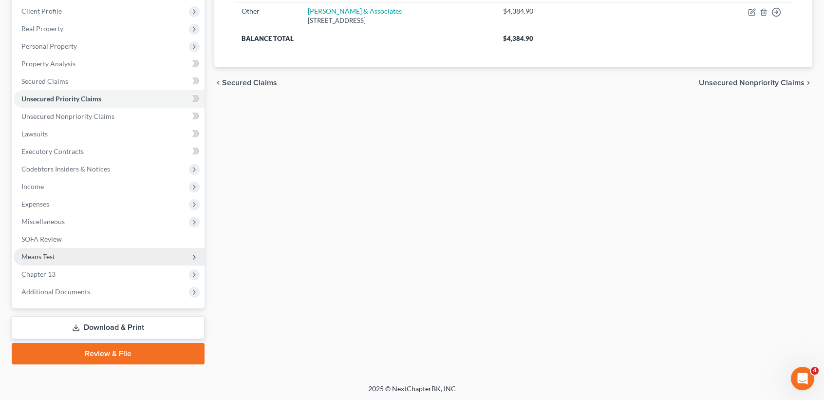
click at [51, 257] on span "Means Test" at bounding box center [38, 256] width 34 height 8
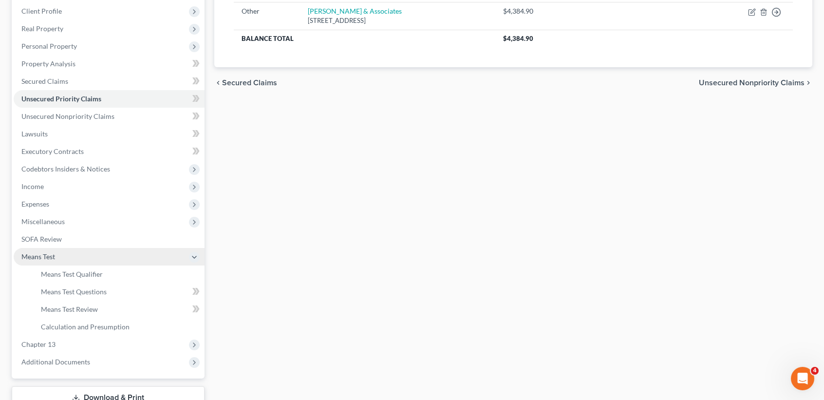
click at [52, 263] on span "Means Test" at bounding box center [109, 257] width 191 height 18
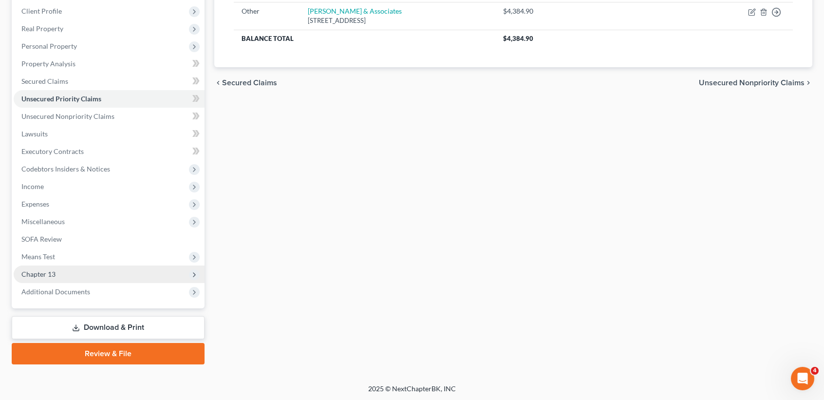
click at [53, 271] on span "Chapter 13" at bounding box center [38, 274] width 34 height 8
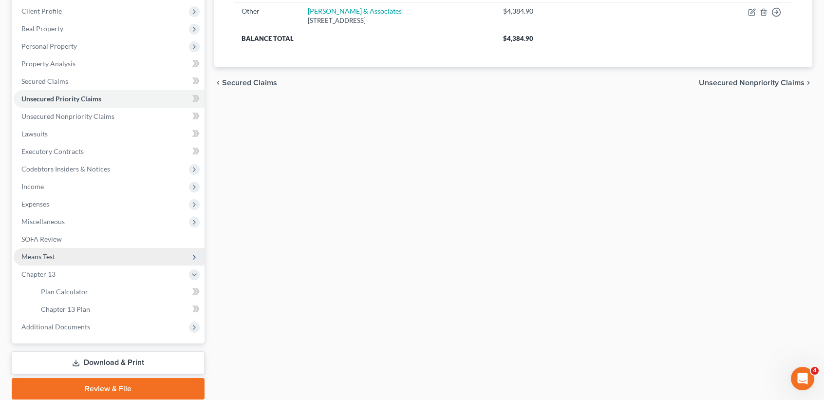
click at [59, 256] on span "Means Test" at bounding box center [109, 257] width 191 height 18
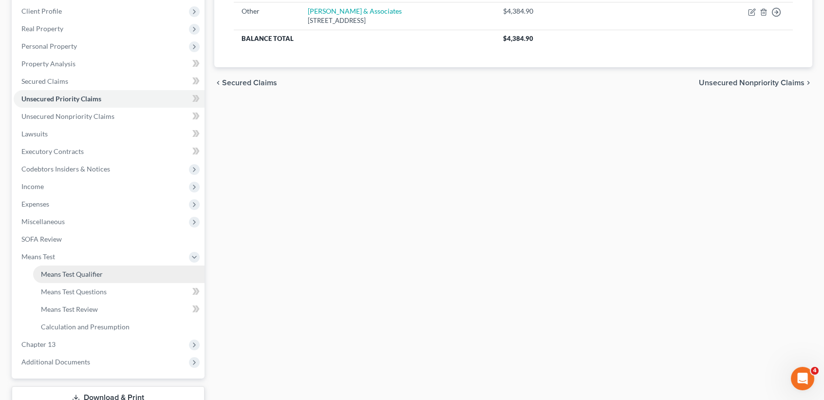
click at [58, 272] on span "Means Test Qualifier" at bounding box center [72, 274] width 62 height 8
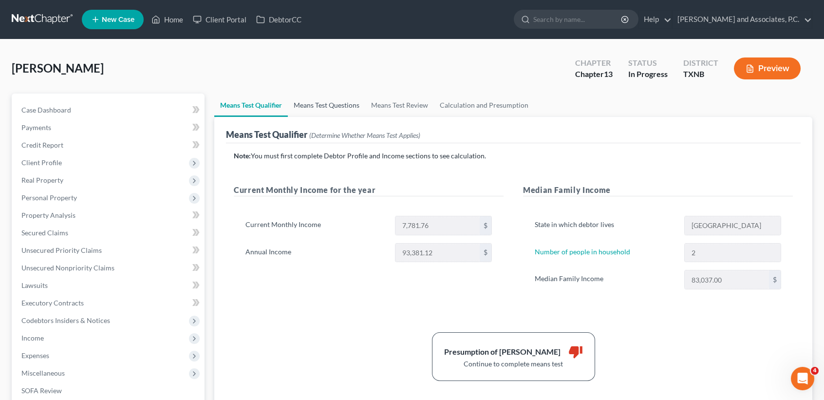
click at [357, 112] on link "Means Test Questions" at bounding box center [326, 105] width 77 height 23
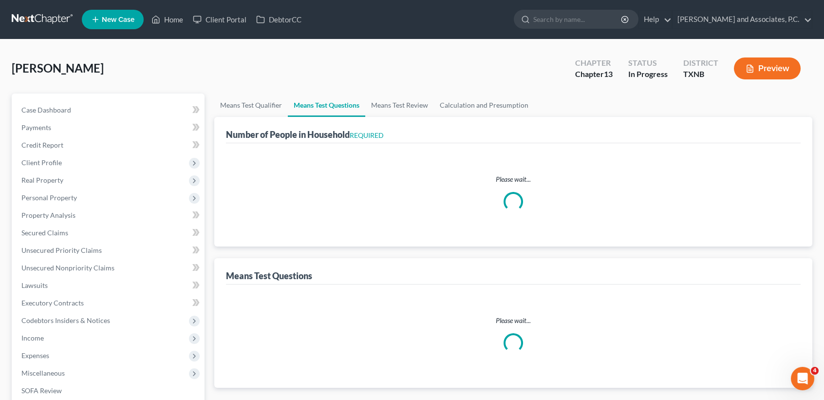
select select "0"
select select "60"
select select "1"
select select "60"
select select "0"
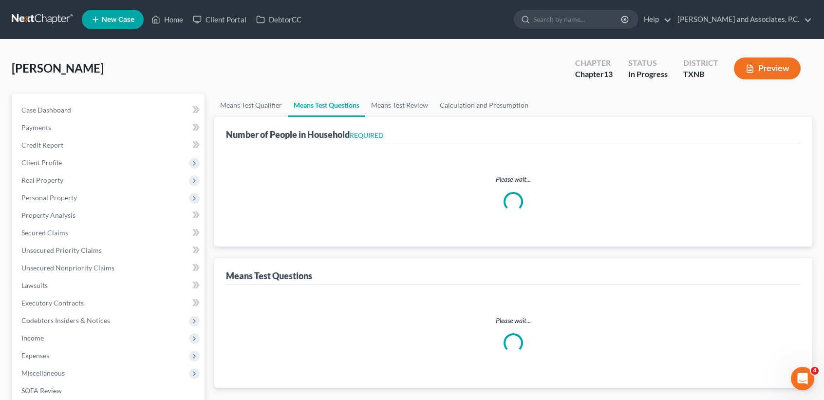
select select "60"
select select "0"
select select "60"
select select "2"
select select "3"
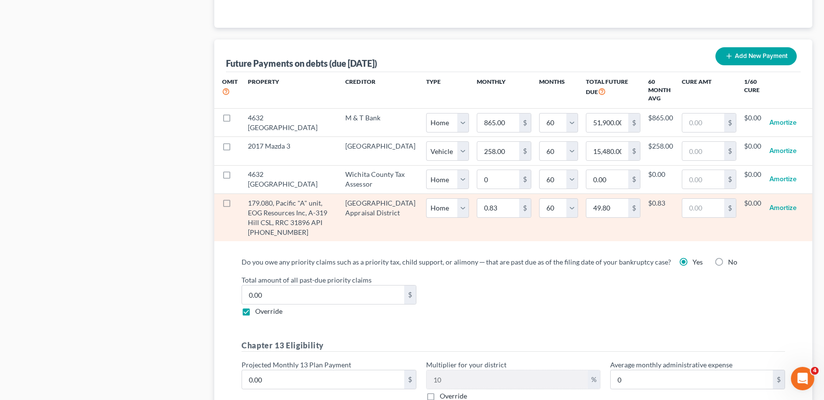
scroll to position [1083, 0]
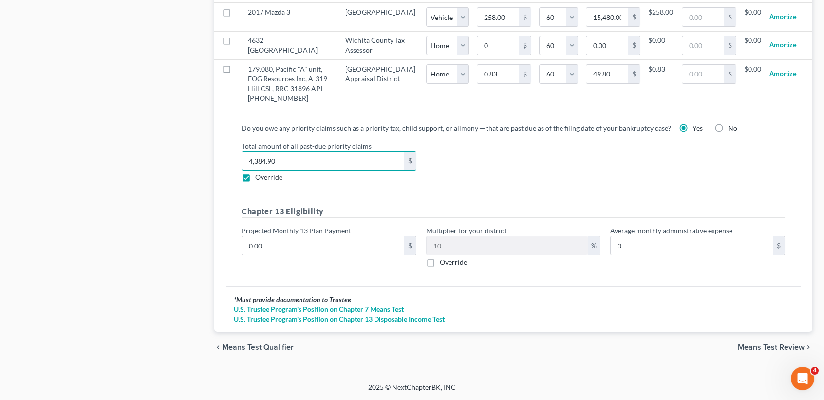
type input "4,384.90"
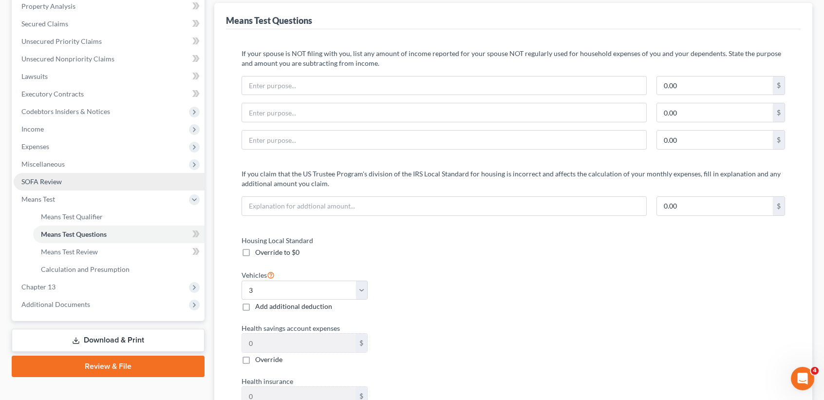
scroll to position [173, 0]
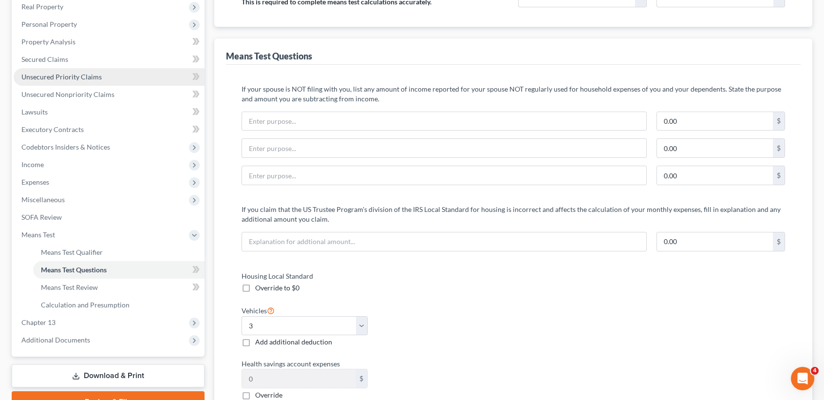
click at [88, 73] on span "Unsecured Priority Claims" at bounding box center [61, 77] width 80 height 8
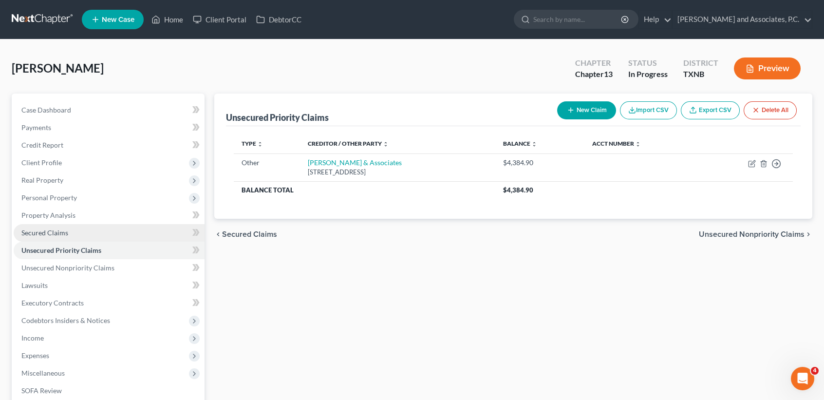
click at [76, 231] on link "Secured Claims" at bounding box center [109, 233] width 191 height 18
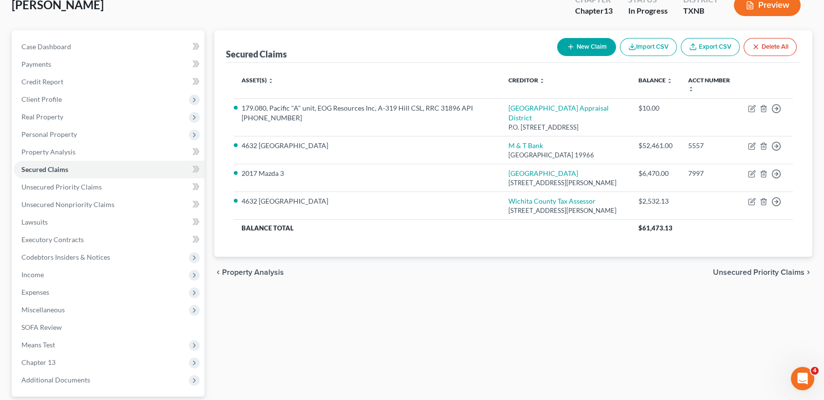
scroll to position [151, 0]
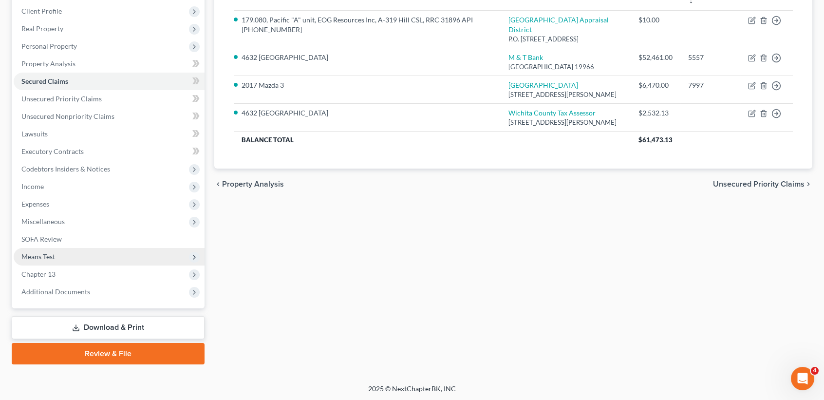
click at [52, 257] on span "Means Test" at bounding box center [38, 256] width 34 height 8
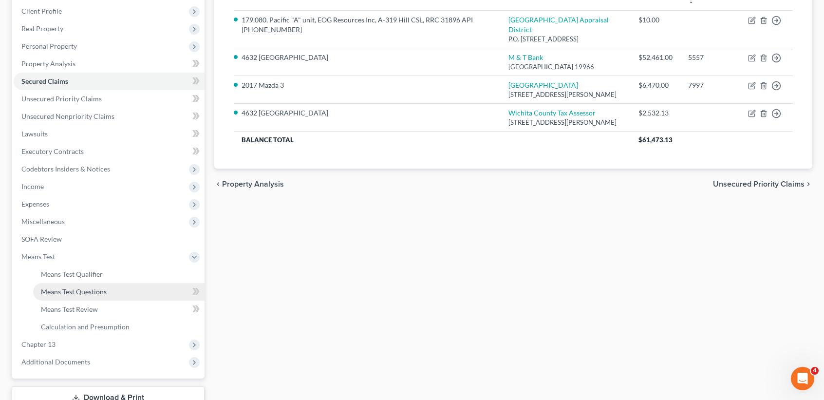
click at [58, 290] on span "Means Test Questions" at bounding box center [74, 291] width 66 height 8
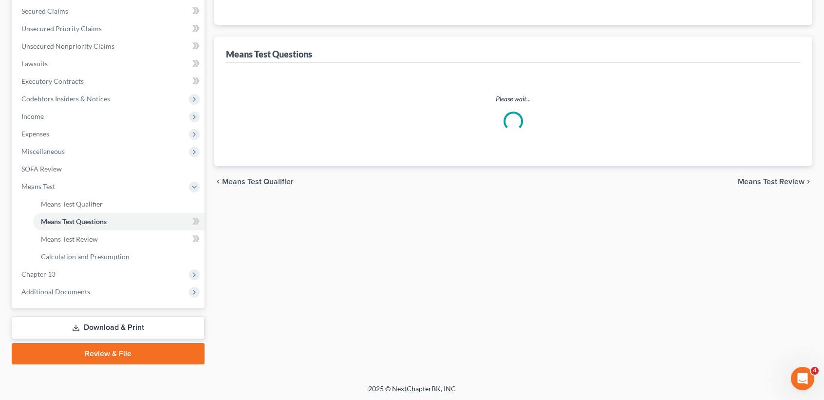
select select "0"
select select "60"
select select "1"
select select "60"
select select "0"
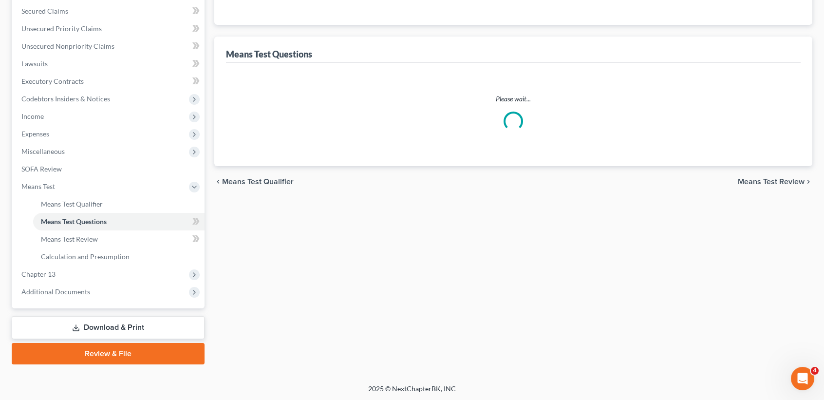
select select "60"
select select "0"
select select "60"
select select "3"
select select "2"
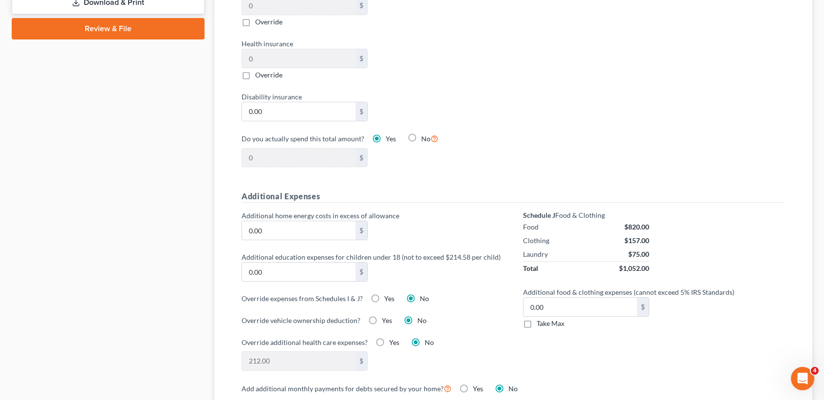
scroll to position [1001, 0]
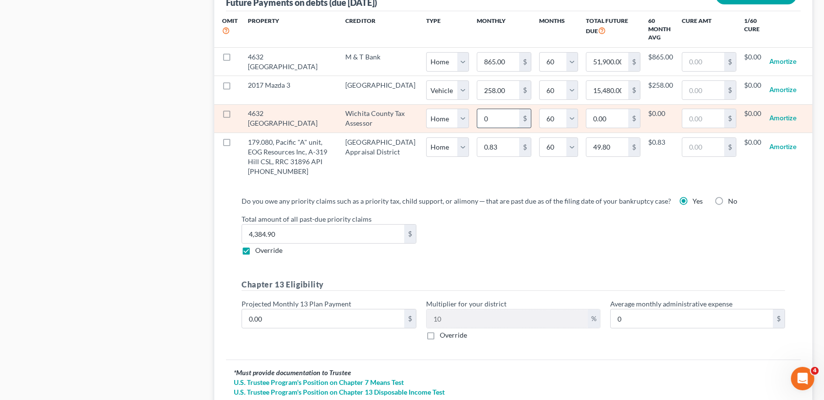
click at [480, 117] on input "0" at bounding box center [498, 118] width 42 height 19
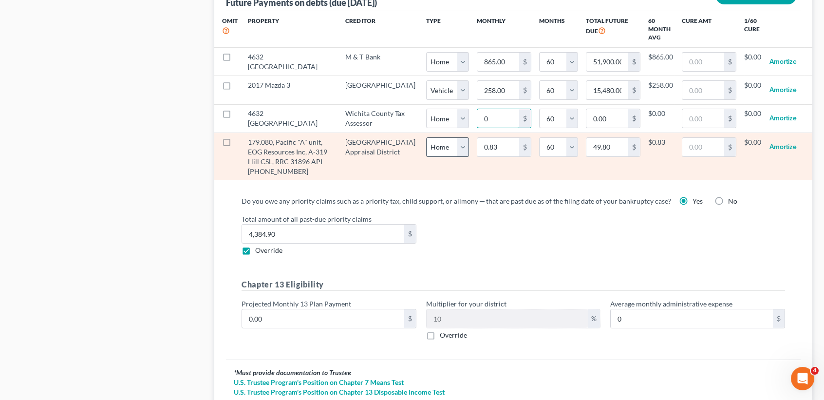
type input "2"
type input "120.00"
type input "21"
type input "1,260.00"
type input "211"
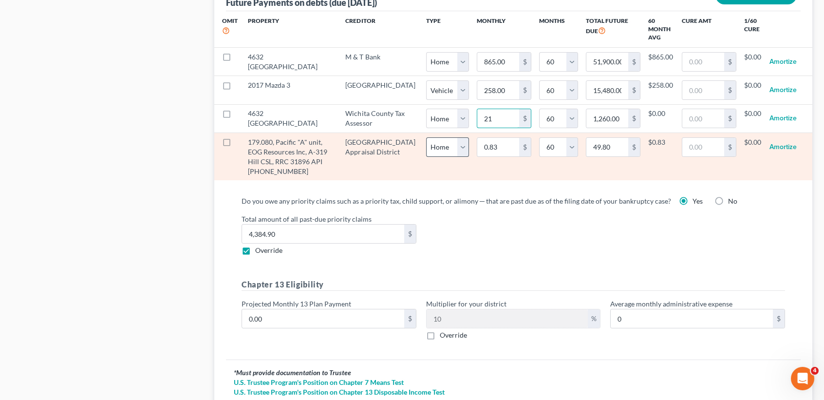
type input "12,660.00"
type input "211.01"
type input "12,660.60"
select select "0"
select select "60"
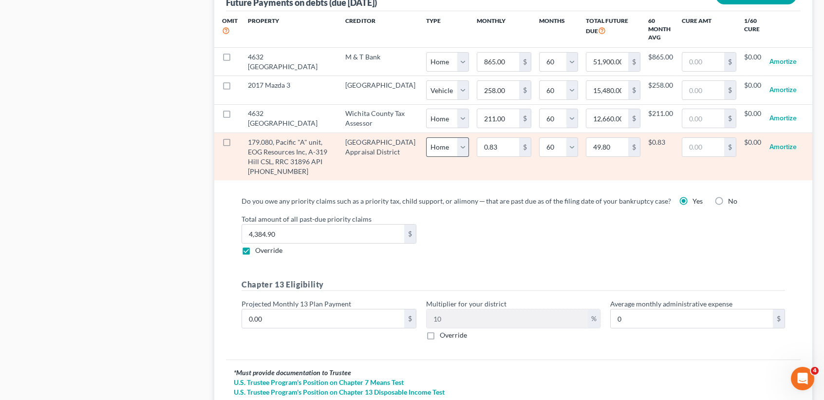
select select "0"
select select "60"
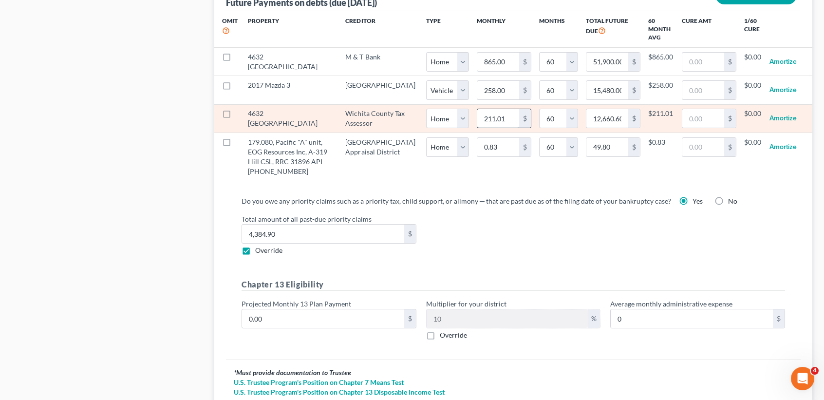
select select "0"
select select "60"
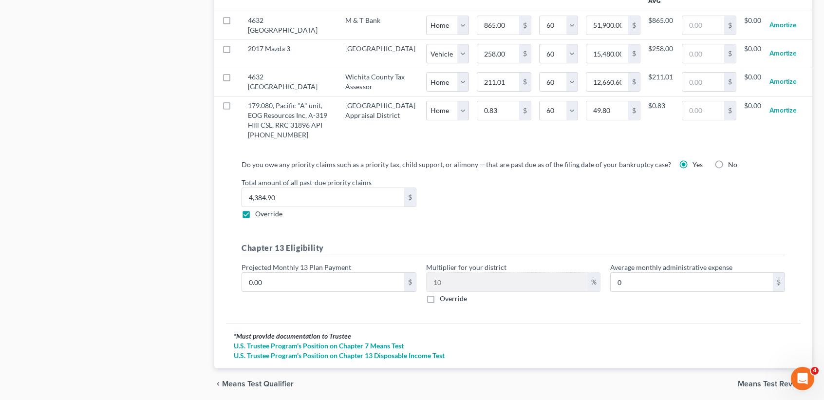
scroll to position [1083, 0]
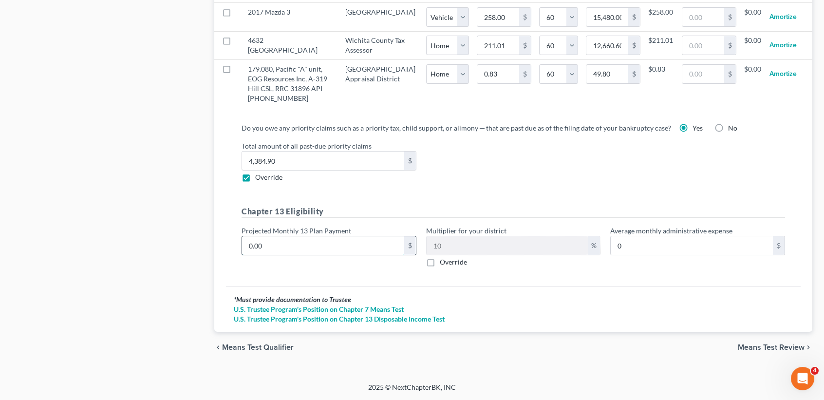
click at [365, 248] on input "0.00" at bounding box center [323, 245] width 162 height 19
type input "1"
type input "0.10"
type input "11"
type input "1.10"
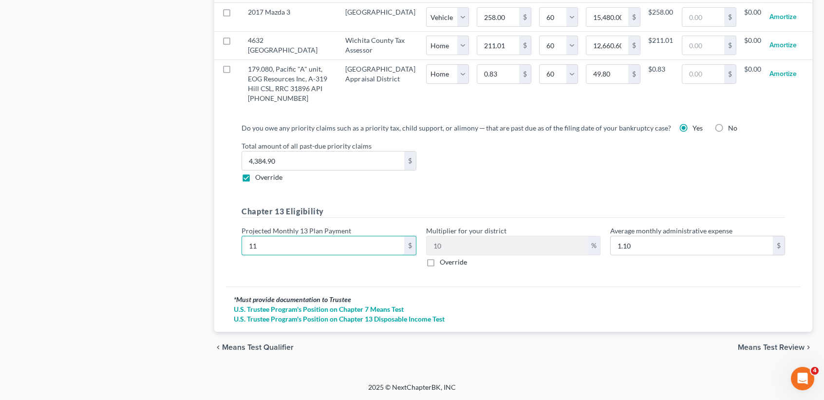
type input "118"
type input "11.80"
type input "1187"
type input "118.70"
type input "1,18"
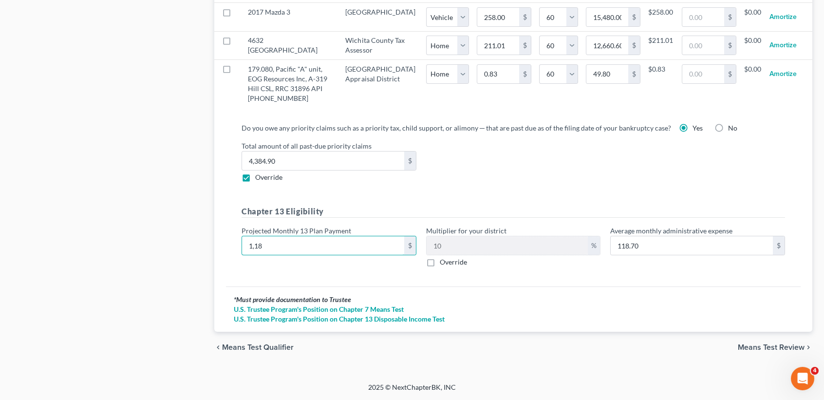
type input "11.80"
type input "11"
type input "1.10"
type input "1"
type input "0.10"
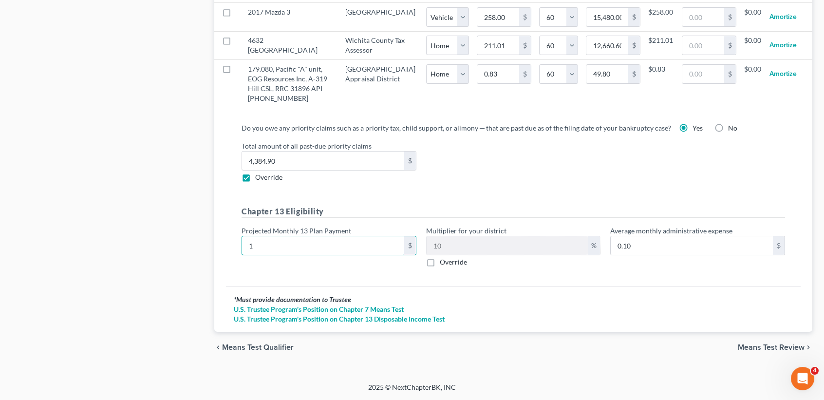
type input "10"
type input "1.00"
type input "109"
type input "10.90"
type input "10"
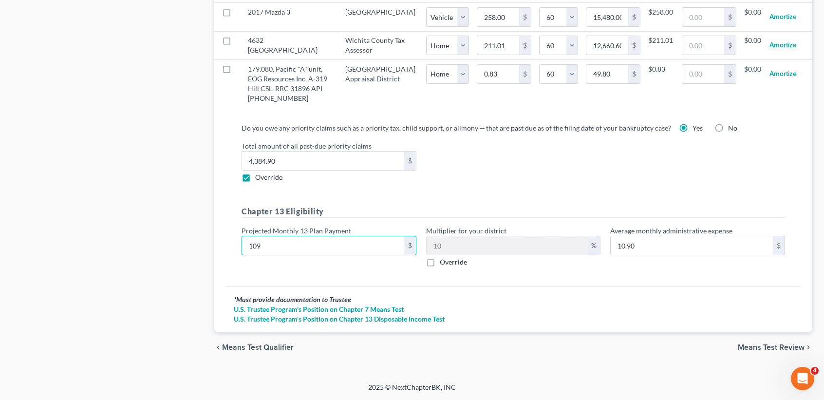
type input "1.00"
type input "108"
type input "10.80"
type input "1087"
type input "108.70"
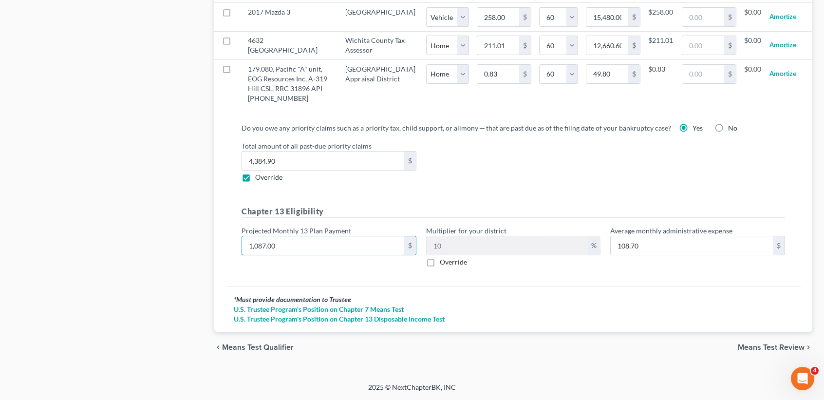
type input "1,087.00"
click at [768, 343] on span "Means Test Review" at bounding box center [771, 347] width 67 height 8
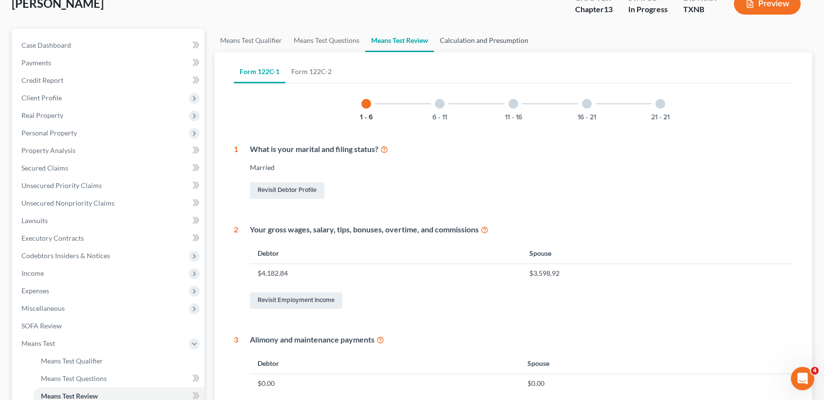
click at [500, 47] on link "Calculation and Presumption" at bounding box center [484, 40] width 100 height 23
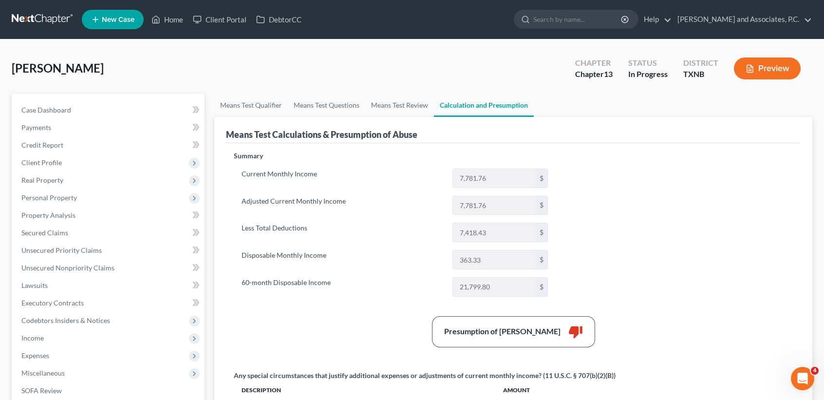
drag, startPoint x: 508, startPoint y: 285, endPoint x: 417, endPoint y: 285, distance: 90.6
click at [417, 285] on div "60-month Disposable Income 21,799.80 $" at bounding box center [395, 286] width 316 height 19
click at [403, 308] on div "Summary Current Monthly Income 7,781.76 $ Adjusted Current Monthly Income 7,781…" at bounding box center [513, 350] width 569 height 399
click at [412, 305] on div "Summary Current Monthly Income 7,781.76 $ Adjusted Current Monthly Income 7,781…" at bounding box center [513, 350] width 569 height 399
